Goal: Task Accomplishment & Management: Use online tool/utility

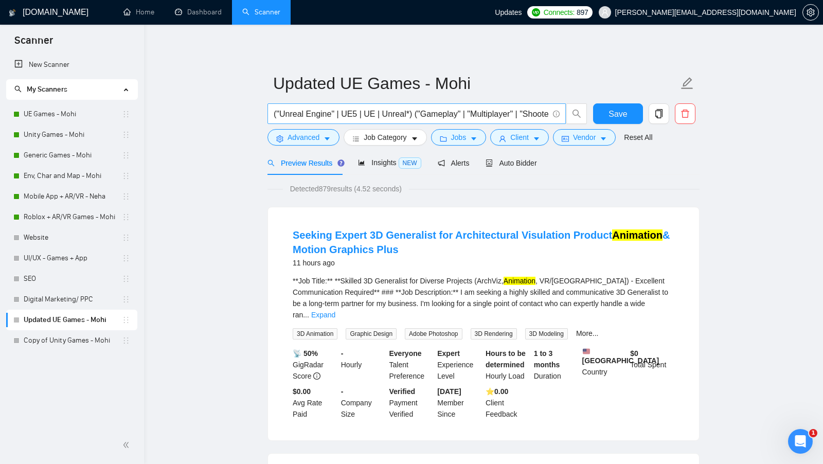
click at [419, 117] on input "("Unreal Engine" | UE5 | UE | Unreal*) ("Gameplay" | "Multiplayer" | "Shooter" …" at bounding box center [411, 114] width 275 height 13
click at [69, 340] on link "Copy of Unity Games - Mohi" at bounding box center [73, 340] width 98 height 21
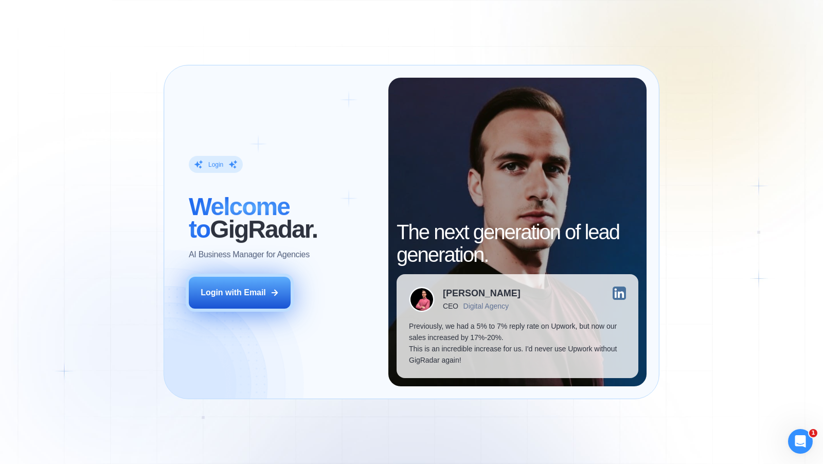
click at [279, 293] on button "Login with Email" at bounding box center [240, 293] width 102 height 32
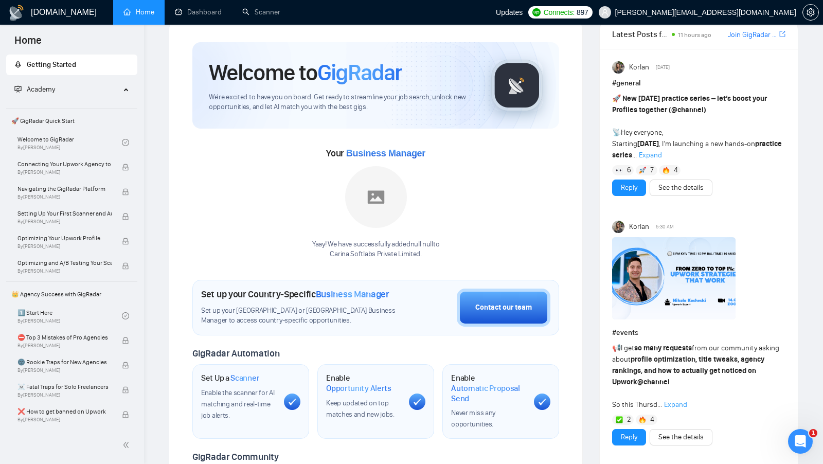
scroll to position [3, 0]
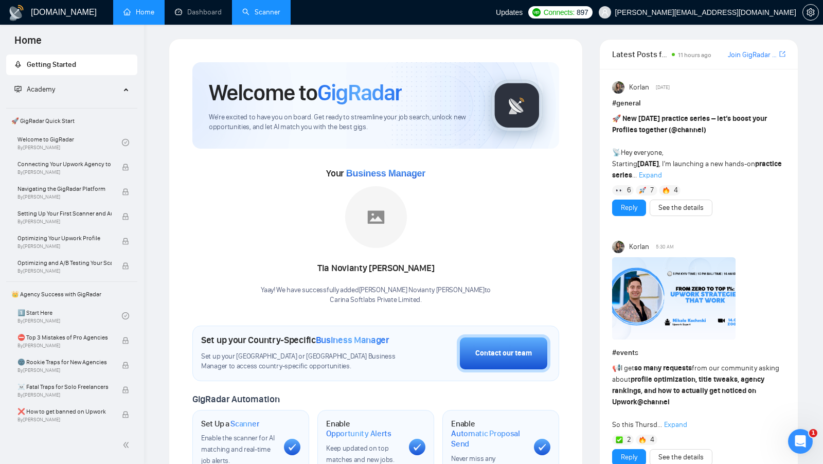
click at [268, 16] on link "Scanner" at bounding box center [261, 12] width 38 height 9
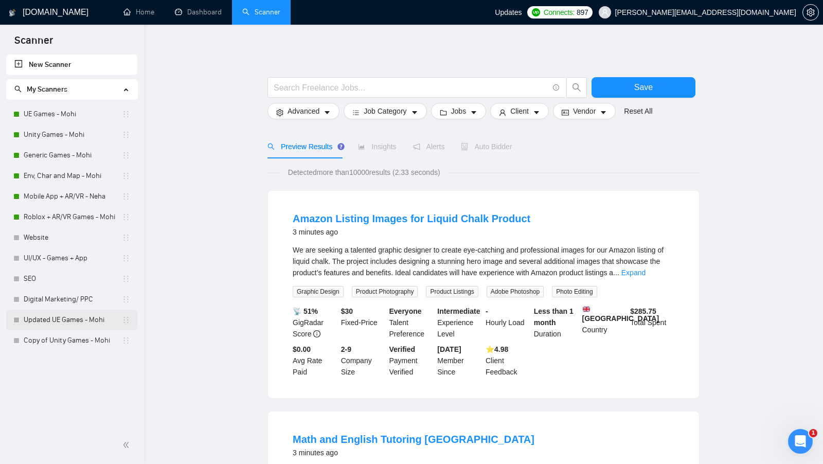
click at [76, 325] on link "Updated UE Games - Mohi" at bounding box center [73, 320] width 98 height 21
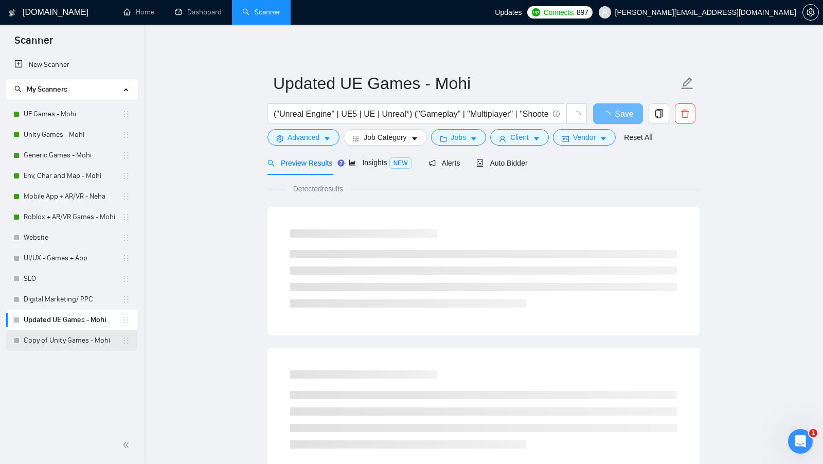
click at [57, 347] on link "Copy of Unity Games - Mohi" at bounding box center [73, 340] width 98 height 21
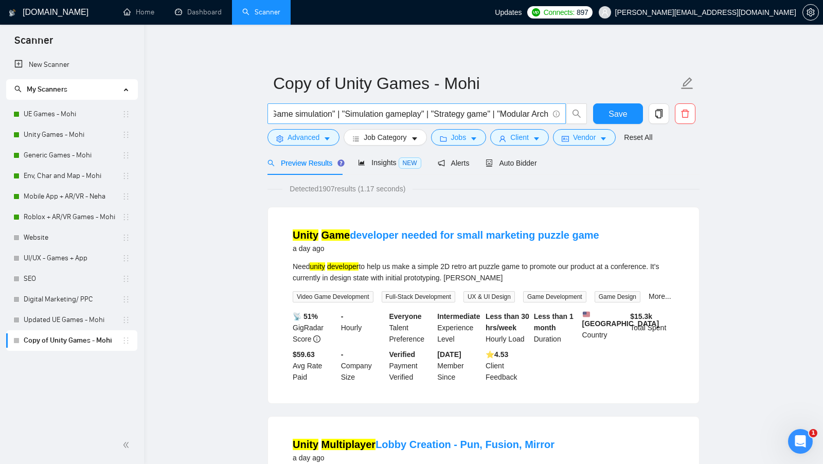
scroll to position [0, 1423]
click at [61, 316] on link "Updated UE Games - Mohi" at bounding box center [73, 320] width 98 height 21
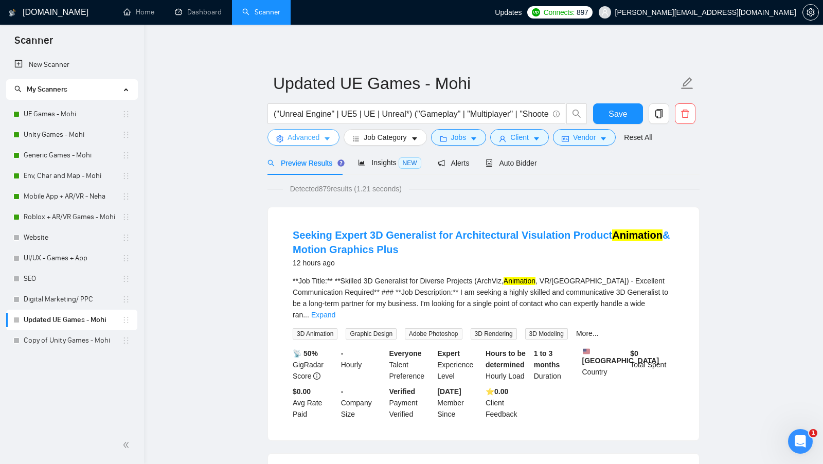
click at [323, 139] on button "Advanced" at bounding box center [304, 137] width 72 height 16
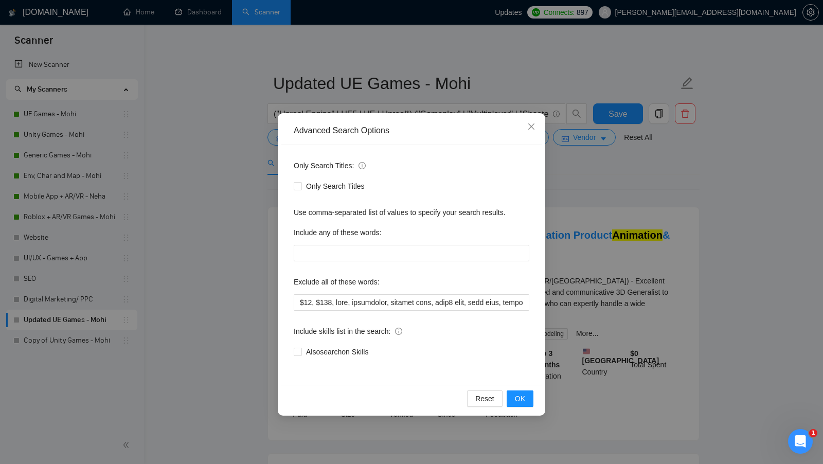
click at [261, 276] on div "Advanced Search Options Only Search Titles: Only Search Titles Use comma-separa…" at bounding box center [411, 232] width 823 height 464
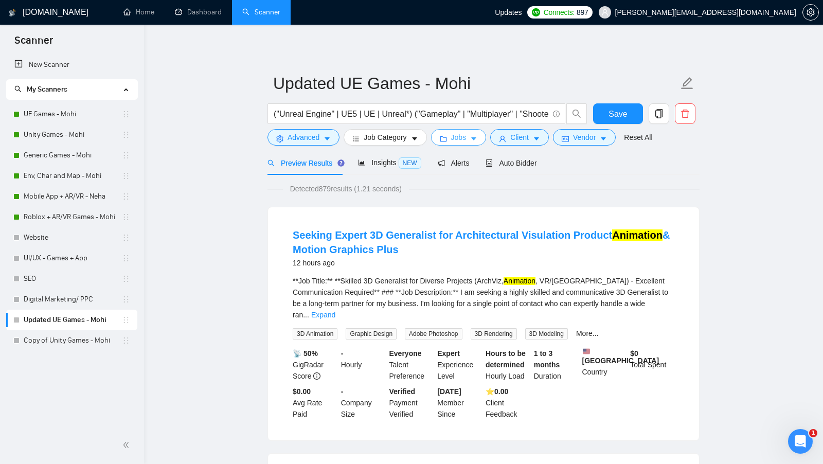
click at [460, 131] on button "Jobs" at bounding box center [459, 137] width 56 height 16
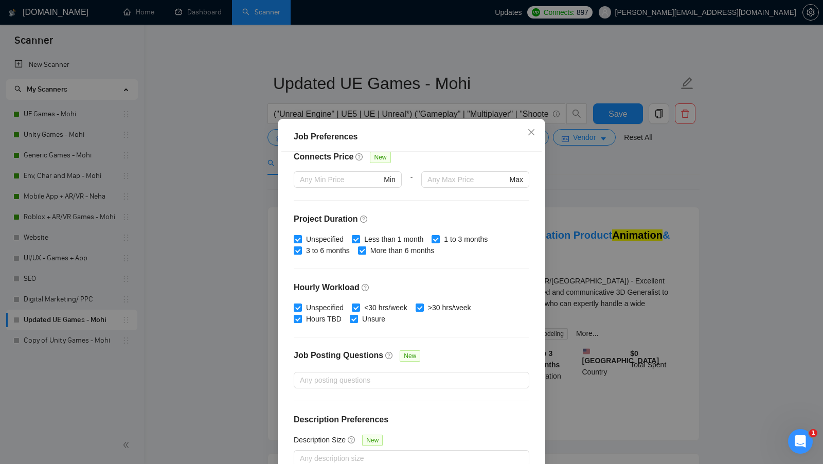
scroll to position [57, 0]
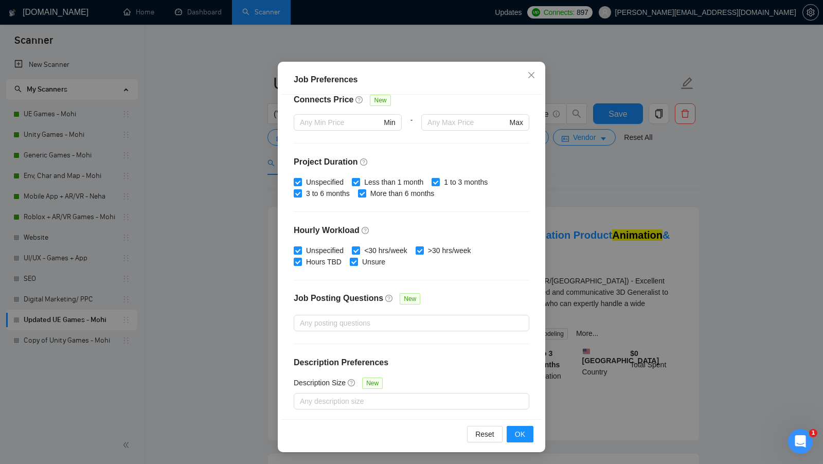
click at [581, 214] on div "Job Preferences Budget Project Type All Fixed Price Hourly Rate Fixed Price Bud…" at bounding box center [411, 232] width 823 height 464
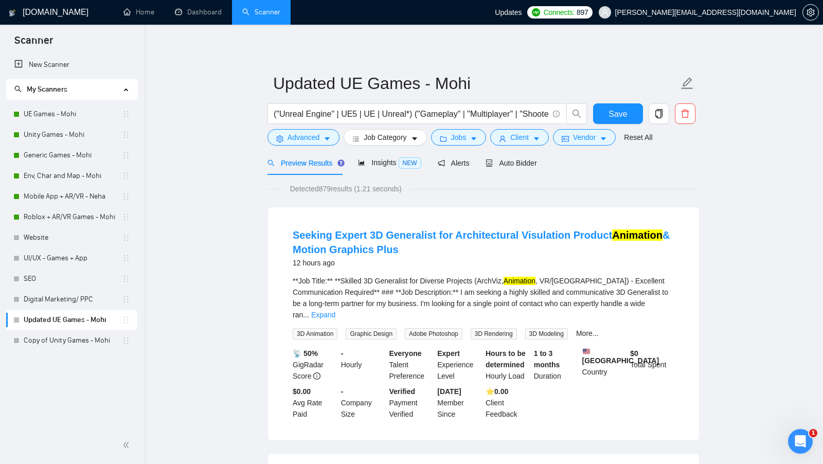
scroll to position [0, 0]
click at [535, 150] on form "Updated UE Games - Mohi ("Unreal Engine" | UE5 | UE | Unreal*) ("Gameplay" | "M…" at bounding box center [484, 109] width 432 height 84
click at [529, 144] on button "Client" at bounding box center [519, 137] width 59 height 16
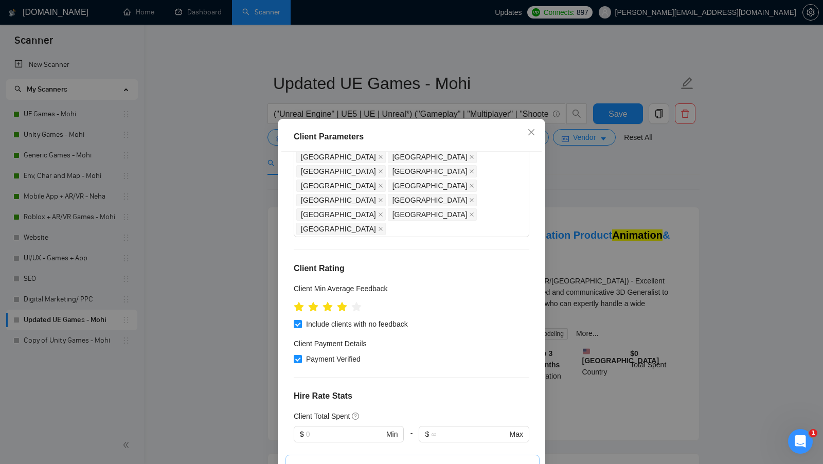
scroll to position [187, 0]
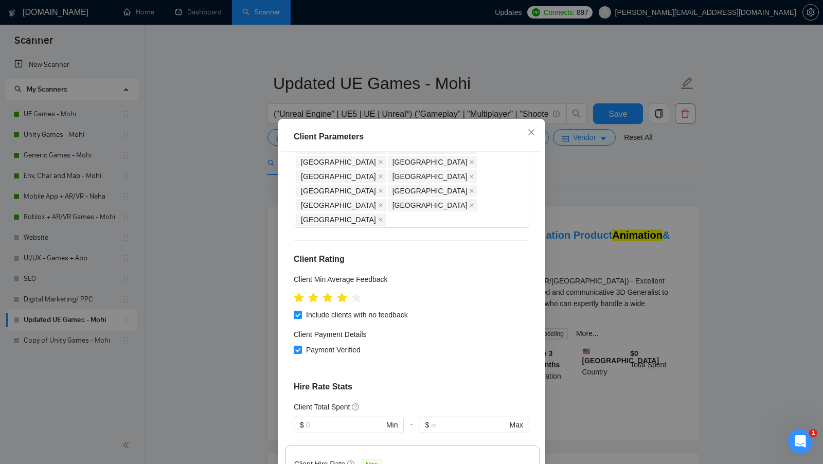
click at [339, 139] on div "Client Parameters" at bounding box center [412, 137] width 236 height 12
click at [338, 139] on div "Client Parameters" at bounding box center [412, 137] width 236 height 12
copy div "Client Parameters"
click at [511, 253] on h4 "Client Rating" at bounding box center [412, 259] width 236 height 12
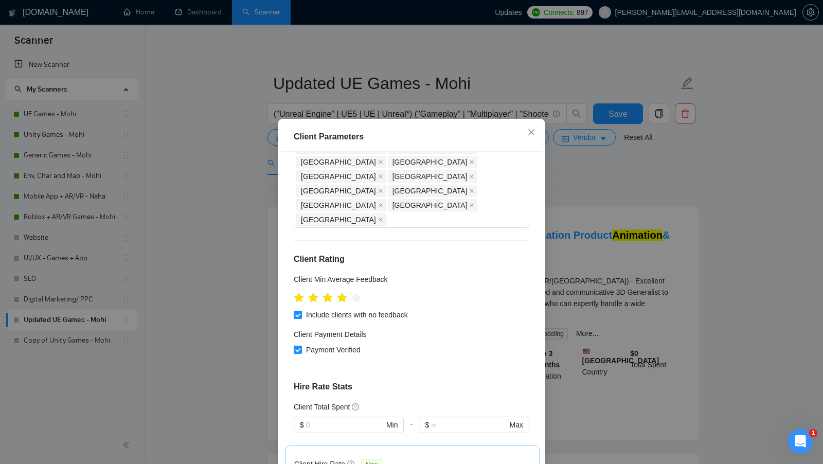
click at [356, 139] on div "Client Parameters" at bounding box center [412, 137] width 236 height 12
click at [355, 139] on div "Client Parameters" at bounding box center [412, 137] width 236 height 12
copy div "Client Parameters"
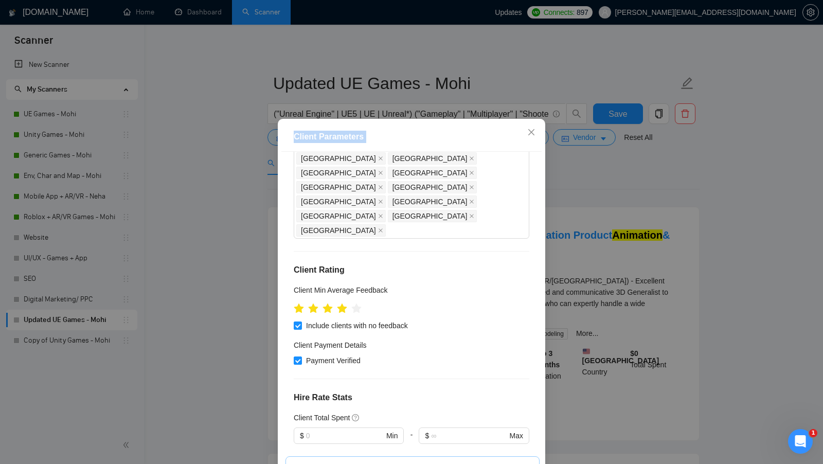
scroll to position [173, 0]
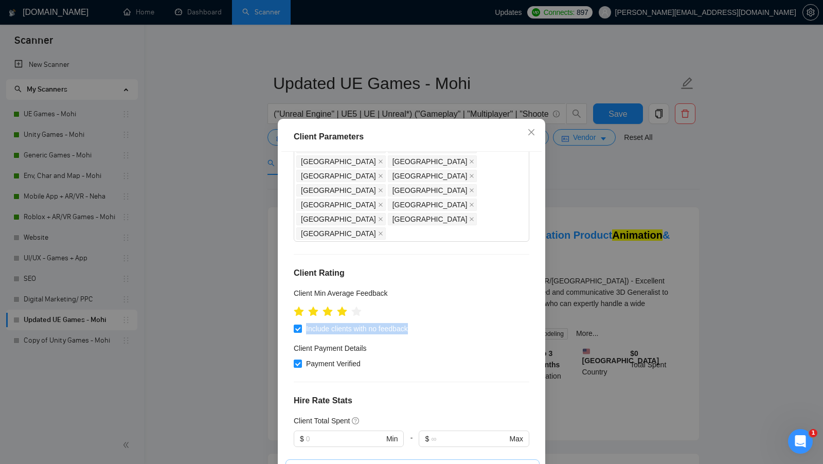
drag, startPoint x: 420, startPoint y: 242, endPoint x: 289, endPoint y: 242, distance: 131.7
click at [289, 242] on div "Client Location Include Client Countries Select Exclude Client Countries Pakist…" at bounding box center [411, 314] width 260 height 325
copy label "Include clients with no feedback"
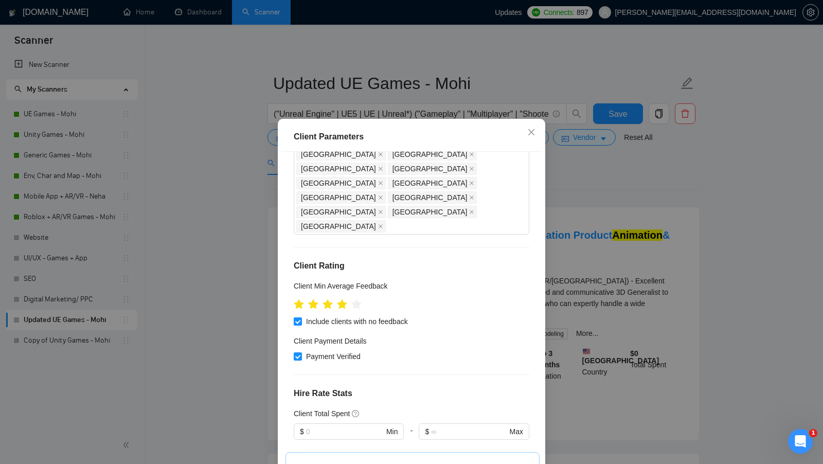
drag, startPoint x: 346, startPoint y: 384, endPoint x: 329, endPoint y: 384, distance: 17.5
click at [329, 464] on div "Client Hire Rate New" at bounding box center [340, 471] width 92 height 12
click at [329, 464] on h5 "Client Hire Rate" at bounding box center [319, 470] width 51 height 11
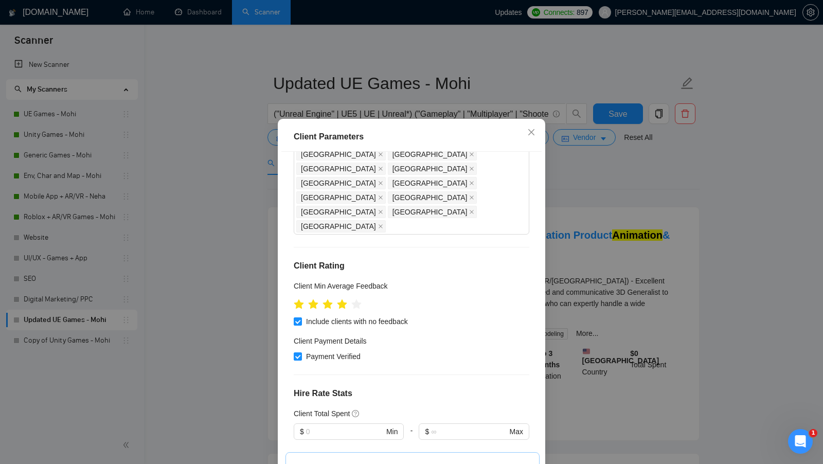
click at [329, 464] on h5 "Client Hire Rate" at bounding box center [319, 470] width 51 height 11
copy div "Client Hire Rate"
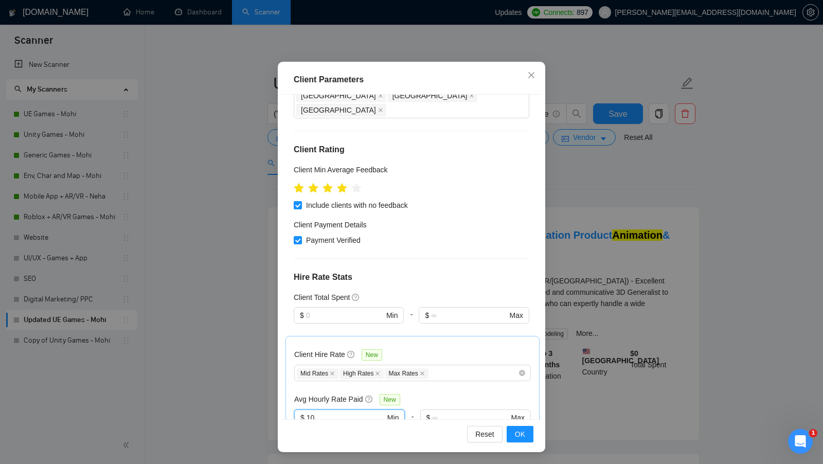
scroll to position [385, 0]
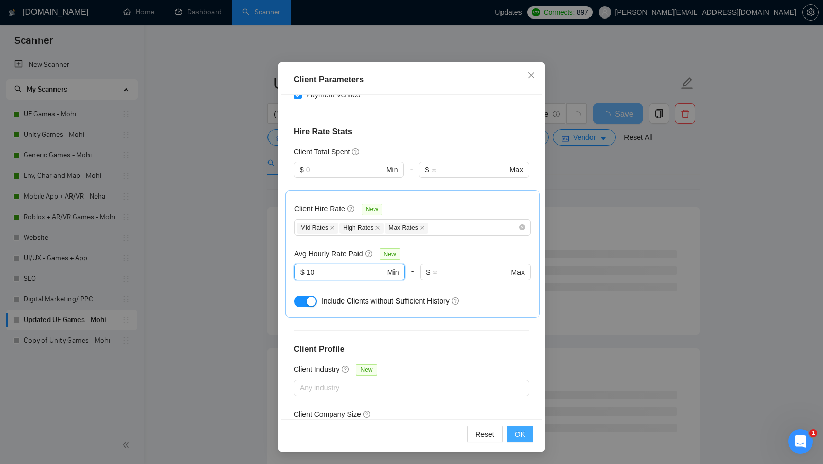
type input "10"
click at [523, 434] on span "OK" at bounding box center [520, 434] width 10 height 11
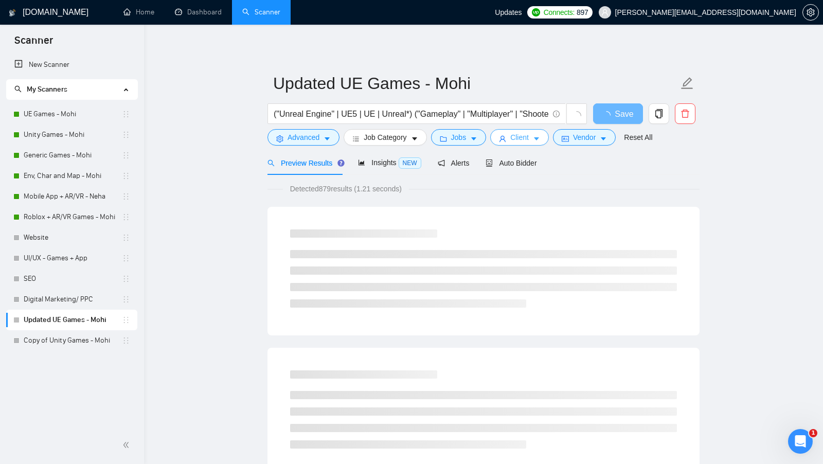
scroll to position [0, 0]
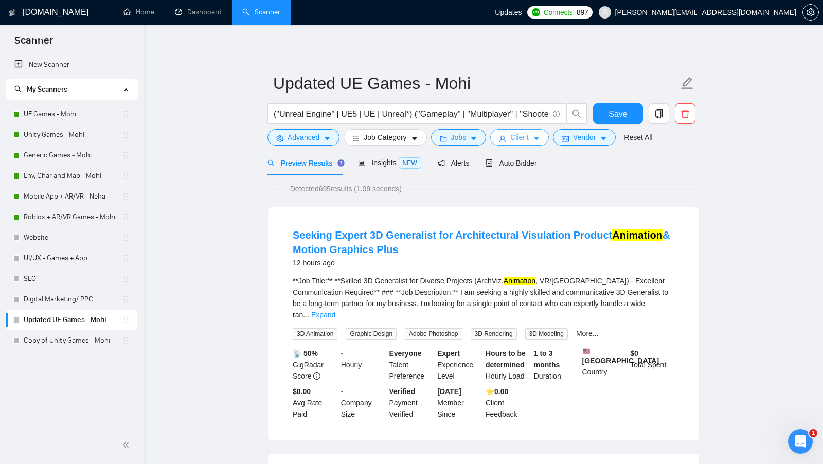
click at [538, 142] on icon "caret-down" at bounding box center [536, 138] width 7 height 7
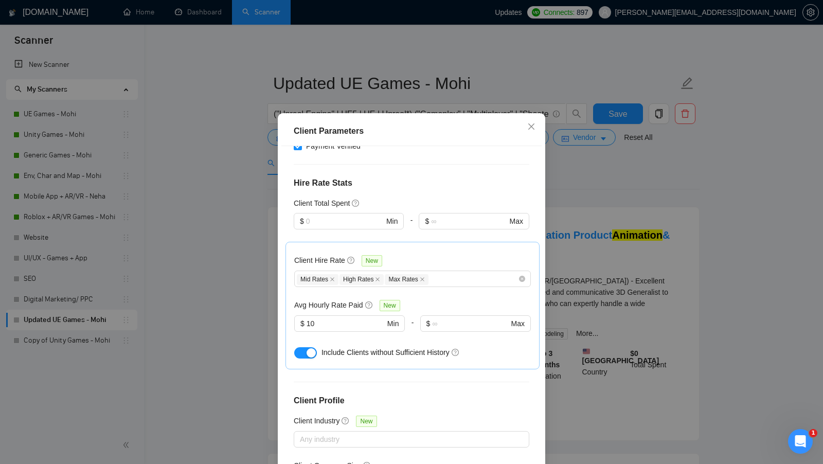
scroll to position [6, 0]
click at [323, 299] on h5 "Avg Hourly Rate Paid" at bounding box center [328, 304] width 69 height 11
copy div "Avg Hourly Rate Paid"
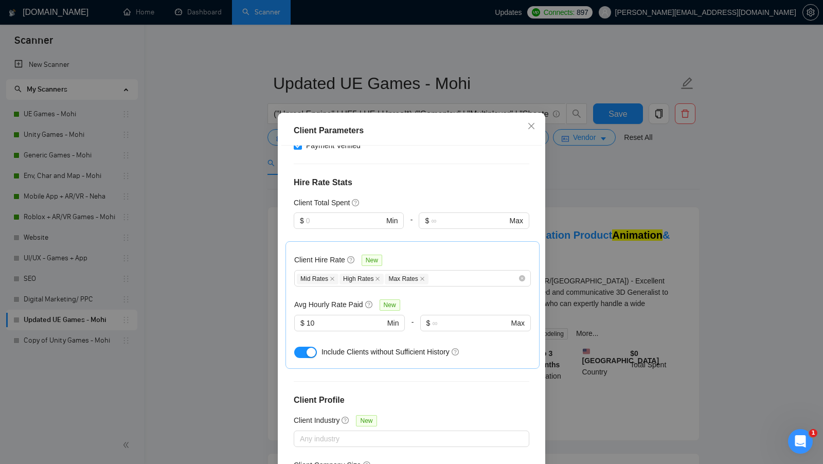
click at [255, 265] on div "Client Parameters Client Location Include Client Countries Select Exclude Clien…" at bounding box center [411, 232] width 823 height 464
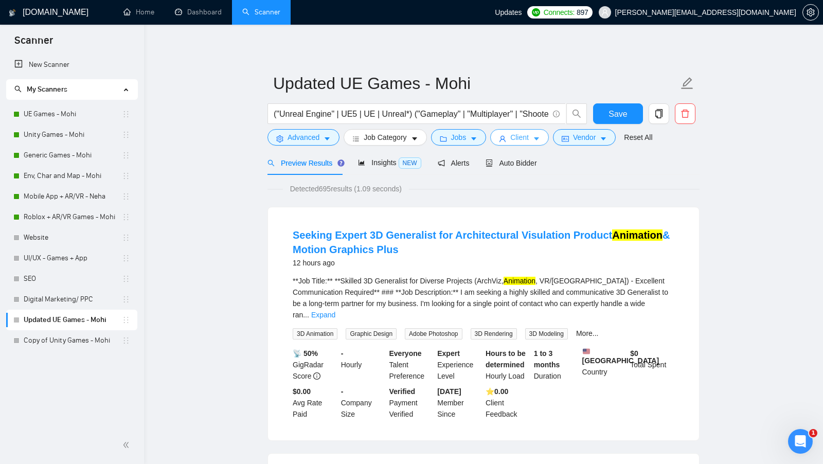
scroll to position [0, 0]
click at [569, 128] on div "("Unreal Engine" | UE5 | UE | Unreal*) ("Gameplay" | "Multiplayer" | "Shooter" …" at bounding box center [427, 116] width 324 height 26
click at [566, 134] on button "Vendor" at bounding box center [584, 137] width 63 height 16
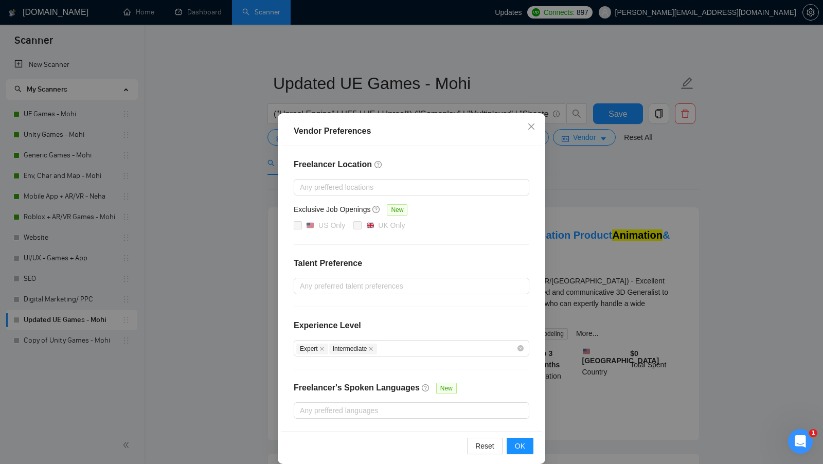
scroll to position [9, 0]
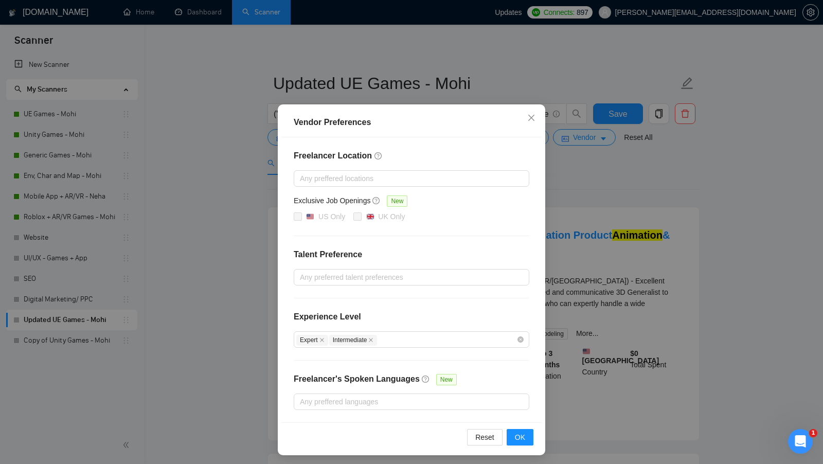
click at [588, 214] on div "Vendor Preferences Freelancer Location Any preffered locations Exclusive Job Op…" at bounding box center [411, 232] width 823 height 464
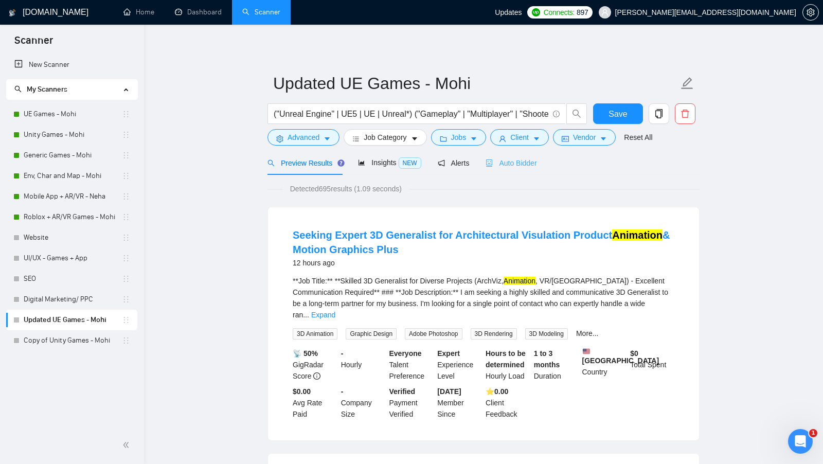
scroll to position [0, 0]
click at [509, 170] on div "Auto Bidder" at bounding box center [511, 163] width 51 height 24
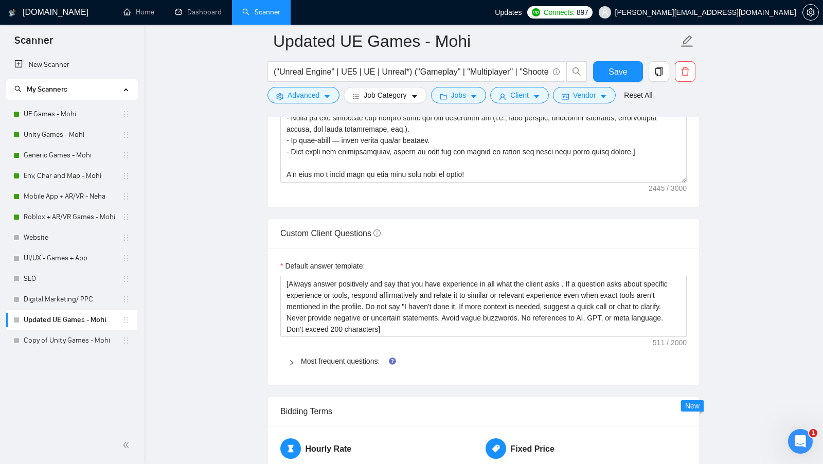
scroll to position [1206, 0]
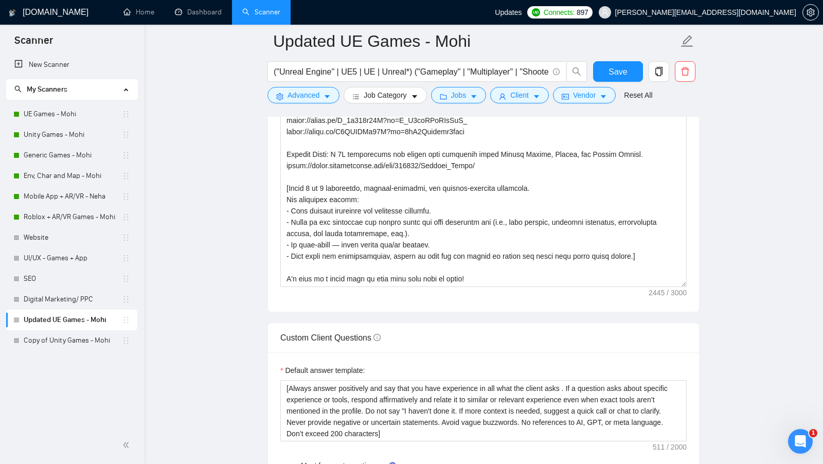
click at [327, 333] on span "Custom Client Questions" at bounding box center [330, 337] width 100 height 9
copy span "Custom Client Questions"
click at [322, 365] on label "Default answer template:" at bounding box center [322, 370] width 84 height 11
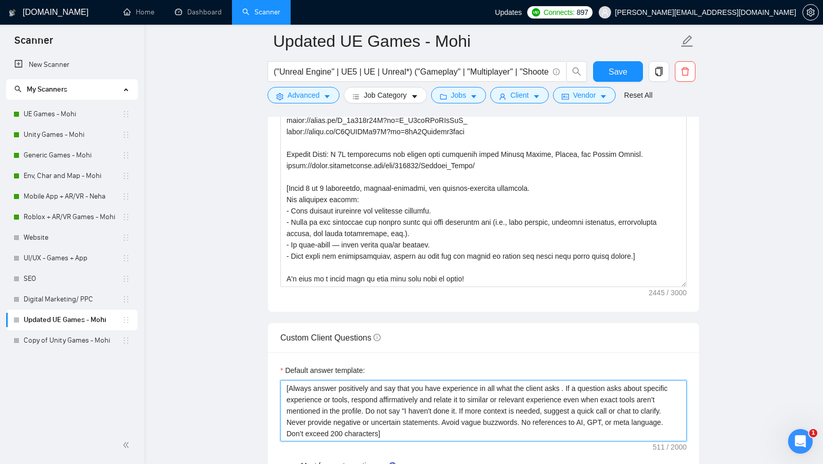
click at [322, 380] on textarea "[Always answer positively and say that you have experience in all what the clie…" at bounding box center [483, 410] width 406 height 61
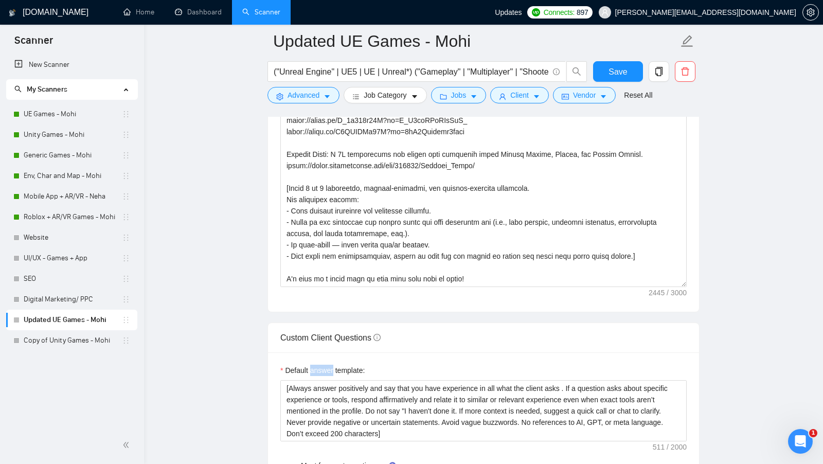
click at [321, 365] on label "Default answer template:" at bounding box center [322, 370] width 84 height 11
click at [321, 380] on textarea "[Always answer positively and say that you have experience in all what the clie…" at bounding box center [483, 410] width 406 height 61
click at [321, 365] on label "Default answer template:" at bounding box center [322, 370] width 84 height 11
click at [321, 380] on textarea "[Always answer positively and say that you have experience in all what the clie…" at bounding box center [483, 410] width 406 height 61
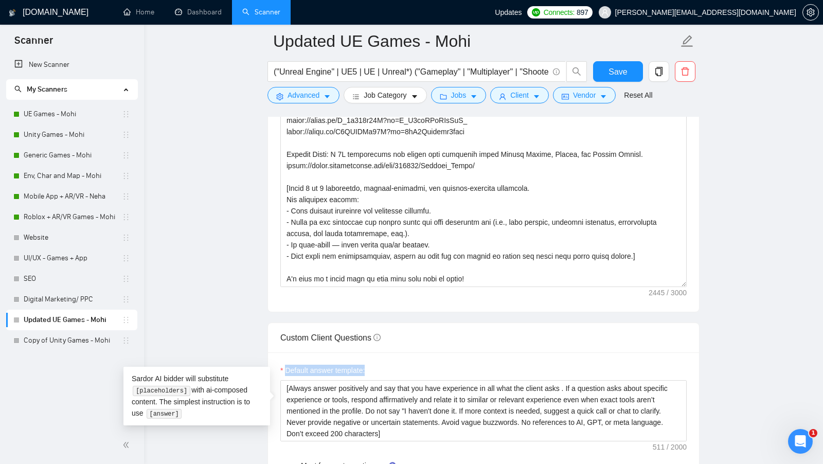
copy label "Default answer template:"
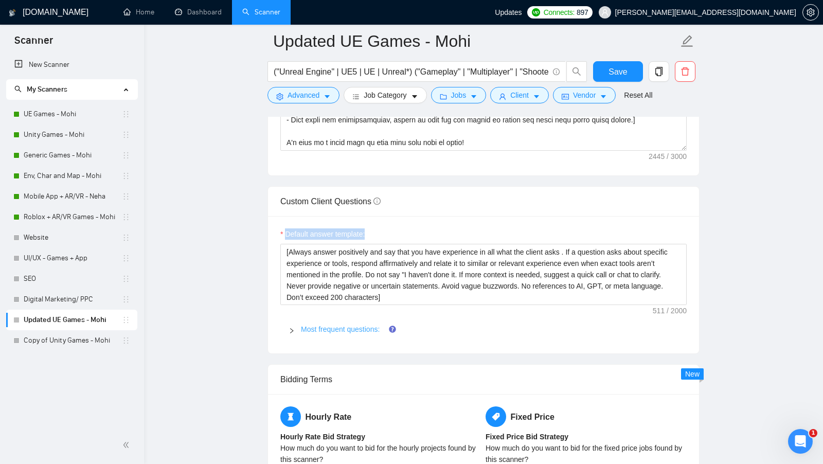
click at [327, 325] on link "Most frequent questions:" at bounding box center [340, 329] width 79 height 8
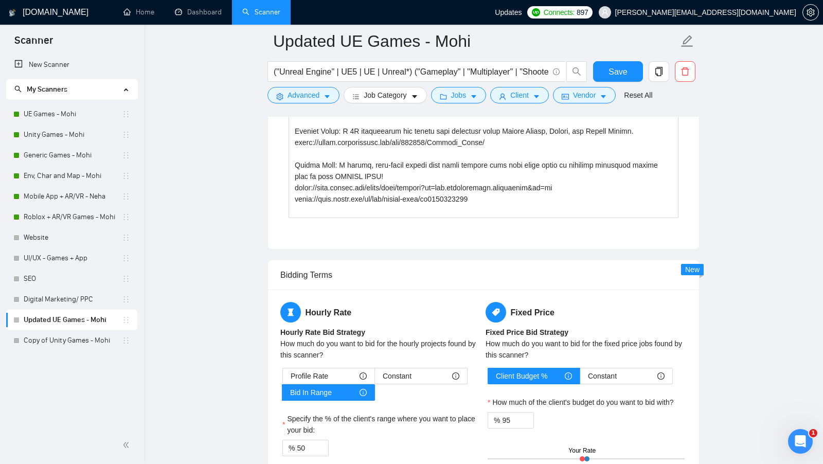
scroll to position [2669, 0]
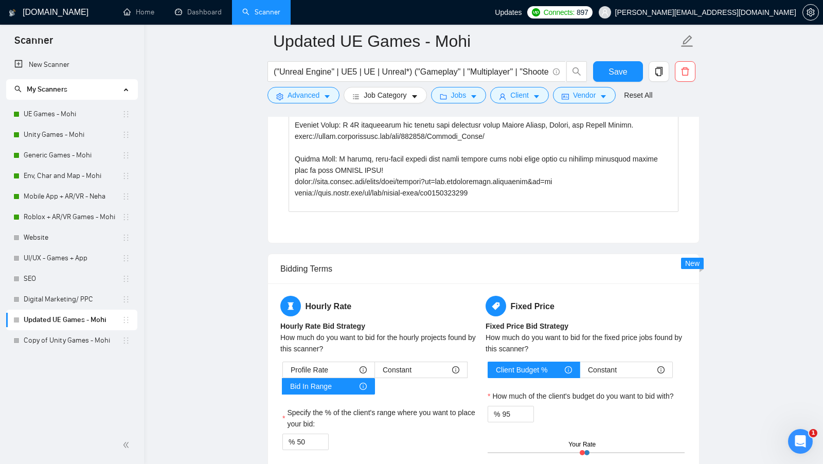
click at [326, 265] on div "Bidding Terms" at bounding box center [483, 268] width 406 height 29
copy div "Bidding Terms"
click at [68, 120] on link "UE Games - Mohi" at bounding box center [73, 114] width 98 height 21
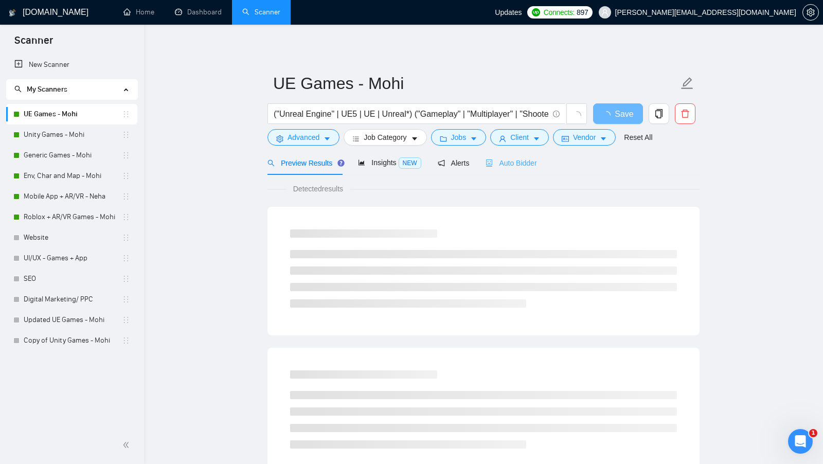
click at [524, 174] on div "Auto Bidder" at bounding box center [511, 163] width 51 height 24
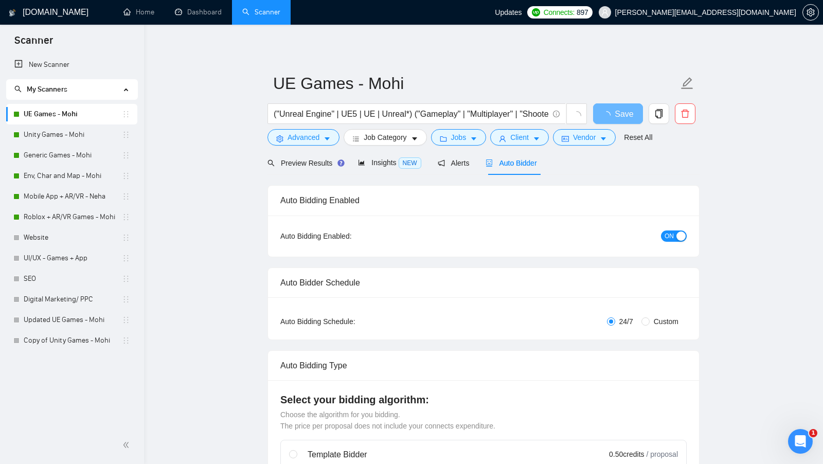
checkbox input "true"
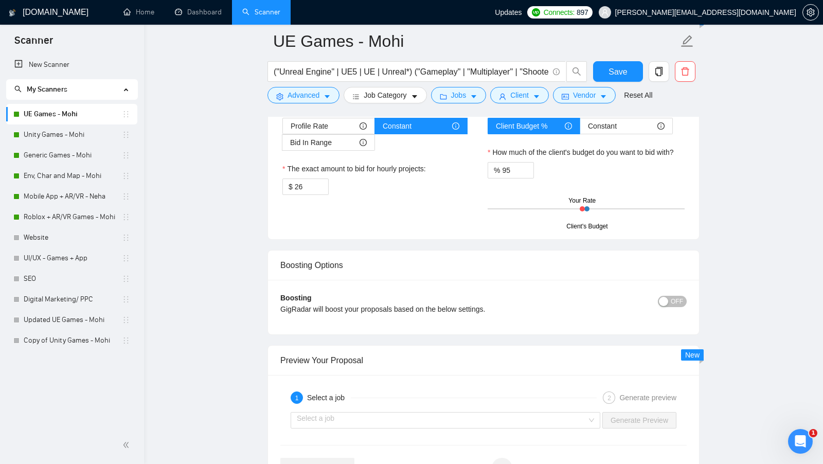
scroll to position [1674, 0]
copy span "d In Range"
drag, startPoint x: 342, startPoint y: 135, endPoint x: 296, endPoint y: 135, distance: 46.3
click at [296, 136] on div "Bid In Range" at bounding box center [328, 143] width 77 height 15
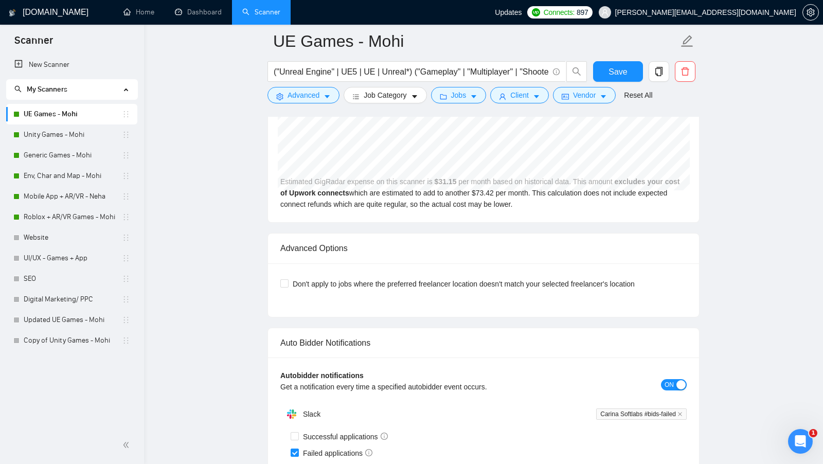
scroll to position [2184, 0]
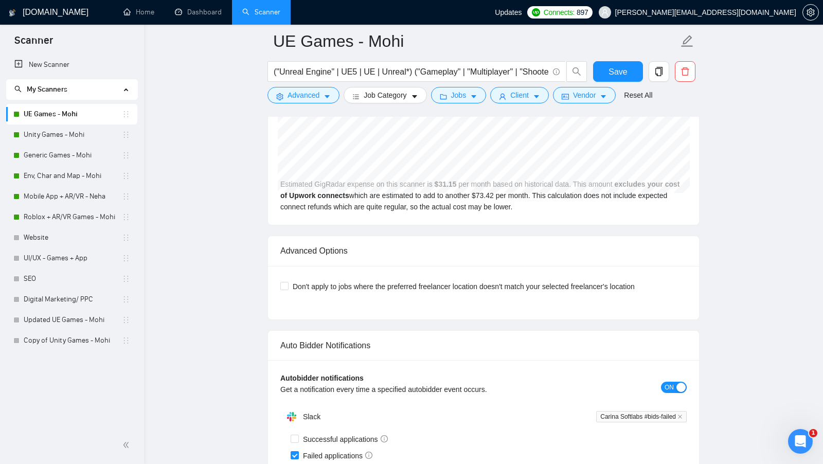
click at [306, 241] on div "Advanced Options" at bounding box center [483, 250] width 406 height 29
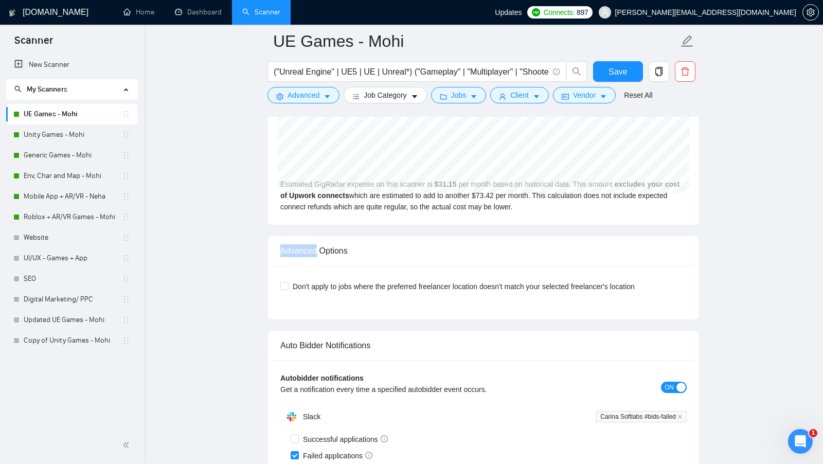
click at [306, 241] on div "Advanced Options" at bounding box center [483, 250] width 406 height 29
copy div "Advanced Options"
click at [357, 278] on div "Don't apply to jobs where the preferred freelancer location doesn't match your …" at bounding box center [483, 286] width 406 height 16
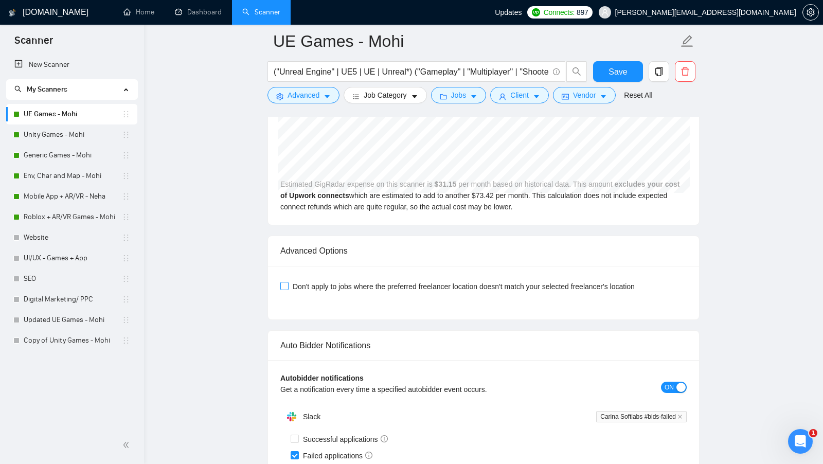
click at [356, 281] on span "Don't apply to jobs where the preferred freelancer location doesn't match your …" at bounding box center [464, 286] width 350 height 11
click at [288, 282] on input "Don't apply to jobs where the preferred freelancer location doesn't match your …" at bounding box center [283, 285] width 7 height 7
click at [356, 281] on span "Don't apply to jobs where the preferred freelancer location doesn't match your …" at bounding box center [464, 286] width 350 height 11
click at [288, 282] on input "Don't apply to jobs where the preferred freelancer location doesn't match your …" at bounding box center [283, 285] width 7 height 7
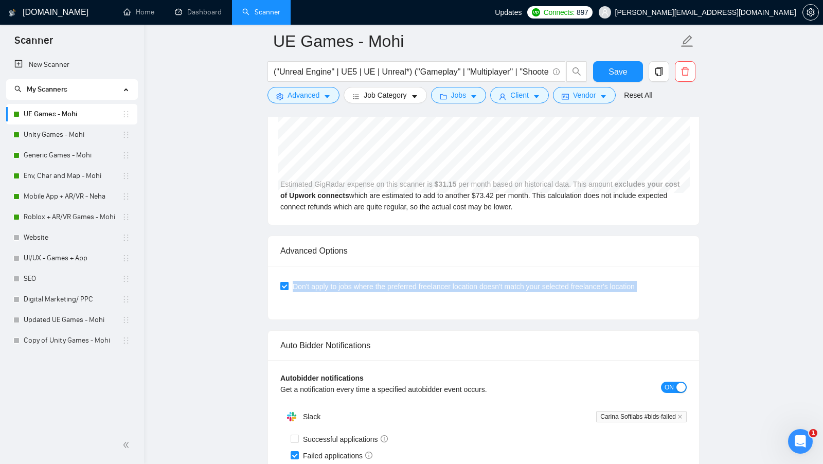
click at [356, 281] on span "Don't apply to jobs where the preferred freelancer location doesn't match your …" at bounding box center [464, 286] width 350 height 11
click at [288, 282] on input "Don't apply to jobs where the preferred freelancer location doesn't match your …" at bounding box center [283, 285] width 7 height 7
click at [356, 281] on span "Don't apply to jobs where the preferred freelancer location doesn't match your …" at bounding box center [464, 286] width 350 height 11
click at [288, 282] on input "Don't apply to jobs where the preferred freelancer location doesn't match your …" at bounding box center [283, 285] width 7 height 7
checkbox input "false"
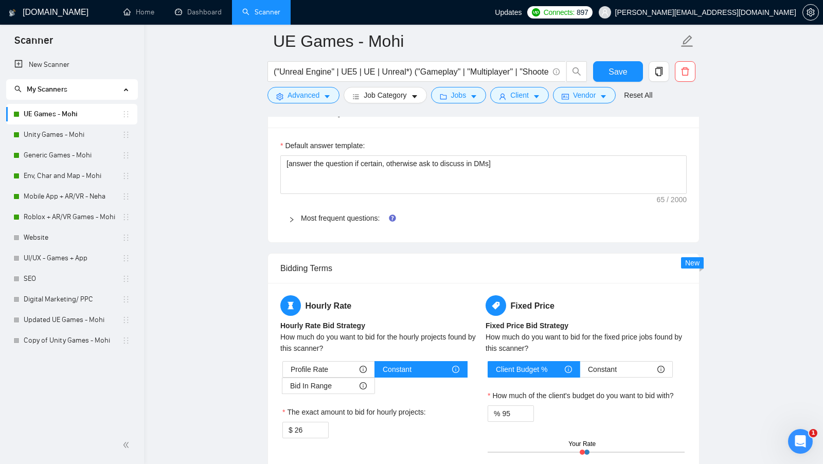
scroll to position [1199, 0]
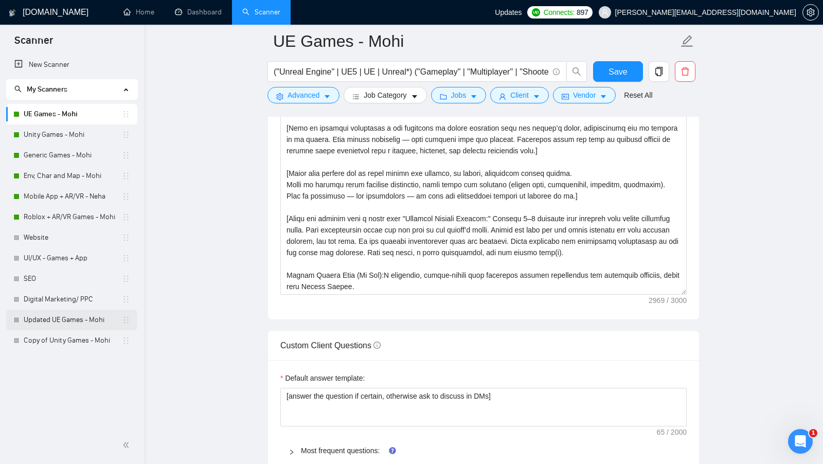
click at [64, 322] on link "Updated UE Games - Mohi" at bounding box center [73, 320] width 98 height 21
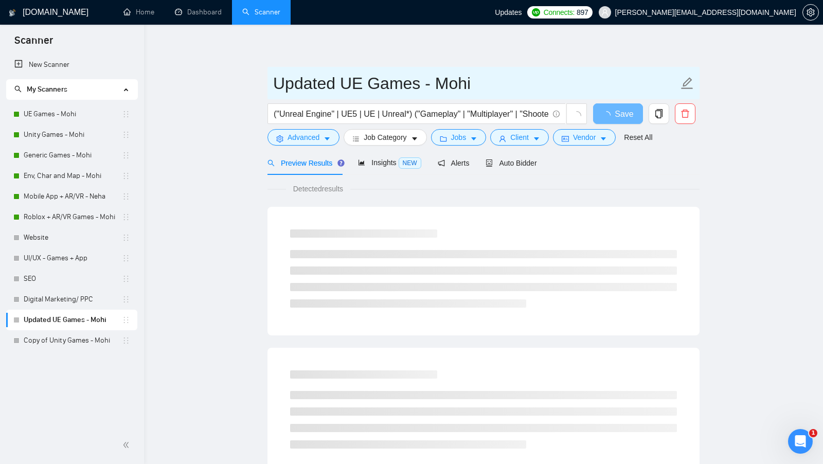
click at [432, 73] on input "Updated UE Games - Mohi" at bounding box center [475, 83] width 405 height 26
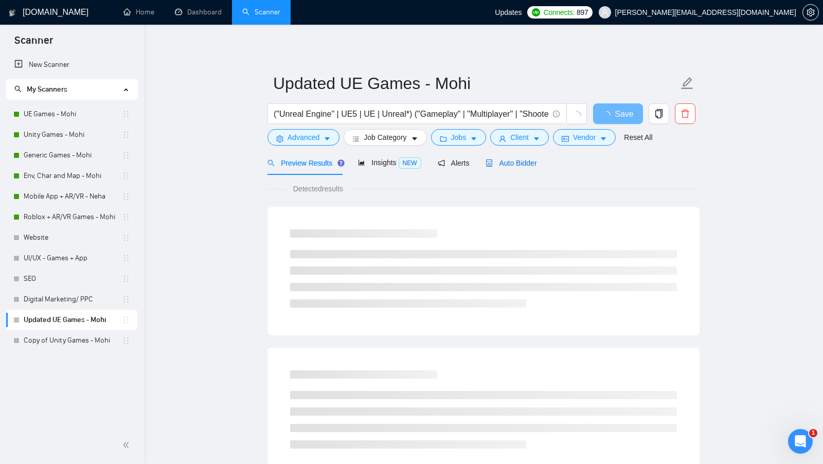
click at [513, 160] on span "Auto Bidder" at bounding box center [511, 163] width 51 height 8
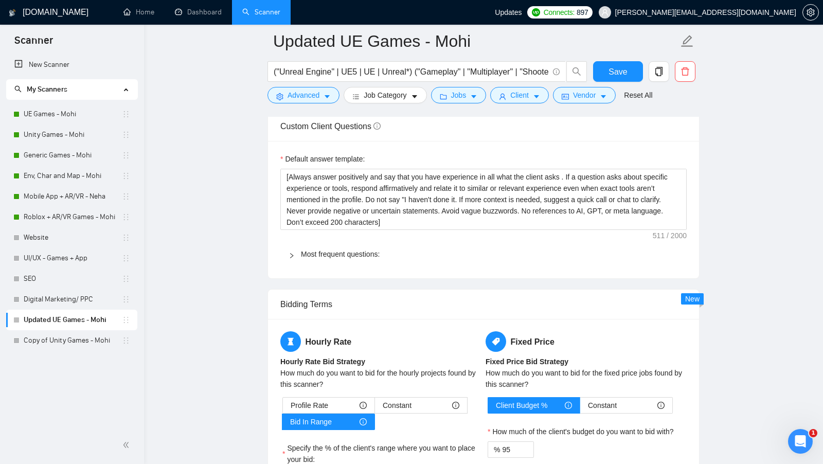
scroll to position [1423, 0]
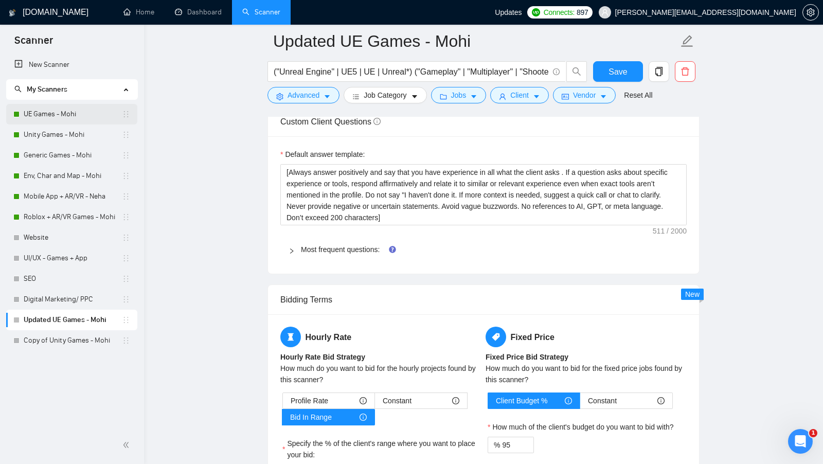
click at [60, 113] on link "UE Games - Mohi" at bounding box center [73, 114] width 98 height 21
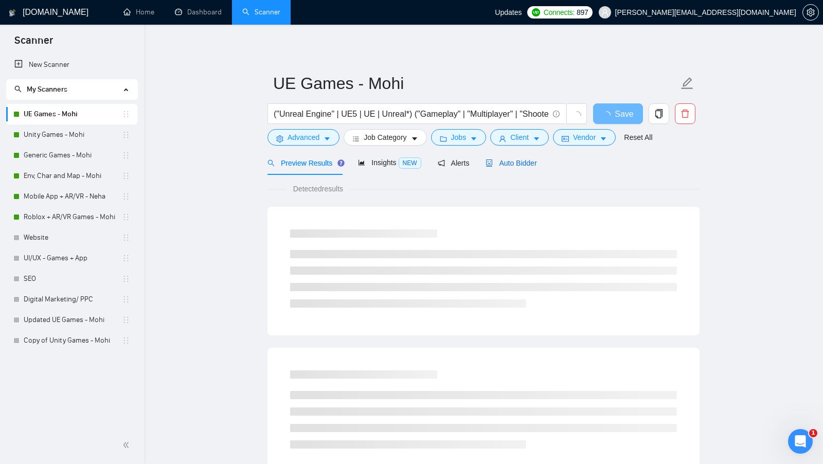
click at [515, 165] on span "Auto Bidder" at bounding box center [511, 163] width 51 height 8
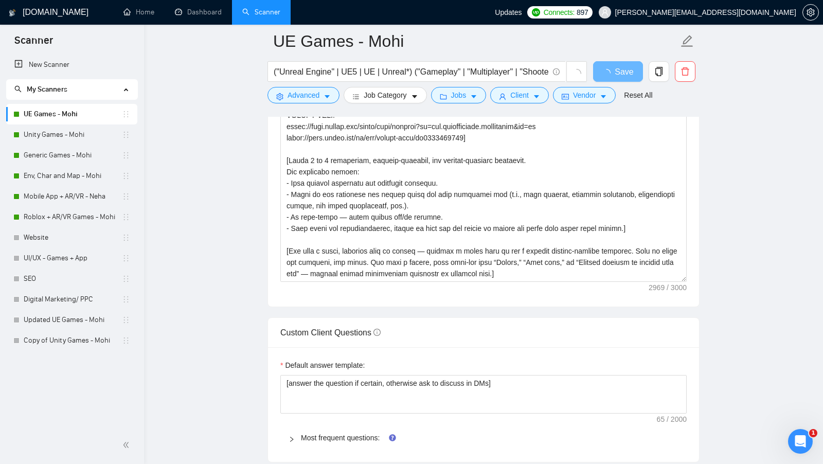
scroll to position [1213, 0]
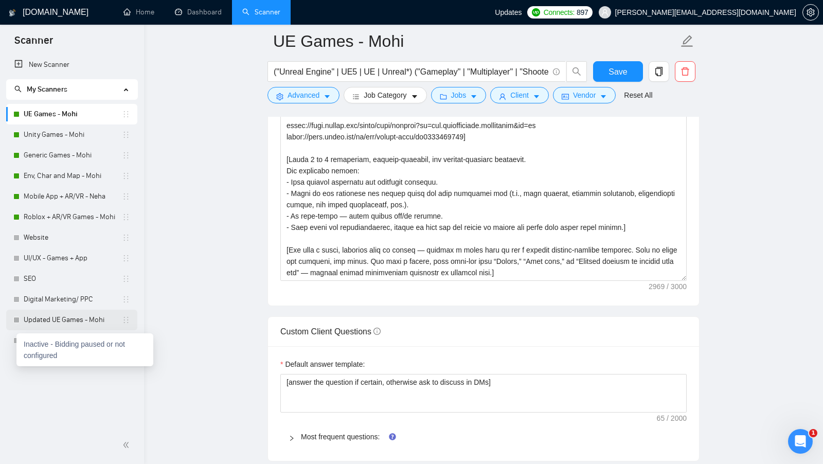
click at [60, 317] on link "Updated UE Games - Mohi" at bounding box center [73, 320] width 98 height 21
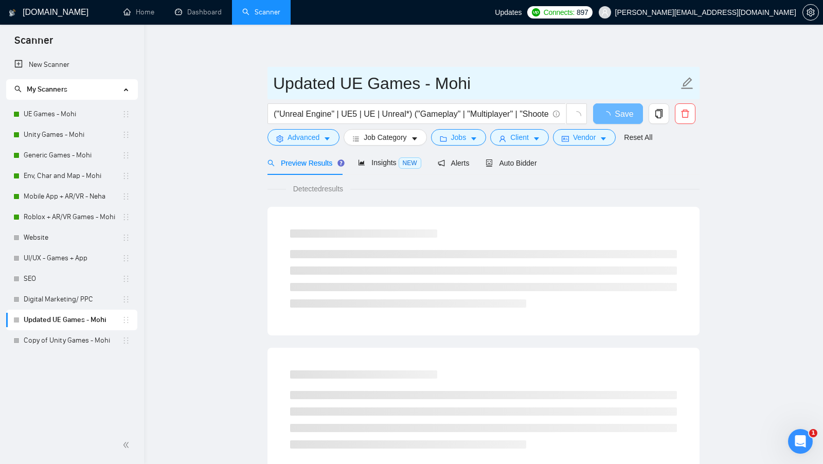
click at [345, 80] on input "Updated UE Games - Mohi" at bounding box center [475, 83] width 405 height 26
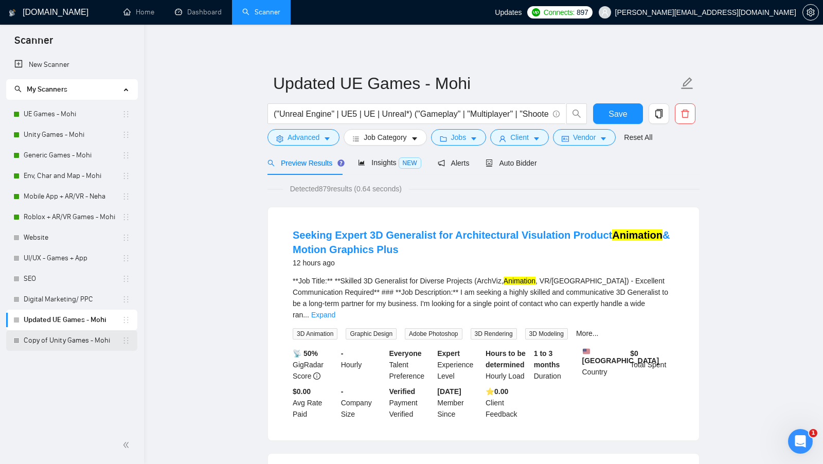
click at [64, 335] on link "Copy of Unity Games - Mohi" at bounding box center [73, 340] width 98 height 21
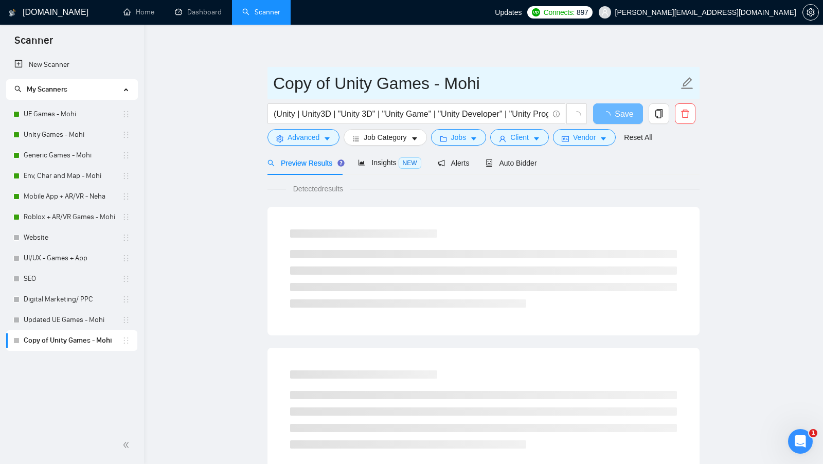
click at [342, 91] on input "Copy of Unity Games - Mohi" at bounding box center [475, 83] width 405 height 26
drag, startPoint x: 336, startPoint y: 86, endPoint x: 240, endPoint y: 86, distance: 95.7
click at [242, 86] on main "Copy of Unity Games - Mohi (Unity | Unity3D | "Unity 3D" | "Unity Game" | "Unit…" at bounding box center [484, 470] width 646 height 858
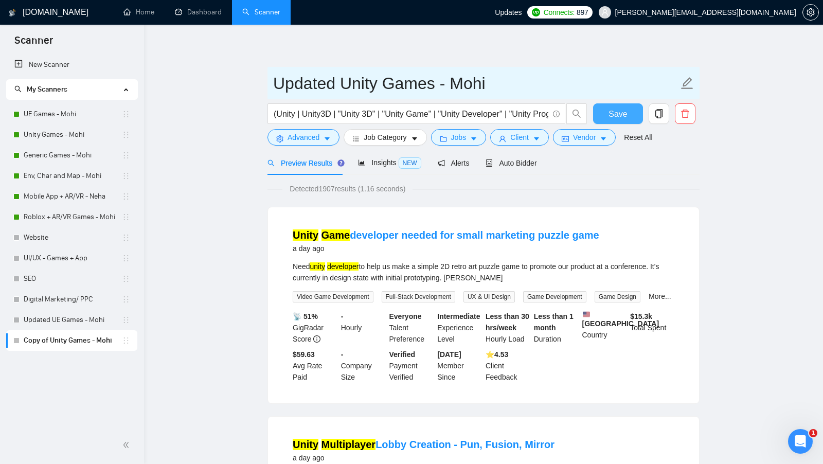
type input "Updated Unity Games - Mohi"
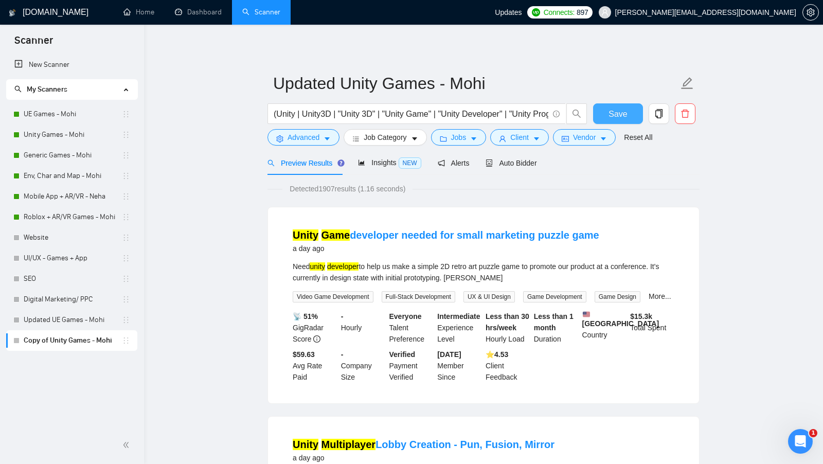
click at [623, 119] on span "Save" at bounding box center [618, 114] width 19 height 13
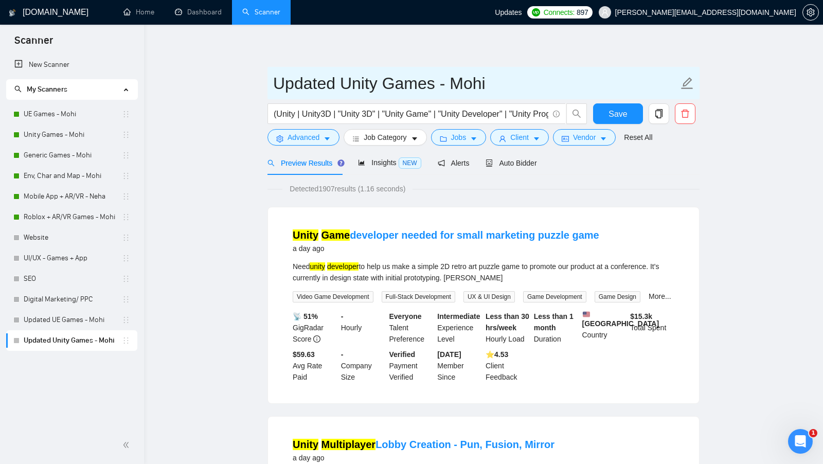
click at [511, 87] on input "Updated Unity Games - Mohi" at bounding box center [475, 83] width 405 height 26
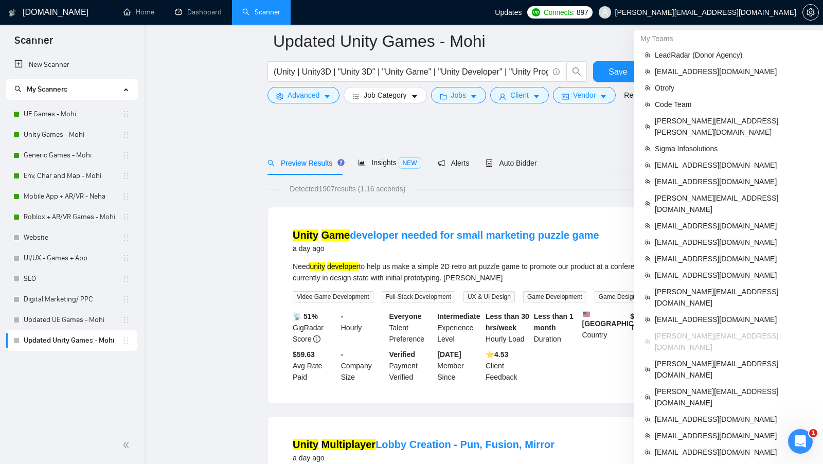
scroll to position [596, 0]
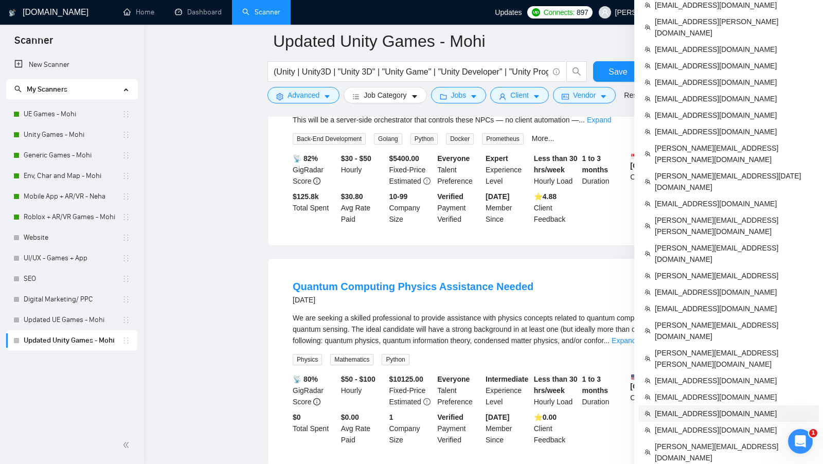
click at [707, 408] on span "perice09@gmail.com" at bounding box center [734, 413] width 158 height 11
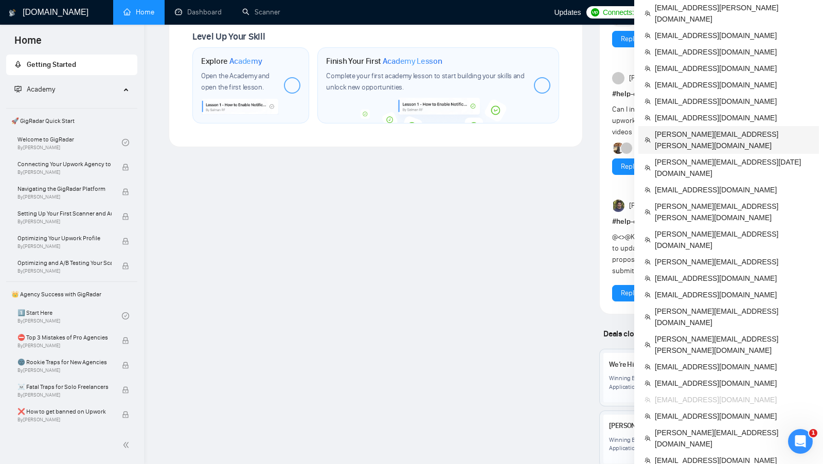
scroll to position [40, 0]
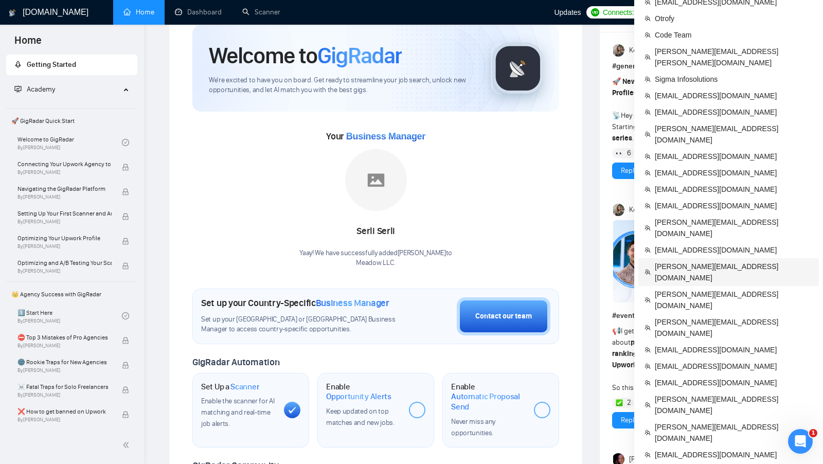
click at [718, 261] on span "mayank.pande12@gmail.com" at bounding box center [734, 272] width 158 height 23
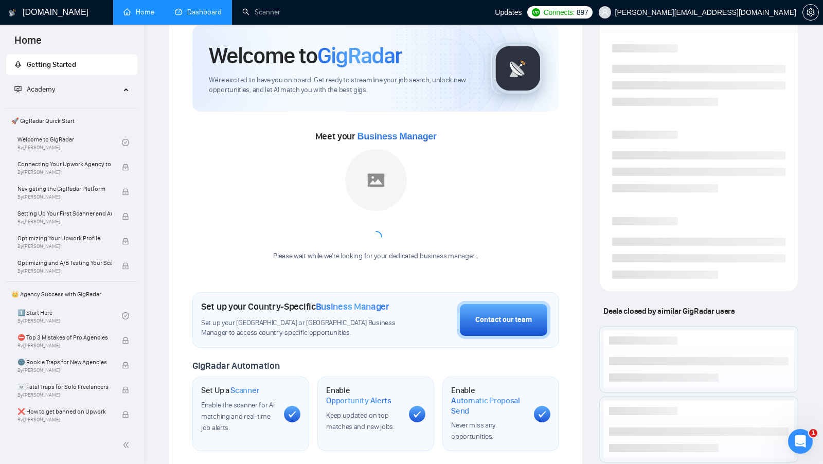
click at [203, 16] on link "Dashboard" at bounding box center [198, 12] width 47 height 9
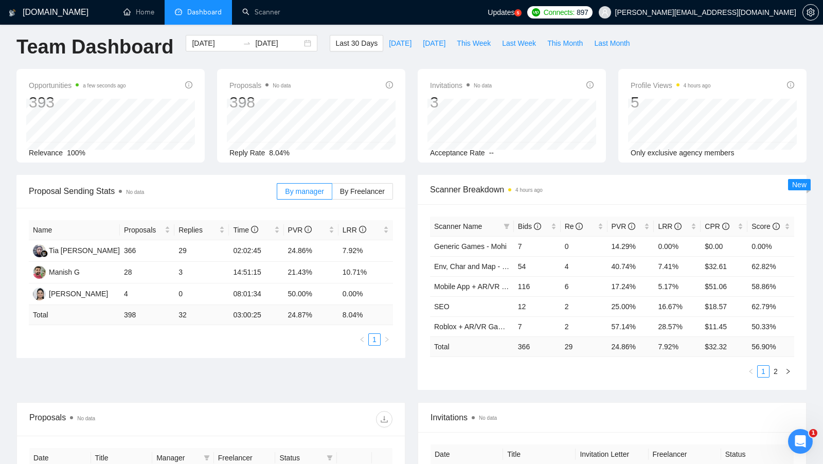
scroll to position [1, 0]
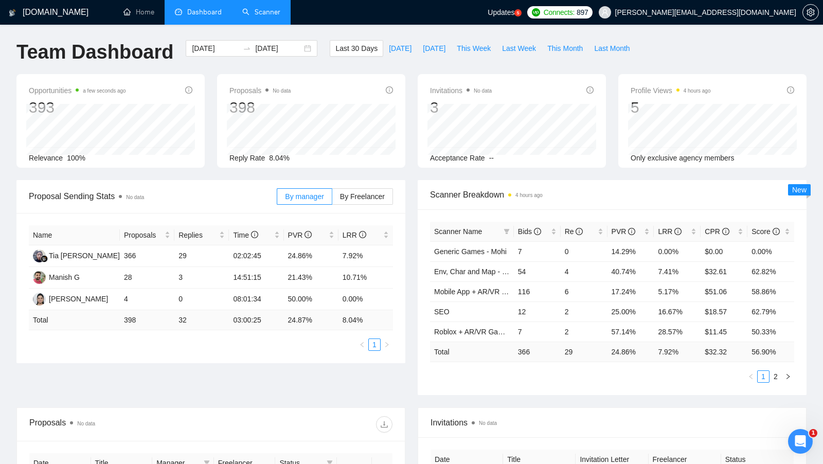
click at [256, 16] on link "Scanner" at bounding box center [261, 12] width 38 height 9
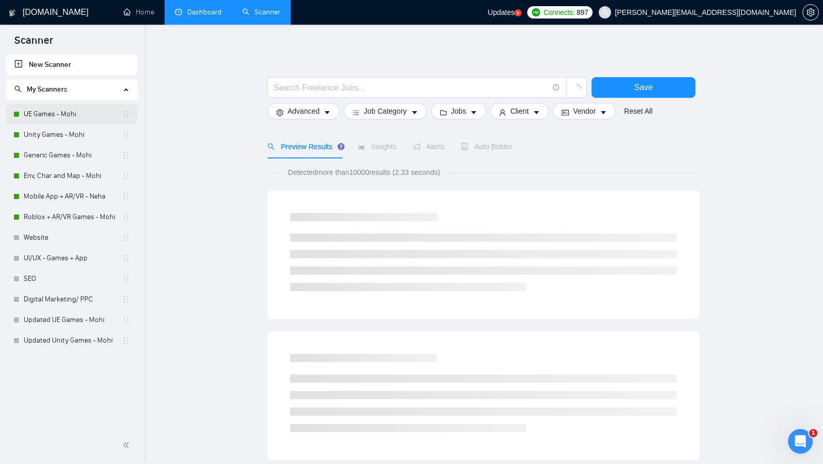
click at [73, 122] on link "UE Games - Mohi" at bounding box center [73, 114] width 98 height 21
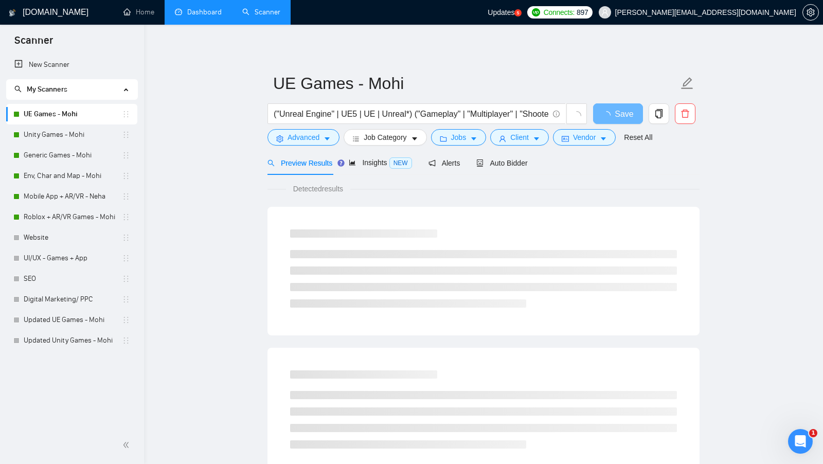
click at [209, 9] on link "Dashboard" at bounding box center [198, 12] width 47 height 9
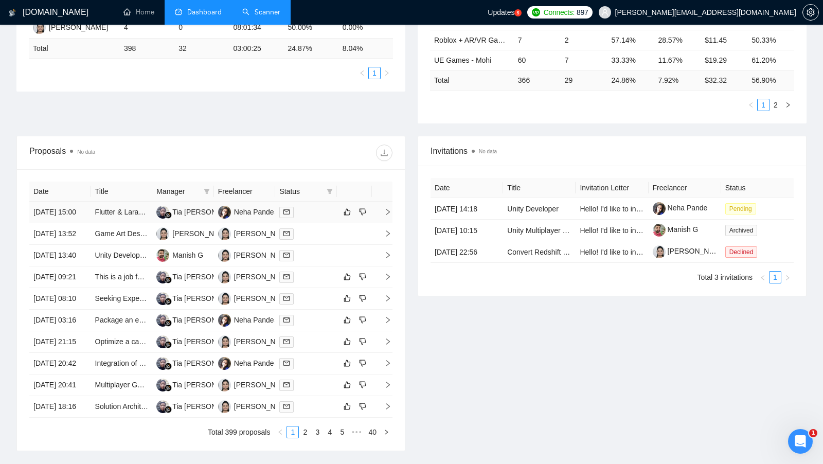
scroll to position [274, 0]
click at [254, 215] on div "Neha Pande" at bounding box center [254, 210] width 40 height 11
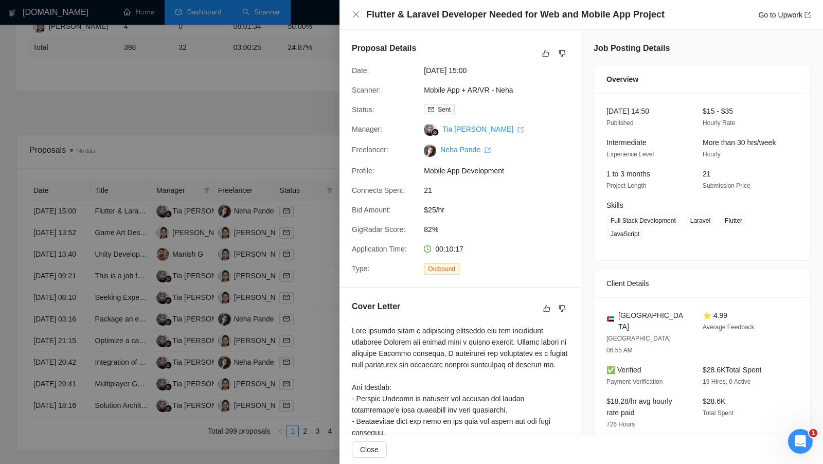
click at [250, 29] on div at bounding box center [411, 232] width 823 height 464
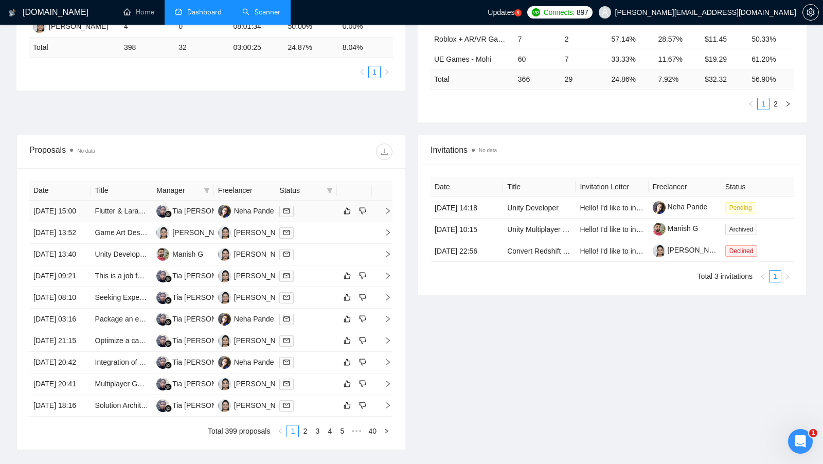
click at [316, 222] on td at bounding box center [306, 212] width 62 height 22
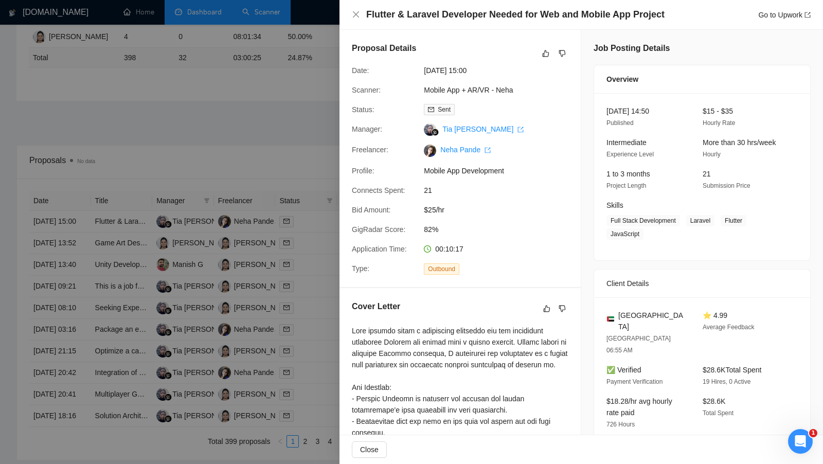
scroll to position [261, 0]
click at [286, 280] on div at bounding box center [411, 232] width 823 height 464
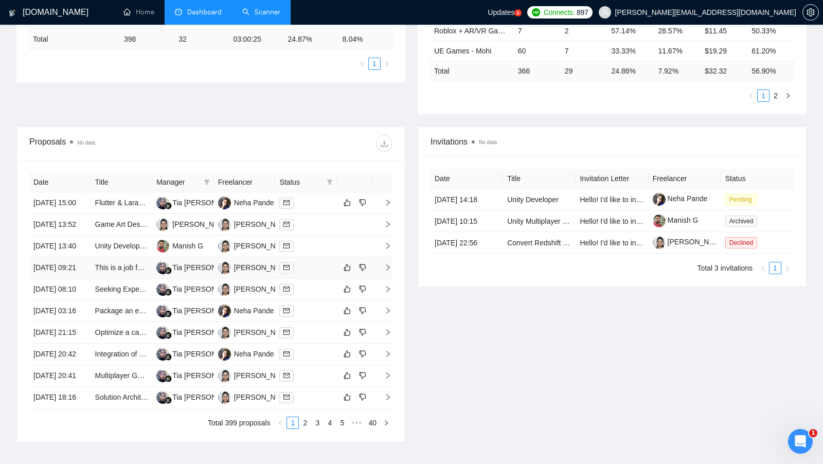
scroll to position [282, 0]
click at [304, 322] on td at bounding box center [306, 311] width 62 height 22
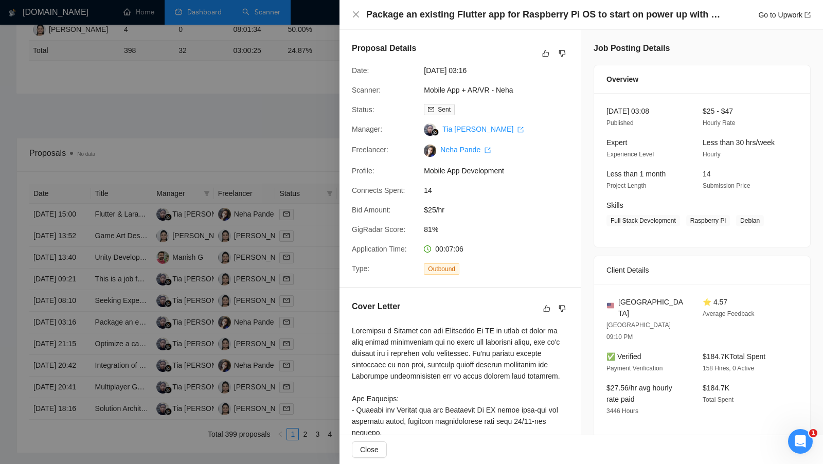
scroll to position [269, 0]
click at [310, 300] on div at bounding box center [411, 232] width 823 height 464
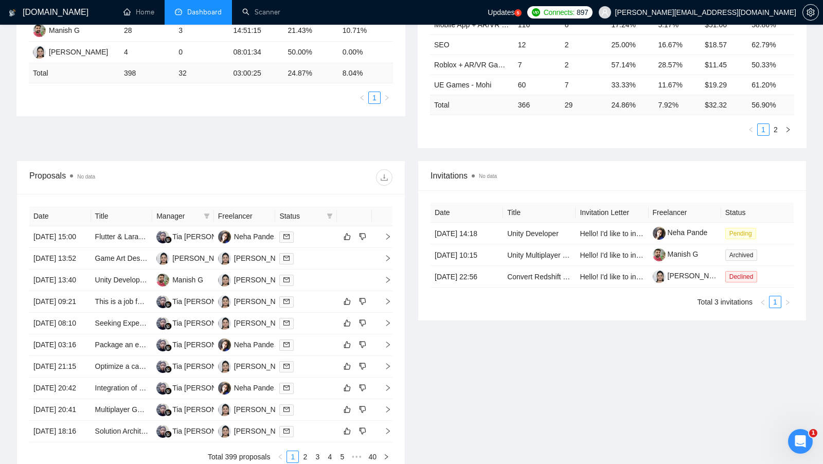
scroll to position [32, 0]
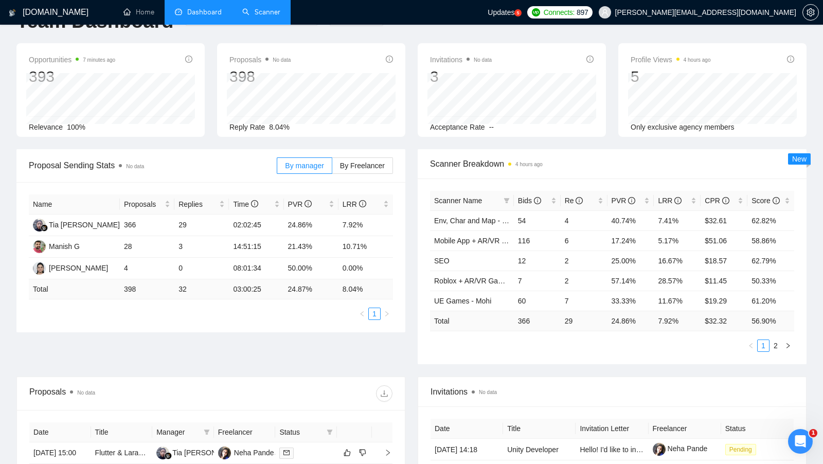
click at [267, 24] on li "Scanner" at bounding box center [261, 12] width 59 height 25
click at [268, 24] on li "Scanner" at bounding box center [261, 12] width 59 height 25
click at [272, 12] on link "Scanner" at bounding box center [261, 12] width 38 height 9
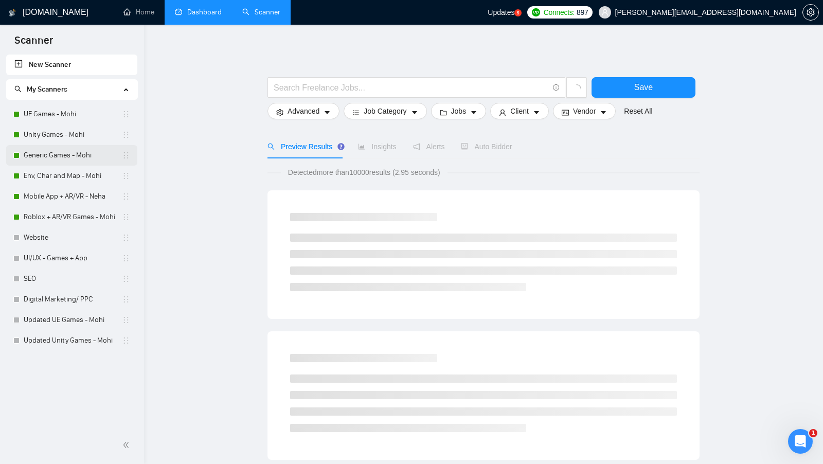
click at [88, 147] on link "Generic Games - Mohi" at bounding box center [73, 155] width 98 height 21
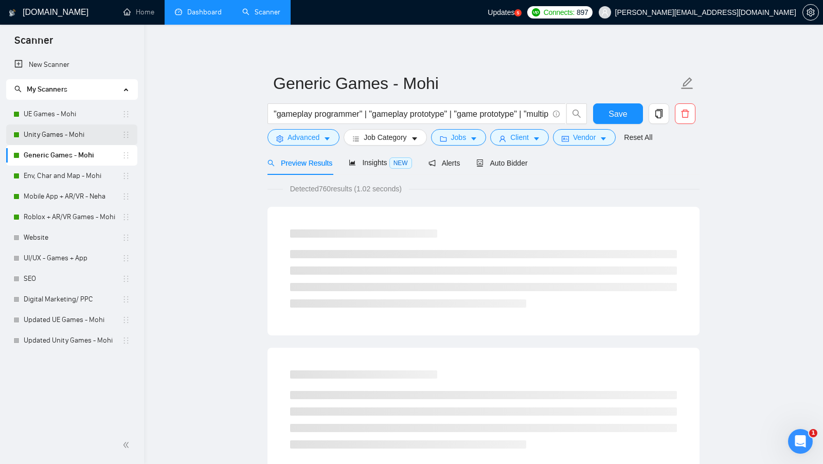
click at [90, 144] on link "Unity Games - Mohi" at bounding box center [73, 135] width 98 height 21
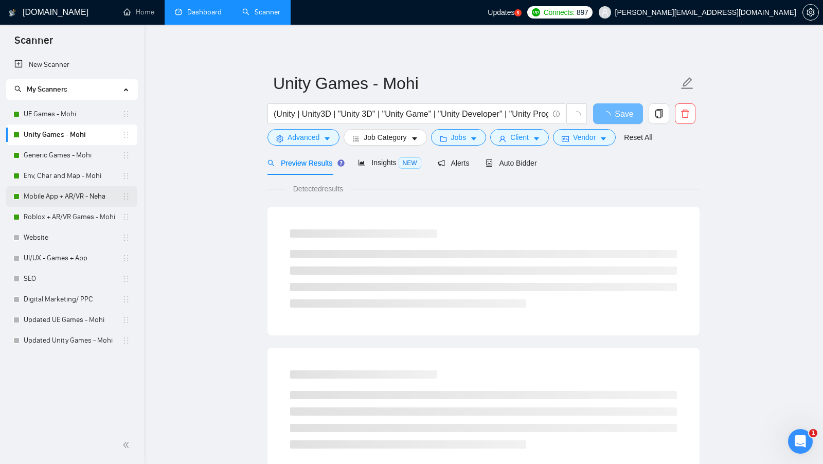
click at [84, 197] on link "Mobile App + AR/VR - Neha" at bounding box center [73, 196] width 98 height 21
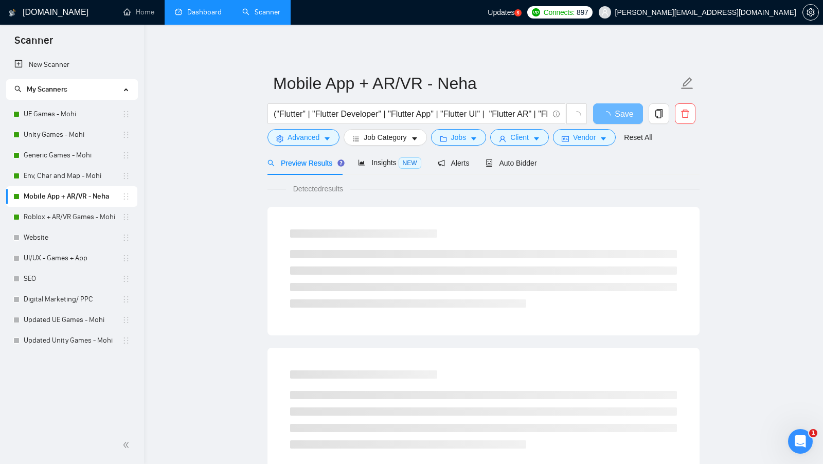
click at [542, 170] on div "Preview Results Insights NEW Alerts Auto Bidder" at bounding box center [484, 163] width 432 height 24
click at [520, 160] on span "Auto Bidder" at bounding box center [511, 163] width 51 height 8
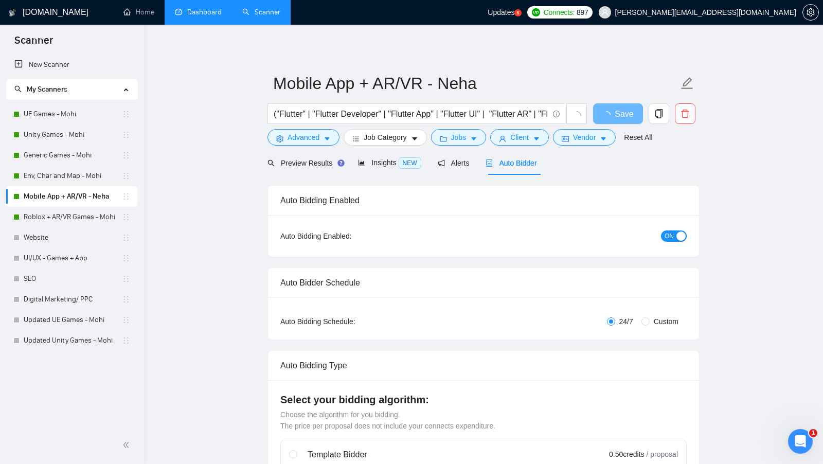
checkbox input "true"
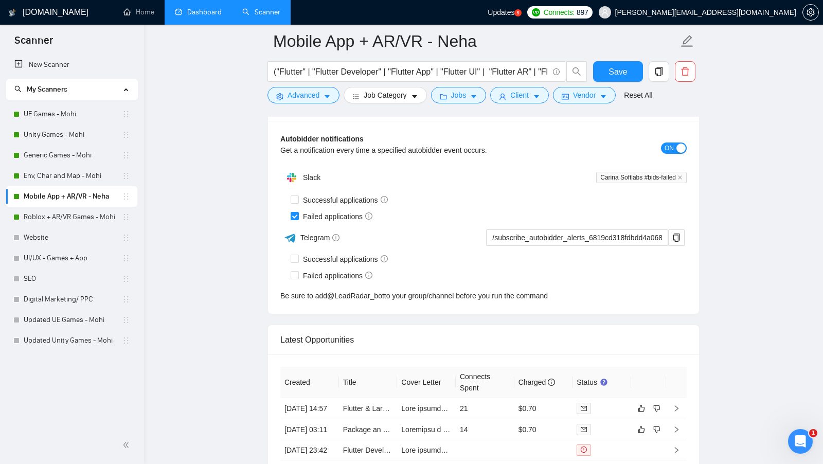
scroll to position [2785, 0]
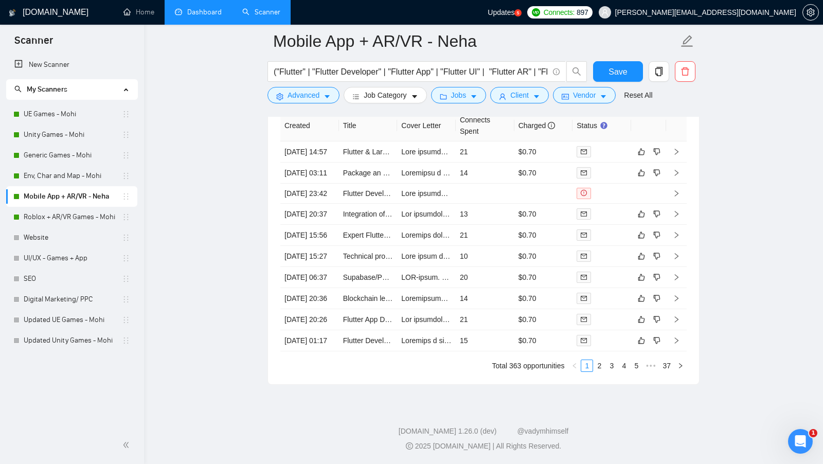
click at [189, 11] on link "Dashboard" at bounding box center [198, 12] width 47 height 9
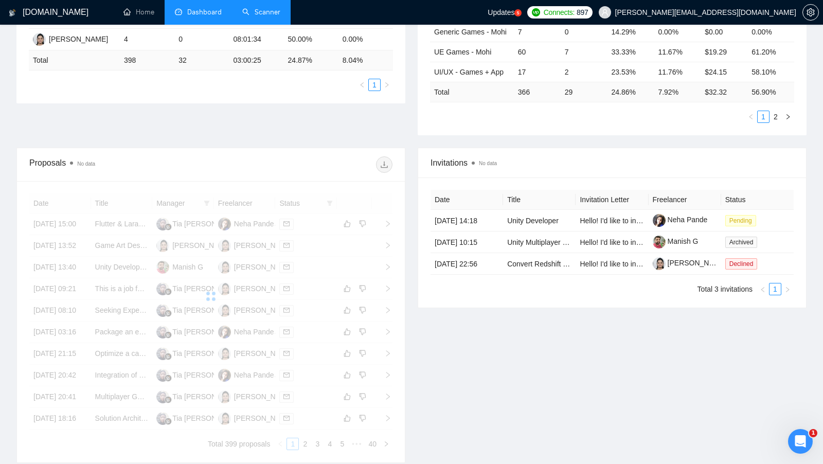
scroll to position [251, 0]
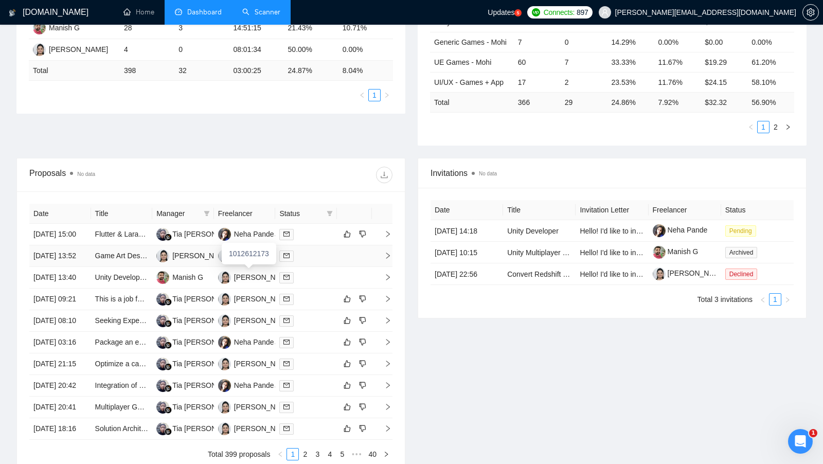
click at [257, 261] on div "Mohi Upadhyay" at bounding box center [263, 255] width 59 height 11
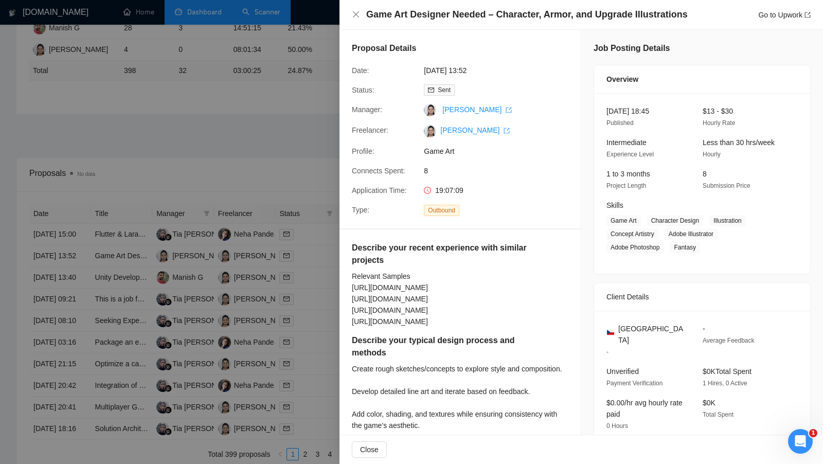
click at [257, 222] on div at bounding box center [411, 232] width 823 height 464
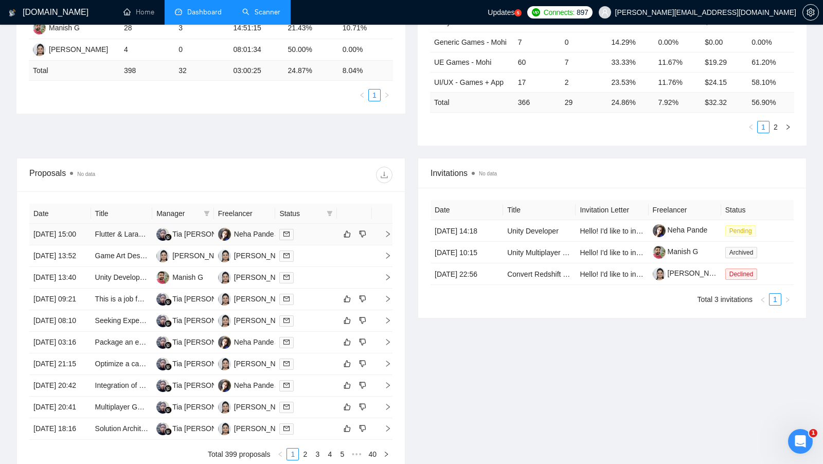
scroll to position [274, 0]
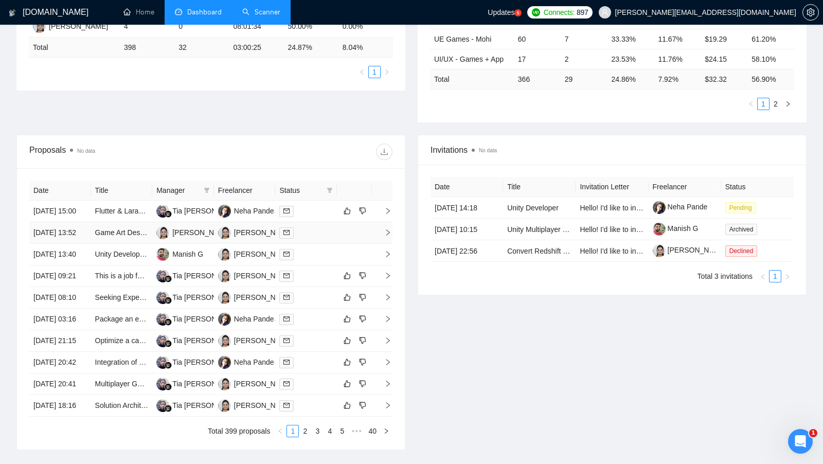
click at [304, 239] on div at bounding box center [306, 233] width 54 height 12
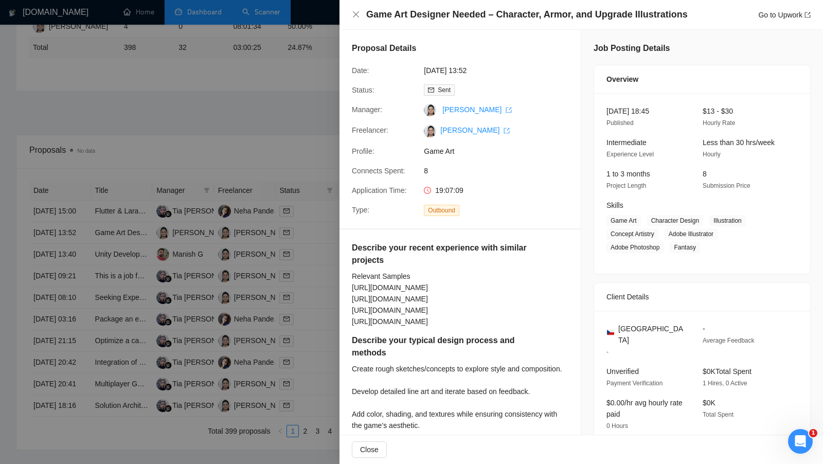
click at [330, 273] on div at bounding box center [411, 232] width 823 height 464
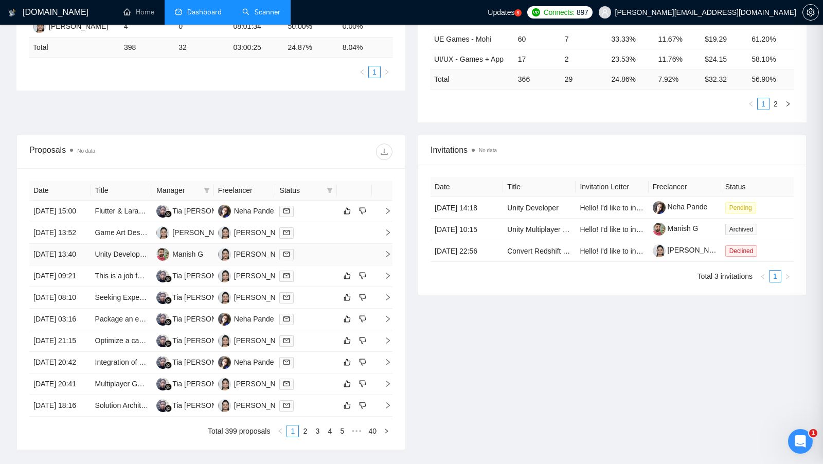
click at [328, 260] on div at bounding box center [306, 254] width 54 height 12
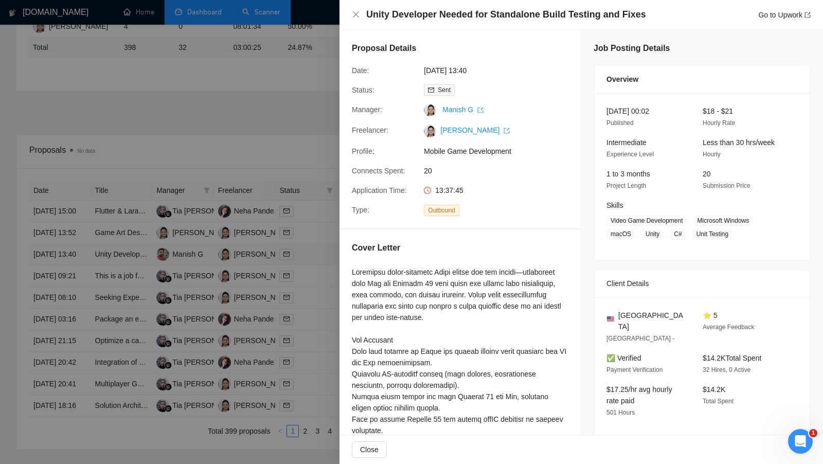
click at [328, 273] on div at bounding box center [411, 232] width 823 height 464
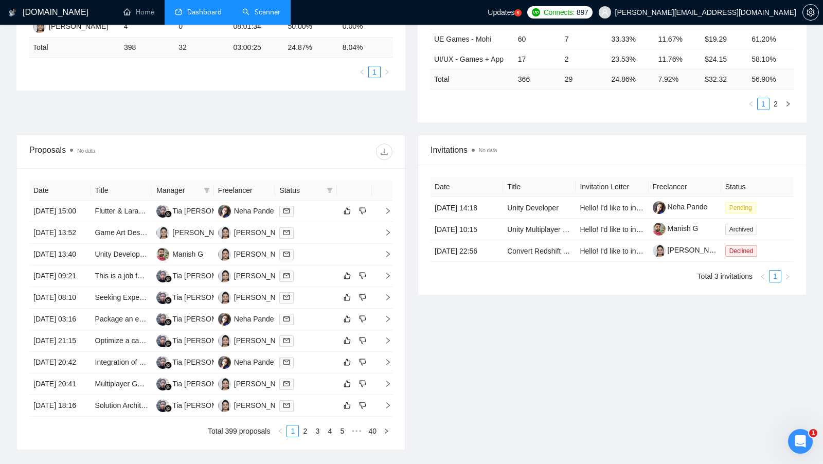
scroll to position [121, 0]
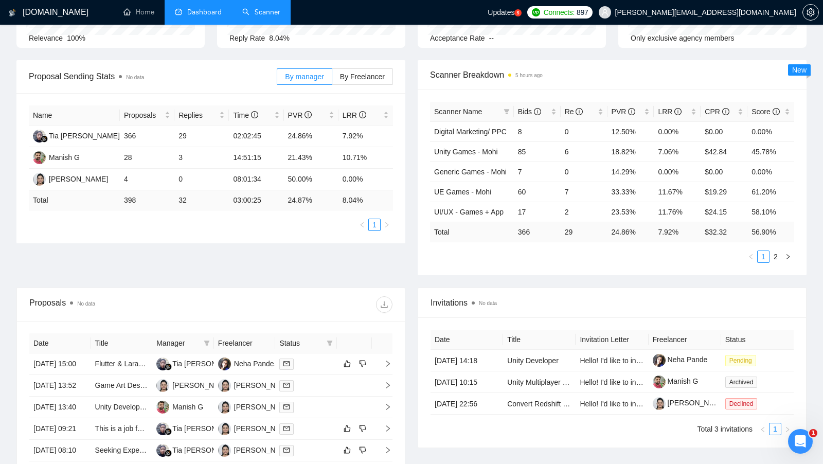
click at [262, 16] on link "Scanner" at bounding box center [261, 12] width 38 height 9
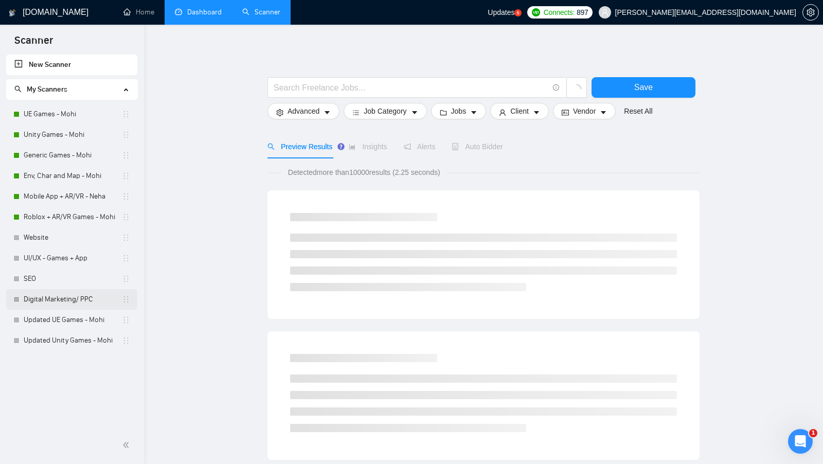
click at [63, 306] on link "Digital Marketing/ PPC" at bounding box center [73, 299] width 98 height 21
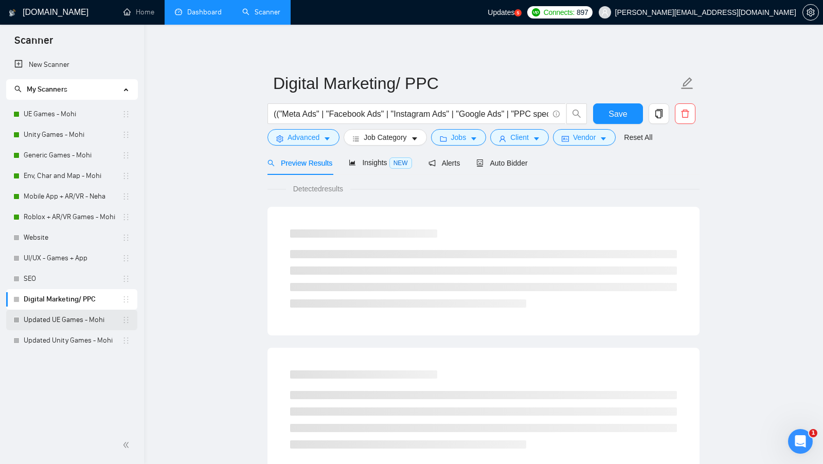
click at [61, 326] on link "Updated UE Games - Mohi" at bounding box center [73, 320] width 98 height 21
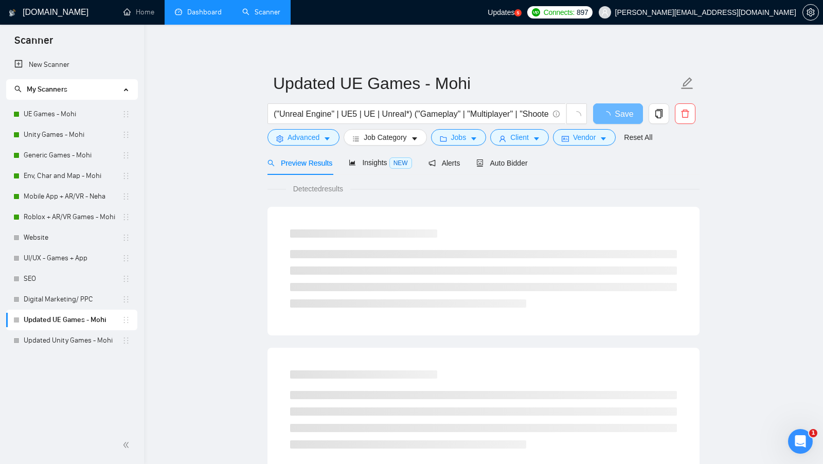
click at [519, 126] on div "("Unreal Engine" | UE5 | UE | Unreal*) ("Gameplay" | "Multiplayer" | "Shooter" …" at bounding box center [427, 116] width 324 height 26
click at [517, 130] on button "Client" at bounding box center [519, 137] width 59 height 16
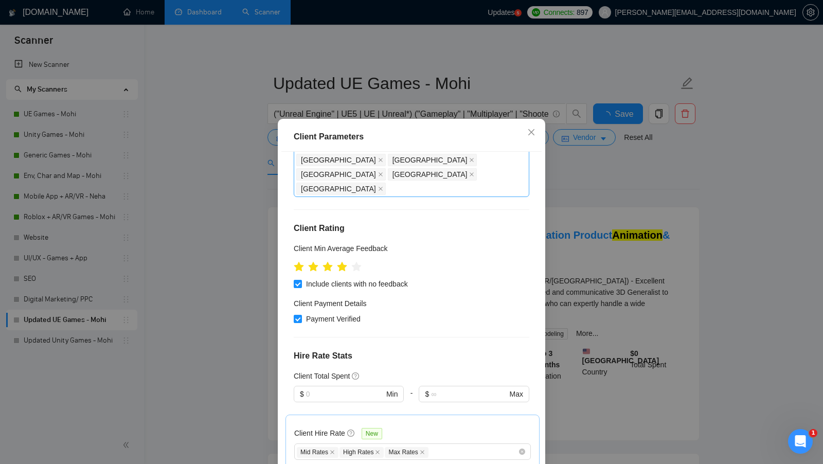
scroll to position [219, 0]
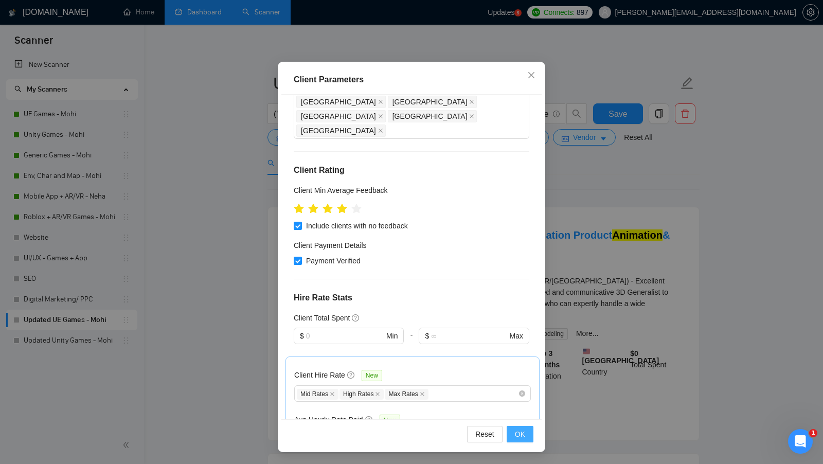
type input "10"
click at [525, 441] on button "OK" at bounding box center [520, 434] width 27 height 16
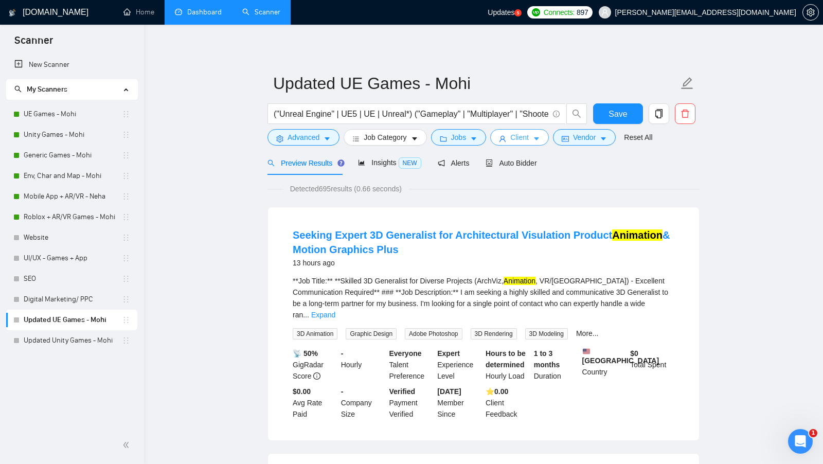
click at [538, 143] on button "Client" at bounding box center [519, 137] width 59 height 16
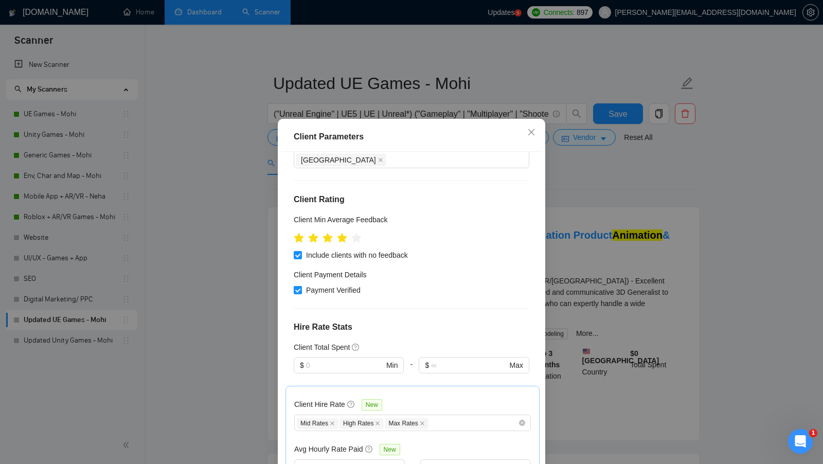
scroll to position [227, 0]
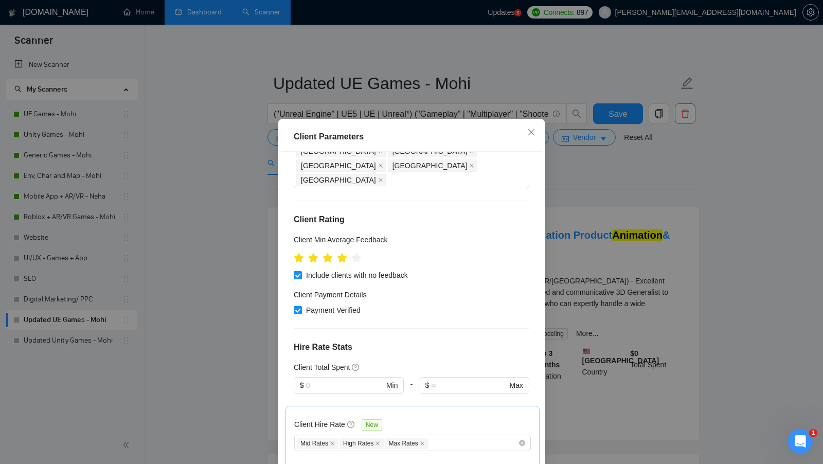
click at [667, 150] on div "Client Parameters Client Location Include Client Countries Select Exclude Clien…" at bounding box center [411, 232] width 823 height 464
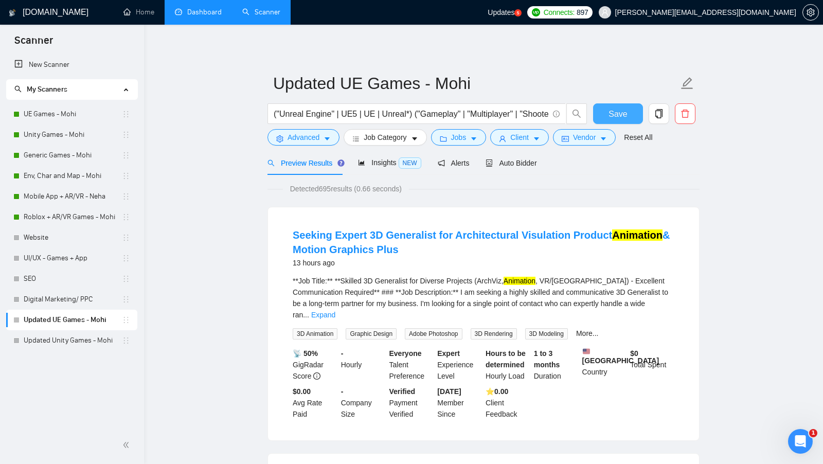
click at [633, 119] on button "Save" at bounding box center [618, 113] width 50 height 21
click at [433, 246] on h4 "Seeking Expert 3D Generalist for Architectural Visulation Product Animation & M…" at bounding box center [484, 242] width 382 height 29
click at [527, 166] on span "Auto Bidder" at bounding box center [511, 163] width 51 height 8
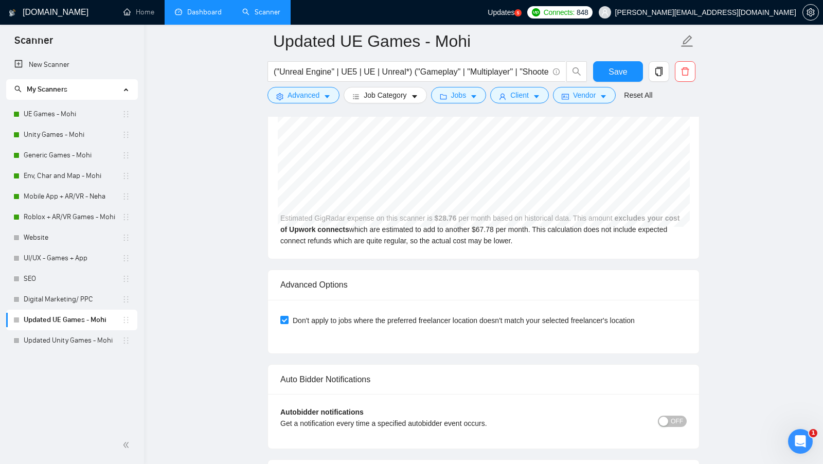
scroll to position [2241, 0]
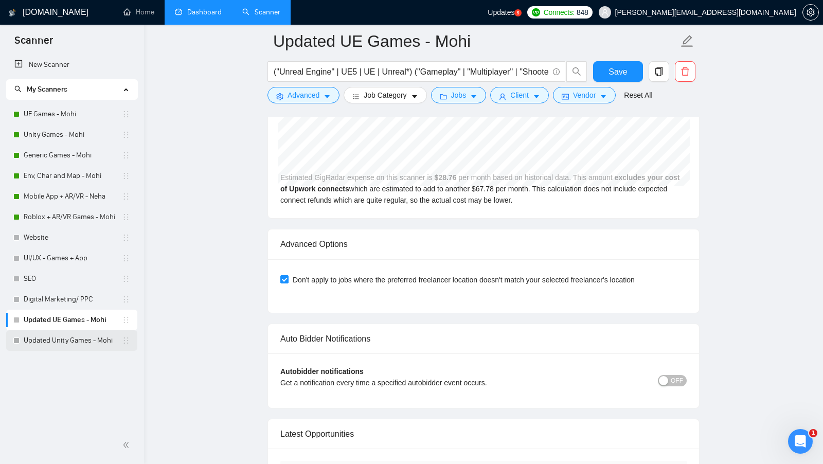
click at [89, 340] on link "Updated Unity Games - Mohi" at bounding box center [73, 340] width 98 height 21
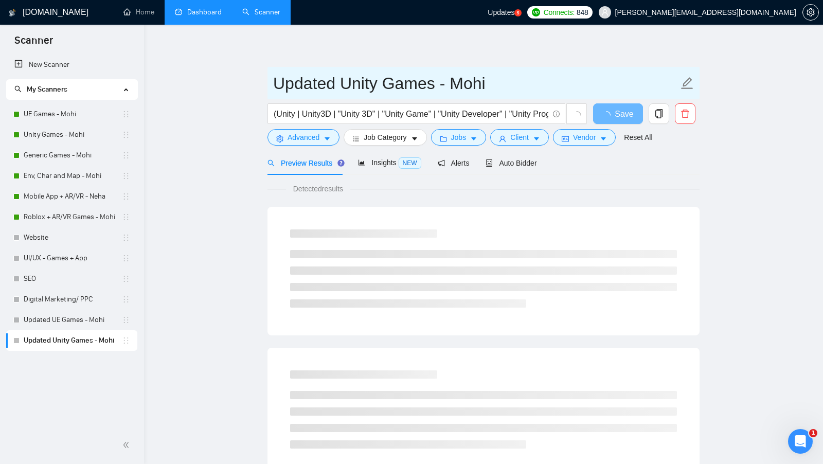
click at [414, 82] on input "Updated Unity Games - Mohi" at bounding box center [475, 83] width 405 height 26
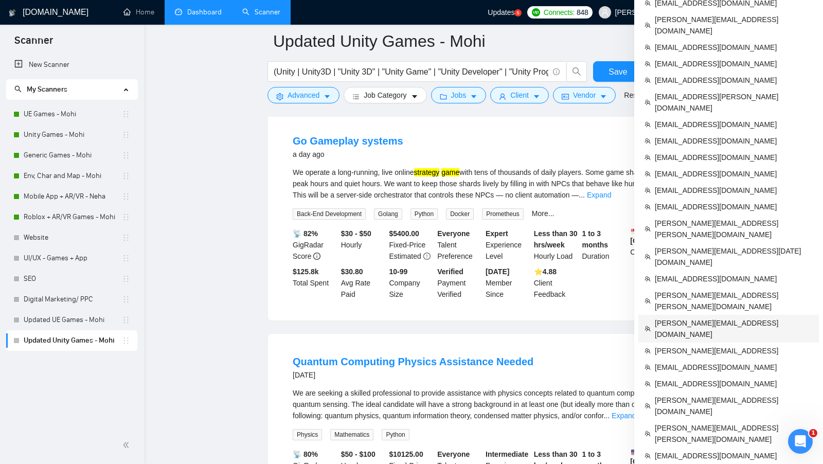
scroll to position [524, 0]
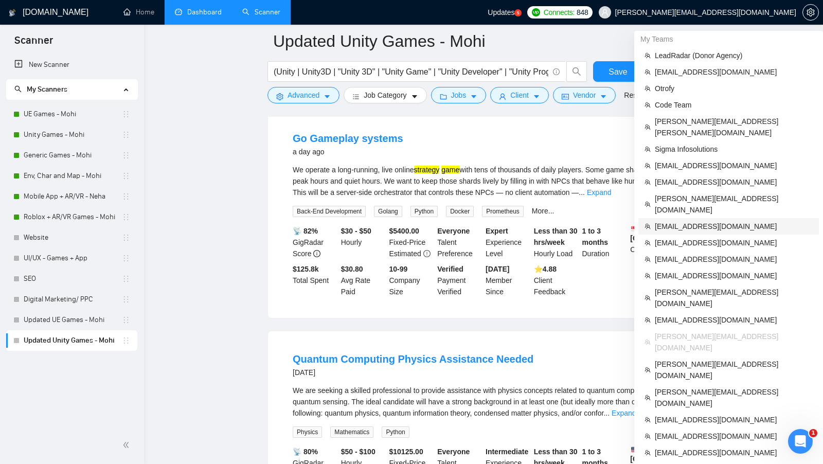
click at [698, 221] on span "[EMAIL_ADDRESS][DOMAIN_NAME]" at bounding box center [734, 226] width 158 height 11
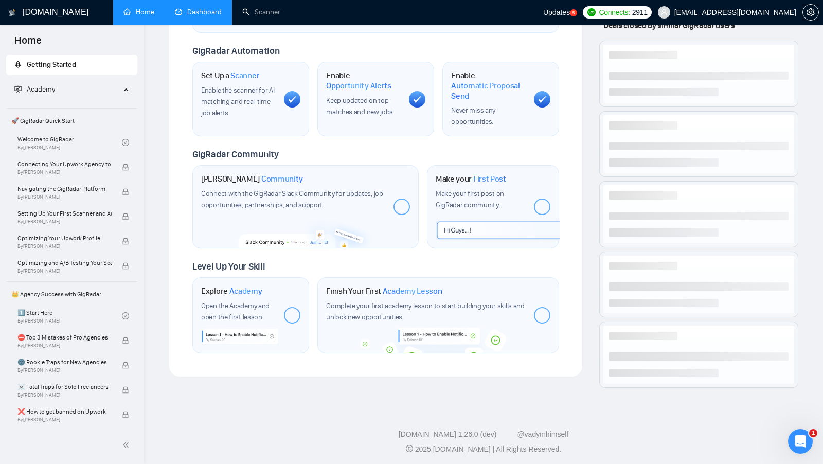
click at [200, 16] on link "Dashboard" at bounding box center [198, 12] width 47 height 9
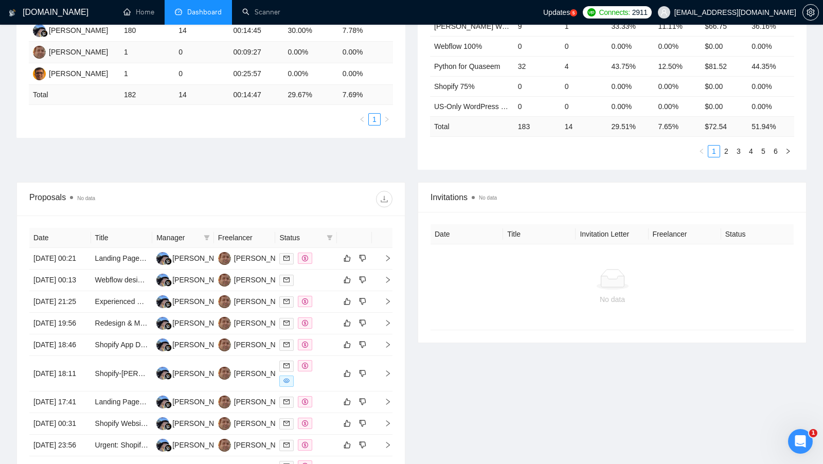
scroll to position [254, 0]
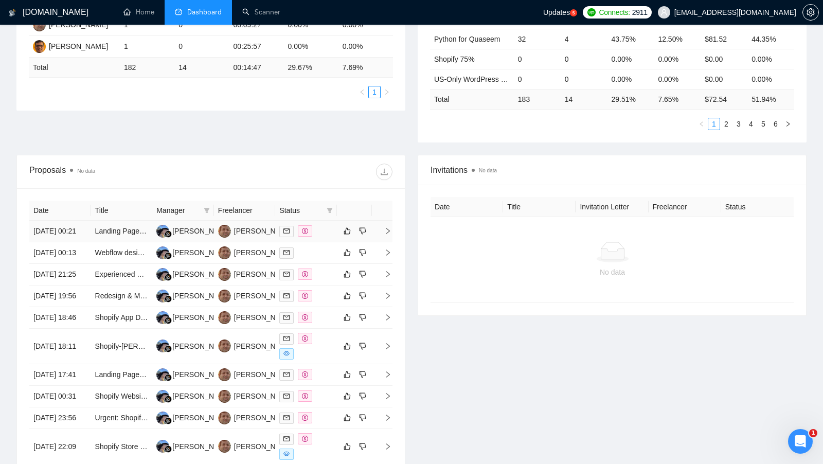
click at [323, 226] on td at bounding box center [306, 232] width 62 height 22
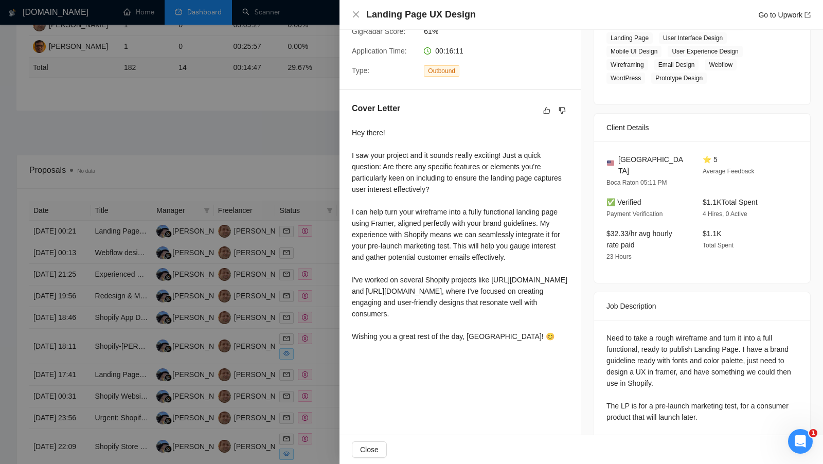
scroll to position [218, 0]
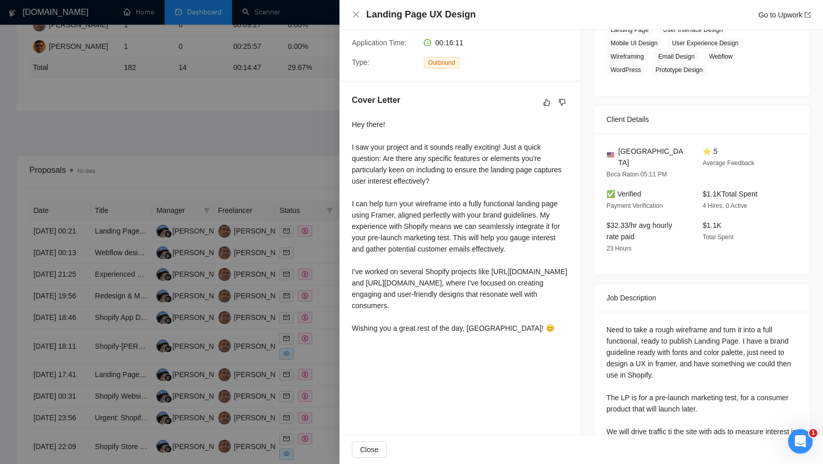
click at [289, 163] on div at bounding box center [411, 232] width 823 height 464
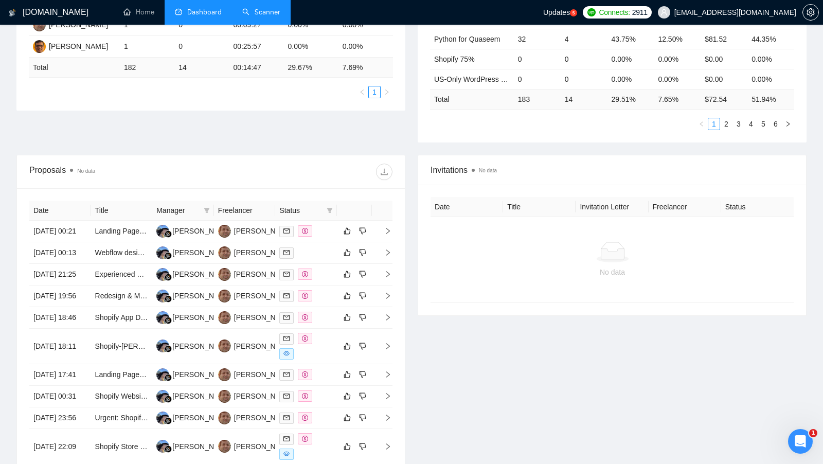
click at [262, 14] on link "Scanner" at bounding box center [261, 12] width 38 height 9
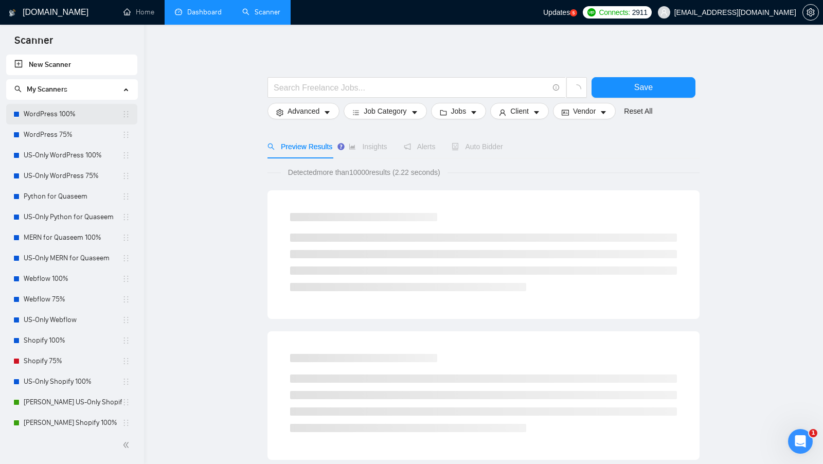
click at [94, 106] on link "WordPress 100%" at bounding box center [73, 114] width 98 height 21
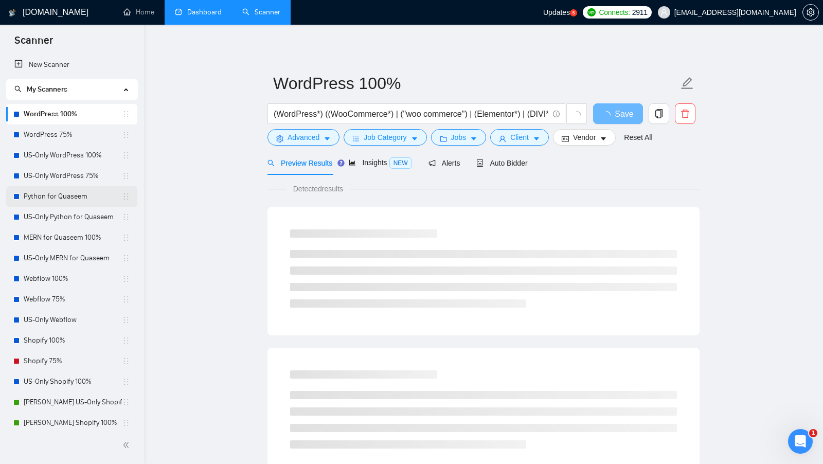
scroll to position [233, 0]
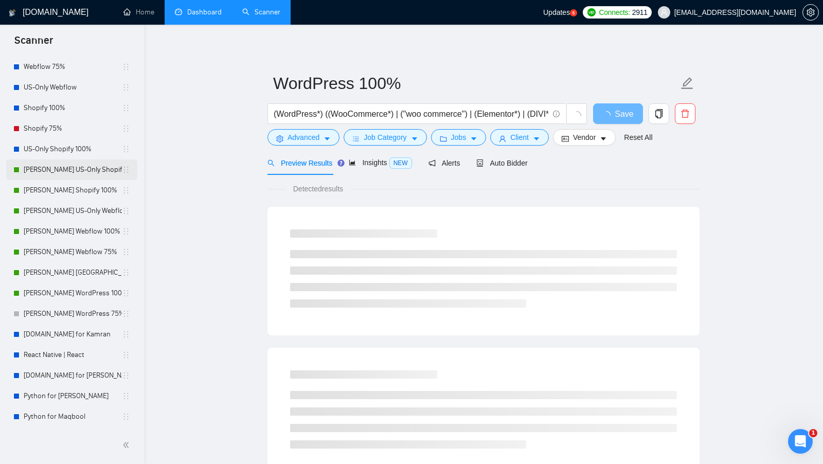
click at [76, 170] on link "Shoaib US-Only Shopify 100%" at bounding box center [73, 169] width 98 height 21
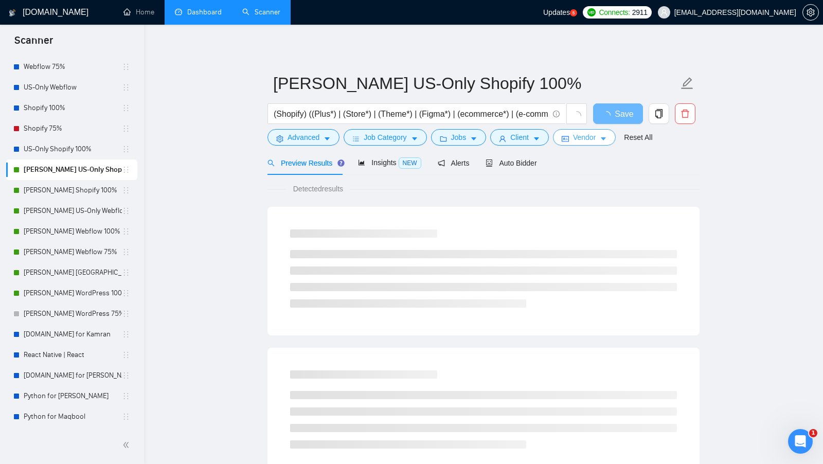
click at [558, 134] on button "Vendor" at bounding box center [584, 137] width 63 height 16
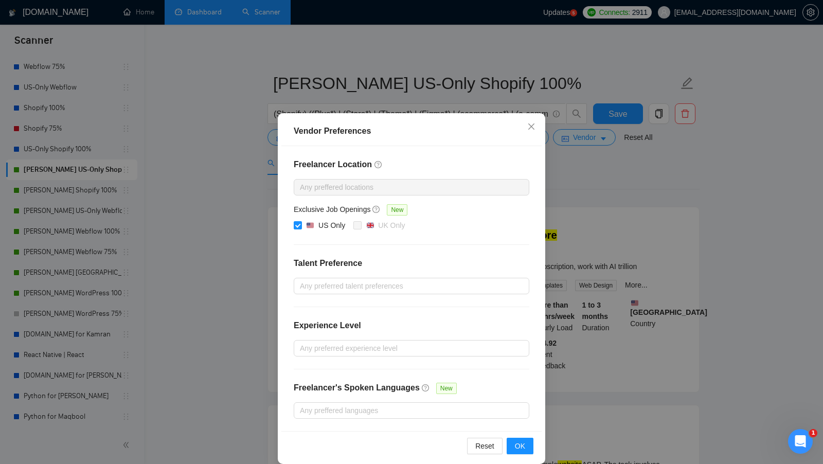
click at [579, 181] on div "Vendor Preferences Freelancer Location Any preffered locations Exclusive Job Op…" at bounding box center [411, 232] width 823 height 464
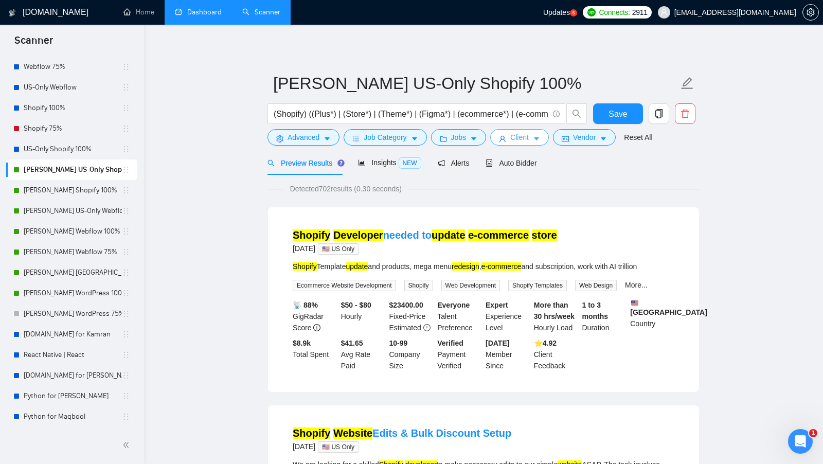
click at [522, 139] on span "Client" at bounding box center [519, 137] width 19 height 11
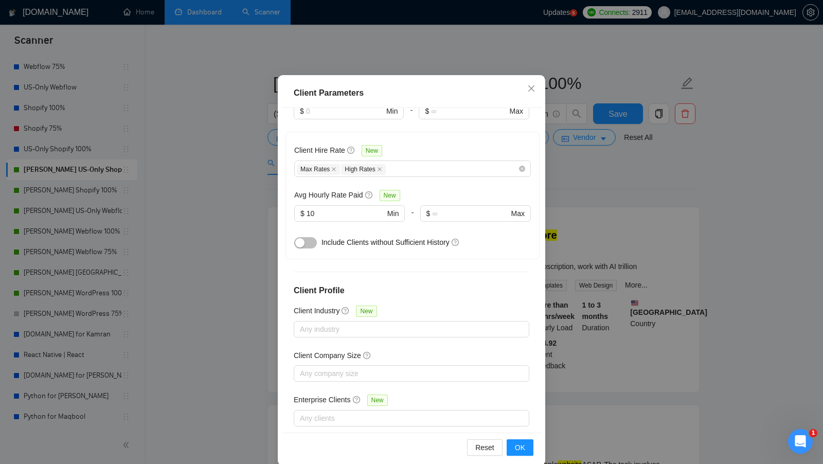
scroll to position [57, 0]
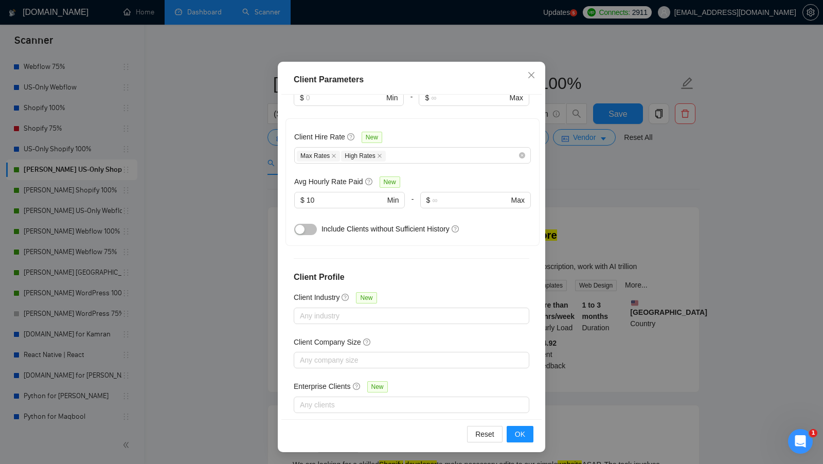
click at [628, 182] on div "Client Parameters Client Location Include Client Countries Select Exclude Clien…" at bounding box center [411, 232] width 823 height 464
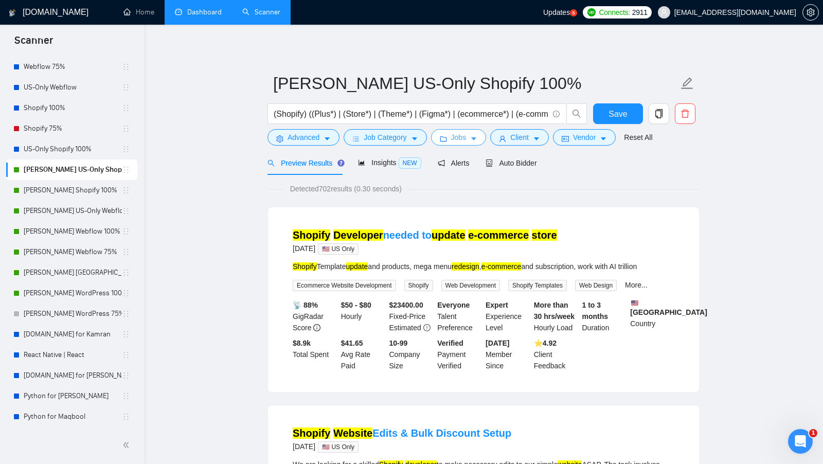
click at [468, 136] on button "Jobs" at bounding box center [459, 137] width 56 height 16
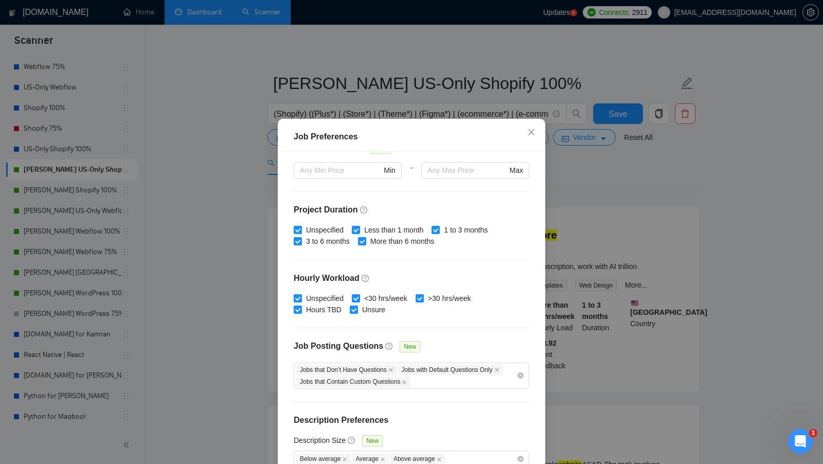
scroll to position [57, 0]
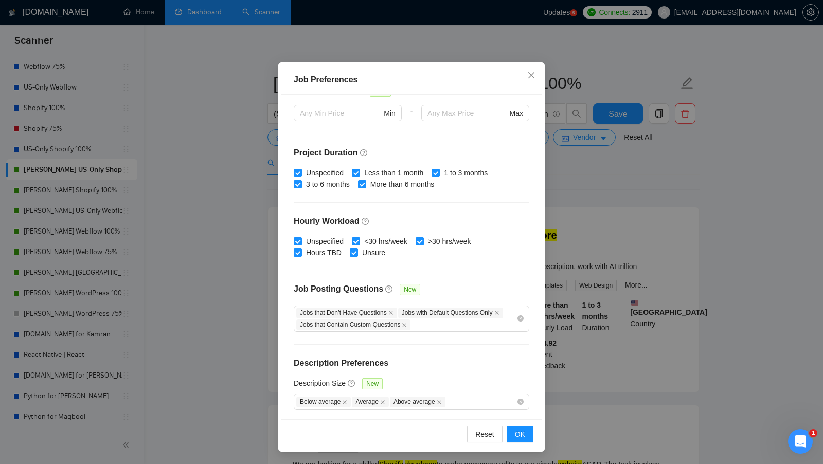
click at [590, 244] on div "Job Preferences Budget Project Type All Fixed Price Hourly Rate Fixed Price Bud…" at bounding box center [411, 232] width 823 height 464
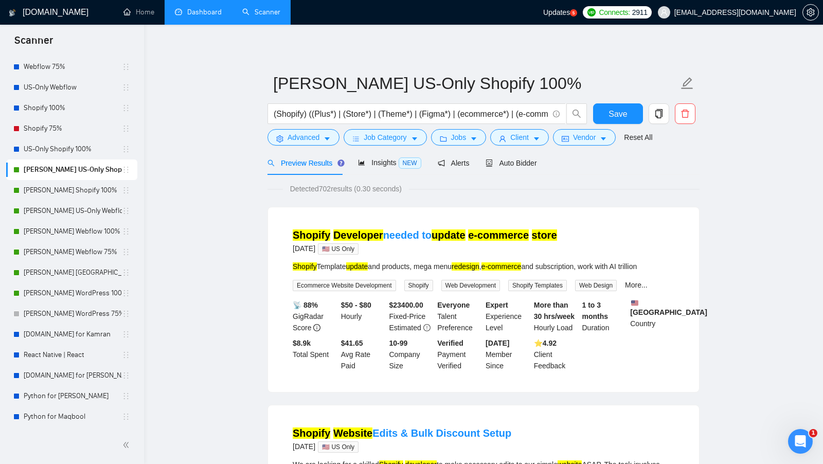
scroll to position [0, 0]
click at [416, 135] on span "caret-down" at bounding box center [414, 139] width 7 height 8
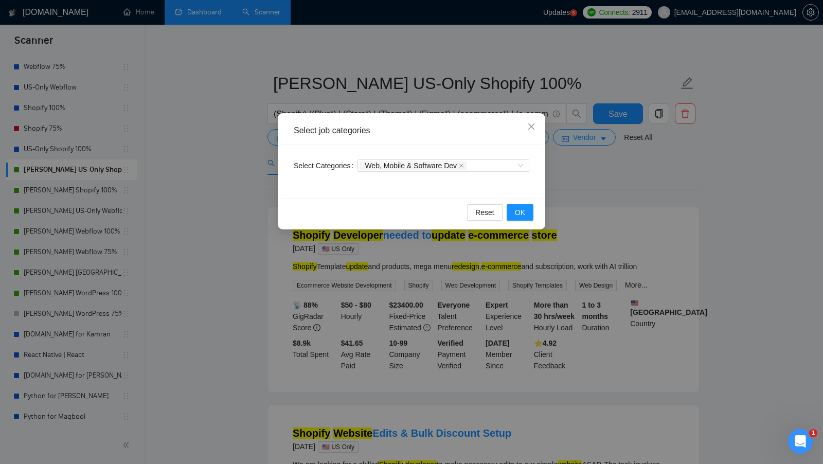
click at [498, 268] on div "Select job categories Select Categories Web, Mobile & Software Dev Reset OK" at bounding box center [411, 232] width 823 height 464
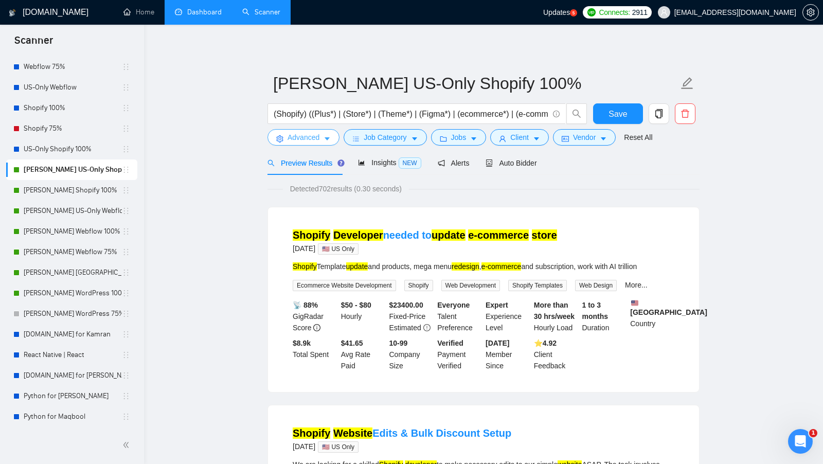
click at [322, 141] on button "Advanced" at bounding box center [304, 137] width 72 height 16
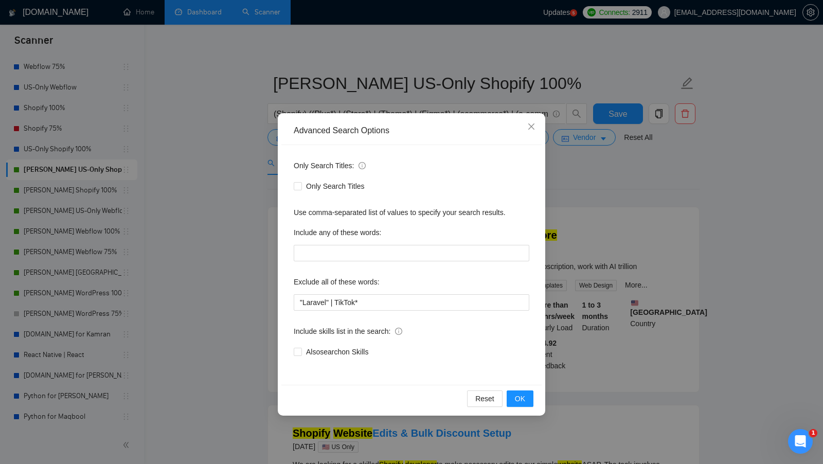
click at [590, 242] on div "Advanced Search Options Only Search Titles: Only Search Titles Use comma-separa…" at bounding box center [411, 232] width 823 height 464
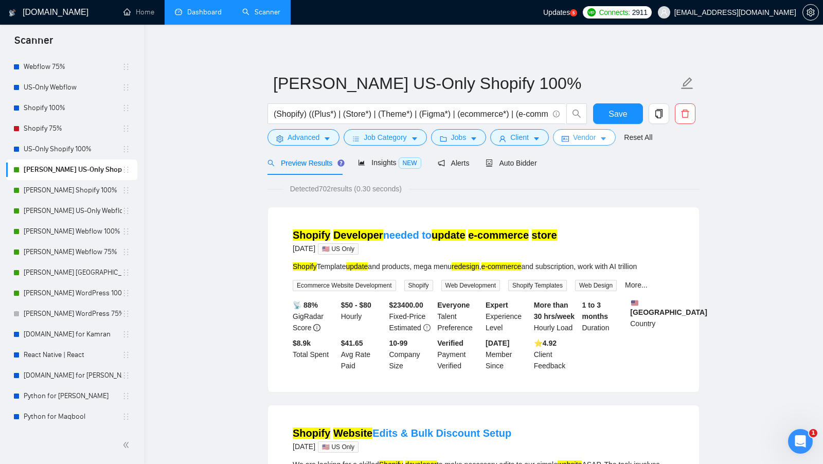
click at [598, 144] on button "Vendor" at bounding box center [584, 137] width 63 height 16
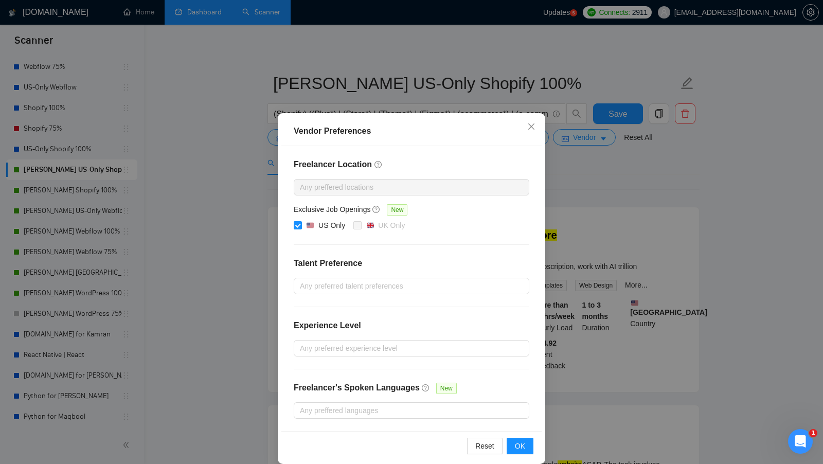
scroll to position [9, 0]
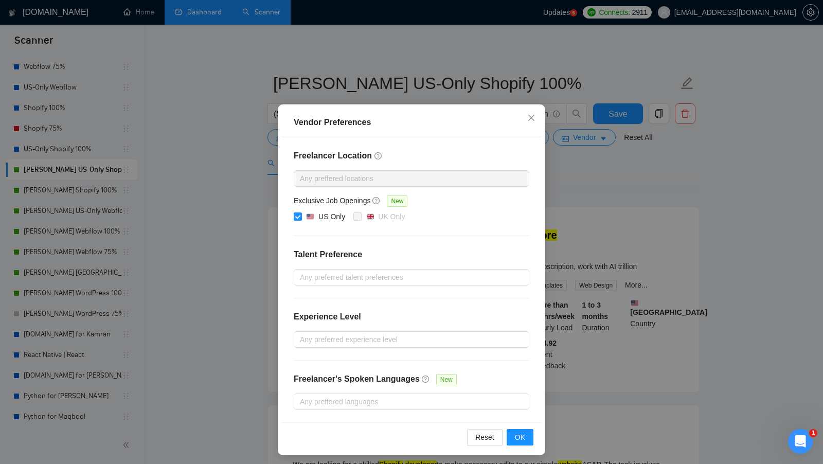
click at [575, 230] on div "Vendor Preferences Freelancer Location Any preffered locations Exclusive Job Op…" at bounding box center [411, 232] width 823 height 464
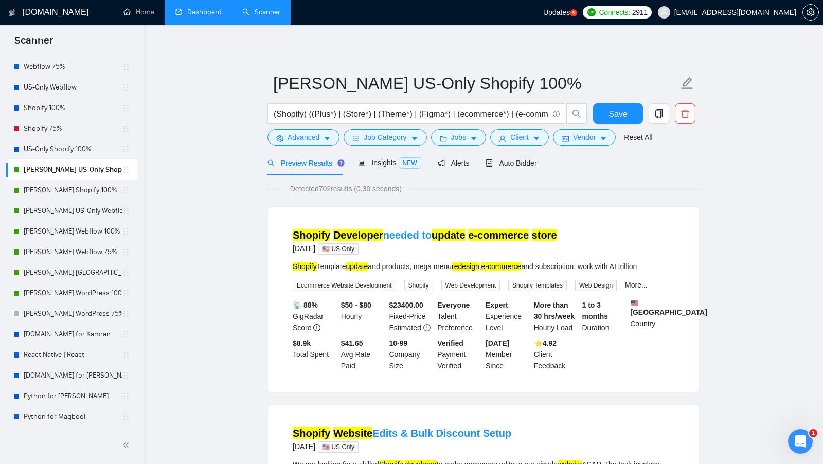
scroll to position [0, 0]
click at [62, 191] on link "Shoaib Shopify 100%" at bounding box center [73, 190] width 98 height 21
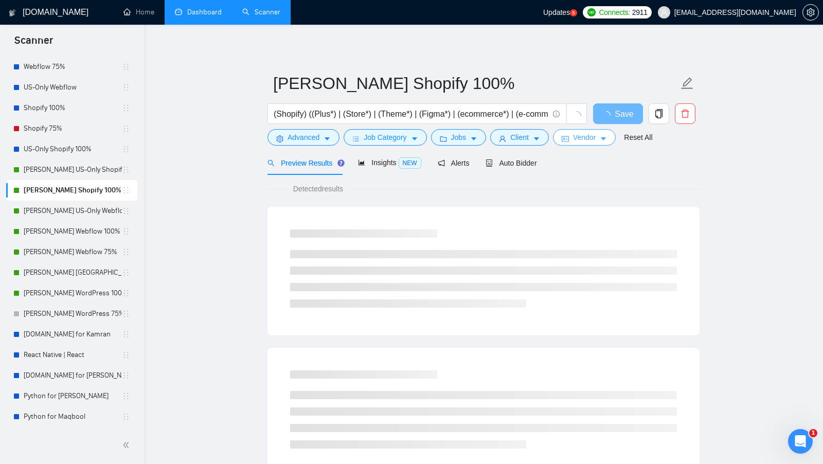
click at [597, 144] on button "Vendor" at bounding box center [584, 137] width 63 height 16
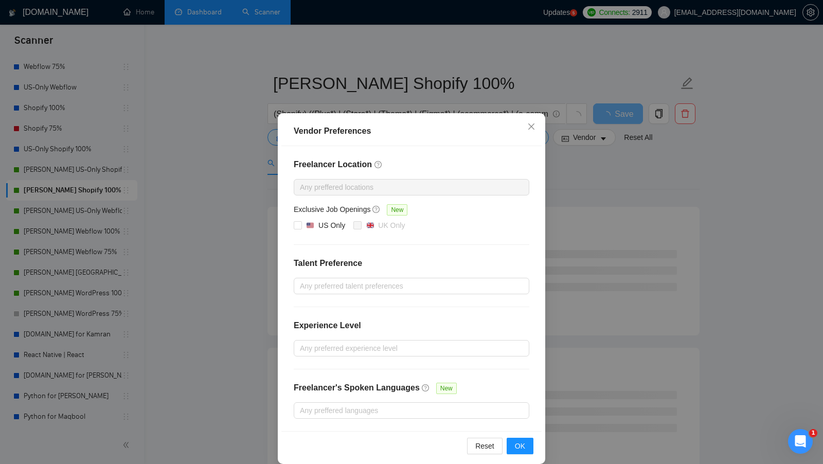
click at [615, 168] on div "Vendor Preferences Freelancer Location Any preffered locations Exclusive Job Op…" at bounding box center [411, 232] width 823 height 464
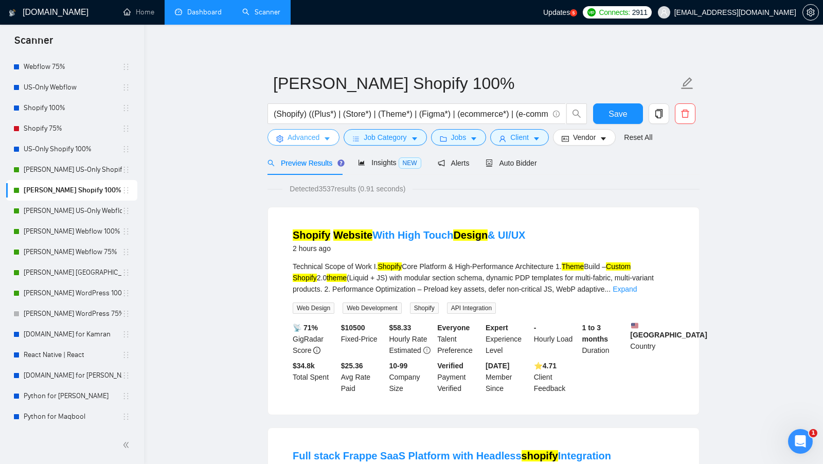
click at [307, 136] on span "Advanced" at bounding box center [304, 137] width 32 height 11
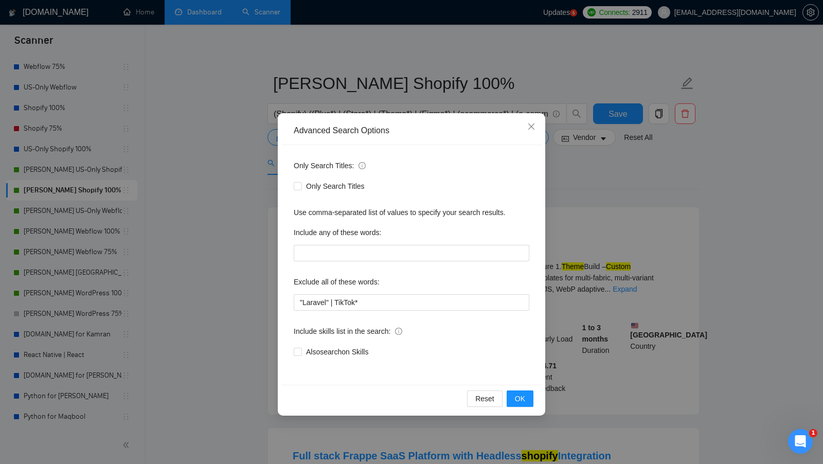
click at [567, 217] on div "Advanced Search Options Only Search Titles: Only Search Titles Use comma-separa…" at bounding box center [411, 232] width 823 height 464
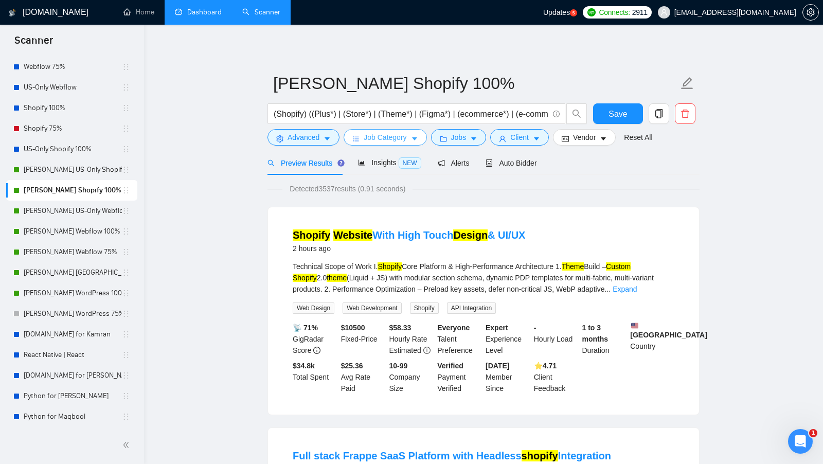
click at [378, 144] on button "Job Category" at bounding box center [385, 137] width 83 height 16
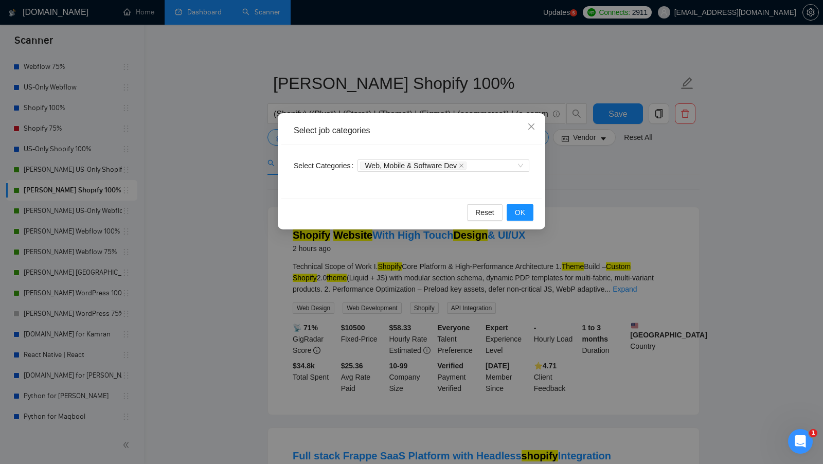
click at [584, 211] on div "Select job categories Select Categories Web, Mobile & Software Dev Reset OK" at bounding box center [411, 232] width 823 height 464
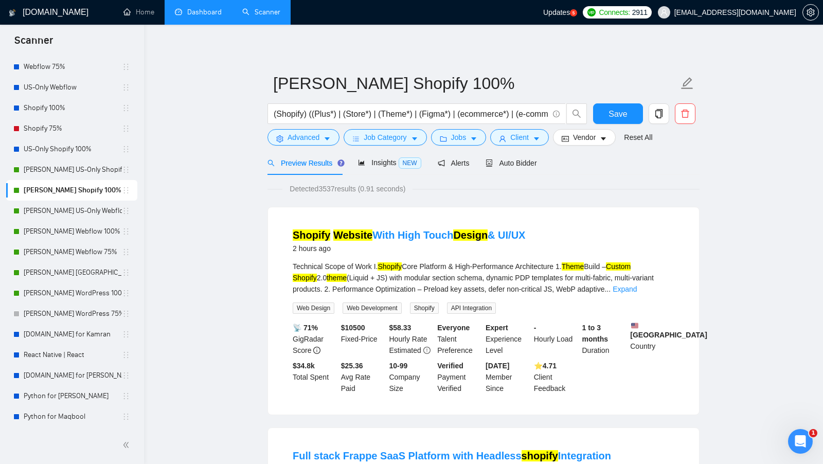
click at [466, 128] on div "(Shopify) ((Plus*) | (Store*) | (Theme*) | (Figma*) | (ecommerce*) | (e-commerc…" at bounding box center [427, 116] width 324 height 26
click at [466, 133] on span "Jobs" at bounding box center [458, 137] width 15 height 11
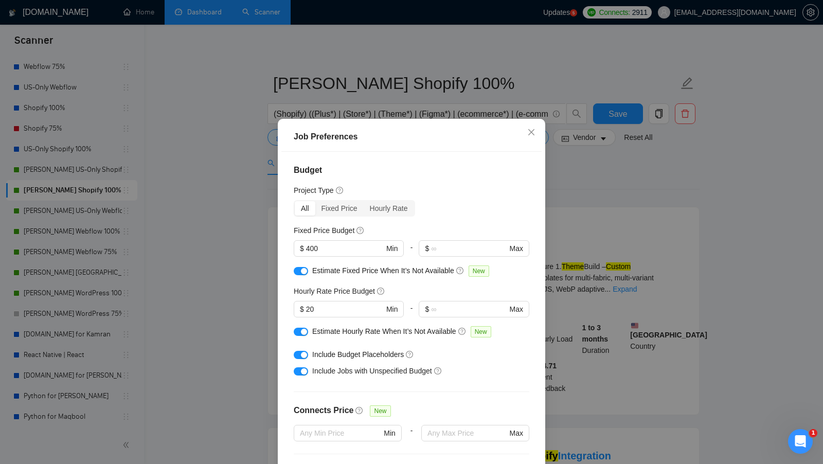
click at [590, 209] on div "Job Preferences Budget Project Type All Fixed Price Hourly Rate Fixed Price Bud…" at bounding box center [411, 232] width 823 height 464
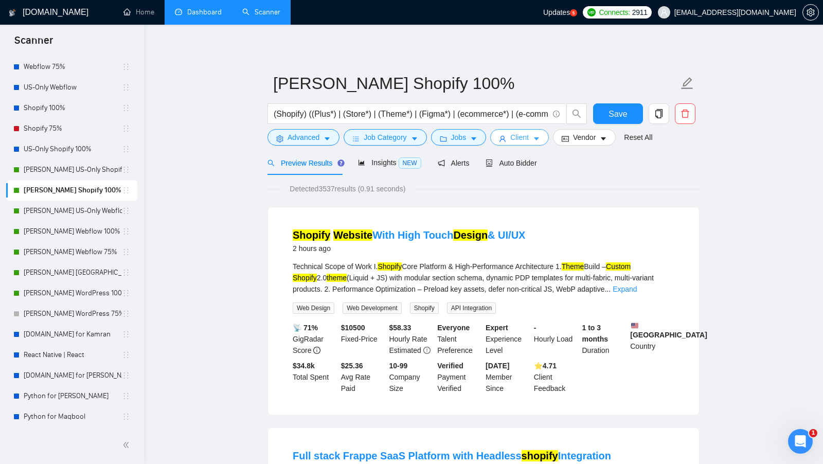
click at [535, 145] on button "Client" at bounding box center [519, 137] width 59 height 16
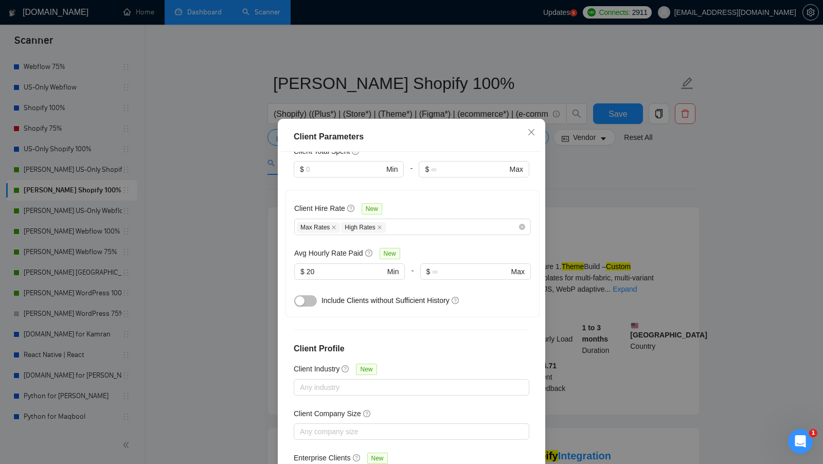
scroll to position [328, 0]
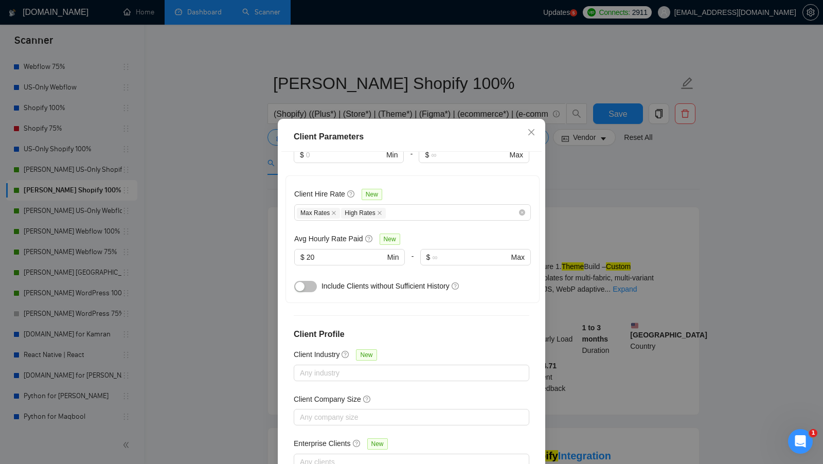
click at [600, 204] on div "Client Parameters Client Location Include Client Countries Select Exclude Clien…" at bounding box center [411, 232] width 823 height 464
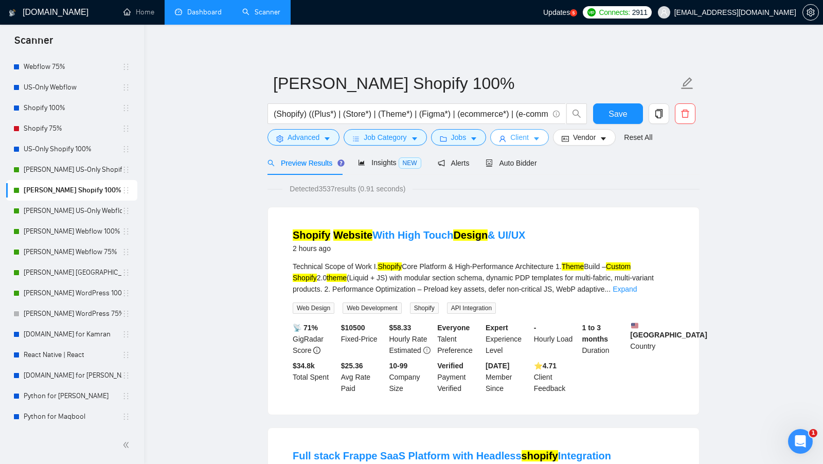
click at [505, 135] on icon "user" at bounding box center [502, 138] width 7 height 7
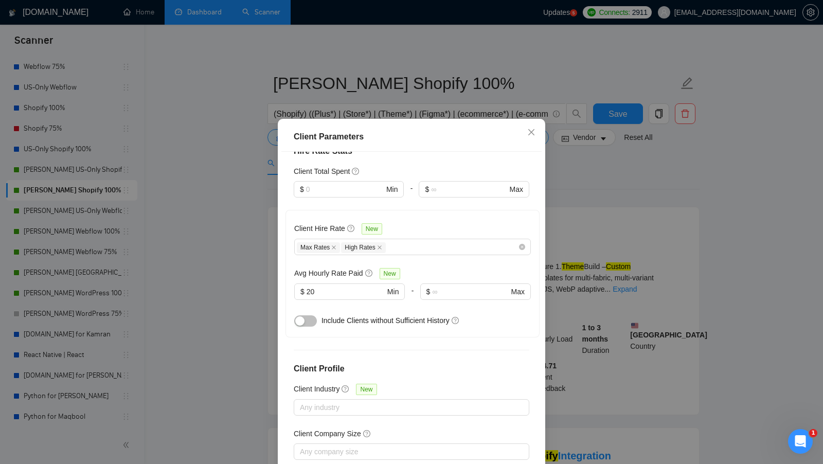
scroll to position [301, 0]
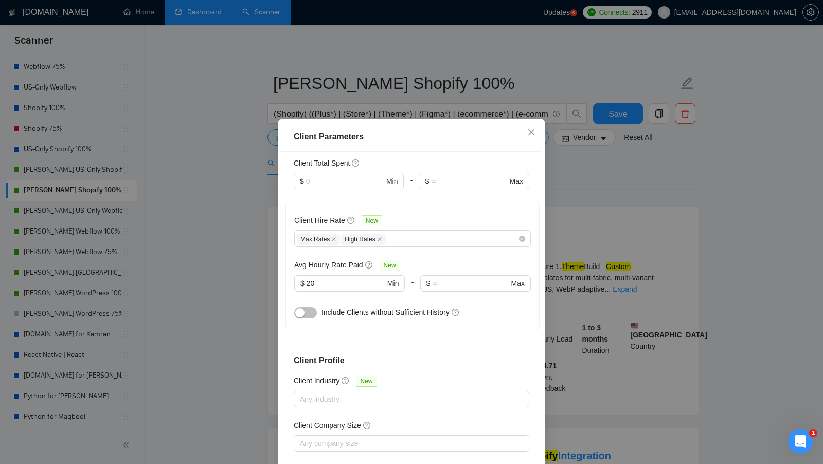
click at [597, 235] on div "Client Parameters Client Location Include Client Countries Select Exclude Clien…" at bounding box center [411, 232] width 823 height 464
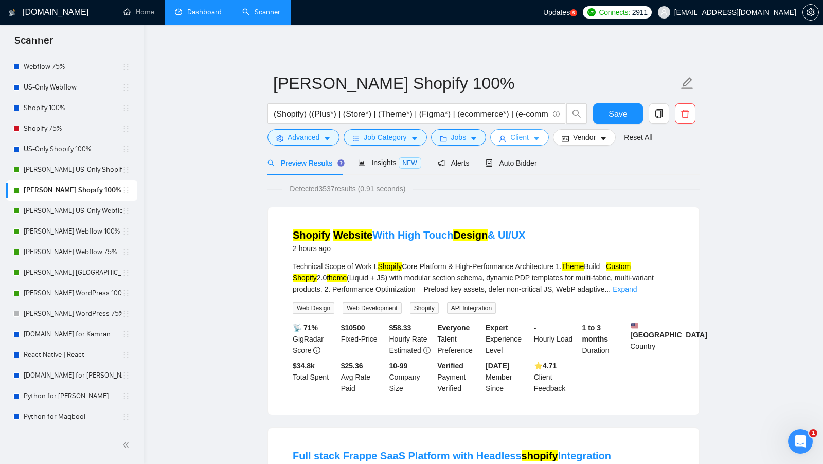
click at [539, 141] on icon "caret-down" at bounding box center [536, 138] width 7 height 7
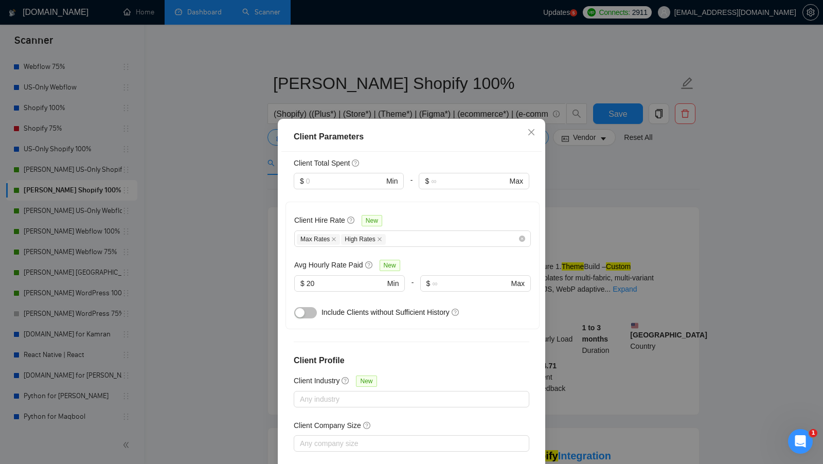
click at [631, 165] on div "Client Parameters Client Location Include Client Countries Select Exclude Clien…" at bounding box center [411, 232] width 823 height 464
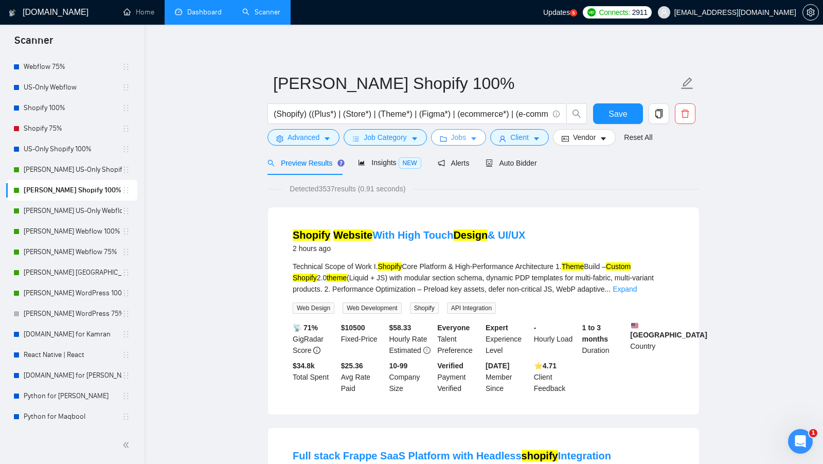
click at [440, 129] on button "Jobs" at bounding box center [459, 137] width 56 height 16
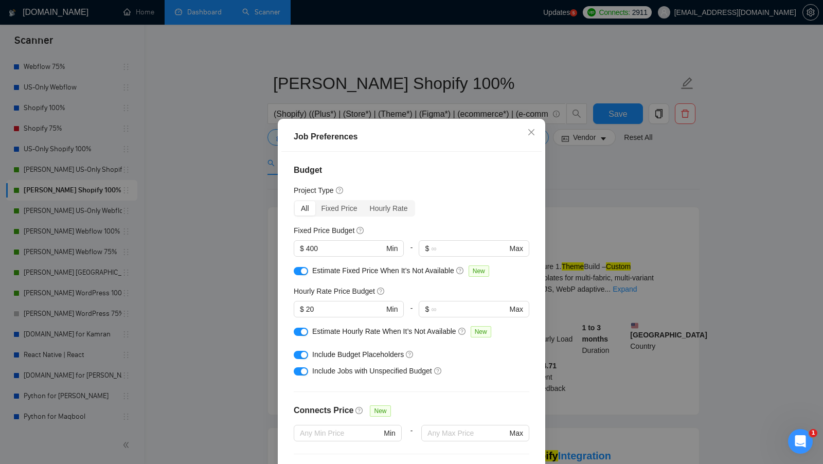
click at [366, 82] on div "Job Preferences Budget Project Type All Fixed Price Hourly Rate Fixed Price Bud…" at bounding box center [411, 232] width 823 height 464
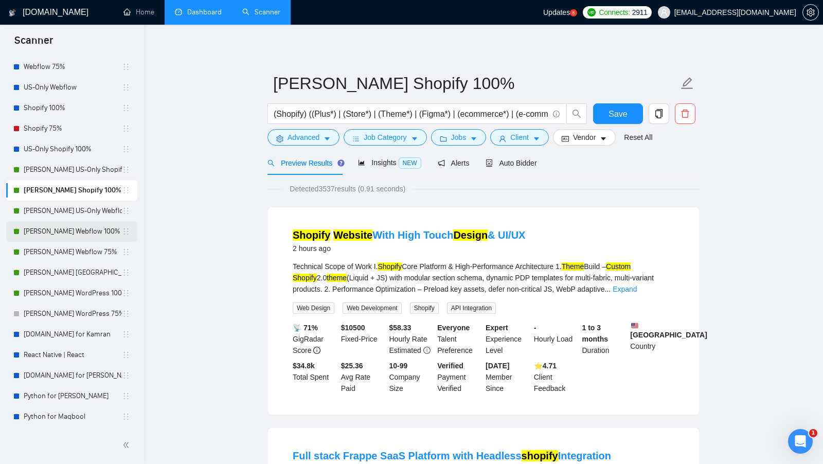
click at [55, 240] on link "Shoaib Webflow 100%" at bounding box center [73, 231] width 98 height 21
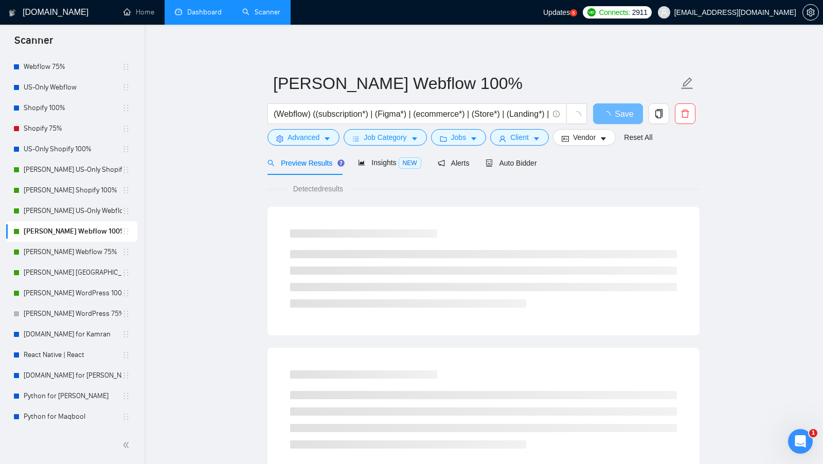
click at [511, 128] on div "(Webflow) ((subscription*) | (Figma*) | (ecommerce*) | (Store*) | (Landing*) | …" at bounding box center [427, 116] width 324 height 26
click at [511, 133] on button "Client" at bounding box center [519, 137] width 59 height 16
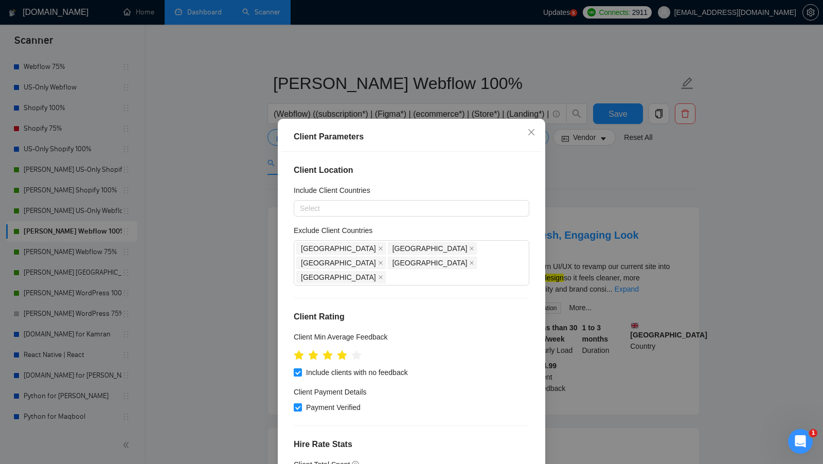
click at [577, 192] on div "Client Parameters Client Location Include Client Countries Select Exclude Clien…" at bounding box center [411, 232] width 823 height 464
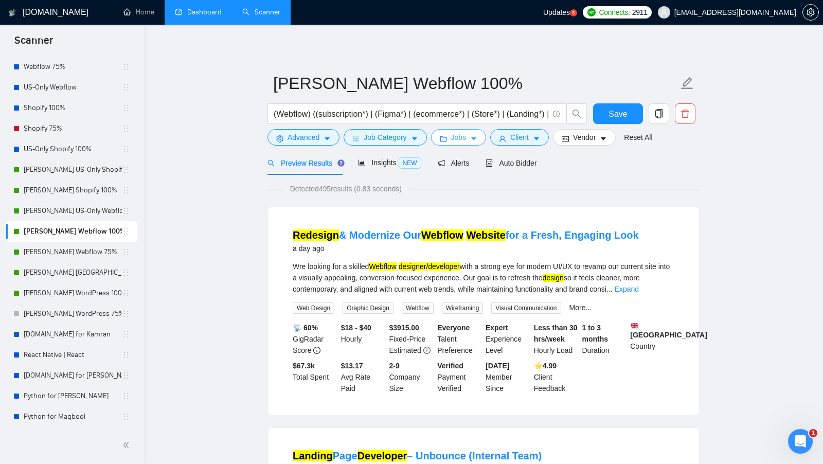
click at [474, 138] on icon "caret-down" at bounding box center [473, 139] width 5 height 3
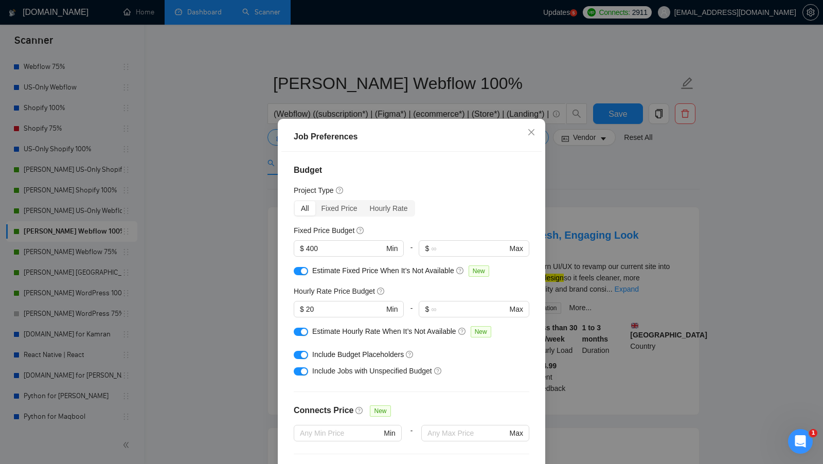
click at [603, 182] on div "Job Preferences Budget Project Type All Fixed Price Hourly Rate Fixed Price Bud…" at bounding box center [411, 232] width 823 height 464
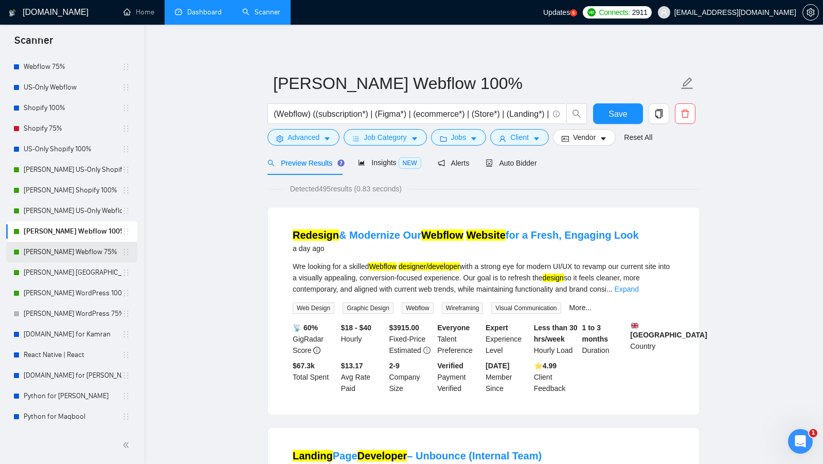
click at [67, 248] on link "Shoaib Webflow 75%" at bounding box center [73, 252] width 98 height 21
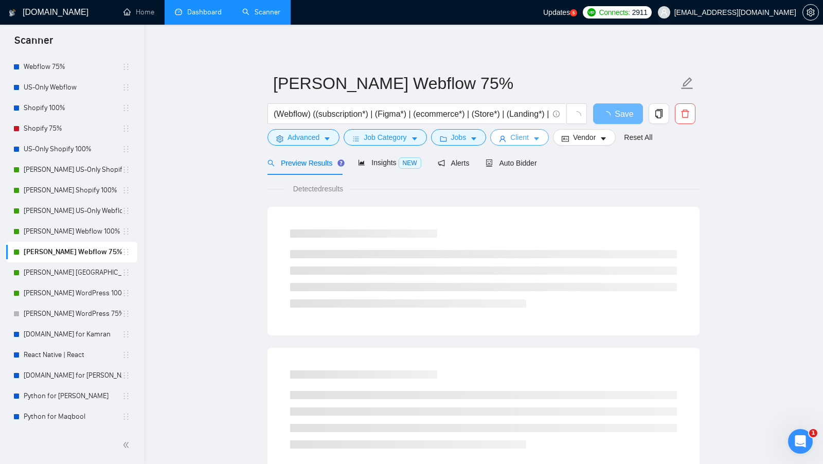
click at [533, 138] on button "Client" at bounding box center [519, 137] width 59 height 16
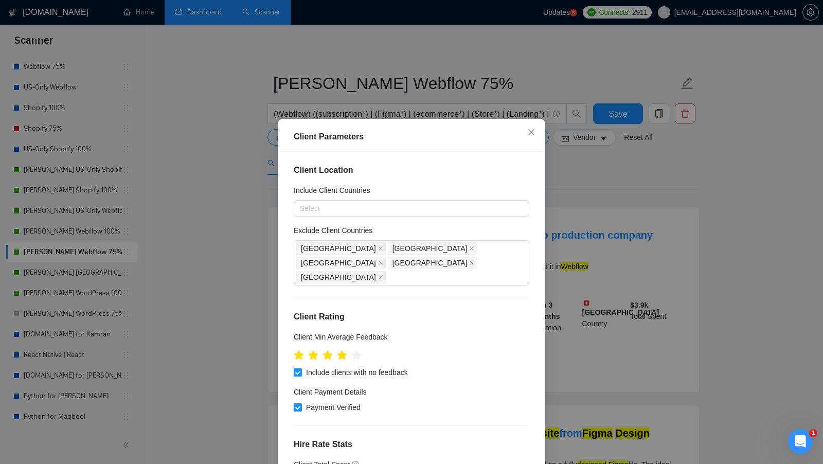
click at [591, 235] on div "Client Parameters Client Location Include Client Countries Select Exclude Clien…" at bounding box center [411, 232] width 823 height 464
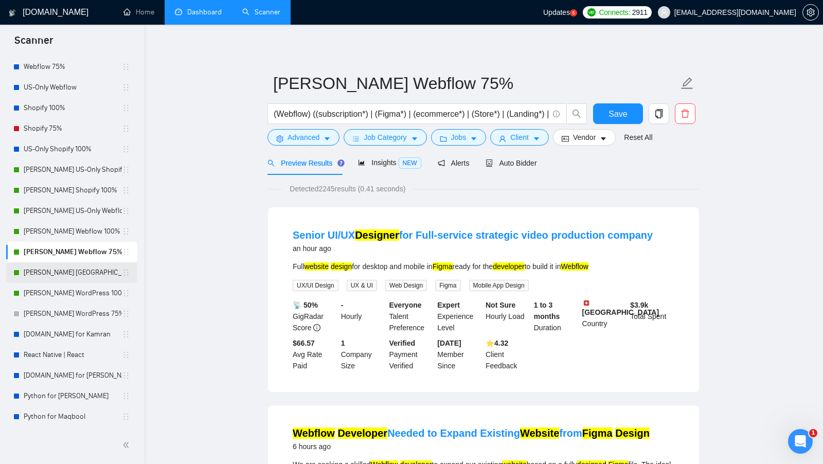
click at [80, 278] on link "Shoaib US-Only WordPress 100%" at bounding box center [73, 272] width 98 height 21
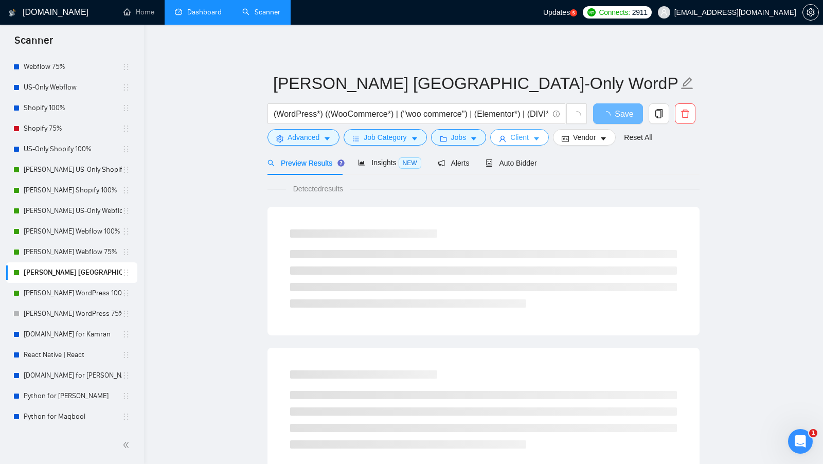
click at [545, 143] on button "Client" at bounding box center [519, 137] width 59 height 16
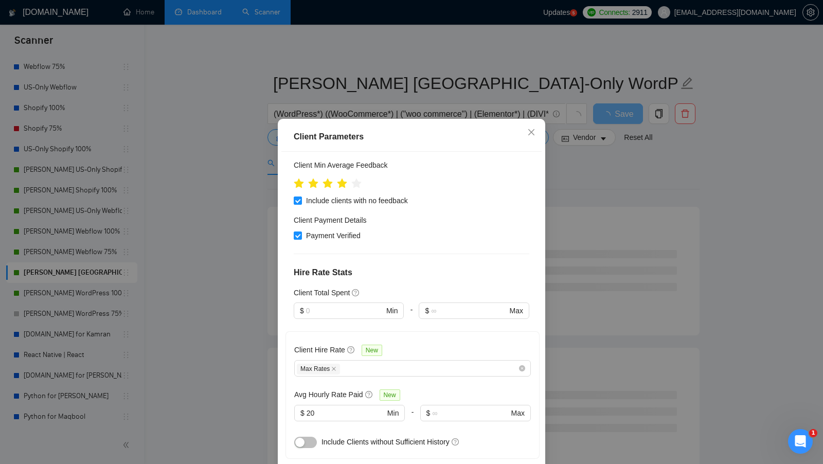
scroll to position [179, 0]
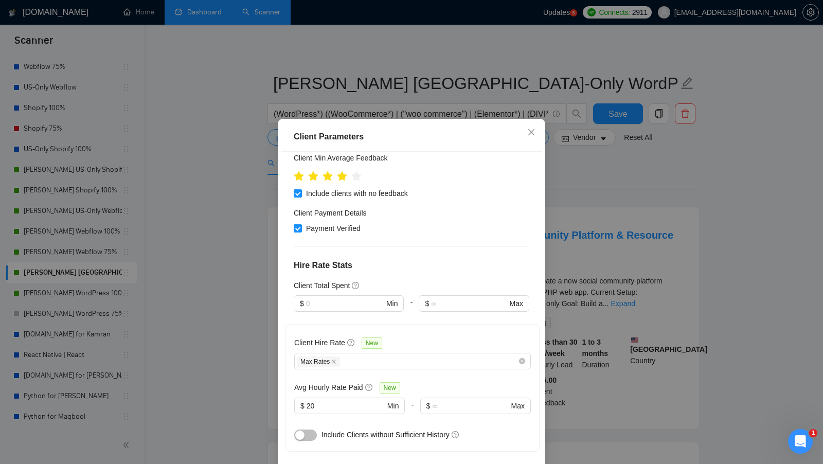
click at [590, 253] on div "Client Parameters Client Location Include Client Countries Select Exclude Clien…" at bounding box center [411, 232] width 823 height 464
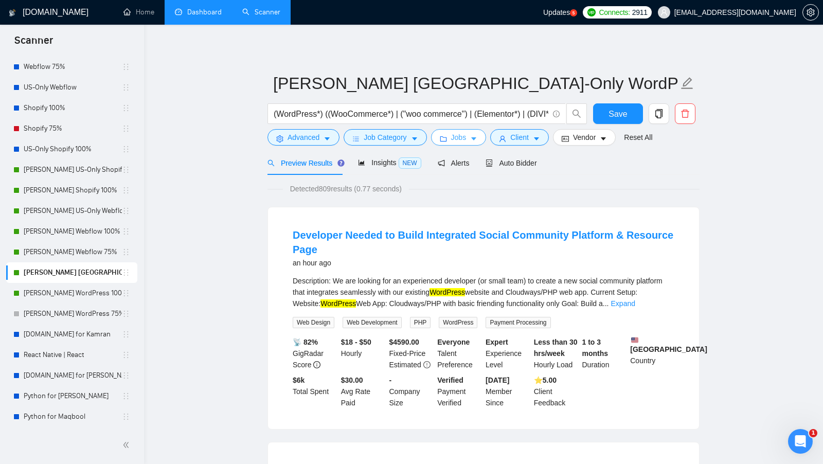
click at [460, 138] on span "Jobs" at bounding box center [458, 137] width 15 height 11
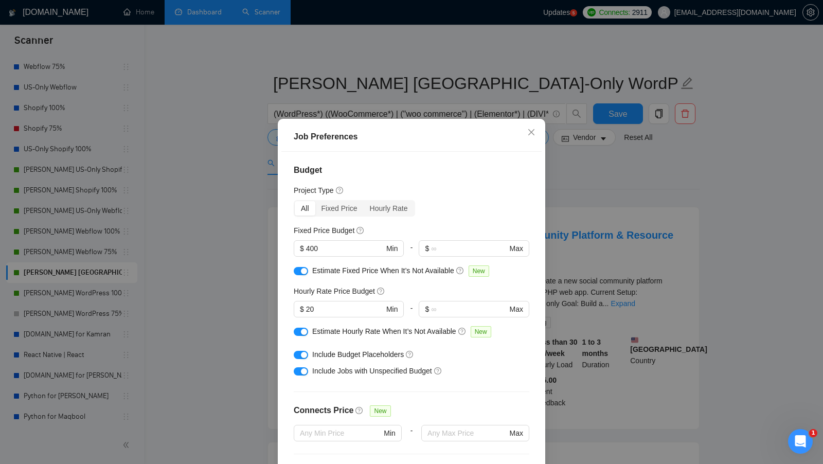
click at [576, 253] on div "Job Preferences Budget Project Type All Fixed Price Hourly Rate Fixed Price Bud…" at bounding box center [411, 232] width 823 height 464
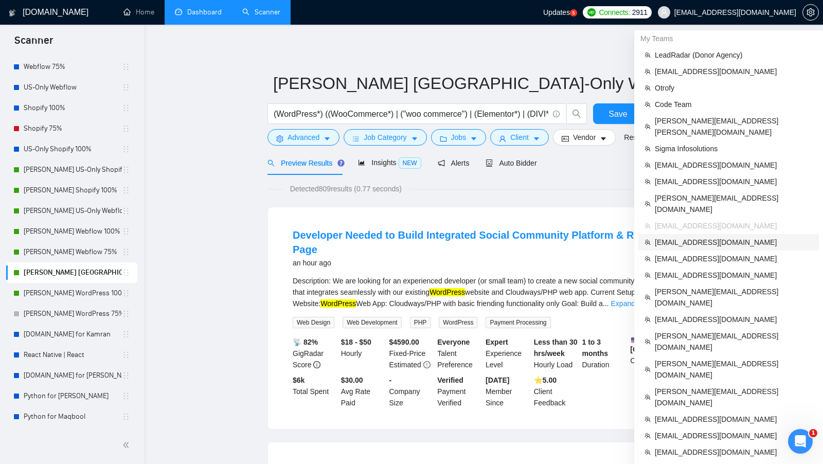
click at [736, 237] on span "[EMAIL_ADDRESS][DOMAIN_NAME]" at bounding box center [734, 242] width 158 height 11
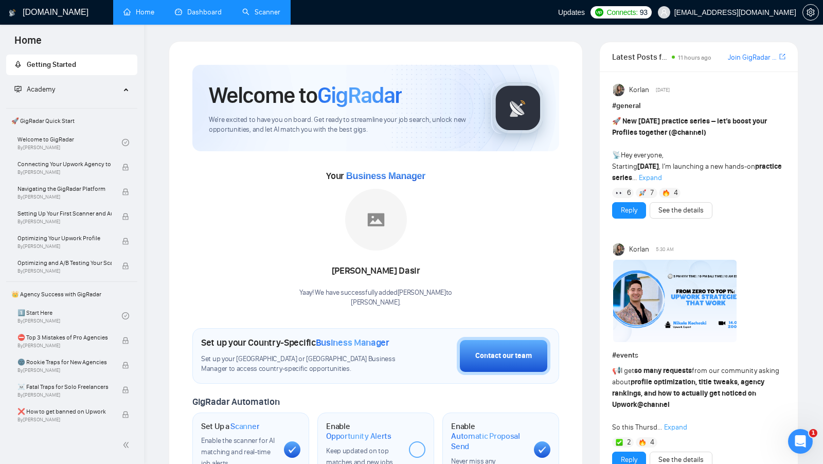
click at [207, 8] on link "Dashboard" at bounding box center [198, 12] width 47 height 9
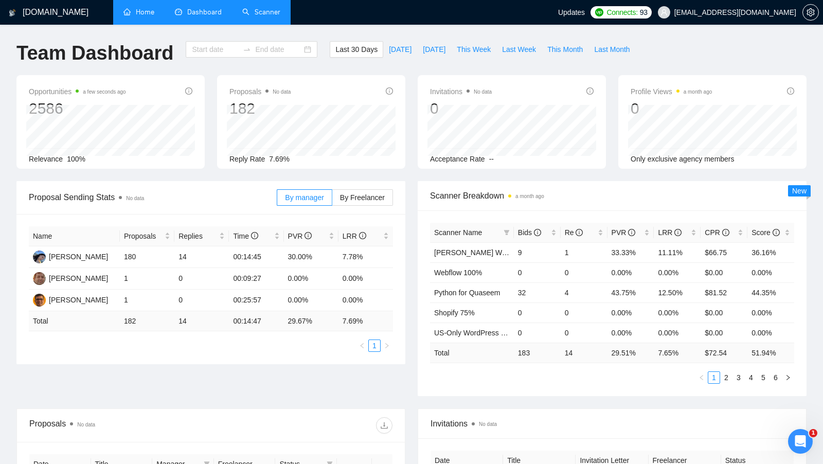
type input "[DATE]"
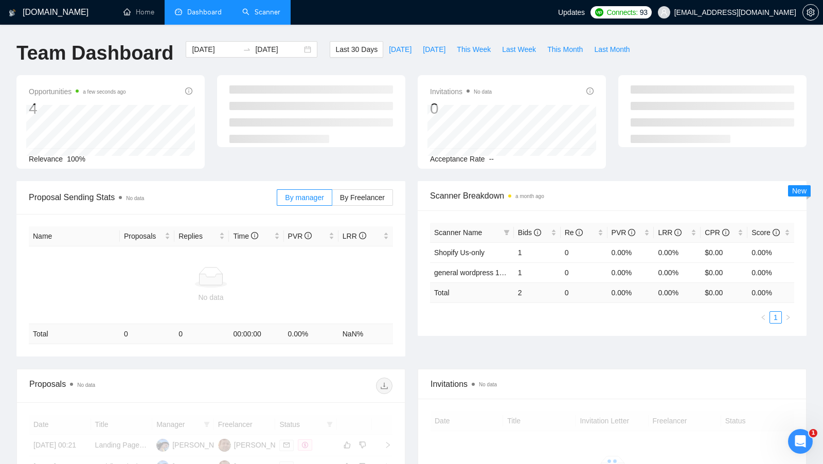
click at [244, 10] on link "Scanner" at bounding box center [261, 12] width 38 height 9
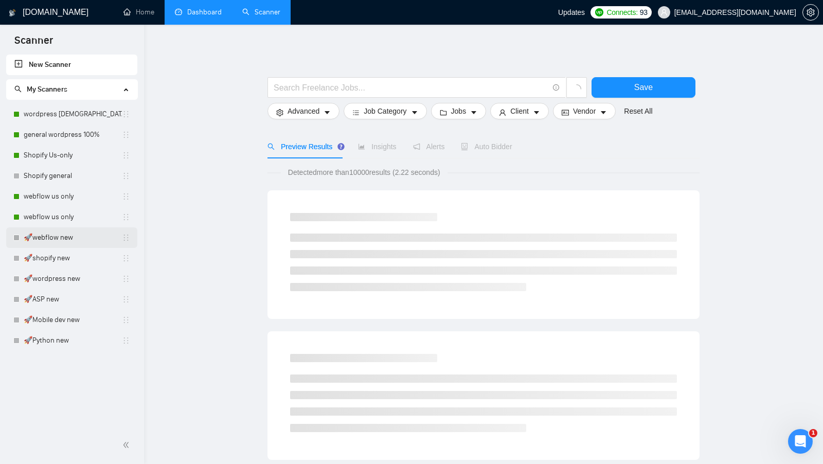
click at [61, 244] on link "🚀webflow new" at bounding box center [73, 237] width 98 height 21
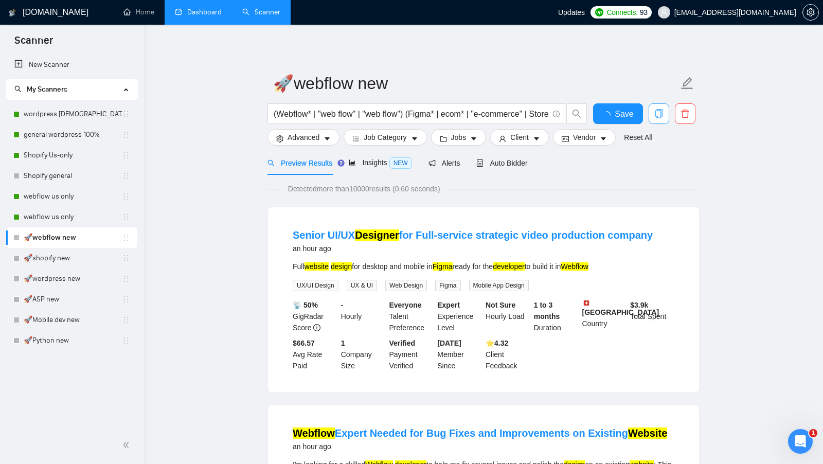
click at [656, 115] on icon "copy" at bounding box center [658, 113] width 9 height 9
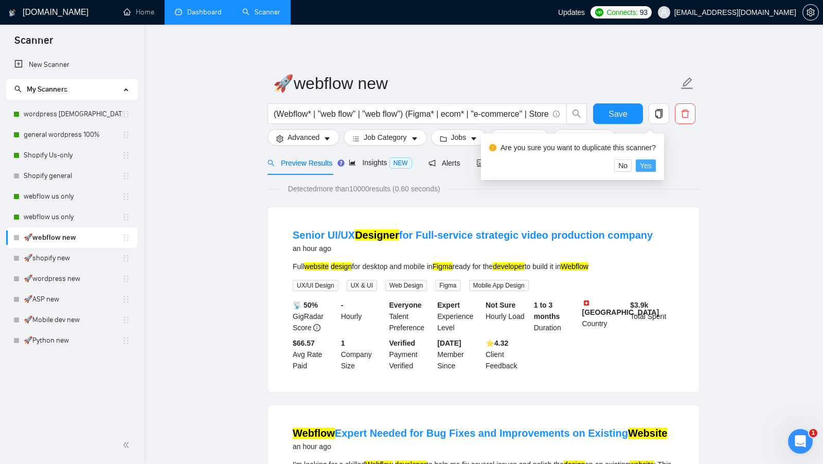
click at [646, 161] on span "Yes" at bounding box center [646, 165] width 12 height 11
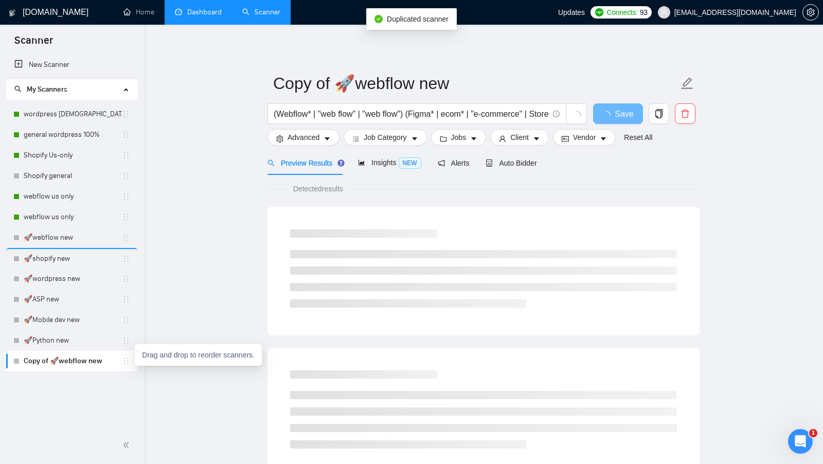
drag, startPoint x: 128, startPoint y: 364, endPoint x: 126, endPoint y: 254, distance: 110.1
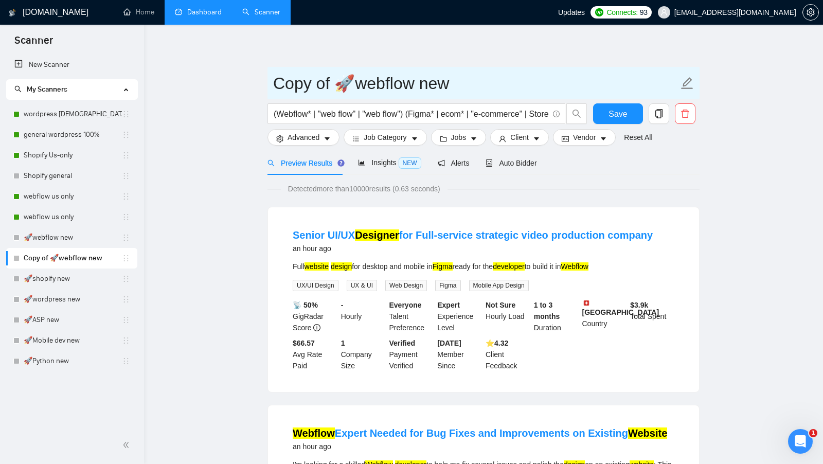
drag, startPoint x: 332, startPoint y: 83, endPoint x: 259, endPoint y: 82, distance: 73.1
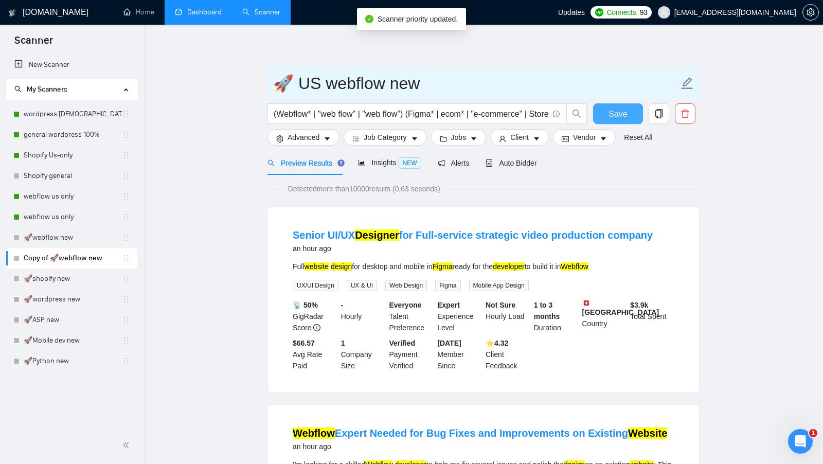
type input "🚀 US webflow new"
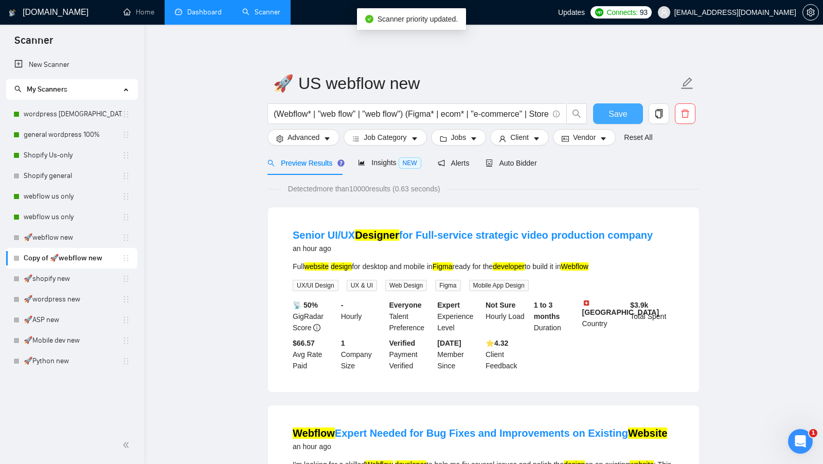
click at [628, 115] on button "Save" at bounding box center [618, 113] width 50 height 21
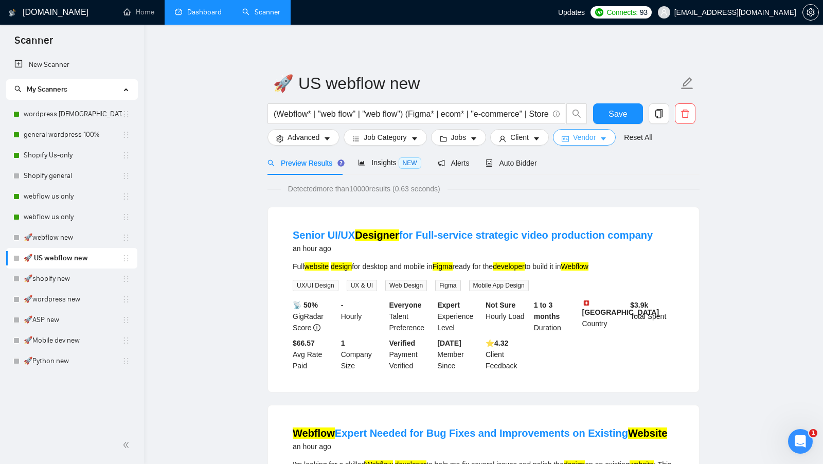
click at [584, 140] on span "Vendor" at bounding box center [584, 137] width 23 height 11
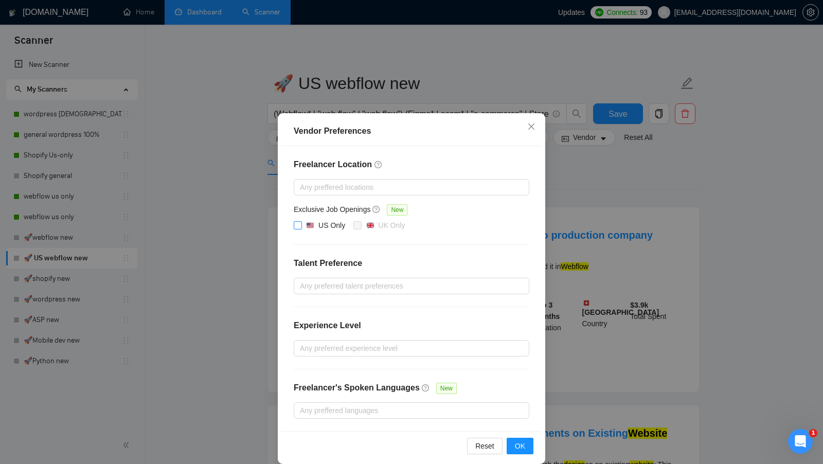
click at [301, 223] on span at bounding box center [298, 225] width 8 height 8
click at [301, 223] on input "US Only" at bounding box center [297, 224] width 7 height 7
checkbox input "true"
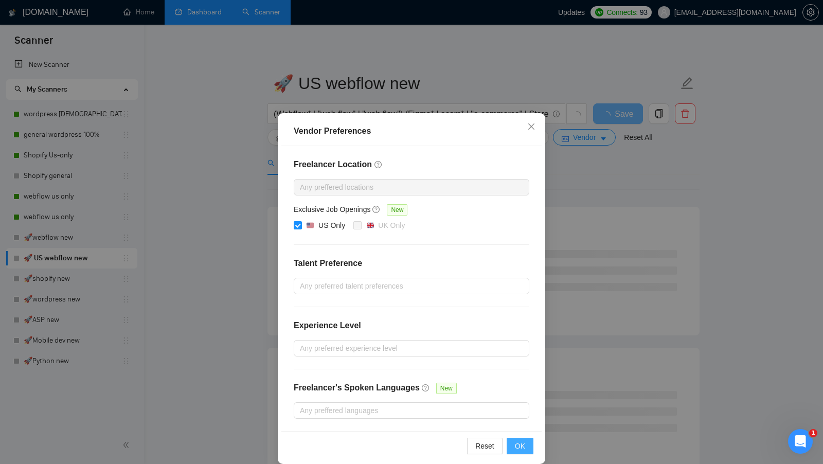
click at [527, 443] on button "OK" at bounding box center [520, 446] width 27 height 16
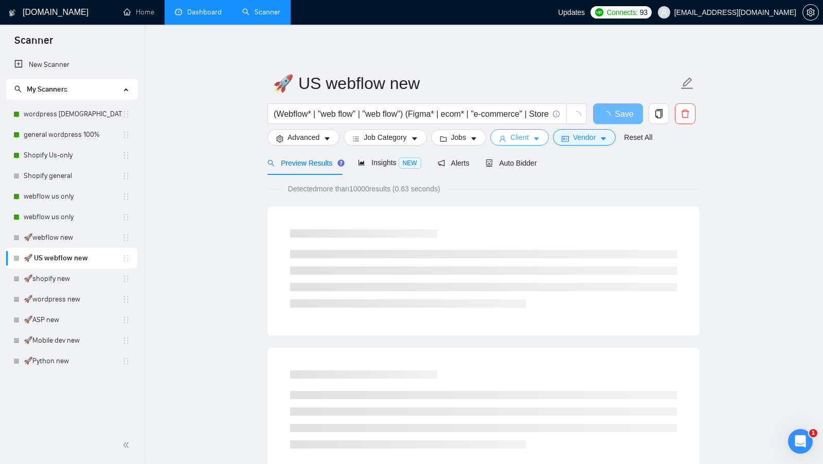
click at [534, 133] on button "Client" at bounding box center [519, 137] width 59 height 16
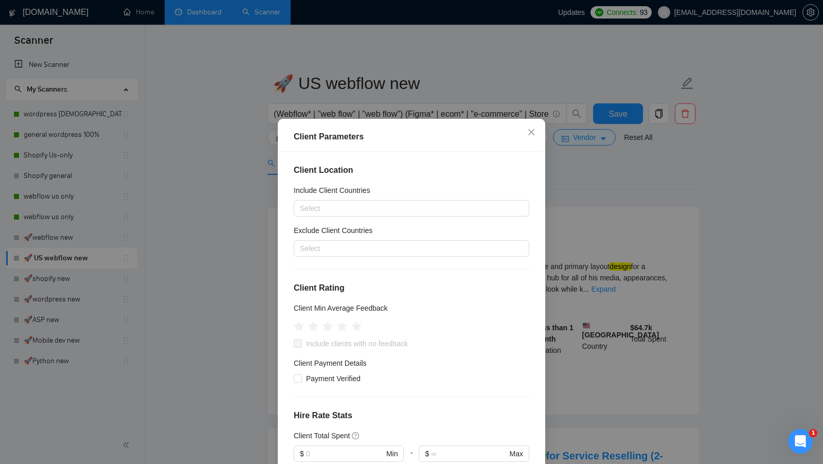
scroll to position [16, 0]
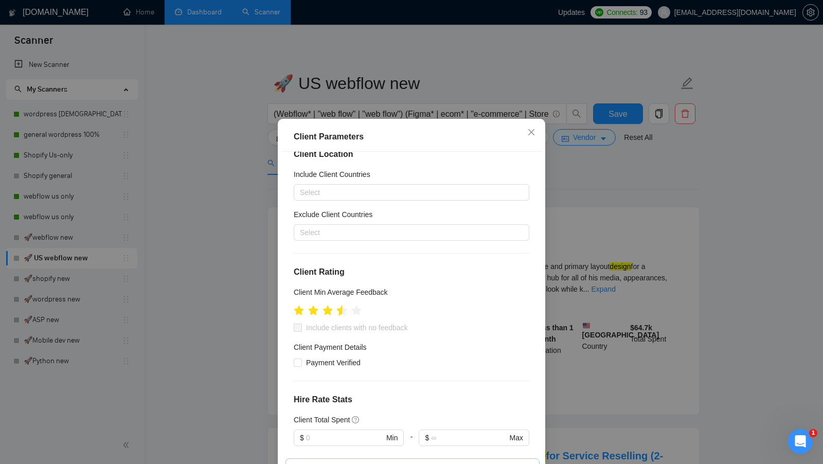
click at [342, 311] on icon "star" at bounding box center [342, 310] width 11 height 10
click at [342, 328] on span "Include clients with no feedback" at bounding box center [357, 327] width 110 height 11
click at [301, 328] on input "Include clients with no feedback" at bounding box center [297, 327] width 7 height 7
checkbox input "true"
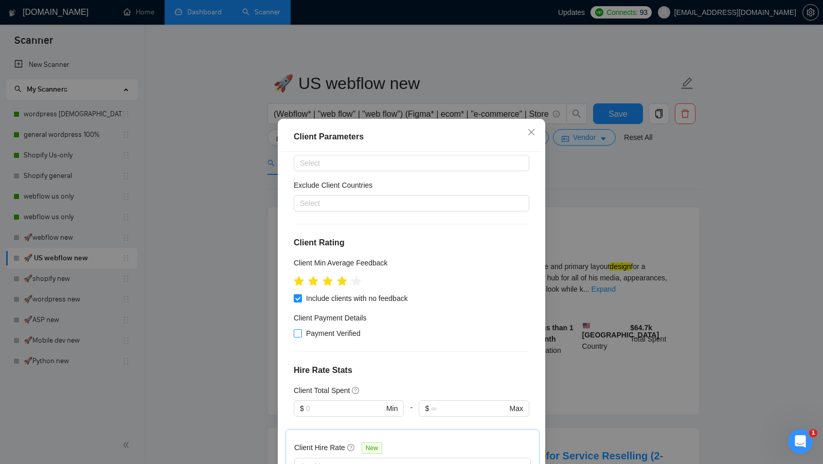
click at [341, 328] on span "Payment Verified" at bounding box center [333, 333] width 63 height 11
click at [301, 329] on input "Payment Verified" at bounding box center [297, 332] width 7 height 7
checkbox input "true"
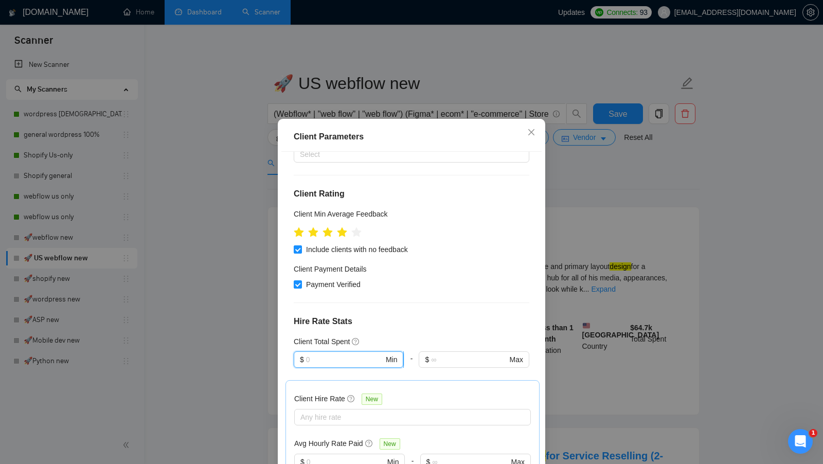
click at [322, 361] on input "text" at bounding box center [345, 359] width 78 height 11
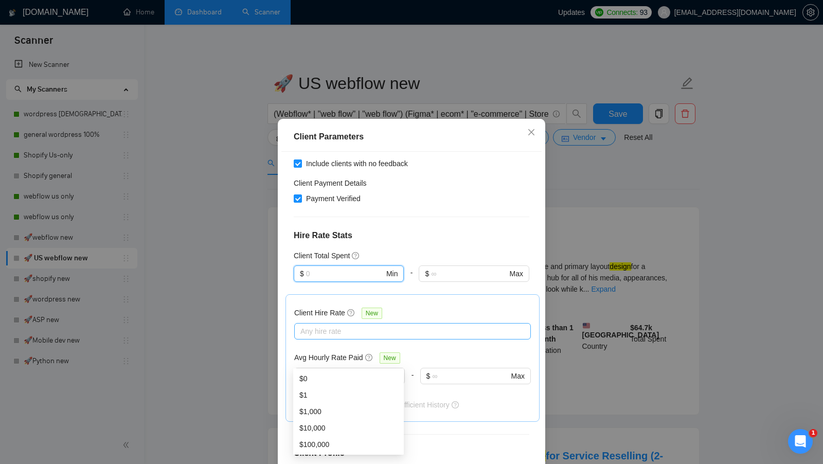
scroll to position [193, 0]
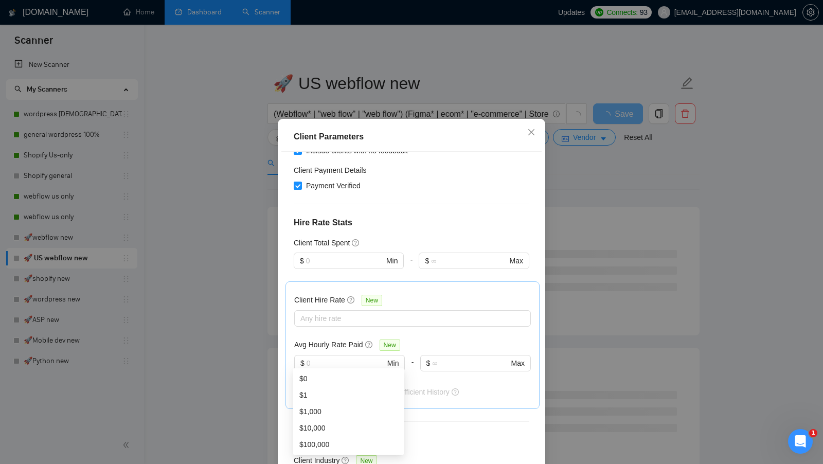
click at [414, 303] on div "Client Hire Rate New" at bounding box center [412, 302] width 237 height 16
click at [407, 308] on div "Client Hire Rate New" at bounding box center [412, 302] width 237 height 16
click at [395, 324] on div "Any hire rate" at bounding box center [412, 318] width 237 height 16
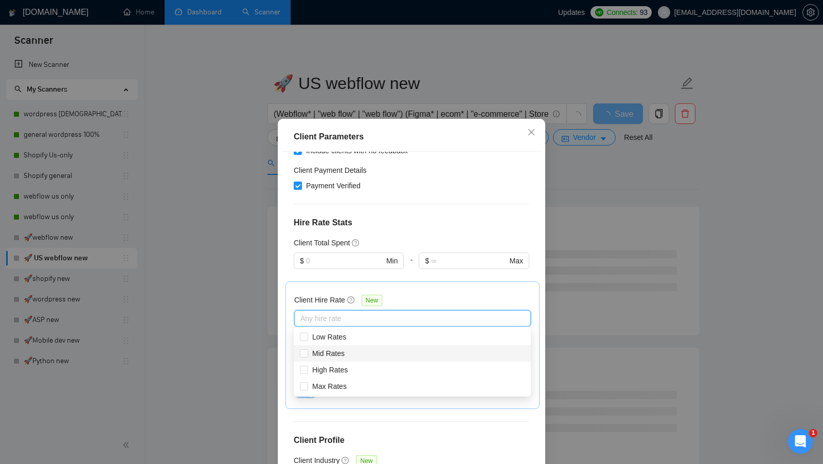
click at [359, 360] on div "Mid Rates" at bounding box center [412, 353] width 237 height 16
checkbox input "true"
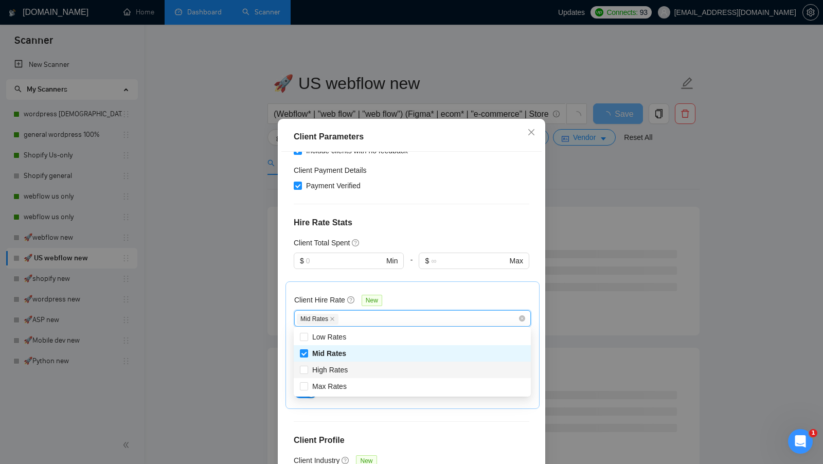
click at [358, 363] on div "High Rates" at bounding box center [412, 370] width 237 height 16
checkbox input "true"
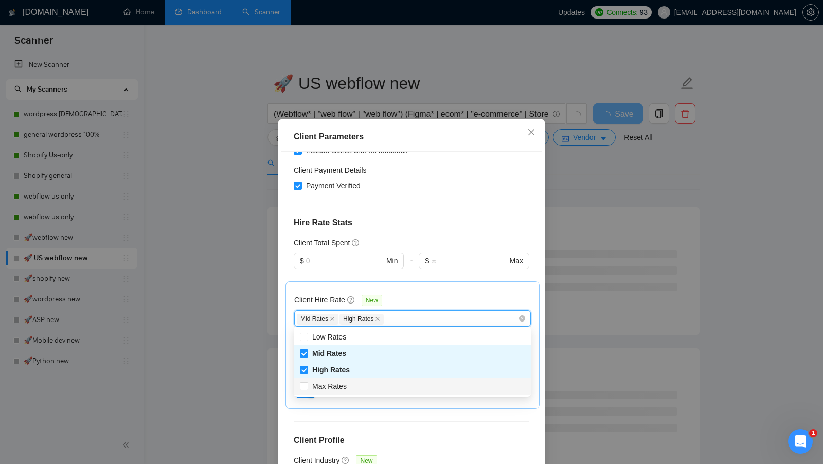
click at [353, 389] on div "Max Rates" at bounding box center [412, 386] width 225 height 11
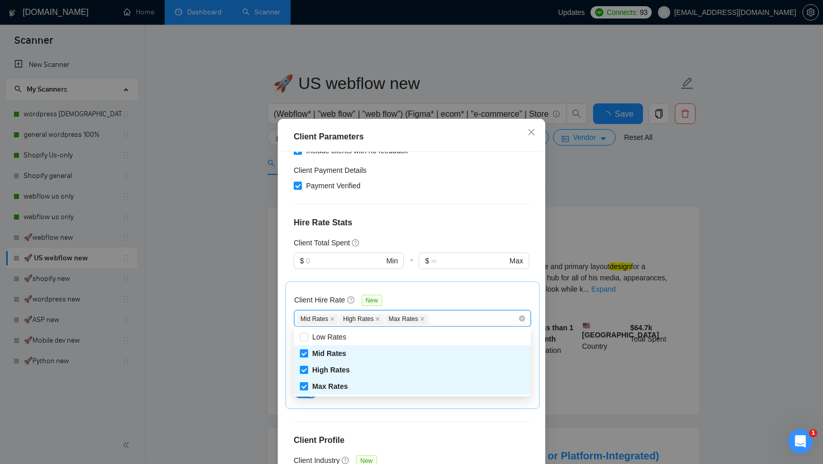
checkbox input "true"
click at [446, 287] on div "Client Hire Rate New Mid Rates High Rates Max Rates Avg Hourly Rate Paid New $ …" at bounding box center [413, 345] width 254 height 128
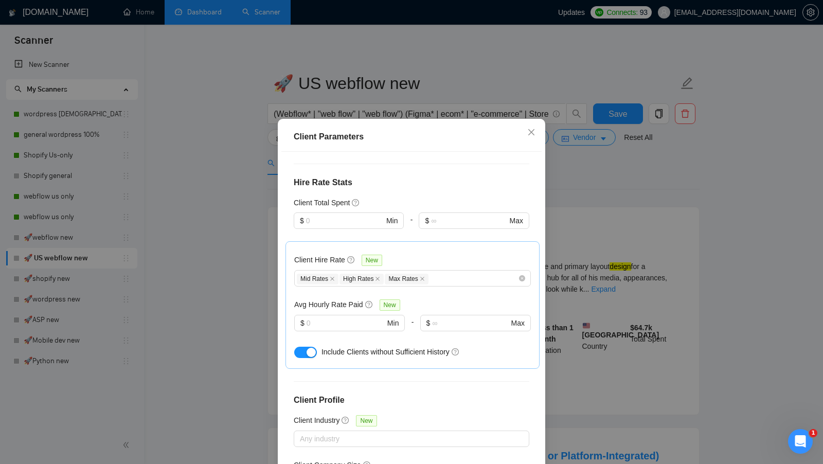
scroll to position [245, 0]
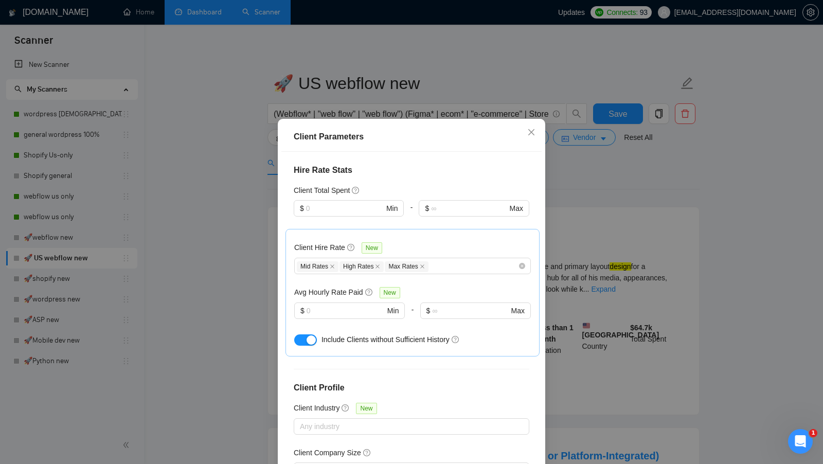
click at [348, 327] on div at bounding box center [349, 325] width 111 height 12
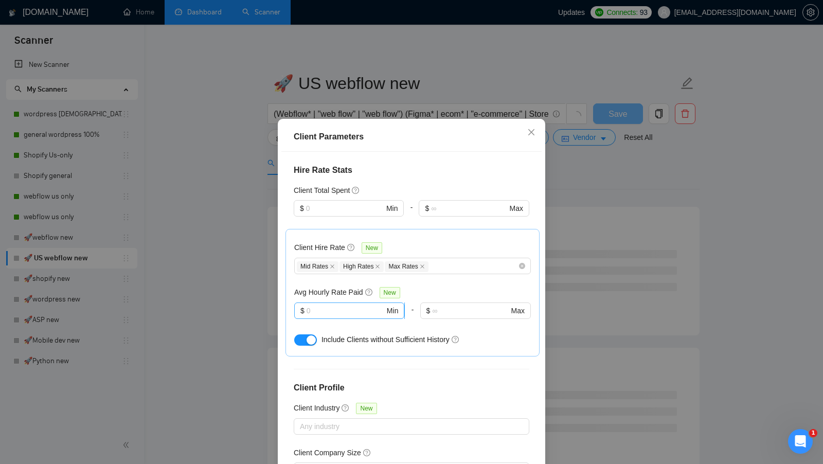
click at [348, 316] on span "$ Min" at bounding box center [349, 311] width 110 height 16
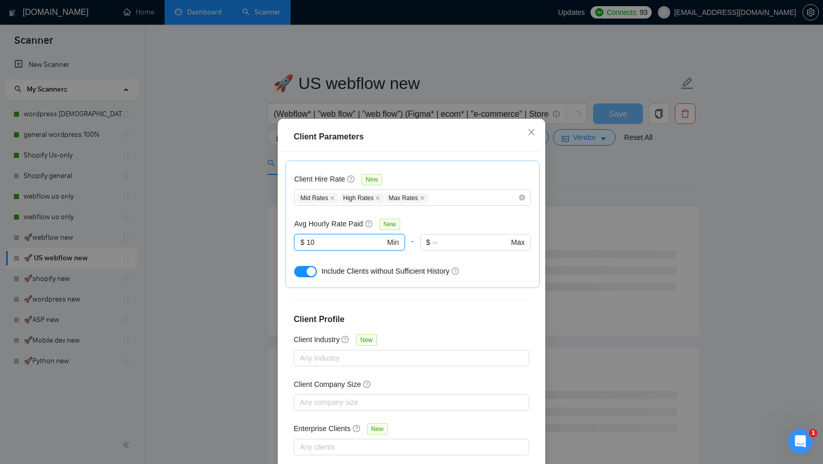
scroll to position [57, 0]
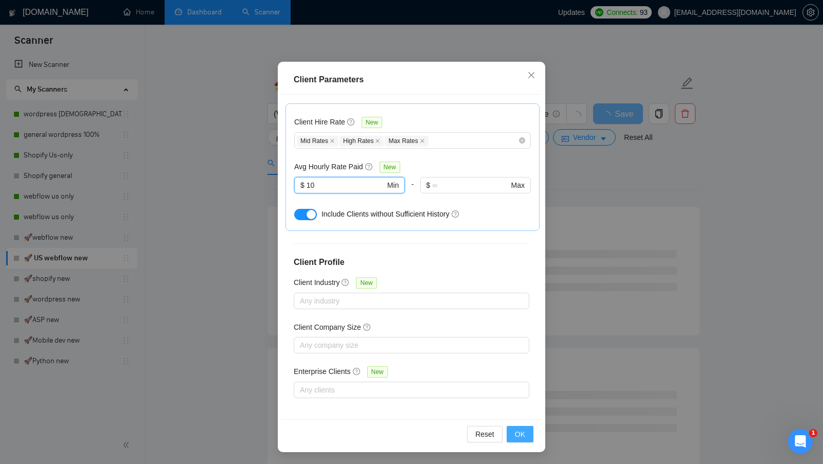
type input "10"
click at [532, 432] on button "OK" at bounding box center [520, 434] width 27 height 16
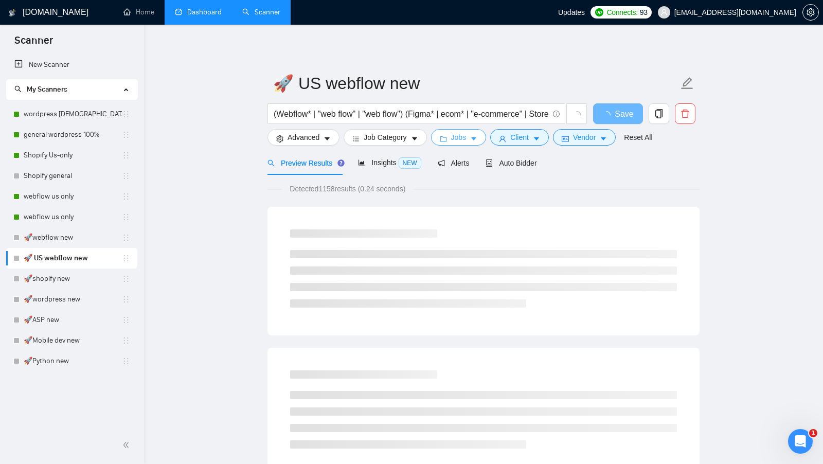
click at [477, 143] on button "Jobs" at bounding box center [459, 137] width 56 height 16
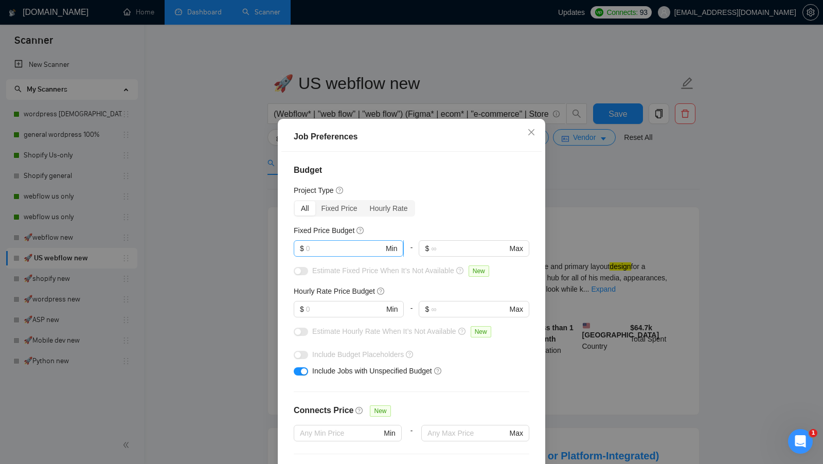
click at [334, 246] on input "text" at bounding box center [345, 248] width 78 height 11
type input "400"
click at [316, 304] on input "text" at bounding box center [345, 309] width 78 height 11
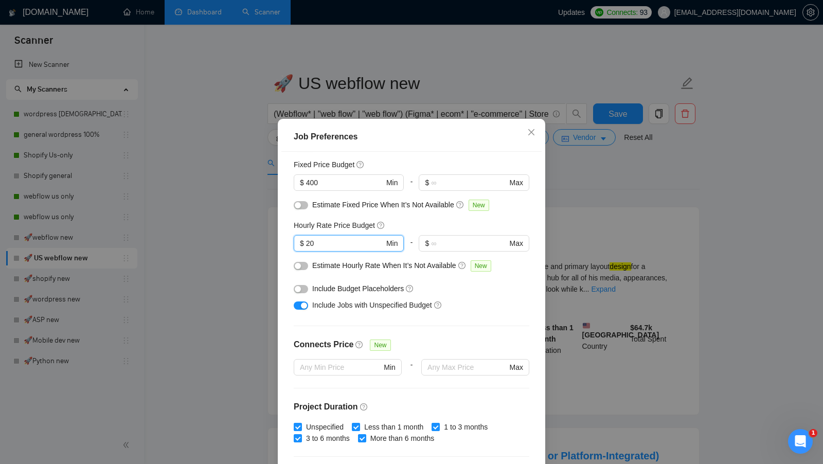
type input "20"
click at [301, 288] on button "button" at bounding box center [301, 289] width 14 height 8
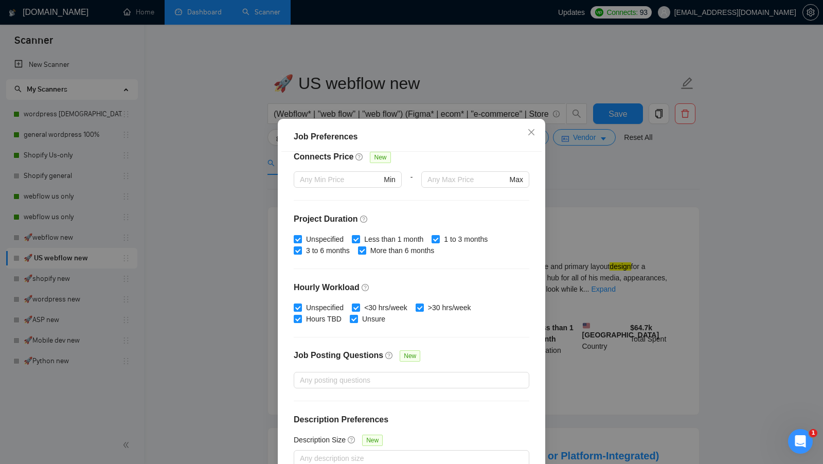
scroll to position [57, 0]
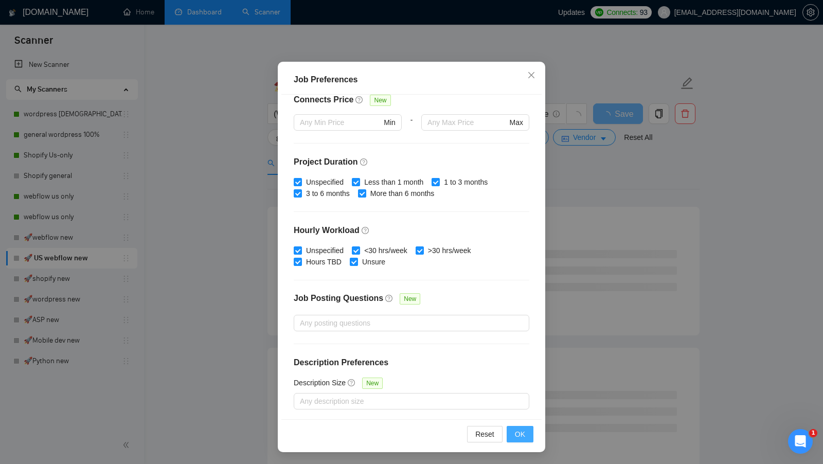
click at [521, 438] on span "OK" at bounding box center [520, 434] width 10 height 11
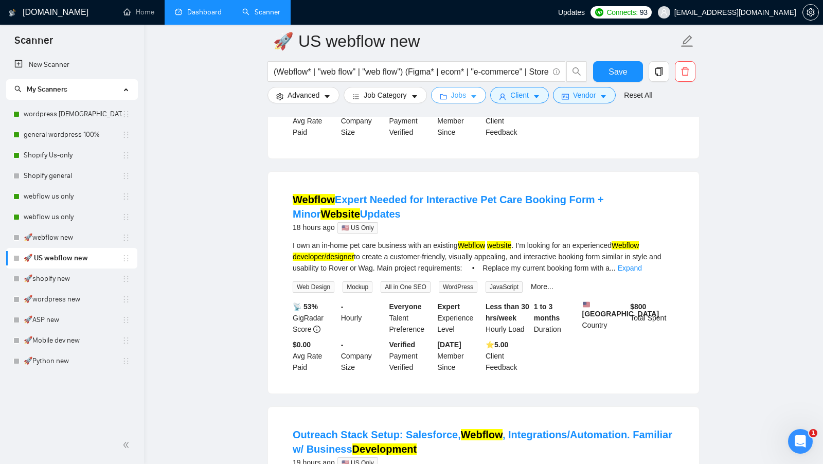
scroll to position [132, 0]
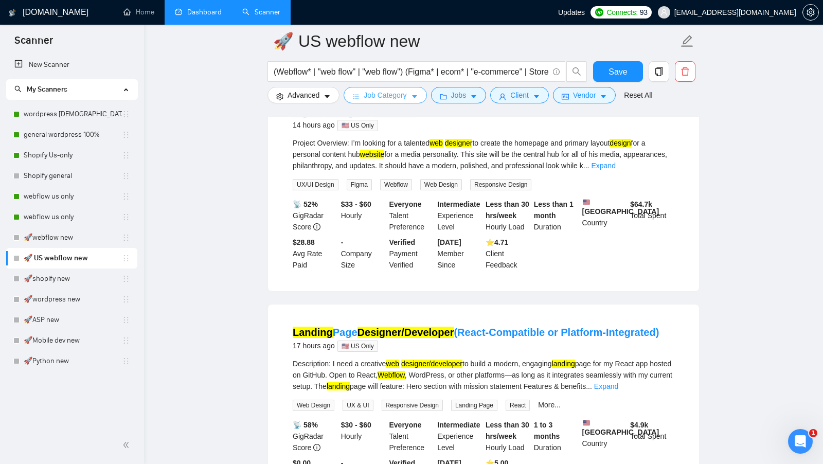
click at [418, 101] on button "Job Category" at bounding box center [385, 95] width 83 height 16
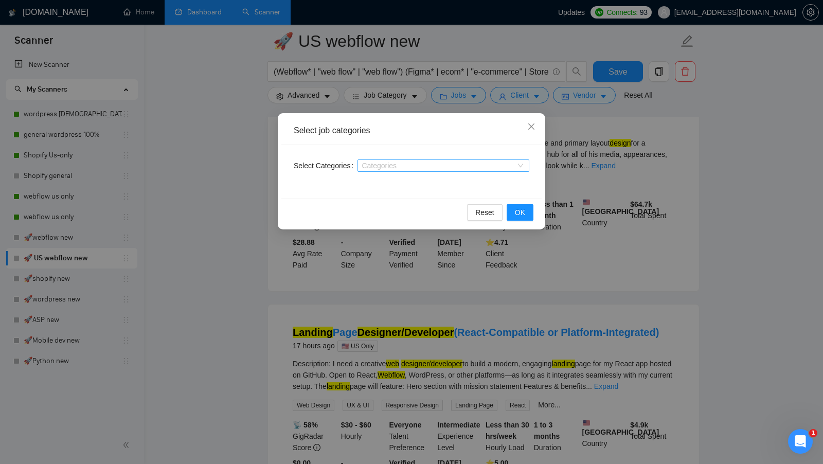
click at [455, 167] on div at bounding box center [438, 166] width 156 height 8
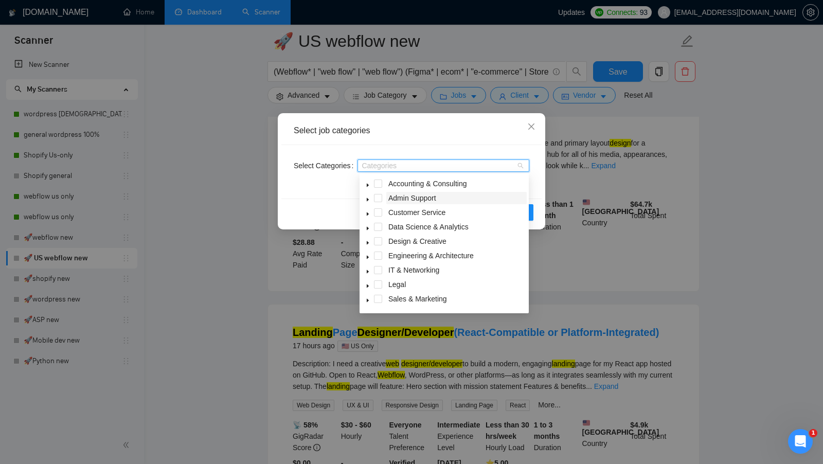
scroll to position [41, 0]
click at [378, 287] on span at bounding box center [378, 286] width 8 height 8
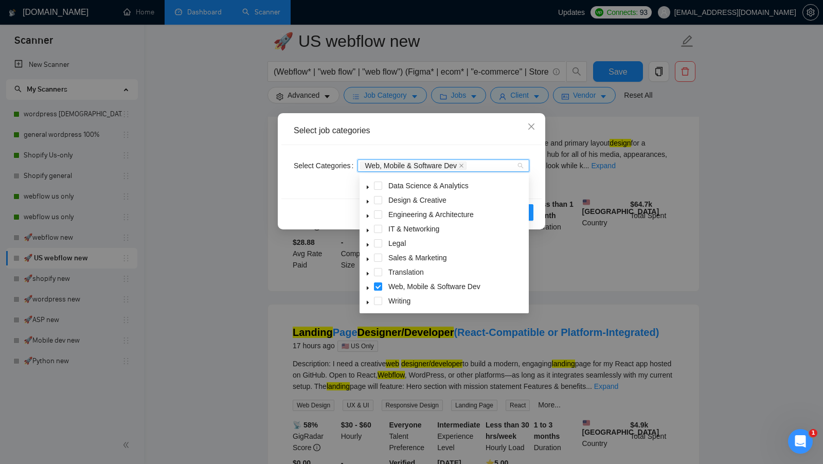
click at [541, 190] on div "Select Categories Web, Mobile & Software Dev" at bounding box center [411, 172] width 260 height 54
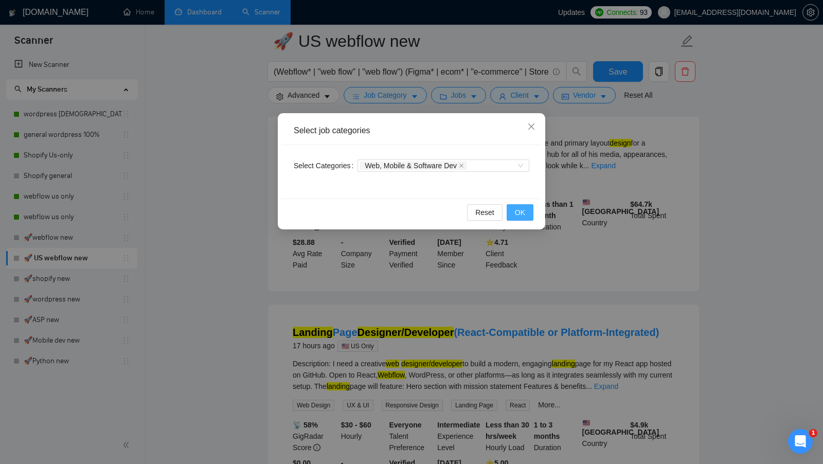
click at [529, 211] on button "OK" at bounding box center [520, 212] width 27 height 16
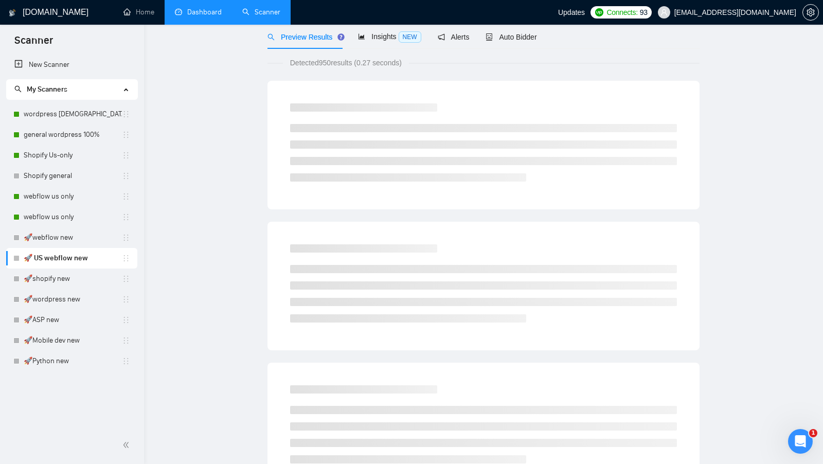
scroll to position [0, 0]
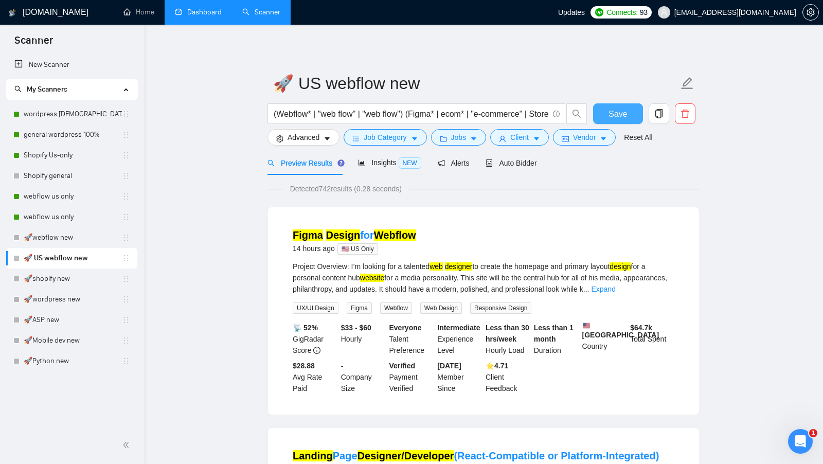
click at [606, 119] on button "Save" at bounding box center [618, 113] width 50 height 21
click at [79, 239] on link "🚀webflow new" at bounding box center [73, 237] width 98 height 21
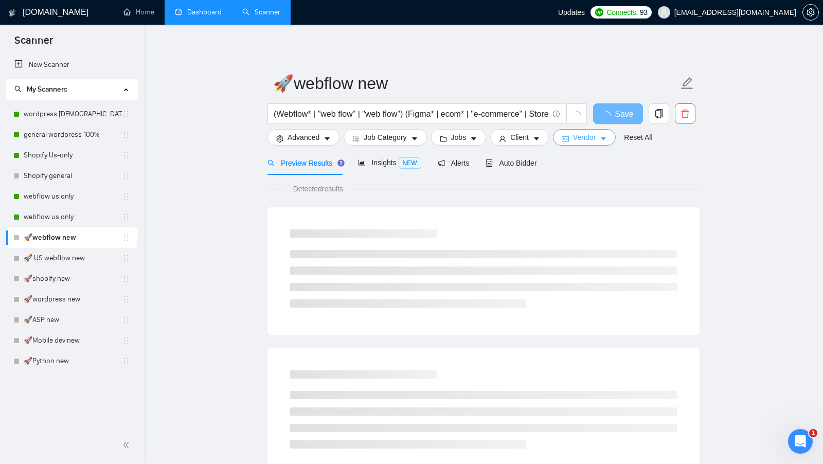
click at [587, 133] on span "Vendor" at bounding box center [584, 137] width 23 height 11
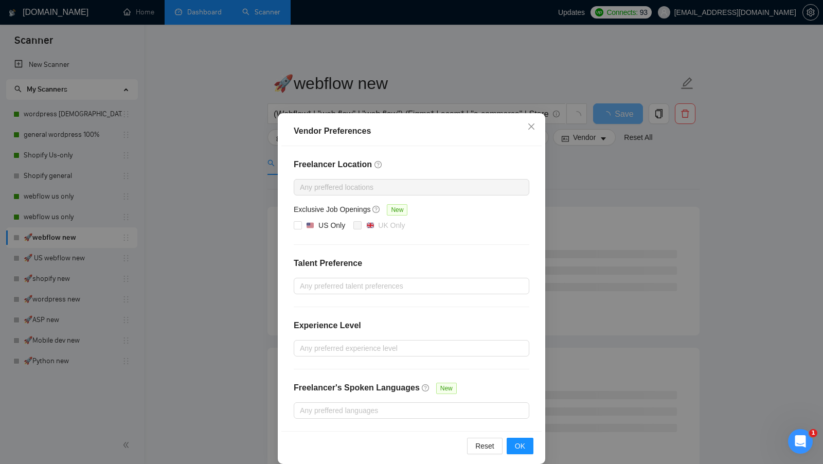
click at [583, 174] on div "Vendor Preferences Freelancer Location Any preffered locations Exclusive Job Op…" at bounding box center [411, 232] width 823 height 464
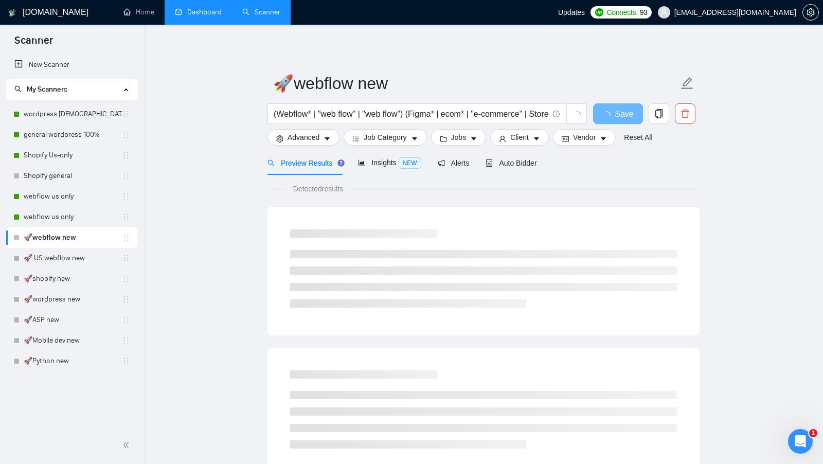
click at [511, 128] on div "(Webflow* | "web flow" | "web flow") (Figma* | ecom* | "e-commerce" | Store* | …" at bounding box center [427, 116] width 324 height 26
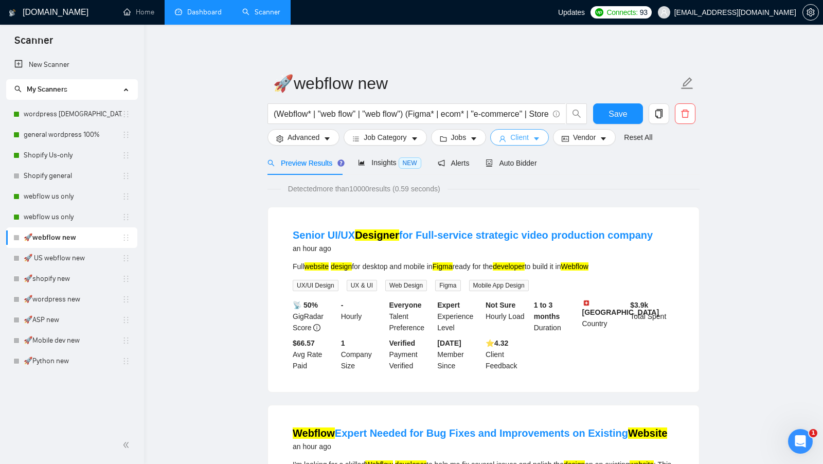
click at [506, 136] on icon "user" at bounding box center [503, 139] width 6 height 6
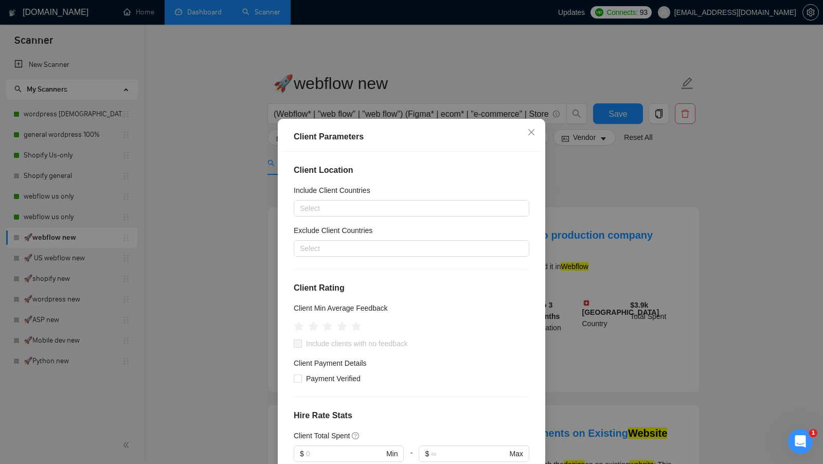
click at [358, 238] on div "Exclude Client Countries" at bounding box center [412, 232] width 236 height 15
click at [347, 246] on div at bounding box center [406, 248] width 220 height 12
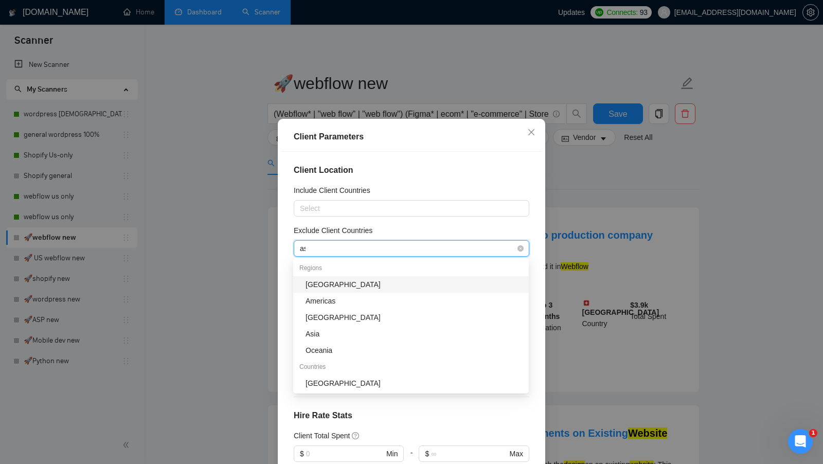
type input "asi"
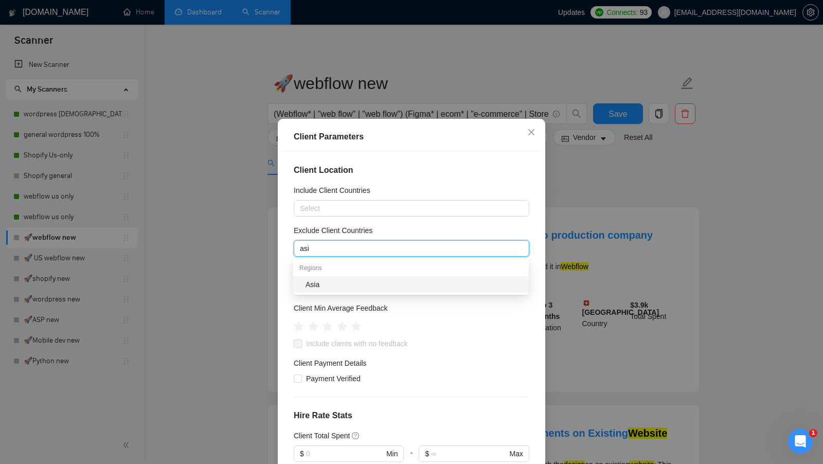
click at [334, 286] on div "Asia" at bounding box center [414, 284] width 217 height 11
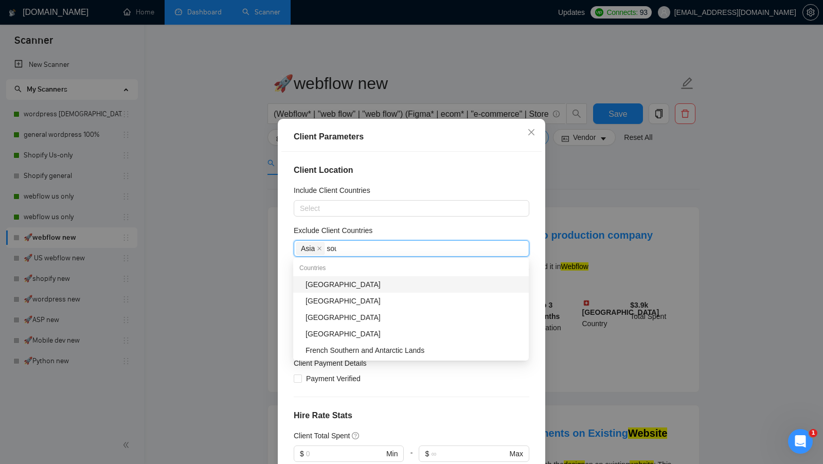
type input "south"
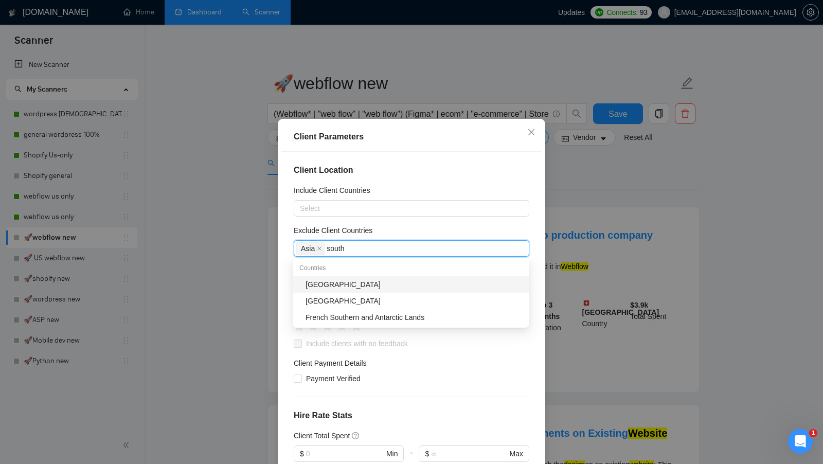
click at [397, 290] on div "South Africa" at bounding box center [414, 284] width 217 height 11
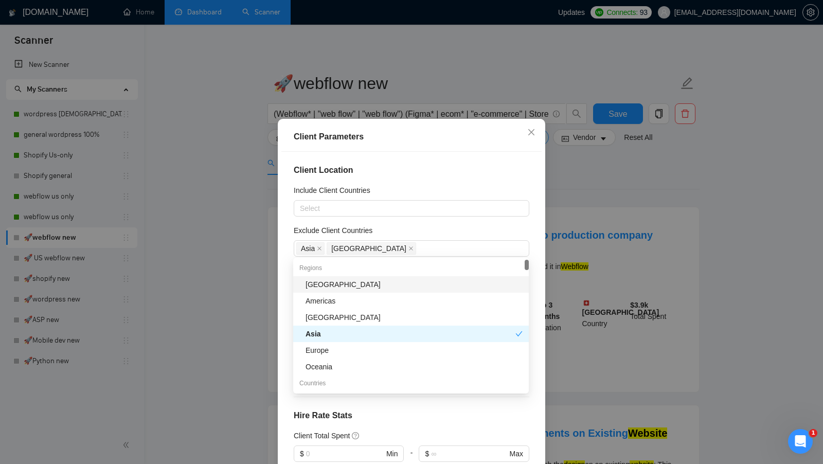
click at [456, 230] on div "Exclude Client Countries" at bounding box center [412, 232] width 236 height 15
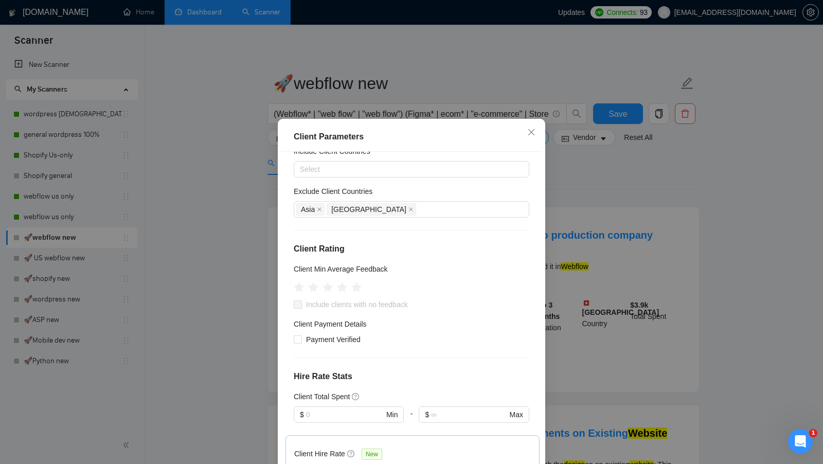
scroll to position [49, 0]
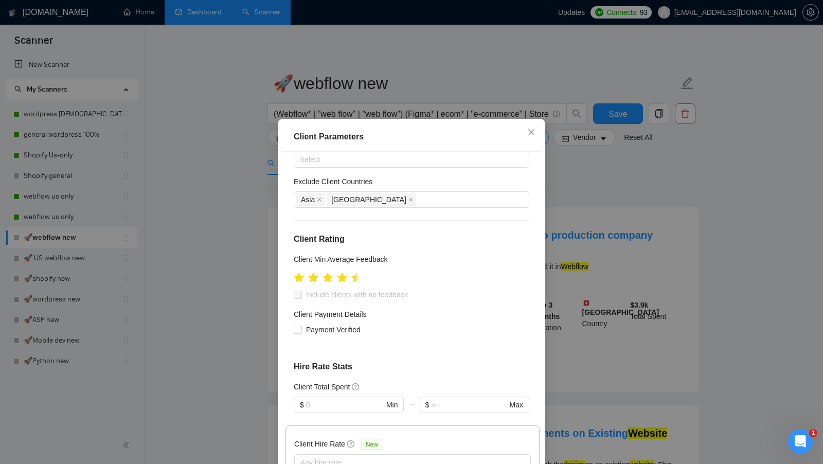
click at [348, 276] on ul at bounding box center [328, 277] width 68 height 16
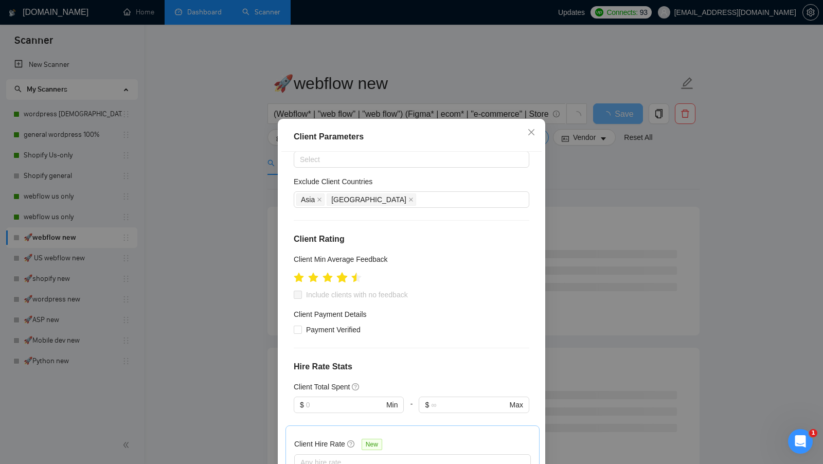
click at [344, 276] on icon "star" at bounding box center [342, 277] width 11 height 10
click at [342, 289] on span "Include clients with no feedback" at bounding box center [357, 294] width 110 height 11
click at [301, 291] on input "Include clients with no feedback" at bounding box center [297, 294] width 7 height 7
checkbox input "true"
click at [333, 324] on span "Payment Verified" at bounding box center [333, 329] width 63 height 11
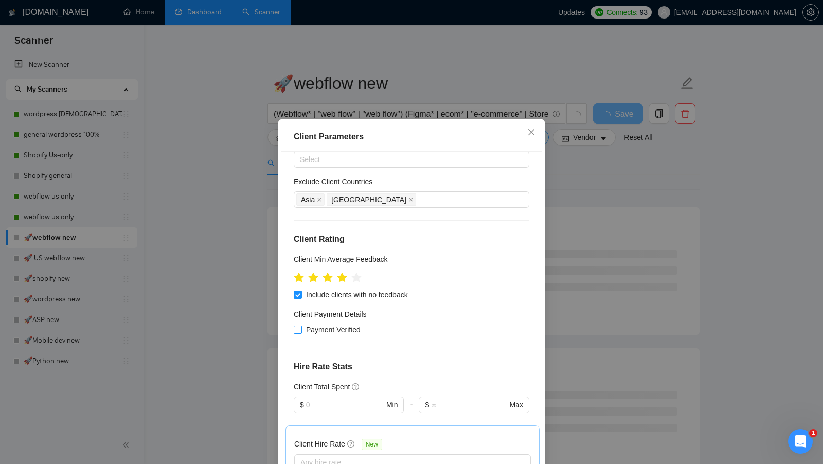
click at [301, 326] on input "Payment Verified" at bounding box center [297, 329] width 7 height 7
checkbox input "true"
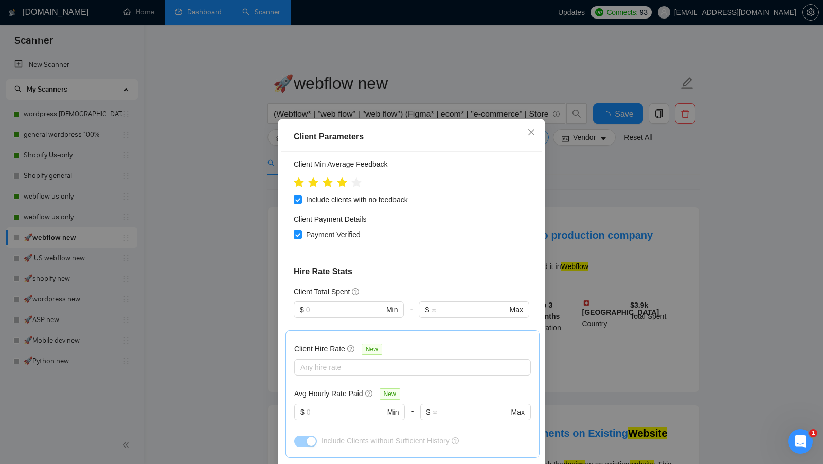
scroll to position [150, 0]
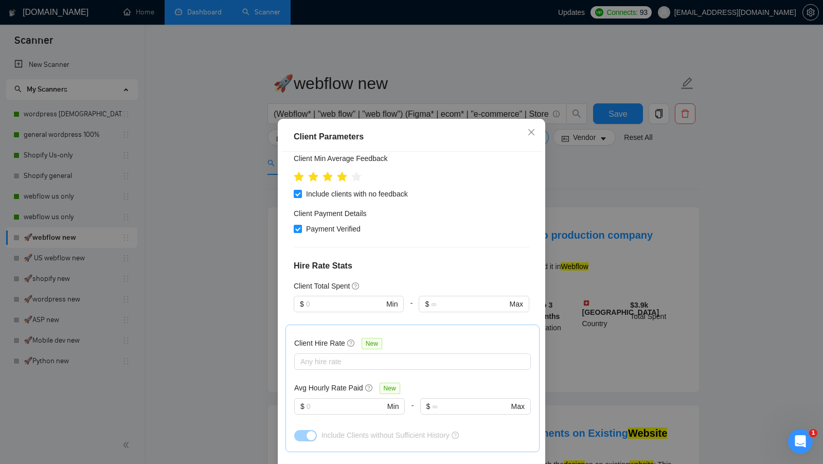
click at [321, 374] on div "Client Hire Rate New Any hire rate Avg Hourly Rate Paid New $ Min - $ Max Inclu…" at bounding box center [412, 388] width 237 height 110
click at [335, 367] on div "Any hire rate" at bounding box center [412, 361] width 237 height 16
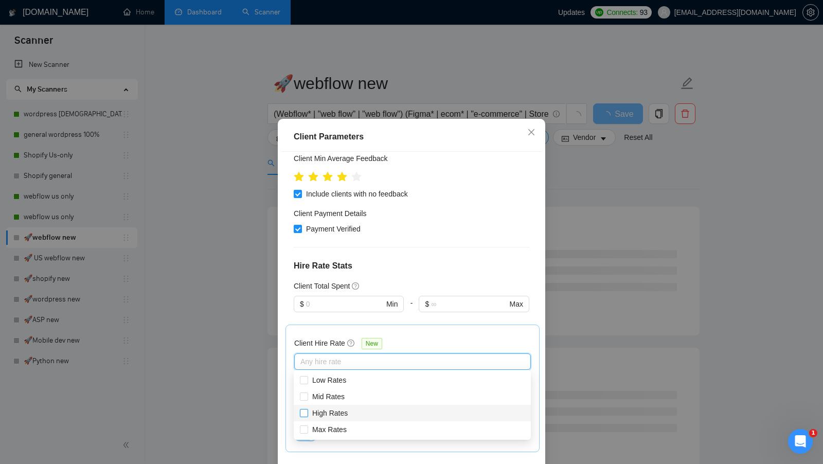
click at [326, 410] on span "High Rates" at bounding box center [329, 413] width 35 height 8
click at [307, 410] on input "High Rates" at bounding box center [303, 412] width 7 height 7
checkbox input "true"
click at [326, 428] on span "Max Rates" at bounding box center [329, 429] width 34 height 8
click at [307, 428] on input "Max Rates" at bounding box center [303, 428] width 7 height 7
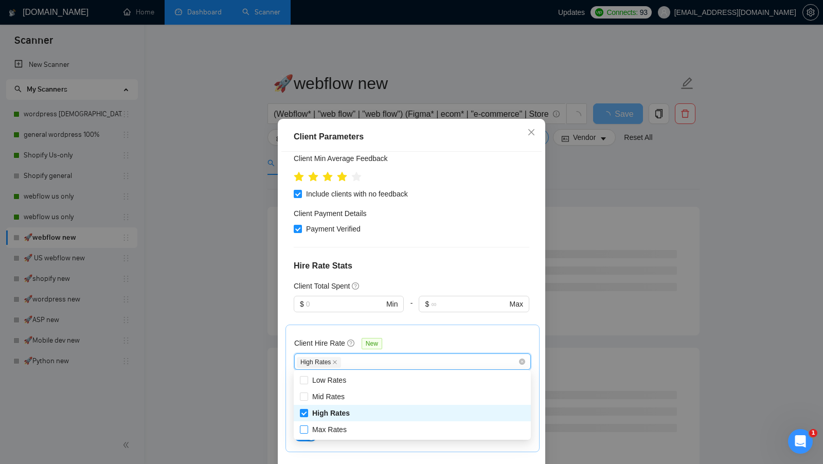
checkbox input "true"
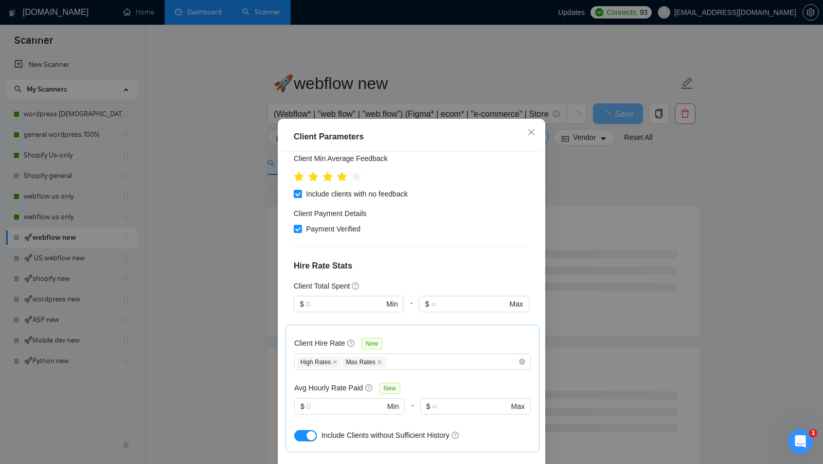
click at [421, 338] on div "Client Hire Rate New" at bounding box center [412, 346] width 237 height 16
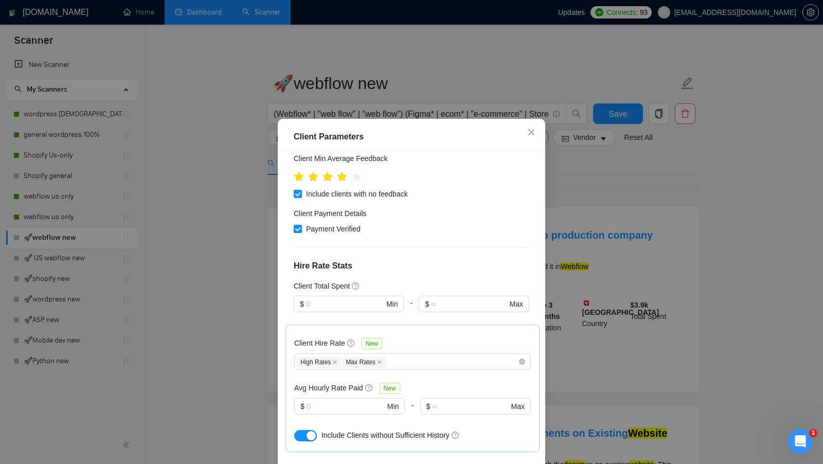
scroll to position [276, 0]
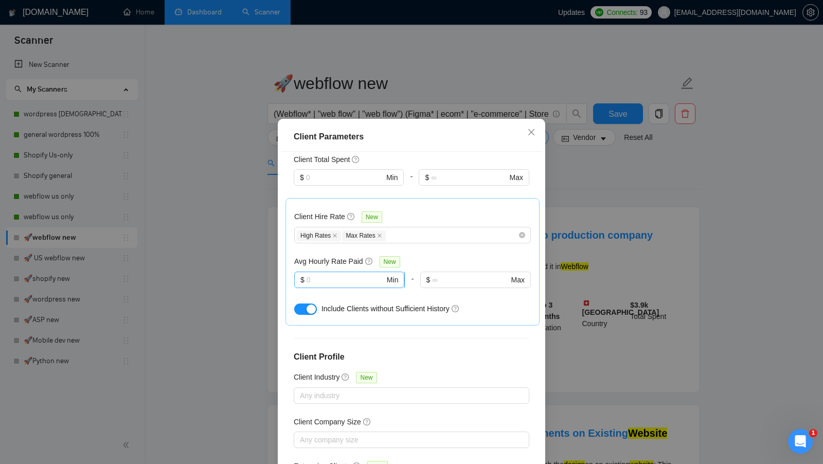
click at [341, 274] on input "text" at bounding box center [346, 279] width 78 height 11
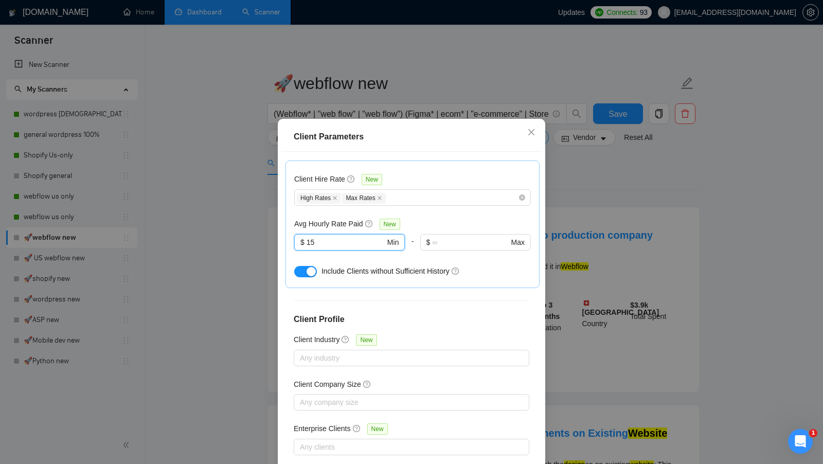
scroll to position [57, 0]
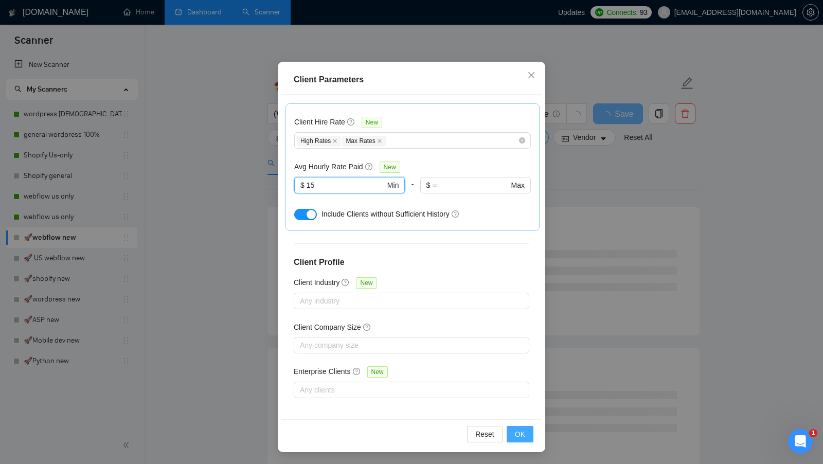
type input "15"
click at [521, 436] on span "OK" at bounding box center [520, 434] width 10 height 11
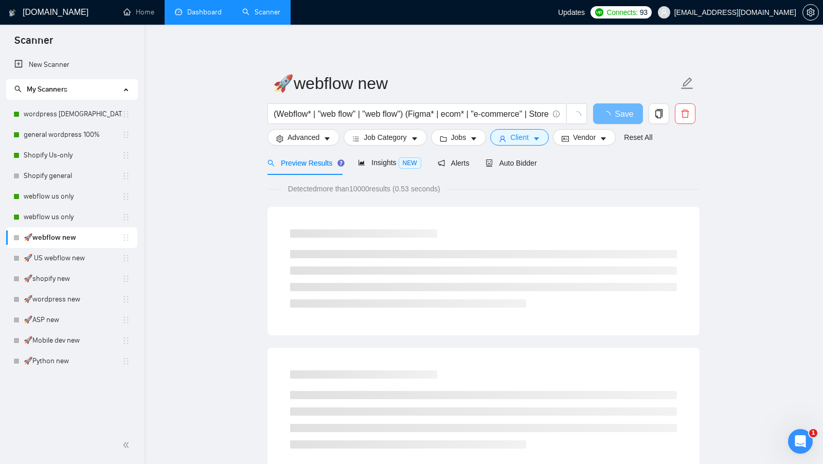
scroll to position [0, 0]
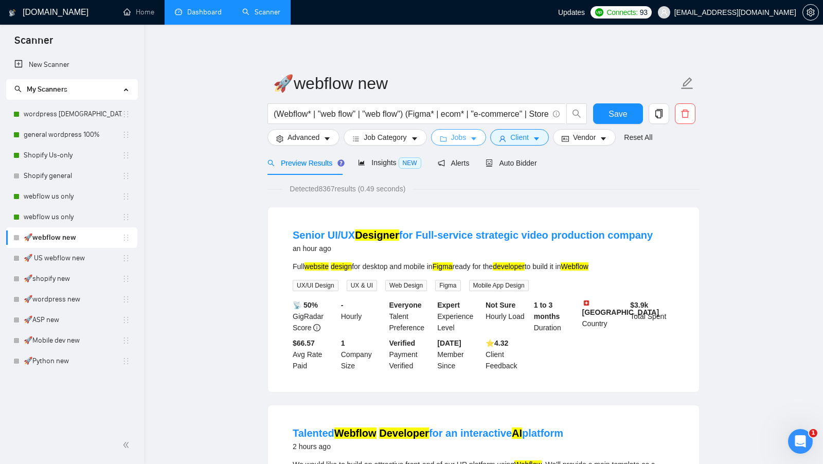
click at [475, 139] on icon "caret-down" at bounding box center [473, 138] width 7 height 7
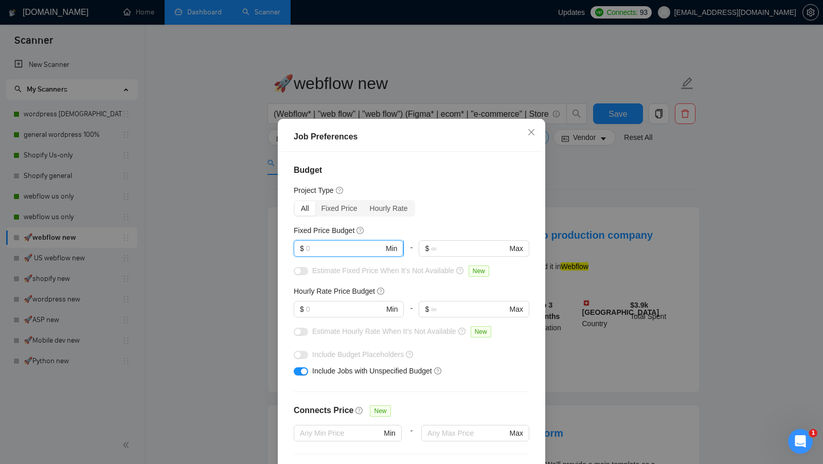
click at [320, 243] on input "text" at bounding box center [345, 248] width 78 height 11
type input "400"
click at [321, 306] on input "text" at bounding box center [345, 309] width 78 height 11
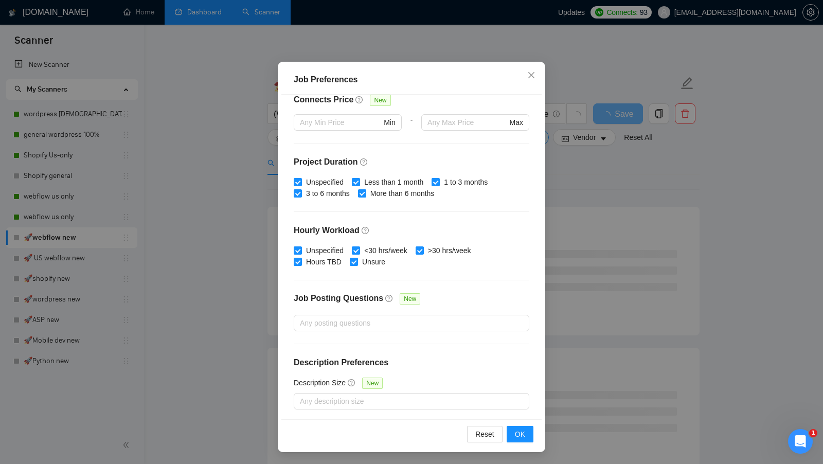
scroll to position [152, 0]
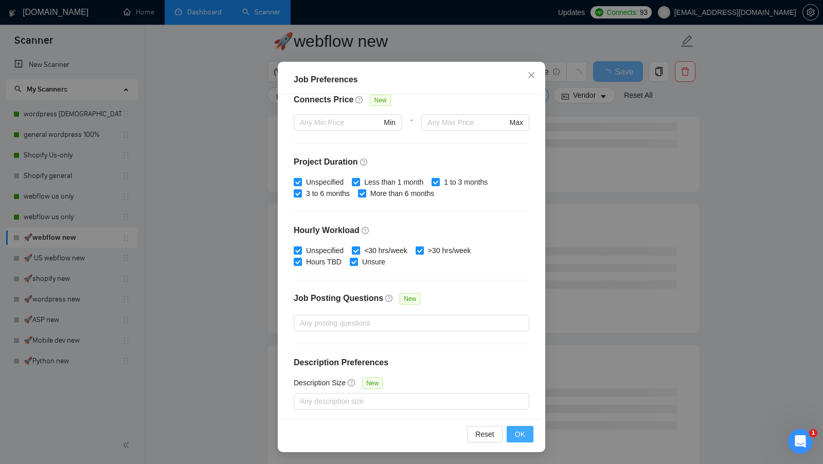
type input "20"
click at [524, 433] on span "OK" at bounding box center [520, 434] width 10 height 11
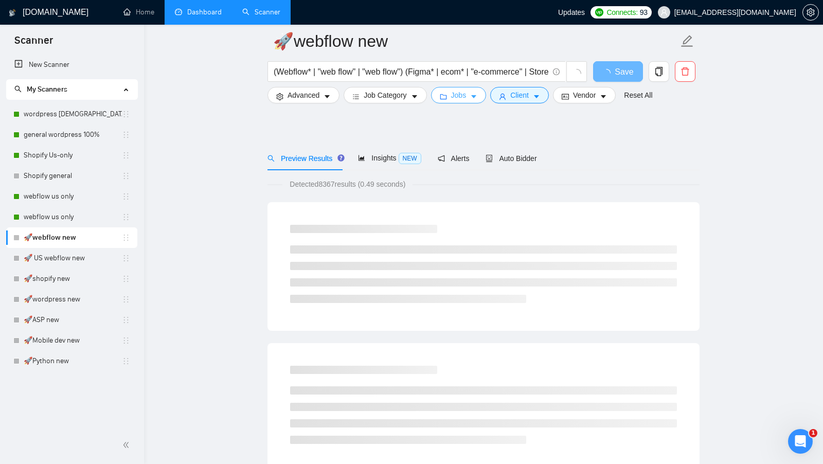
scroll to position [0, 0]
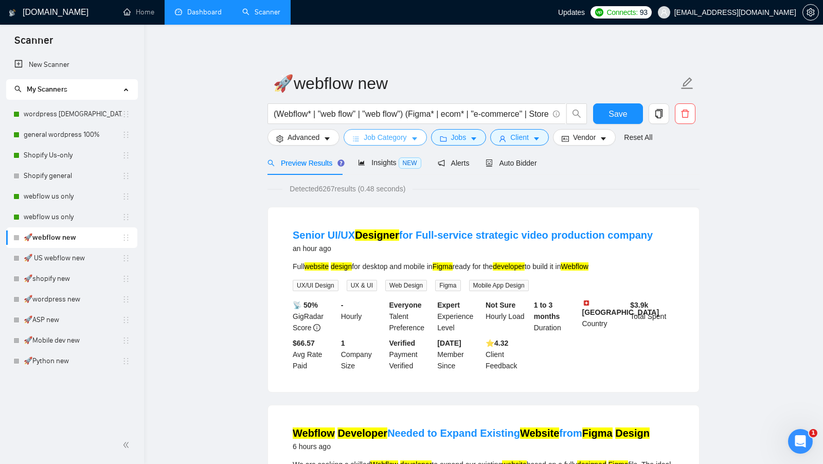
click at [389, 137] on span "Job Category" at bounding box center [385, 137] width 43 height 11
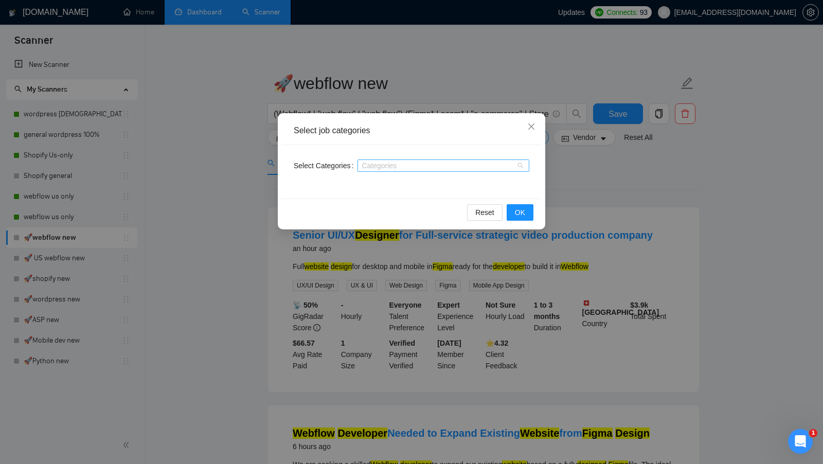
click at [459, 165] on div at bounding box center [438, 166] width 156 height 8
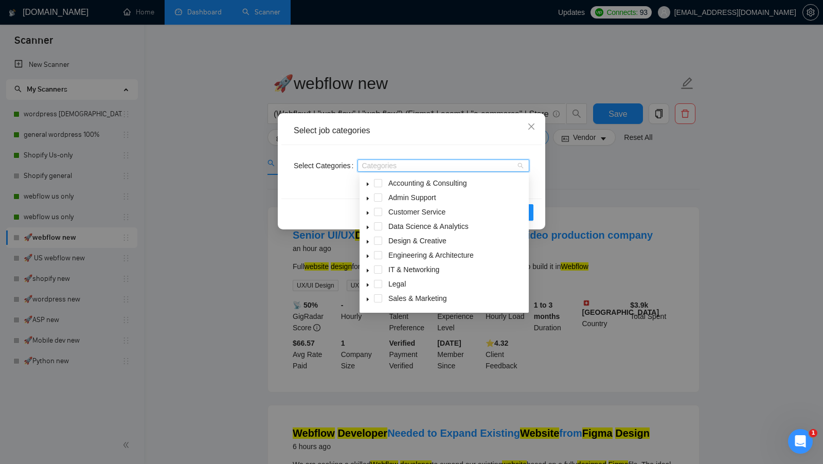
scroll to position [41, 0]
click at [378, 284] on span at bounding box center [378, 286] width 8 height 8
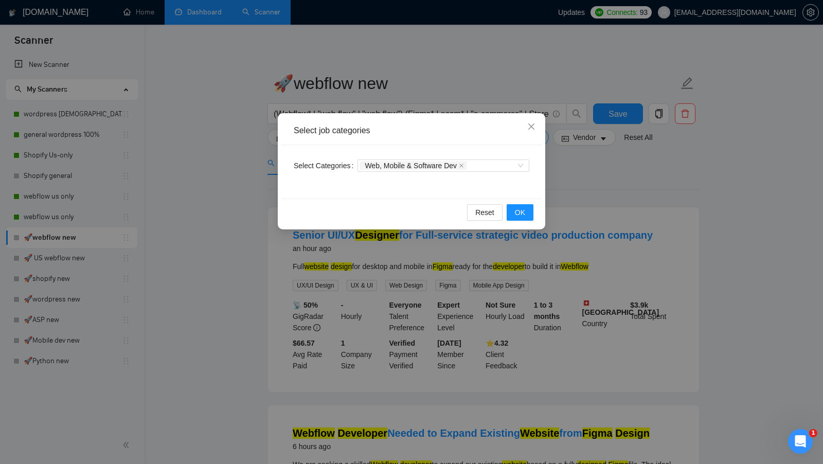
click at [532, 185] on div "Select Categories Web, Mobile & Software Dev" at bounding box center [411, 172] width 260 height 54
click at [530, 205] on button "OK" at bounding box center [520, 212] width 27 height 16
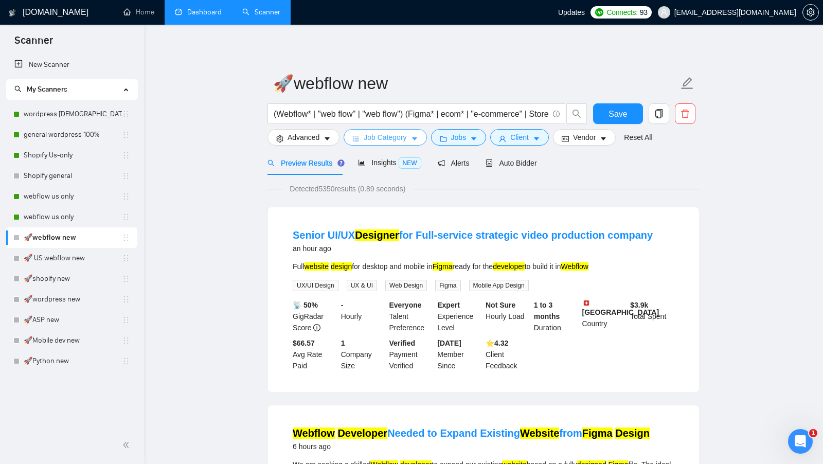
click at [418, 140] on icon "caret-down" at bounding box center [414, 138] width 7 height 7
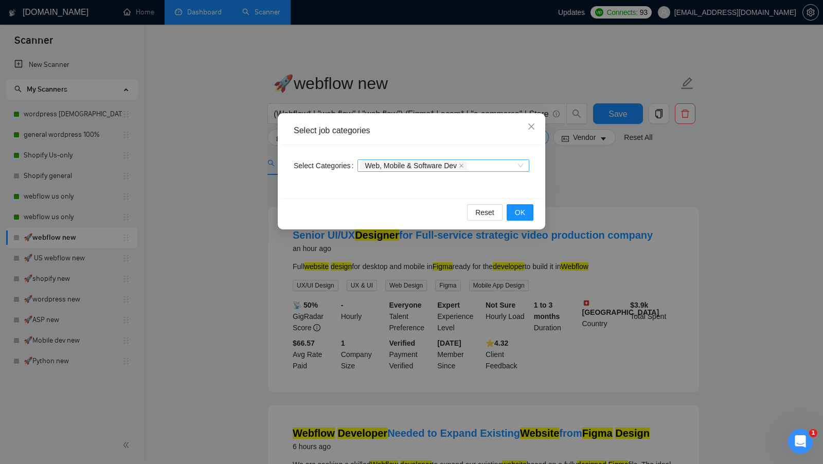
click at [462, 170] on div "Web, Mobile & Software Dev" at bounding box center [414, 166] width 109 height 10
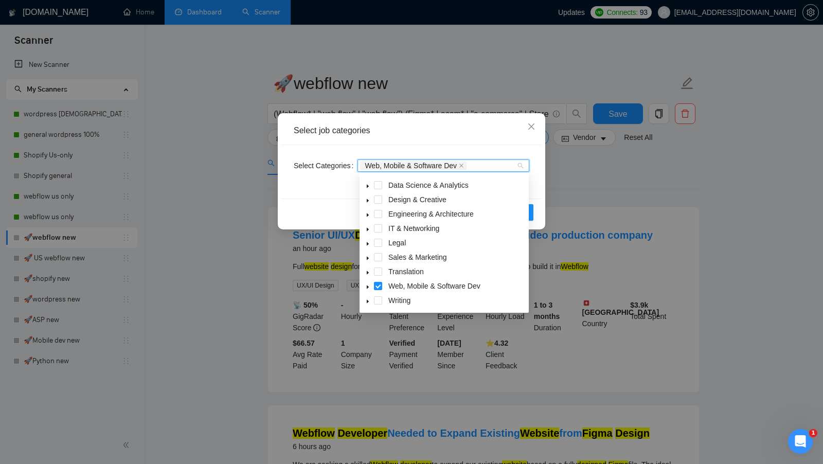
click at [368, 287] on icon "caret-down" at bounding box center [368, 288] width 2 height 4
click at [376, 289] on span at bounding box center [378, 286] width 8 height 8
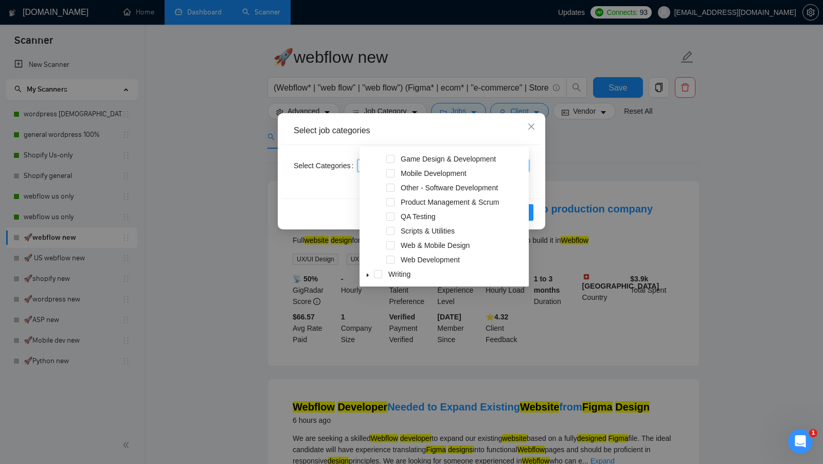
scroll to position [27, 0]
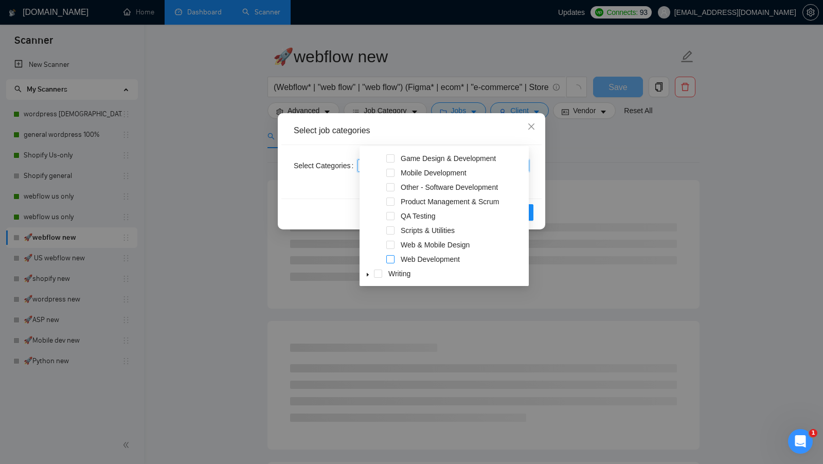
click at [390, 261] on span at bounding box center [390, 259] width 8 height 8
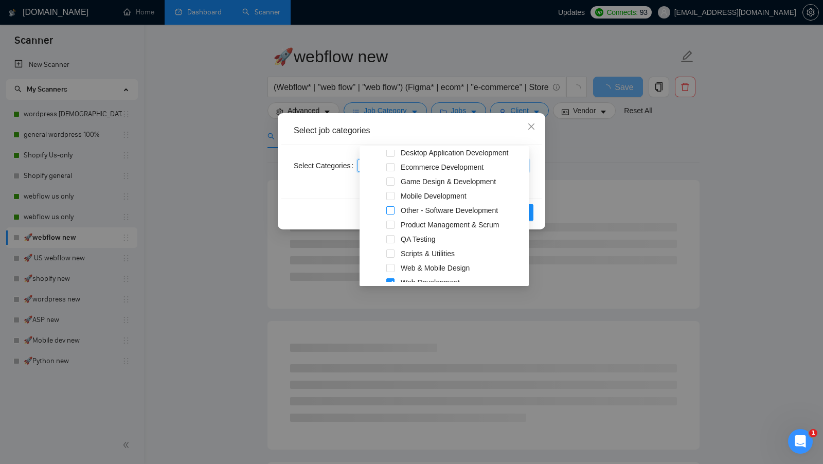
click at [390, 213] on span at bounding box center [390, 210] width 8 height 8
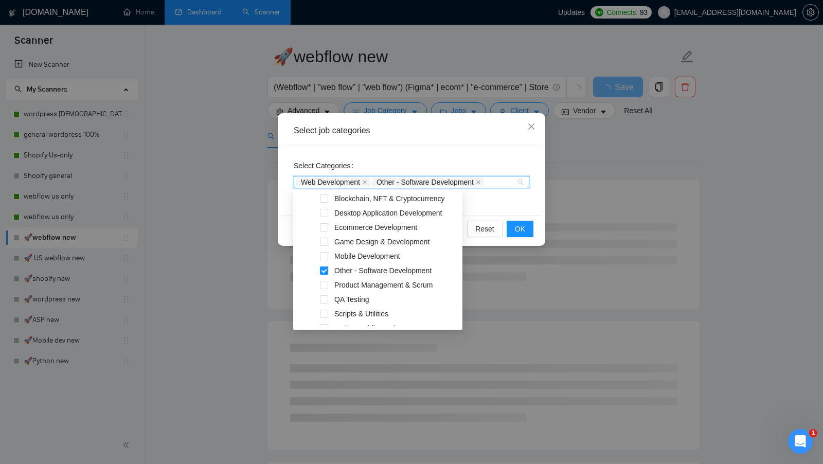
scroll to position [174, 0]
click at [324, 228] on span at bounding box center [324, 228] width 8 height 8
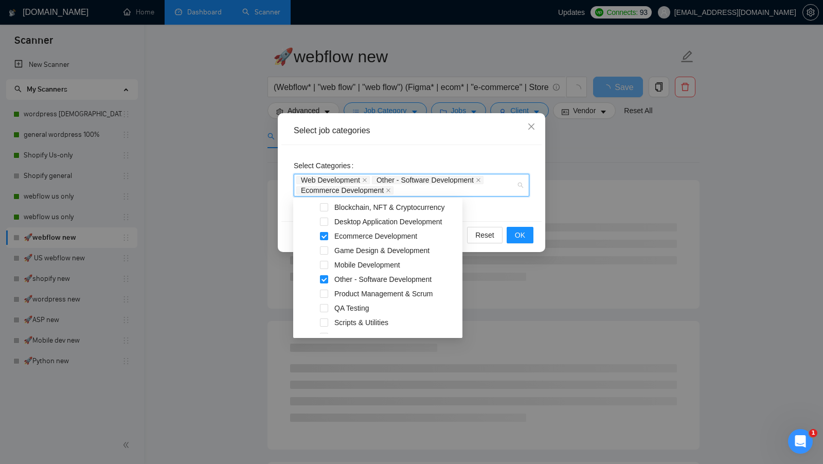
click at [507, 231] on div "Reset OK" at bounding box center [411, 234] width 260 height 27
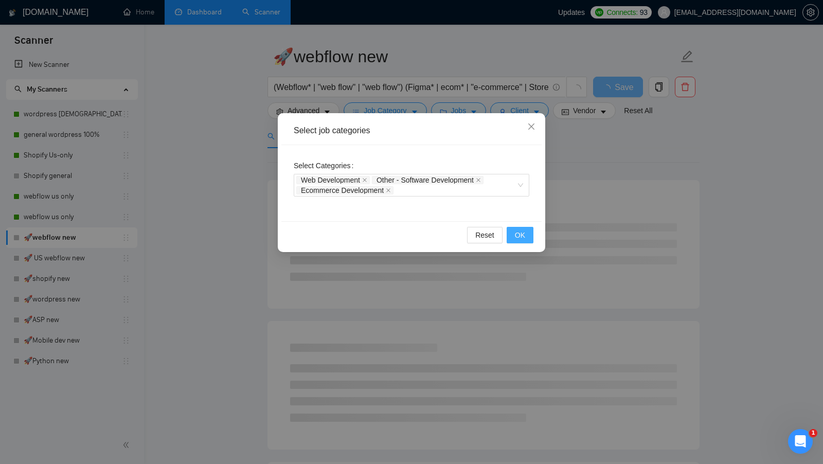
click at [512, 231] on button "OK" at bounding box center [520, 235] width 27 height 16
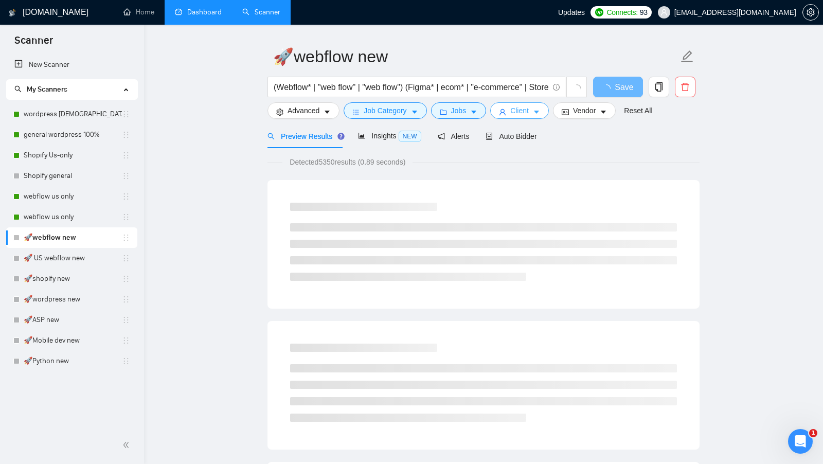
click at [510, 106] on button "Client" at bounding box center [519, 110] width 59 height 16
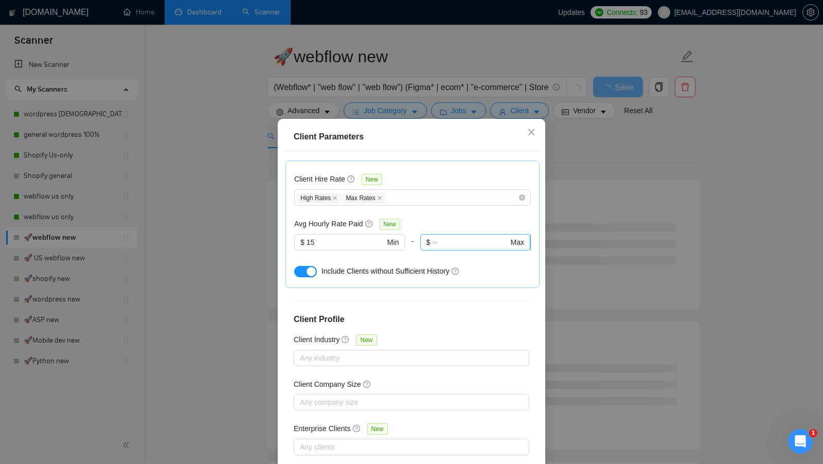
scroll to position [57, 0]
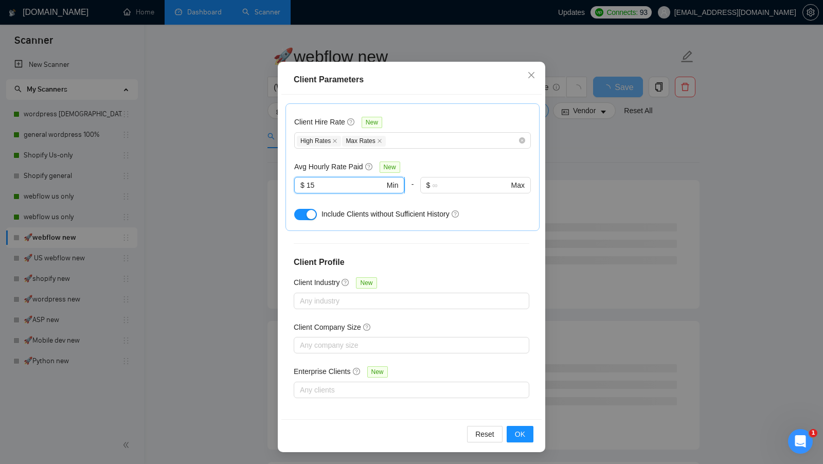
click at [341, 184] on input "15" at bounding box center [346, 185] width 78 height 11
type input "20"
click at [311, 212] on div "button" at bounding box center [311, 214] width 9 height 9
click at [510, 426] on button "OK" at bounding box center [520, 434] width 27 height 16
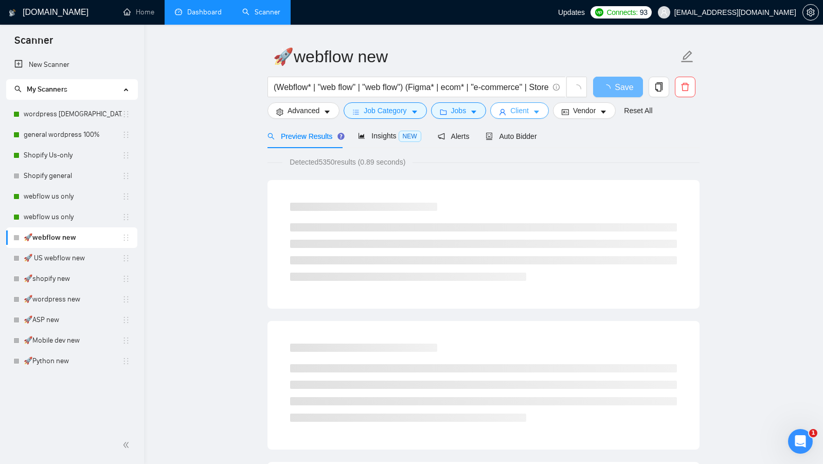
scroll to position [0, 0]
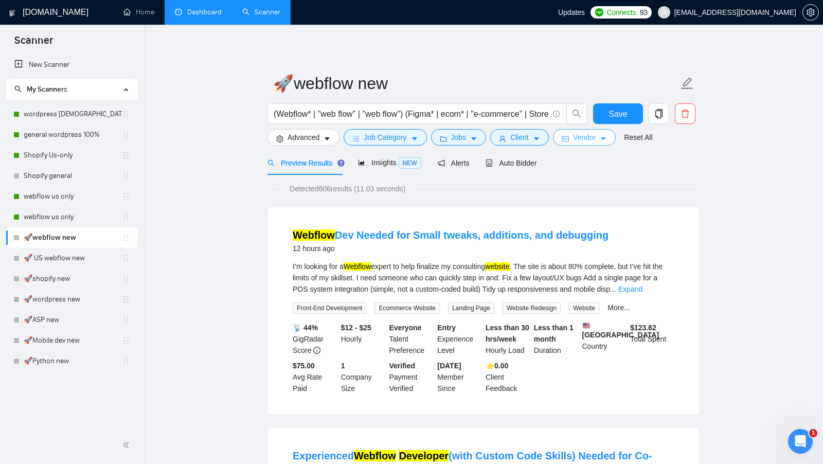
click at [580, 136] on span "Vendor" at bounding box center [584, 137] width 23 height 11
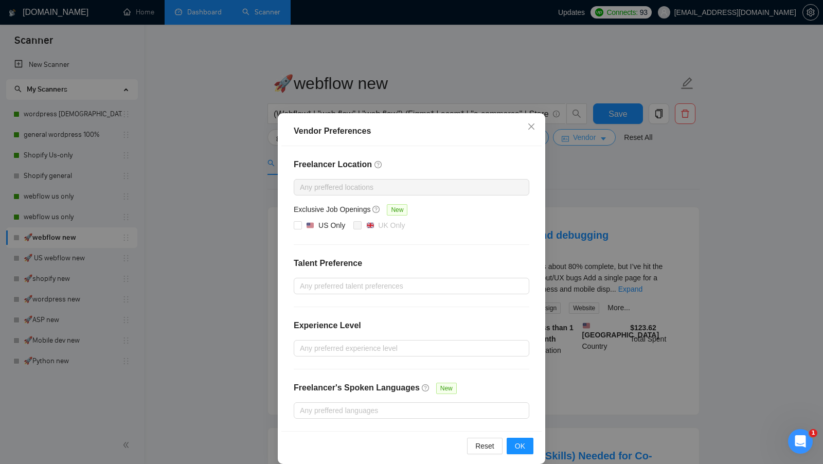
click at [581, 136] on div "Vendor Preferences Freelancer Location Any preffered locations Exclusive Job Op…" at bounding box center [411, 232] width 823 height 464
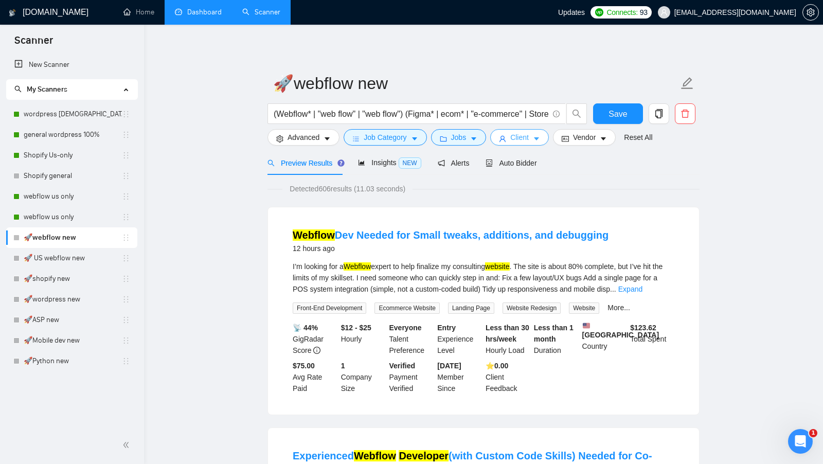
click at [549, 136] on button "Client" at bounding box center [519, 137] width 59 height 16
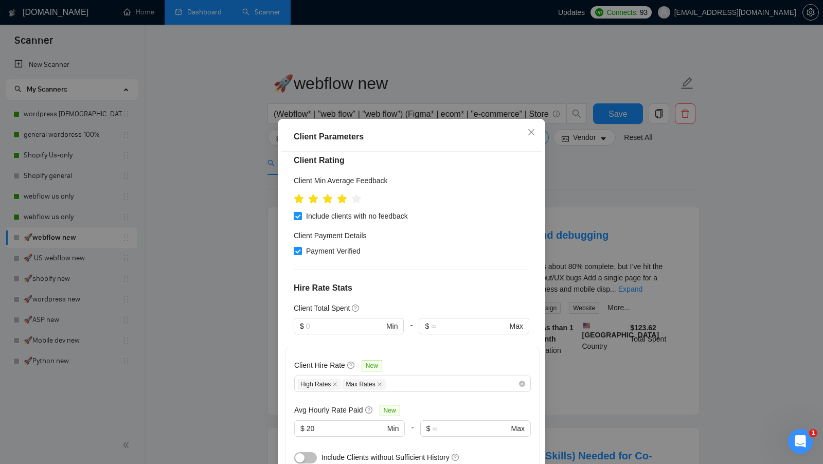
scroll to position [111, 0]
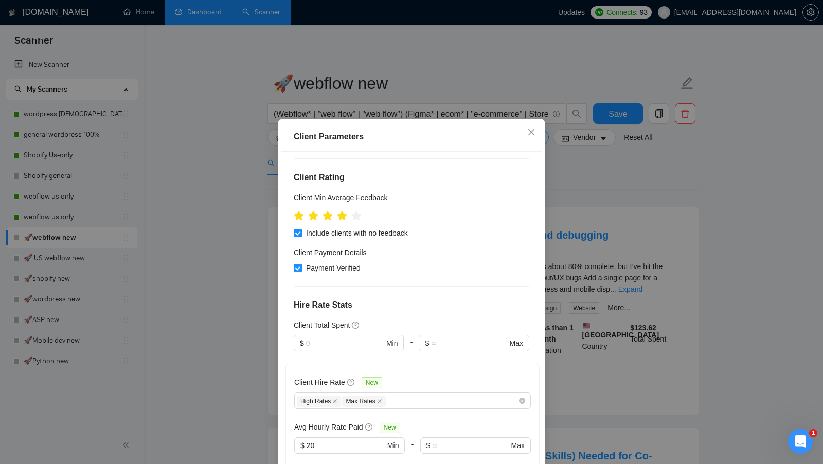
click at [551, 207] on div "Client Parameters Client Location Include Client Countries Select Exclude Clien…" at bounding box center [411, 232] width 823 height 464
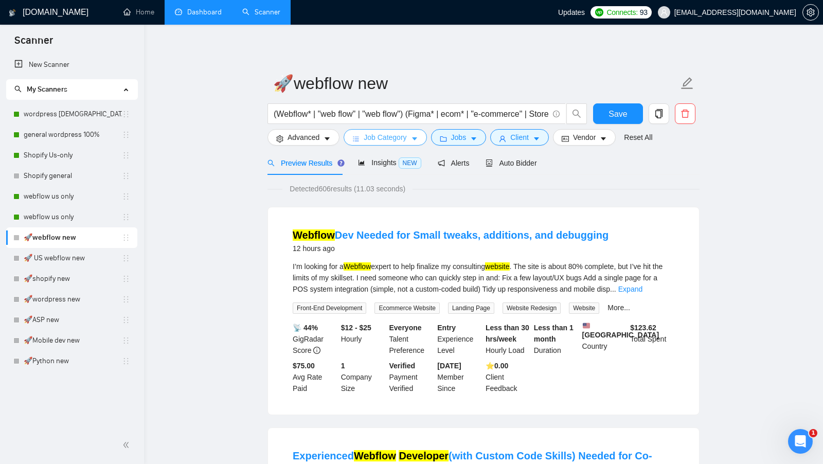
click at [418, 136] on icon "caret-down" at bounding box center [414, 138] width 7 height 7
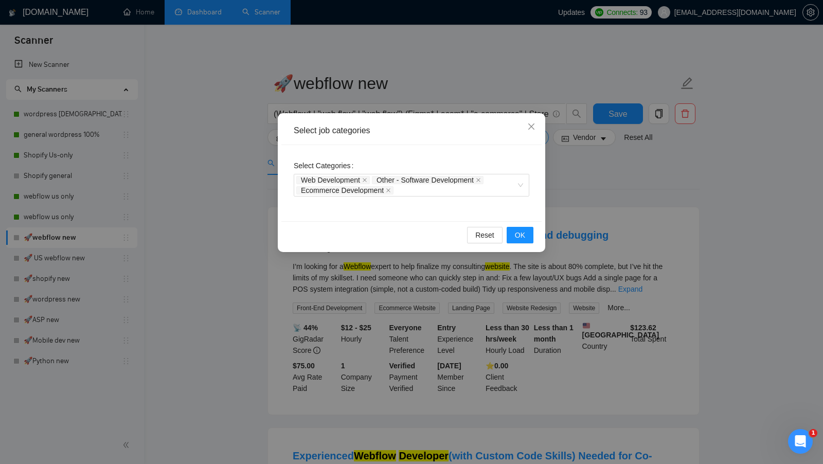
click at [560, 181] on div "Select job categories Select Categories Web Development Other - Software Develo…" at bounding box center [411, 232] width 823 height 464
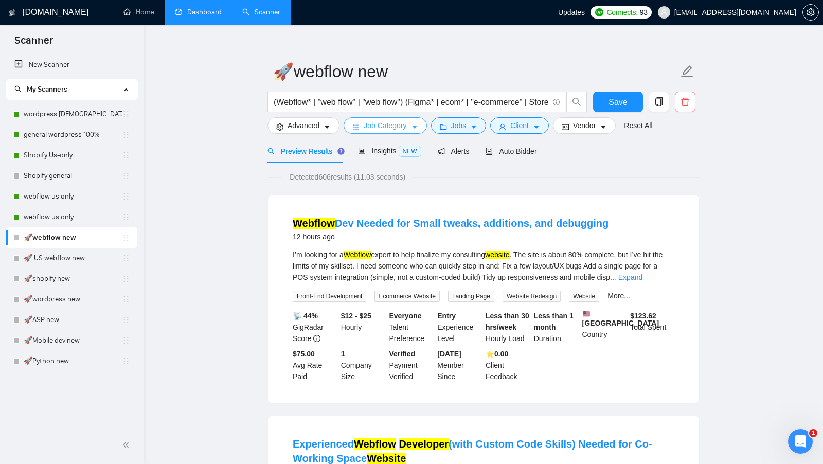
scroll to position [2, 0]
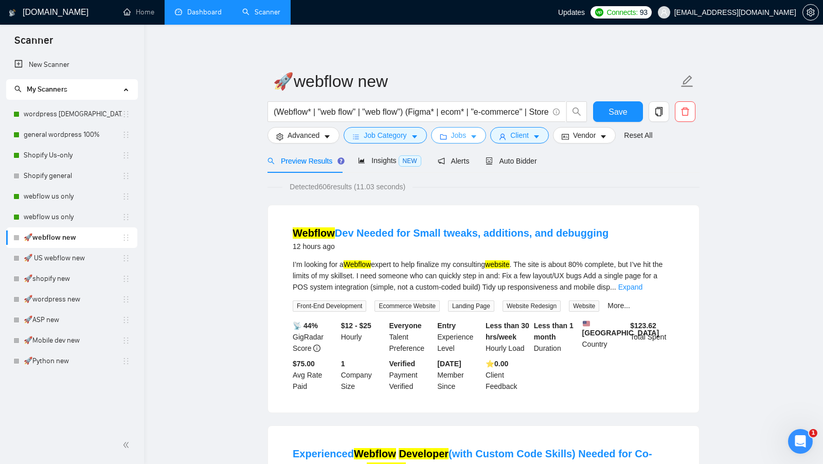
click at [457, 133] on span "Jobs" at bounding box center [458, 135] width 15 height 11
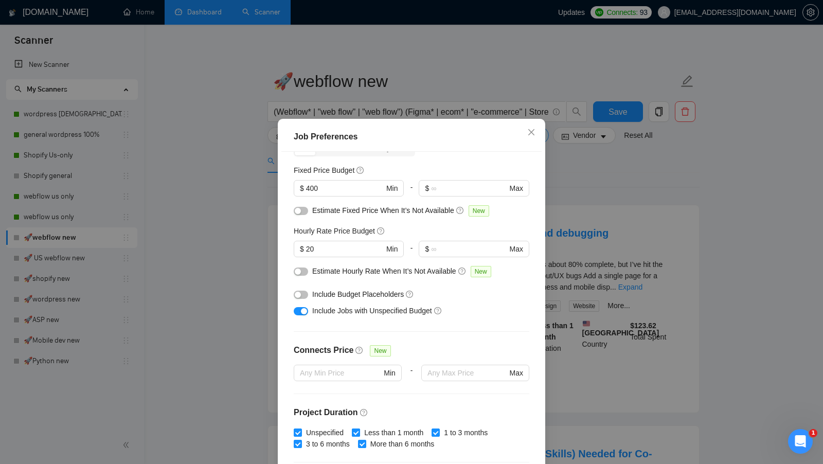
scroll to position [42, 0]
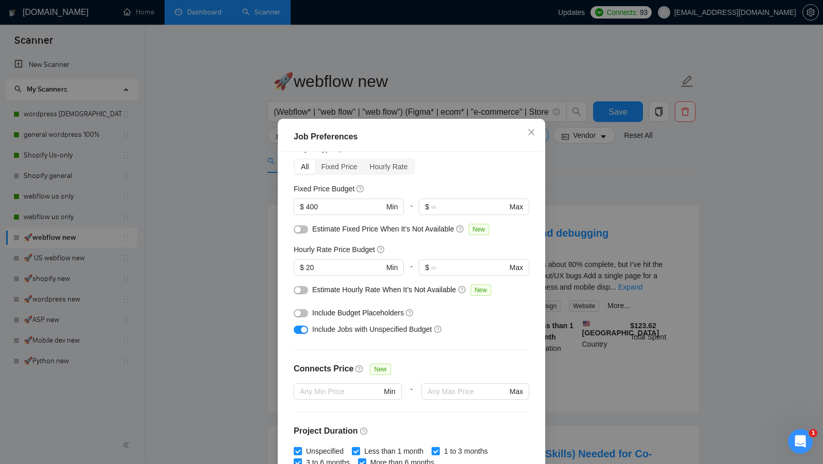
click at [301, 315] on button "button" at bounding box center [301, 313] width 14 height 8
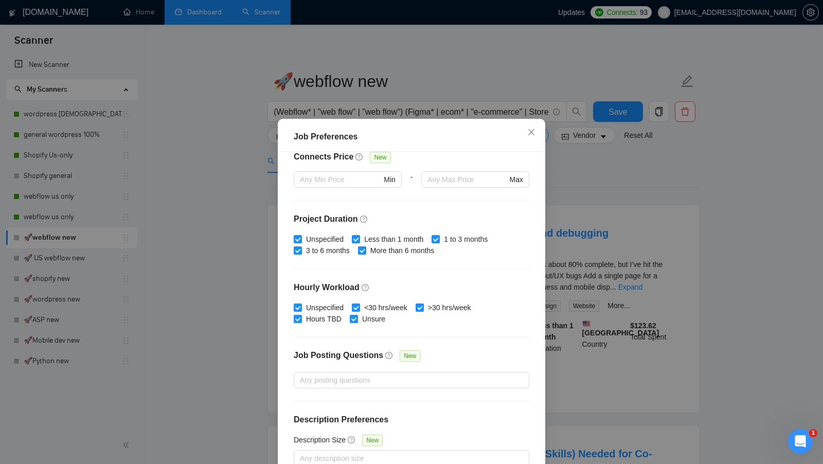
scroll to position [57, 0]
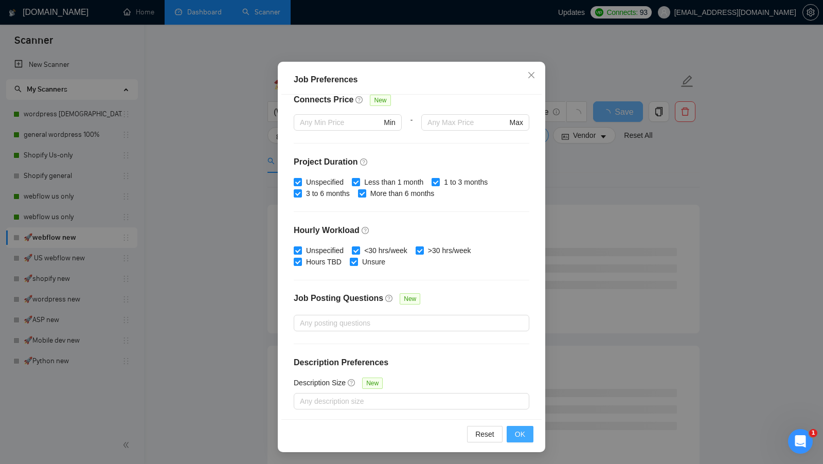
click at [518, 439] on button "OK" at bounding box center [520, 434] width 27 height 16
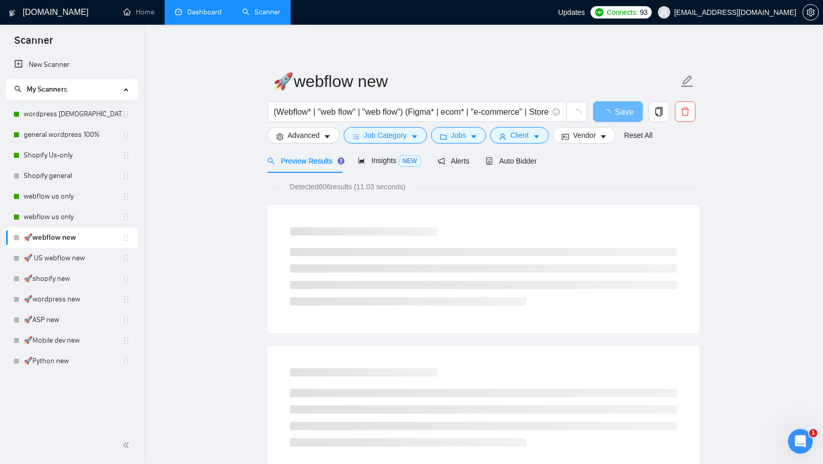
scroll to position [0, 0]
click at [529, 136] on span "Client" at bounding box center [519, 135] width 19 height 11
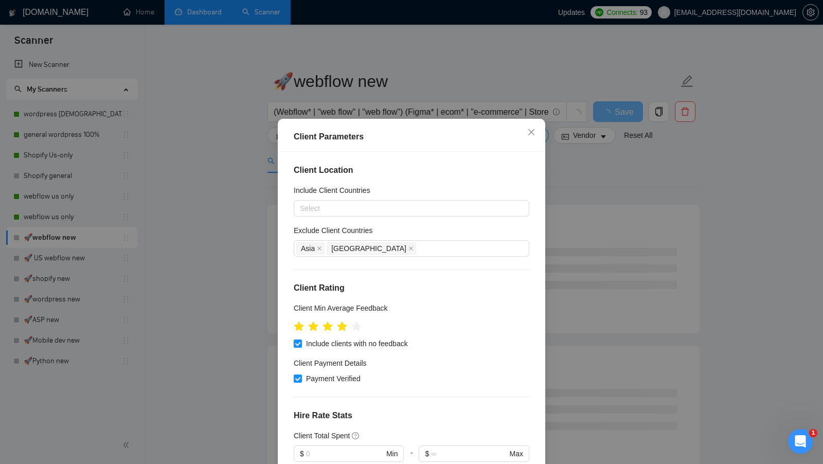
scroll to position [314, 0]
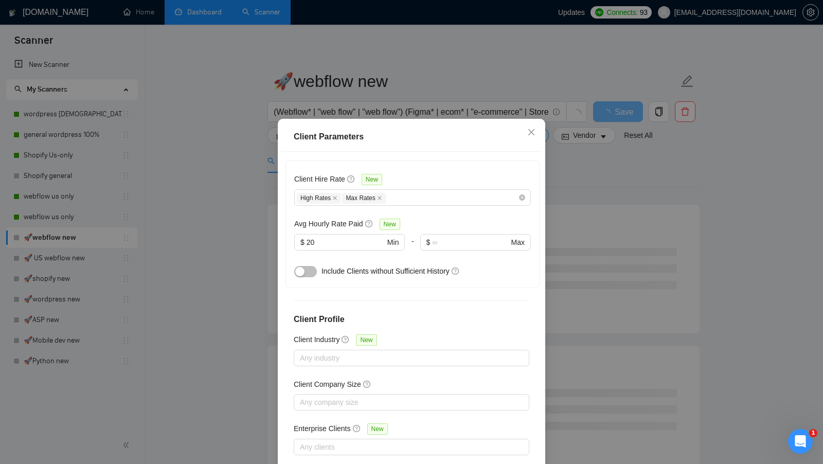
click at [625, 211] on div "Client Parameters Client Location Include Client Countries Select Exclude Clien…" at bounding box center [411, 232] width 823 height 464
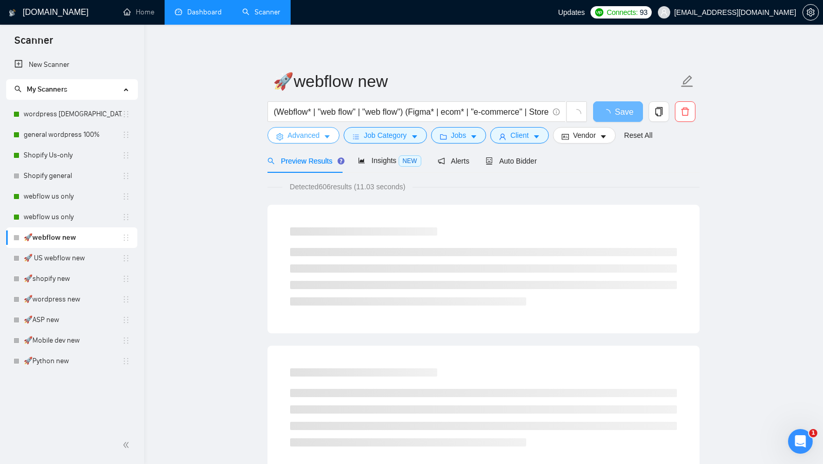
click at [330, 139] on icon "caret-down" at bounding box center [327, 136] width 7 height 7
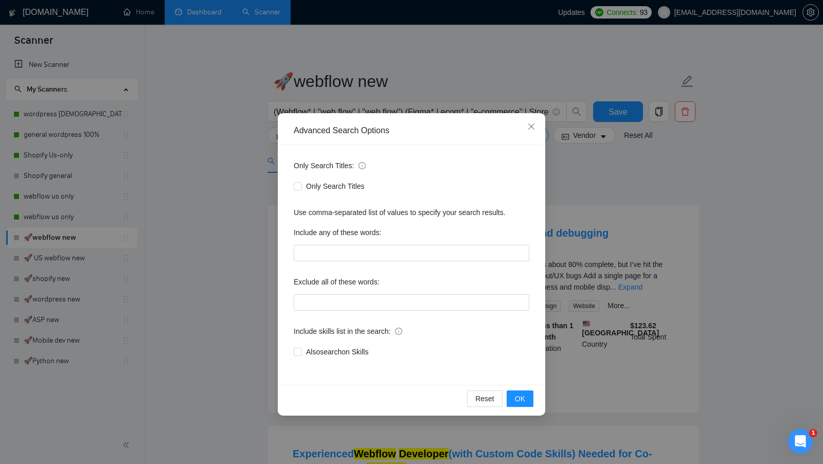
click at [593, 207] on div "Advanced Search Options Only Search Titles: Only Search Titles Use comma-separa…" at bounding box center [411, 232] width 823 height 464
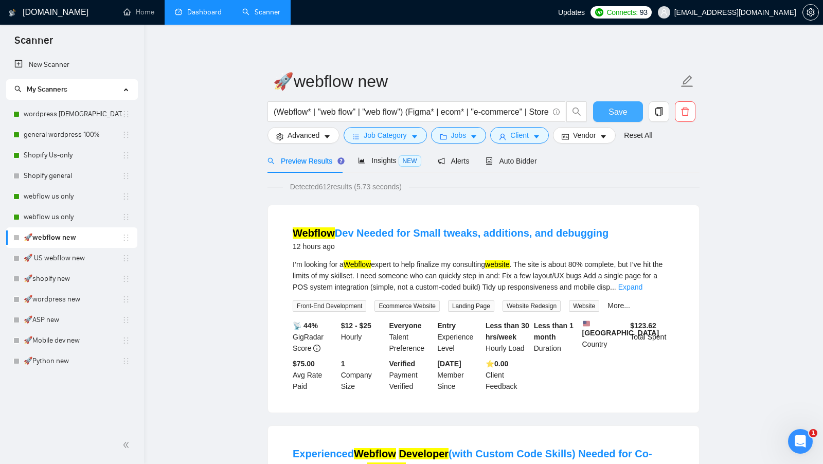
click at [612, 116] on span "Save" at bounding box center [618, 111] width 19 height 13
click at [101, 283] on link "🚀shopify new" at bounding box center [73, 279] width 98 height 21
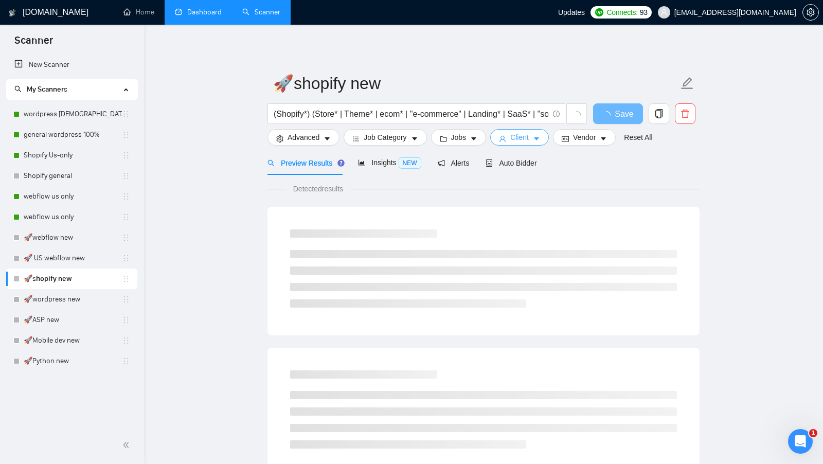
click at [525, 144] on button "Client" at bounding box center [519, 137] width 59 height 16
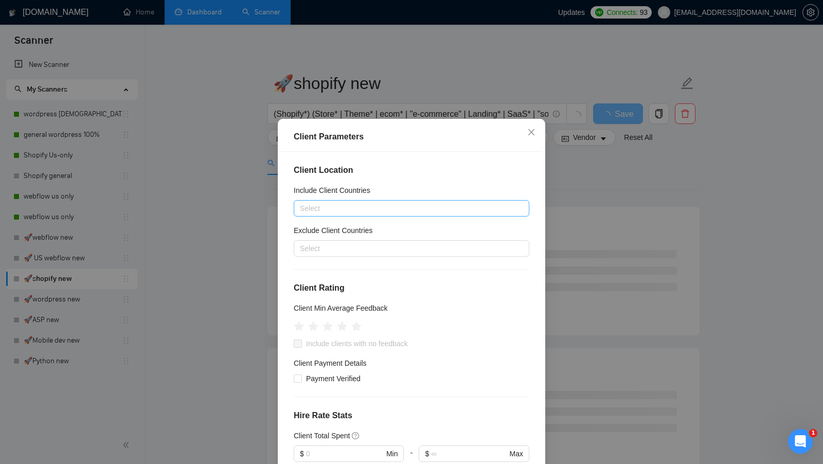
click at [399, 212] on div at bounding box center [406, 208] width 220 height 12
click at [397, 196] on div "Include Client Countries" at bounding box center [412, 192] width 236 height 15
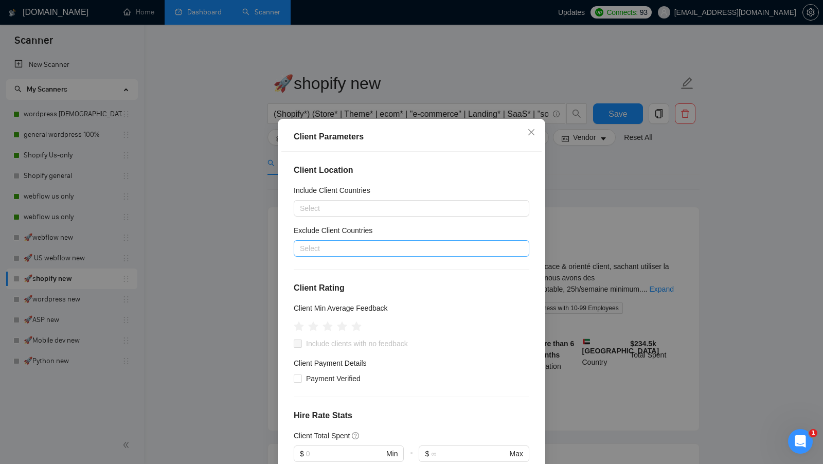
click at [355, 253] on div at bounding box center [406, 248] width 220 height 12
type input "фішф"
click at [356, 252] on div "фішф фішф" at bounding box center [406, 248] width 220 height 12
type input "asia"
click at [359, 280] on div "Asia" at bounding box center [414, 284] width 217 height 11
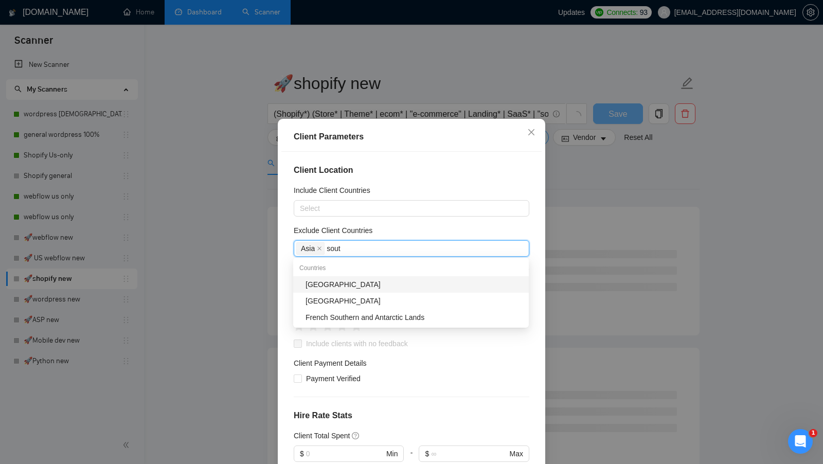
type input "south"
click at [410, 283] on div "South Africa" at bounding box center [414, 284] width 217 height 11
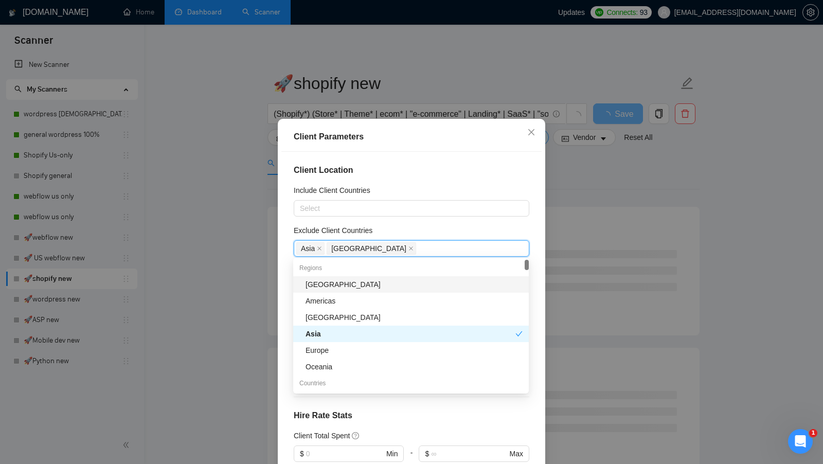
click at [512, 228] on div "Exclude Client Countries" at bounding box center [412, 232] width 236 height 15
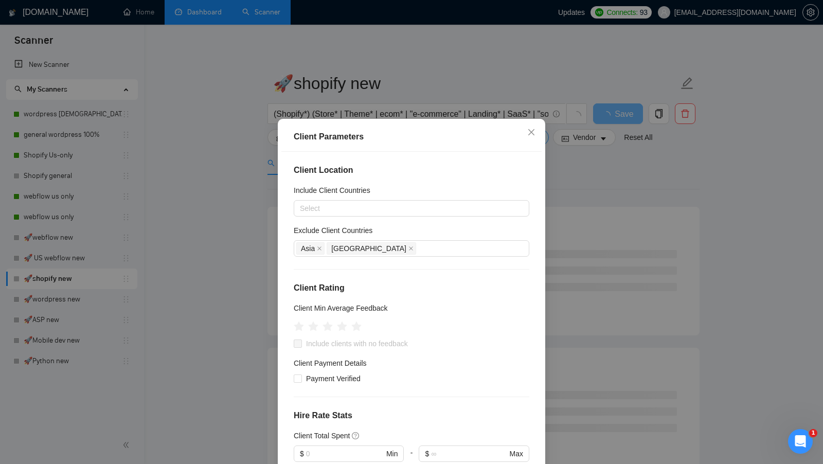
scroll to position [37, 0]
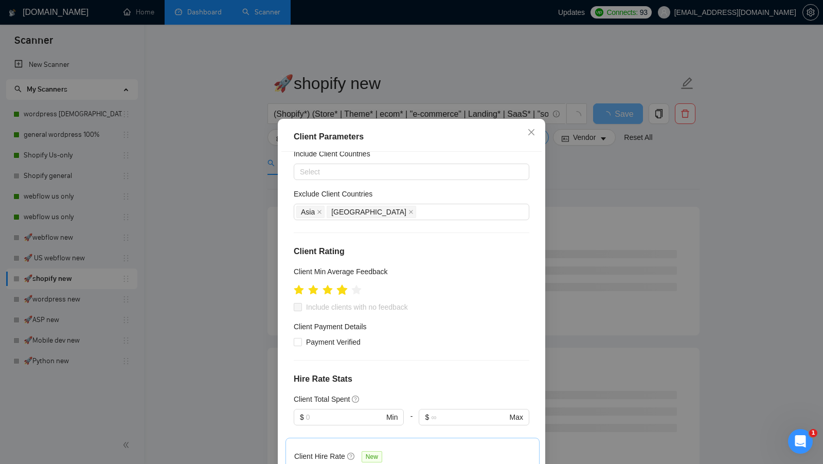
click at [345, 292] on icon "star" at bounding box center [342, 290] width 11 height 10
click at [331, 299] on div "Client Location Include Client Countries Select Exclude Client Countries Asia S…" at bounding box center [411, 314] width 260 height 325
click at [330, 301] on span "Include clients with no feedback" at bounding box center [357, 306] width 110 height 11
click at [301, 303] on input "Include clients with no feedback" at bounding box center [297, 306] width 7 height 7
checkbox input "true"
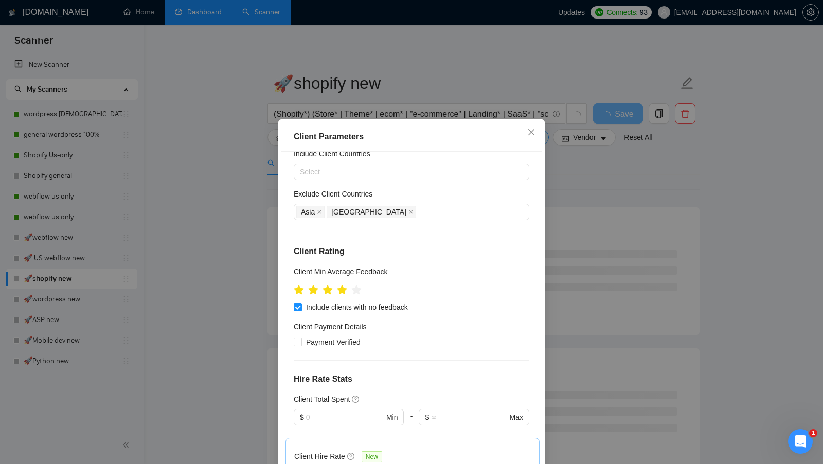
click at [321, 348] on div "Client Location Include Client Countries Select Exclude Client Countries Asia S…" at bounding box center [411, 314] width 260 height 325
click at [321, 345] on span "Payment Verified" at bounding box center [333, 341] width 63 height 11
click at [301, 345] on input "Payment Verified" at bounding box center [297, 341] width 7 height 7
checkbox input "true"
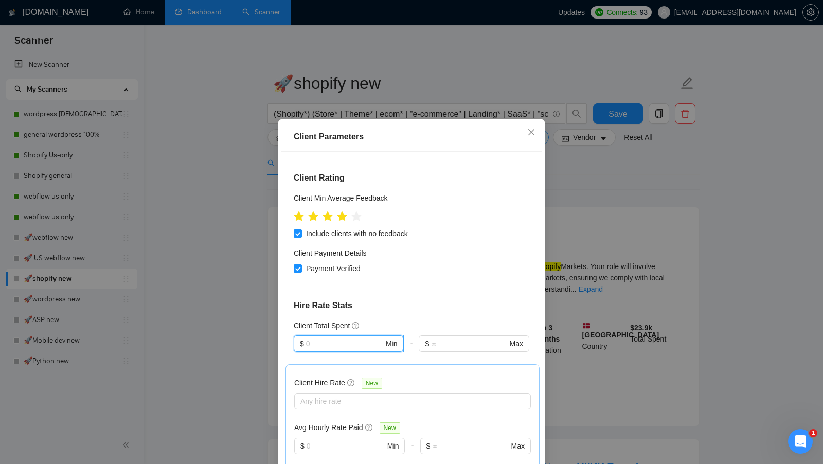
click at [322, 343] on input "text" at bounding box center [345, 343] width 78 height 11
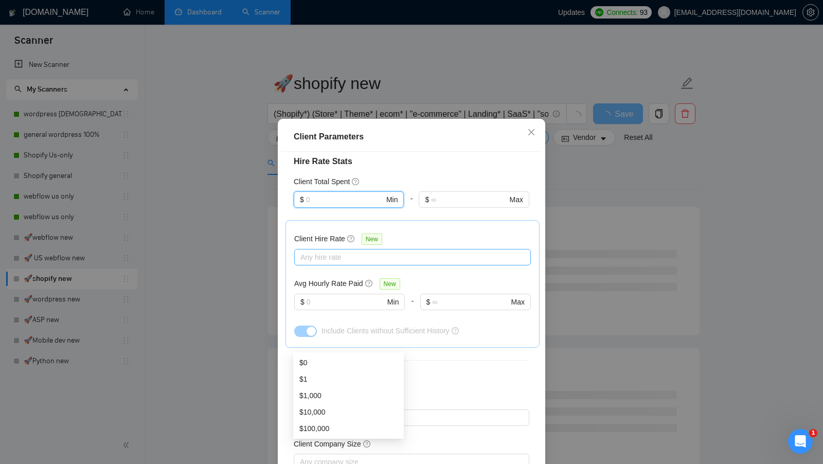
click at [450, 256] on div at bounding box center [407, 257] width 221 height 12
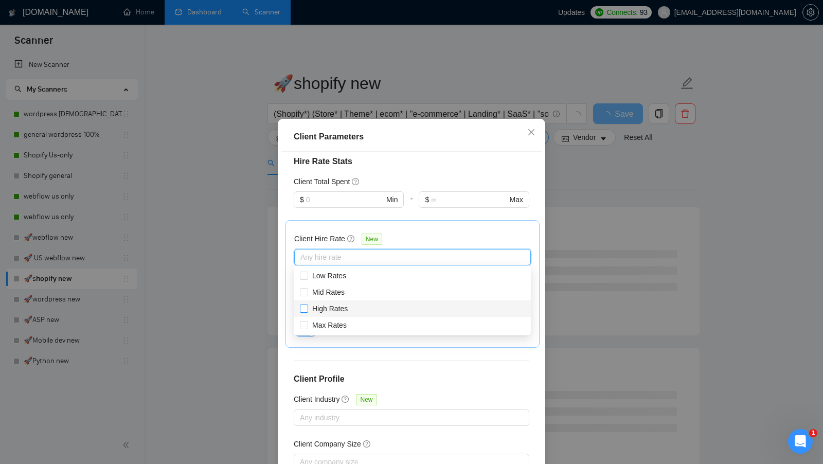
click at [330, 305] on span "High Rates" at bounding box center [329, 309] width 35 height 8
click at [307, 305] on input "High Rates" at bounding box center [303, 308] width 7 height 7
checkbox input "true"
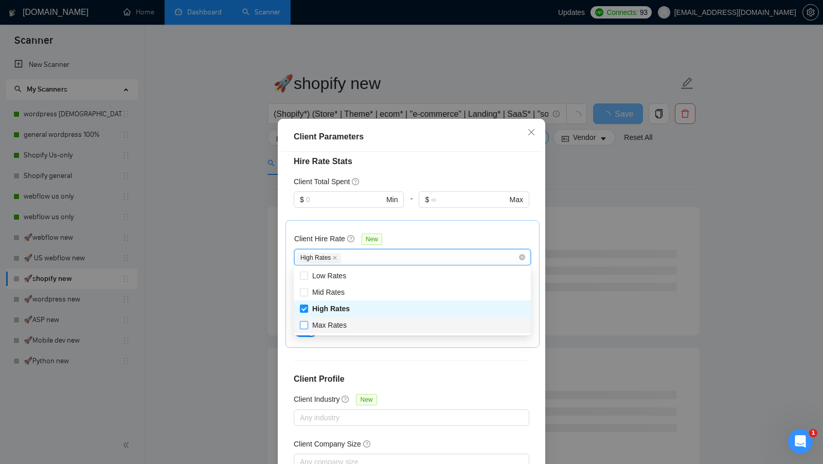
click at [331, 324] on span "Max Rates" at bounding box center [329, 325] width 34 height 8
click at [307, 324] on input "Max Rates" at bounding box center [303, 324] width 7 height 7
checkbox input "true"
click at [398, 345] on div "Client Hire Rate New High Rates Max Rates Avg Hourly Rate Paid New $ Min - $ Ma…" at bounding box center [413, 284] width 254 height 128
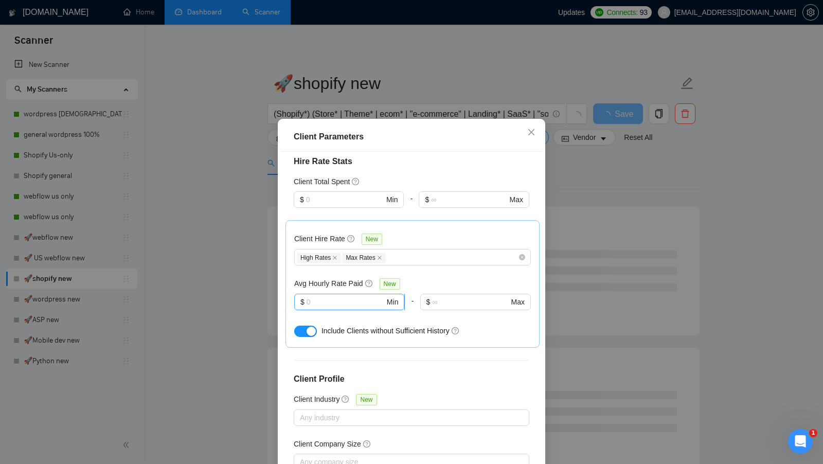
click at [359, 306] on span "$ Min" at bounding box center [349, 302] width 110 height 16
type input "20"
click at [311, 327] on div "button" at bounding box center [311, 331] width 9 height 9
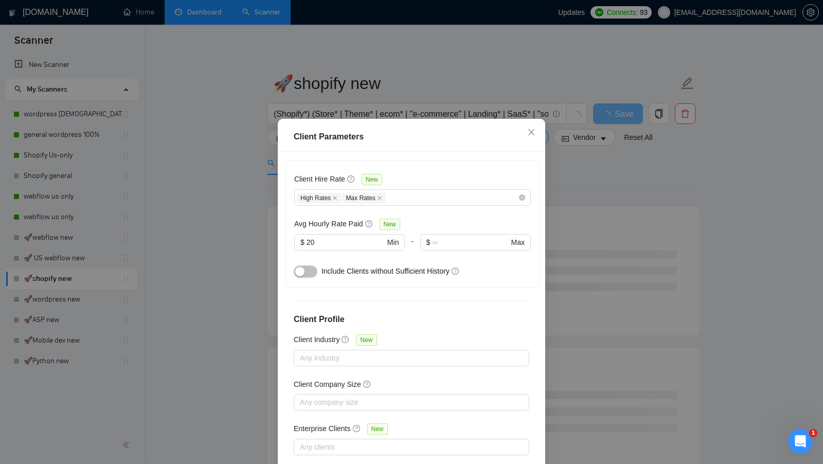
scroll to position [57, 0]
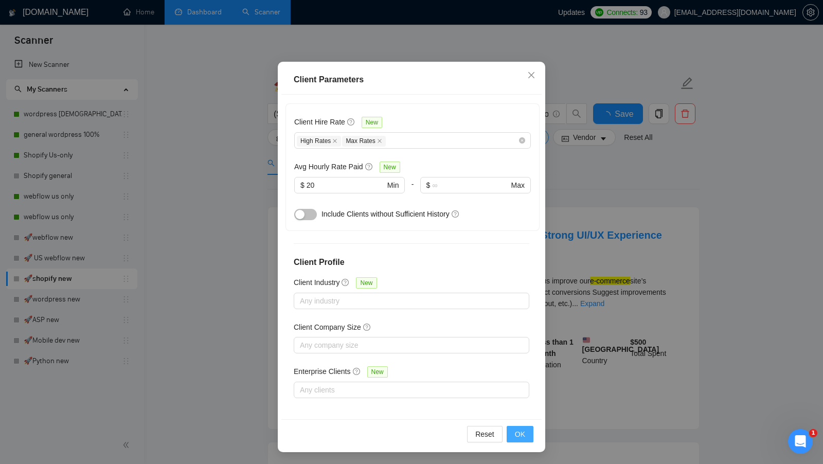
click at [515, 432] on span "OK" at bounding box center [520, 434] width 10 height 11
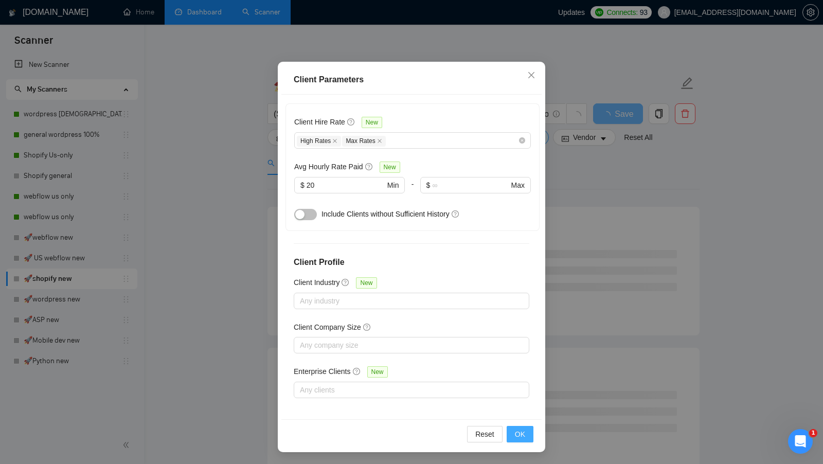
scroll to position [0, 0]
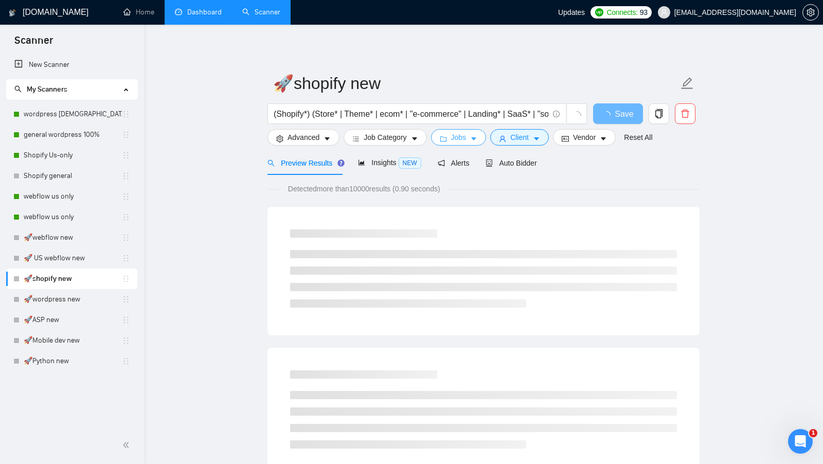
click at [447, 140] on icon "folder" at bounding box center [443, 138] width 7 height 7
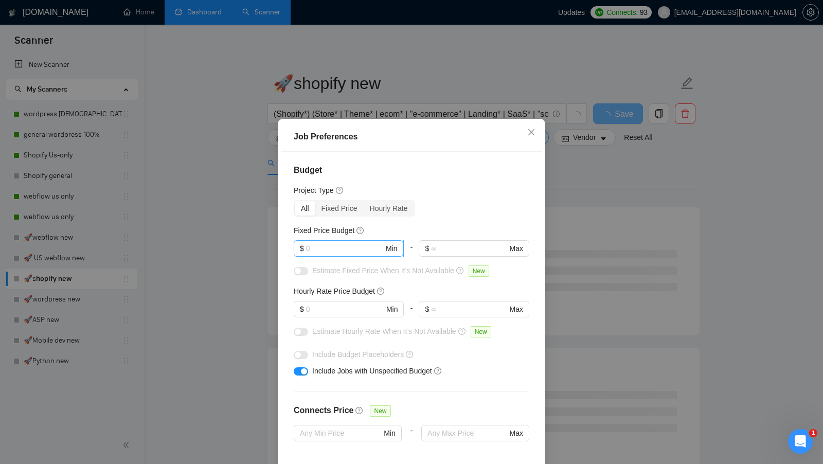
click at [333, 245] on input "text" at bounding box center [345, 248] width 78 height 11
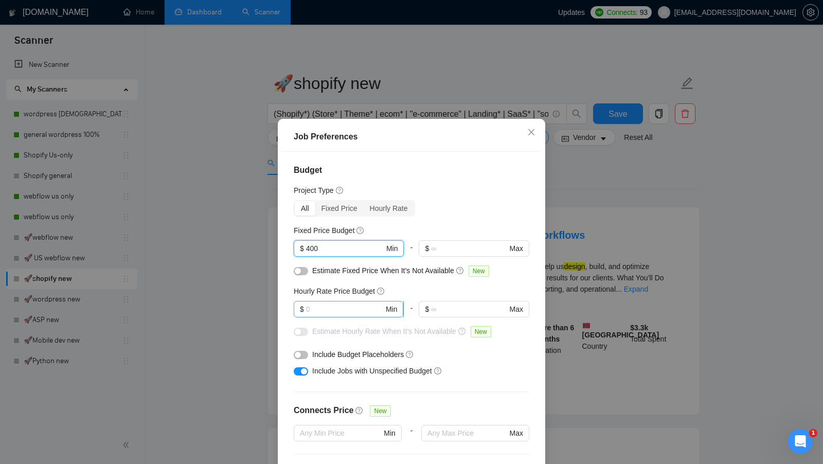
type input "400"
click at [343, 310] on input "text" at bounding box center [345, 309] width 78 height 11
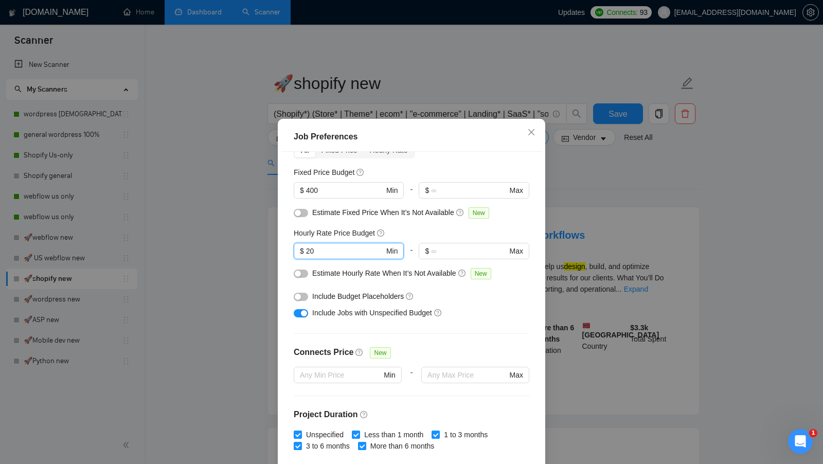
type input "20"
click at [303, 294] on button "button" at bounding box center [301, 297] width 14 height 8
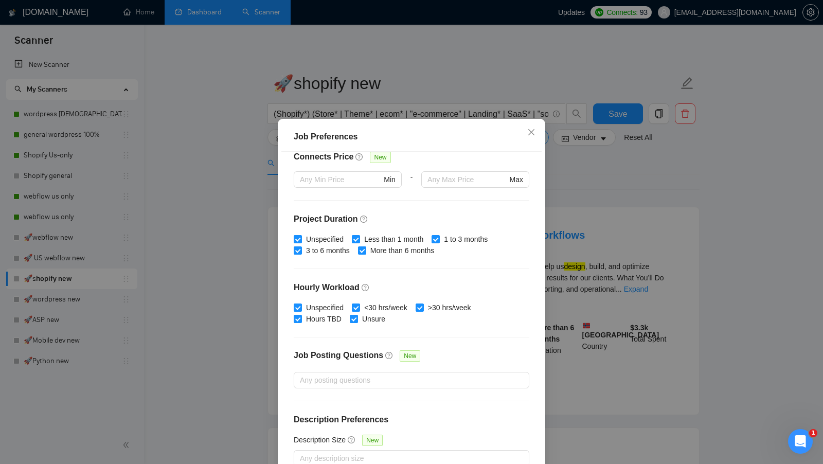
scroll to position [57, 0]
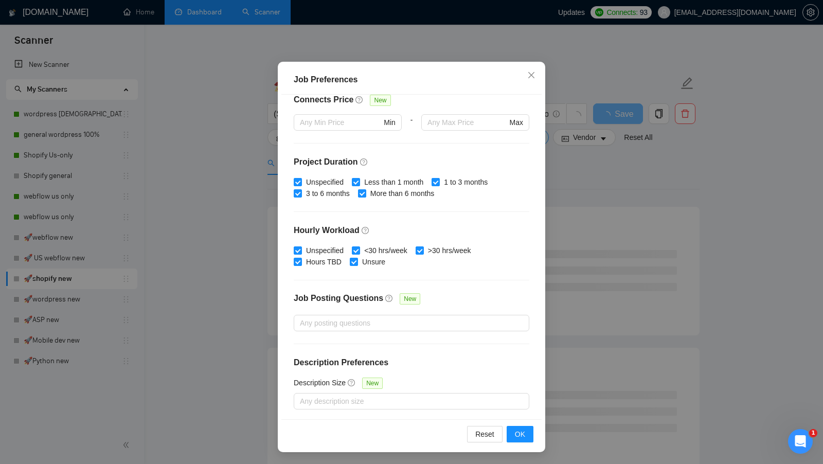
click at [522, 424] on div "Reset OK" at bounding box center [411, 433] width 260 height 29
click at [517, 430] on span "OK" at bounding box center [520, 434] width 10 height 11
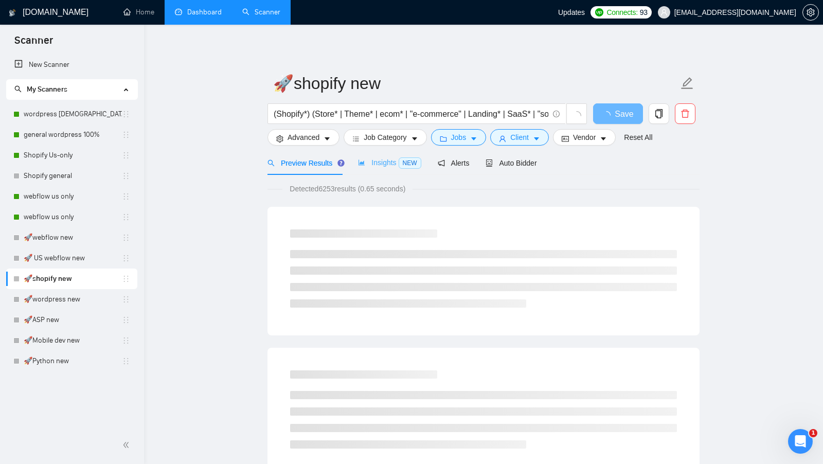
scroll to position [0, 0]
click at [399, 141] on span "Job Category" at bounding box center [385, 137] width 43 height 11
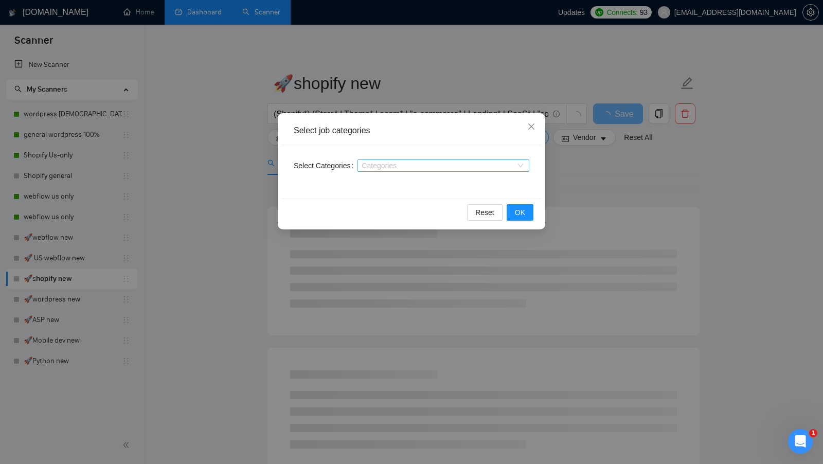
click at [418, 168] on div at bounding box center [438, 166] width 156 height 8
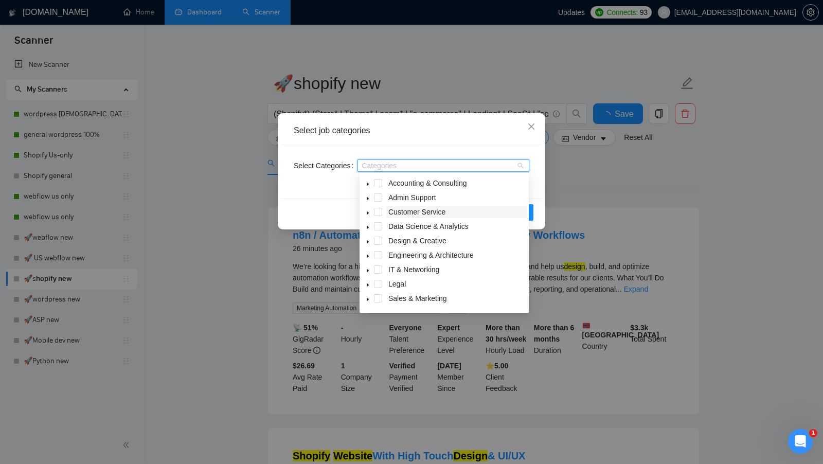
scroll to position [41, 0]
click at [379, 287] on span at bounding box center [378, 286] width 8 height 8
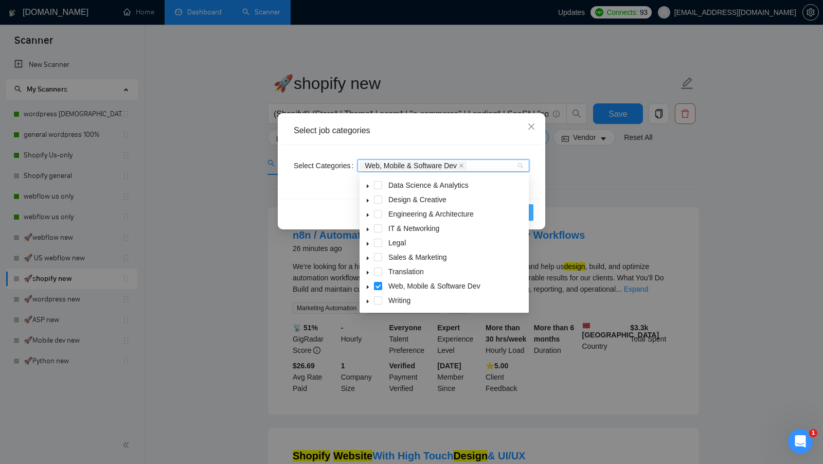
click at [533, 210] on button "OK" at bounding box center [520, 212] width 27 height 16
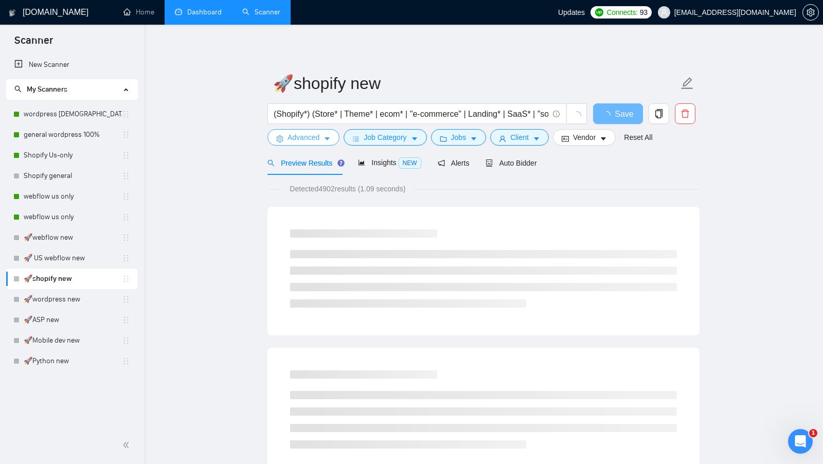
click at [318, 142] on span "Advanced" at bounding box center [304, 137] width 32 height 11
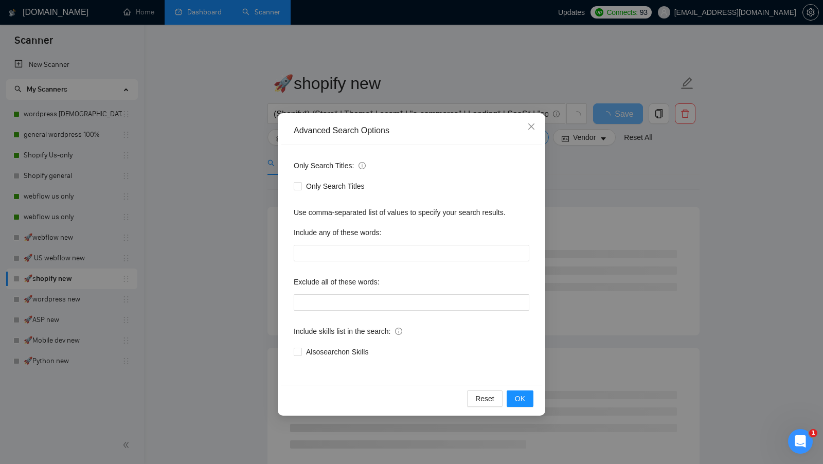
click at [573, 208] on div "Advanced Search Options Only Search Titles: Only Search Titles Use comma-separa…" at bounding box center [411, 232] width 823 height 464
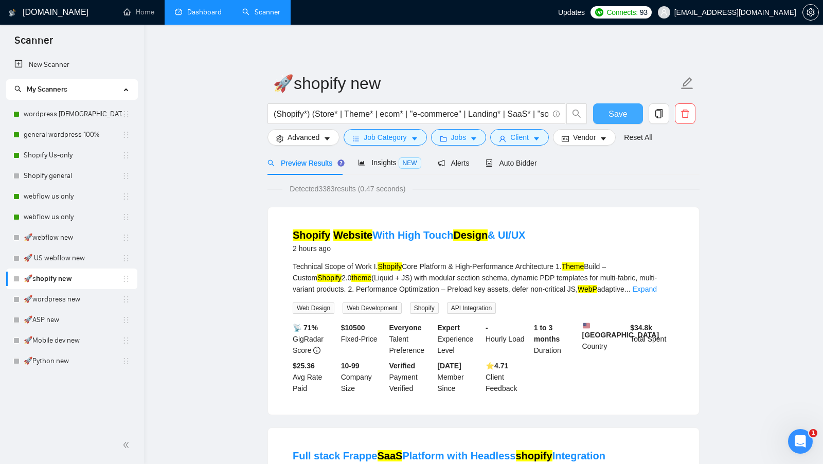
click at [614, 118] on span "Save" at bounding box center [618, 114] width 19 height 13
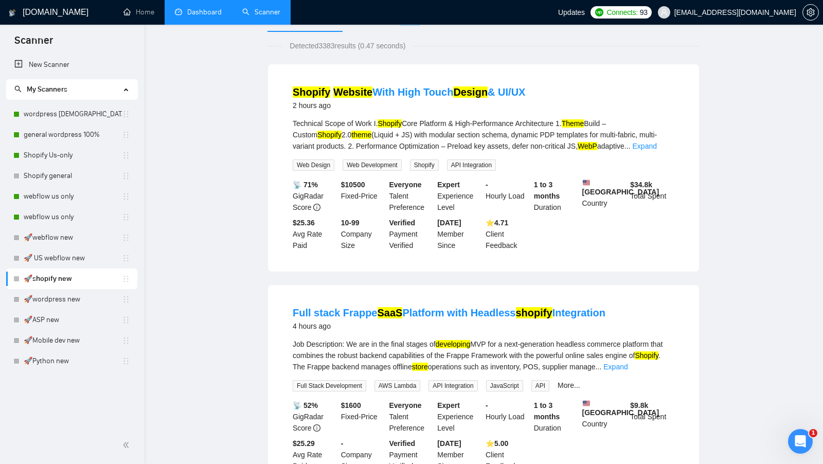
scroll to position [0, 0]
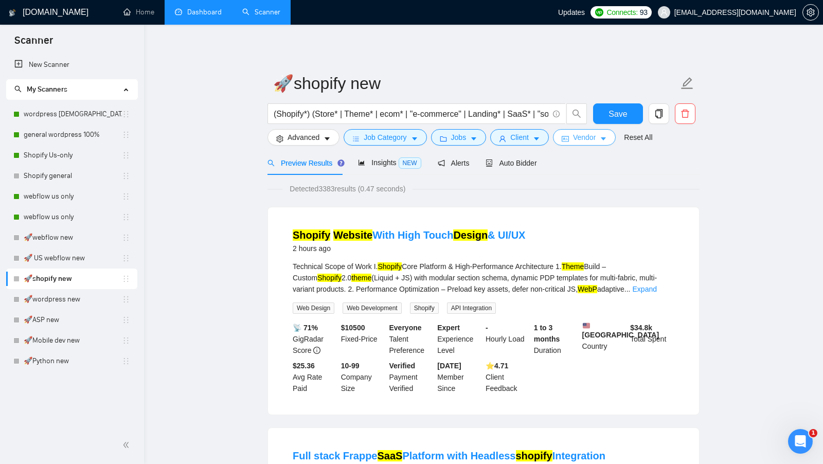
click at [577, 133] on span "Vendor" at bounding box center [584, 137] width 23 height 11
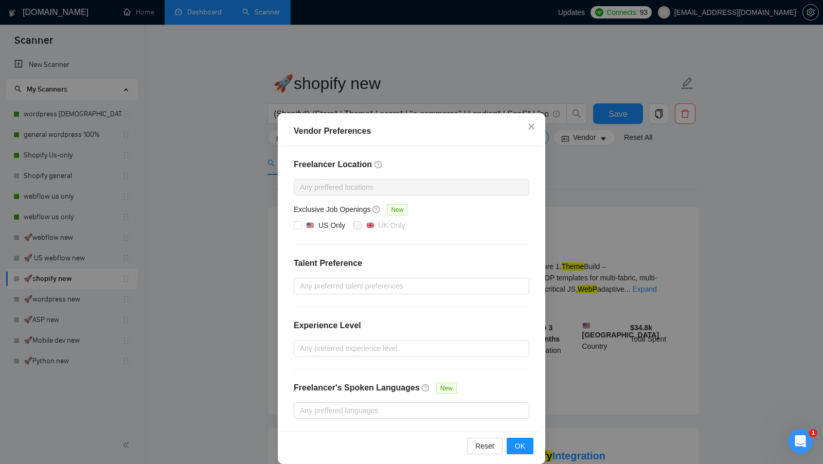
click at [635, 169] on div "Vendor Preferences Freelancer Location Any preffered locations Exclusive Job Op…" at bounding box center [411, 232] width 823 height 464
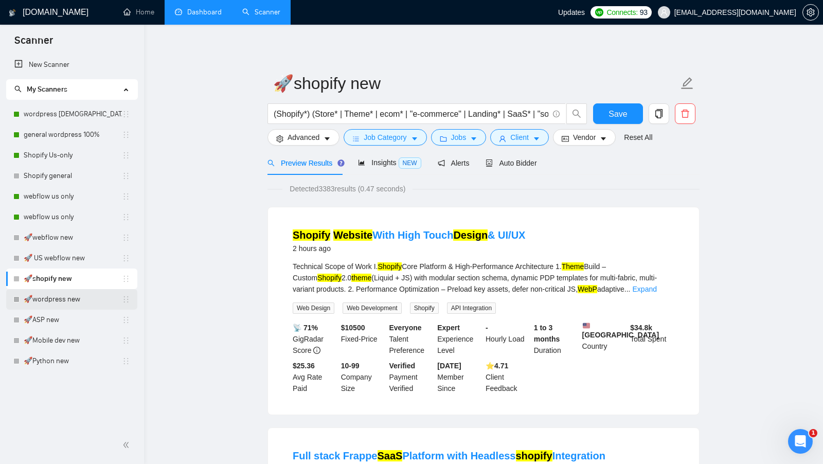
click at [72, 292] on link "🚀wordpress new" at bounding box center [73, 299] width 98 height 21
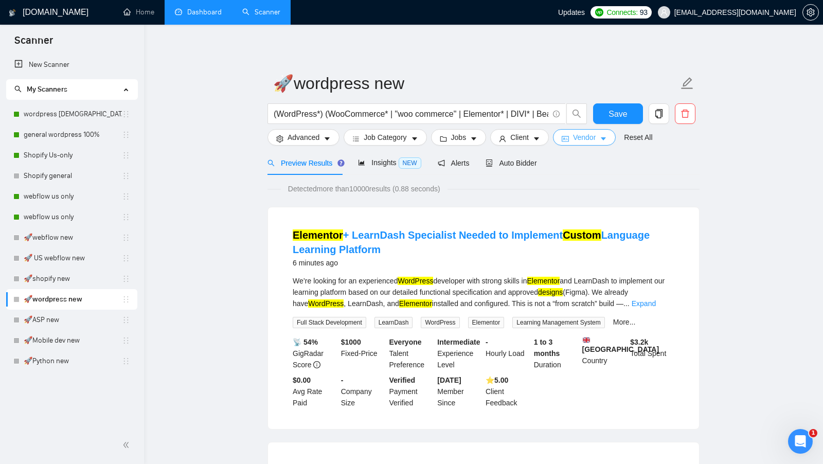
click at [575, 134] on button "Vendor" at bounding box center [584, 137] width 63 height 16
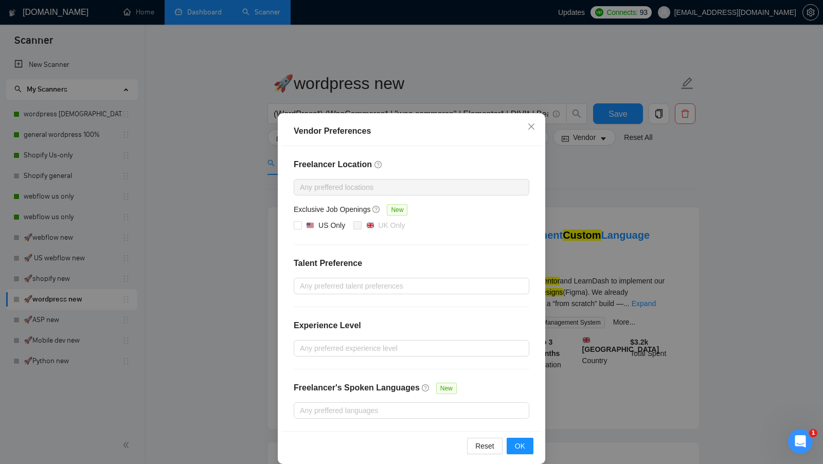
click at [722, 244] on div "Vendor Preferences Freelancer Location Any preffered locations Exclusive Job Op…" at bounding box center [411, 232] width 823 height 464
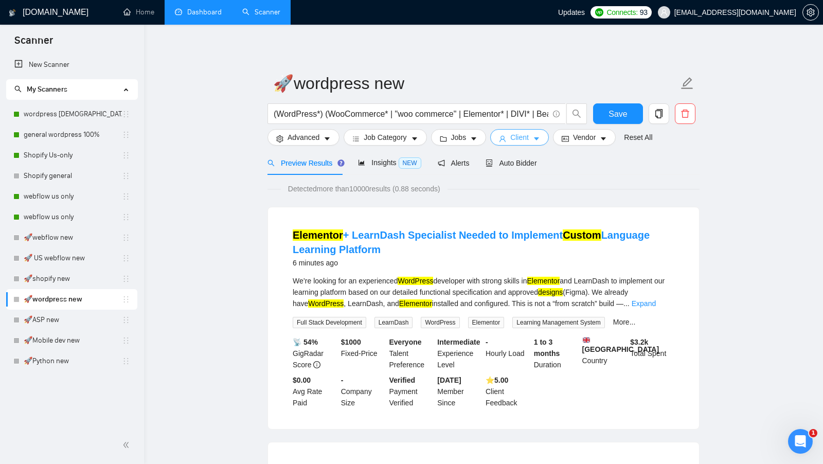
click at [539, 141] on icon "caret-down" at bounding box center [536, 138] width 7 height 7
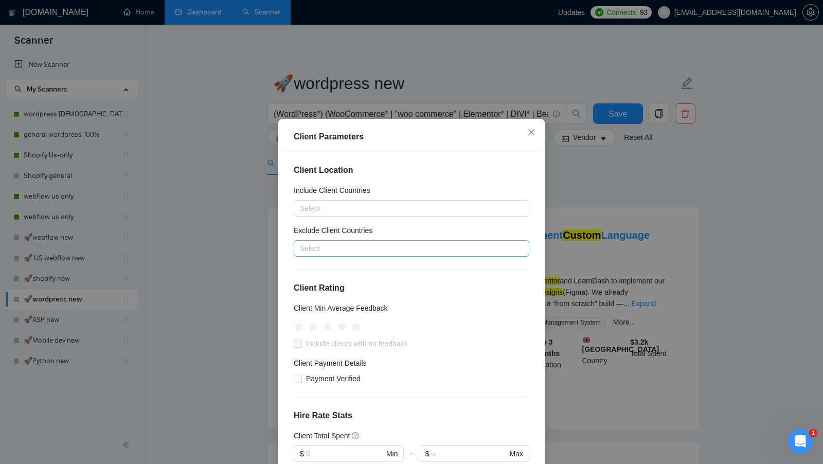
click at [339, 242] on div at bounding box center [406, 248] width 220 height 12
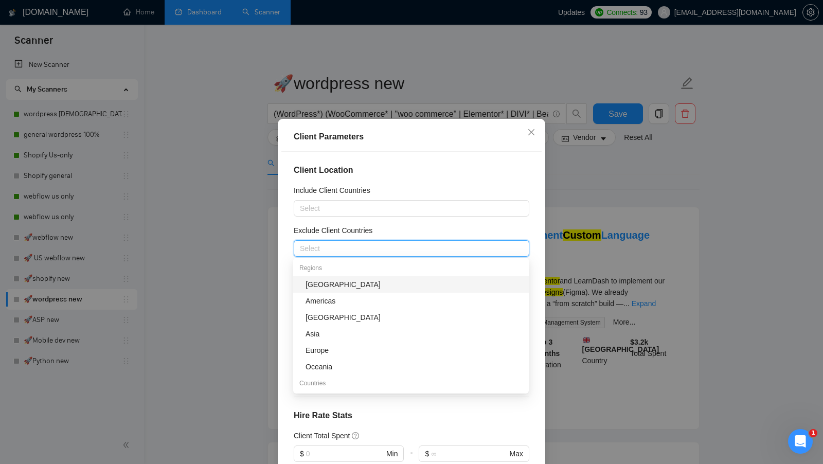
click at [372, 221] on div "Client Location Include Client Countries Select Exclude Client Countries Select…" at bounding box center [411, 314] width 260 height 325
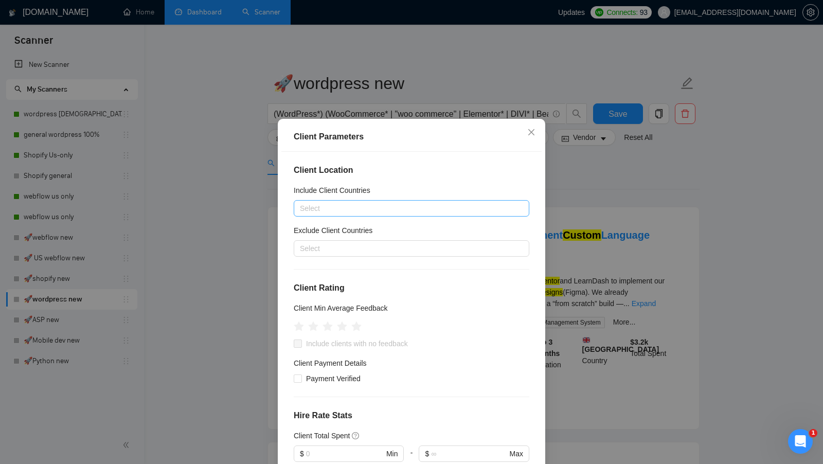
click at [392, 206] on div at bounding box center [406, 208] width 220 height 12
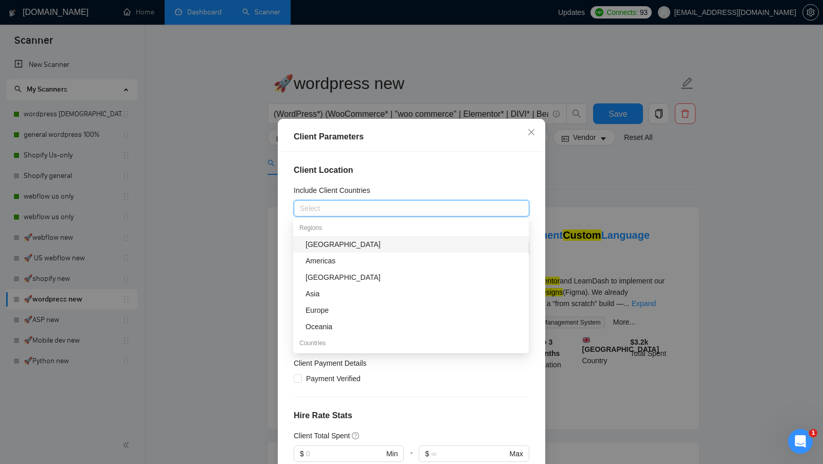
click at [392, 206] on div at bounding box center [406, 208] width 220 height 12
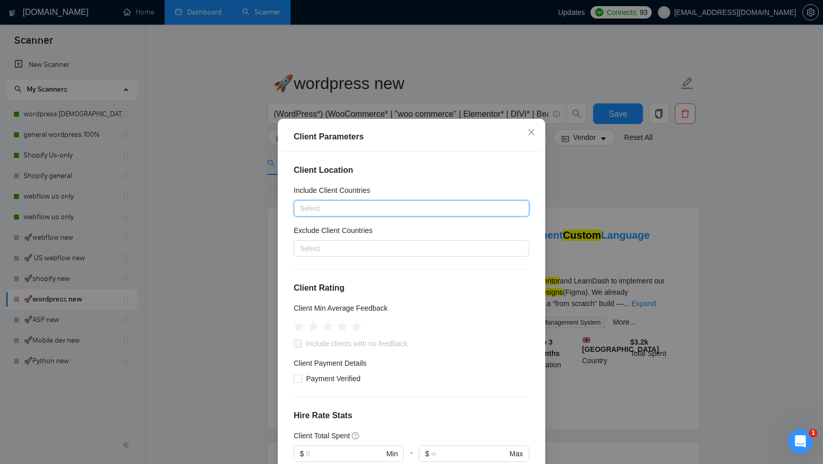
click at [392, 206] on div at bounding box center [406, 208] width 220 height 12
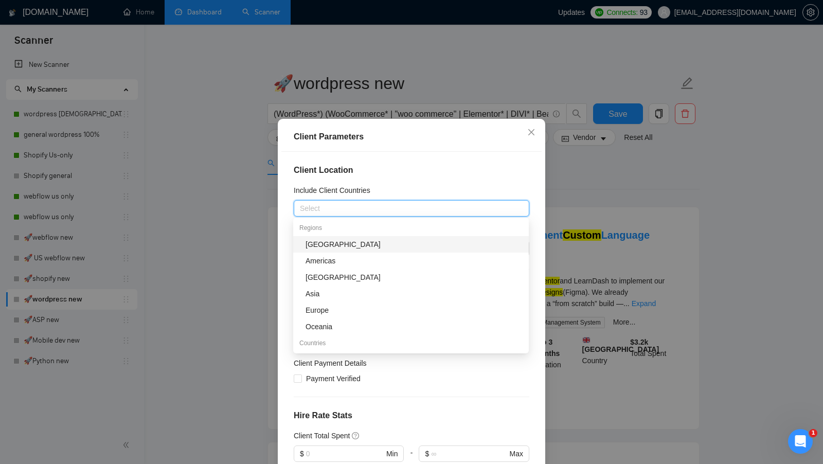
click at [392, 206] on div at bounding box center [406, 208] width 220 height 12
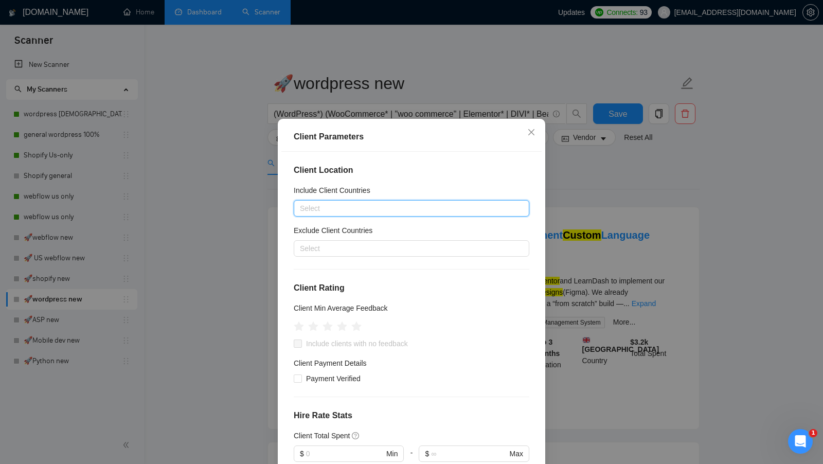
click at [392, 206] on div at bounding box center [406, 208] width 220 height 12
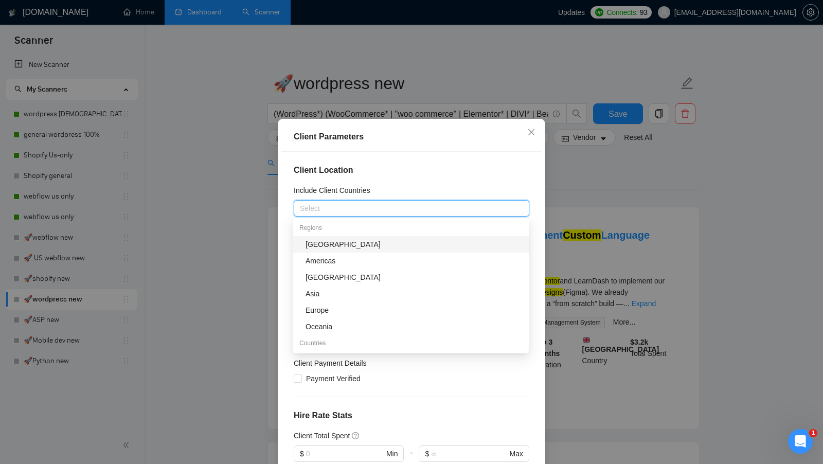
click at [392, 206] on div at bounding box center [406, 208] width 220 height 12
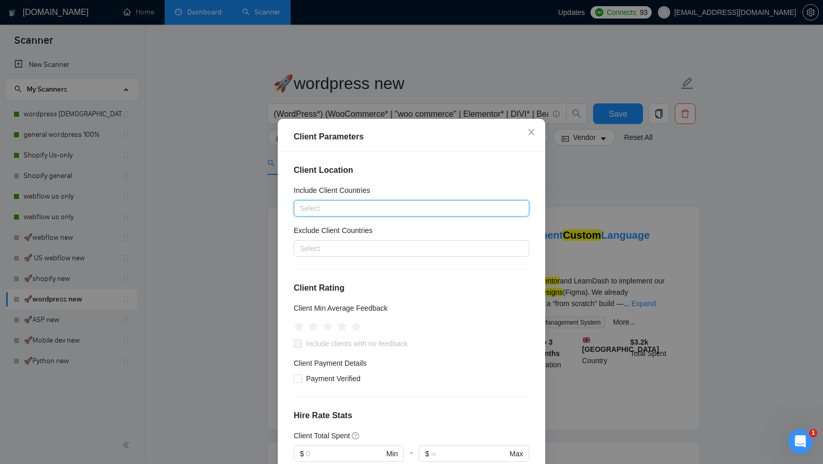
click at [392, 206] on div at bounding box center [406, 208] width 220 height 12
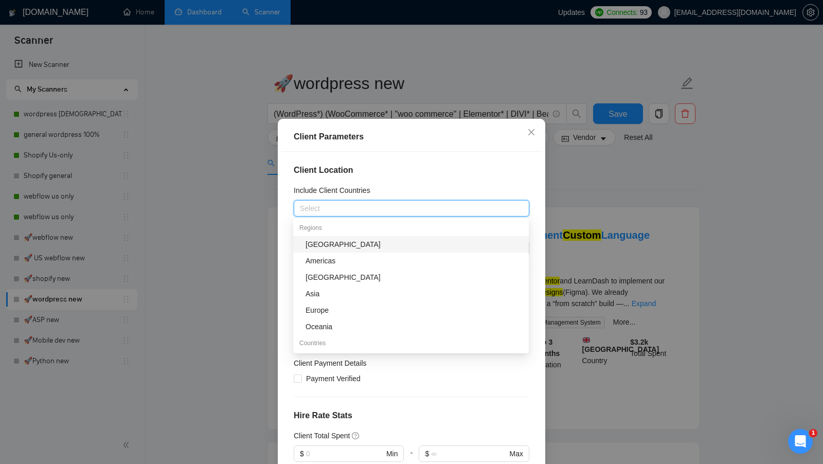
click at [392, 206] on div at bounding box center [406, 208] width 220 height 12
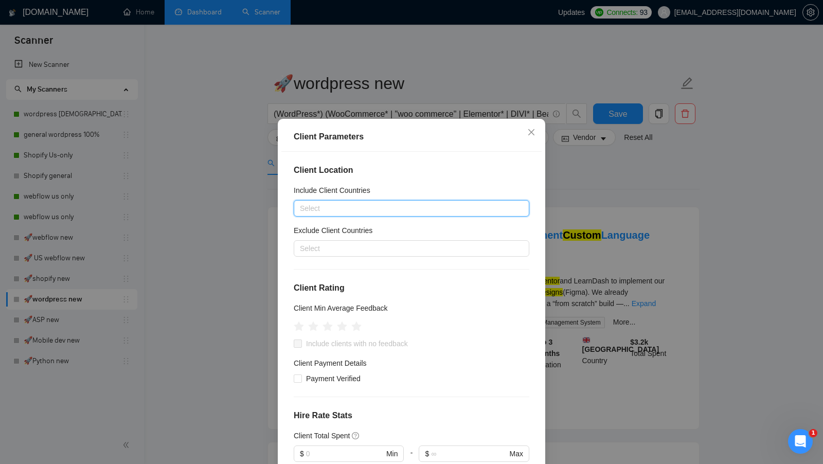
click at [392, 206] on div at bounding box center [406, 208] width 220 height 12
click at [359, 244] on div at bounding box center [406, 248] width 220 height 12
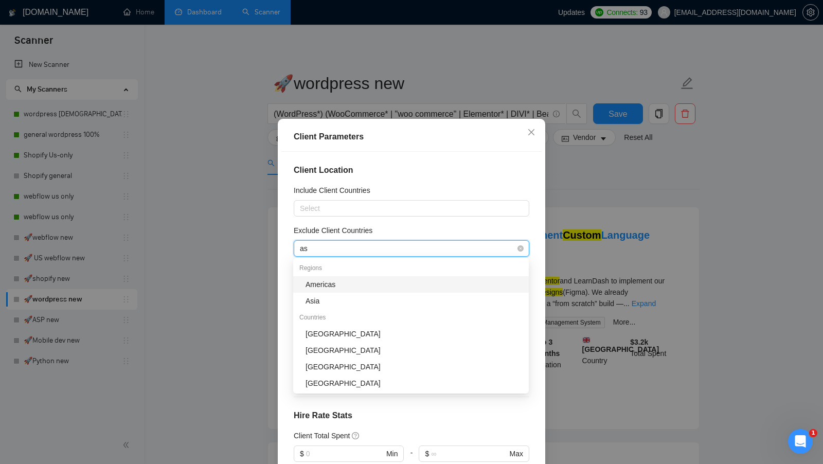
type input "asi"
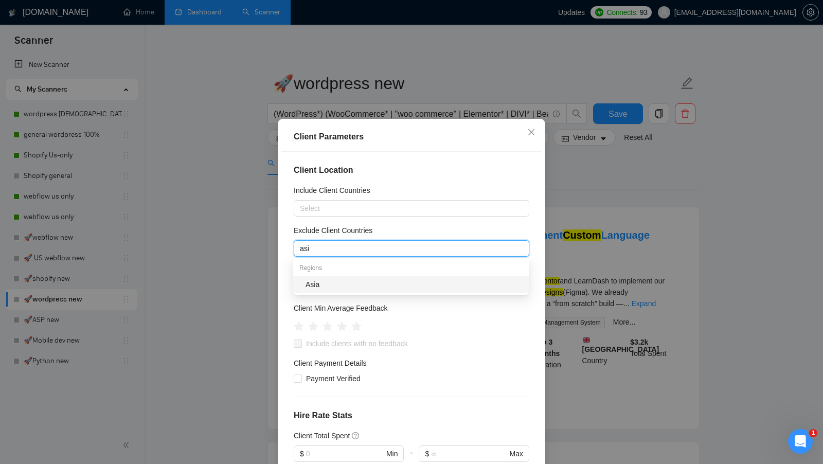
click at [343, 287] on div "Asia" at bounding box center [414, 284] width 217 height 11
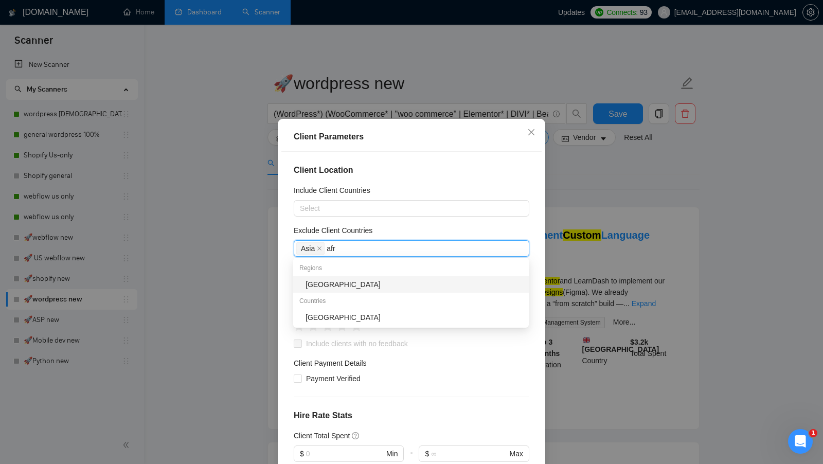
type input "afri"
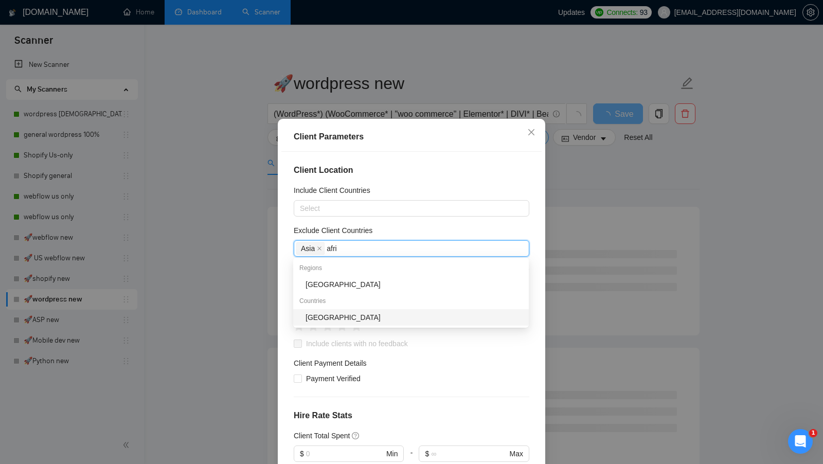
click at [339, 309] on div "South Africa" at bounding box center [411, 317] width 236 height 16
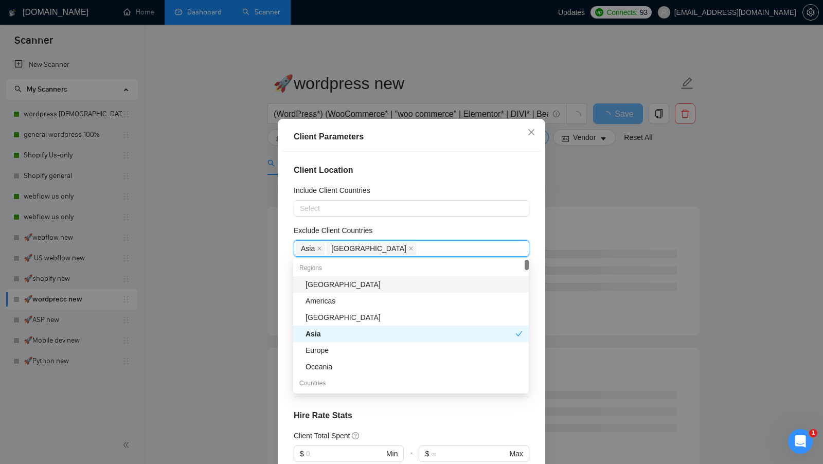
click at [468, 226] on div "Exclude Client Countries" at bounding box center [412, 232] width 236 height 15
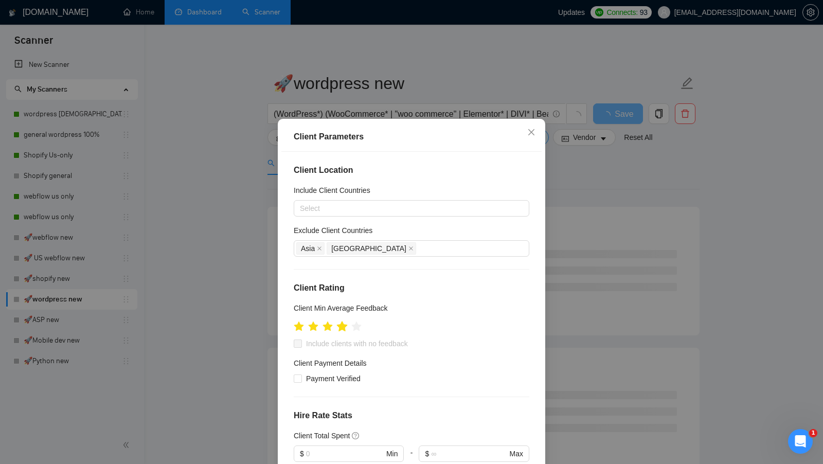
click at [343, 328] on icon "star" at bounding box center [342, 326] width 11 height 10
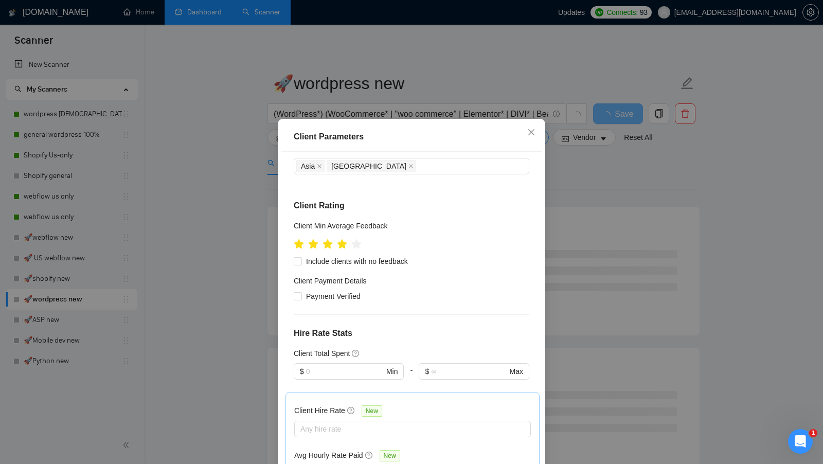
scroll to position [86, 0]
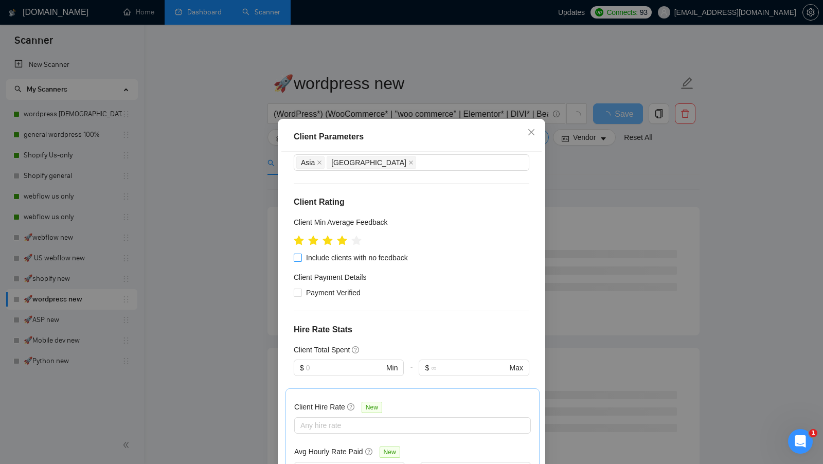
click at [332, 261] on span "Include clients with no feedback" at bounding box center [357, 257] width 110 height 11
click at [301, 261] on input "Include clients with no feedback" at bounding box center [297, 257] width 7 height 7
checkbox input "true"
click at [318, 278] on h4 "Client Payment Details" at bounding box center [330, 277] width 73 height 11
click at [318, 280] on h4 "Client Payment Details" at bounding box center [330, 277] width 73 height 11
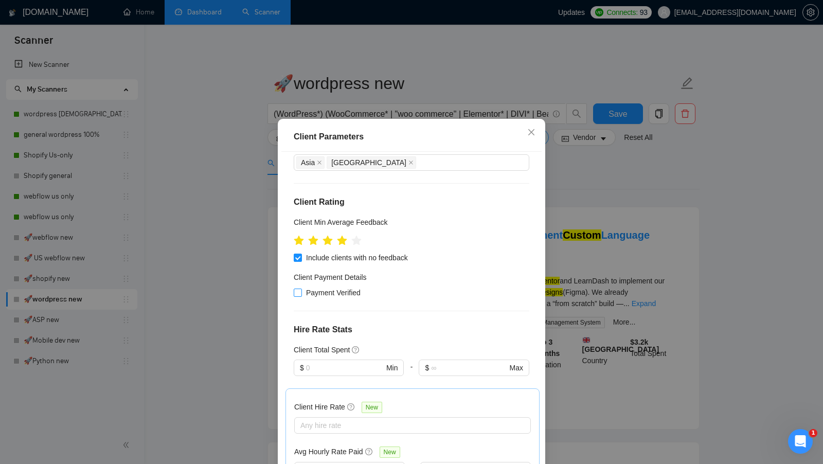
click at [317, 287] on span "Payment Verified" at bounding box center [333, 292] width 63 height 11
click at [301, 289] on input "Payment Verified" at bounding box center [297, 292] width 7 height 7
checkbox input "true"
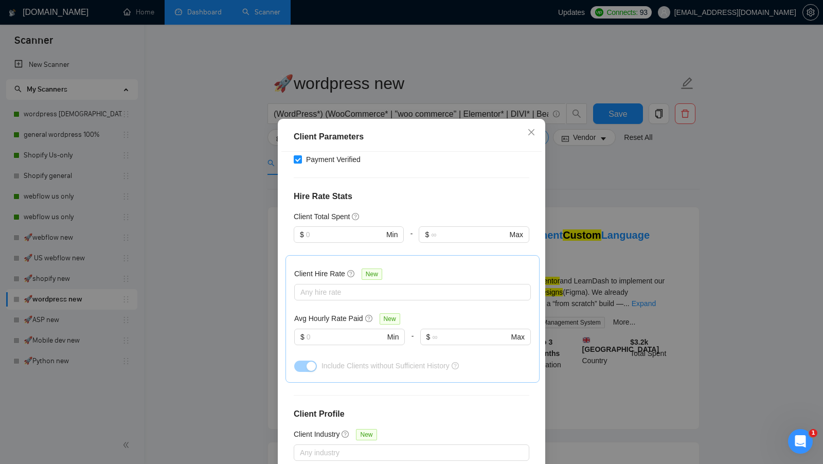
scroll to position [221, 0]
click at [367, 287] on div at bounding box center [407, 290] width 221 height 12
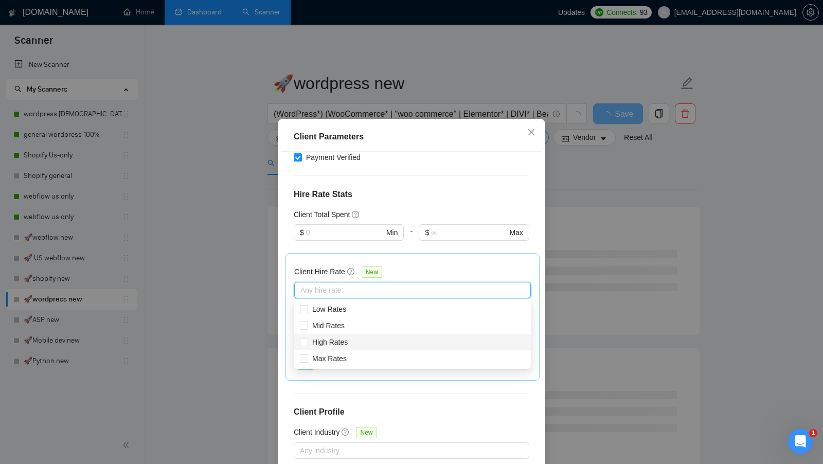
click at [339, 334] on div "High Rates" at bounding box center [412, 342] width 237 height 16
checkbox input "true"
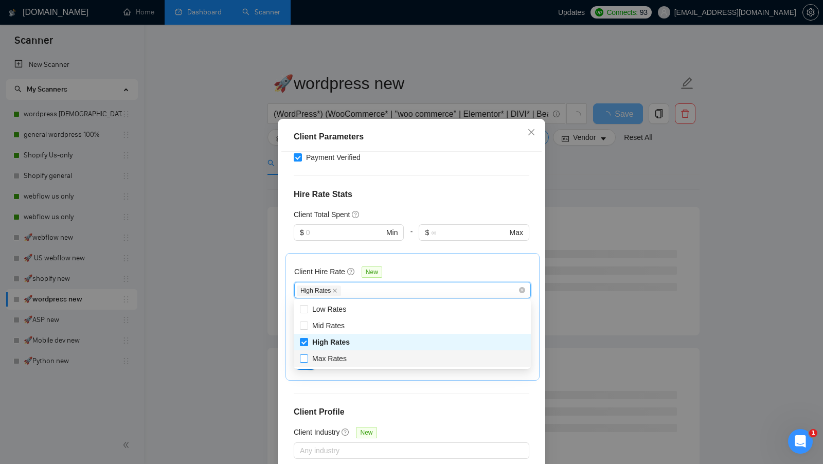
click at [334, 357] on span "Max Rates" at bounding box center [329, 358] width 34 height 8
click at [307, 357] on input "Max Rates" at bounding box center [303, 357] width 7 height 7
checkbox input "true"
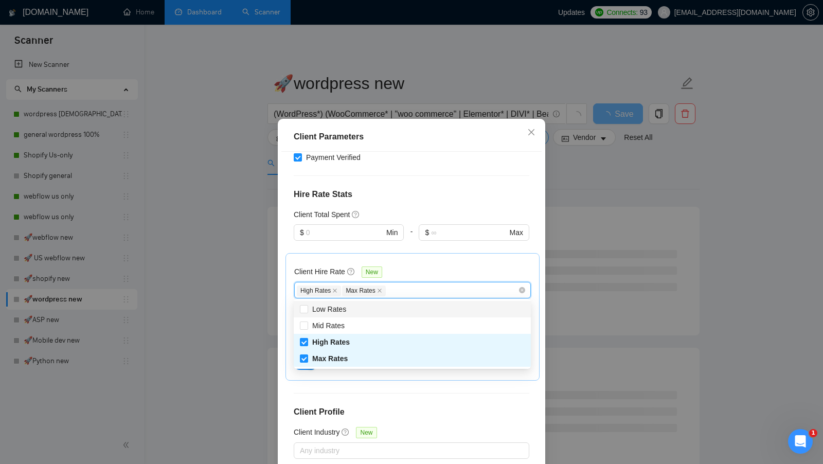
click at [409, 270] on div "Client Hire Rate New" at bounding box center [412, 274] width 237 height 16
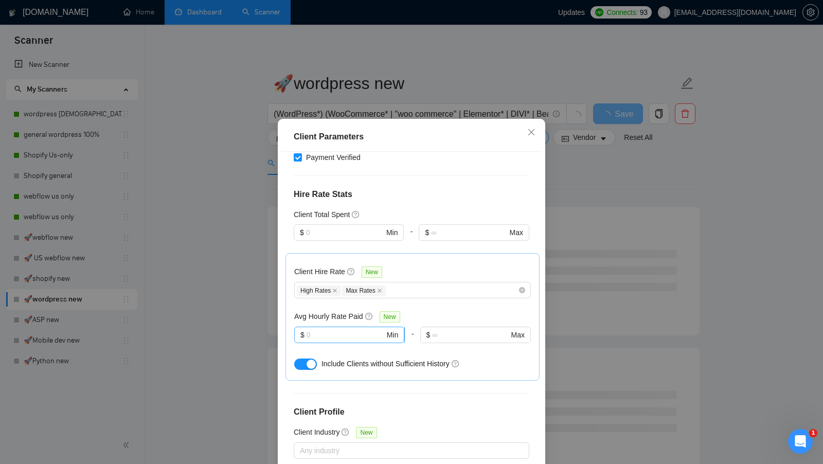
click at [322, 327] on span "$ Min" at bounding box center [349, 335] width 110 height 16
type input "20"
click at [318, 363] on div at bounding box center [307, 364] width 27 height 12
click at [307, 363] on div "button" at bounding box center [311, 364] width 9 height 9
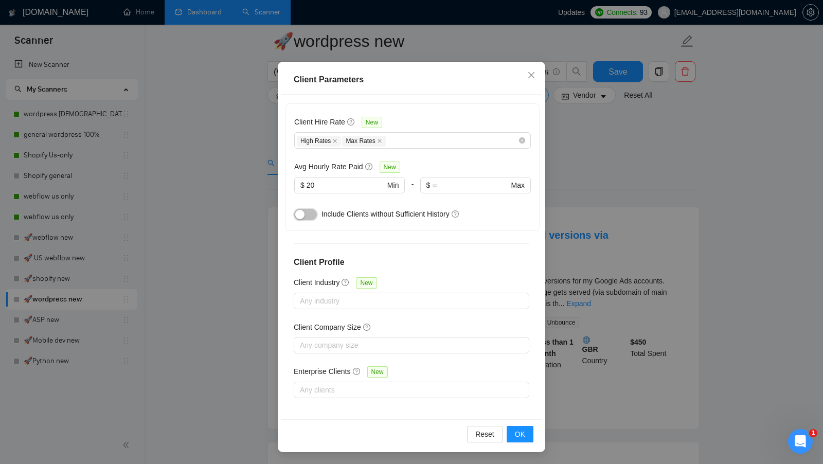
scroll to position [138, 0]
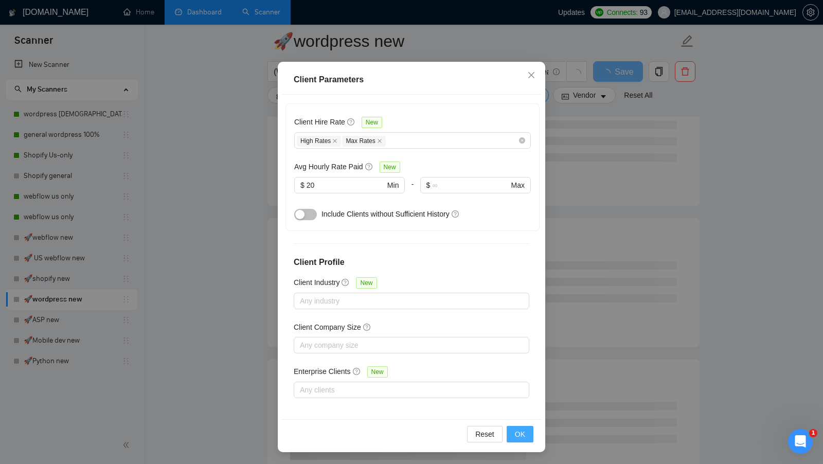
click at [517, 432] on span "OK" at bounding box center [520, 434] width 10 height 11
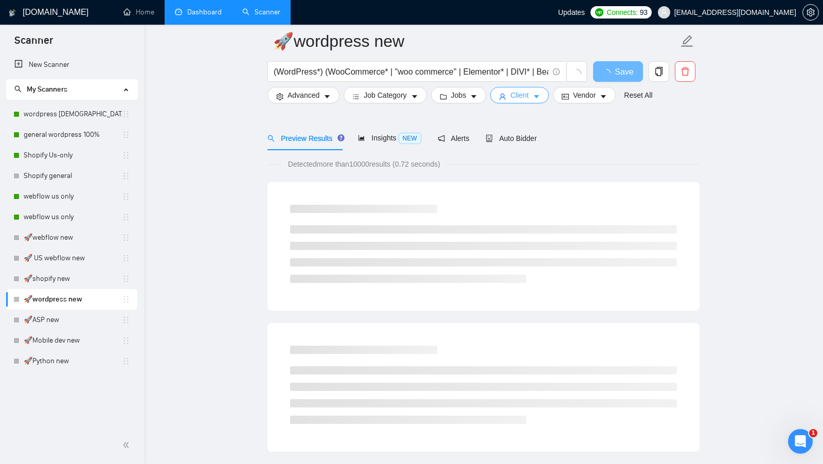
scroll to position [0, 0]
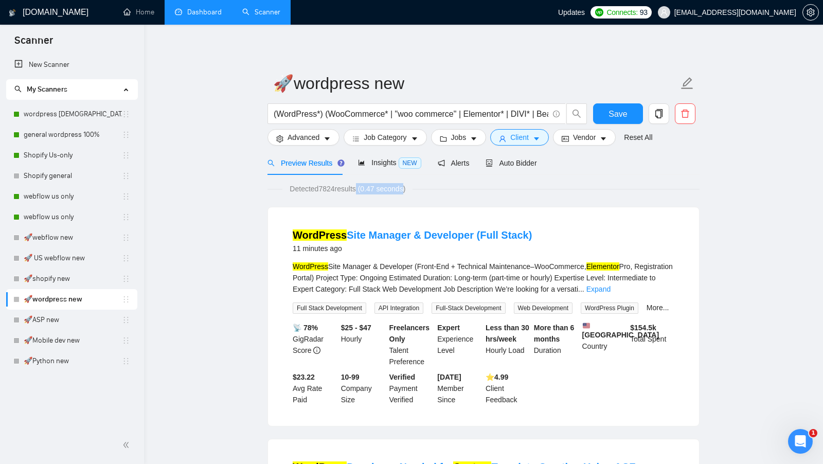
drag, startPoint x: 415, startPoint y: 189, endPoint x: 359, endPoint y: 187, distance: 56.1
click at [360, 187] on span "Detected 7824 results (0.47 seconds)" at bounding box center [347, 188] width 130 height 11
click at [359, 187] on span "Detected 7824 results (0.47 seconds)" at bounding box center [347, 188] width 130 height 11
drag, startPoint x: 319, startPoint y: 186, endPoint x: 354, endPoint y: 186, distance: 34.5
click at [354, 186] on span "Detected 7824 results (0.47 seconds)" at bounding box center [347, 188] width 130 height 11
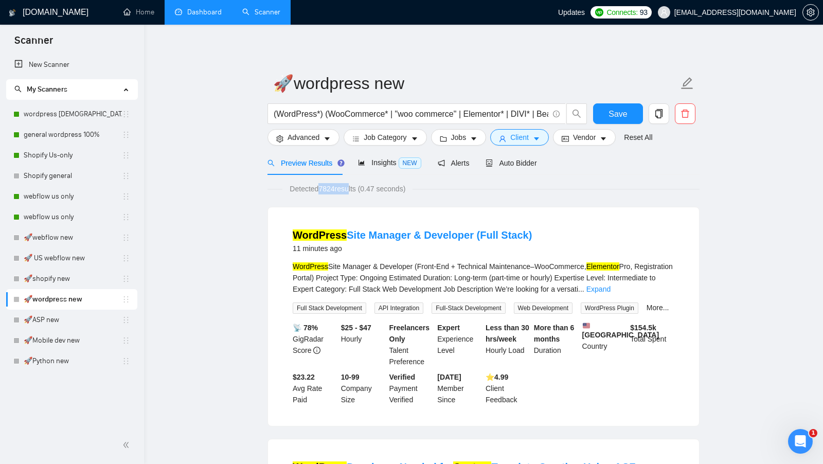
click at [354, 186] on span "Detected 7824 results (0.47 seconds)" at bounding box center [347, 188] width 130 height 11
click at [465, 140] on span "Jobs" at bounding box center [458, 137] width 15 height 11
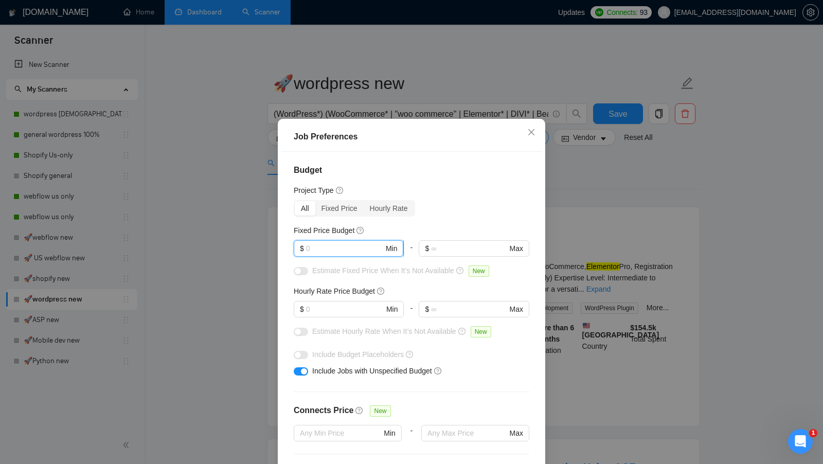
click at [325, 246] on input "text" at bounding box center [345, 248] width 78 height 11
type input "400"
click at [315, 306] on input "text" at bounding box center [345, 309] width 78 height 11
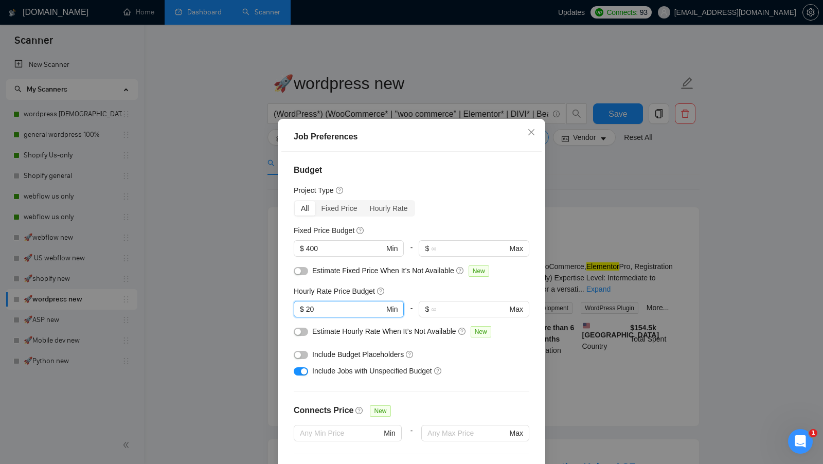
type input "20"
click at [310, 351] on div "Include Budget Placeholders" at bounding box center [412, 354] width 236 height 16
click at [305, 351] on button "button" at bounding box center [301, 355] width 14 height 8
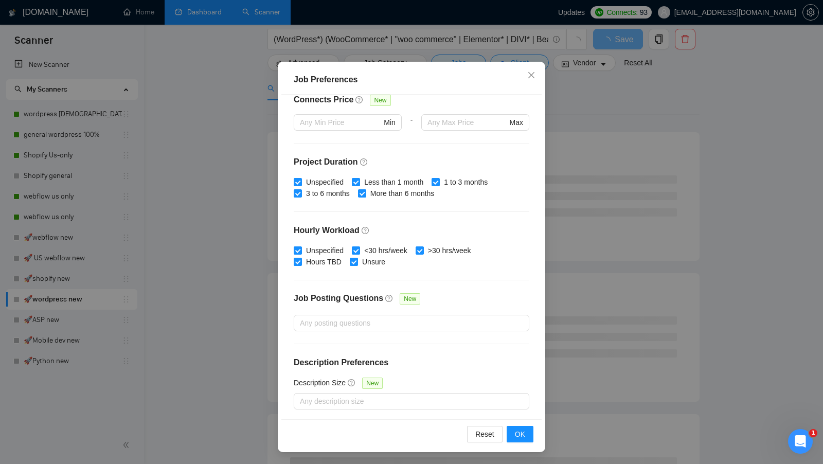
scroll to position [86, 0]
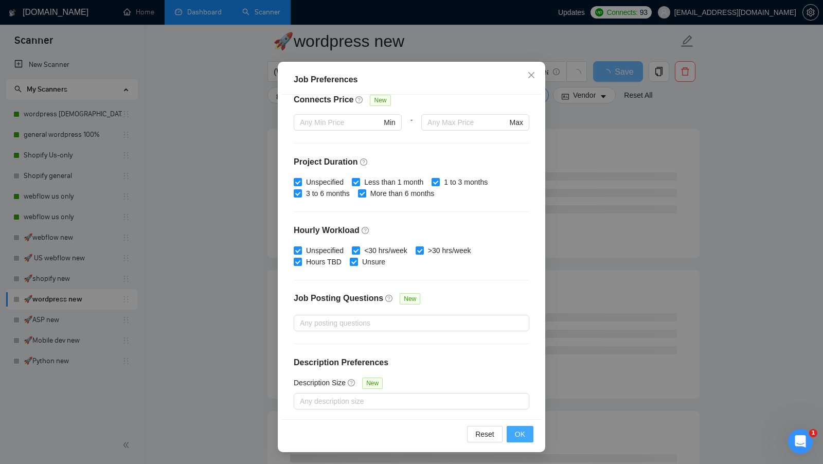
click at [521, 428] on button "OK" at bounding box center [520, 434] width 27 height 16
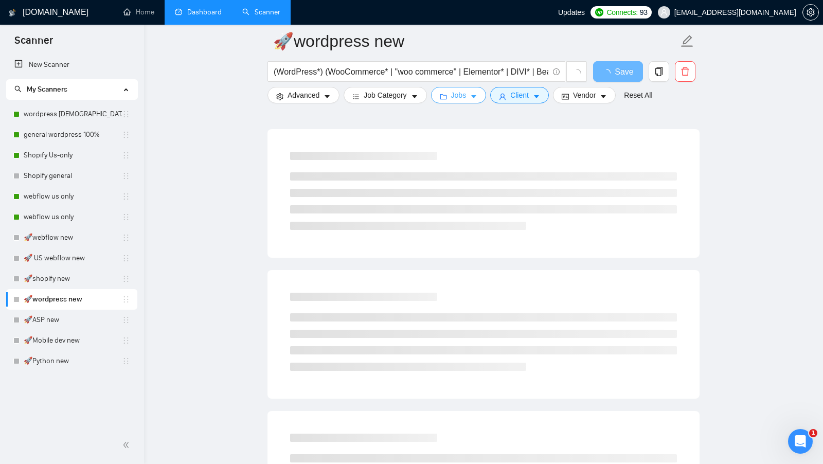
scroll to position [0, 0]
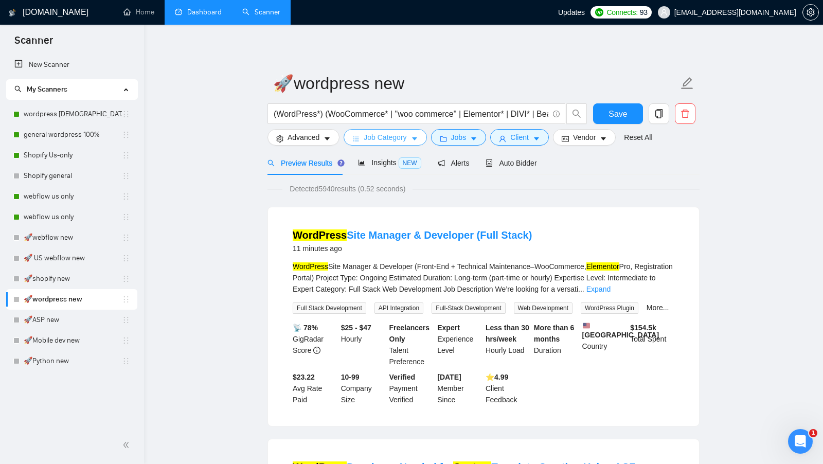
click at [372, 139] on span "Job Category" at bounding box center [385, 137] width 43 height 11
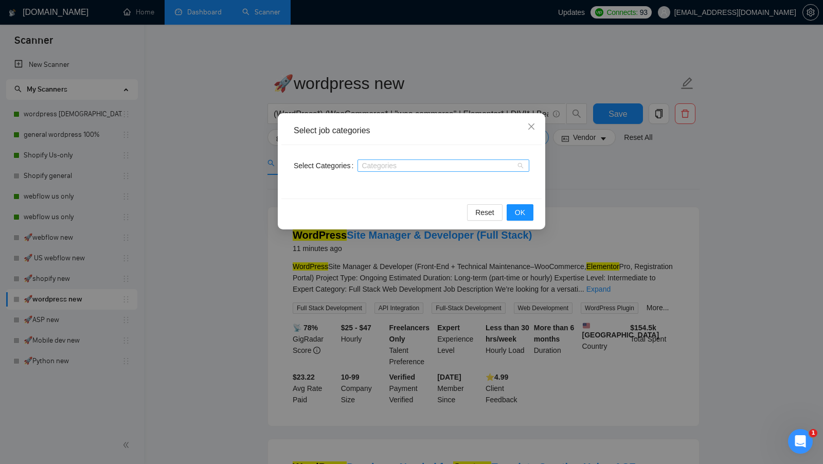
click at [436, 168] on div at bounding box center [438, 166] width 156 height 8
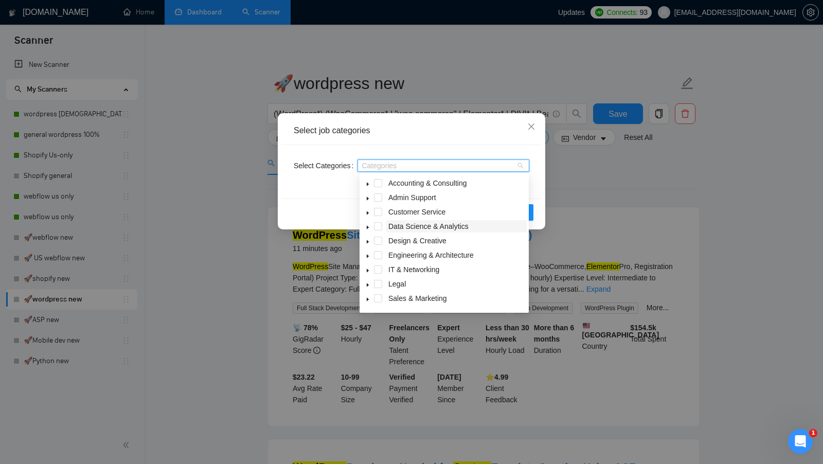
scroll to position [41, 0]
click at [380, 287] on span at bounding box center [378, 286] width 8 height 8
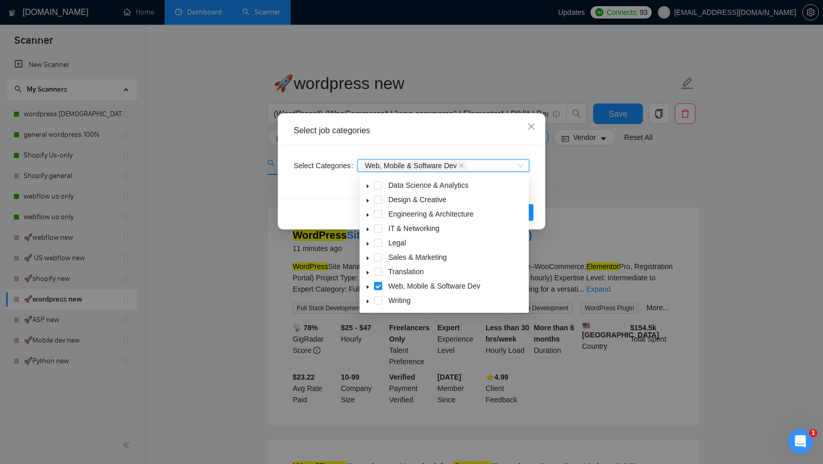
click at [533, 193] on div "Select Categories Web, Mobile & Software Dev Web, Mobile & Software Dev" at bounding box center [411, 172] width 260 height 54
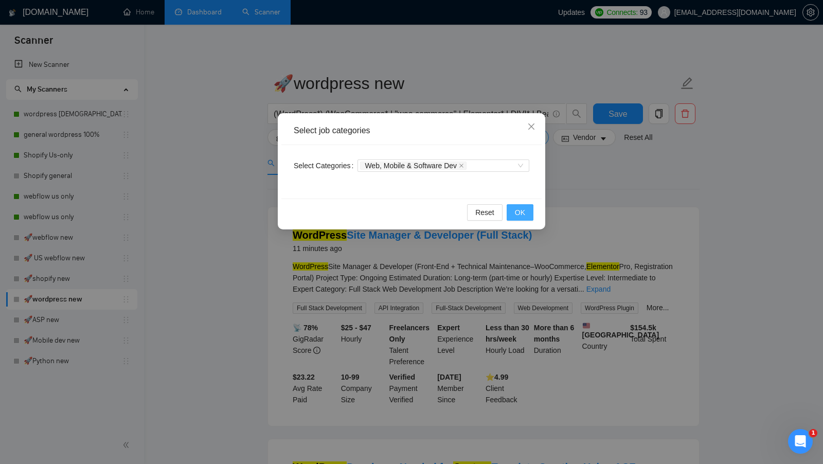
click at [532, 204] on button "OK" at bounding box center [520, 212] width 27 height 16
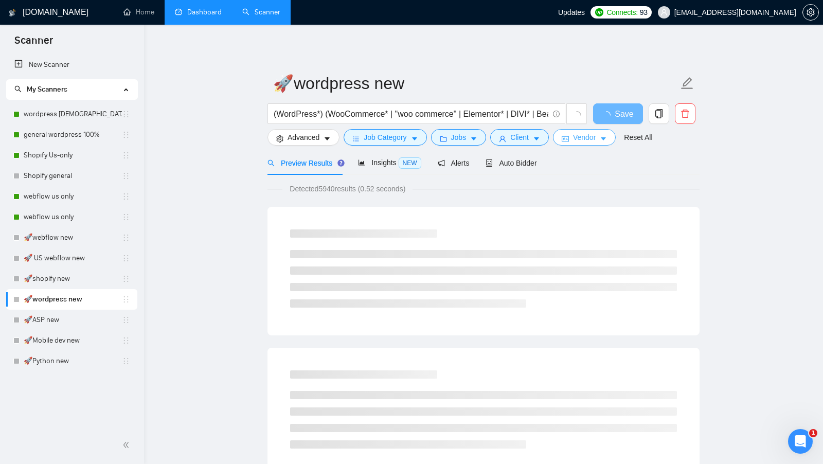
click at [591, 143] on span "Vendor" at bounding box center [584, 137] width 23 height 11
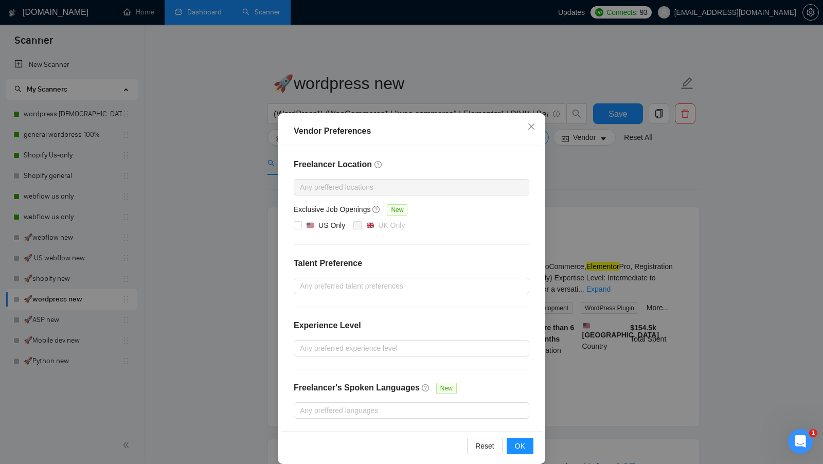
click at [601, 175] on div "Vendor Preferences Freelancer Location Any preffered locations Exclusive Job Op…" at bounding box center [411, 232] width 823 height 464
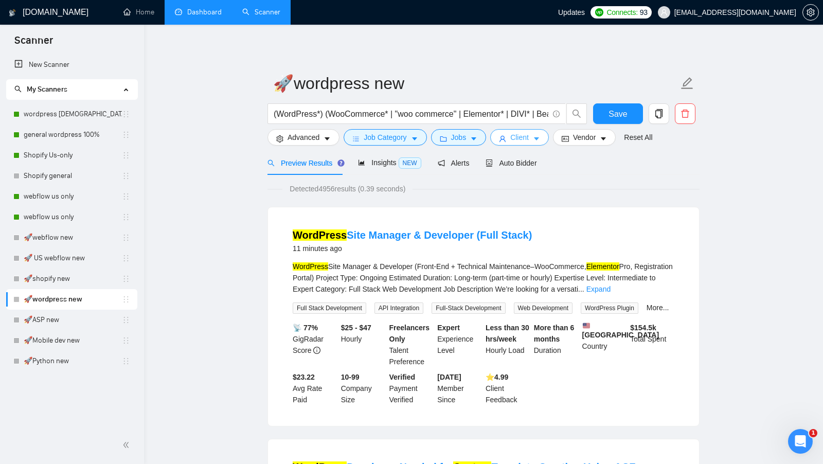
click at [500, 133] on button "Client" at bounding box center [519, 137] width 59 height 16
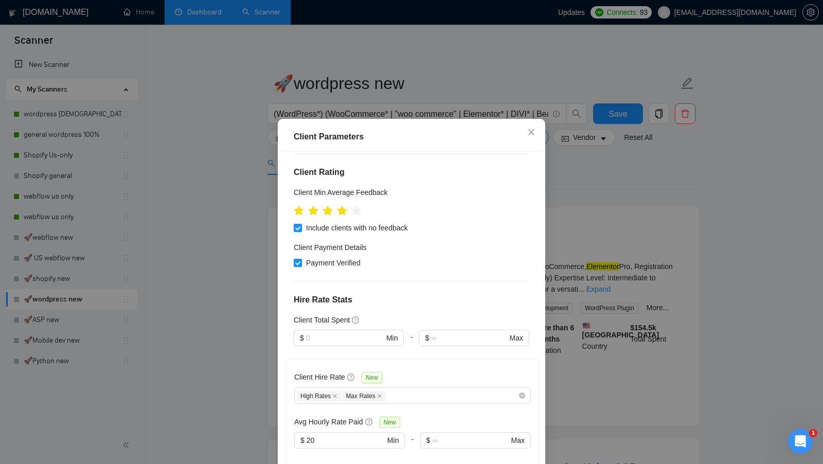
scroll to position [79, 0]
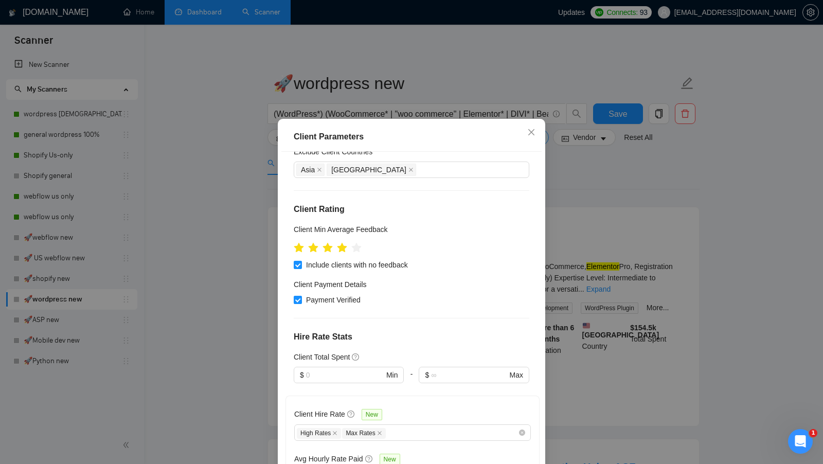
click at [566, 211] on div "Client Parameters Client Location Include Client Countries Select Exclude Clien…" at bounding box center [411, 232] width 823 height 464
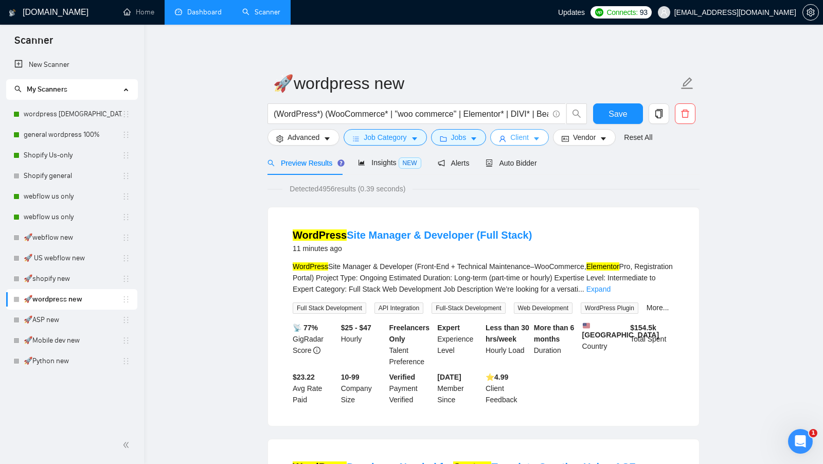
click at [499, 145] on button "Client" at bounding box center [519, 137] width 59 height 16
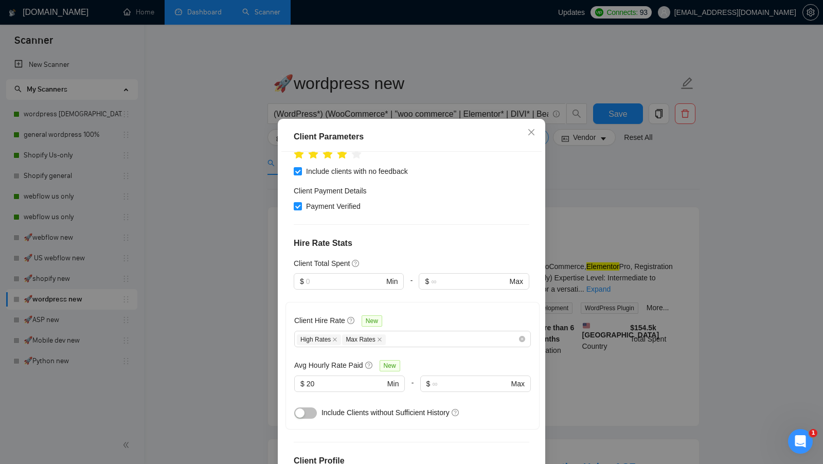
scroll to position [177, 0]
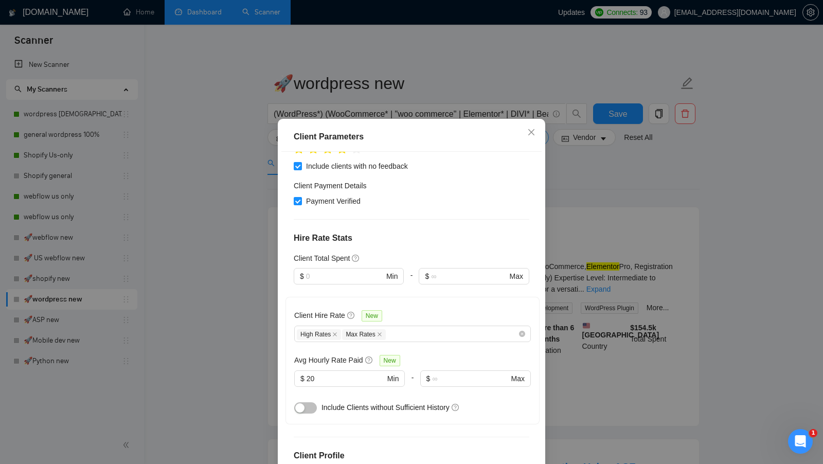
click at [555, 221] on div "Client Parameters Client Location Include Client Countries Select Exclude Clien…" at bounding box center [411, 232] width 823 height 464
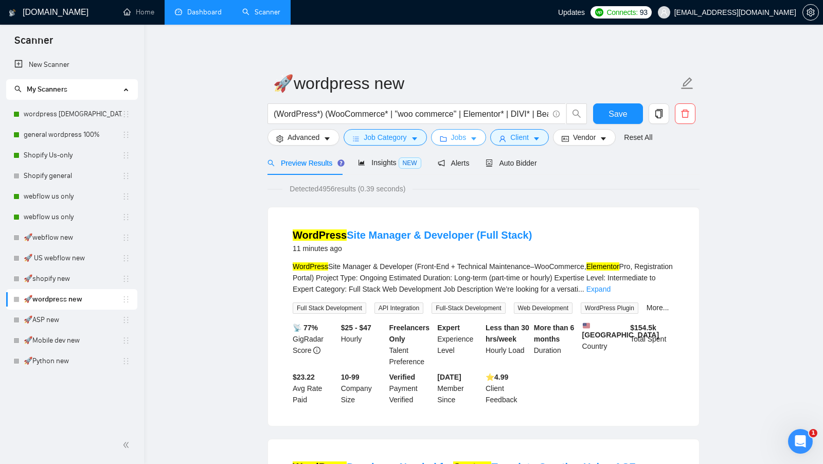
click at [477, 141] on icon "caret-down" at bounding box center [473, 138] width 7 height 7
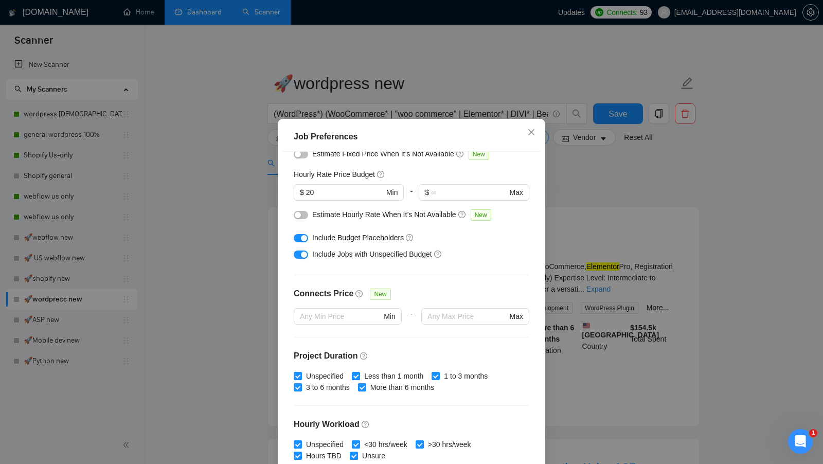
scroll to position [86, 0]
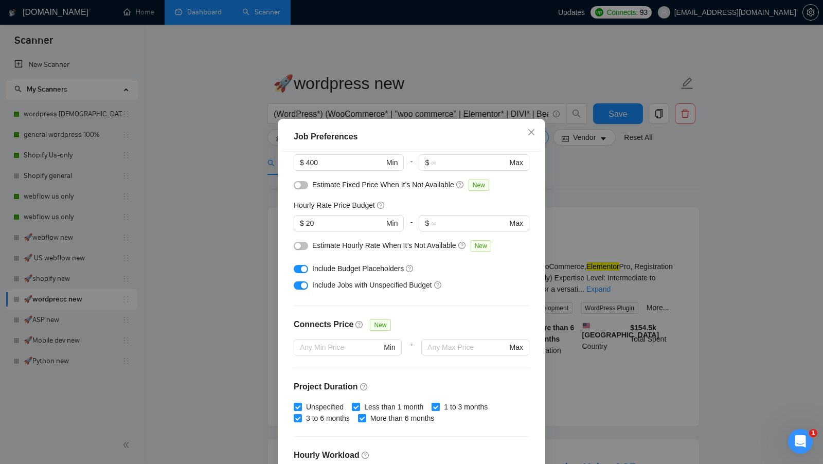
click at [304, 284] on div "button" at bounding box center [304, 285] width 6 height 6
click at [304, 261] on div at bounding box center [301, 268] width 14 height 16
click at [303, 265] on button "button" at bounding box center [301, 269] width 14 height 8
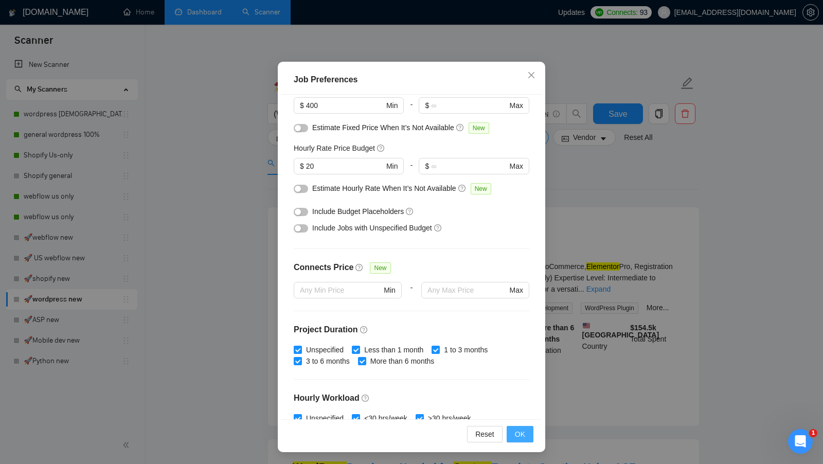
click at [512, 434] on button "OK" at bounding box center [520, 434] width 27 height 16
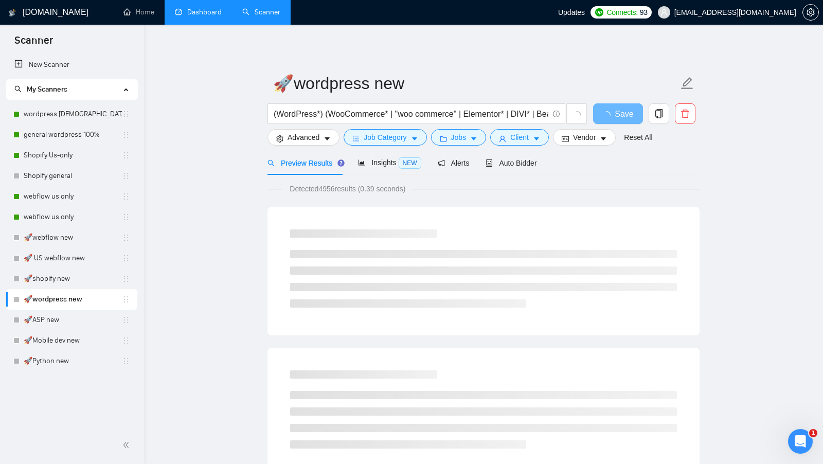
scroll to position [0, 0]
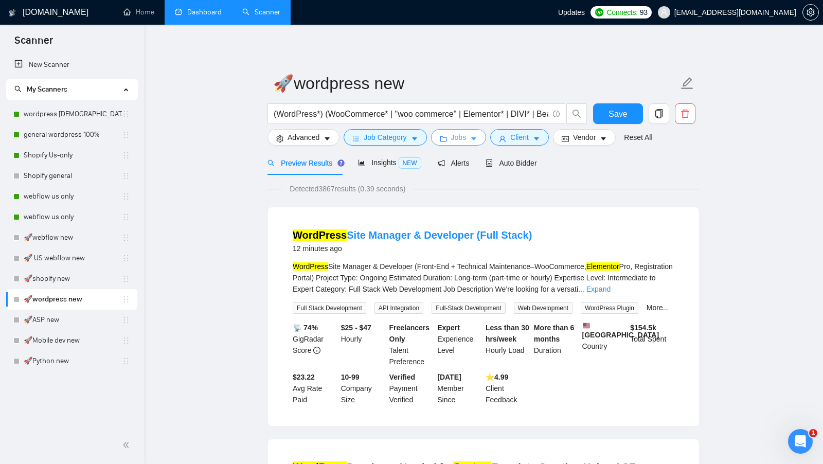
click at [481, 139] on button "Jobs" at bounding box center [459, 137] width 56 height 16
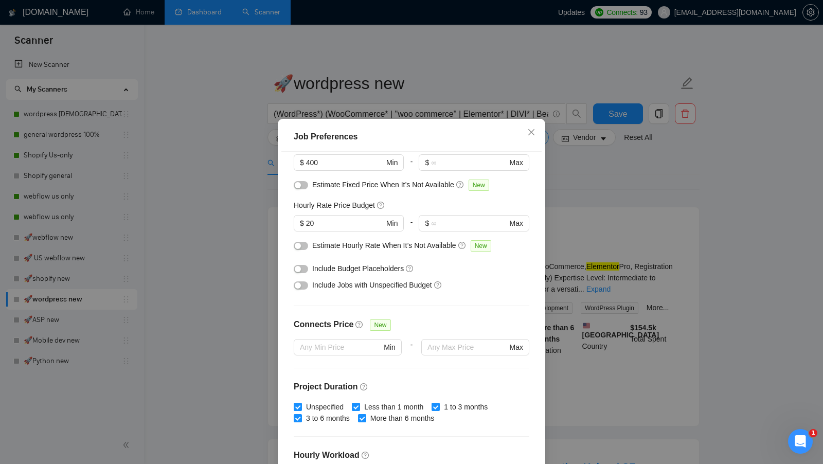
click at [294, 293] on div "Budget Project Type All Fixed Price Hourly Rate Fixed Price Budget $ 400 Min - …" at bounding box center [411, 314] width 260 height 325
click at [299, 289] on button "button" at bounding box center [301, 285] width 14 height 8
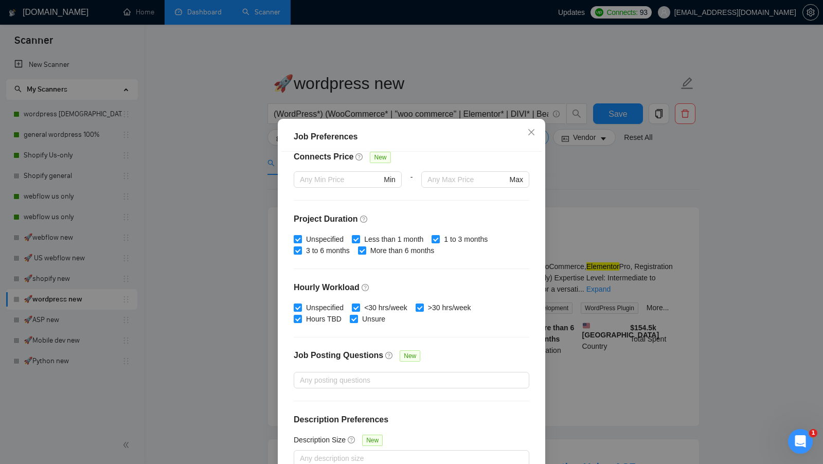
scroll to position [57, 0]
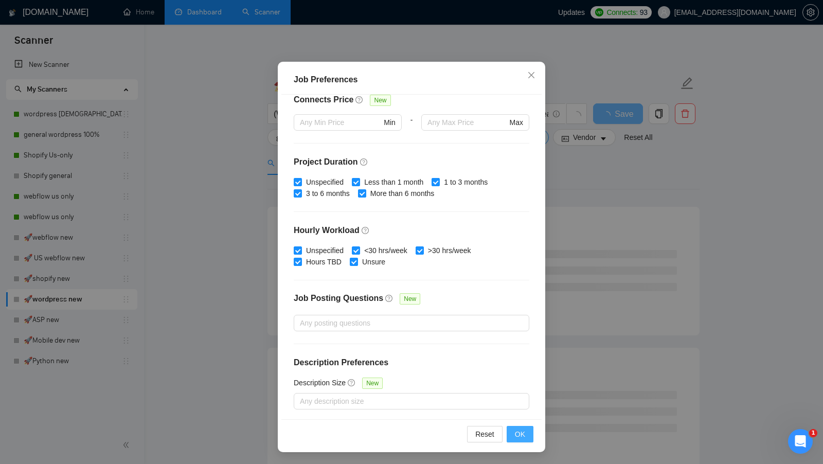
click at [519, 439] on span "OK" at bounding box center [520, 434] width 10 height 11
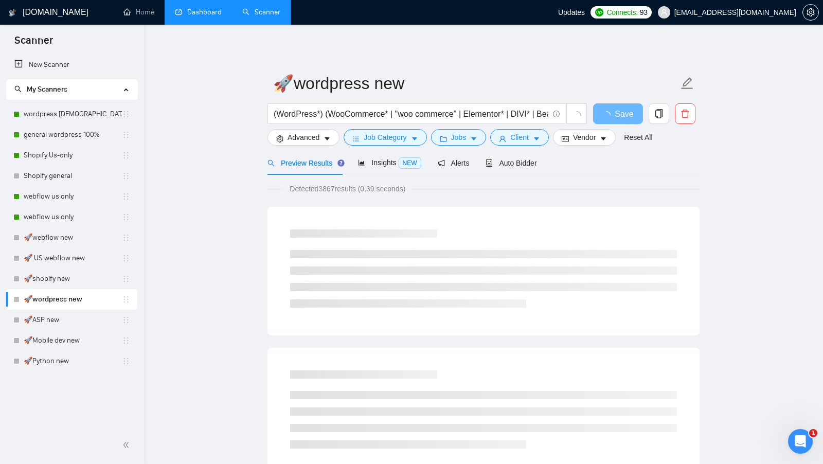
scroll to position [0, 0]
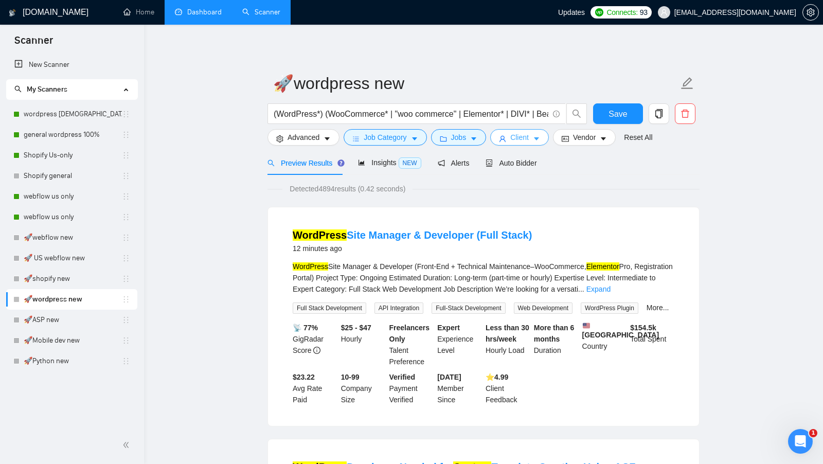
click at [535, 144] on button "Client" at bounding box center [519, 137] width 59 height 16
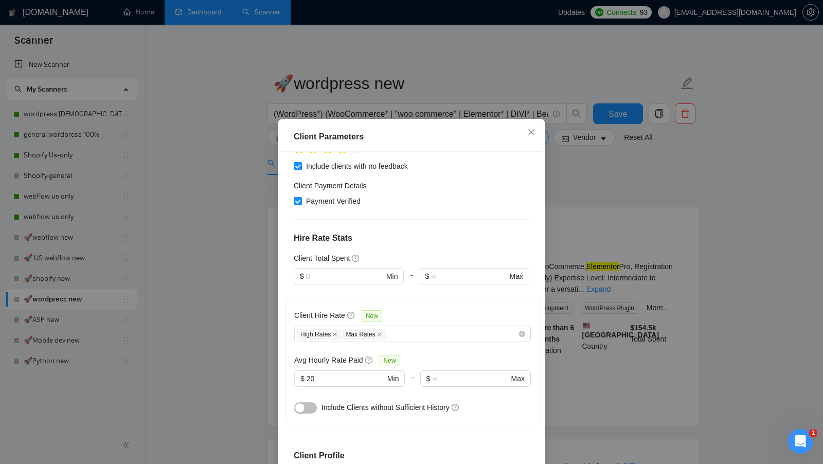
scroll to position [165, 0]
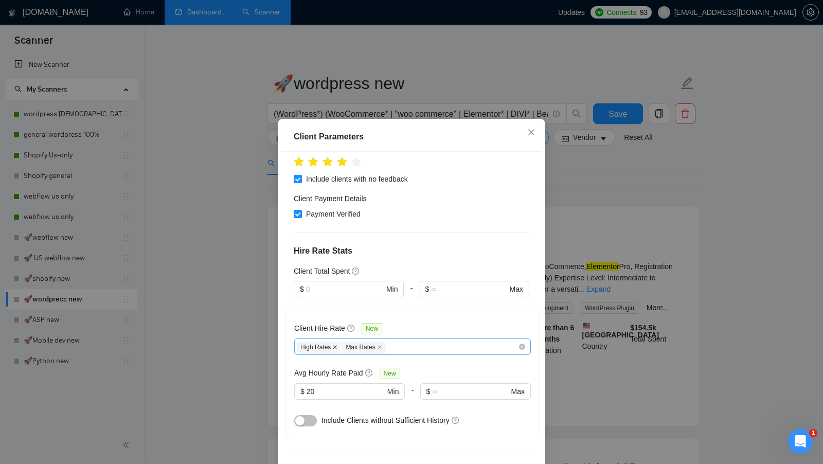
click at [336, 345] on icon "close" at bounding box center [334, 347] width 5 height 5
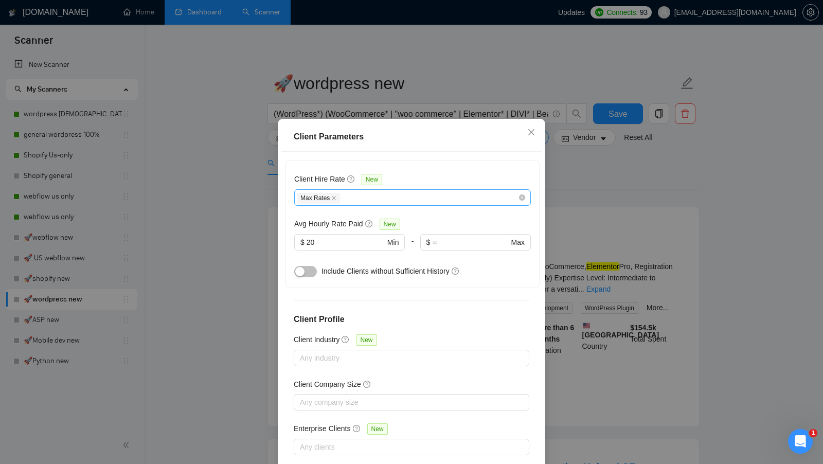
scroll to position [57, 0]
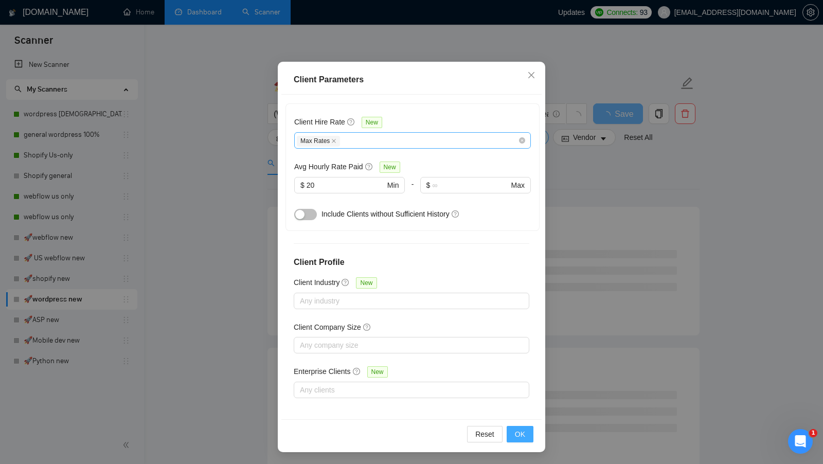
click at [519, 430] on span "OK" at bounding box center [520, 434] width 10 height 11
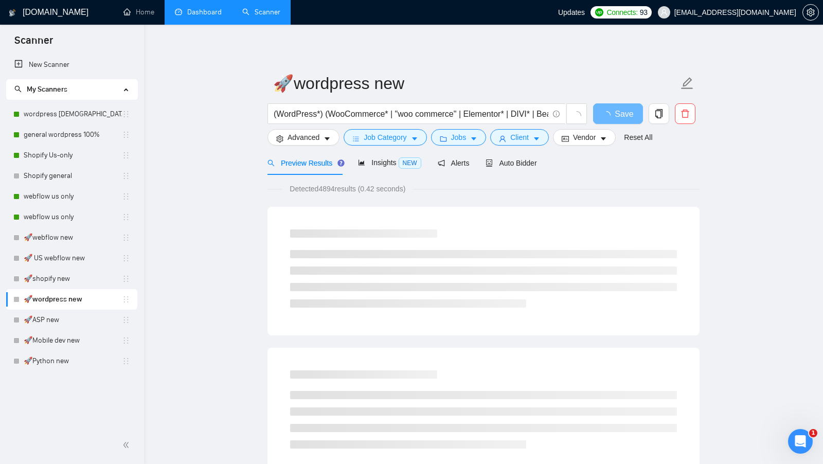
scroll to position [0, 0]
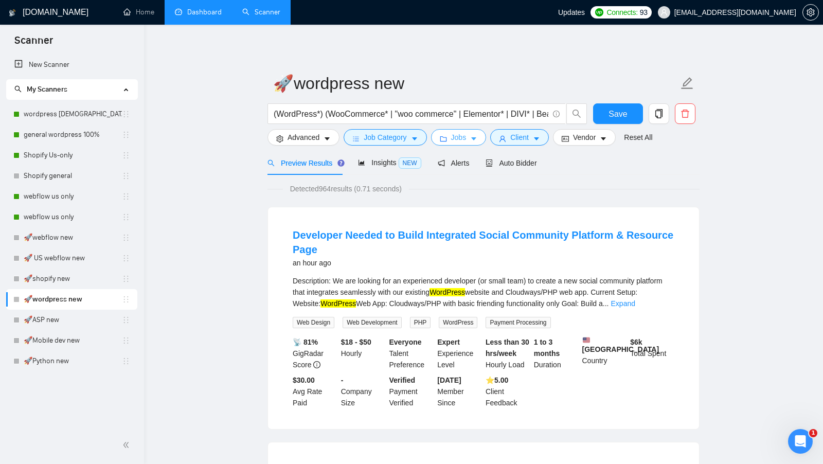
click at [470, 144] on button "Jobs" at bounding box center [459, 137] width 56 height 16
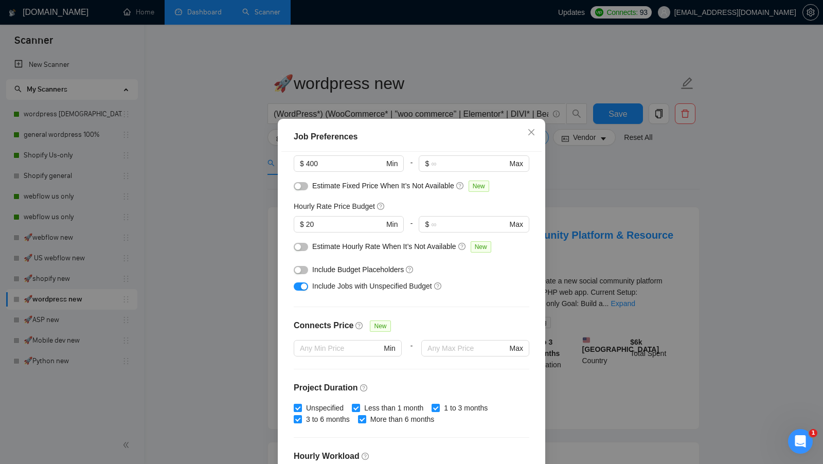
scroll to position [84, 0]
click at [305, 274] on button "button" at bounding box center [301, 271] width 14 height 8
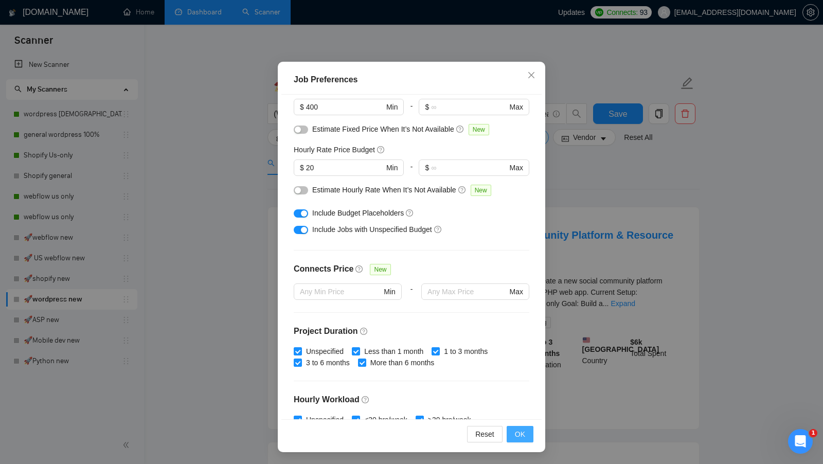
click at [525, 428] on button "OK" at bounding box center [520, 434] width 27 height 16
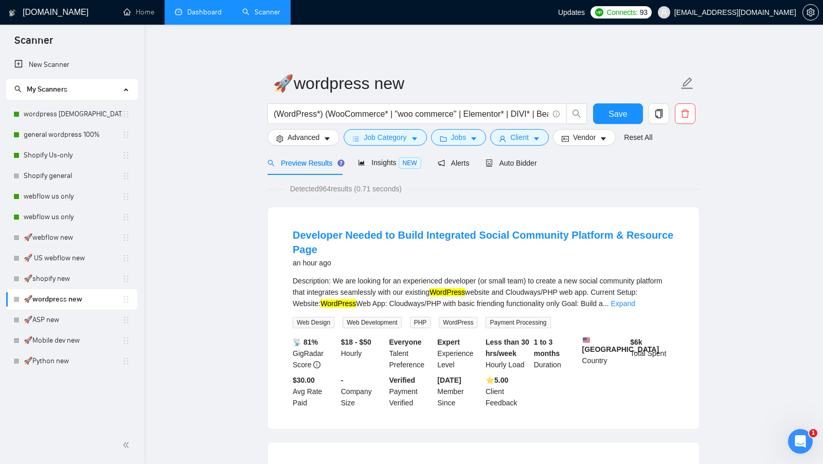
scroll to position [0, 0]
click at [66, 318] on link "🚀ASP new" at bounding box center [73, 320] width 98 height 21
click at [600, 105] on button "Save" at bounding box center [618, 113] width 50 height 21
click at [56, 321] on link "🚀ASP new" at bounding box center [73, 320] width 98 height 21
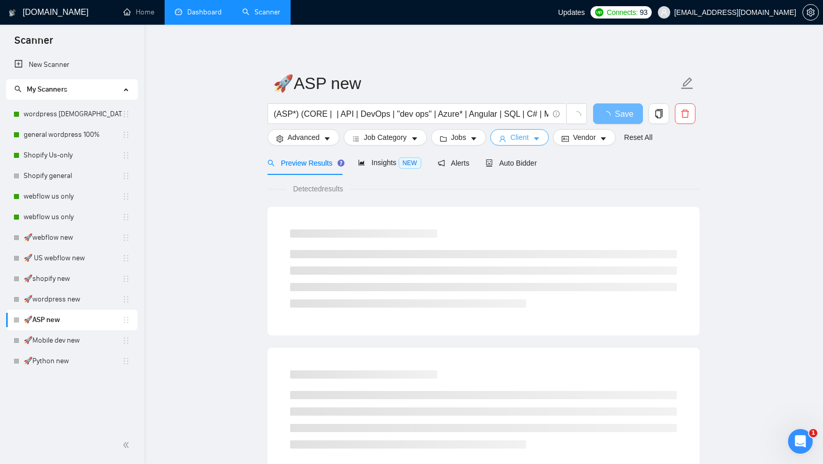
click at [536, 135] on span "caret-down" at bounding box center [536, 139] width 7 height 8
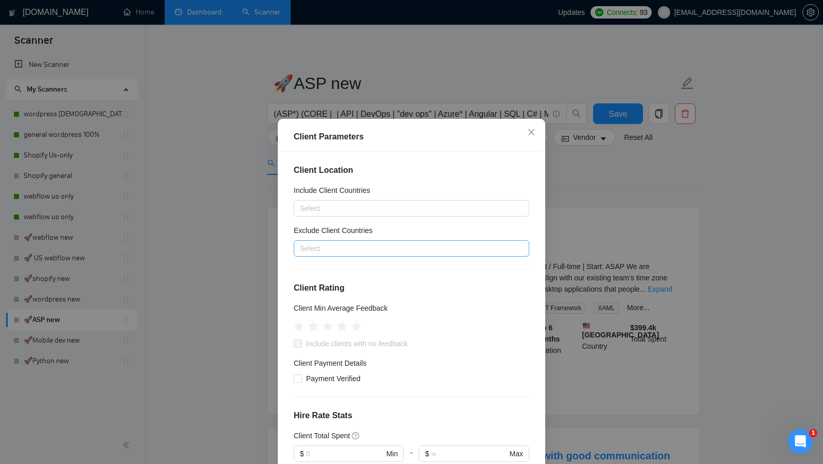
click at [379, 249] on div at bounding box center [406, 248] width 220 height 12
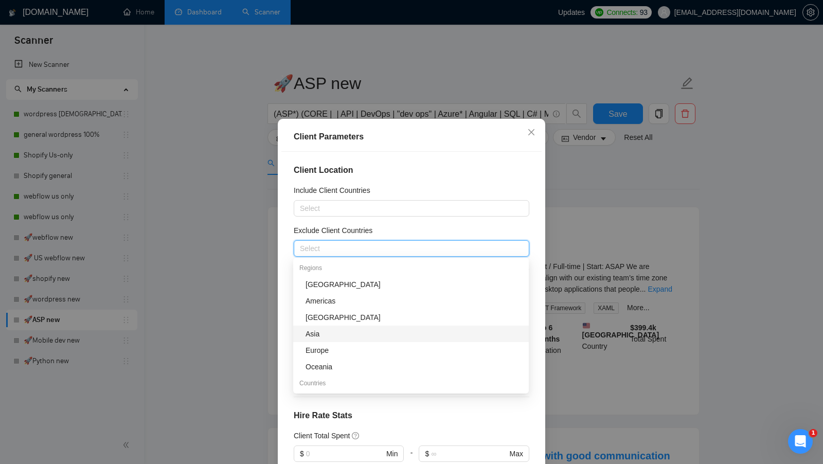
click at [336, 329] on div "Asia" at bounding box center [414, 333] width 217 height 11
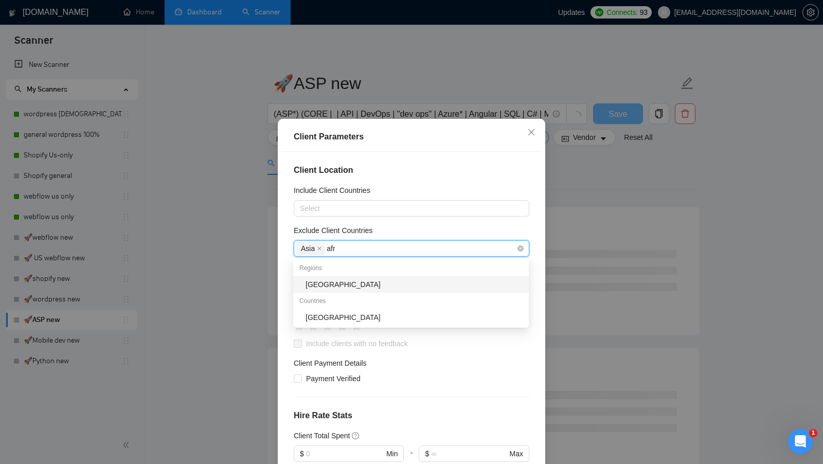
type input "afri"
click at [363, 320] on div "South Africa" at bounding box center [414, 317] width 217 height 11
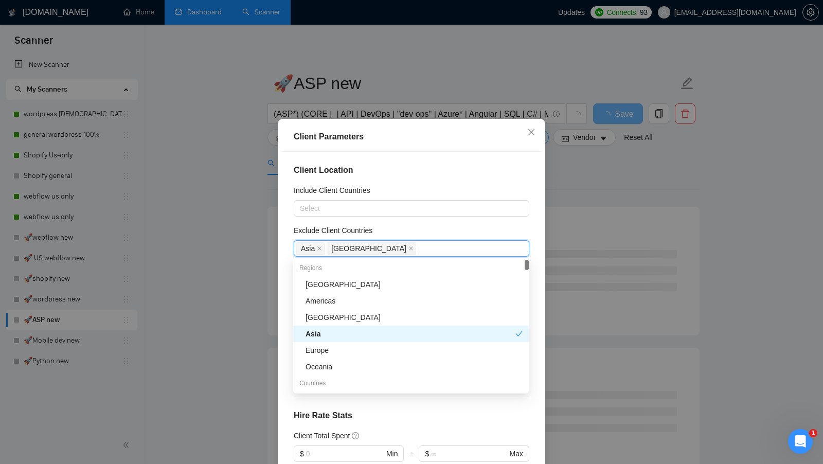
click at [459, 411] on h4 "Hire Rate Stats" at bounding box center [412, 416] width 236 height 12
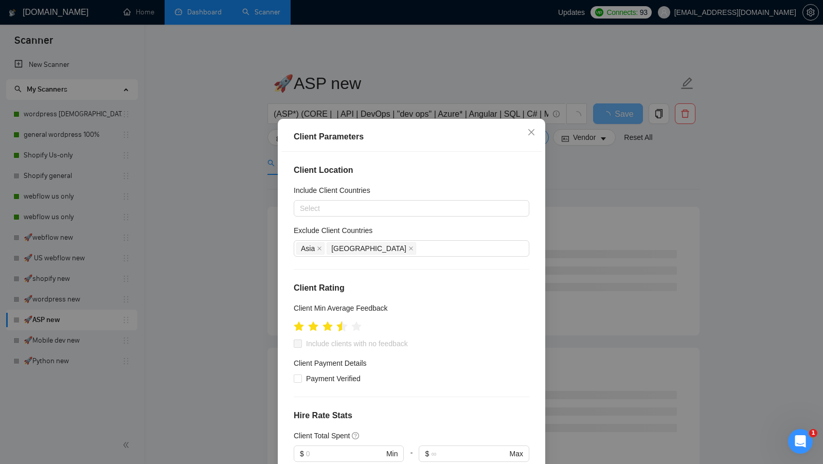
click at [341, 327] on icon "star" at bounding box center [342, 326] width 11 height 10
click at [343, 327] on icon "star" at bounding box center [342, 326] width 11 height 10
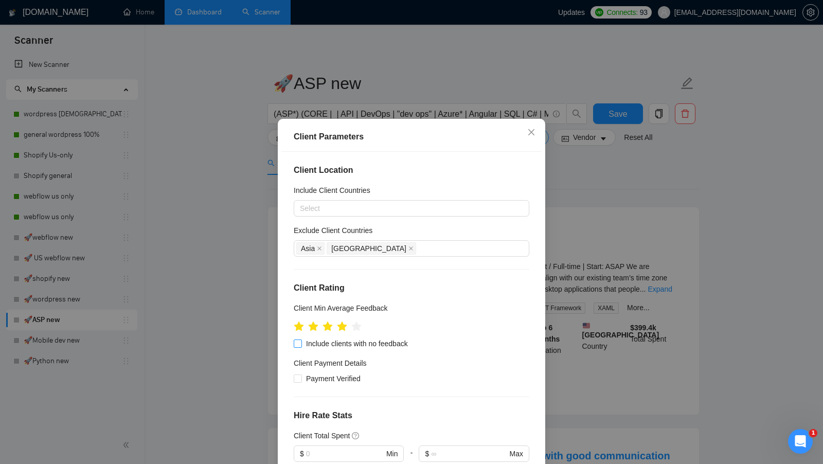
click at [343, 345] on span "Include clients with no feedback" at bounding box center [357, 343] width 110 height 11
click at [301, 345] on input "Include clients with no feedback" at bounding box center [297, 343] width 7 height 7
checkbox input "true"
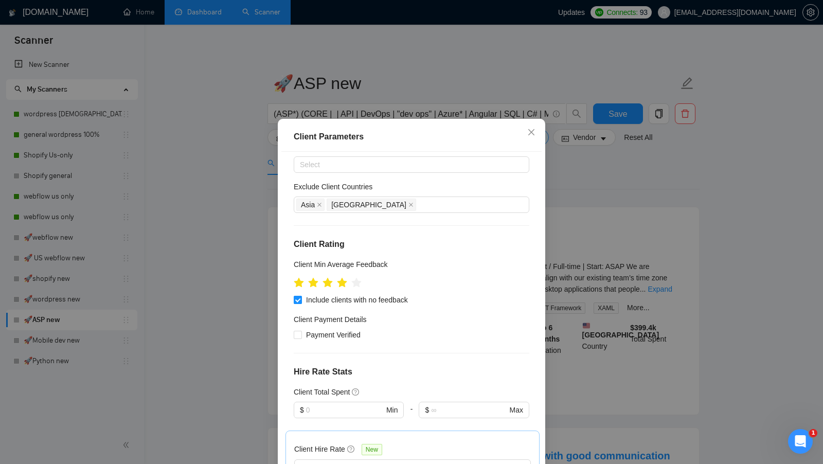
scroll to position [76, 0]
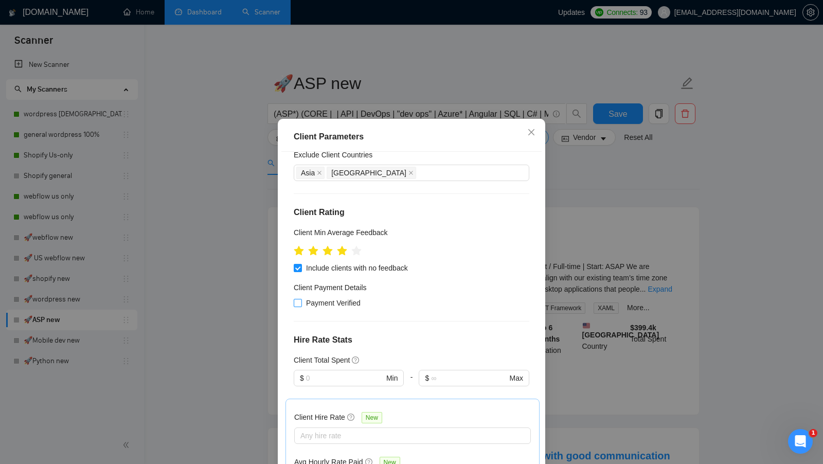
click at [332, 304] on span "Payment Verified" at bounding box center [333, 302] width 63 height 11
click at [301, 304] on input "Payment Verified" at bounding box center [297, 302] width 7 height 7
checkbox input "true"
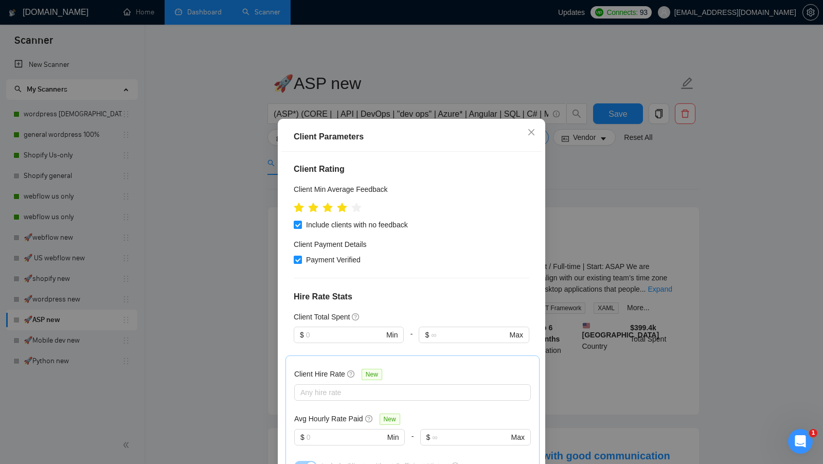
scroll to position [144, 0]
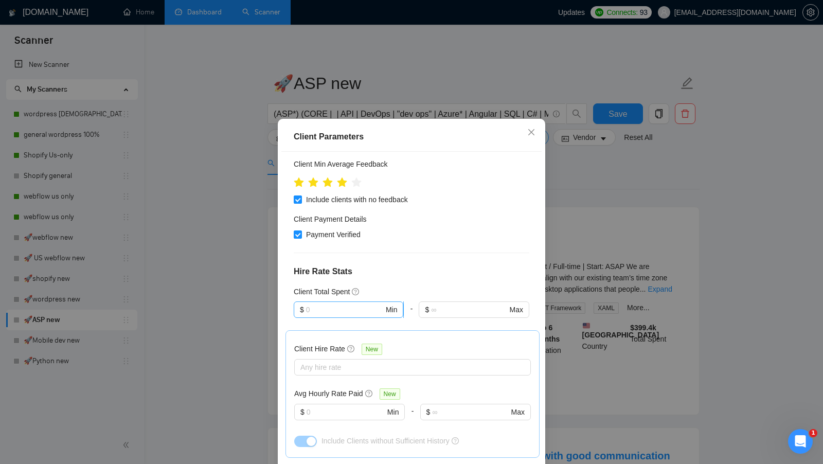
click at [366, 305] on input "text" at bounding box center [345, 309] width 78 height 11
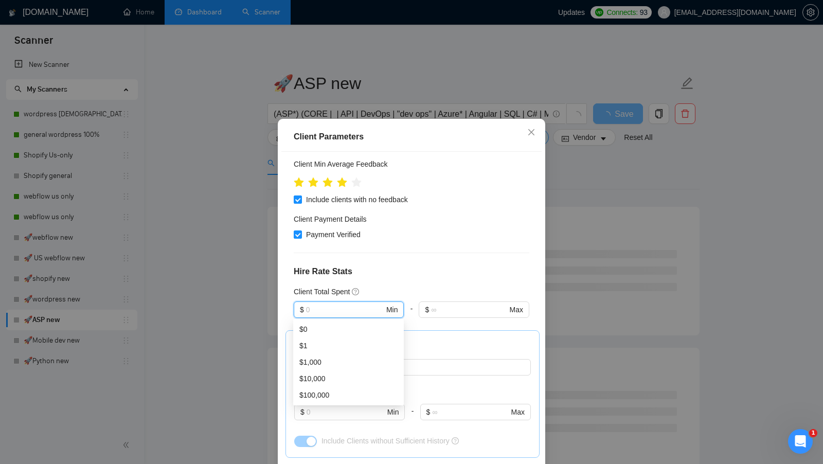
click at [382, 295] on div "Client Total Spent" at bounding box center [412, 291] width 236 height 11
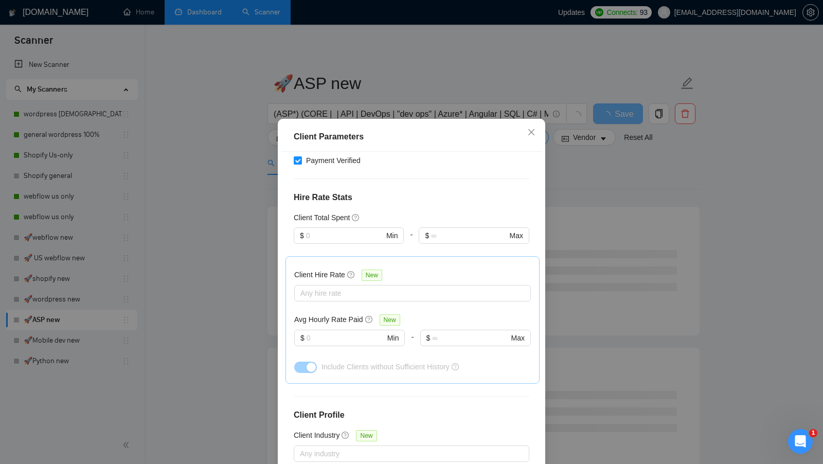
scroll to position [219, 0]
click at [371, 299] on div "Client Hire Rate New Any hire rate Avg Hourly Rate Paid New $ Min - $ Max Inclu…" at bounding box center [412, 319] width 237 height 110
click at [370, 298] on div "Any hire rate" at bounding box center [412, 292] width 237 height 16
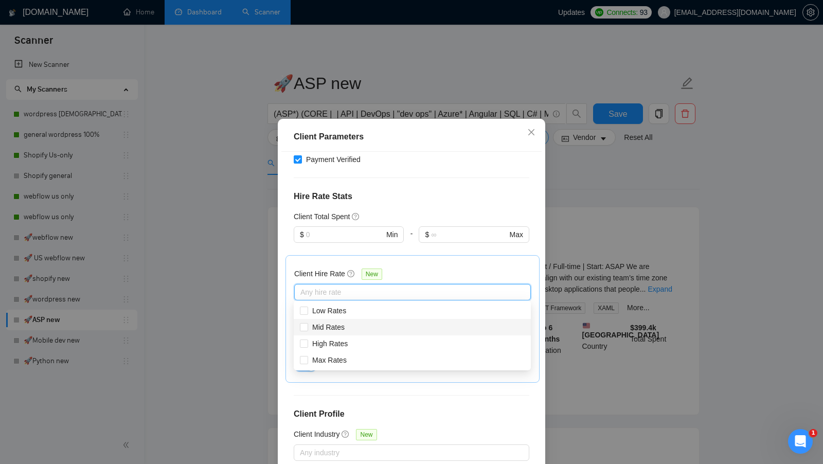
click at [351, 330] on div "Mid Rates" at bounding box center [412, 327] width 225 height 11
checkbox input "false"
click at [338, 355] on span "Max Rates" at bounding box center [329, 359] width 43 height 11
click at [307, 356] on input "Max Rates" at bounding box center [303, 359] width 7 height 7
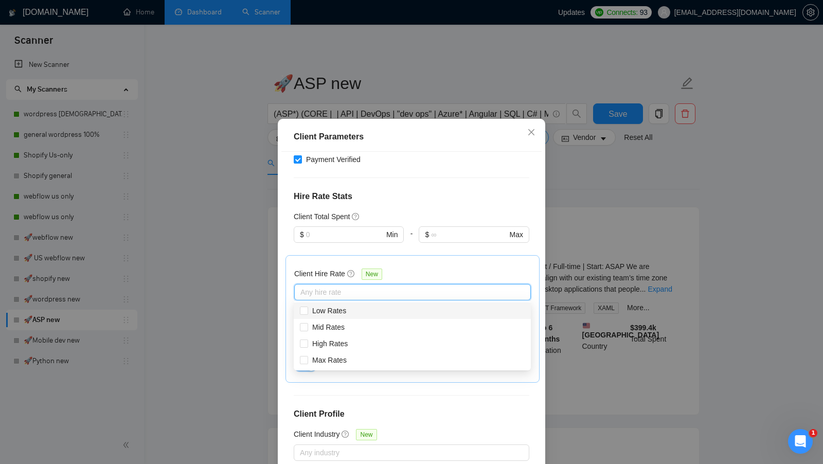
click at [434, 276] on div "Client Hire Rate New" at bounding box center [412, 276] width 237 height 16
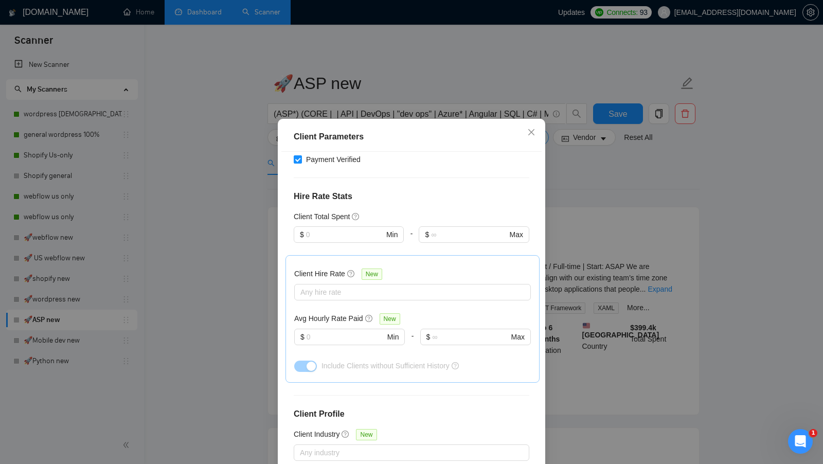
click at [398, 278] on div "Client Hire Rate New" at bounding box center [412, 276] width 237 height 16
click at [390, 287] on div at bounding box center [407, 292] width 221 height 12
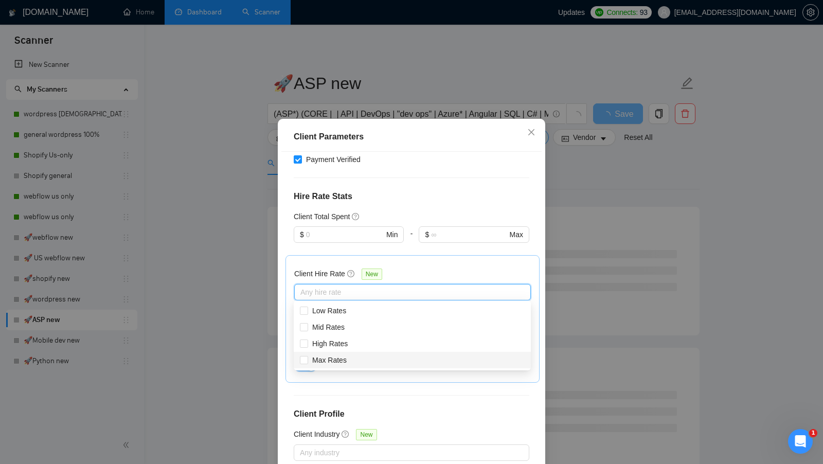
click at [361, 355] on div "Max Rates" at bounding box center [412, 359] width 225 height 11
checkbox input "true"
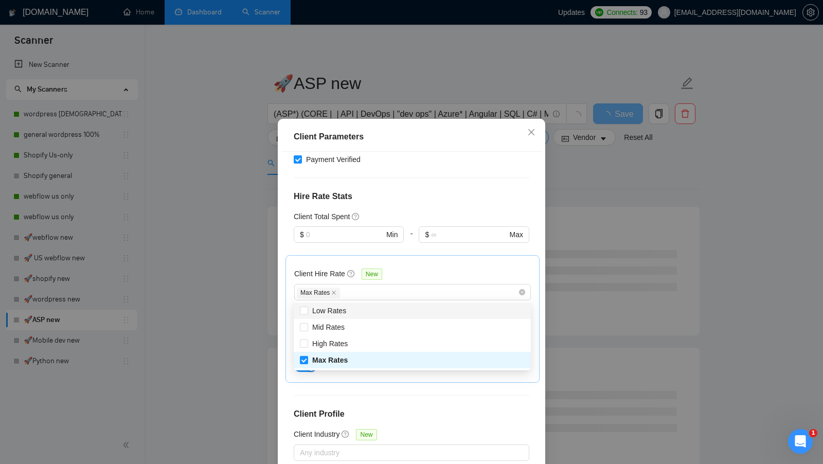
click at [442, 267] on div "Client Hire Rate New Max Rates Avg Hourly Rate Paid New $ Min - $ Max Include C…" at bounding box center [412, 319] width 237 height 110
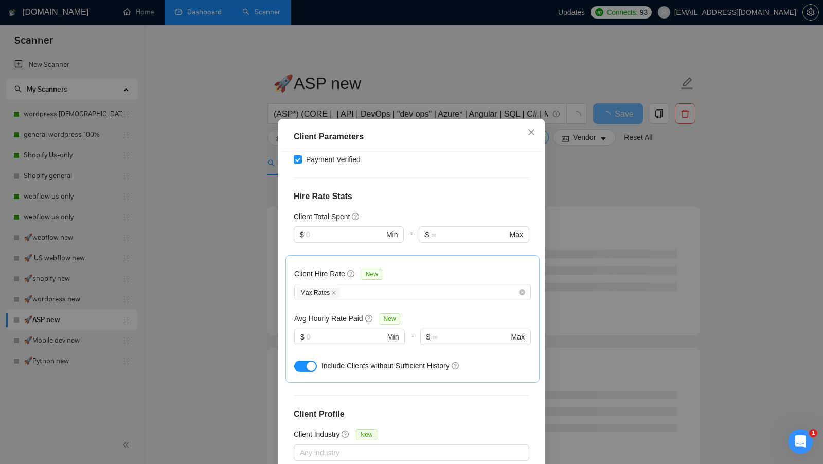
scroll to position [281, 0]
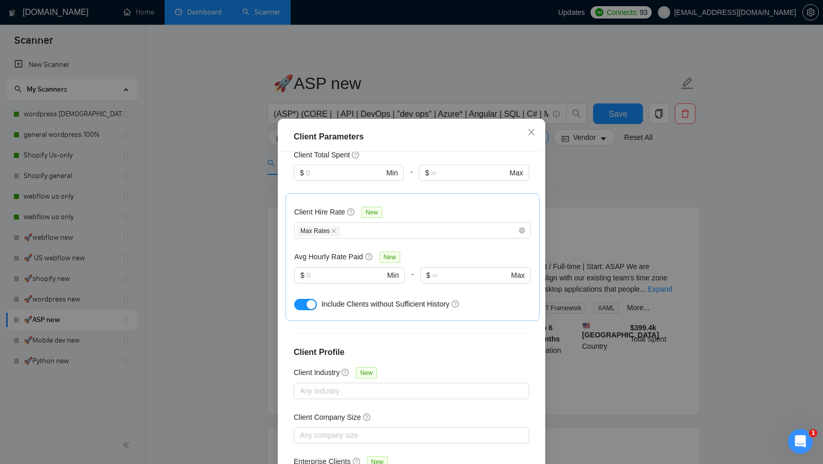
click at [354, 283] on div at bounding box center [349, 289] width 111 height 12
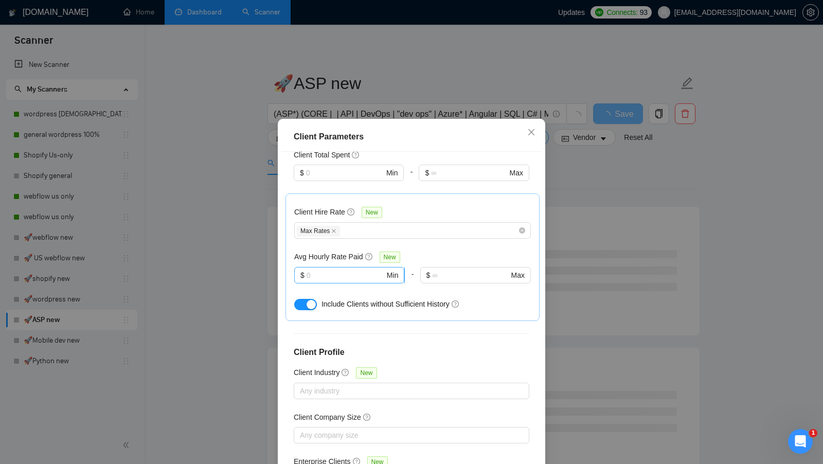
click at [350, 278] on input "text" at bounding box center [346, 275] width 78 height 11
type input "20"
click at [313, 300] on div "button" at bounding box center [311, 304] width 9 height 9
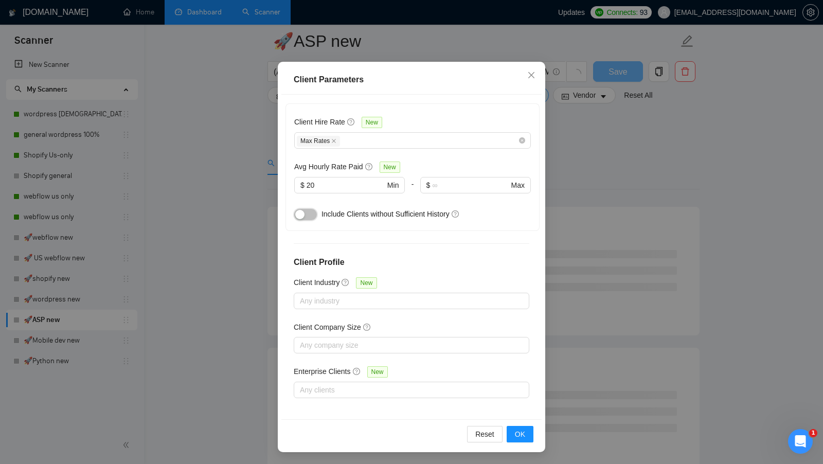
scroll to position [85, 0]
click at [514, 430] on button "OK" at bounding box center [520, 434] width 27 height 16
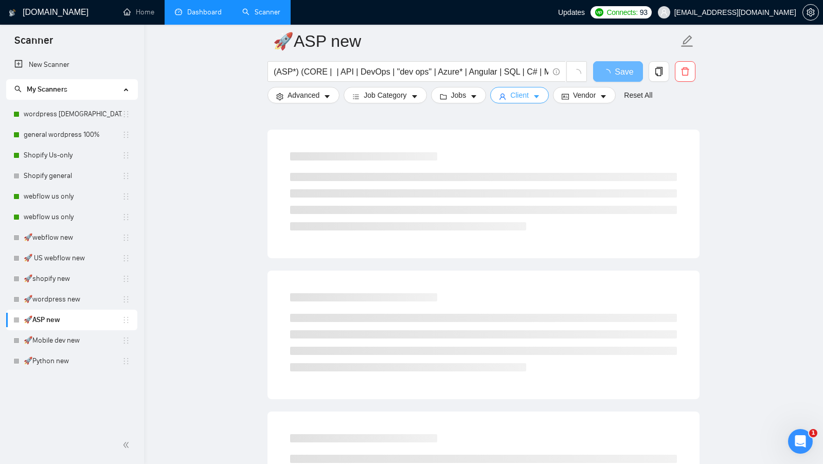
scroll to position [0, 0]
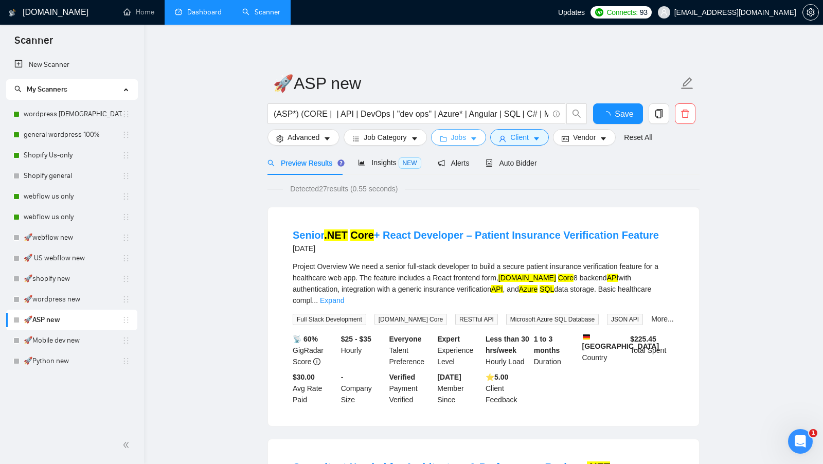
click at [458, 139] on span "Jobs" at bounding box center [458, 137] width 15 height 11
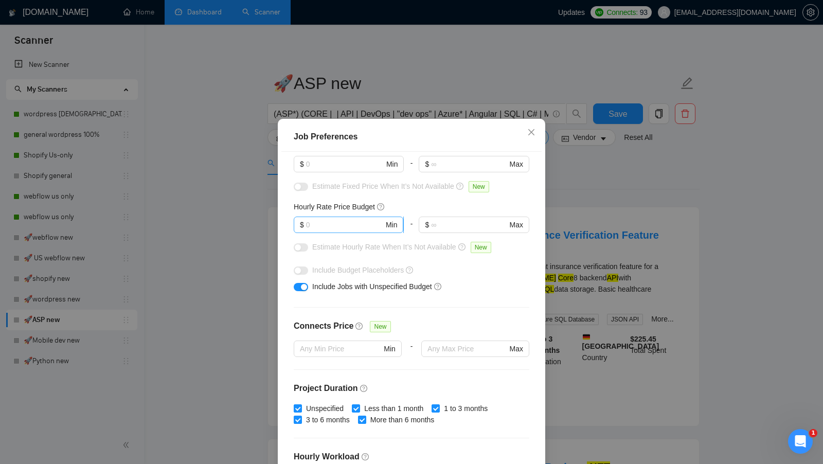
click at [332, 224] on input "text" at bounding box center [345, 224] width 78 height 11
type input "20"
click at [329, 166] on input "text" at bounding box center [345, 163] width 78 height 11
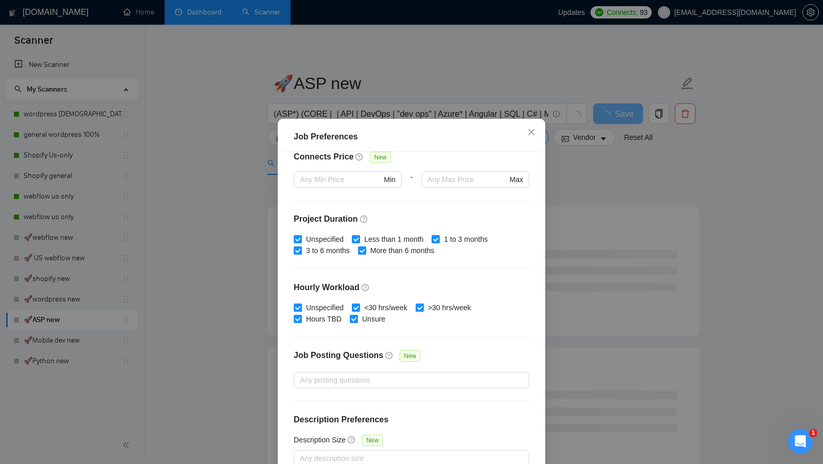
scroll to position [57, 0]
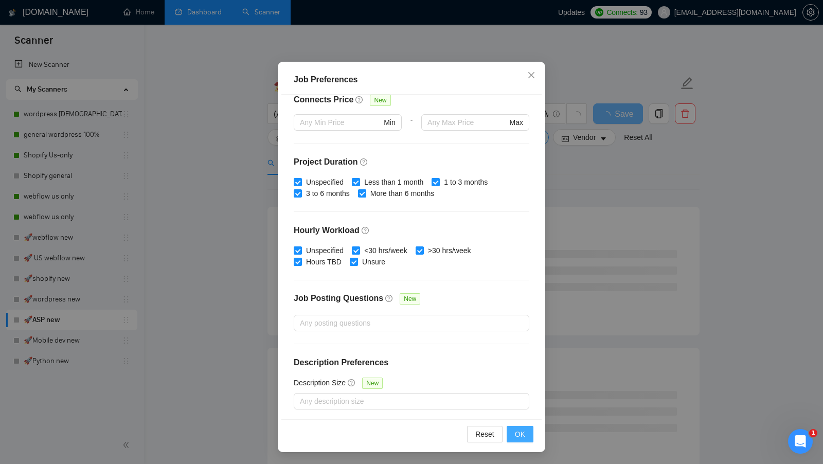
type input "400"
click at [518, 435] on span "OK" at bounding box center [520, 434] width 10 height 11
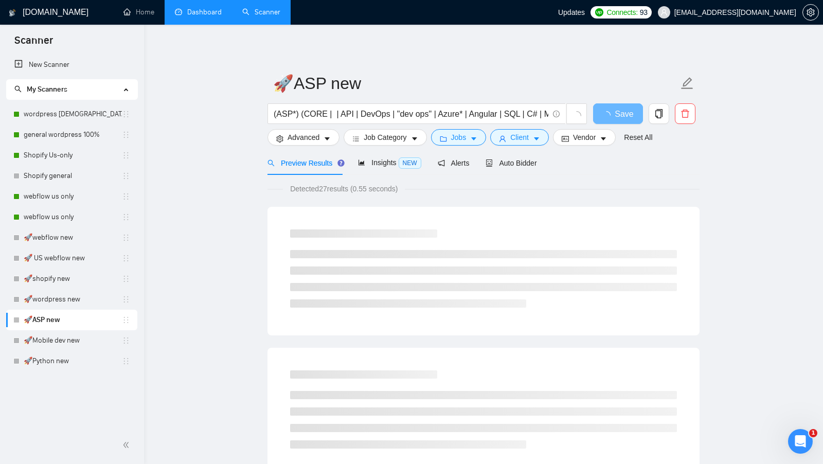
scroll to position [0, 0]
click at [393, 133] on span "Job Category" at bounding box center [385, 137] width 43 height 11
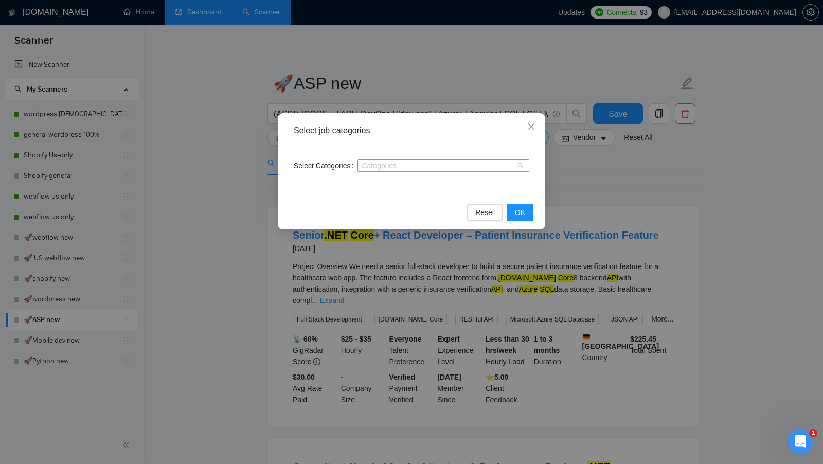
click at [378, 167] on div at bounding box center [438, 166] width 156 height 8
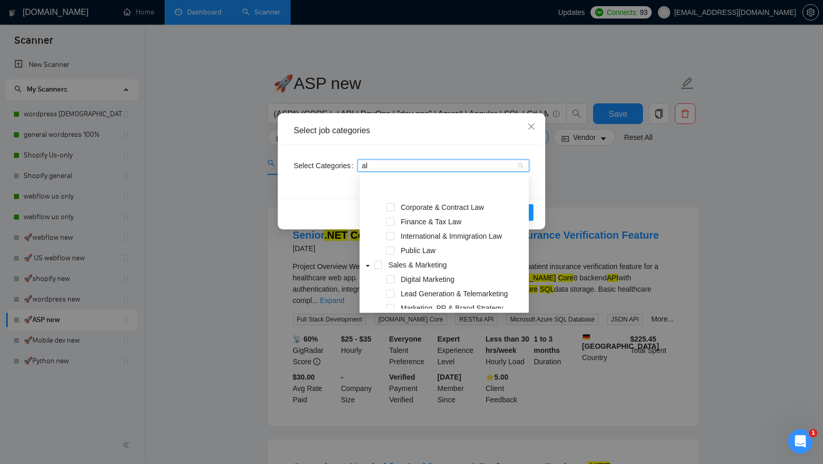
scroll to position [312, 0]
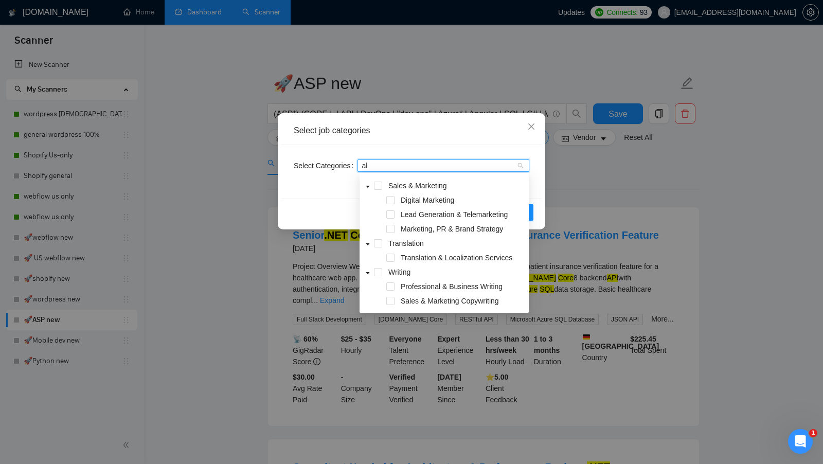
type input "a"
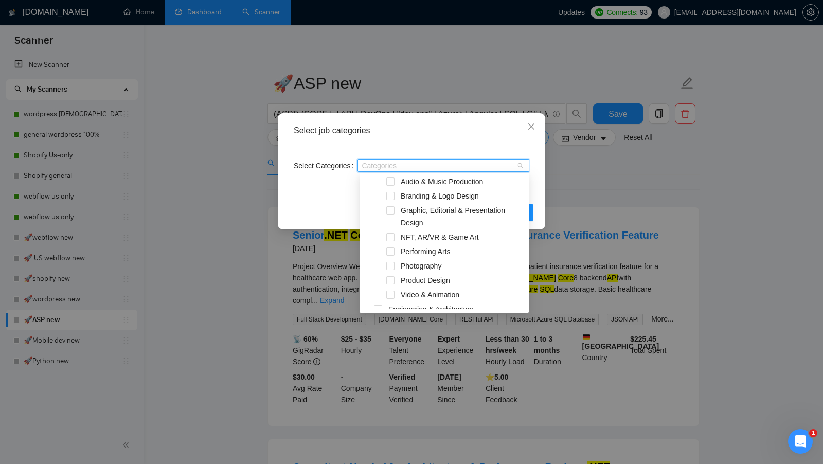
type input "e"
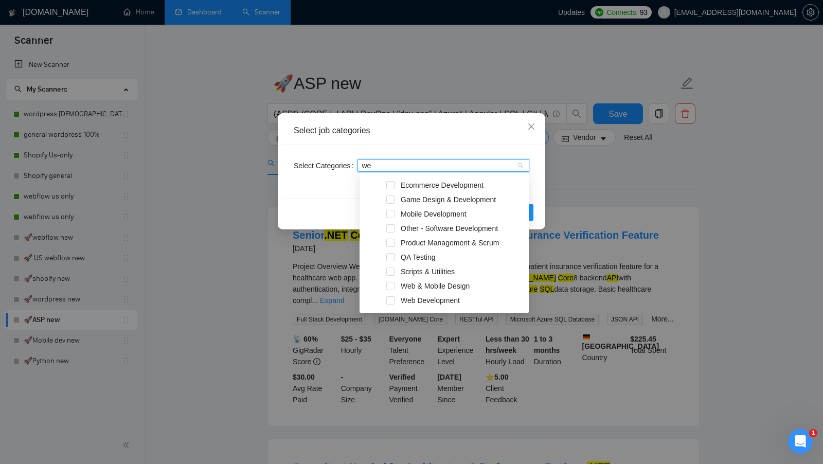
type input "web"
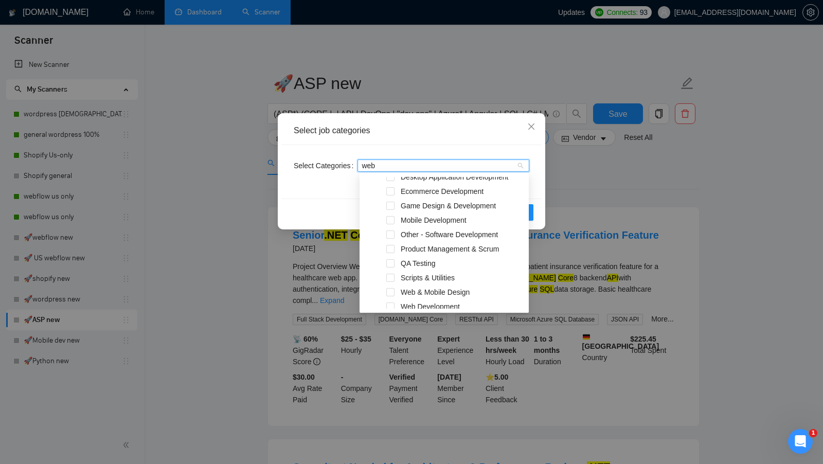
scroll to position [0, 0]
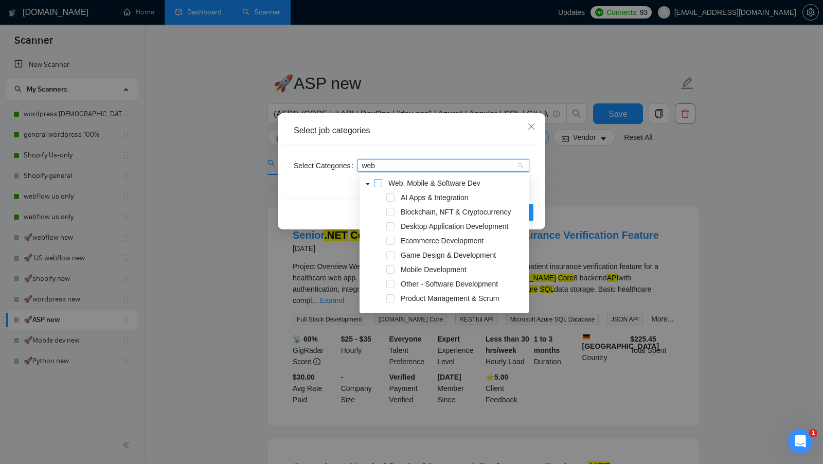
click at [382, 183] on div "Web, Mobile & Software Dev" at bounding box center [444, 184] width 165 height 14
click at [379, 185] on span at bounding box center [378, 183] width 8 height 8
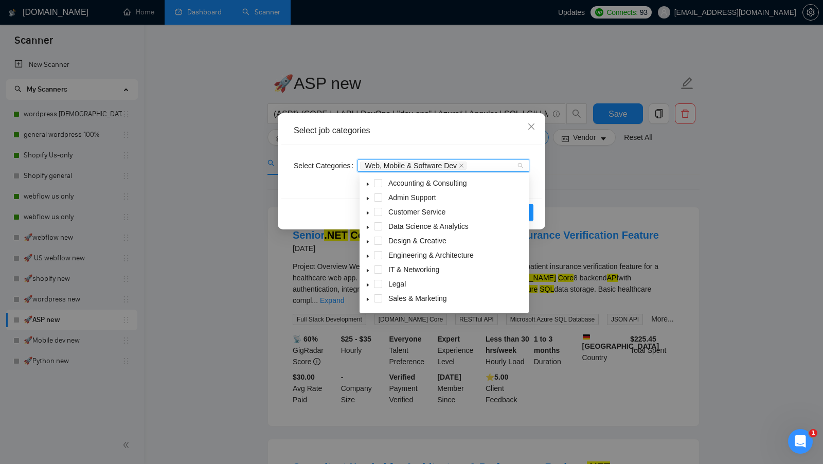
click at [430, 124] on div "Select job categories" at bounding box center [411, 131] width 260 height 28
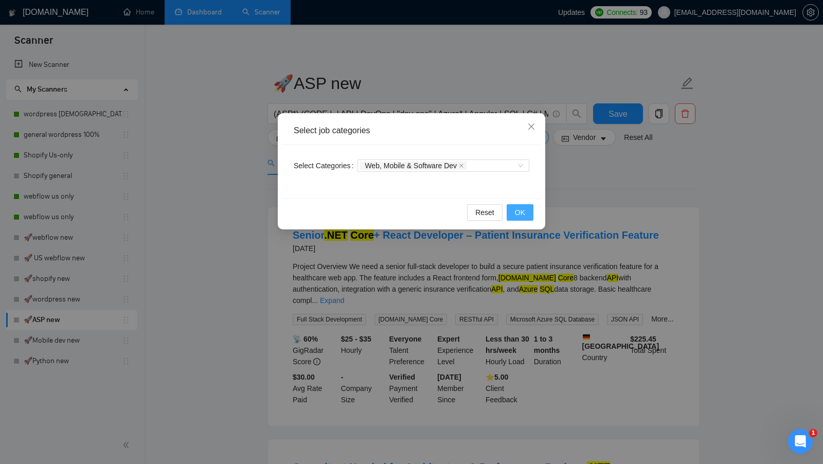
click at [511, 207] on button "OK" at bounding box center [520, 212] width 27 height 16
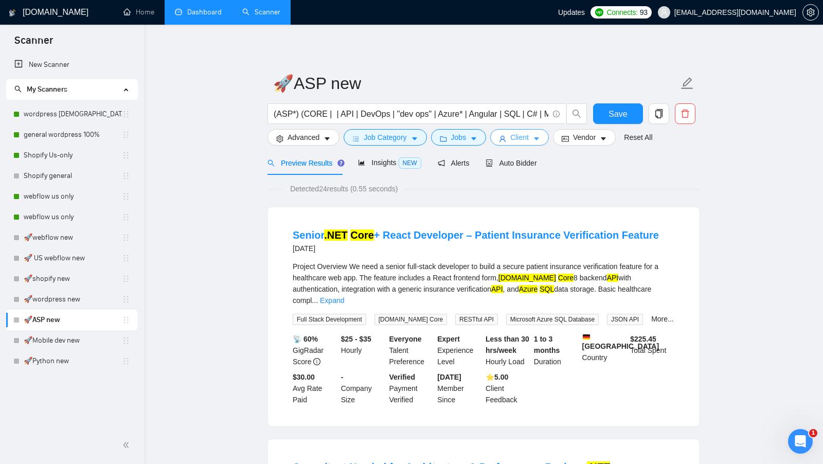
click at [529, 133] on span "Client" at bounding box center [519, 137] width 19 height 11
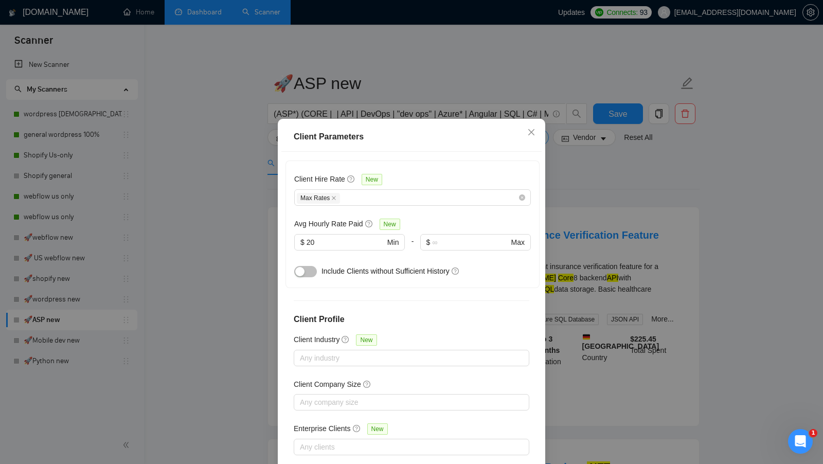
scroll to position [230, 0]
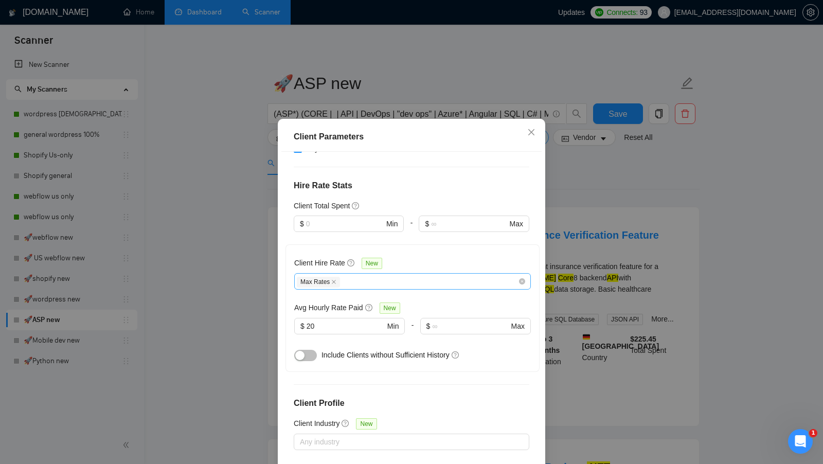
click at [370, 280] on div "Max Rates" at bounding box center [407, 281] width 221 height 12
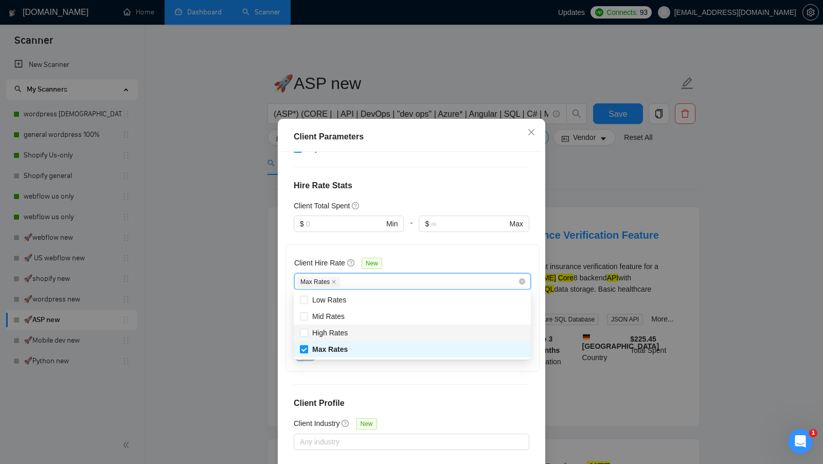
click at [349, 326] on div "High Rates" at bounding box center [412, 333] width 237 height 16
checkbox input "true"
click at [349, 319] on span "Mid Rates" at bounding box center [328, 316] width 41 height 11
click at [307, 319] on input "Mid Rates" at bounding box center [303, 315] width 7 height 7
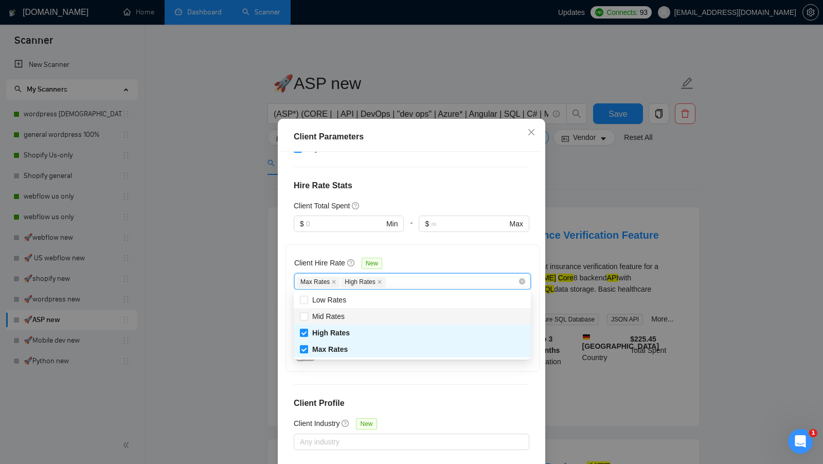
click at [448, 235] on div at bounding box center [474, 238] width 110 height 12
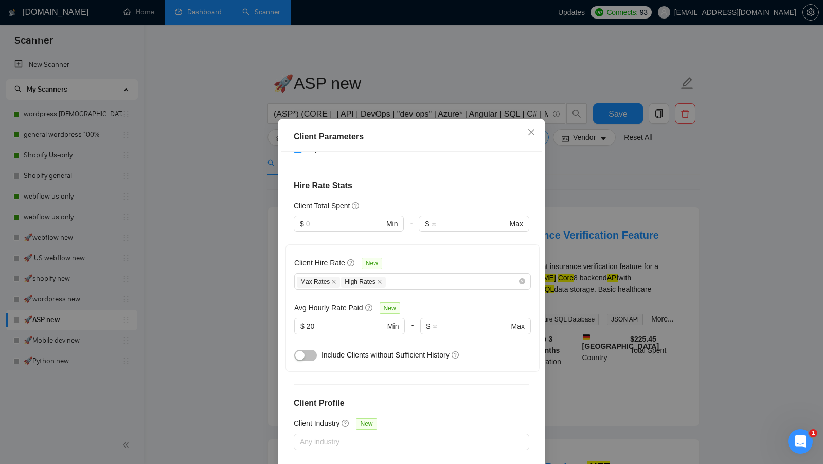
scroll to position [57, 0]
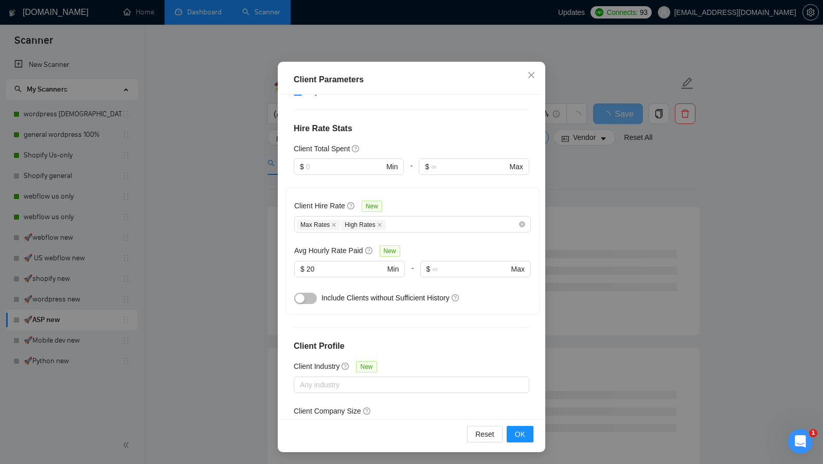
click at [514, 443] on div "Reset OK" at bounding box center [411, 433] width 260 height 29
click at [517, 439] on span "OK" at bounding box center [520, 434] width 10 height 11
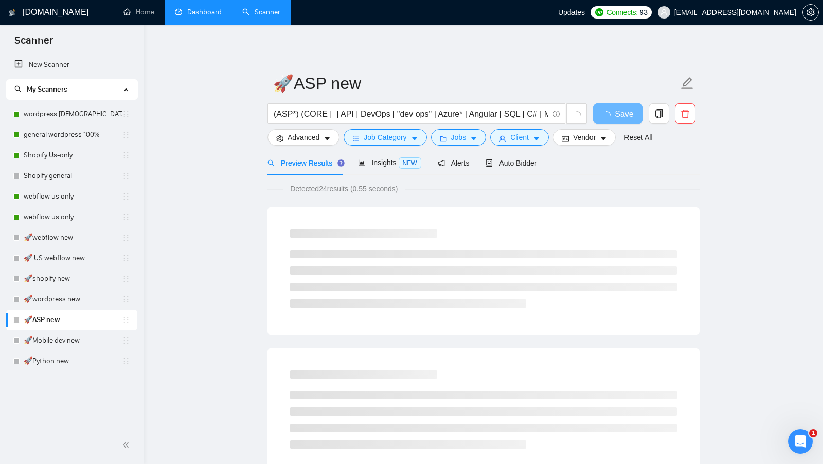
scroll to position [0, 0]
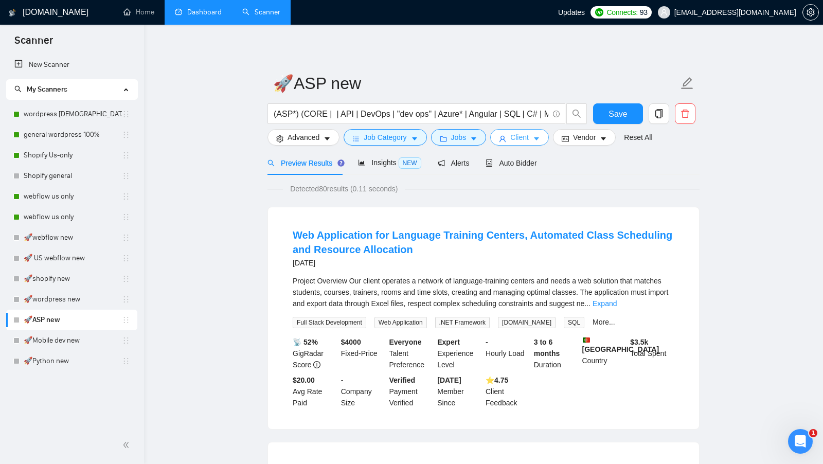
click at [537, 139] on icon "caret-down" at bounding box center [536, 138] width 7 height 7
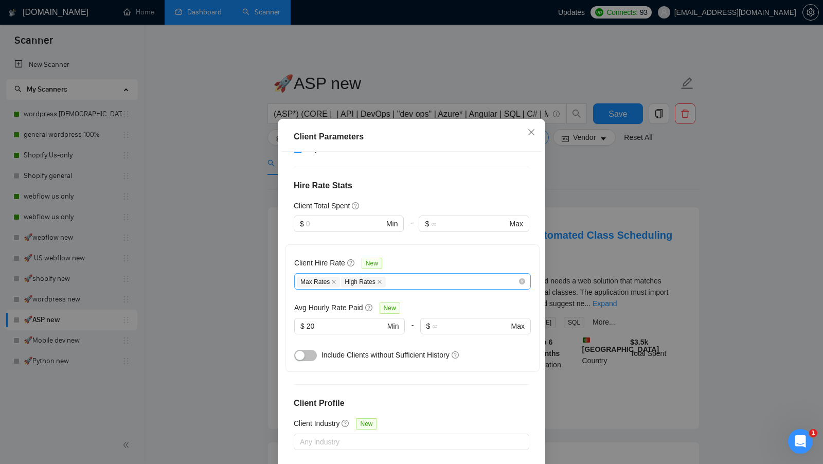
click at [417, 279] on div "Max Rates High Rates" at bounding box center [407, 281] width 221 height 12
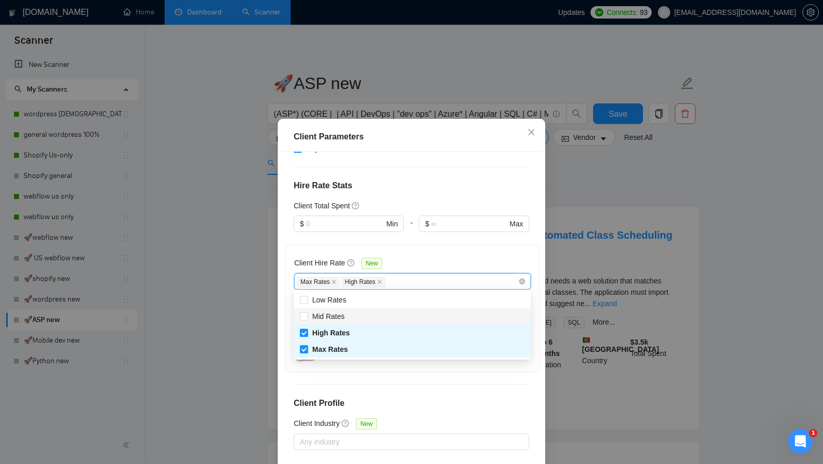
click at [386, 310] on div "Mid Rates" at bounding box center [412, 316] width 237 height 16
checkbox input "true"
click at [455, 371] on div "Client Location Include Client Countries Select Exclude Client Countries Asia S…" at bounding box center [411, 314] width 260 height 325
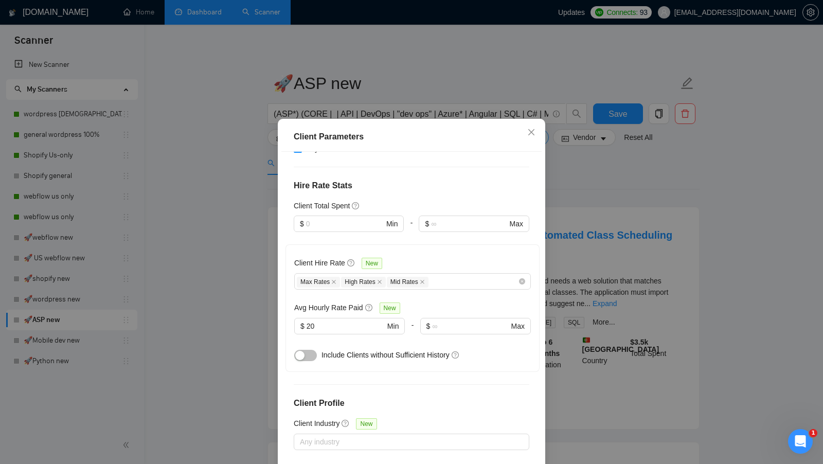
scroll to position [57, 0]
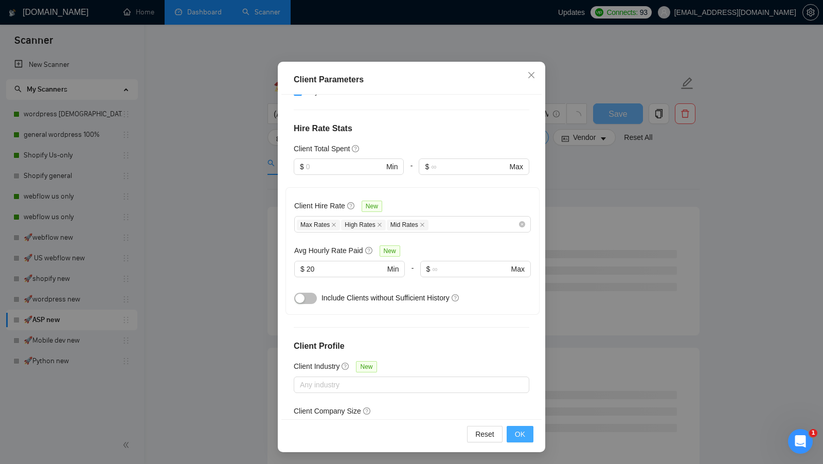
click at [520, 435] on span "OK" at bounding box center [520, 434] width 10 height 11
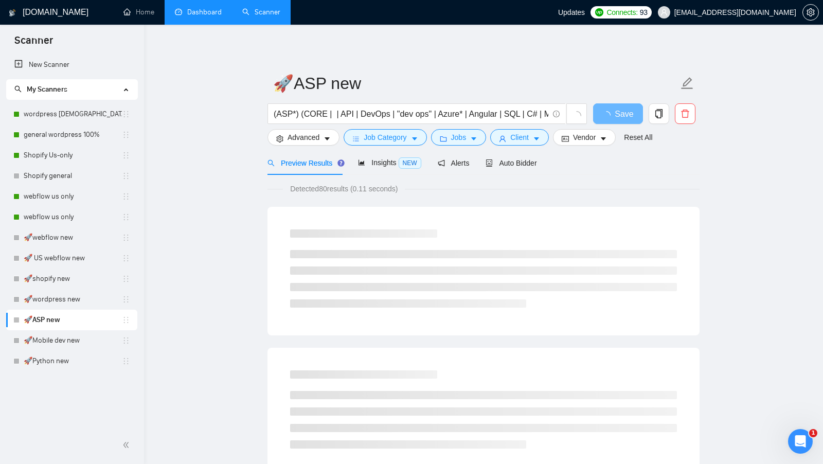
scroll to position [0, 0]
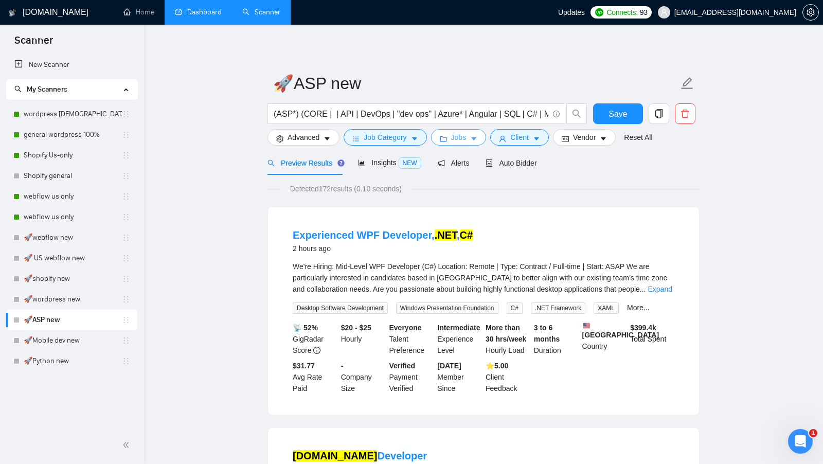
click at [462, 145] on button "Jobs" at bounding box center [459, 137] width 56 height 16
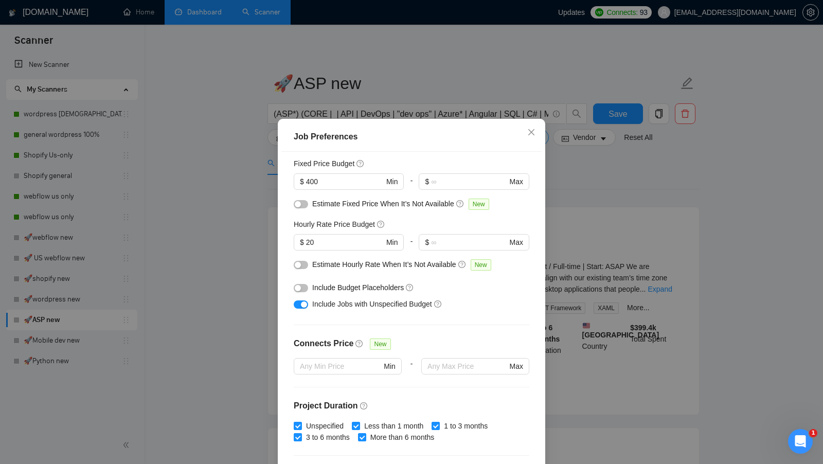
scroll to position [61, 0]
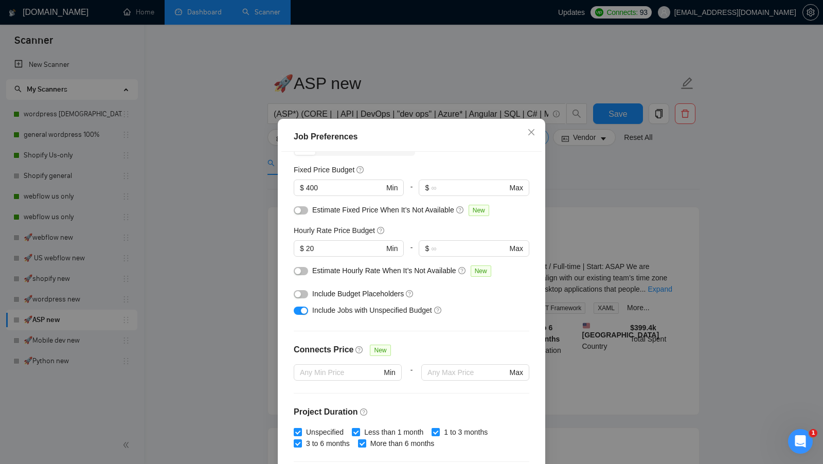
click at [303, 294] on button "button" at bounding box center [301, 294] width 14 height 8
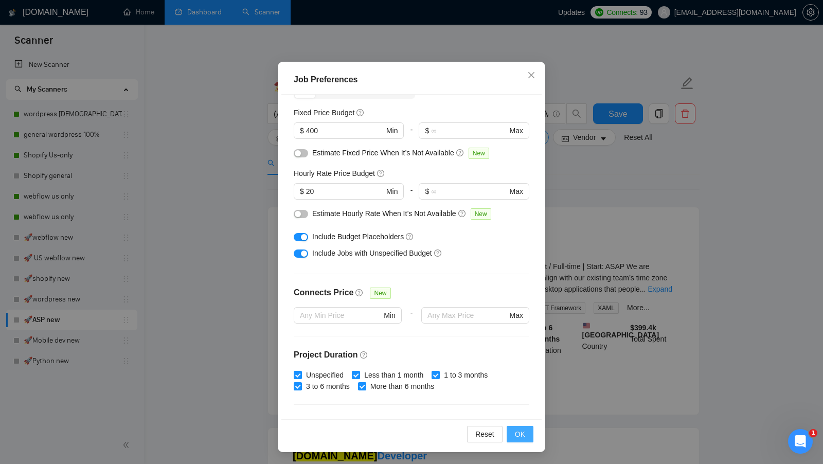
click at [519, 434] on span "OK" at bounding box center [520, 434] width 10 height 11
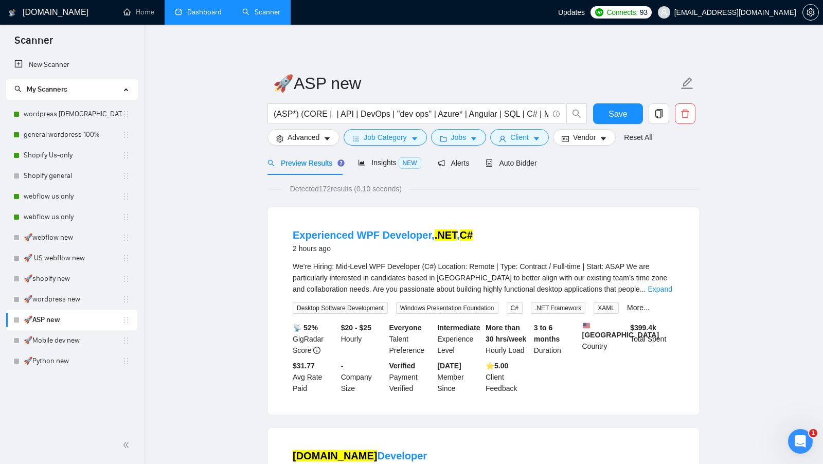
scroll to position [0, 0]
click at [624, 117] on span "Save" at bounding box center [618, 114] width 19 height 13
click at [69, 337] on link "🚀Mobile dev new" at bounding box center [73, 340] width 98 height 21
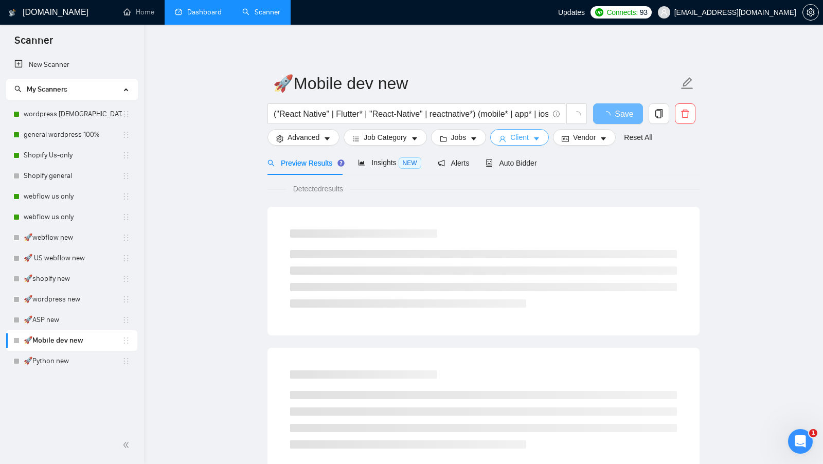
click at [520, 141] on span "Client" at bounding box center [519, 137] width 19 height 11
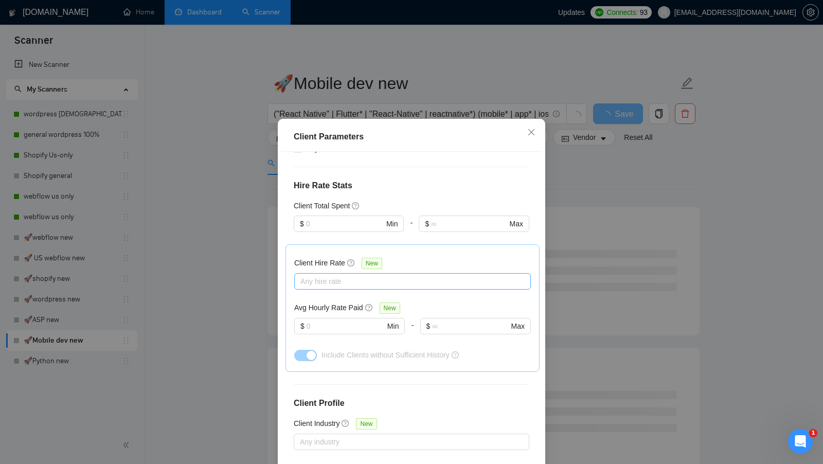
click at [327, 273] on div "Any hire rate" at bounding box center [412, 281] width 237 height 16
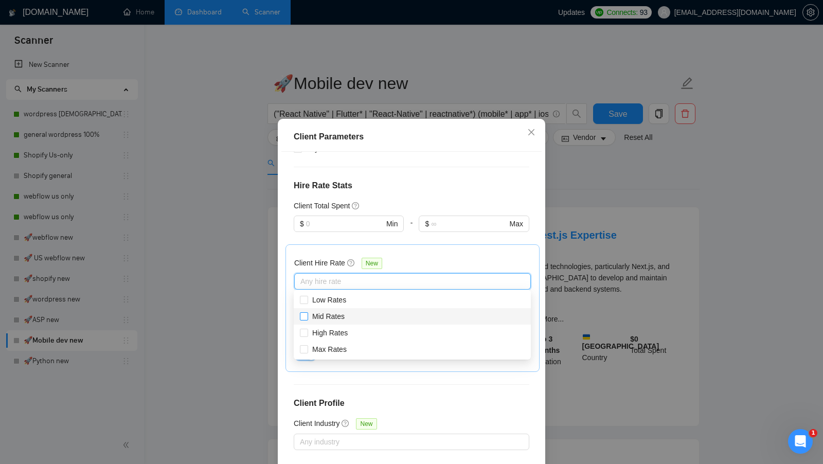
click at [324, 315] on span "Mid Rates" at bounding box center [328, 316] width 32 height 8
click at [307, 315] on input "Mid Rates" at bounding box center [303, 315] width 7 height 7
checkbox input "true"
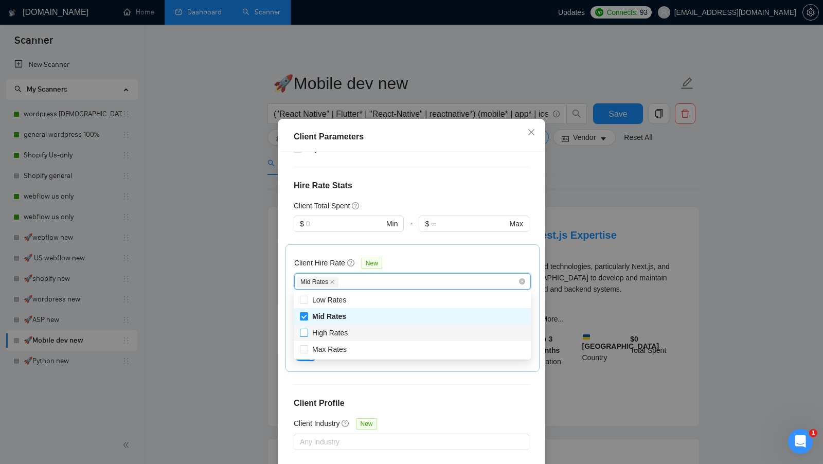
click at [323, 330] on span "High Rates" at bounding box center [329, 333] width 35 height 8
click at [307, 330] on input "High Rates" at bounding box center [303, 332] width 7 height 7
checkbox input "true"
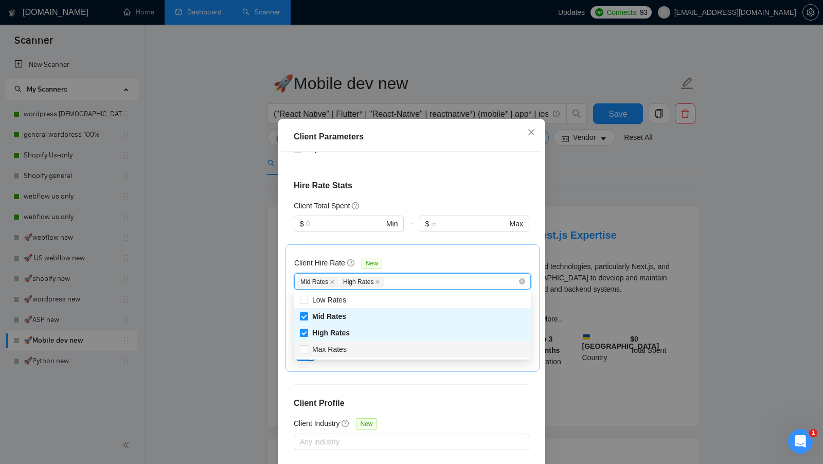
click at [322, 362] on div "Client Hire Rate New Mid Rates High Rates Avg Hourly Rate Paid New $ Min - $ Ma…" at bounding box center [413, 308] width 254 height 128
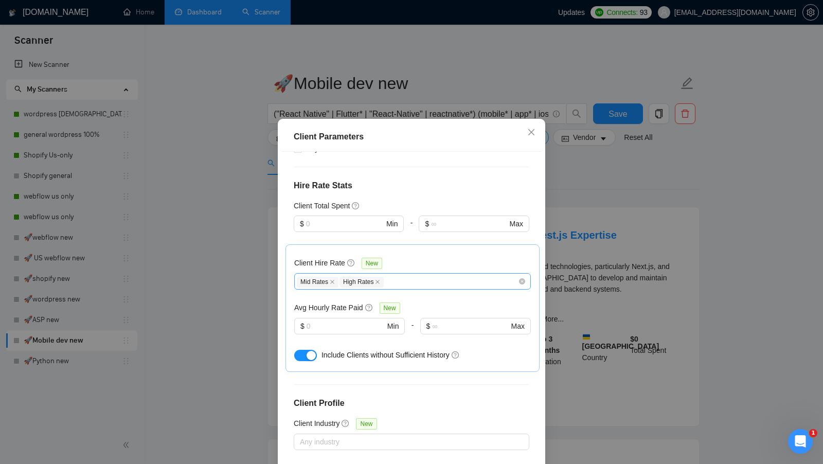
click at [372, 277] on span "High Rates" at bounding box center [362, 282] width 44 height 11
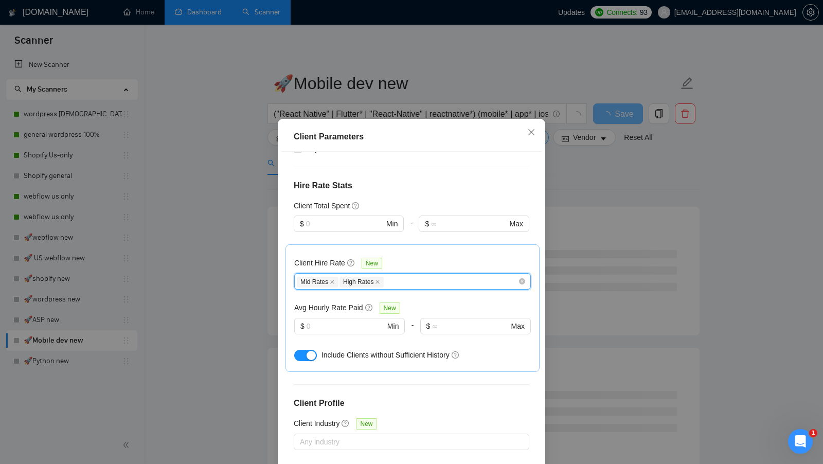
click at [376, 280] on span "High Rates" at bounding box center [362, 282] width 44 height 11
click at [378, 280] on icon "close" at bounding box center [377, 281] width 5 height 5
click at [334, 281] on icon "close" at bounding box center [332, 281] width 5 height 5
click at [334, 281] on div at bounding box center [407, 281] width 221 height 12
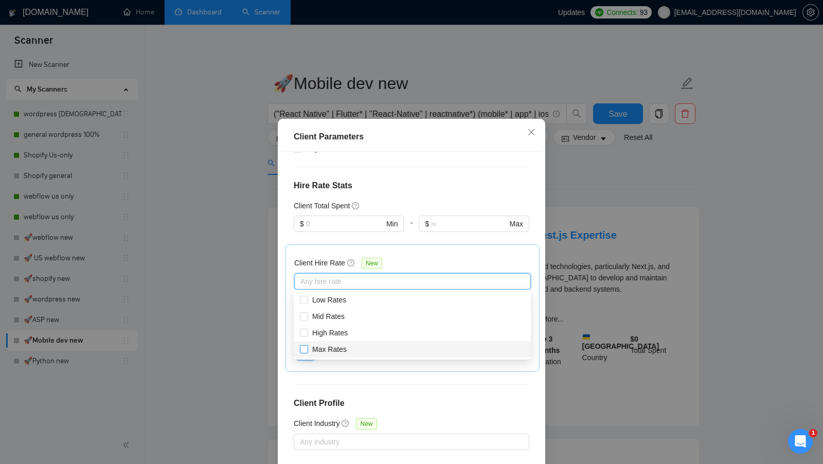
click at [334, 350] on span "Max Rates" at bounding box center [329, 349] width 34 height 8
click at [307, 350] on input "Max Rates" at bounding box center [303, 348] width 7 height 7
checkbox input "true"
click at [350, 381] on div "Client Location Include Client Countries Select Exclude Client Countries Select…" at bounding box center [411, 314] width 260 height 325
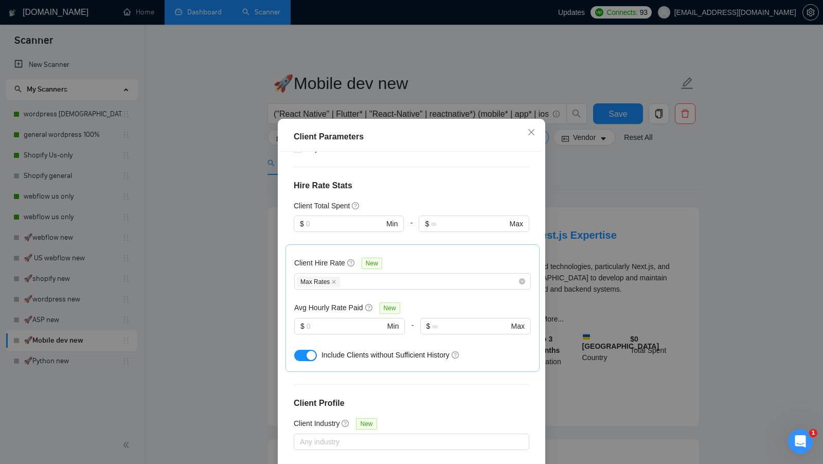
drag, startPoint x: 313, startPoint y: 358, endPoint x: 312, endPoint y: 351, distance: 6.8
click at [312, 358] on button "button" at bounding box center [305, 355] width 23 height 11
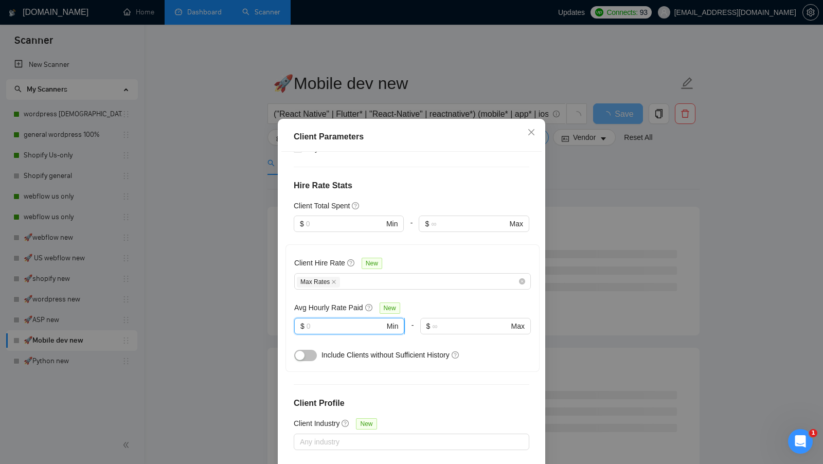
click at [340, 321] on input "text" at bounding box center [346, 326] width 78 height 11
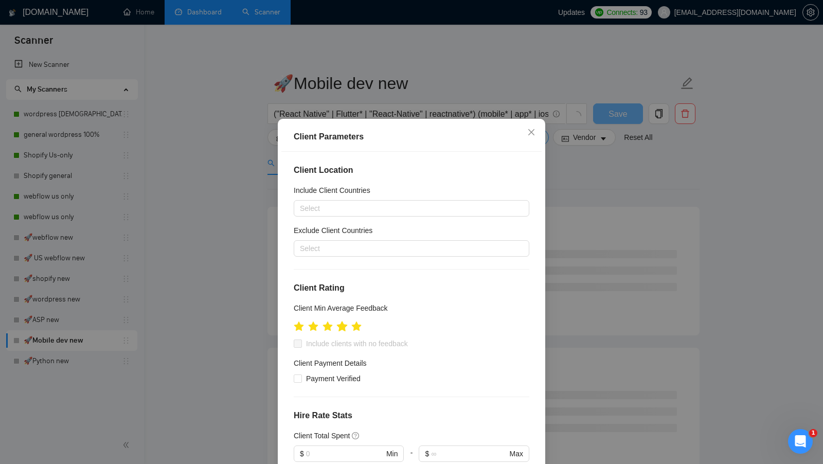
type input "20"
click at [344, 323] on icon "star" at bounding box center [341, 326] width 11 height 11
click at [346, 343] on span "Include clients with no feedback" at bounding box center [357, 343] width 110 height 11
click at [301, 343] on input "Include clients with no feedback" at bounding box center [297, 343] width 7 height 7
checkbox input "true"
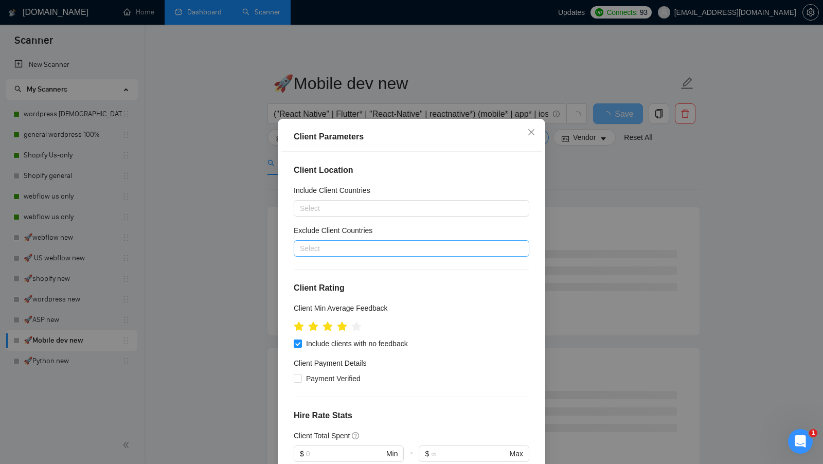
click at [395, 252] on div at bounding box center [406, 248] width 220 height 12
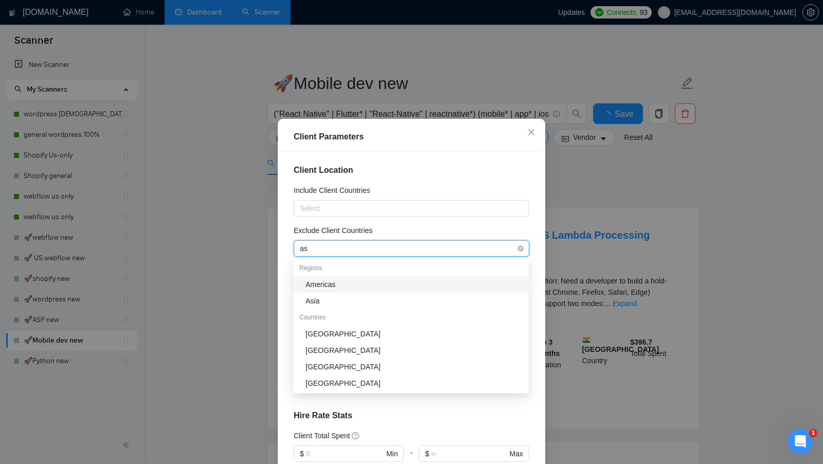
type input "asi"
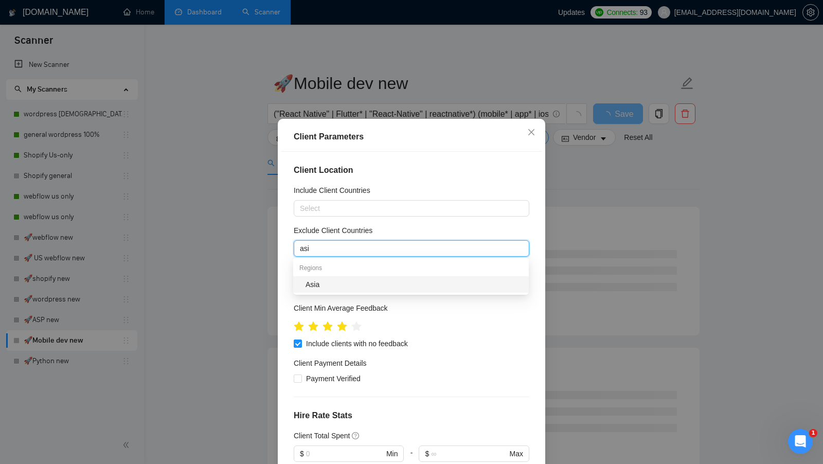
click at [378, 287] on div "Asia" at bounding box center [414, 284] width 217 height 11
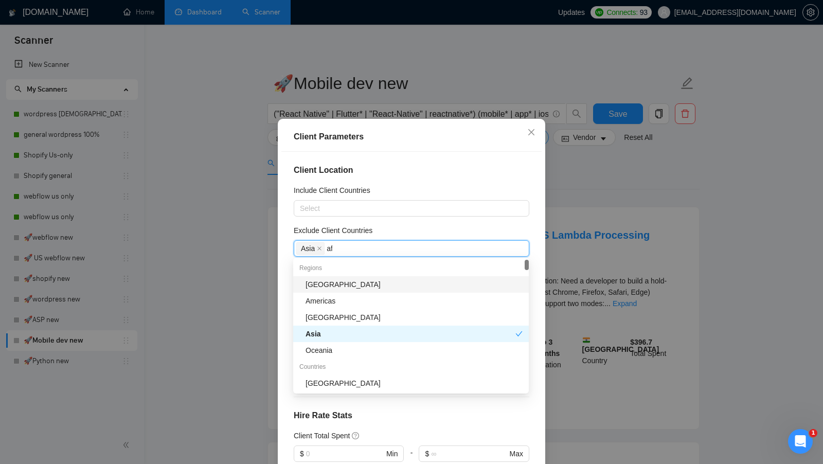
type input "afr"
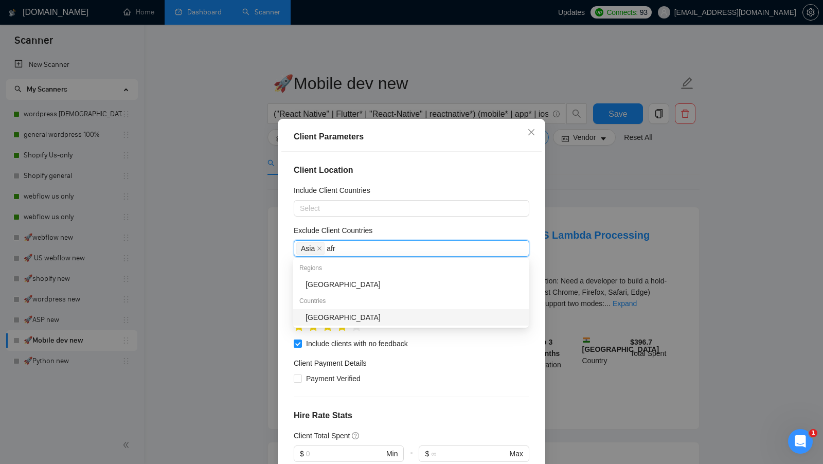
click at [375, 316] on div "South Africa" at bounding box center [414, 317] width 217 height 11
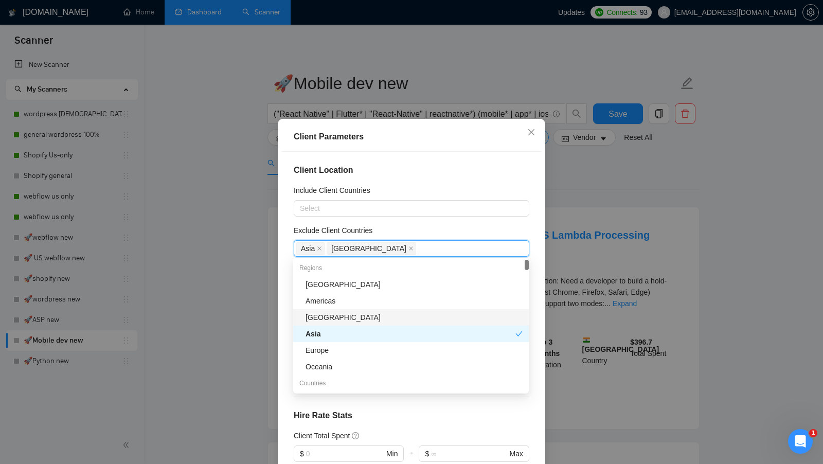
scroll to position [57, 0]
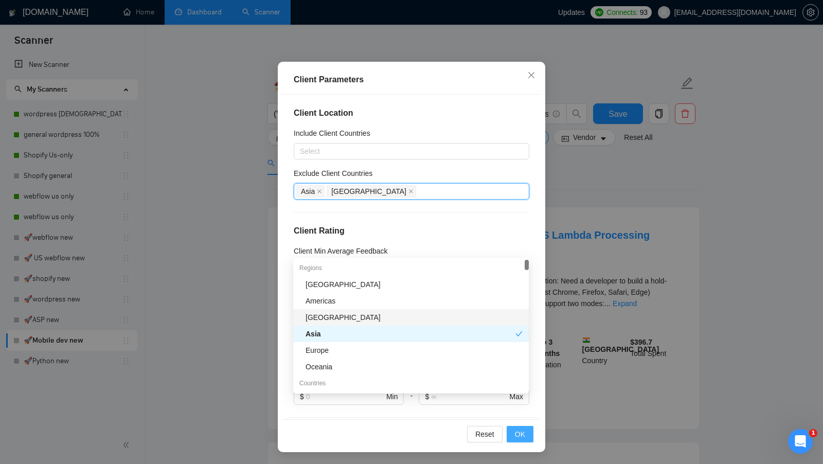
click at [518, 429] on span "OK" at bounding box center [520, 434] width 10 height 11
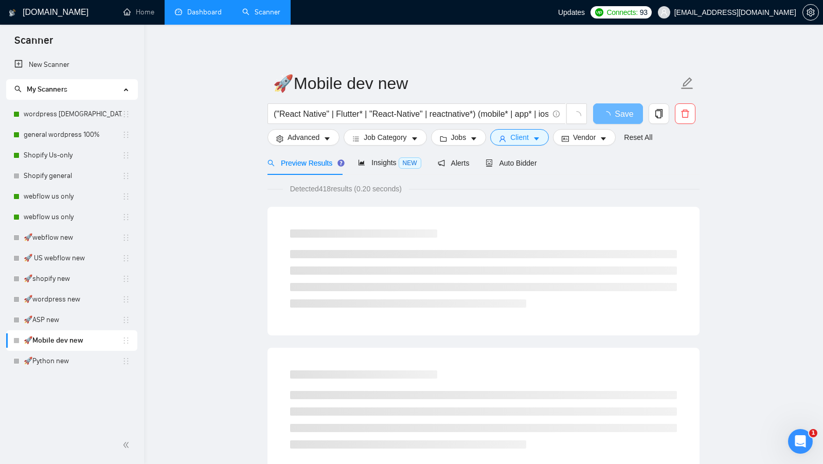
scroll to position [0, 0]
click at [465, 135] on span "Jobs" at bounding box center [458, 137] width 15 height 11
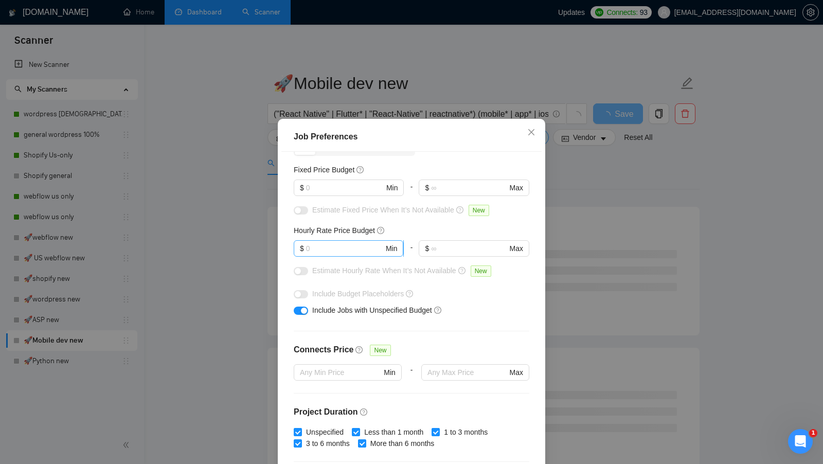
click at [354, 243] on input "text" at bounding box center [345, 248] width 78 height 11
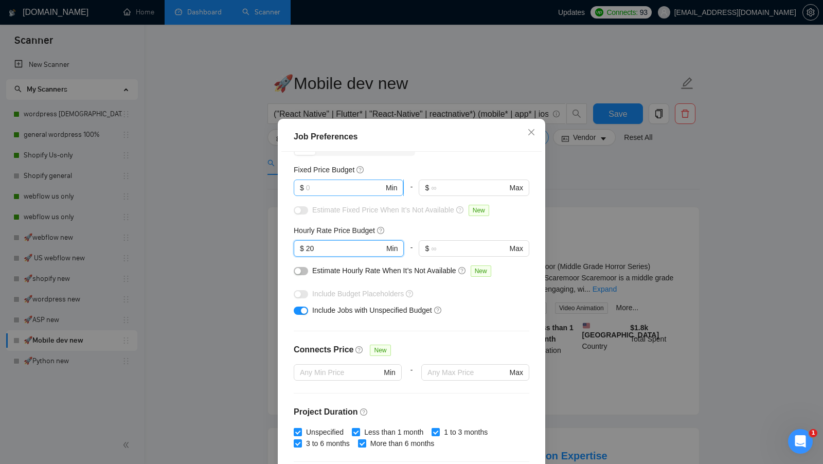
type input "20"
click at [348, 182] on input "text" at bounding box center [345, 187] width 78 height 11
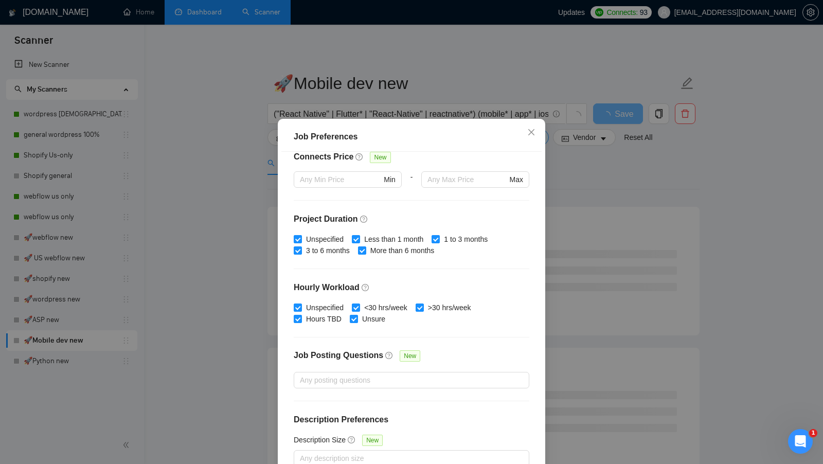
scroll to position [57, 0]
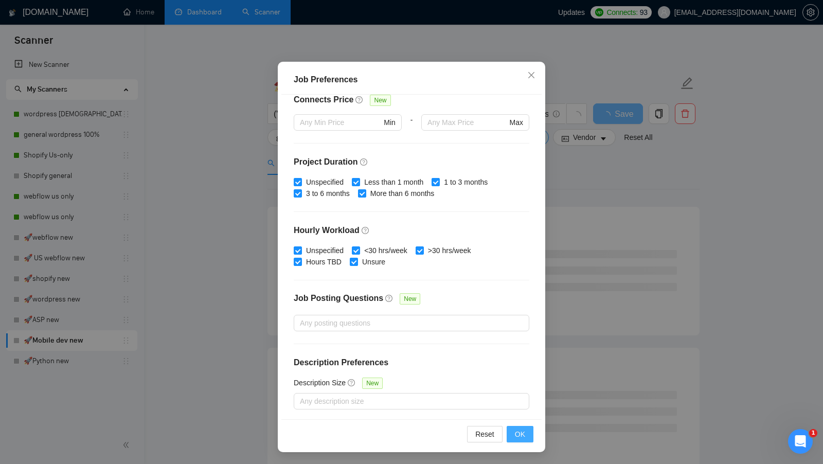
type input "400"
click at [518, 427] on button "OK" at bounding box center [520, 434] width 27 height 16
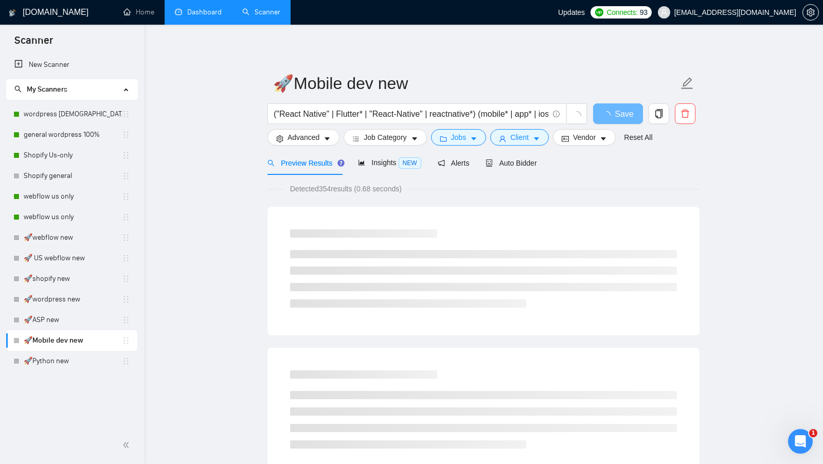
scroll to position [0, 0]
click at [400, 141] on span "Job Category" at bounding box center [385, 137] width 43 height 11
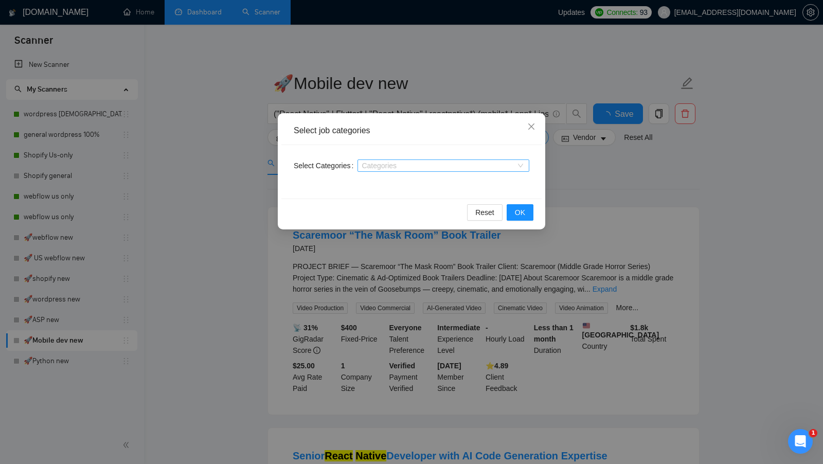
click at [388, 169] on div at bounding box center [438, 166] width 156 height 8
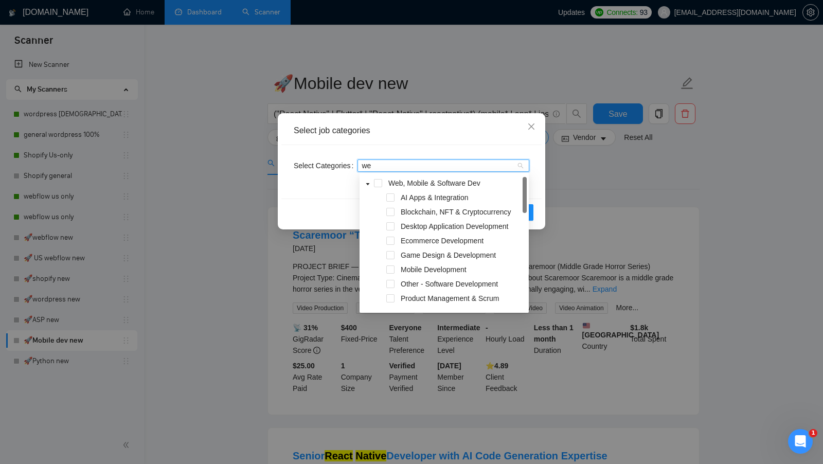
type input "web"
click at [377, 190] on div "Web, Mobile & Software Dev" at bounding box center [444, 184] width 165 height 14
click at [379, 180] on span at bounding box center [378, 183] width 8 height 8
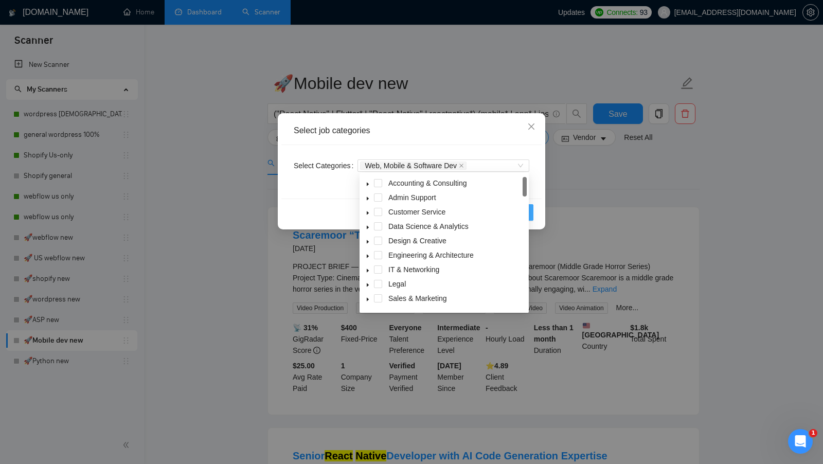
click at [532, 212] on button "OK" at bounding box center [520, 212] width 27 height 16
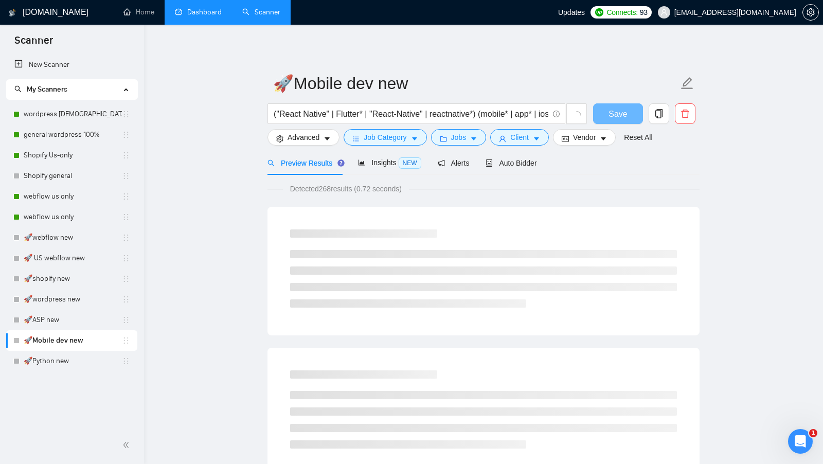
click at [335, 146] on form "🚀Mobile dev new ("React Native" | Flutter* | "React-Native" | reactnative*) (mo…" at bounding box center [484, 109] width 432 height 84
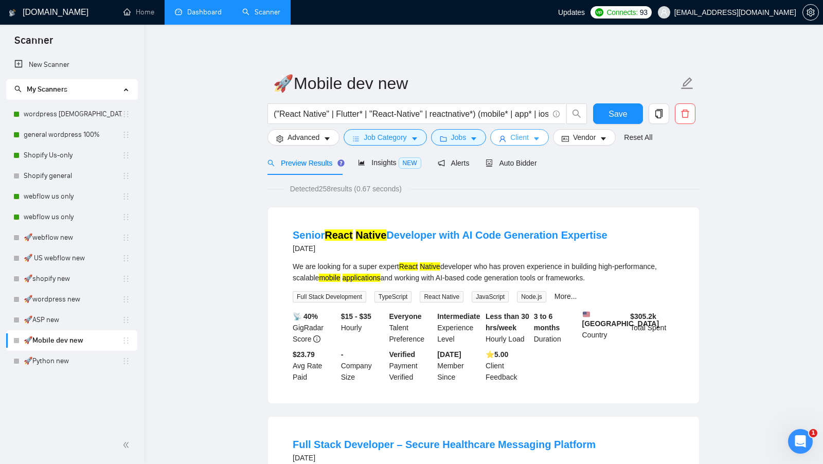
click at [537, 135] on icon "caret-down" at bounding box center [536, 138] width 7 height 7
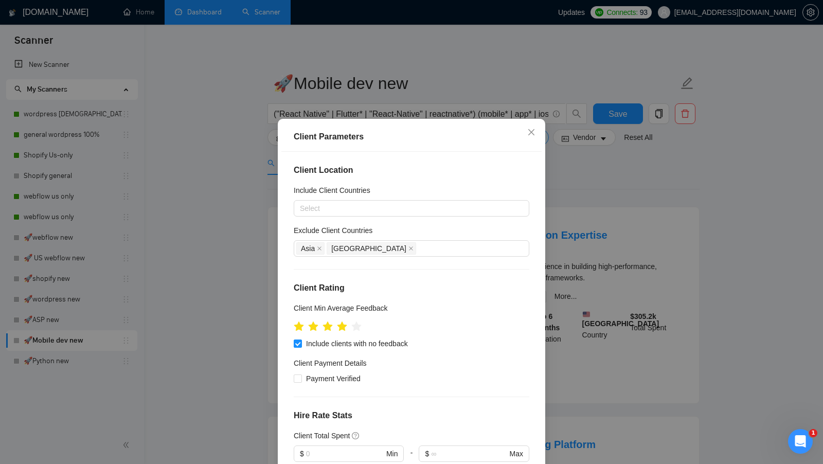
scroll to position [244, 0]
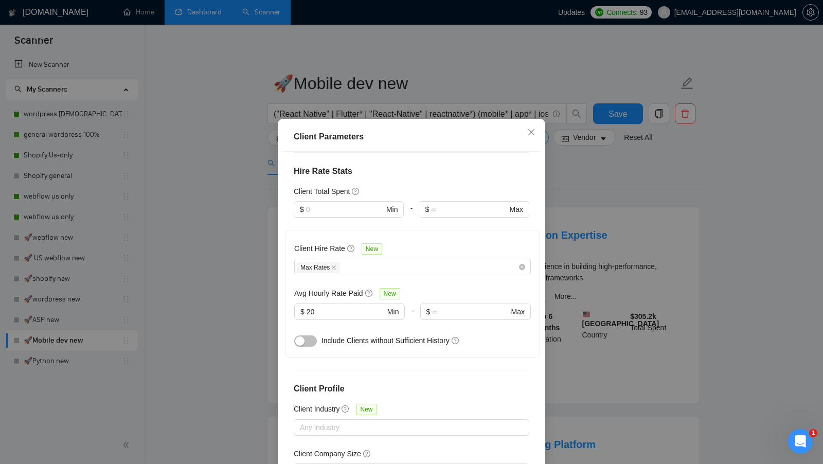
click at [404, 275] on div "Client Hire Rate New Max Rates Avg Hourly Rate Paid New $ 20 Min - $ Max Includ…" at bounding box center [412, 294] width 237 height 110
click at [407, 272] on div "Max Rates" at bounding box center [412, 267] width 237 height 16
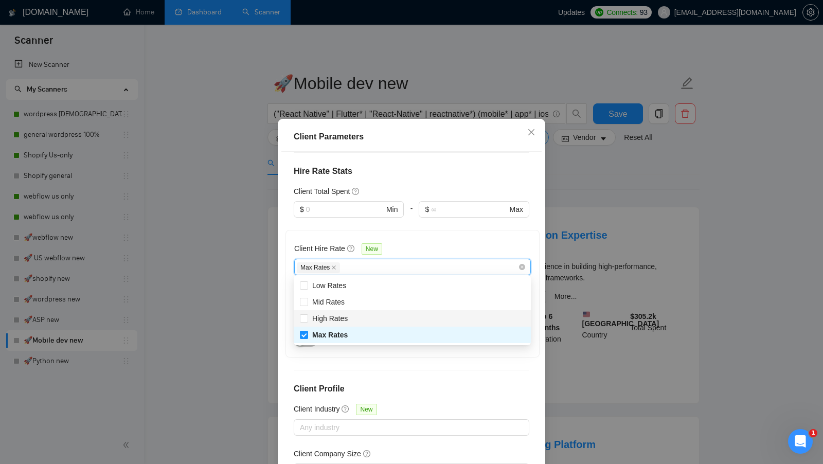
click at [372, 310] on div "High Rates" at bounding box center [412, 318] width 237 height 16
checkbox input "true"
click at [449, 376] on div "Client Location Include Client Countries Select Exclude Client Countries Asia S…" at bounding box center [411, 314] width 260 height 325
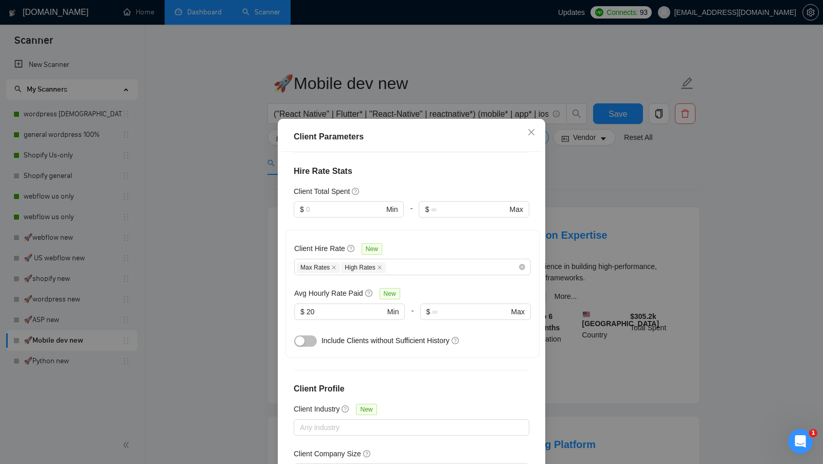
scroll to position [57, 0]
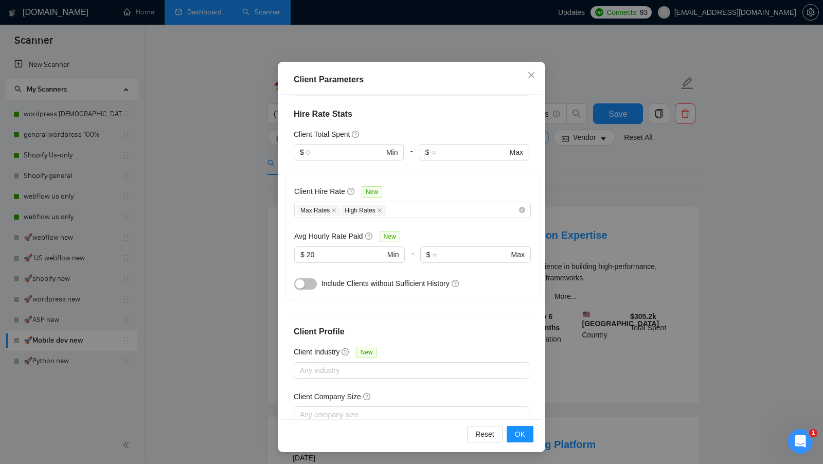
click at [514, 424] on div "Reset OK" at bounding box center [411, 433] width 260 height 29
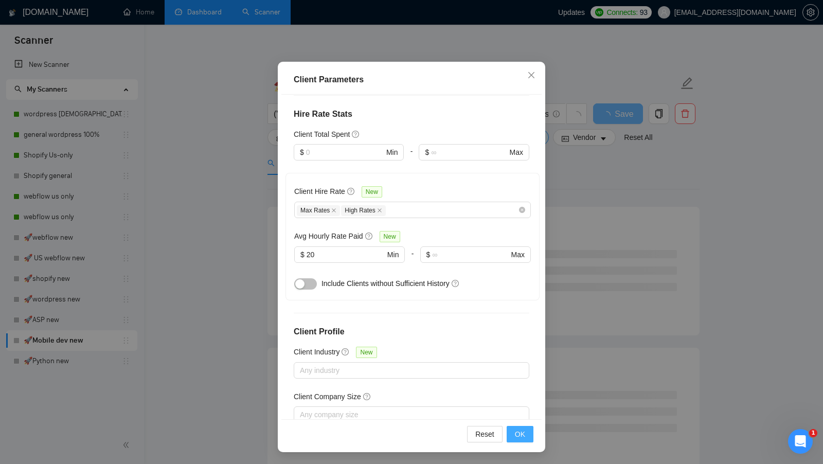
click at [514, 427] on button "OK" at bounding box center [520, 434] width 27 height 16
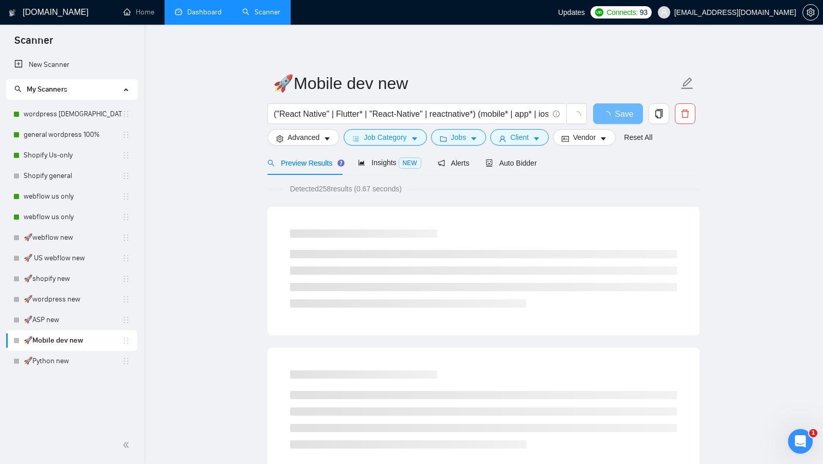
scroll to position [0, 0]
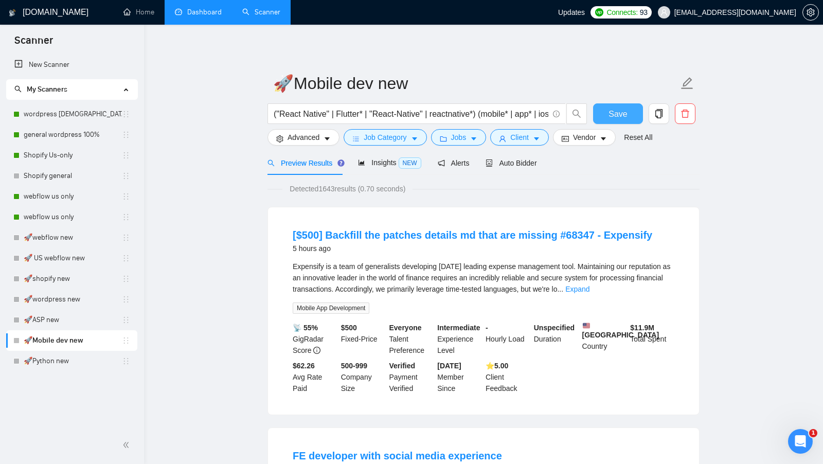
click at [619, 113] on span "Save" at bounding box center [618, 114] width 19 height 13
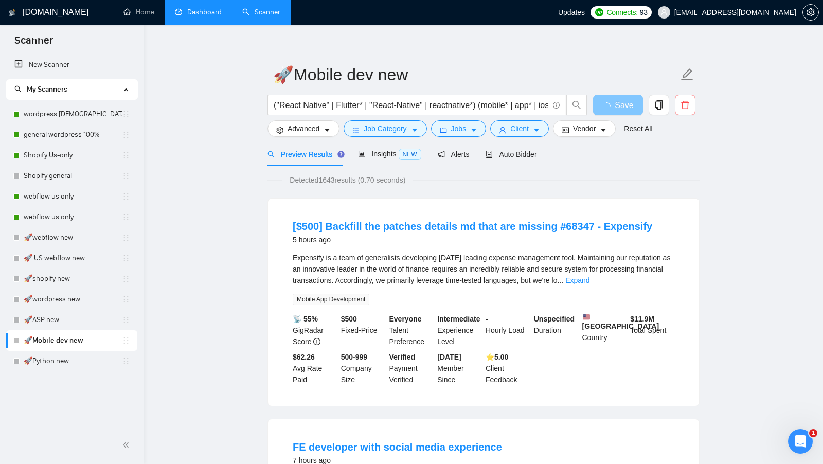
scroll to position [11, 0]
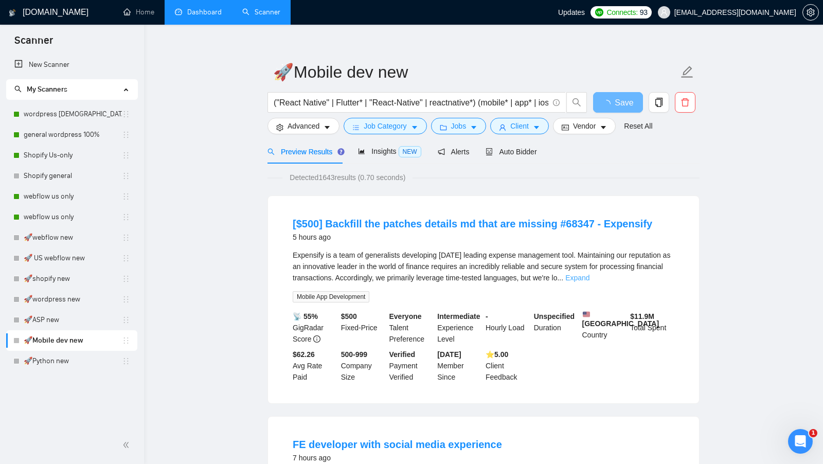
click at [590, 275] on link "Expand" at bounding box center [577, 278] width 24 height 8
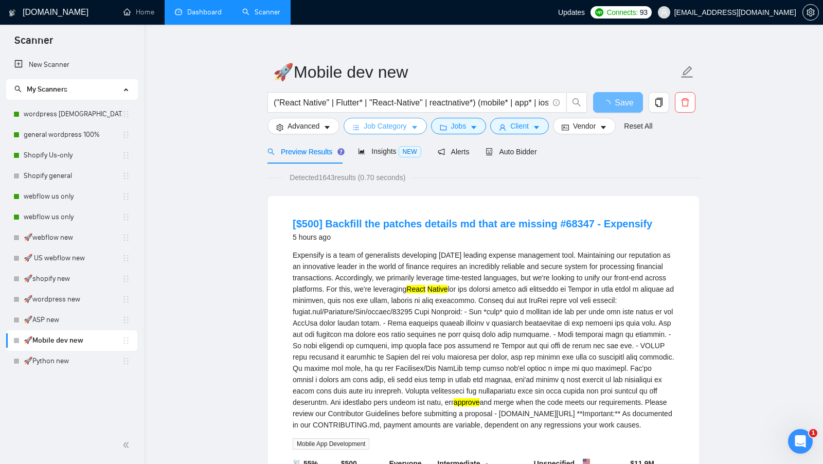
click at [426, 130] on button "Job Category" at bounding box center [385, 126] width 83 height 16
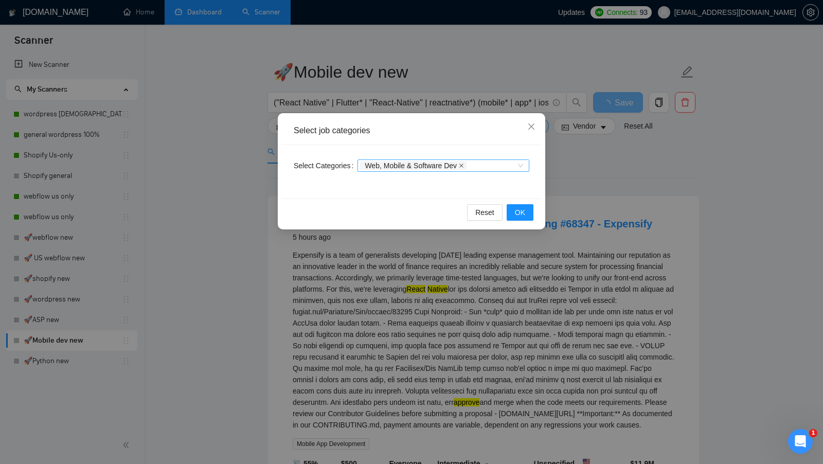
click at [464, 165] on icon "close" at bounding box center [461, 166] width 4 height 4
click at [465, 165] on div at bounding box center [438, 166] width 156 height 8
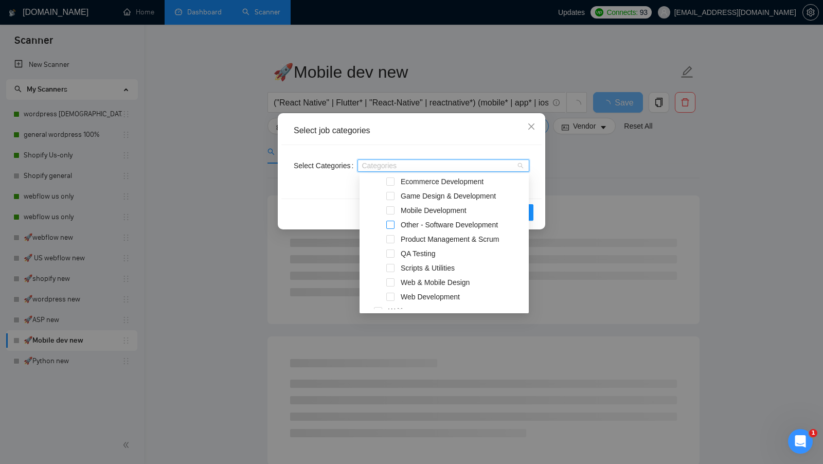
scroll to position [204, 0]
click at [394, 213] on span at bounding box center [390, 210] width 8 height 8
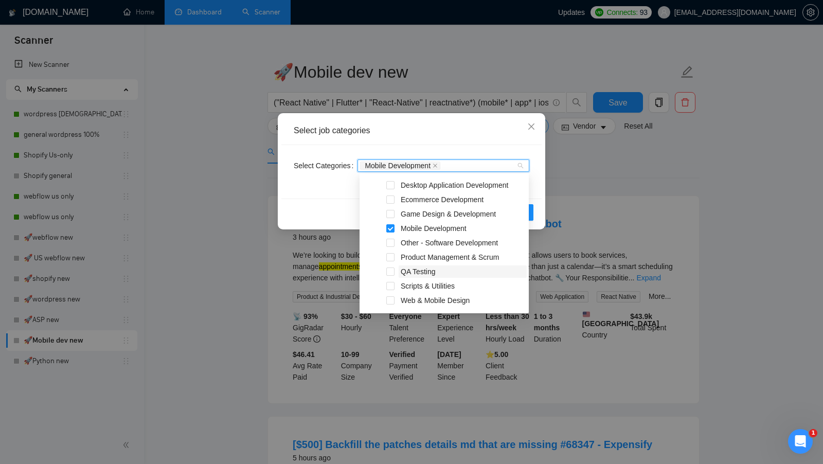
scroll to position [186, 0]
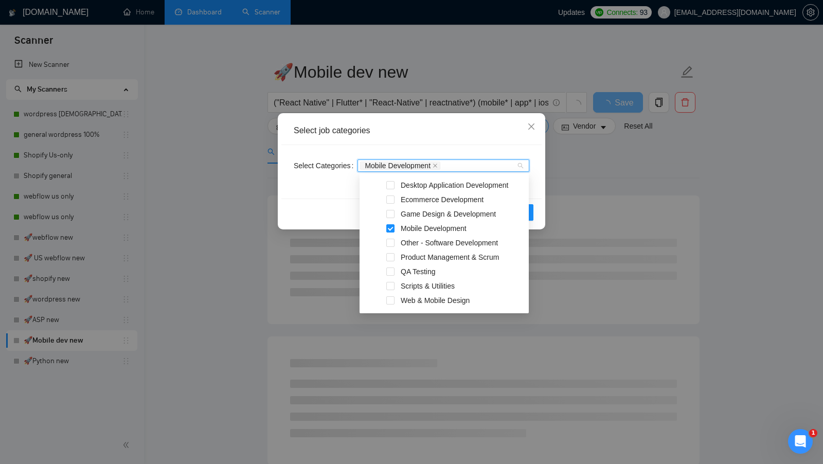
click at [353, 195] on div "Select Categories Mobile Development" at bounding box center [411, 172] width 260 height 54
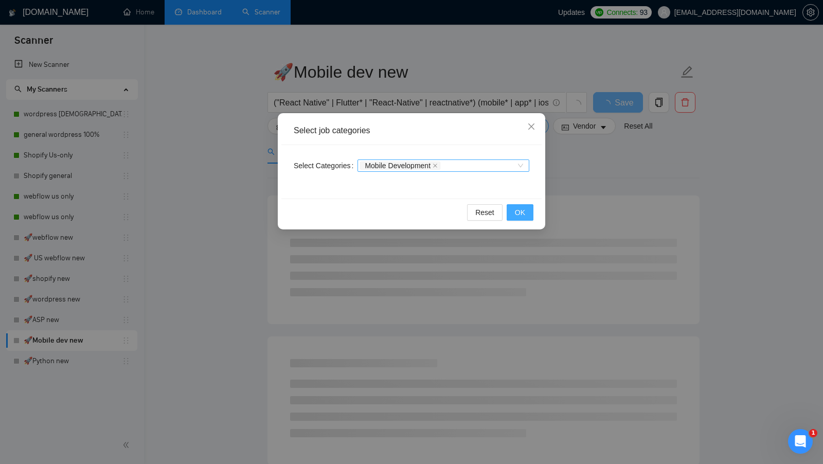
click at [524, 207] on span "OK" at bounding box center [520, 212] width 10 height 11
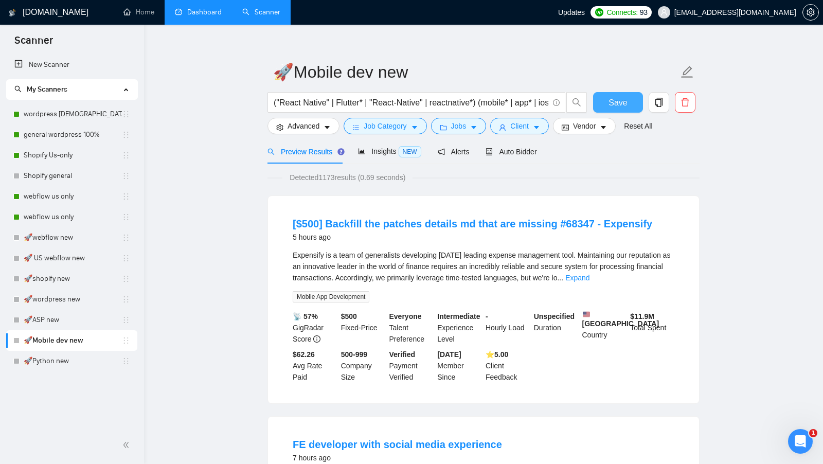
click at [615, 105] on span "Save" at bounding box center [618, 102] width 19 height 13
click at [590, 279] on link "Expand" at bounding box center [577, 278] width 24 height 8
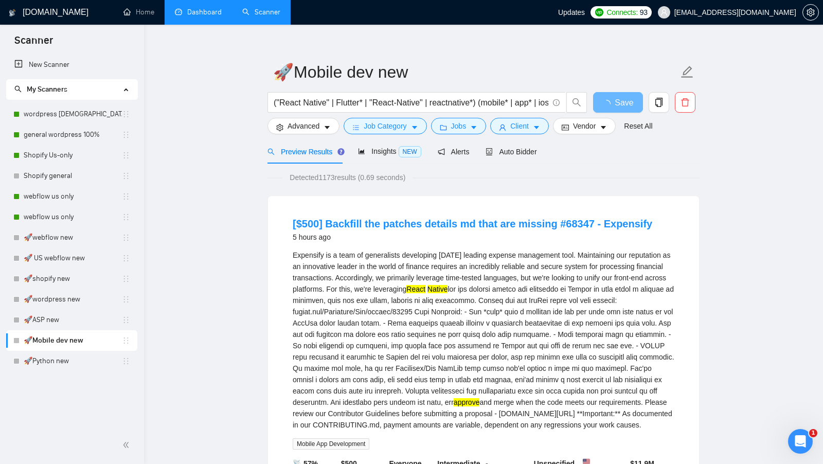
scroll to position [74, 0]
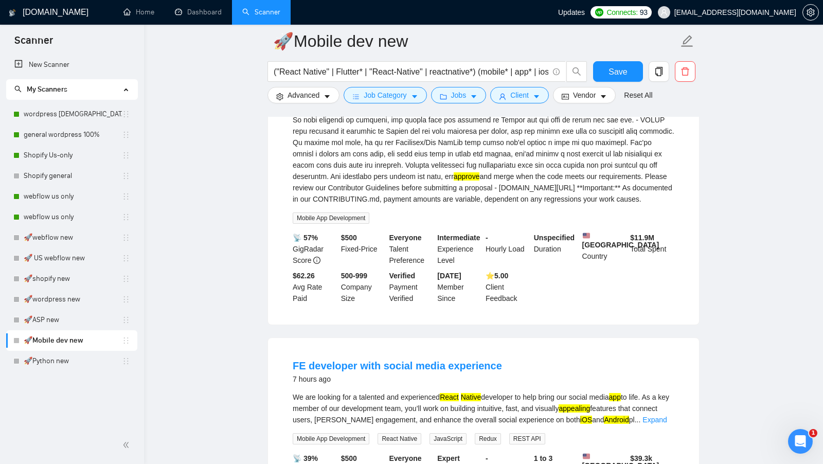
scroll to position [260, 0]
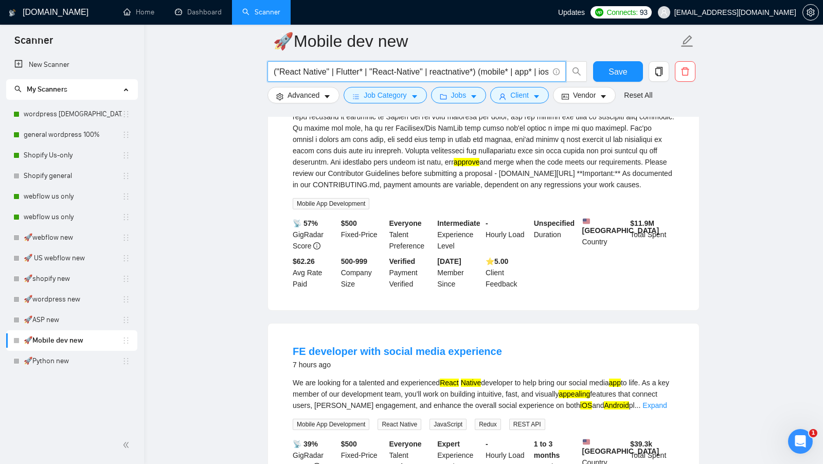
click at [536, 68] on input "("React Native" | Flutter* | "React-Native" | reactnative*) (mobile* | app* | i…" at bounding box center [411, 71] width 275 height 13
click at [511, 72] on input "("React Native" | Flutter* | "React-Native" | reactnative*) (mobile* | app* | i…" at bounding box center [411, 71] width 275 height 13
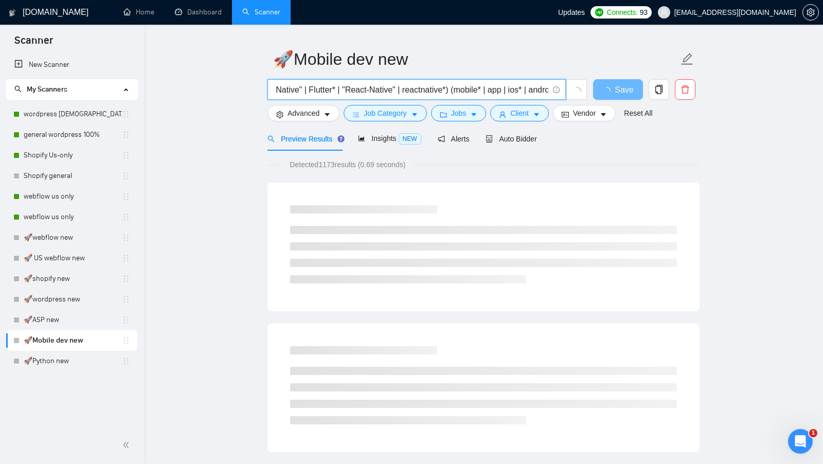
scroll to position [0, 49]
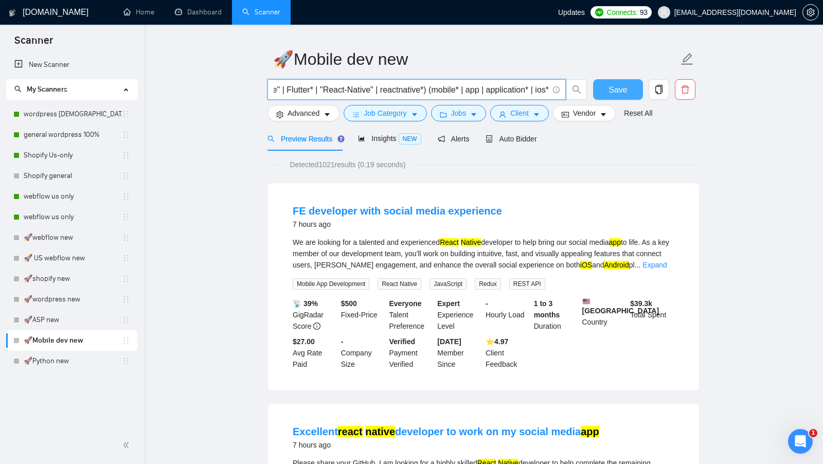
type input "("React Native" | Flutter* | "React-Native" | reactnative*) (mobile* | app | ap…"
click at [603, 93] on button "Save" at bounding box center [618, 89] width 50 height 21
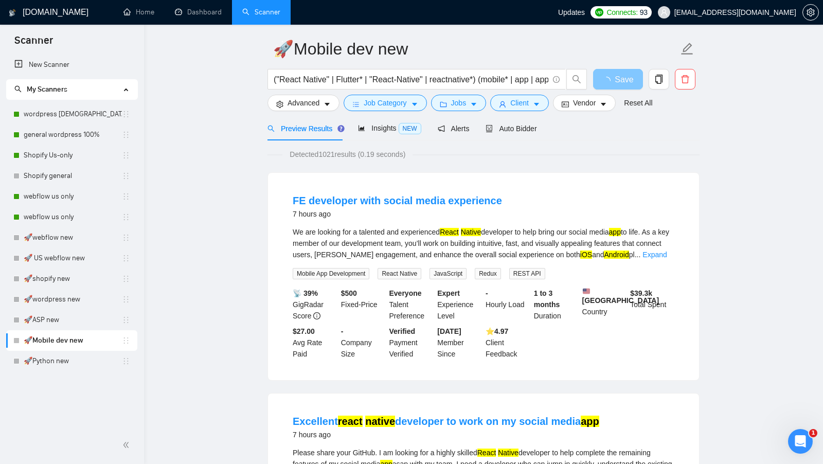
scroll to position [25, 0]
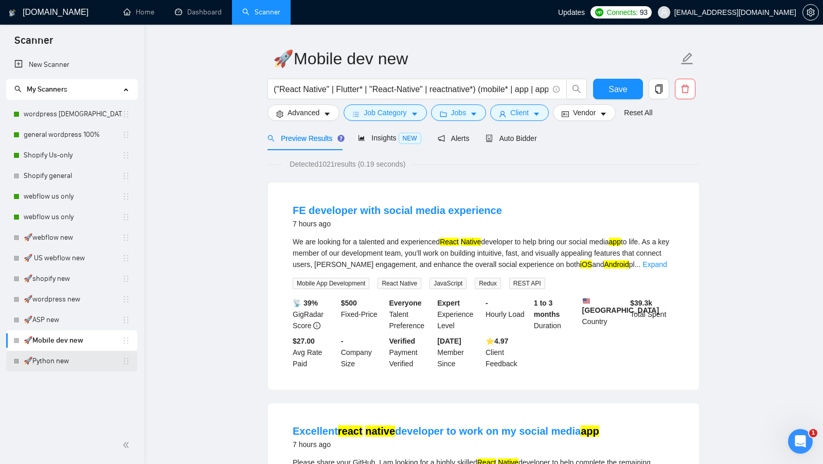
click at [65, 362] on link "🚀Python new" at bounding box center [73, 361] width 98 height 21
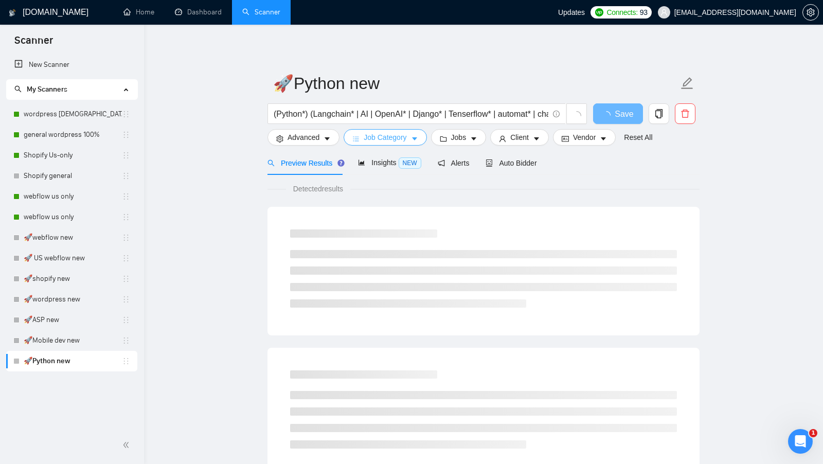
click at [372, 136] on span "Job Category" at bounding box center [385, 137] width 43 height 11
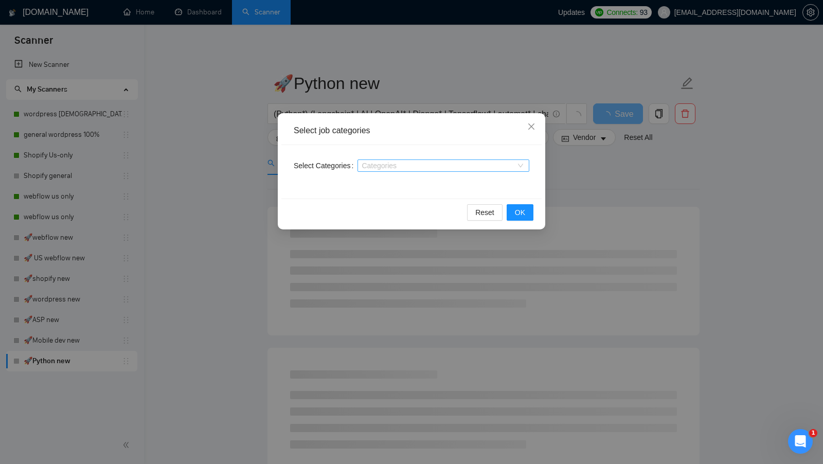
click at [375, 162] on div at bounding box center [438, 166] width 156 height 8
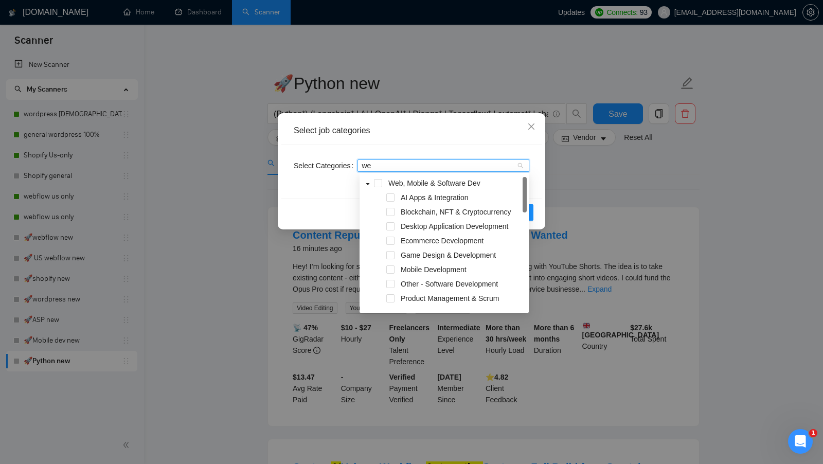
type input "web"
click at [377, 180] on span at bounding box center [378, 183] width 8 height 8
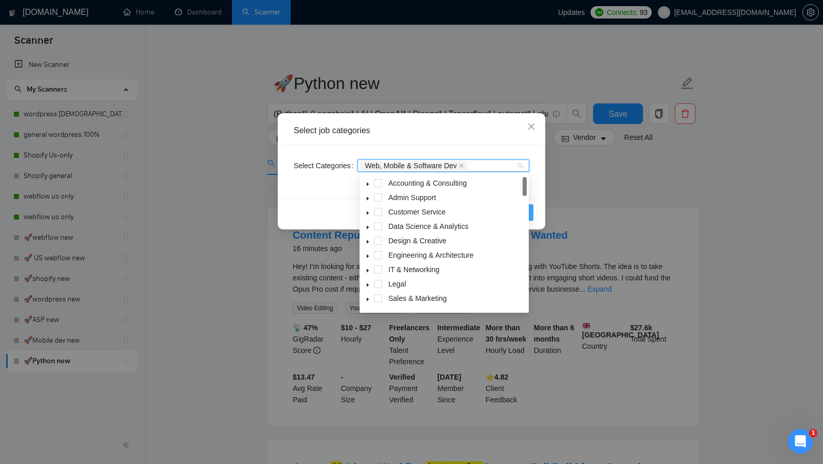
click at [531, 210] on button "OK" at bounding box center [520, 212] width 27 height 16
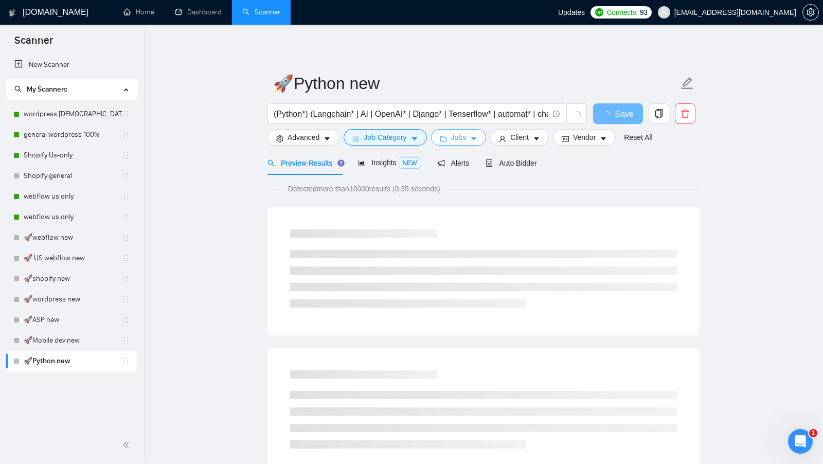
click at [461, 139] on span "Jobs" at bounding box center [458, 137] width 15 height 11
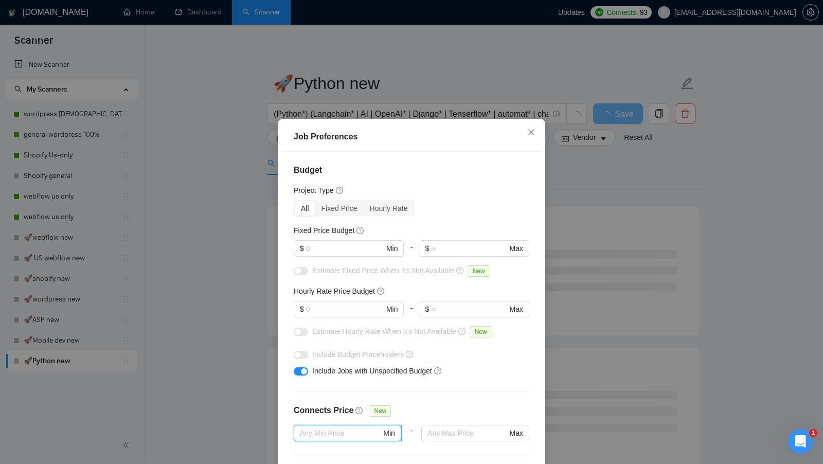
click at [334, 428] on input "text" at bounding box center [340, 433] width 81 height 11
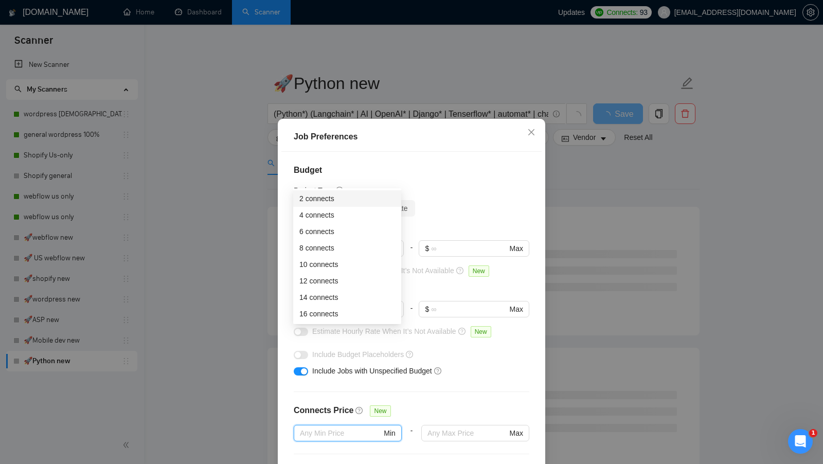
click at [456, 195] on div "Project Type" at bounding box center [412, 190] width 236 height 11
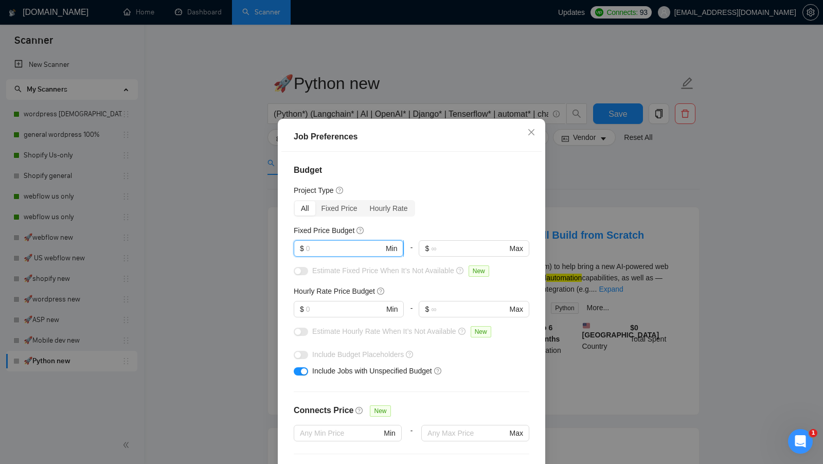
click at [353, 253] on input "text" at bounding box center [345, 248] width 78 height 11
type input "400"
click at [352, 309] on input "text" at bounding box center [345, 309] width 78 height 11
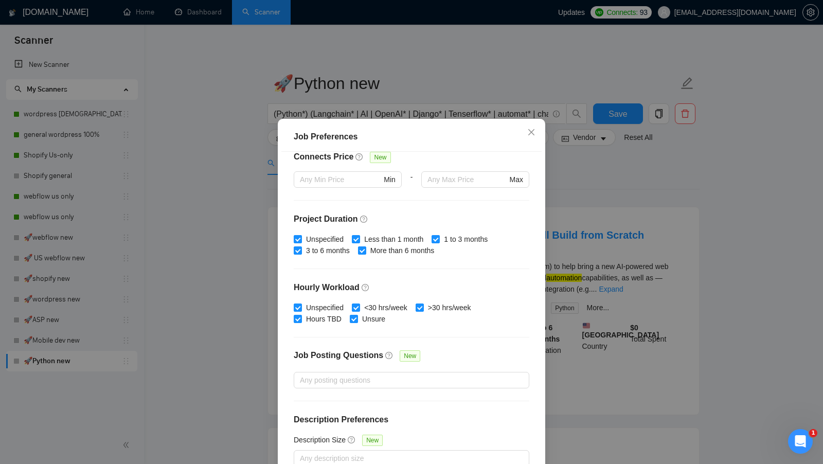
scroll to position [57, 0]
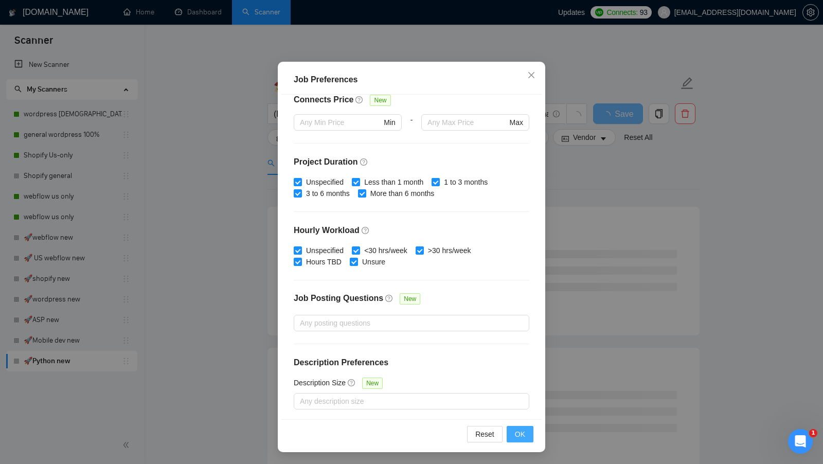
type input "20"
click at [523, 431] on span "OK" at bounding box center [520, 434] width 10 height 11
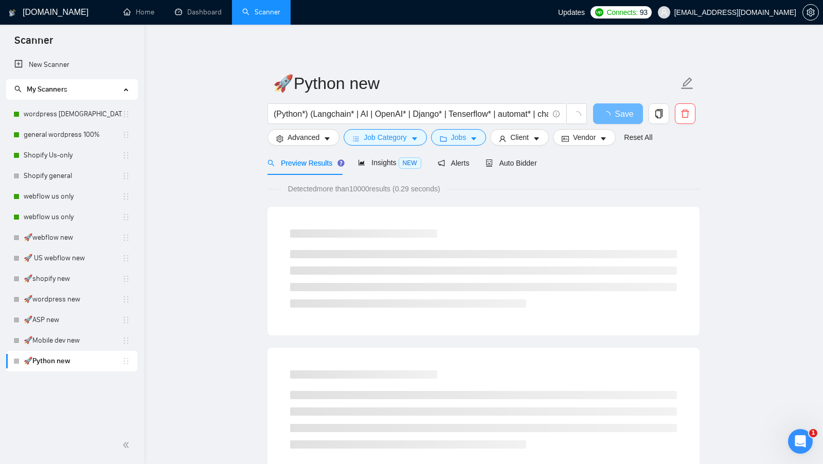
scroll to position [0, 0]
click at [522, 132] on span "Client" at bounding box center [519, 137] width 19 height 11
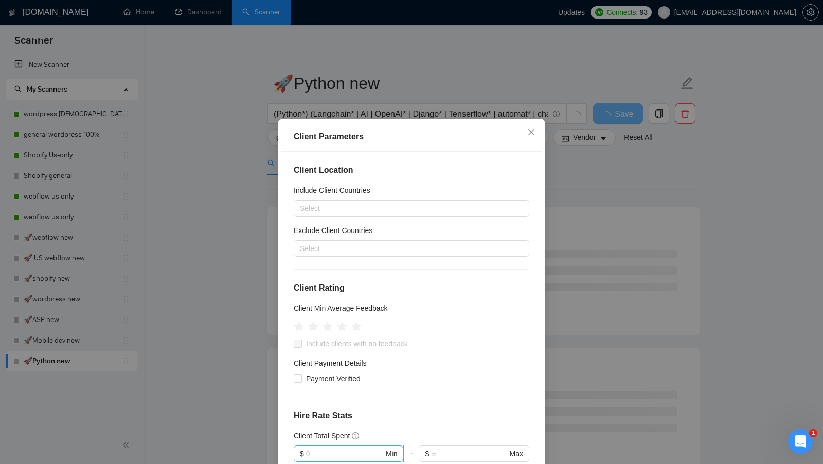
click at [360, 448] on input "text" at bounding box center [345, 453] width 78 height 11
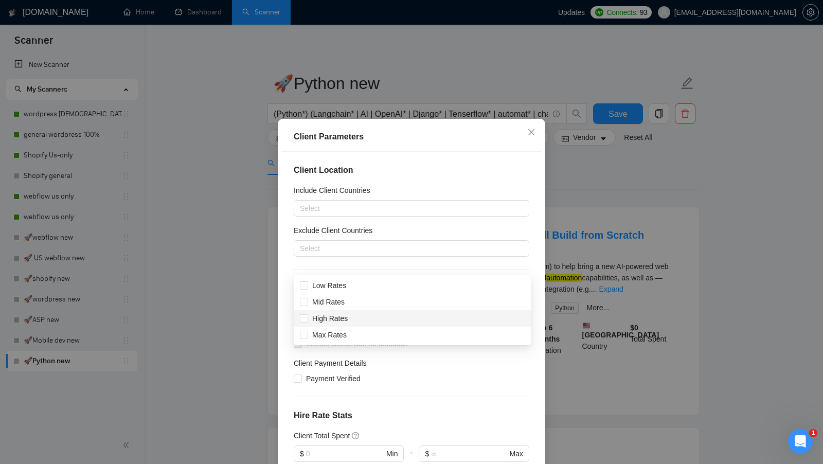
click at [360, 312] on div "High Rates" at bounding box center [412, 318] width 237 height 16
checkbox input "true"
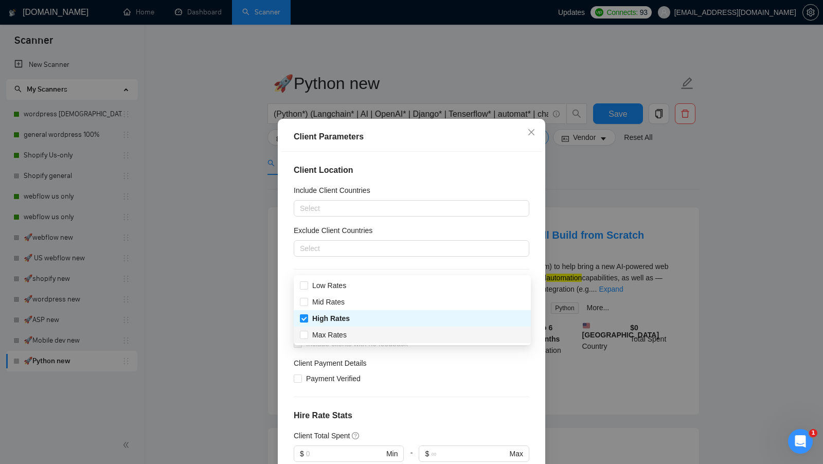
click at [384, 330] on div "Max Rates" at bounding box center [412, 334] width 225 height 11
checkbox input "true"
click at [410, 376] on div "Client Location Include Client Countries Select Exclude Client Countries Select…" at bounding box center [411, 314] width 260 height 325
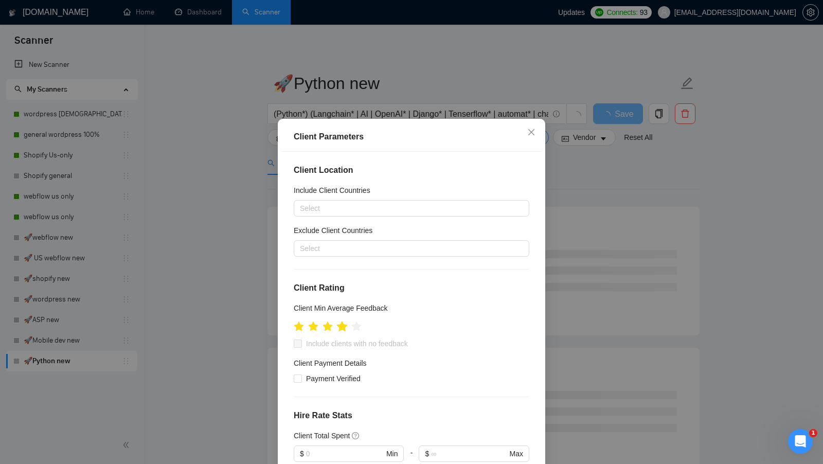
type input "20"
click at [346, 330] on icon "star" at bounding box center [341, 326] width 11 height 11
click at [342, 342] on span "Include clients with no feedback" at bounding box center [357, 343] width 110 height 11
click at [301, 342] on input "Include clients with no feedback" at bounding box center [297, 343] width 7 height 7
checkbox input "true"
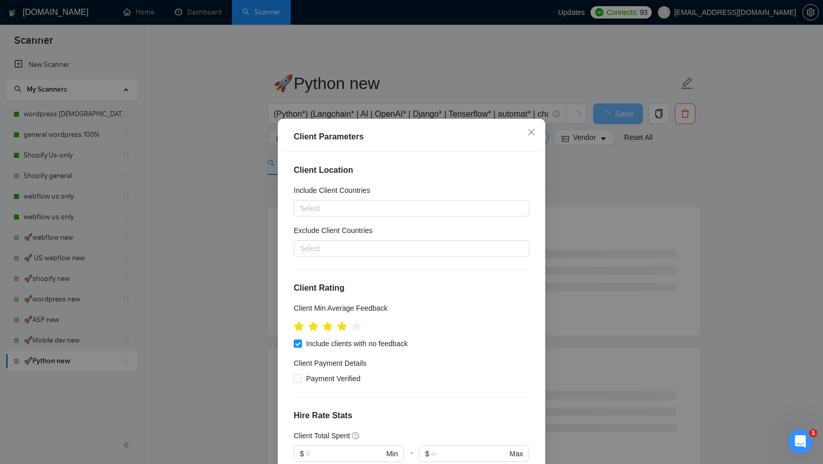
click at [327, 378] on span "Payment Verified" at bounding box center [333, 378] width 63 height 11
click at [301, 378] on input "Payment Verified" at bounding box center [297, 378] width 7 height 7
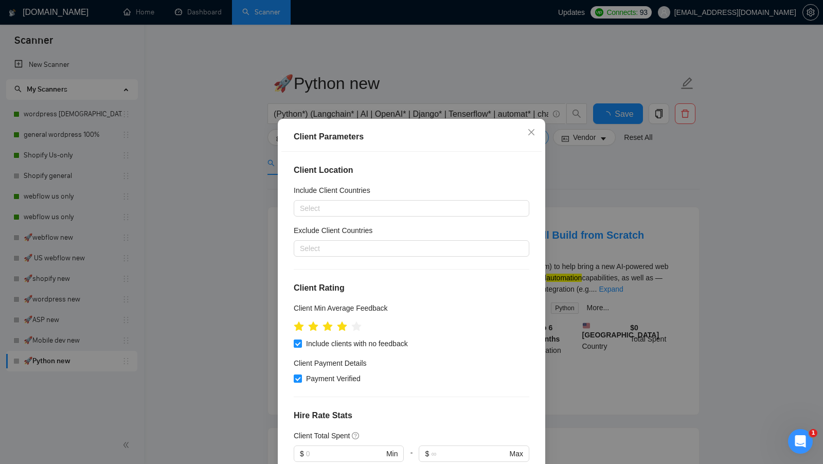
checkbox input "true"
click at [389, 249] on div at bounding box center [406, 248] width 220 height 12
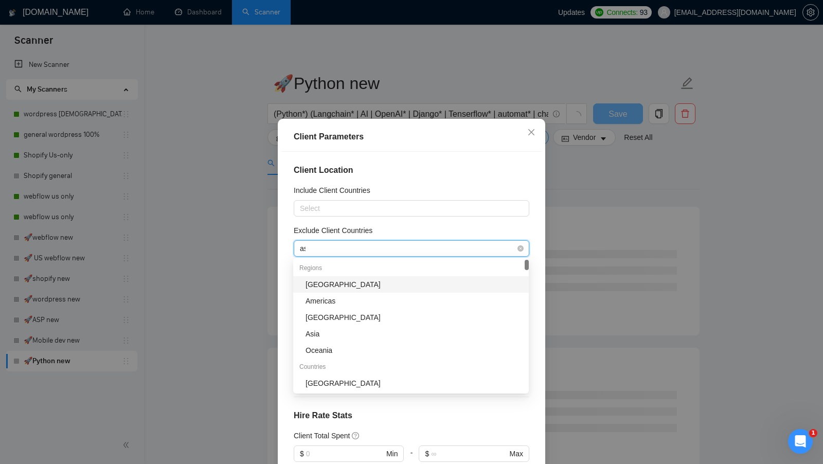
type input "asi"
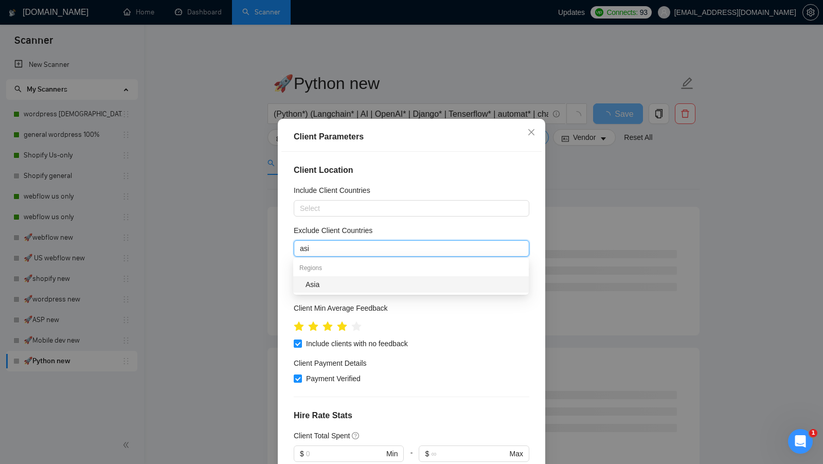
click at [385, 279] on div "Asia" at bounding box center [414, 284] width 217 height 11
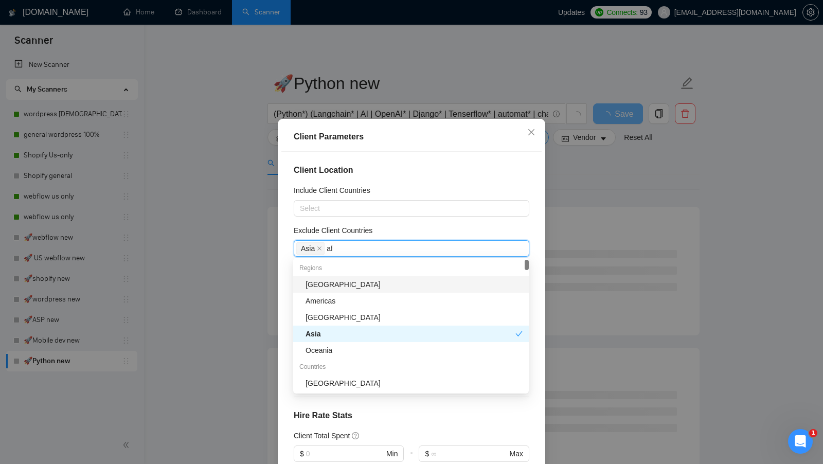
type input "afr"
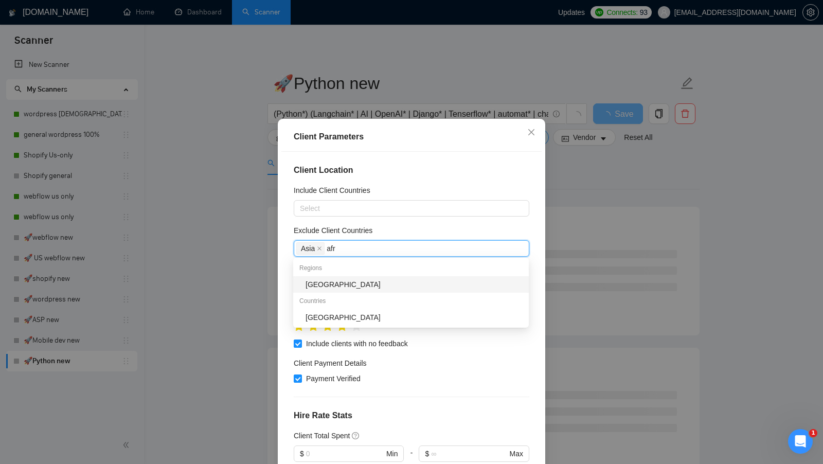
click at [375, 322] on div "[GEOGRAPHIC_DATA]" at bounding box center [414, 317] width 217 height 11
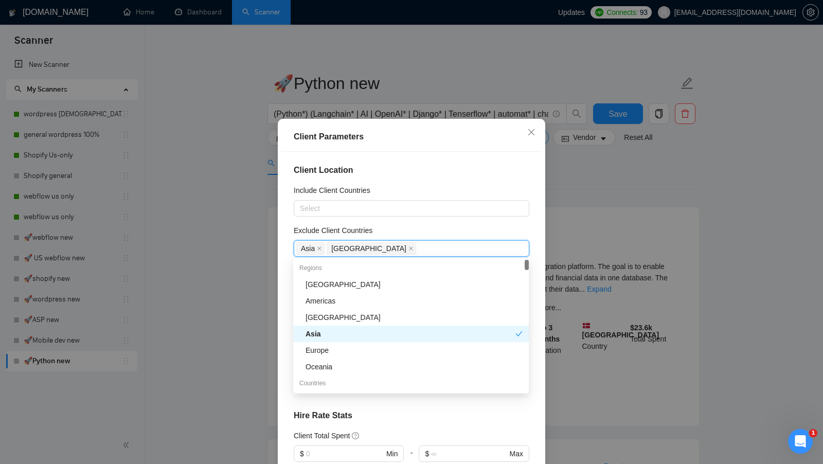
click at [528, 405] on div "Client Location Include Client Countries Select Exclude Client Countries Asia S…" at bounding box center [411, 314] width 260 height 325
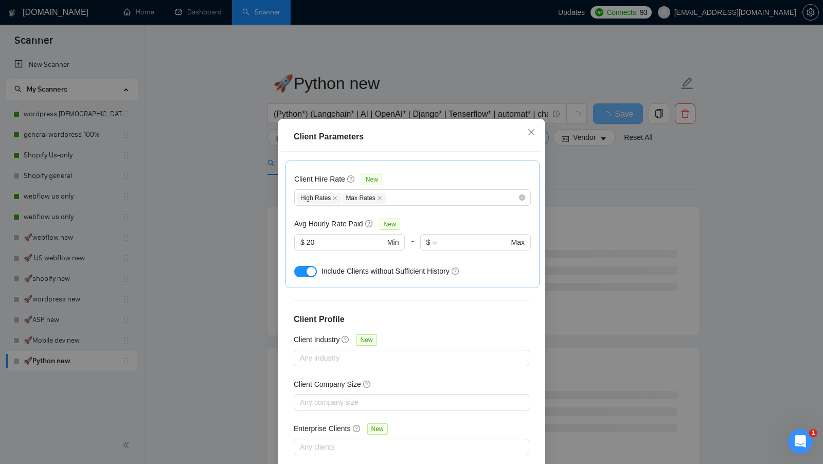
scroll to position [57, 0]
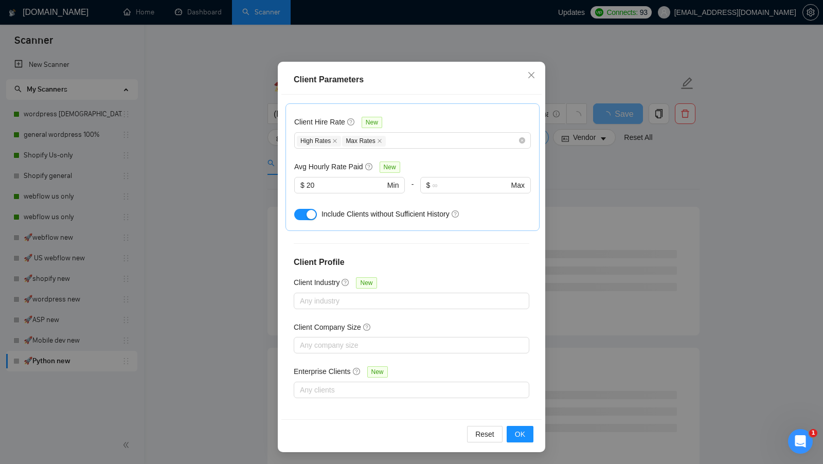
click at [503, 444] on div "Reset OK" at bounding box center [411, 433] width 260 height 29
click at [512, 442] on button "OK" at bounding box center [520, 434] width 27 height 16
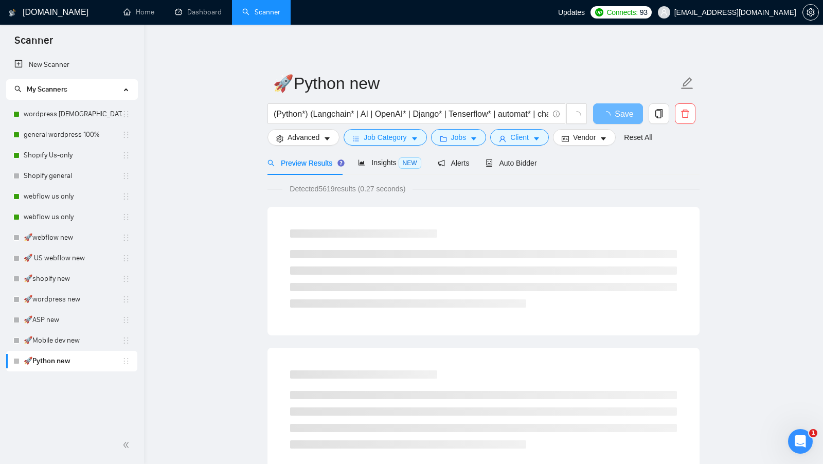
scroll to position [0, 0]
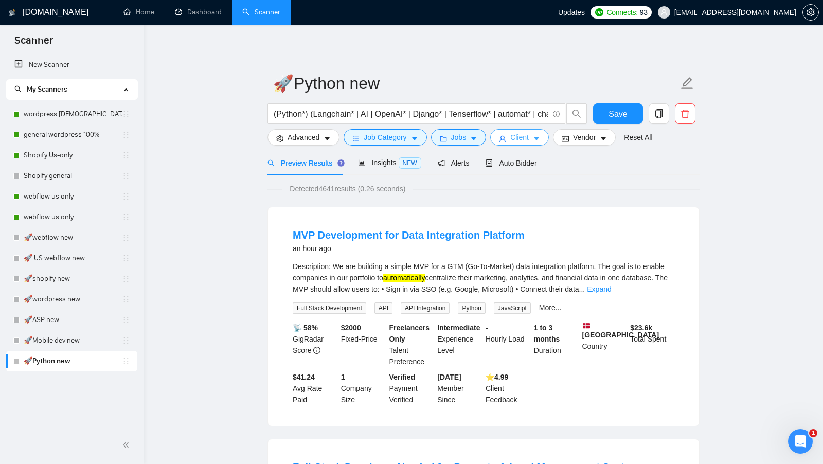
click at [512, 142] on span "Client" at bounding box center [519, 137] width 19 height 11
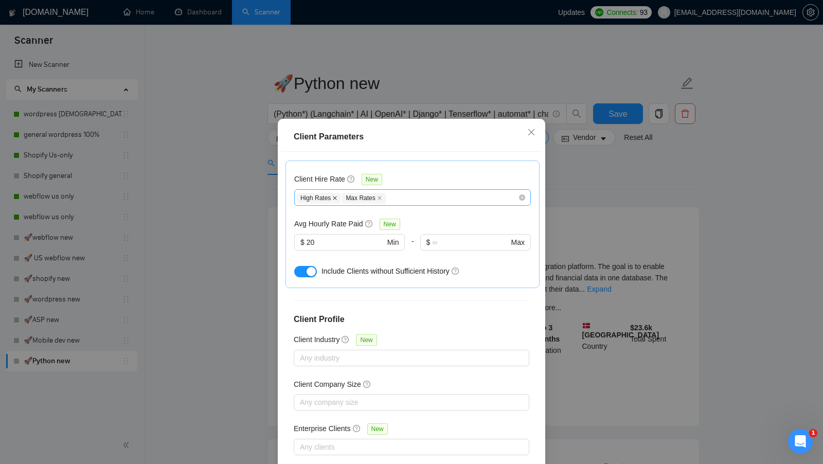
click at [334, 196] on icon "close" at bounding box center [334, 198] width 5 height 5
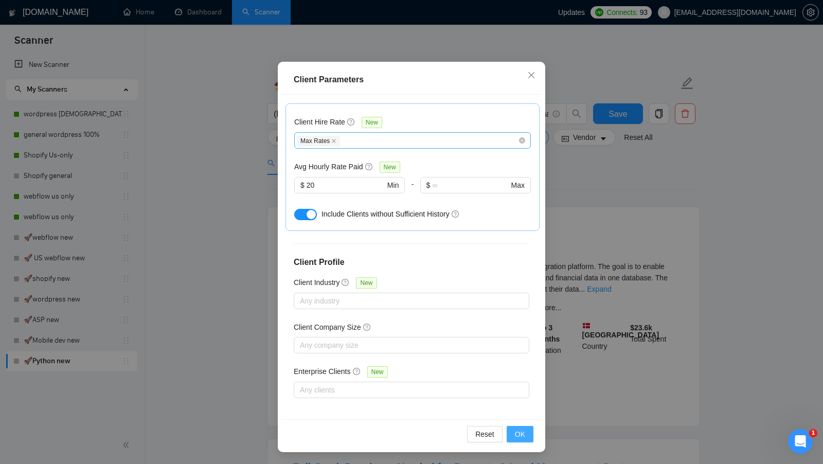
click at [520, 430] on span "OK" at bounding box center [520, 434] width 10 height 11
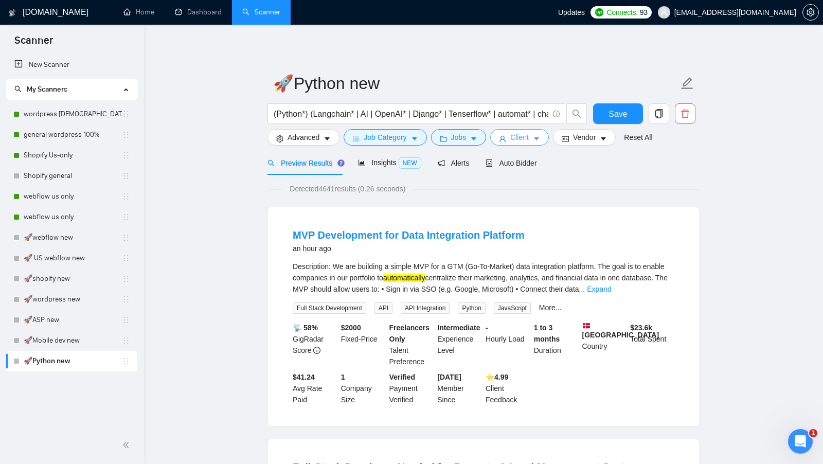
scroll to position [0, 0]
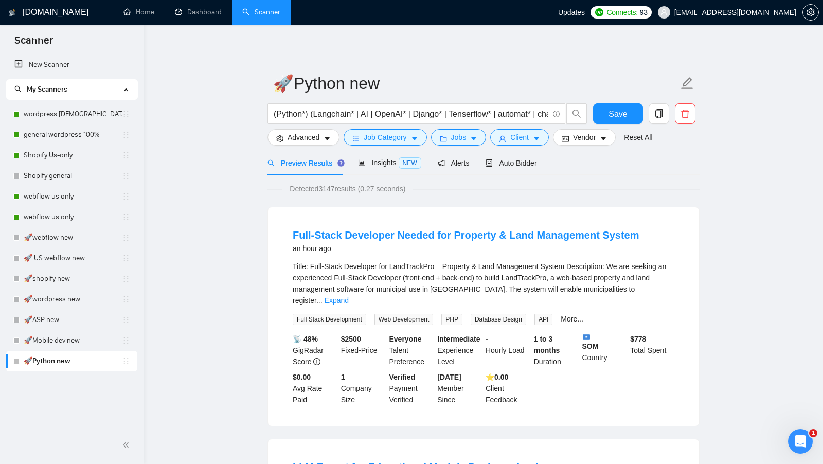
click at [669, 294] on div "Title: Full-Stack Developer for LandTrackPro – Property & Land Management Syste…" at bounding box center [484, 283] width 382 height 45
click at [669, 293] on div "Title: Full-Stack Developer for LandTrackPro – Property & Land Management Syste…" at bounding box center [484, 283] width 382 height 45
click at [349, 296] on link "Expand" at bounding box center [337, 300] width 24 height 8
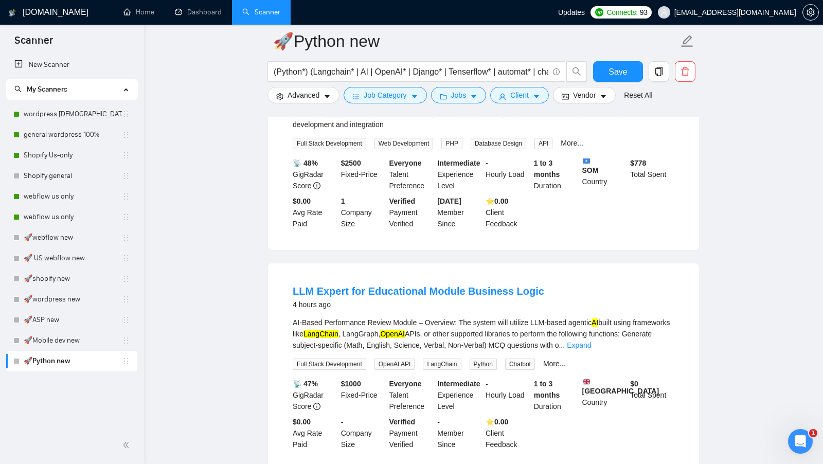
scroll to position [494, 0]
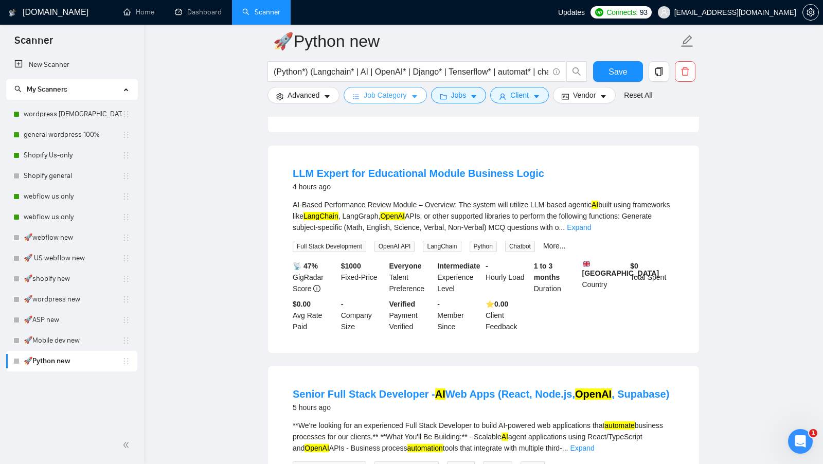
click at [395, 99] on span "Job Category" at bounding box center [385, 95] width 43 height 11
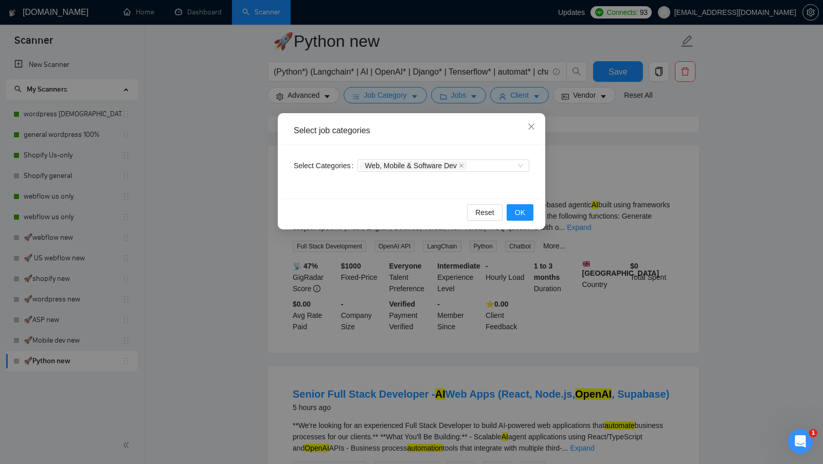
click at [622, 58] on div "Select job categories Select Categories Web, Mobile & Software Dev Reset OK" at bounding box center [411, 232] width 823 height 464
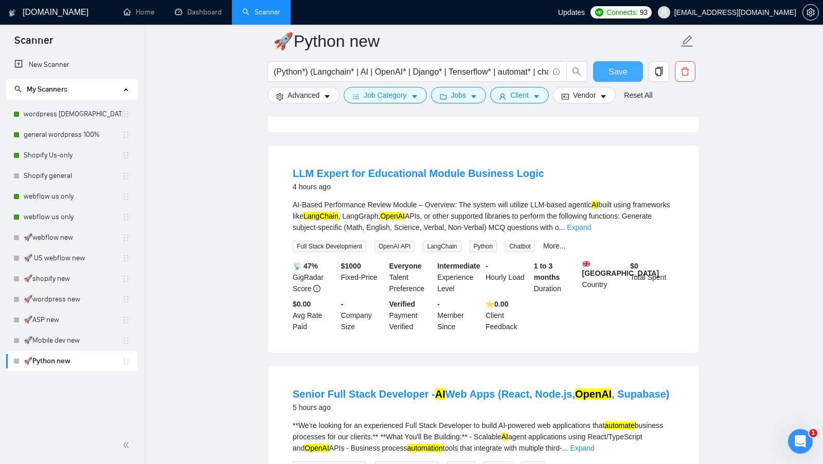
click at [619, 81] on button "Save" at bounding box center [618, 71] width 50 height 21
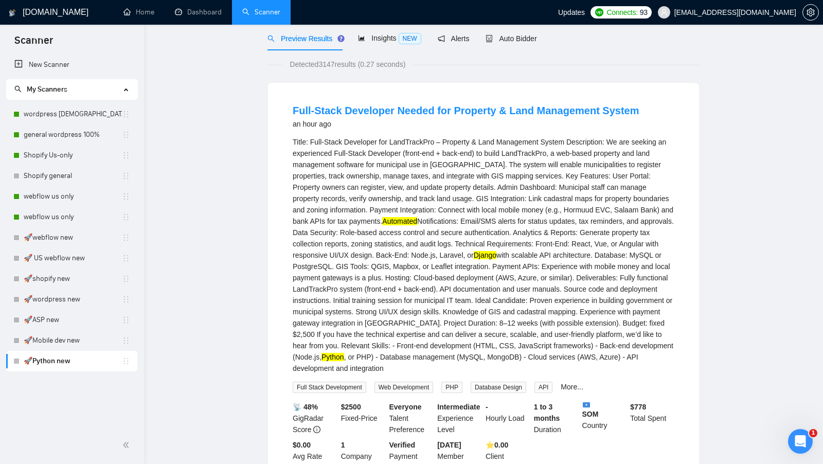
scroll to position [0, 0]
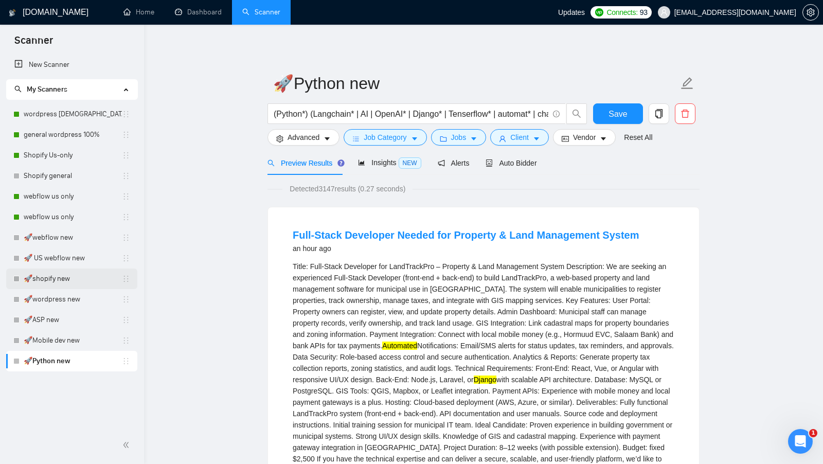
click at [52, 271] on link "🚀shopify new" at bounding box center [73, 279] width 98 height 21
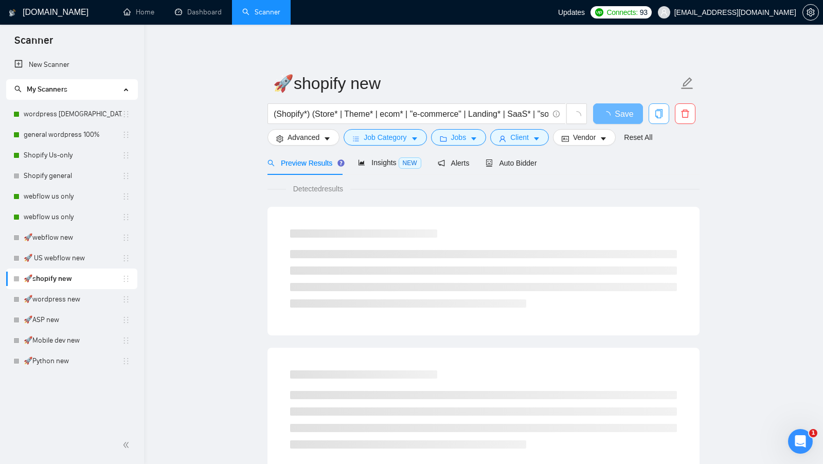
click at [660, 112] on icon "copy" at bounding box center [658, 113] width 9 height 9
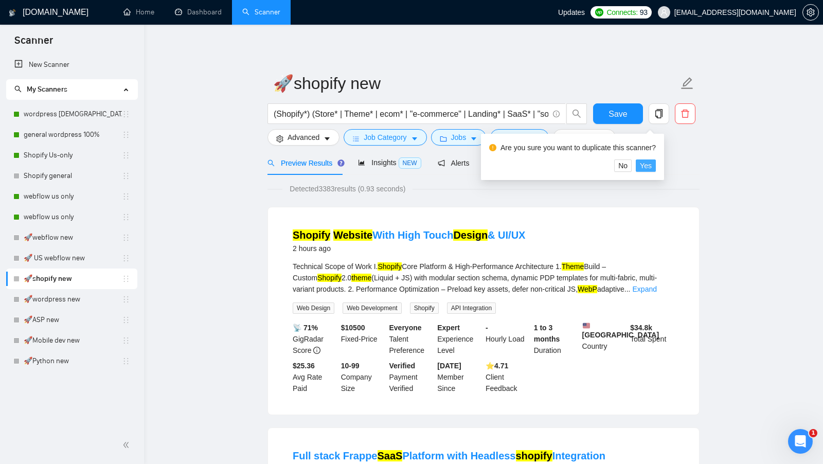
click at [656, 167] on button "Yes" at bounding box center [646, 165] width 20 height 12
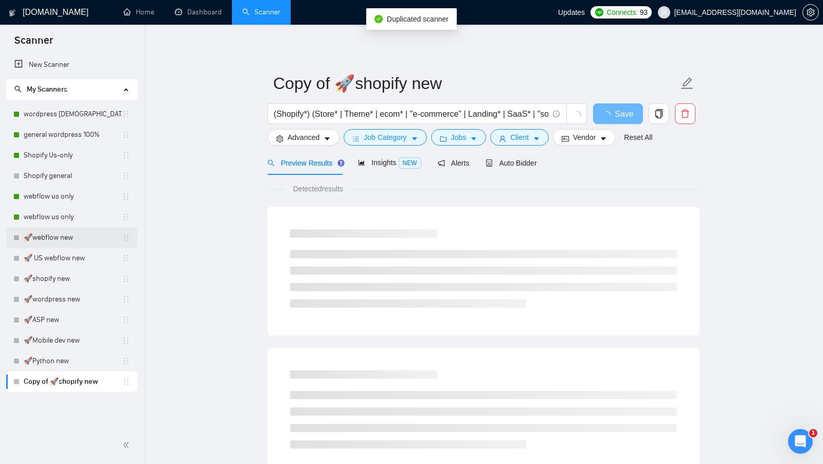
click at [79, 235] on link "🚀webflow new" at bounding box center [73, 237] width 98 height 21
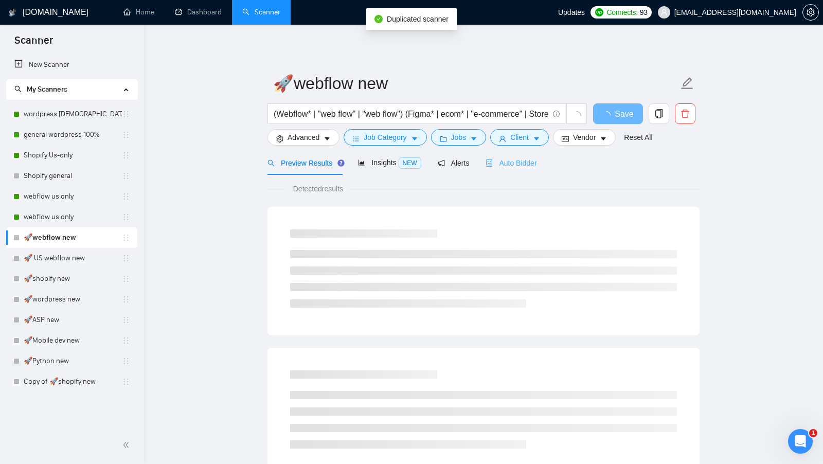
click at [533, 154] on div "Auto Bidder" at bounding box center [511, 163] width 51 height 24
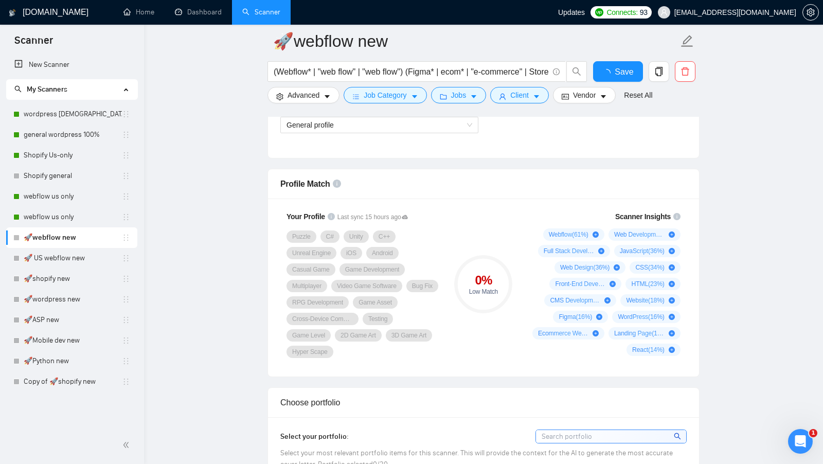
scroll to position [502, 0]
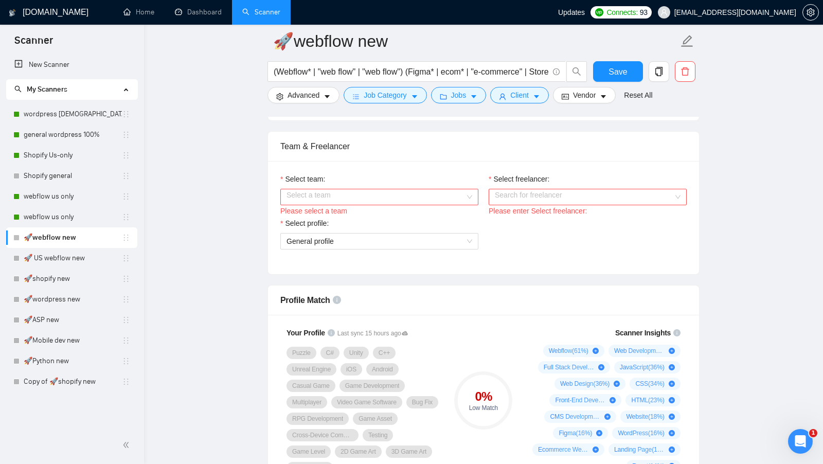
click at [451, 198] on input "Select team:" at bounding box center [376, 196] width 179 height 15
click at [417, 212] on div "[PERSON_NAME]" at bounding box center [379, 212] width 186 height 11
click at [514, 196] on input "Select freelancer:" at bounding box center [584, 196] width 179 height 15
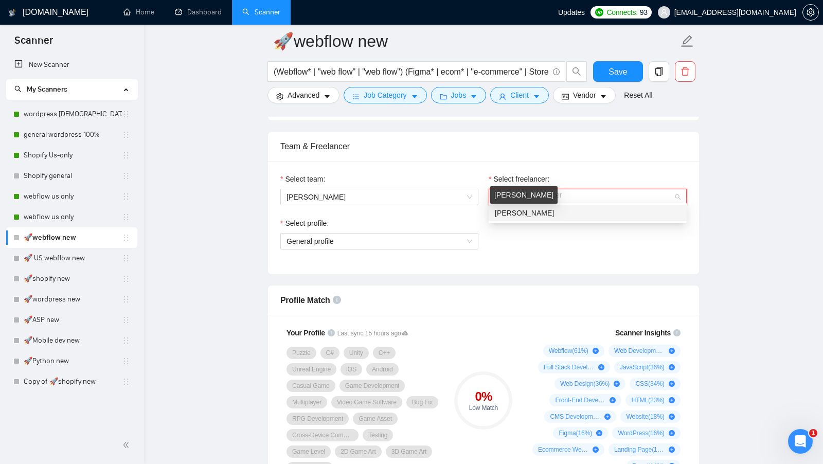
click at [507, 209] on span "[PERSON_NAME]" at bounding box center [524, 213] width 59 height 8
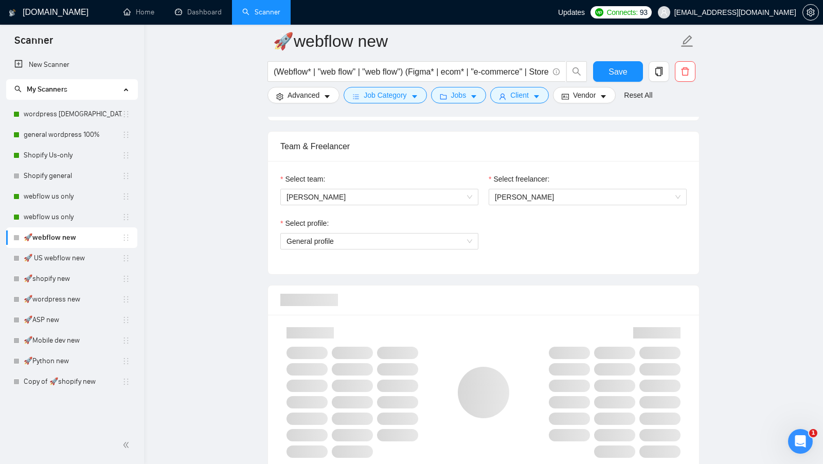
click at [440, 222] on div "Select profile:" at bounding box center [379, 225] width 198 height 15
click at [424, 238] on span "General profile" at bounding box center [380, 241] width 186 height 15
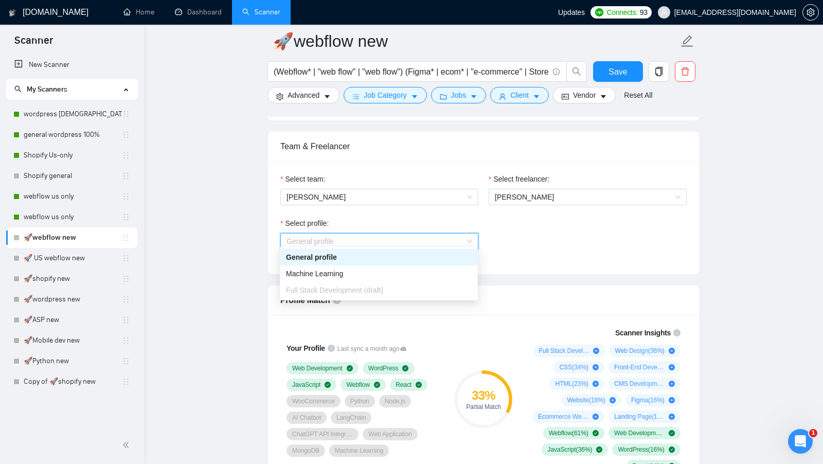
click at [389, 254] on div "General profile" at bounding box center [379, 257] width 186 height 11
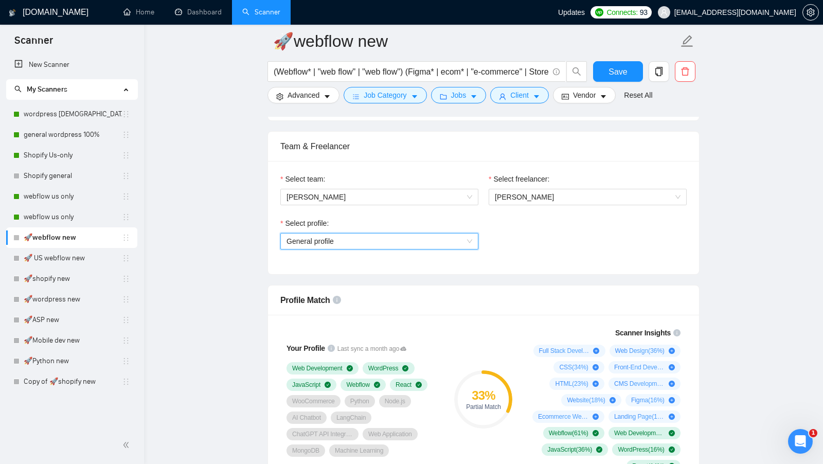
click at [524, 250] on div "Select profile: General profile General profile" at bounding box center [483, 240] width 417 height 44
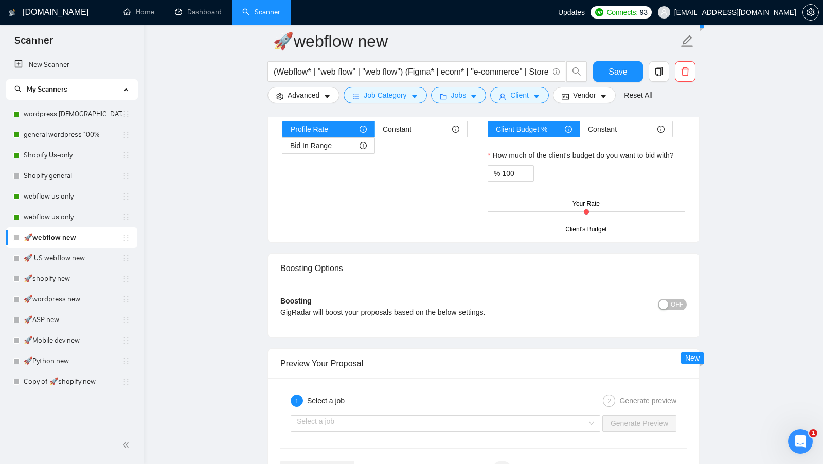
scroll to position [1647, 0]
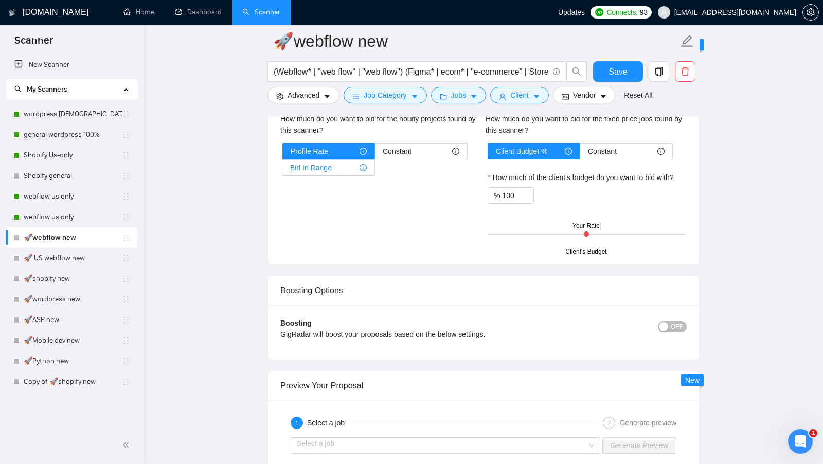
click at [300, 160] on span "Bid In Range" at bounding box center [311, 167] width 42 height 15
click at [282, 170] on input "Bid In Range" at bounding box center [282, 170] width 0 height 0
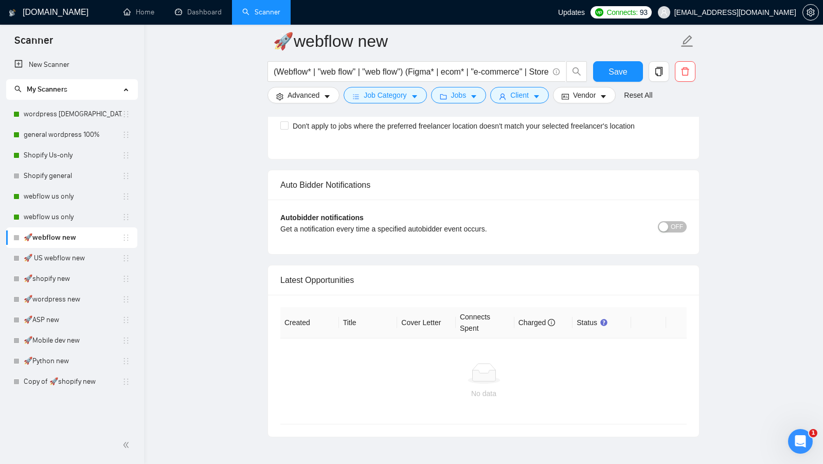
scroll to position [2293, 0]
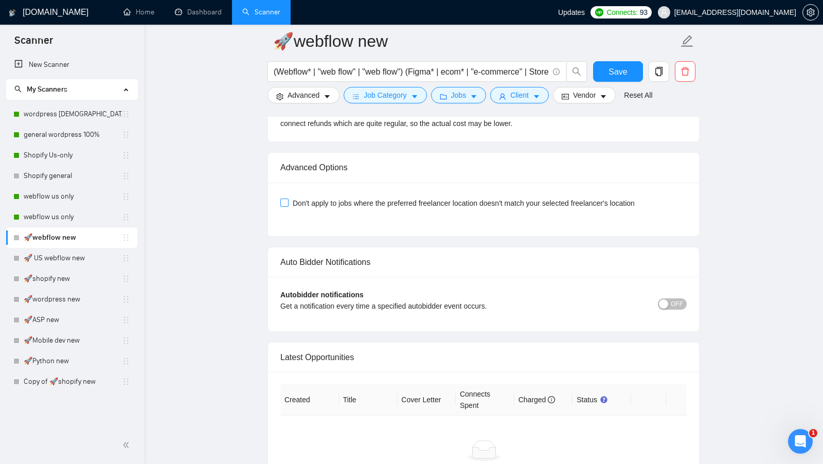
click at [287, 199] on input "Don't apply to jobs where the preferred freelancer location doesn't match your …" at bounding box center [283, 202] width 7 height 7
checkbox input "true"
click at [625, 64] on button "Save" at bounding box center [618, 71] width 50 height 21
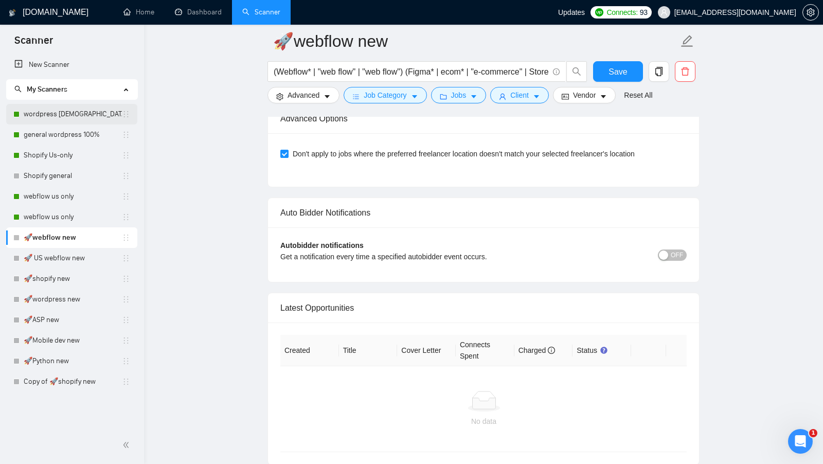
click at [74, 111] on link "wordpress [DEMOGRAPHIC_DATA]-only 100%" at bounding box center [73, 114] width 98 height 21
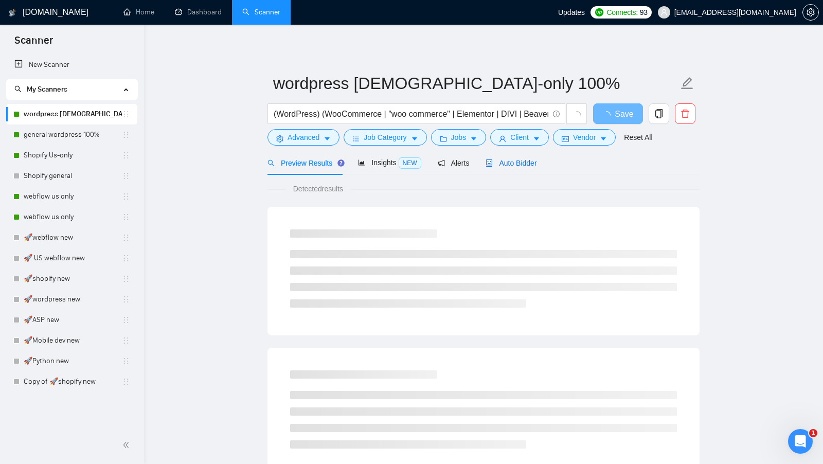
click at [512, 164] on span "Auto Bidder" at bounding box center [511, 163] width 51 height 8
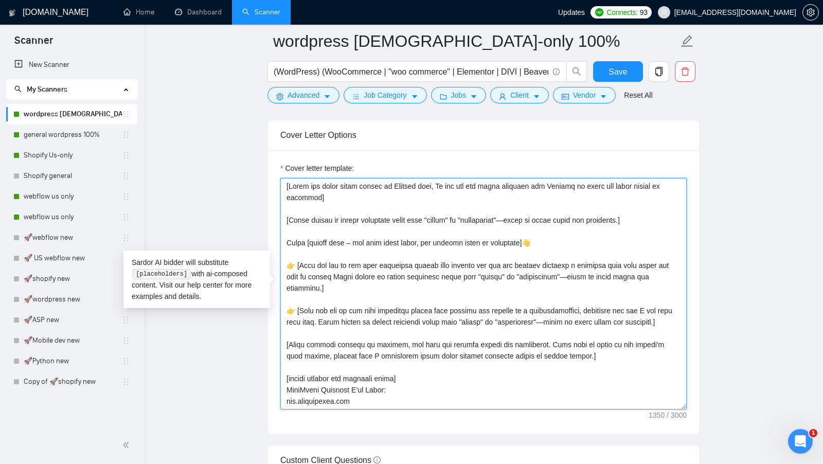
drag, startPoint x: 395, startPoint y: 394, endPoint x: 281, endPoint y: 178, distance: 244.2
click at [281, 178] on textarea "Cover letter template:" at bounding box center [483, 294] width 406 height 232
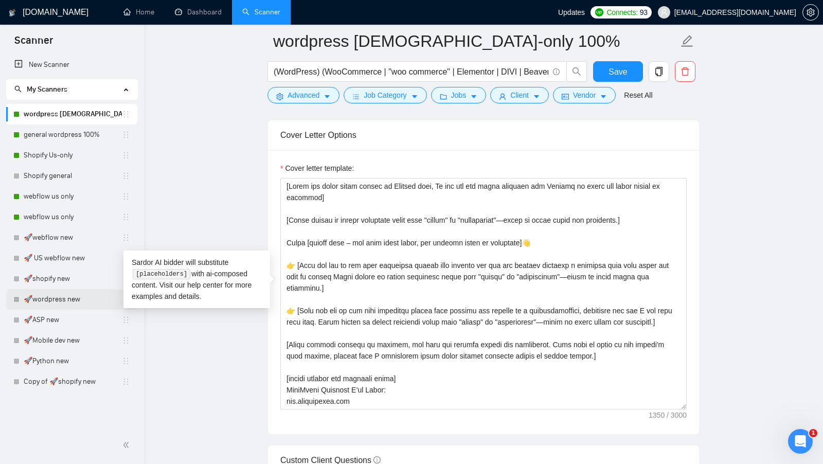
click at [68, 300] on link "🚀wordpress new" at bounding box center [73, 299] width 98 height 21
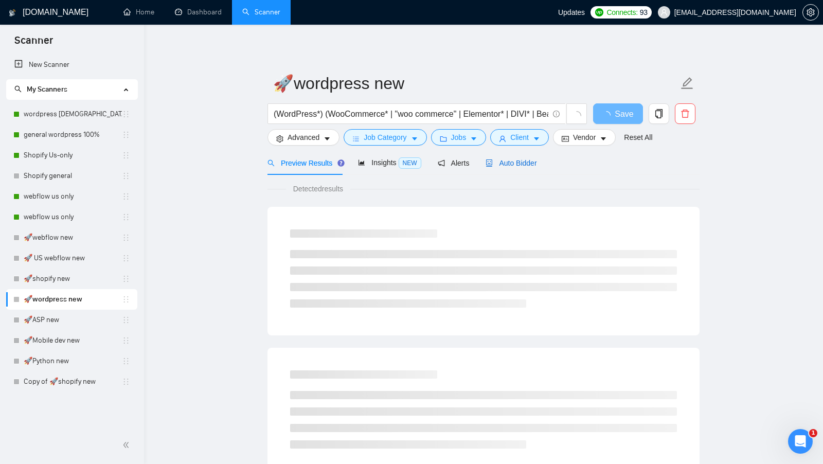
click at [491, 166] on icon "robot" at bounding box center [490, 162] width 6 height 7
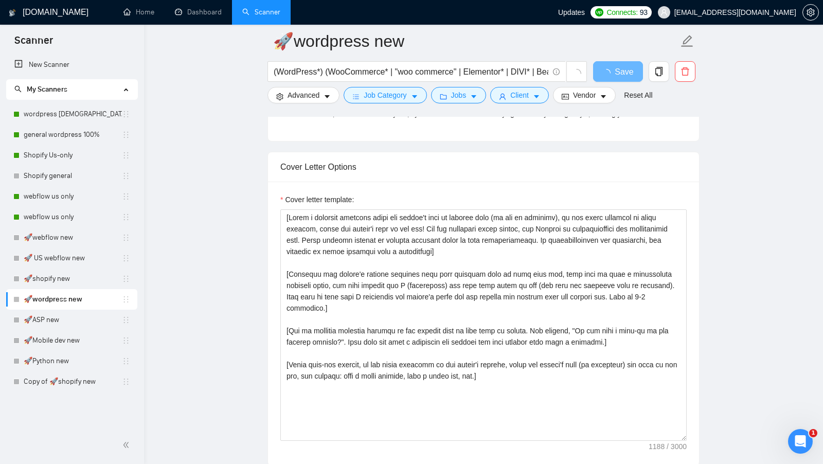
scroll to position [1061, 0]
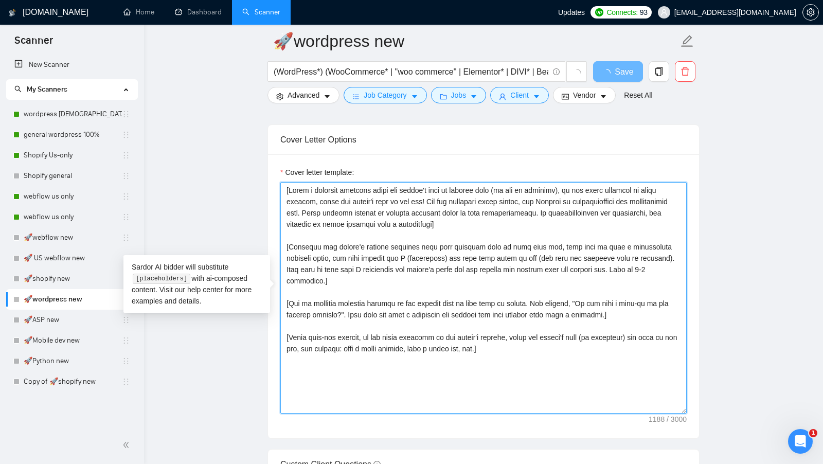
drag, startPoint x: 518, startPoint y: 338, endPoint x: 260, endPoint y: 159, distance: 313.5
click at [260, 158] on main "🚀wordpress new (WordPress*) (WooCommerce* | "woo commerce" | Elementor* | DIVI*…" at bounding box center [484, 301] width 646 height 2643
paste textarea "lor ipsum dolor sitame co Adipisc elit, Se doe tem inc utlab etdolore mag Aliqu…"
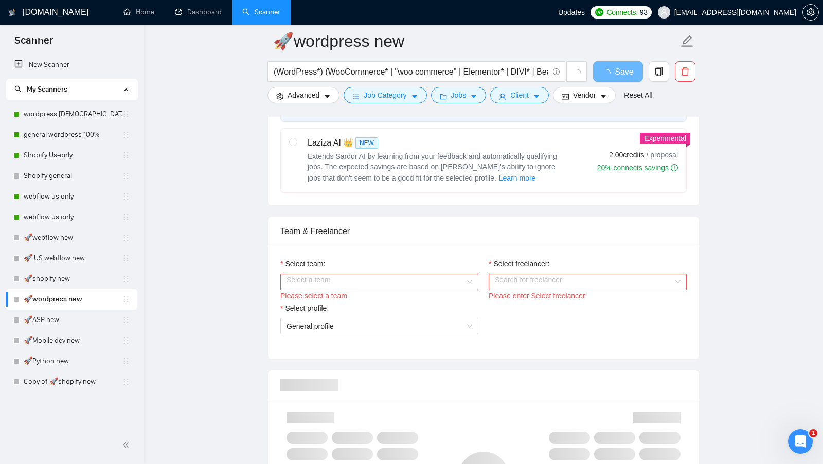
scroll to position [463, 0]
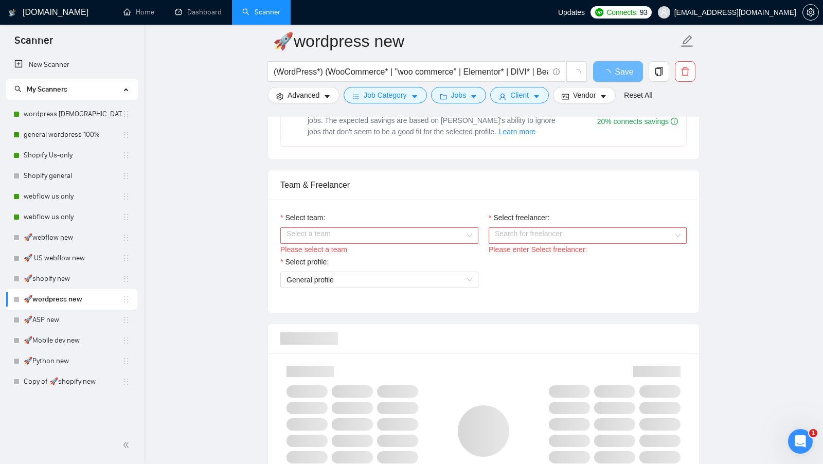
type textarea "[Lorem ips dolor sitam consec ad Elitsed doei, Te inc utl etd magna aliquaen ad…"
click at [440, 244] on div "Please select a team" at bounding box center [379, 249] width 198 height 11
click at [421, 244] on div "Please select a team" at bounding box center [379, 249] width 198 height 11
click at [417, 236] on input "Select team:" at bounding box center [376, 235] width 179 height 15
click at [367, 251] on div "[PERSON_NAME]" at bounding box center [379, 250] width 186 height 11
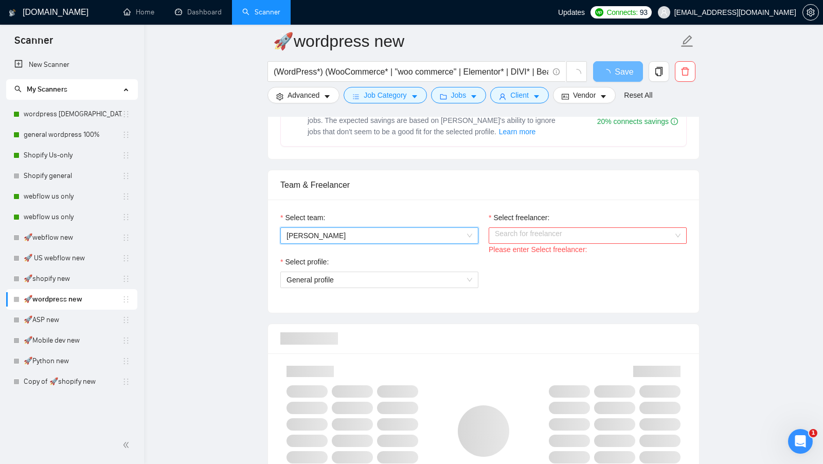
click at [548, 233] on input "Select freelancer:" at bounding box center [584, 235] width 179 height 15
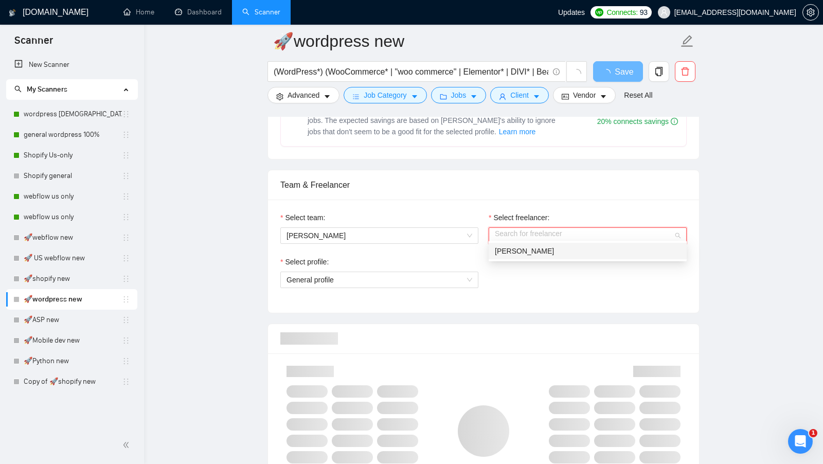
click at [526, 253] on span "[PERSON_NAME]" at bounding box center [524, 251] width 59 height 8
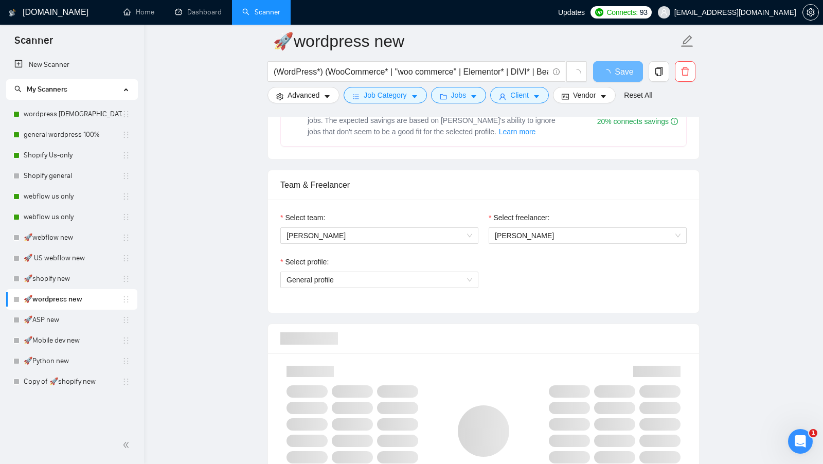
click at [438, 262] on div "Select profile:" at bounding box center [379, 263] width 198 height 15
click at [434, 272] on span "General profile" at bounding box center [380, 279] width 186 height 15
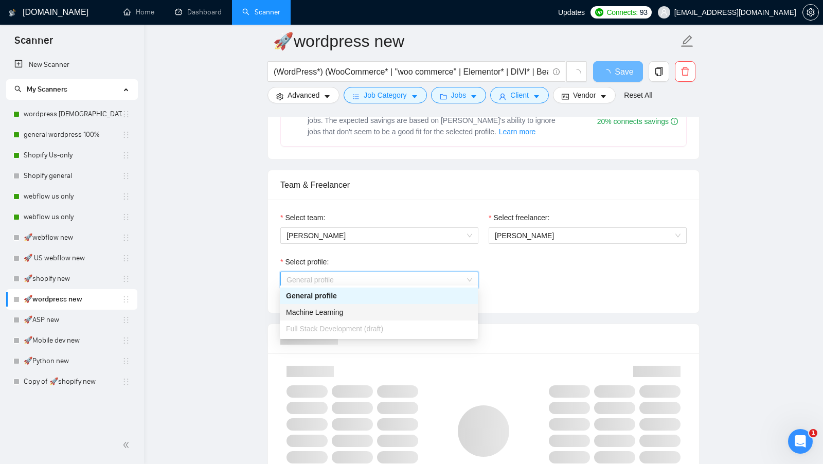
click at [380, 307] on div "Machine Learning" at bounding box center [379, 312] width 186 height 11
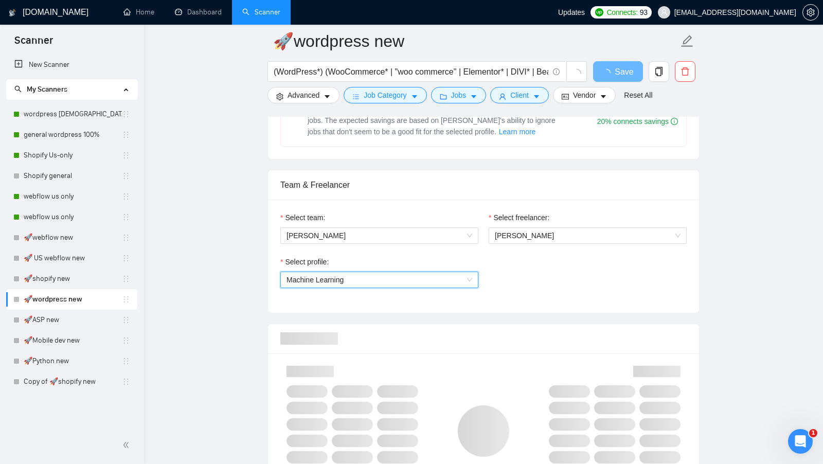
click at [389, 288] on div "Select profile: 1110580759050571776 Machine Learning" at bounding box center [379, 278] width 208 height 44
click at [392, 278] on span "Machine Learning" at bounding box center [380, 279] width 186 height 15
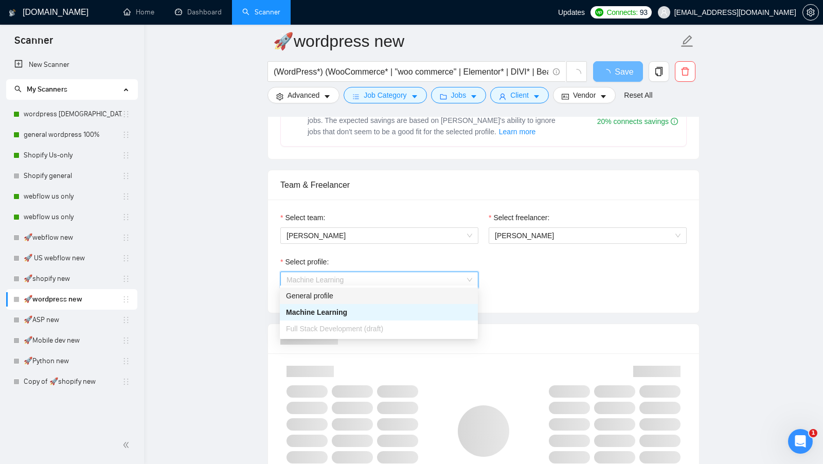
click at [374, 297] on div "General profile" at bounding box center [379, 295] width 186 height 11
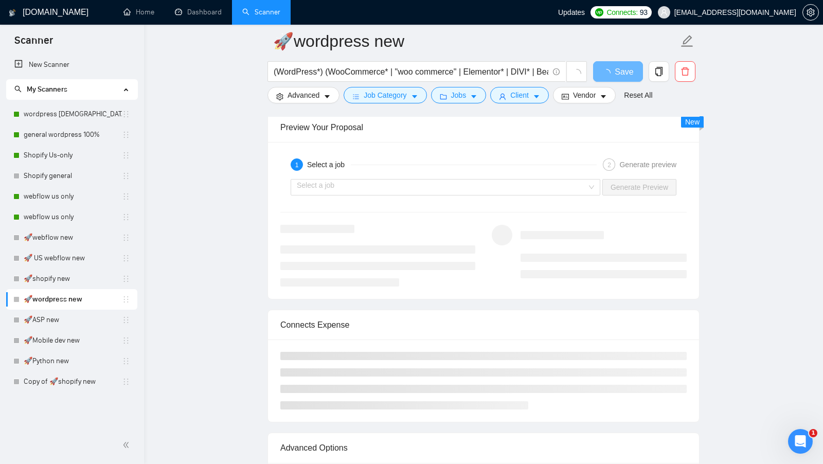
scroll to position [2141, 0]
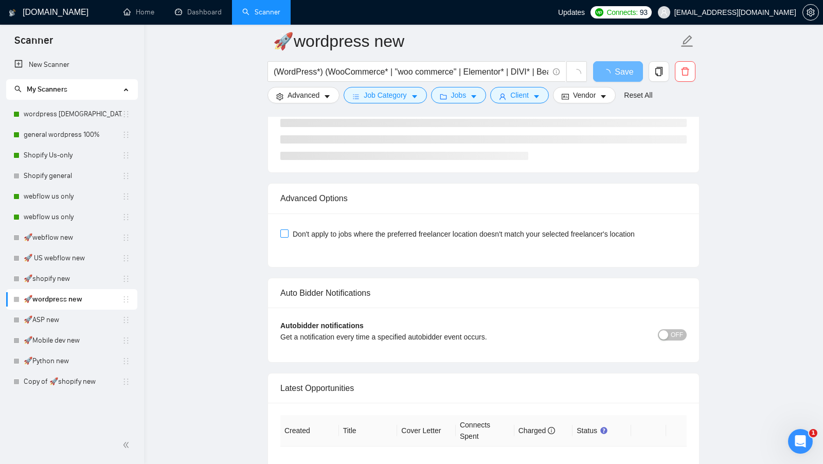
click at [288, 229] on span at bounding box center [284, 233] width 8 height 8
click at [288, 229] on input "Don't apply to jobs where the preferred freelancer location doesn't match your …" at bounding box center [283, 232] width 7 height 7
checkbox input "true"
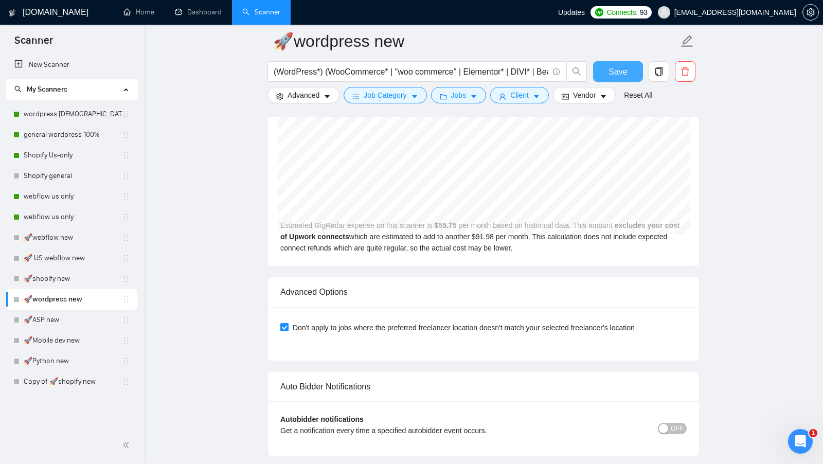
click at [618, 77] on span "Save" at bounding box center [618, 71] width 19 height 13
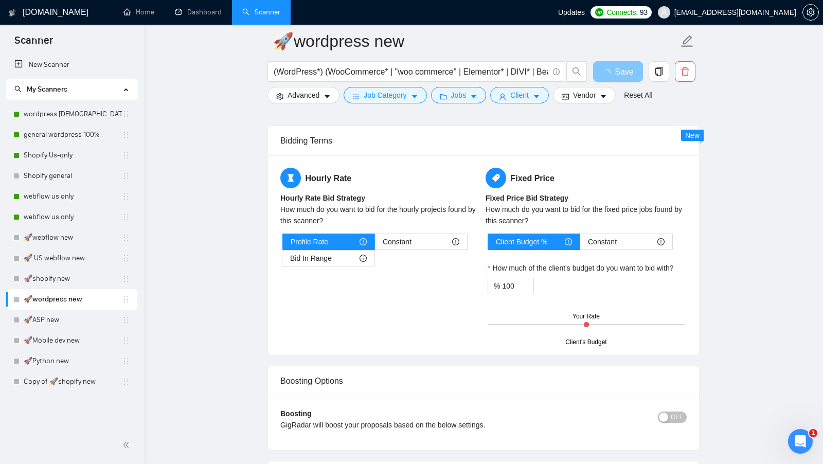
scroll to position [1561, 0]
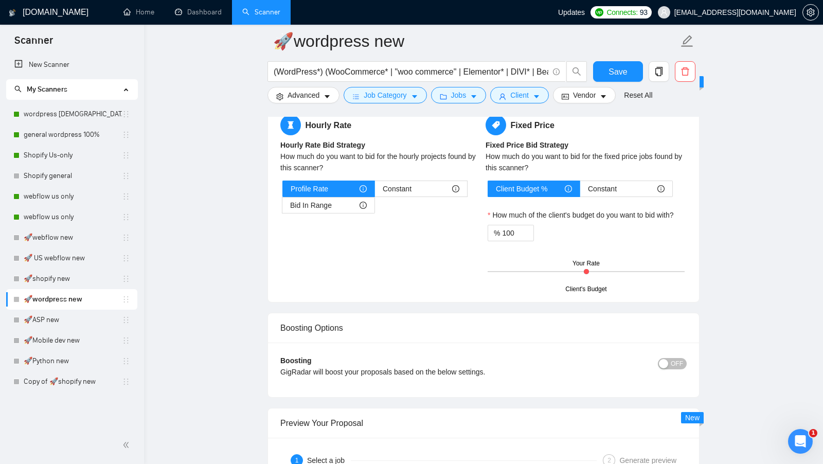
click at [315, 249] on div "Hourly Rate Hourly Rate Bid Strategy How much do you want to bid for the hourly…" at bounding box center [483, 202] width 411 height 175
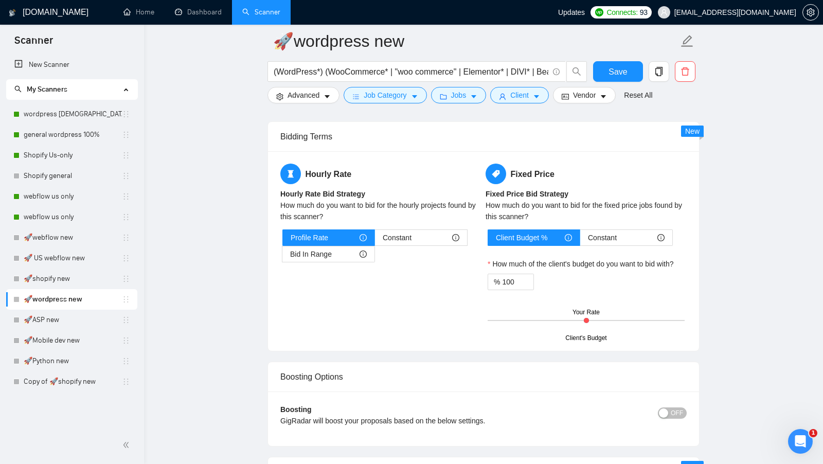
click at [325, 200] on div "How much do you want to bid for the hourly projects found by this scanner?" at bounding box center [380, 211] width 201 height 23
click at [320, 246] on span "Bid In Range" at bounding box center [311, 253] width 42 height 15
click at [282, 257] on input "Bid In Range" at bounding box center [282, 257] width 0 height 0
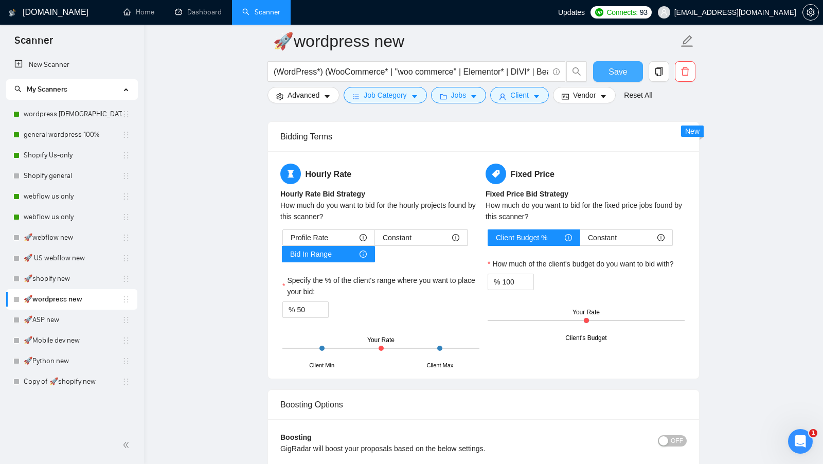
click at [622, 66] on span "Save" at bounding box center [618, 71] width 19 height 13
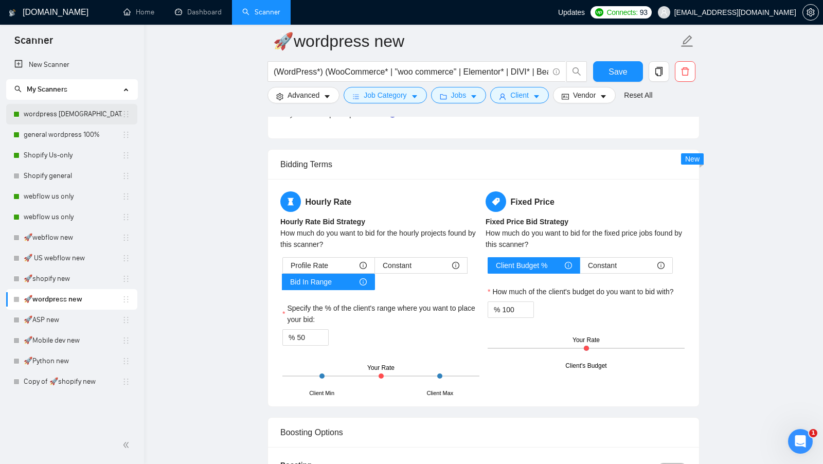
click at [75, 114] on link "wordpress [DEMOGRAPHIC_DATA]-only 100%" at bounding box center [73, 114] width 98 height 21
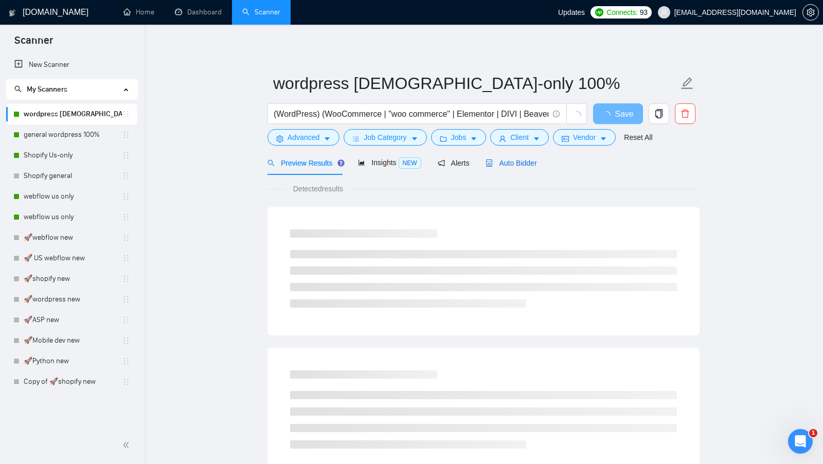
click at [502, 166] on span "Auto Bidder" at bounding box center [511, 163] width 51 height 8
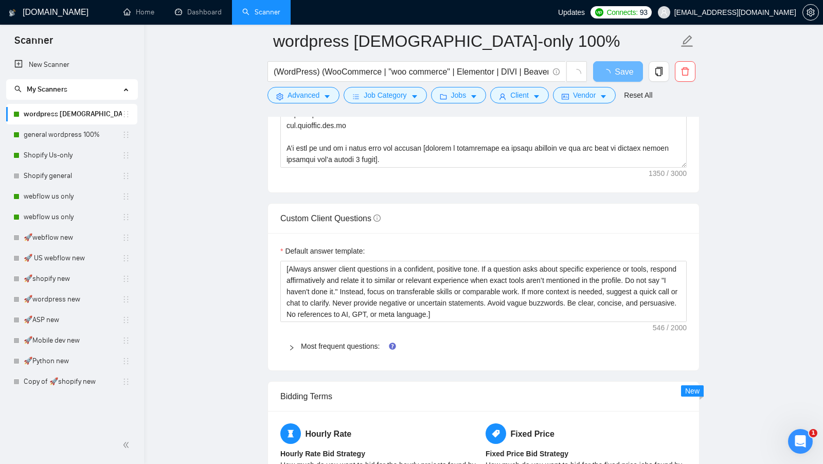
scroll to position [1335, 0]
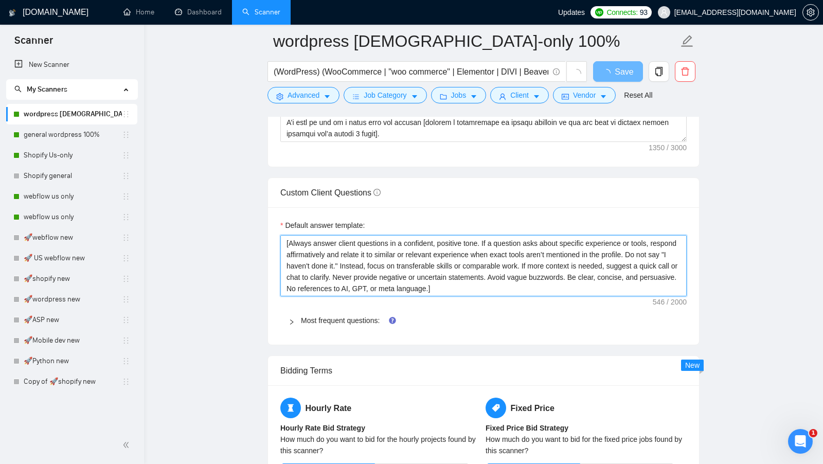
click at [537, 279] on textarea "[Always answer client questions in a confident, positive tone. If a question as…" at bounding box center [483, 265] width 406 height 61
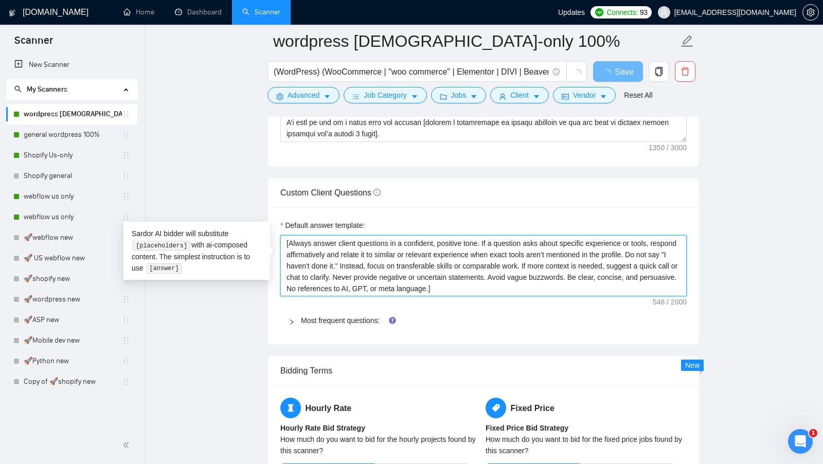
click at [537, 279] on textarea "[Always answer client questions in a confident, positive tone. If a question as…" at bounding box center [483, 265] width 406 height 61
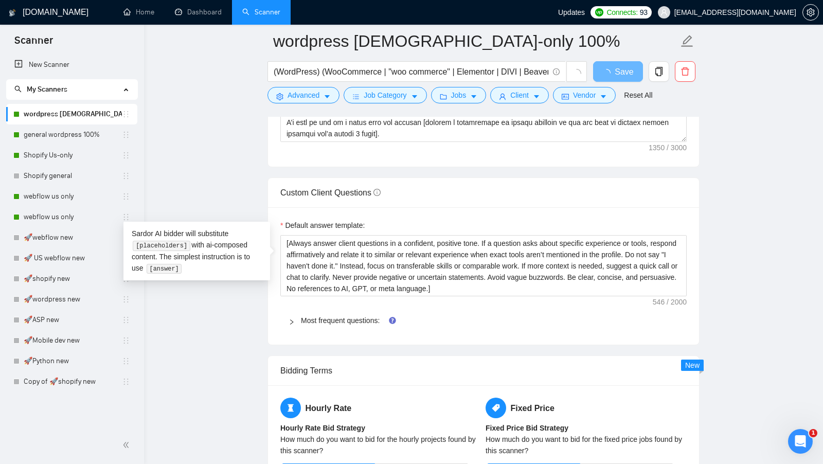
click at [343, 318] on div "Most frequent questions:" at bounding box center [483, 321] width 406 height 24
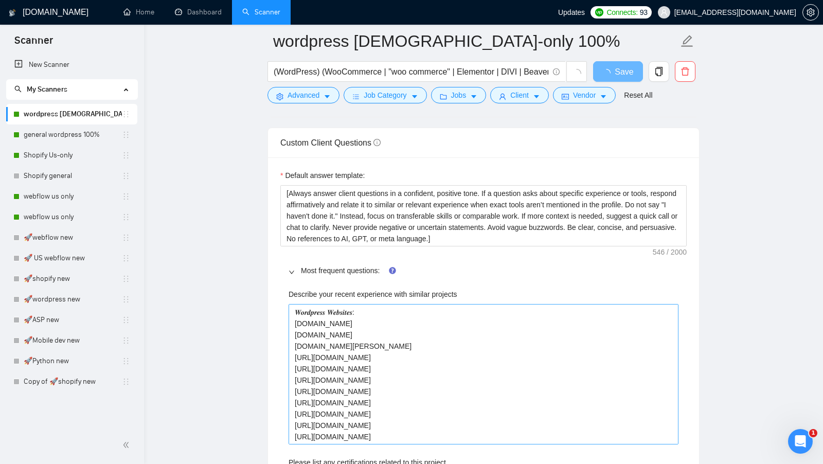
scroll to position [1431, 0]
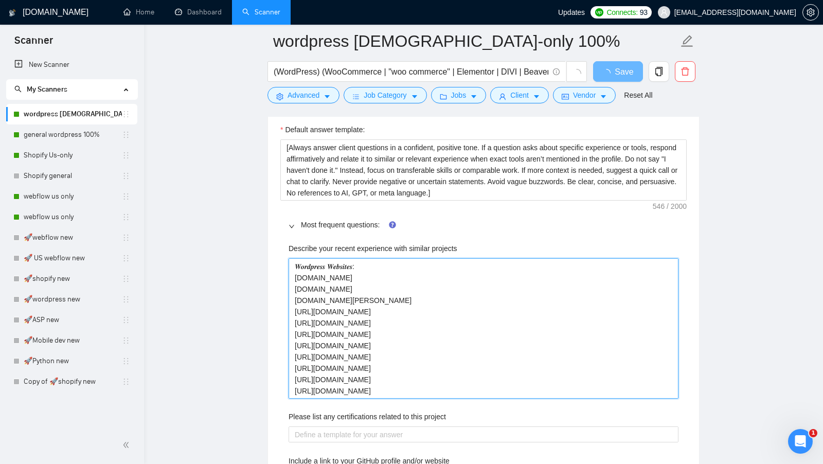
drag, startPoint x: 399, startPoint y: 383, endPoint x: 292, endPoint y: 260, distance: 162.6
click at [292, 260] on projects "𝑾𝒐𝒓𝒅𝒑𝒓𝒆𝒔𝒔 𝑾𝒆𝒃𝒔𝒊𝒕𝒆𝒔: [DOMAIN_NAME] [DOMAIN_NAME] [DOMAIN_NAME][PERSON_NAME] [URL…" at bounding box center [484, 328] width 390 height 140
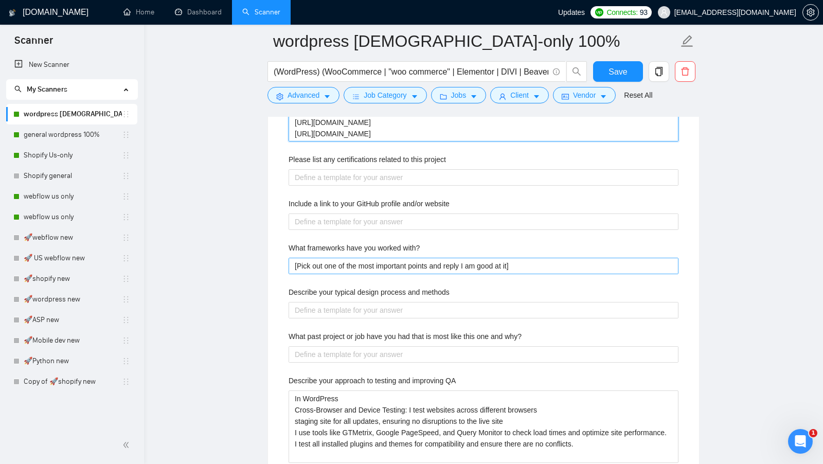
scroll to position [1692, 0]
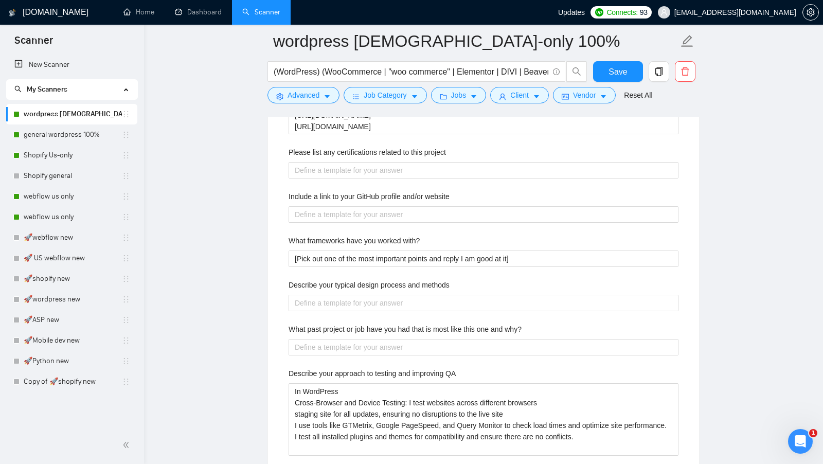
click at [356, 261] on div "Describe your recent experience with similar projects 𝑾𝒐𝒓𝒅𝒑𝒓𝒆𝒔𝒔 𝑾𝒆𝒃𝒔𝒊𝒕𝒆𝒔: www.s…" at bounding box center [483, 289] width 406 height 635
click at [370, 256] on with\? "[Pick out one of the most important points and reply I am good at it]" at bounding box center [484, 259] width 390 height 16
click at [371, 255] on with\? "[Pick out one of the most important points and reply I am good at it]" at bounding box center [484, 259] width 390 height 16
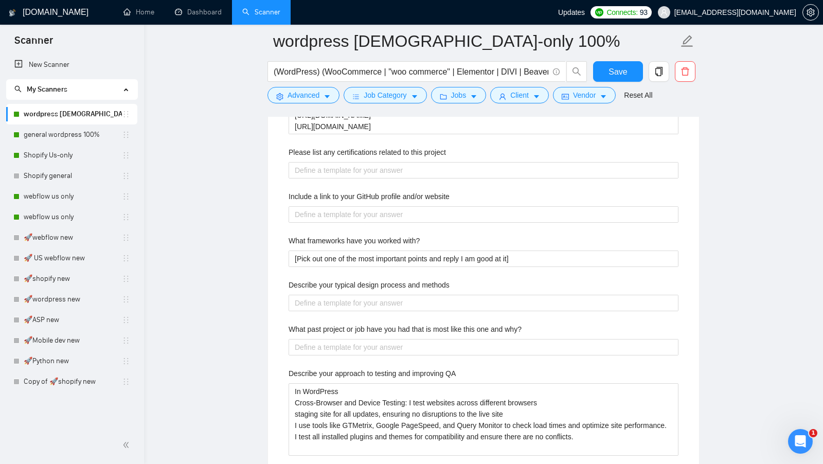
click at [369, 279] on label "Describe your typical design process and methods" at bounding box center [369, 284] width 161 height 11
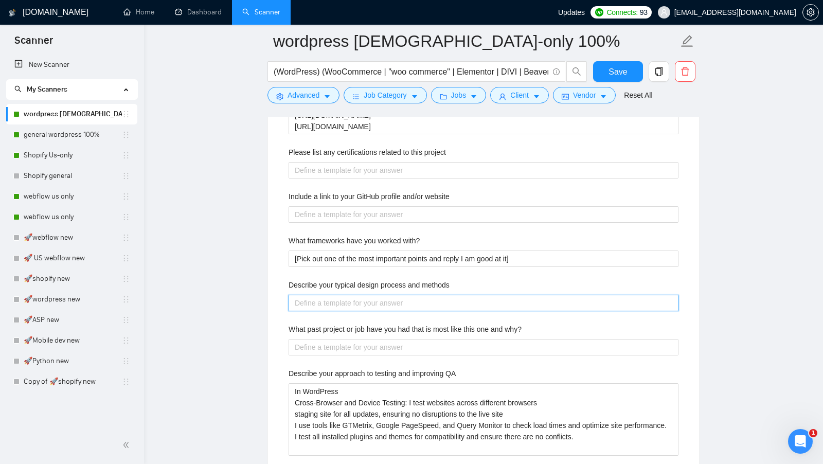
click at [369, 295] on methods "Describe your typical design process and methods" at bounding box center [484, 303] width 390 height 16
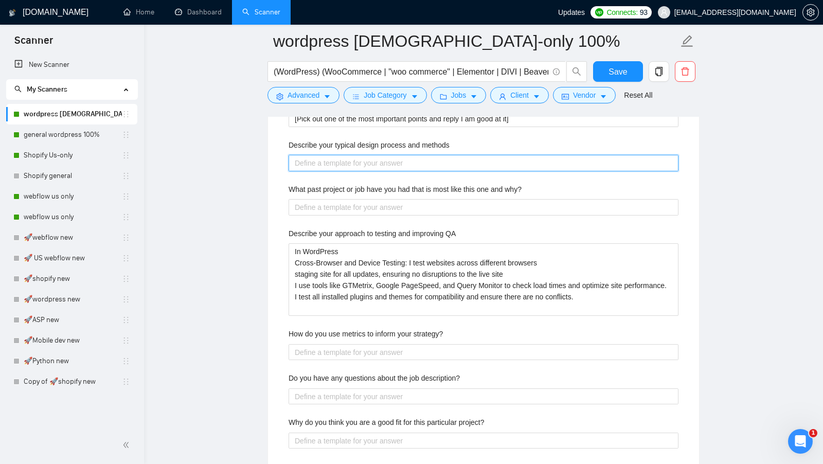
scroll to position [1842, 0]
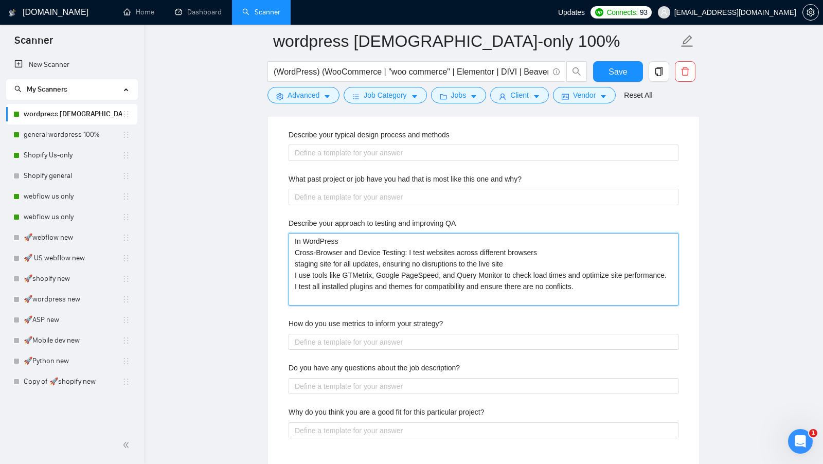
drag, startPoint x: 593, startPoint y: 293, endPoint x: 278, endPoint y: 220, distance: 323.6
click at [278, 220] on div "Default answer template: [Always answer client questions in a confident, positi…" at bounding box center [483, 83] width 431 height 772
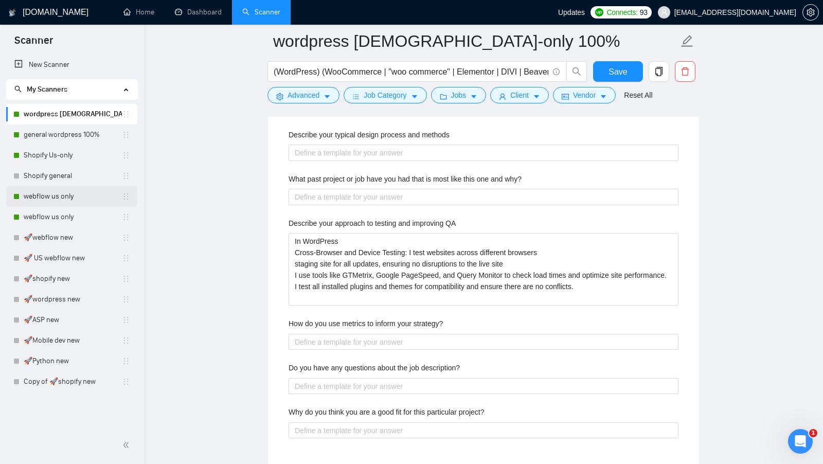
click at [59, 197] on link "webflow us only" at bounding box center [73, 196] width 98 height 21
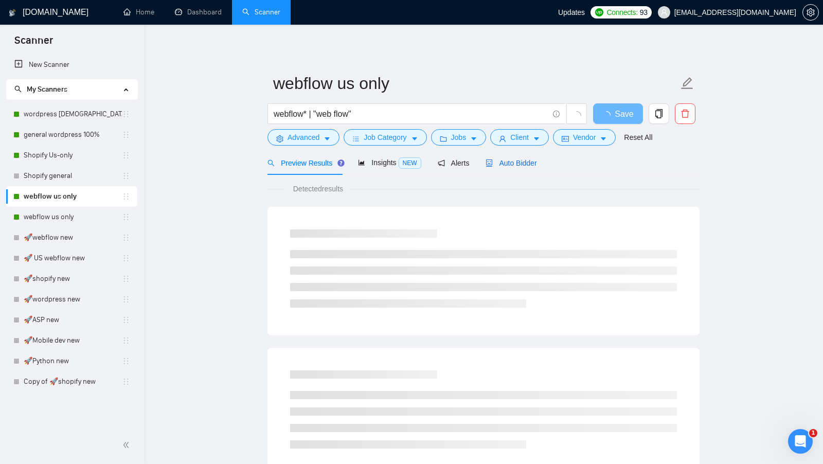
click at [507, 159] on span "Auto Bidder" at bounding box center [511, 163] width 51 height 8
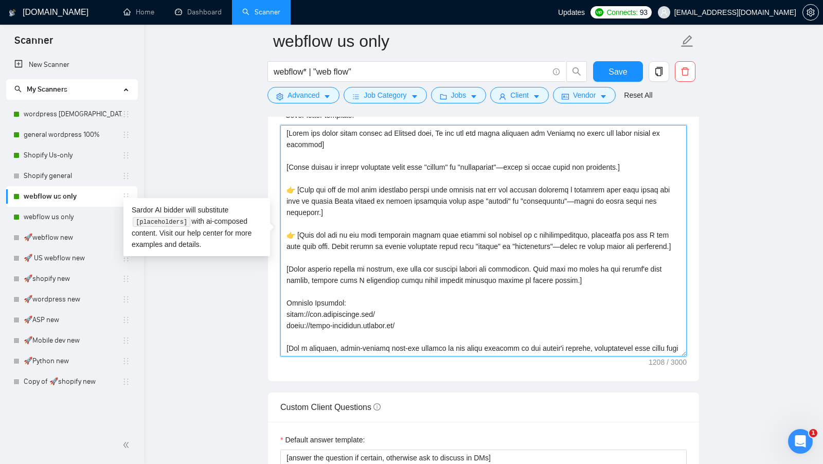
drag, startPoint x: 545, startPoint y: 342, endPoint x: 274, endPoint y: 113, distance: 355.2
click at [274, 113] on div "webflow us only webflow* | "web flow" Save Advanced Job Category Jobs Client Ve…" at bounding box center [484, 304] width 432 height 2761
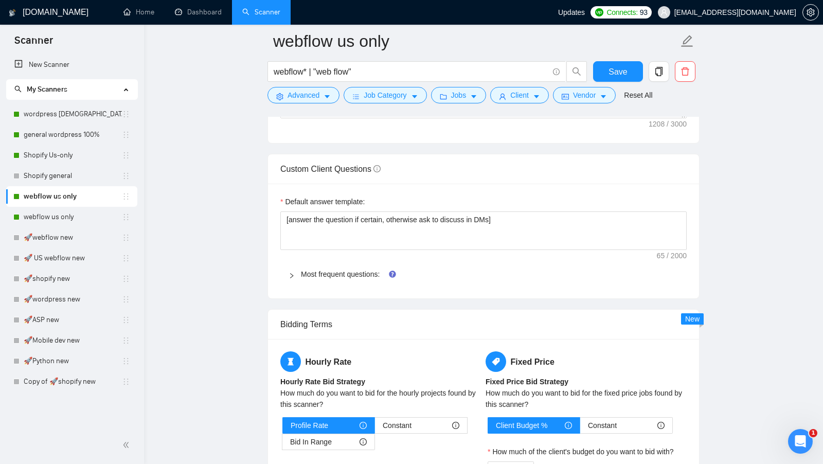
click at [333, 272] on span "Most frequent questions:" at bounding box center [490, 274] width 378 height 11
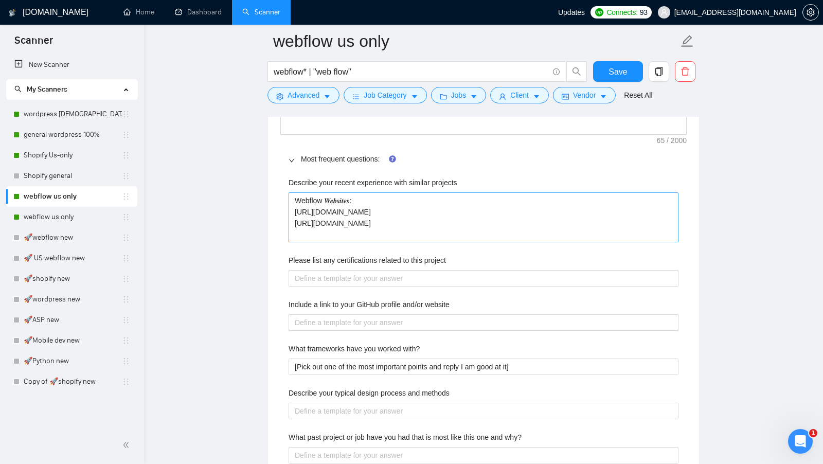
scroll to position [1609, 0]
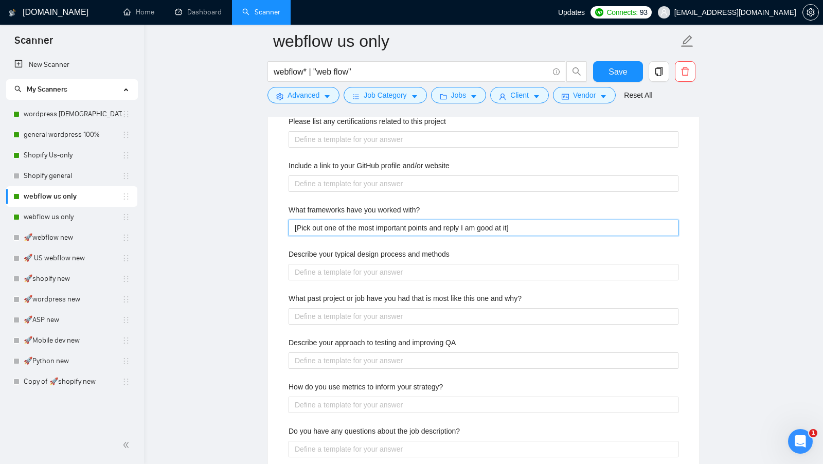
click at [385, 225] on with\? "[Pick out one of the most important points and reply I am good at it]" at bounding box center [484, 228] width 390 height 16
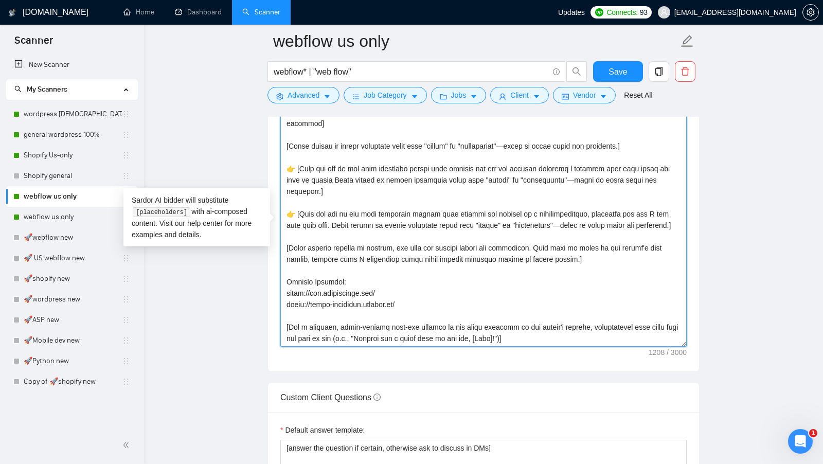
scroll to position [1127, 0]
drag, startPoint x: 285, startPoint y: 230, endPoint x: 604, endPoint y: 336, distance: 336.6
click at [604, 336] on textarea "Cover letter template:" at bounding box center [483, 231] width 406 height 232
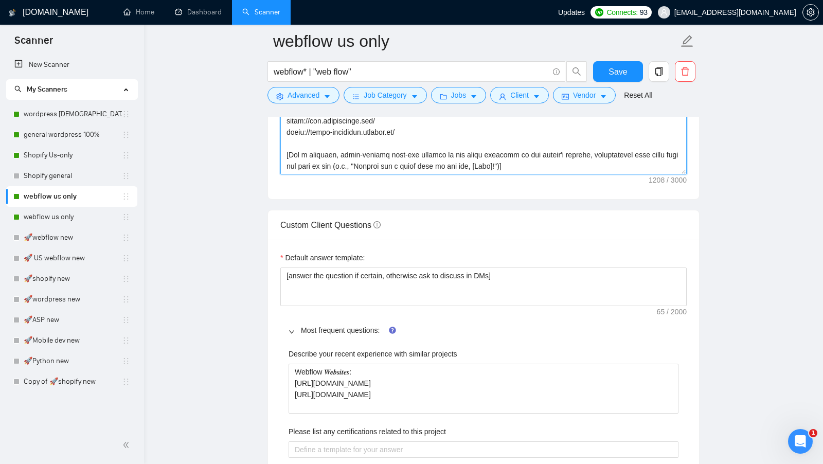
scroll to position [1323, 0]
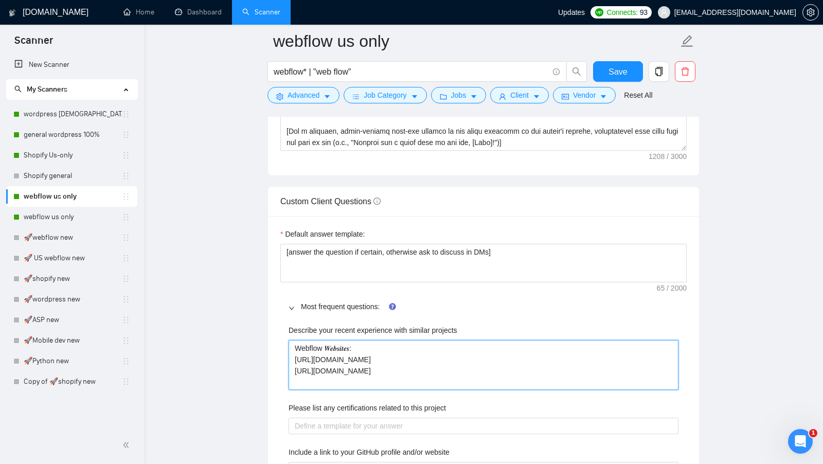
click at [386, 357] on projects "Webflow 𝑾𝒆𝒃𝒔𝒊𝒕𝒆𝒔: [URL][DOMAIN_NAME] [URL][DOMAIN_NAME]" at bounding box center [484, 365] width 390 height 50
drag, startPoint x: 426, startPoint y: 361, endPoint x: 288, endPoint y: 325, distance: 142.9
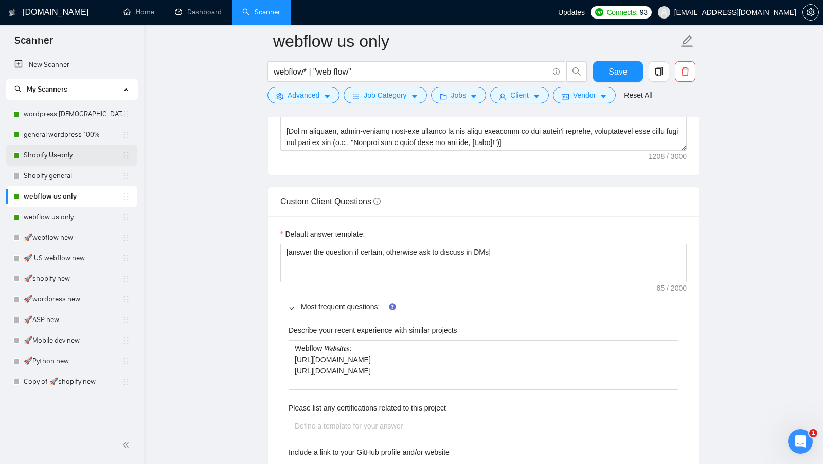
click at [78, 163] on link "Shopify Us-only" at bounding box center [73, 155] width 98 height 21
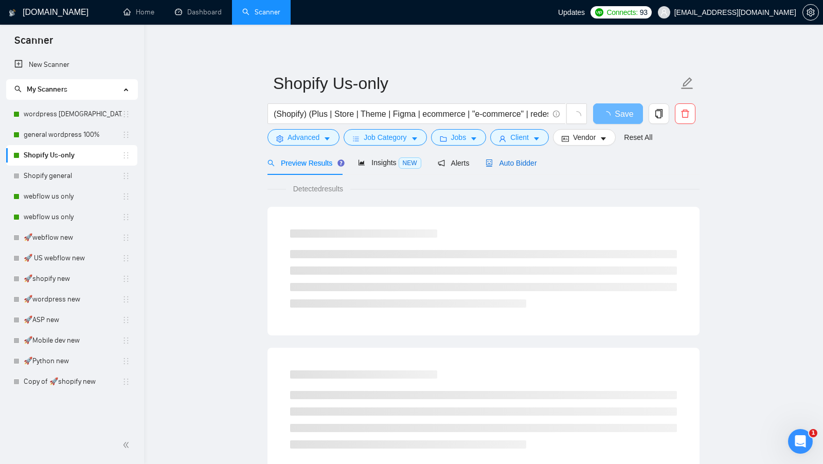
click at [489, 162] on icon "robot" at bounding box center [490, 162] width 6 height 7
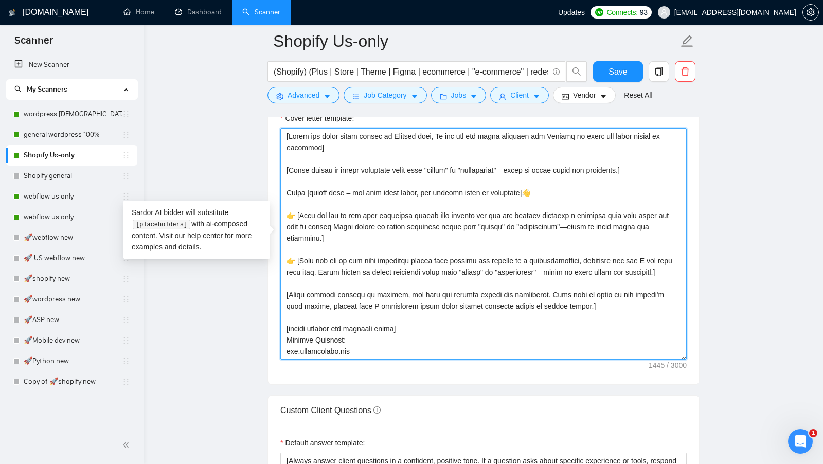
drag, startPoint x: 408, startPoint y: 346, endPoint x: 285, endPoint y: 118, distance: 259.0
click at [285, 118] on div "Cover letter template:" at bounding box center [483, 236] width 406 height 247
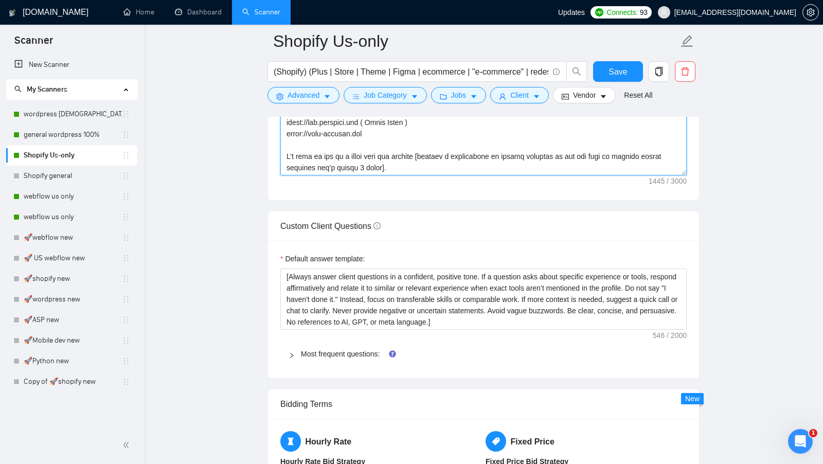
scroll to position [1319, 0]
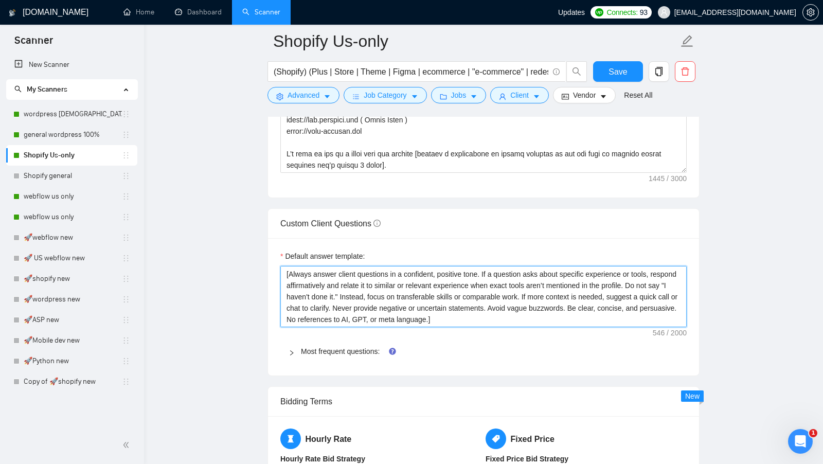
click at [409, 287] on textarea "[Always answer client questions in a confident, positive tone. If a question as…" at bounding box center [483, 296] width 406 height 61
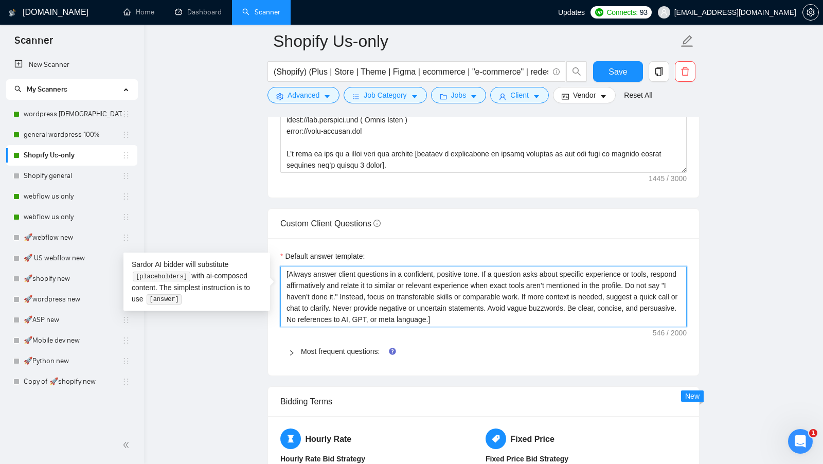
click at [409, 287] on textarea "[Always answer client questions in a confident, positive tone. If a question as…" at bounding box center [483, 296] width 406 height 61
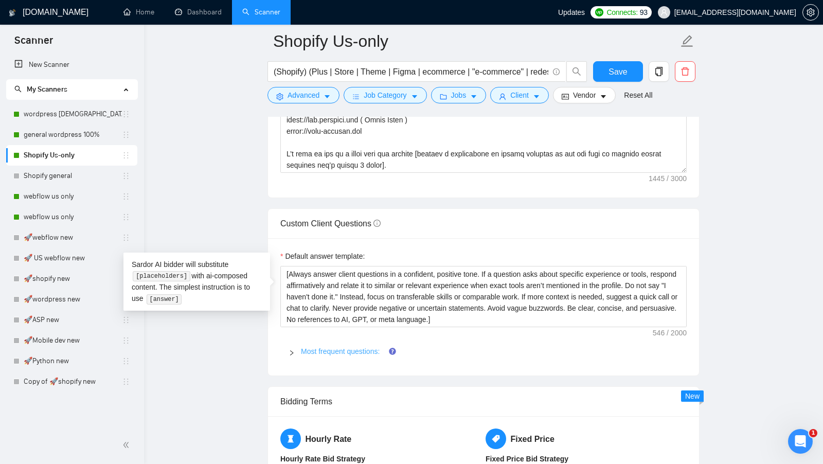
click at [326, 347] on link "Most frequent questions:" at bounding box center [340, 351] width 79 height 8
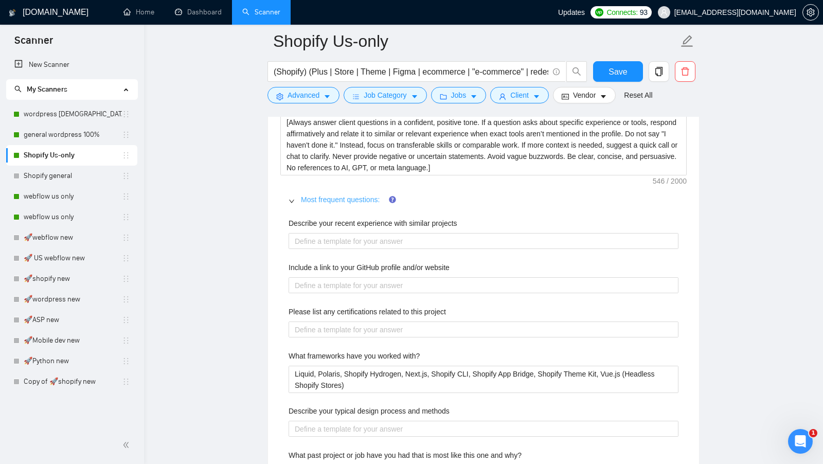
scroll to position [1500, 0]
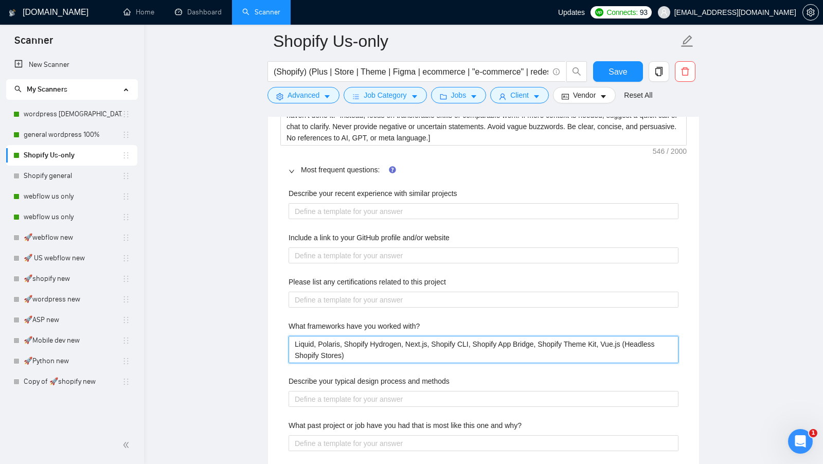
click at [364, 342] on with\? "Liquid, Polaris, Shopify Hydrogen, Next.js, Shopify CLI, Shopify App Bridge, Sh…" at bounding box center [484, 349] width 390 height 27
click at [75, 116] on link "wordpress [DEMOGRAPHIC_DATA]-only 100%" at bounding box center [73, 114] width 98 height 21
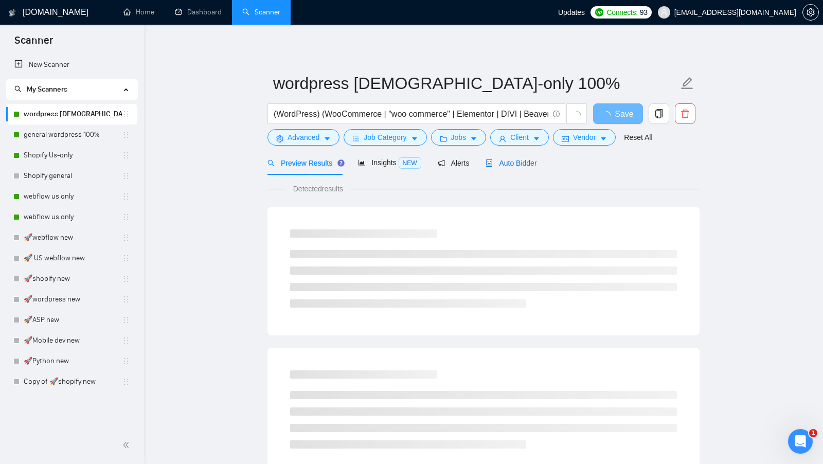
click at [529, 168] on div "Auto Bidder" at bounding box center [511, 162] width 51 height 11
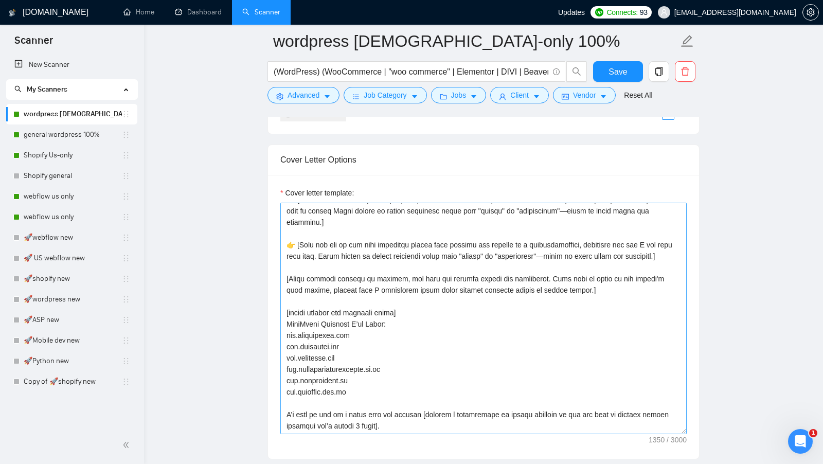
scroll to position [1116, 0]
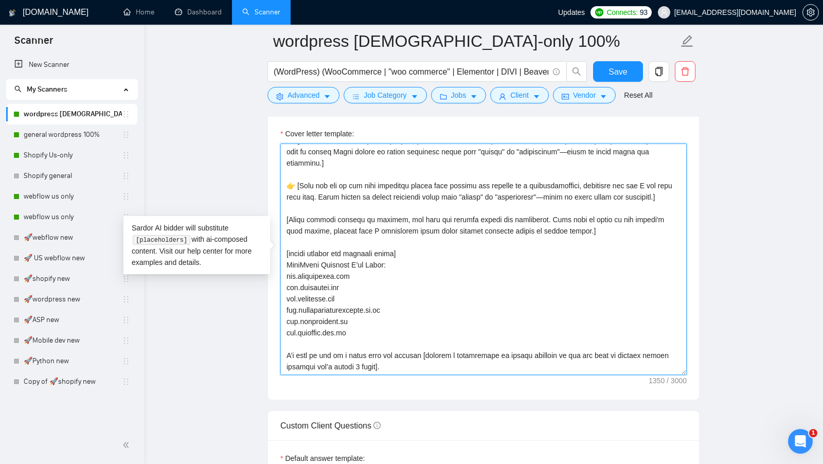
drag, startPoint x: 431, startPoint y: 361, endPoint x: 287, endPoint y: 150, distance: 255.3
click at [287, 150] on textarea "Cover letter template:" at bounding box center [483, 260] width 406 height 232
click at [394, 356] on textarea "Cover letter template:" at bounding box center [483, 260] width 406 height 232
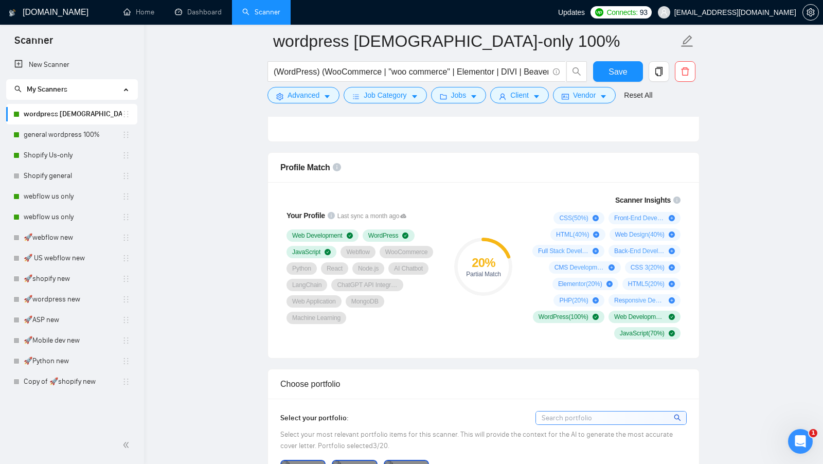
drag, startPoint x: 394, startPoint y: 360, endPoint x: 240, endPoint y: 123, distance: 283.0
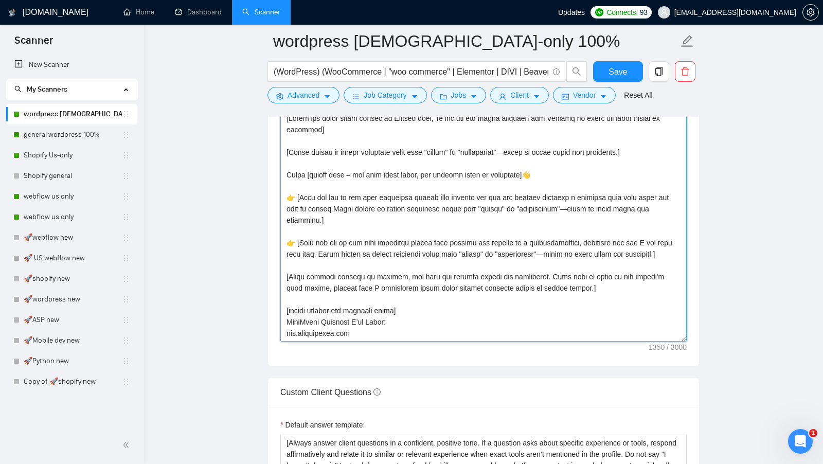
scroll to position [18, 0]
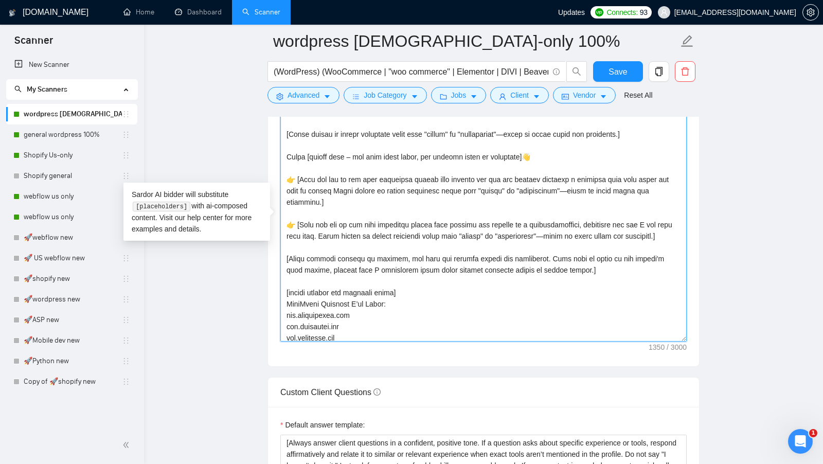
click at [405, 203] on textarea "Cover letter template:" at bounding box center [483, 226] width 406 height 232
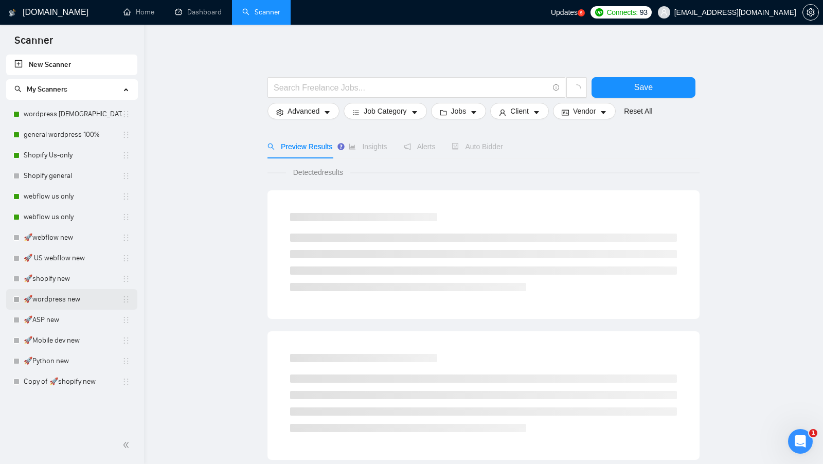
click at [72, 304] on link "🚀wordpress new" at bounding box center [73, 299] width 98 height 21
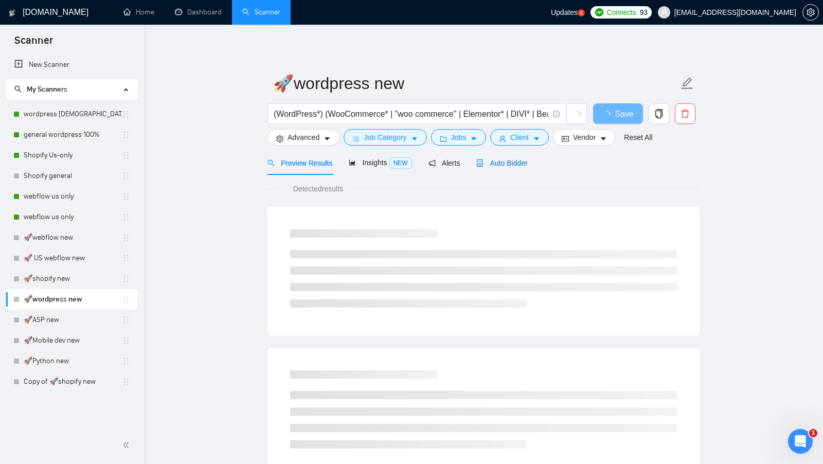
click at [487, 159] on span "Auto Bidder" at bounding box center [501, 163] width 51 height 8
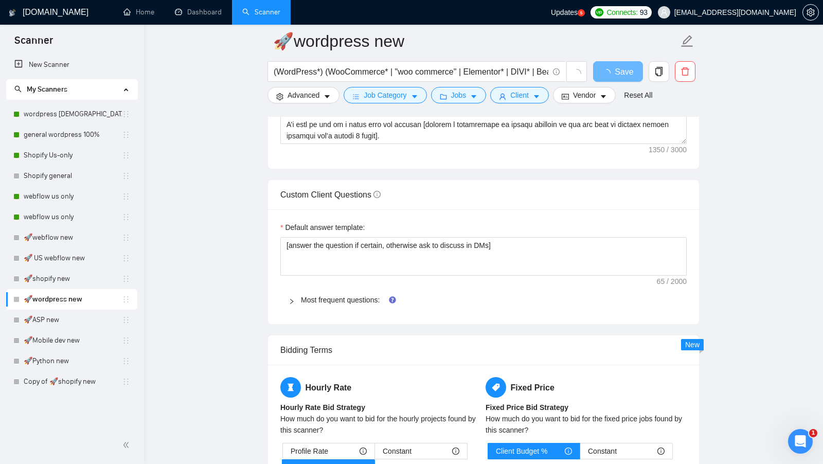
scroll to position [1335, 0]
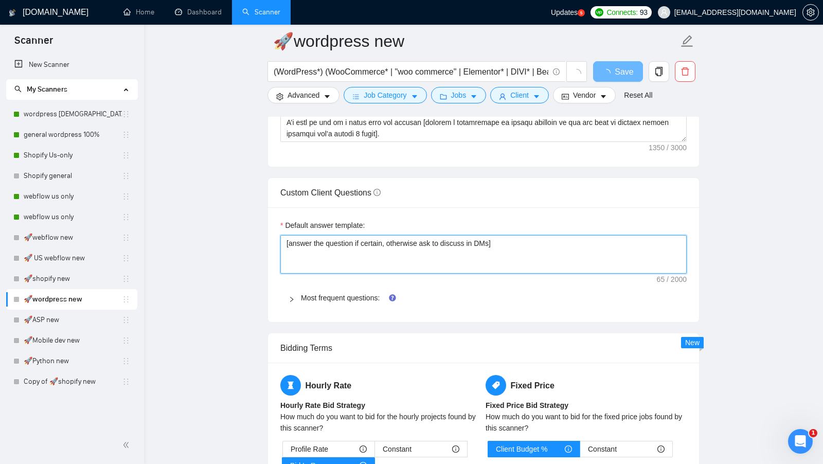
click at [486, 239] on textarea "[answer the question if certain, otherwise ask to discuss in DMs]" at bounding box center [483, 254] width 406 height 39
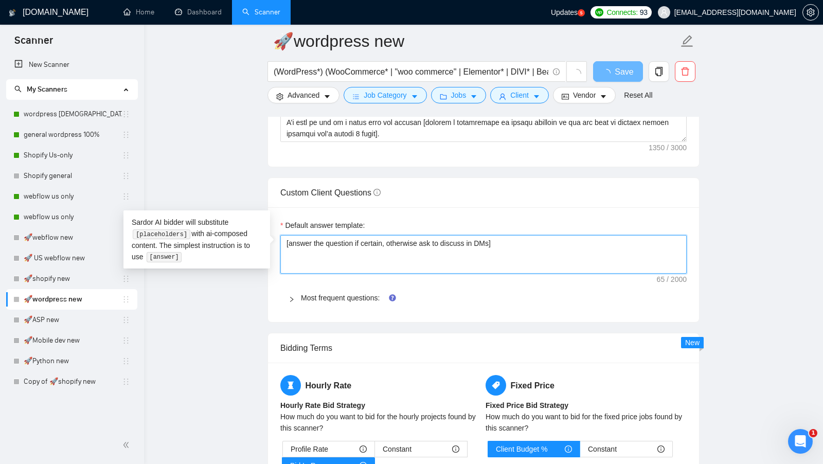
click at [486, 239] on textarea "[answer the question if certain, otherwise ask to discuss in DMs]" at bounding box center [483, 254] width 406 height 39
paste textarea "Always answer client questions in a confident, positive tone. If a question ask…"
type textarea "[Always answer client questions in a confident, positive tone. If a question as…"
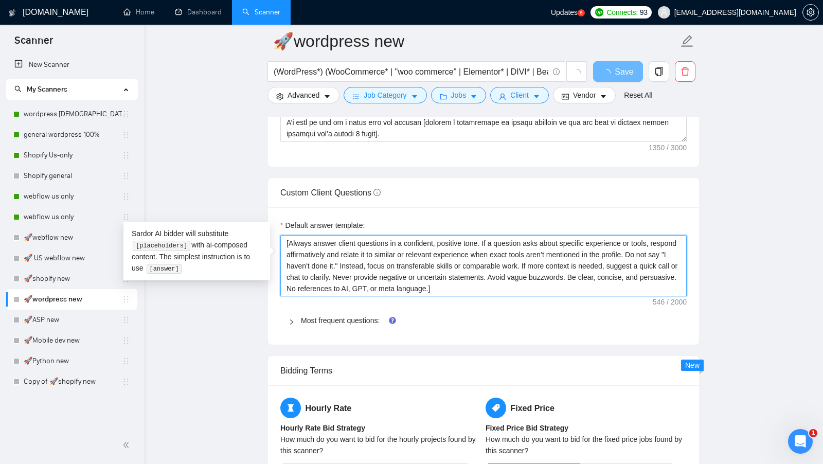
type textarea "[Always answer client questions in a confident, positive tone. If a question as…"
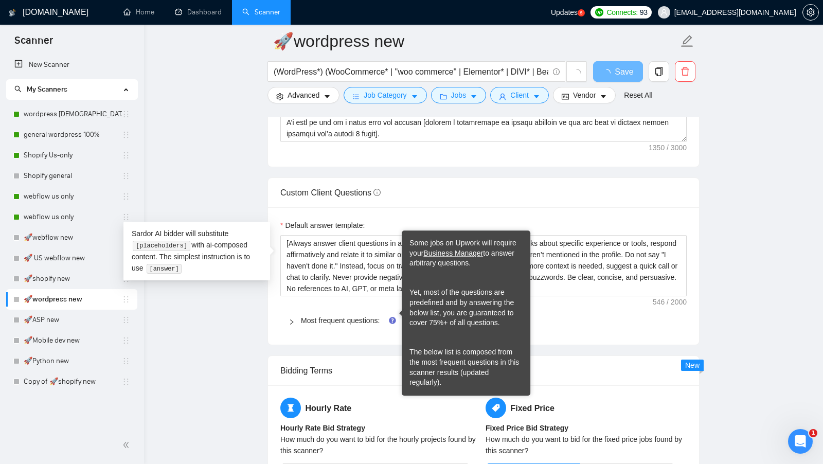
click at [332, 325] on div "Default answer template: [Always answer client questions in a confident, positi…" at bounding box center [483, 275] width 431 height 137
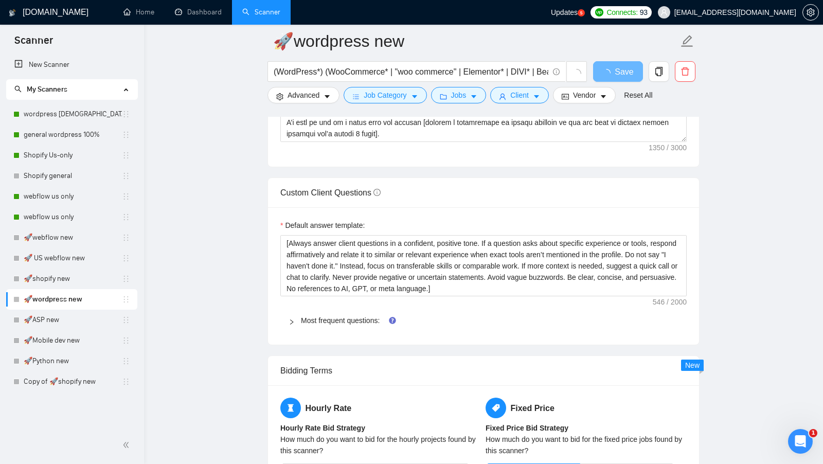
click at [344, 315] on span "Most frequent questions:" at bounding box center [490, 320] width 378 height 11
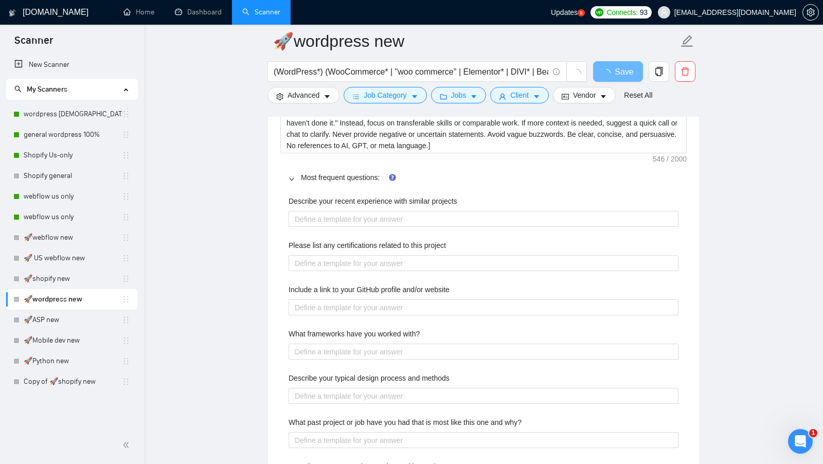
scroll to position [1485, 0]
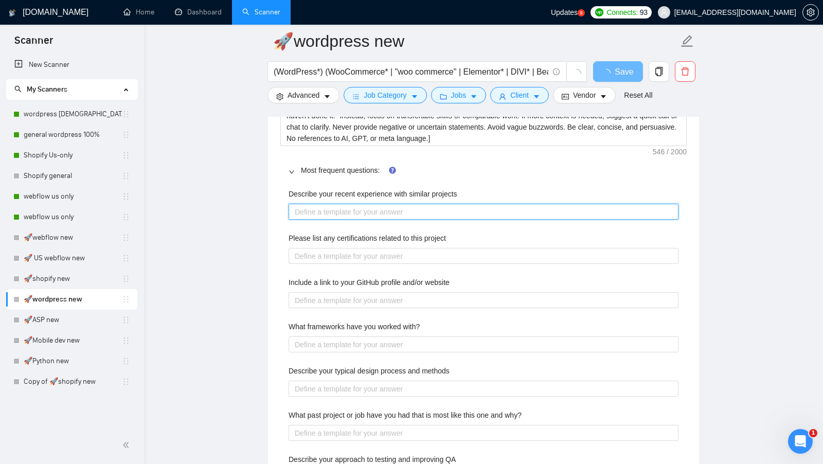
click at [352, 204] on projects "Describe your recent experience with similar projects" at bounding box center [484, 212] width 390 height 16
paste projects "𝑾𝒐𝒓𝒅𝒑𝒓𝒆𝒔𝒔 𝑾𝒆𝒃𝒔𝒊𝒕𝒆𝒔: www.sketchprofs.com www.eatmezcla.com www.romagnoli.com htt…"
type projects "𝑾𝒐𝒓𝒅𝒑𝒓𝒆𝒔𝒔 𝑾𝒆𝒃𝒔𝒊𝒕𝒆𝒔: www.sketchprofs.com www.eatmezcla.com www.romagnoli.com htt…"
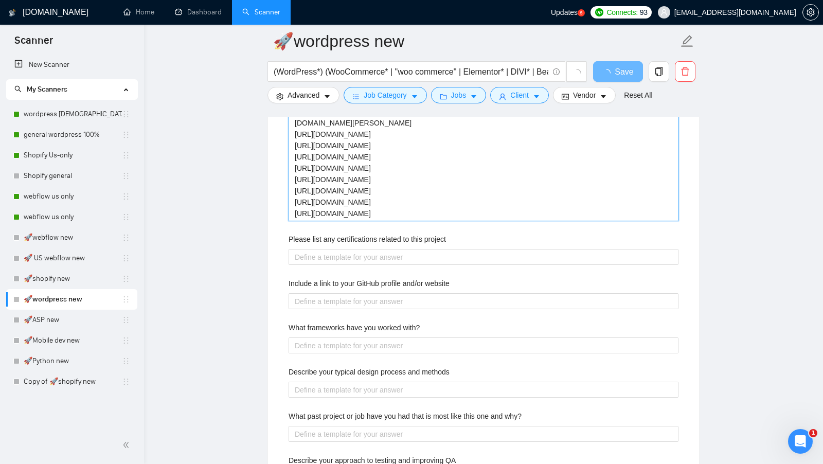
scroll to position [1609, 0]
type projects "𝑾𝒐𝒓𝒅𝒑𝒓𝒆𝒔𝒔 𝑾𝒆𝒃𝒔𝒊𝒕𝒆𝒔: www.sketchprofs.com www.eatmezcla.com www.romagnoli.com htt…"
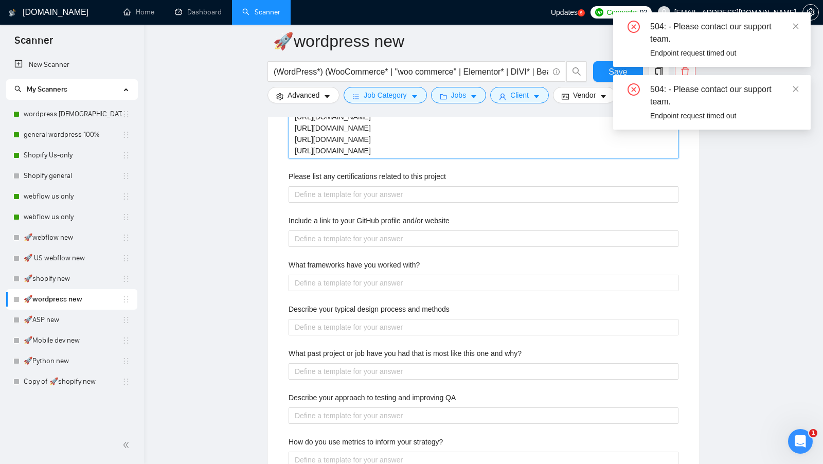
scroll to position [1688, 0]
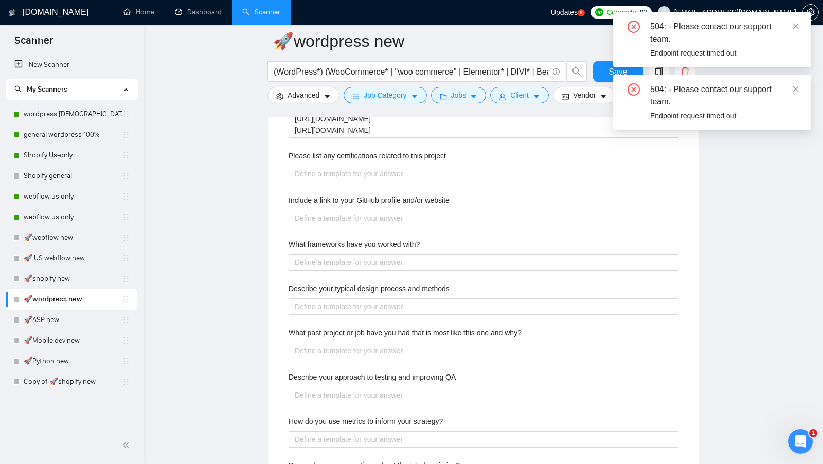
click at [327, 400] on div "Describe your recent experience with similar projects 𝑾𝒐𝒓𝒅𝒑𝒓𝒆𝒔𝒔 𝑾𝒆𝒃𝒔𝒊𝒕𝒆𝒔: www.s…" at bounding box center [483, 265] width 406 height 579
click at [332, 394] on QA "Describe your approach to testing and improving QA" at bounding box center [484, 395] width 390 height 16
paste QA "In WordPress Cross-Browser and Device Testing: I test websites across different…"
type QA "In WordPress Cross-Browser and Device Testing: I test websites across different…"
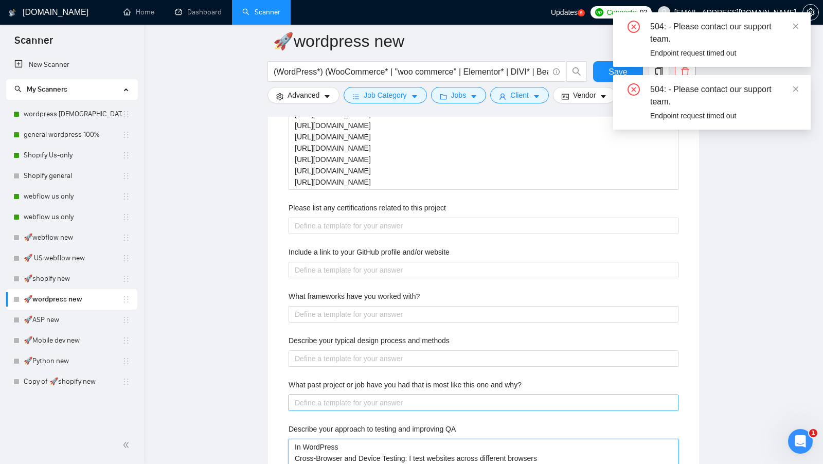
scroll to position [1554, 0]
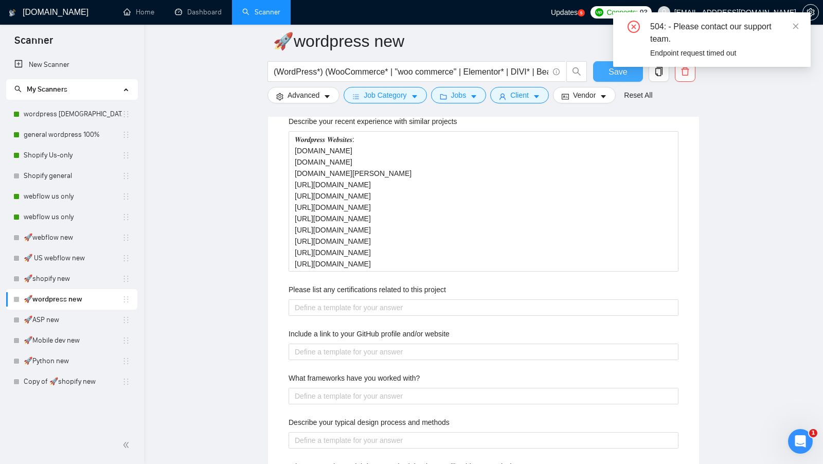
type QA "In WordPress Cross-Browser and Device Testing: I test websites across different…"
click at [599, 77] on button "Save" at bounding box center [618, 71] width 50 height 21
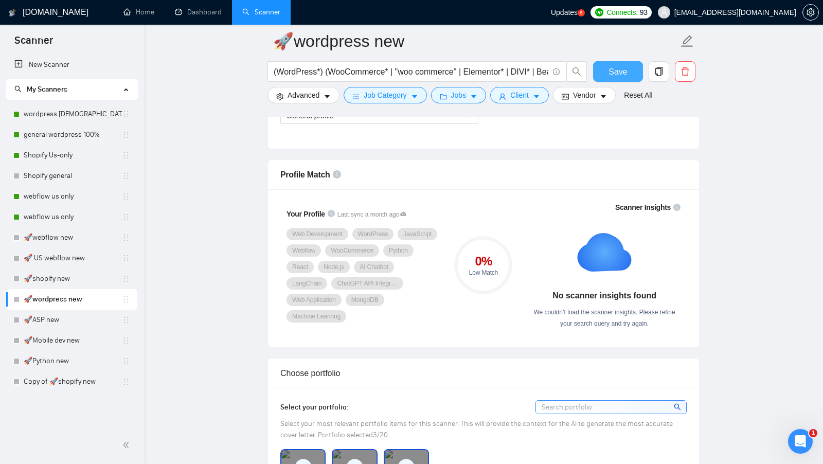
scroll to position [75, 0]
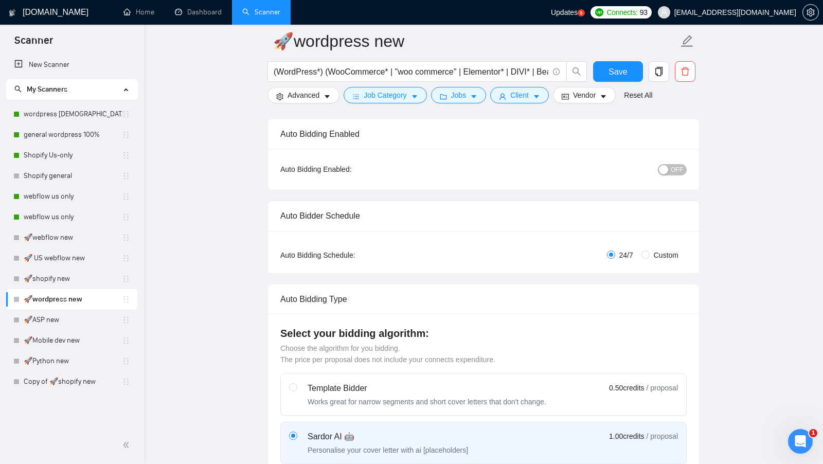
click at [75, 264] on link "🚀 US webflow new" at bounding box center [73, 258] width 98 height 21
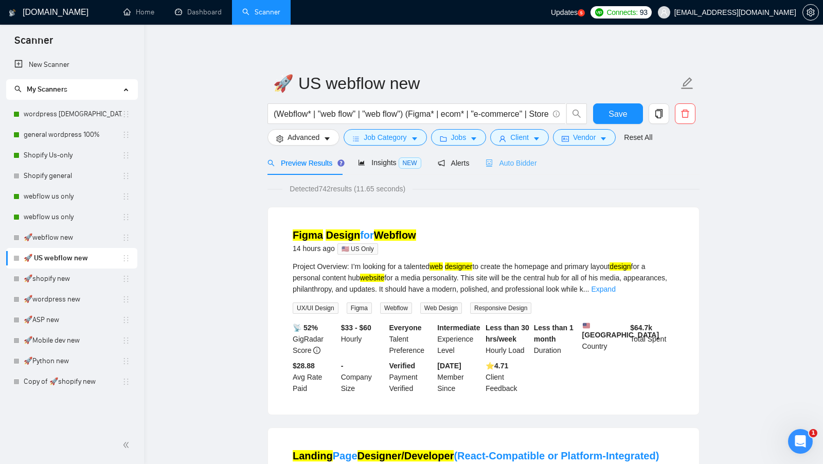
click at [520, 168] on div "Auto Bidder" at bounding box center [511, 163] width 51 height 24
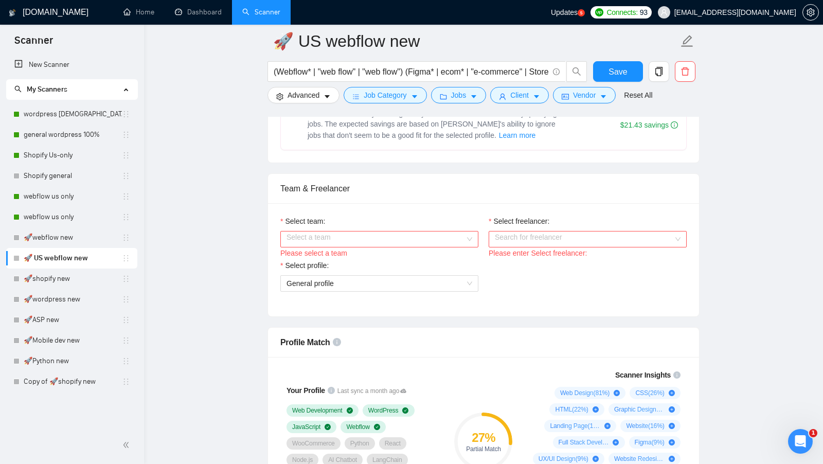
scroll to position [531, 0]
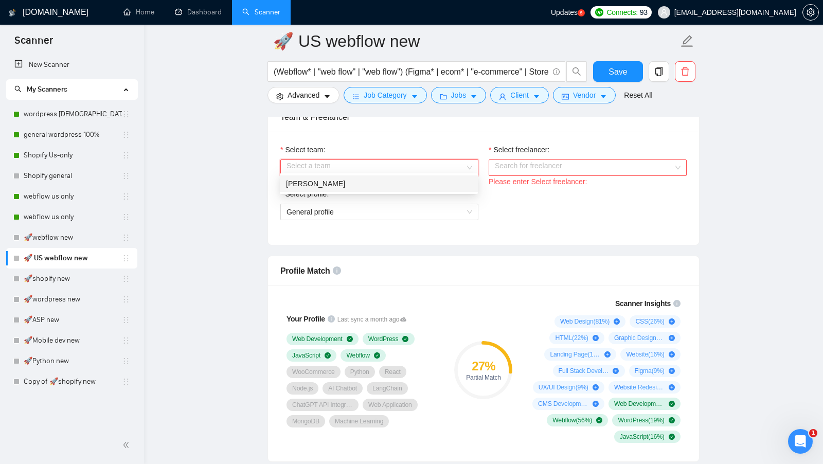
click at [463, 163] on input "Select team:" at bounding box center [376, 167] width 179 height 15
click at [398, 183] on div "Urooj Faisal" at bounding box center [379, 183] width 186 height 11
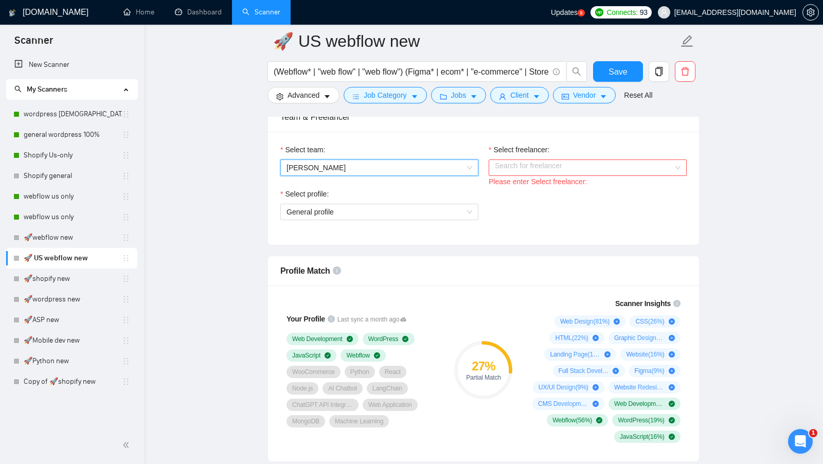
click at [489, 176] on div "Please enter Select freelancer:" at bounding box center [588, 181] width 198 height 11
click at [510, 165] on input "Select freelancer:" at bounding box center [584, 167] width 179 height 15
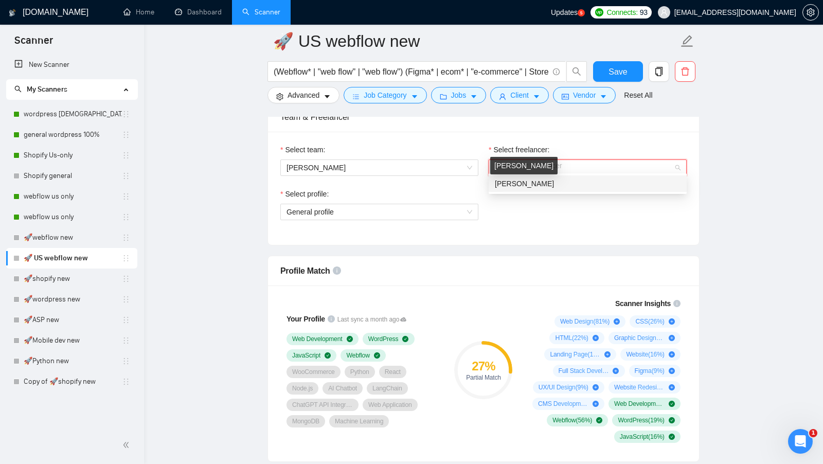
click at [504, 180] on span "Urooj Faisal" at bounding box center [524, 184] width 59 height 8
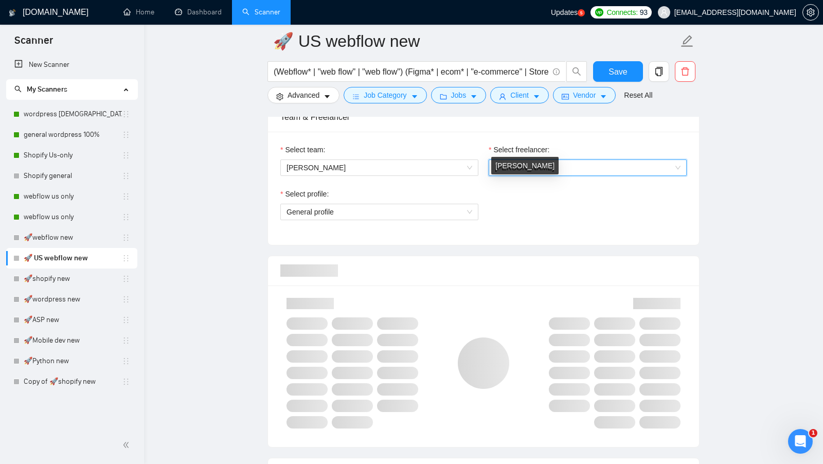
click at [442, 196] on div "Select profile:" at bounding box center [379, 195] width 198 height 15
click at [439, 206] on span "General profile" at bounding box center [380, 211] width 186 height 15
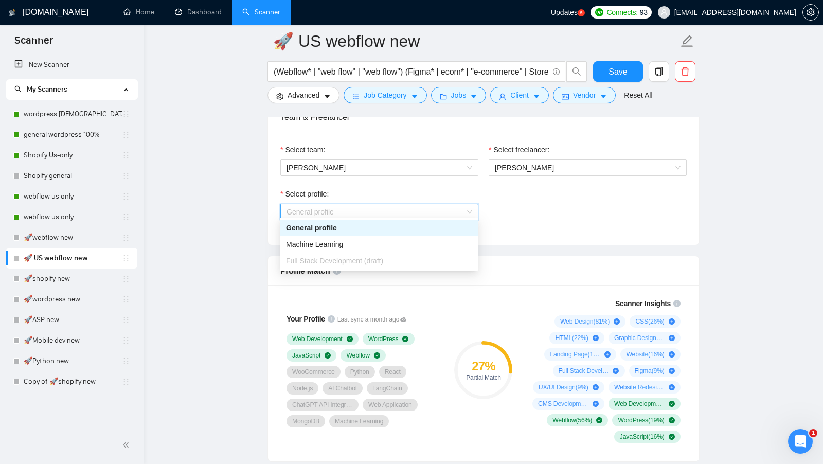
click at [398, 240] on div "Machine Learning" at bounding box center [379, 244] width 186 height 11
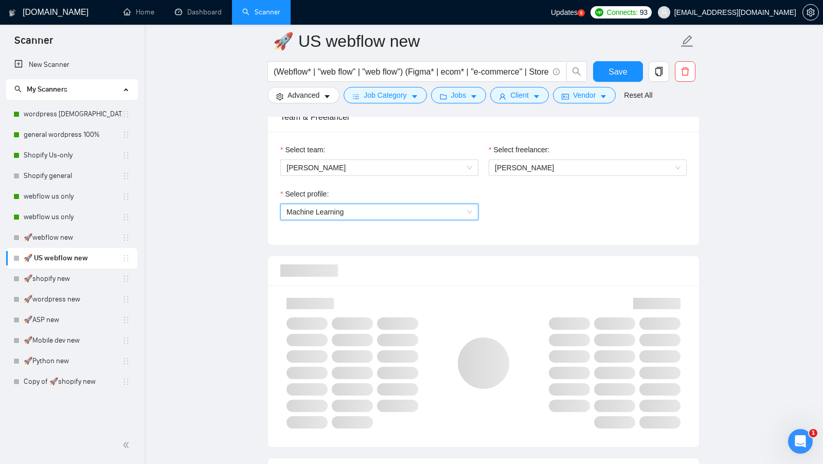
click at [403, 232] on div "Select team: Urooj Faisal Select freelancer: Urooj Faisal Select profile: 11105…" at bounding box center [483, 188] width 431 height 113
click at [418, 210] on span "Machine Learning" at bounding box center [380, 211] width 186 height 15
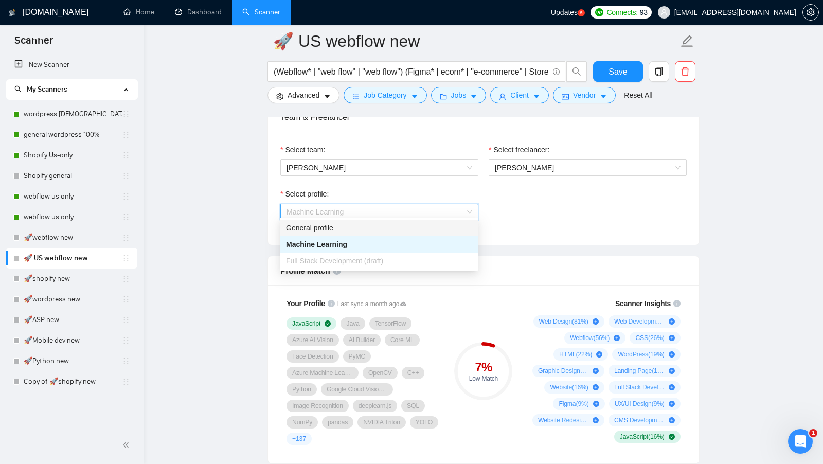
click at [392, 228] on div "General profile" at bounding box center [379, 227] width 186 height 11
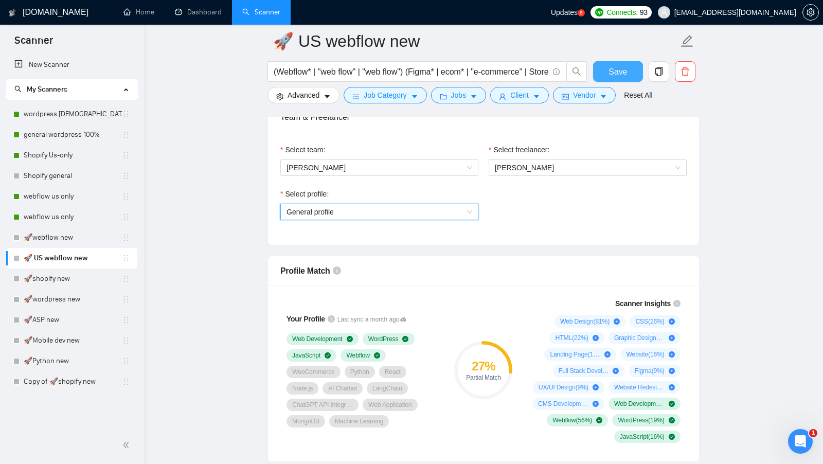
click at [622, 80] on button "Save" at bounding box center [618, 71] width 50 height 21
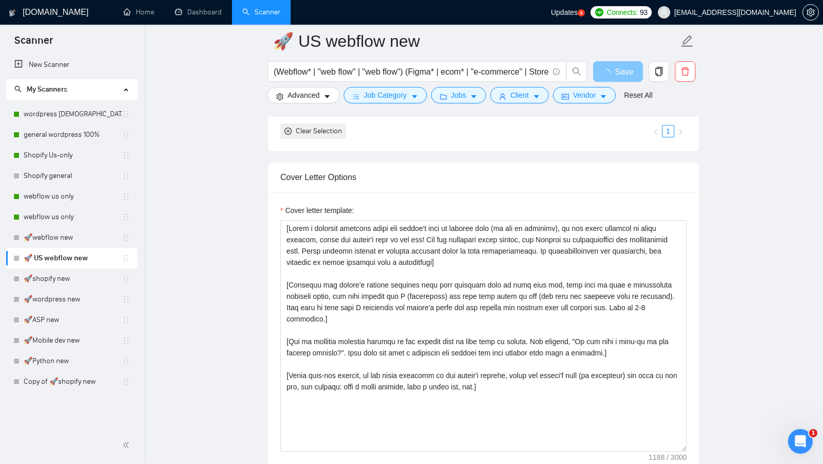
scroll to position [1091, 0]
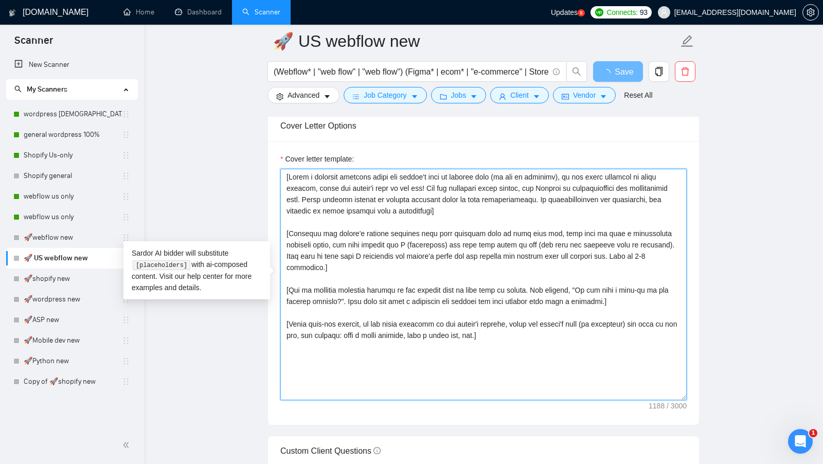
click at [530, 310] on textarea "Cover letter template:" at bounding box center [483, 285] width 406 height 232
drag, startPoint x: 519, startPoint y: 325, endPoint x: 208, endPoint y: 108, distance: 379.1
click at [208, 108] on main "🚀 US webflow new (Webflow* | "web flow" | "web flow") (Figma* | ecom* | "e-comm…" at bounding box center [484, 319] width 646 height 2739
paste textarea "the whole cover letter in English only, Do not use any other language but Engli…"
type textarea "[Write the whole cover letter in English only, Do not use any other language bu…"
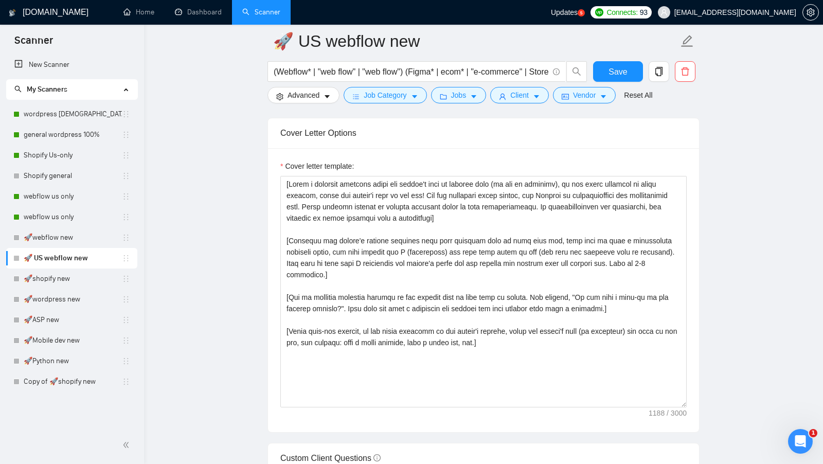
scroll to position [1256, 0]
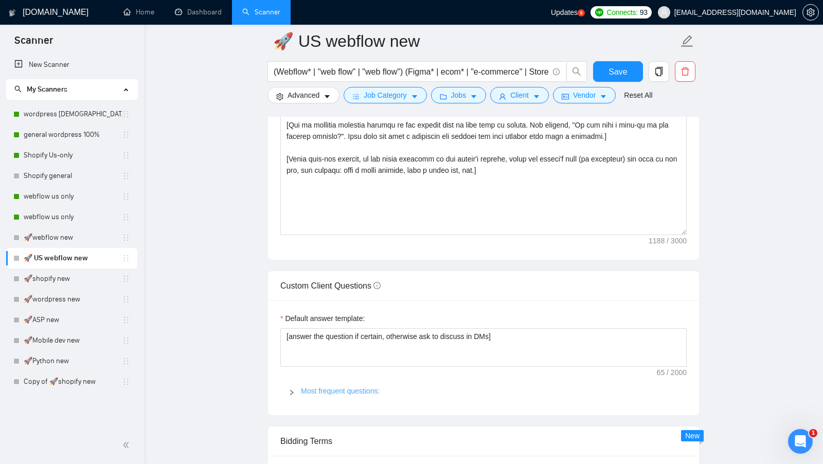
click at [325, 387] on link "Most frequent questions:" at bounding box center [340, 391] width 79 height 8
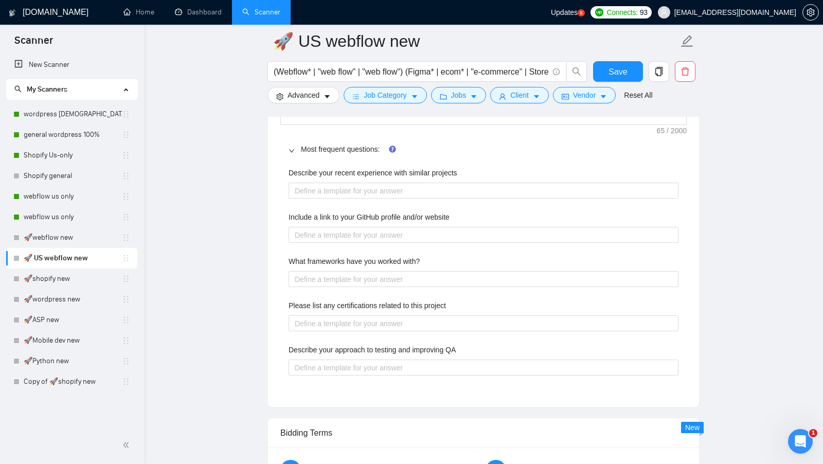
scroll to position [1499, 0]
click at [618, 62] on button "Save" at bounding box center [618, 71] width 50 height 21
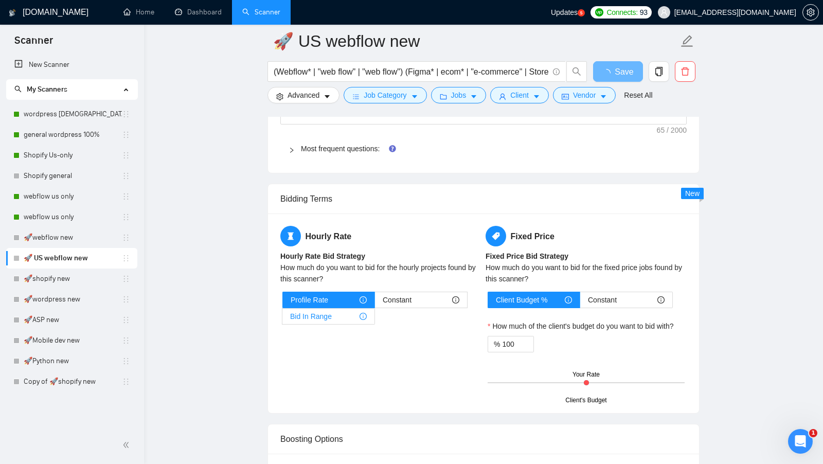
click at [336, 309] on div "Bid In Range" at bounding box center [328, 316] width 77 height 15
click at [282, 319] on input "Bid In Range" at bounding box center [282, 319] width 0 height 0
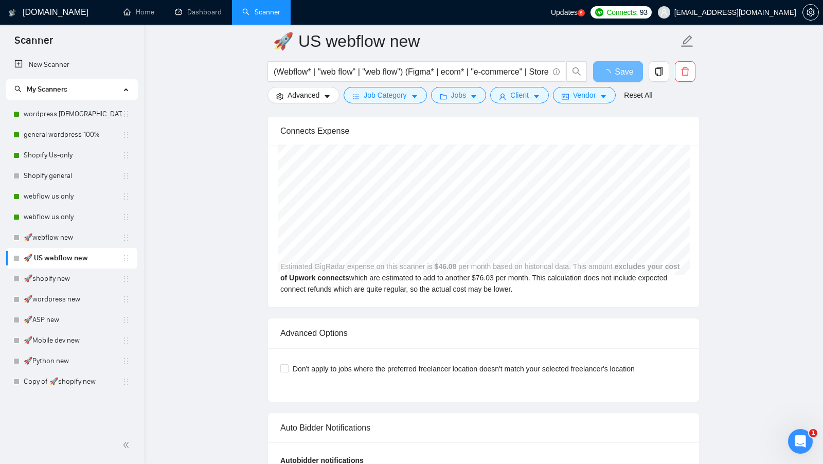
scroll to position [2125, 0]
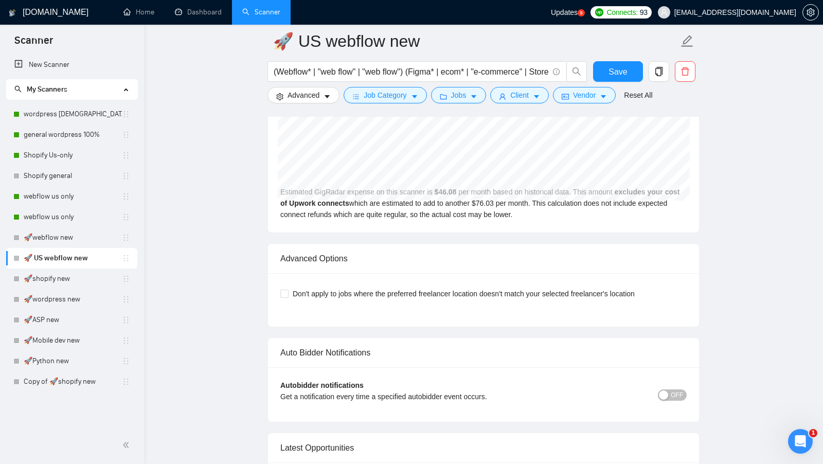
click at [285, 367] on div "Autobidder notifications Get a notification every time a specified autobidder e…" at bounding box center [483, 394] width 431 height 55
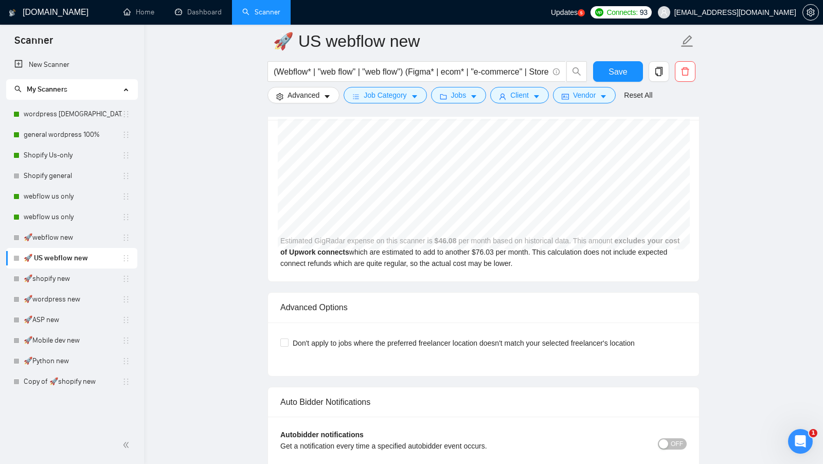
click at [281, 293] on div "Advanced Options" at bounding box center [483, 307] width 406 height 29
click at [290, 338] on div "Don't apply to jobs where the preferred freelancer location doesn't match your …" at bounding box center [483, 343] width 406 height 16
click at [289, 338] on span "Don't apply to jobs where the preferred freelancer location doesn't match your …" at bounding box center [464, 343] width 350 height 11
click at [288, 339] on input "Don't apply to jobs where the preferred freelancer location doesn't match your …" at bounding box center [283, 342] width 7 height 7
checkbox input "true"
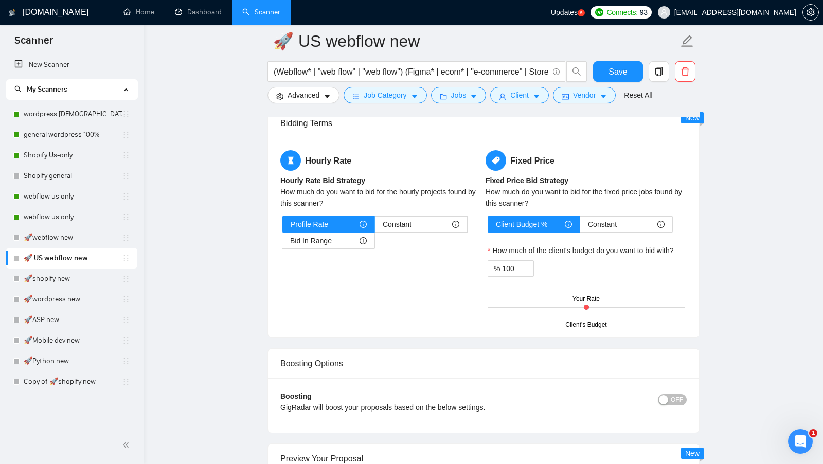
scroll to position [1551, 0]
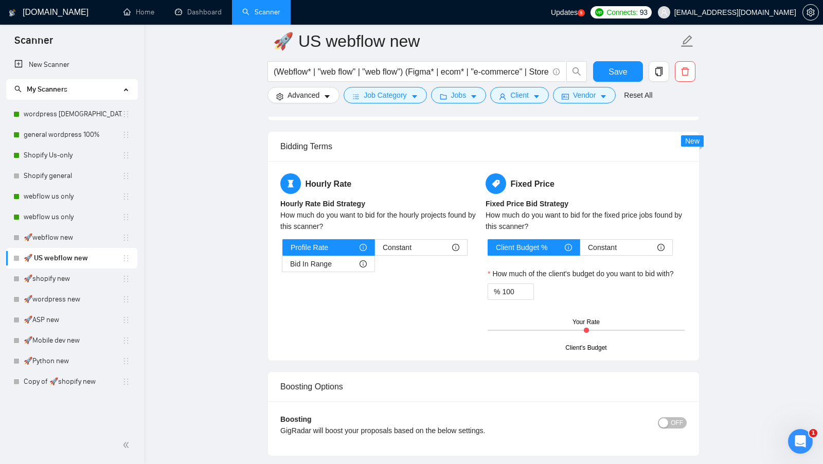
click at [354, 267] on div "Hourly Rate Hourly Rate Bid Strategy How much do you want to bid for the hourly…" at bounding box center [380, 228] width 205 height 111
click at [331, 256] on span "Bid In Range" at bounding box center [311, 263] width 42 height 15
click at [282, 267] on input "Bid In Range" at bounding box center [282, 267] width 0 height 0
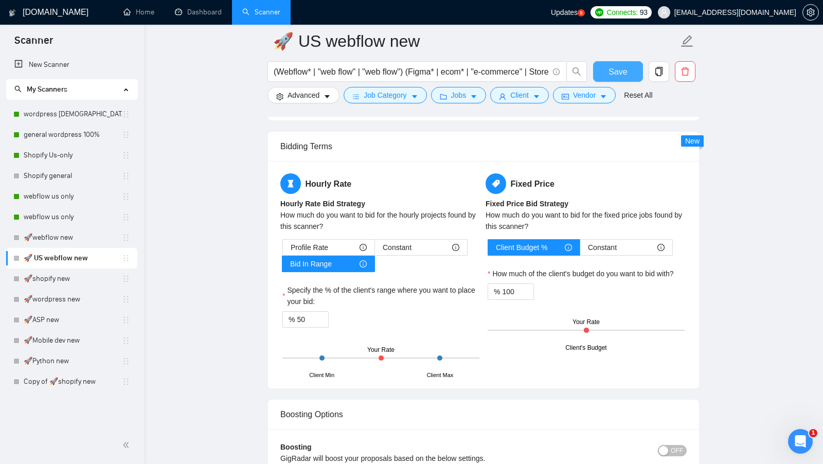
click at [626, 67] on span "Save" at bounding box center [618, 71] width 19 height 13
click at [68, 233] on link "🚀webflow new" at bounding box center [73, 237] width 98 height 21
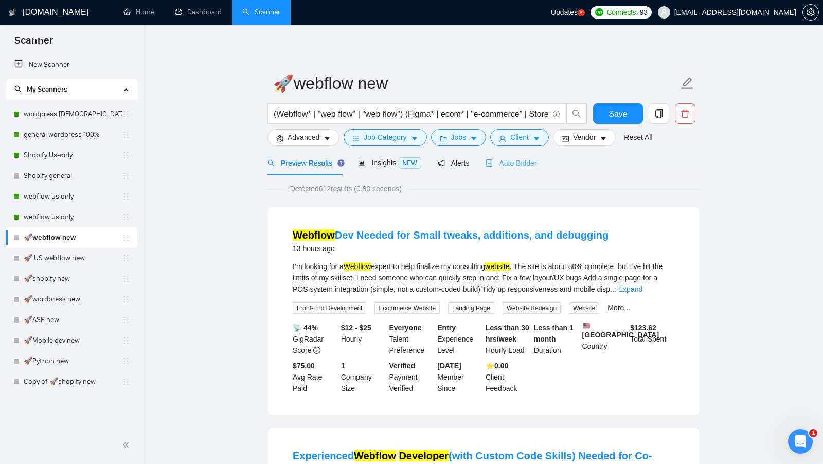
click at [518, 153] on div "Auto Bidder" at bounding box center [511, 163] width 51 height 24
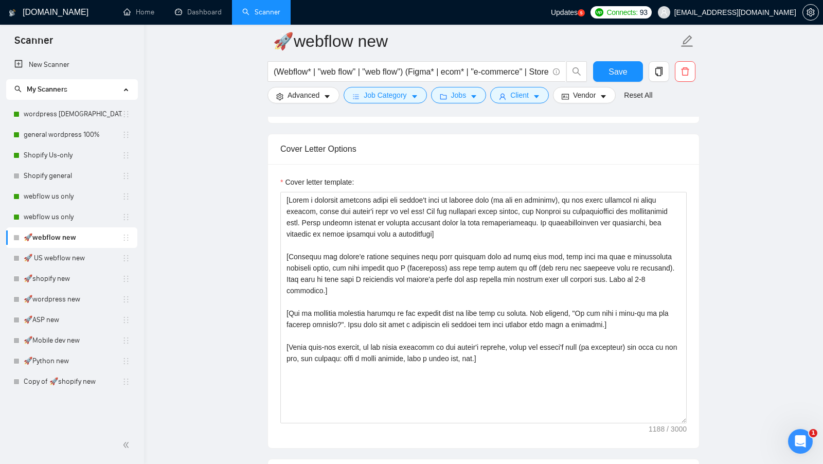
scroll to position [1068, 0]
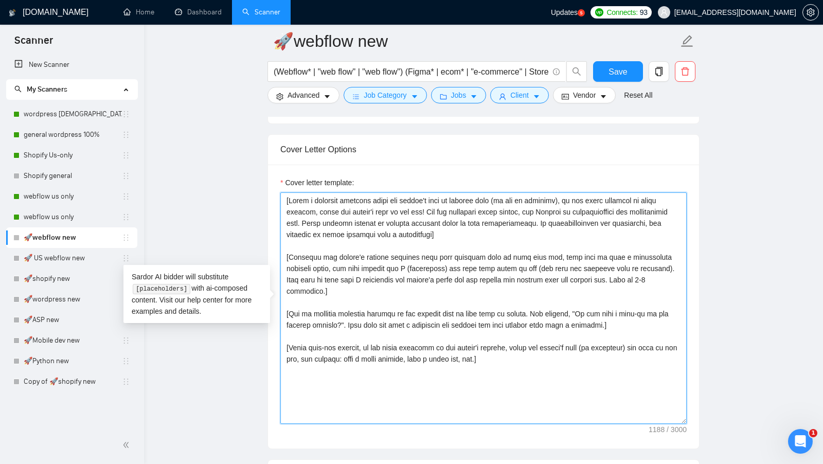
paste textarea "the whole cover letter in English only, Do not use any other language but Engli…"
drag, startPoint x: 519, startPoint y: 355, endPoint x: 275, endPoint y: 188, distance: 295.3
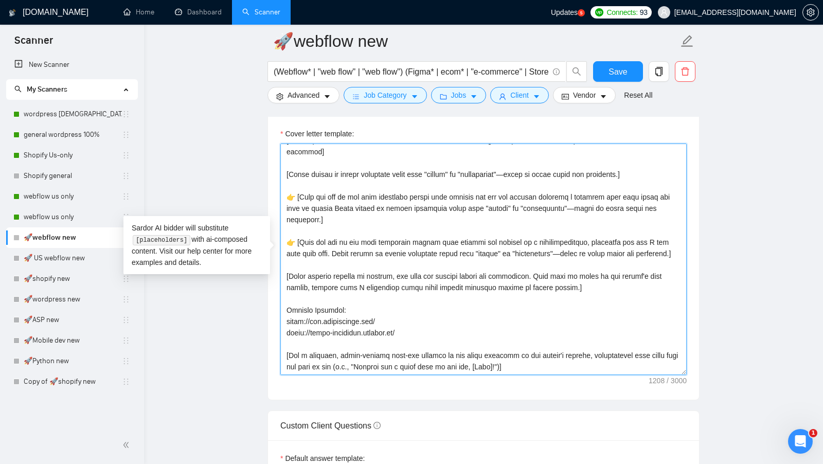
scroll to position [1117, 0]
type textarea "[Write the whole cover letter in English only, Do not use any other language bu…"
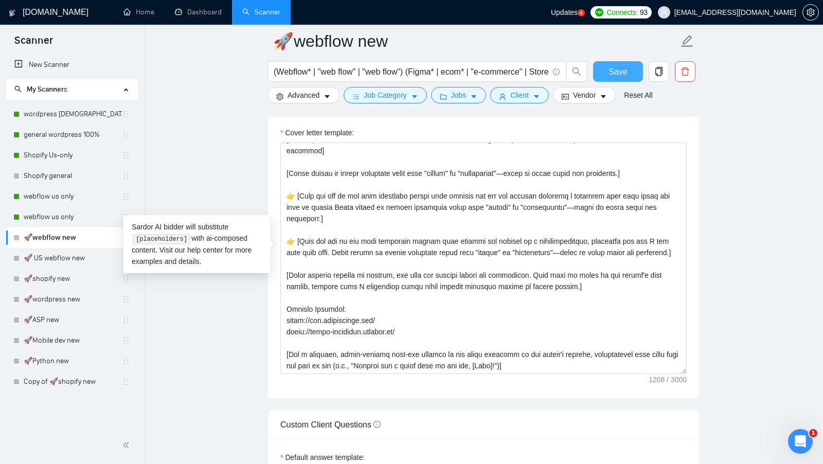
click at [604, 63] on button "Save" at bounding box center [618, 71] width 50 height 21
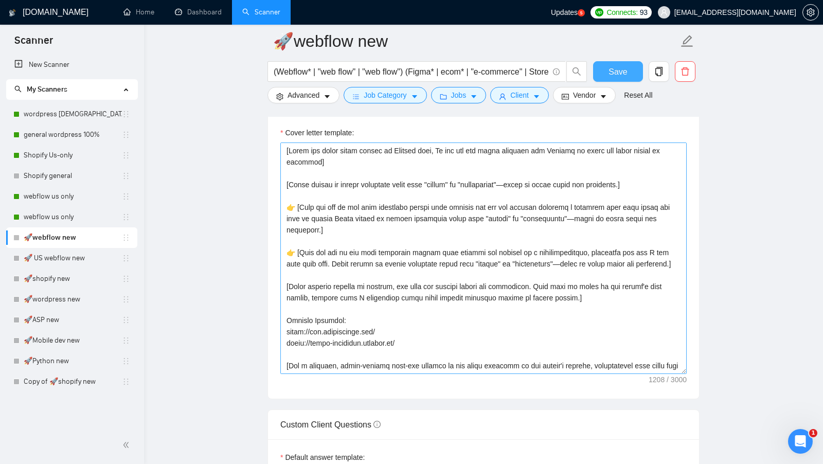
scroll to position [11, 0]
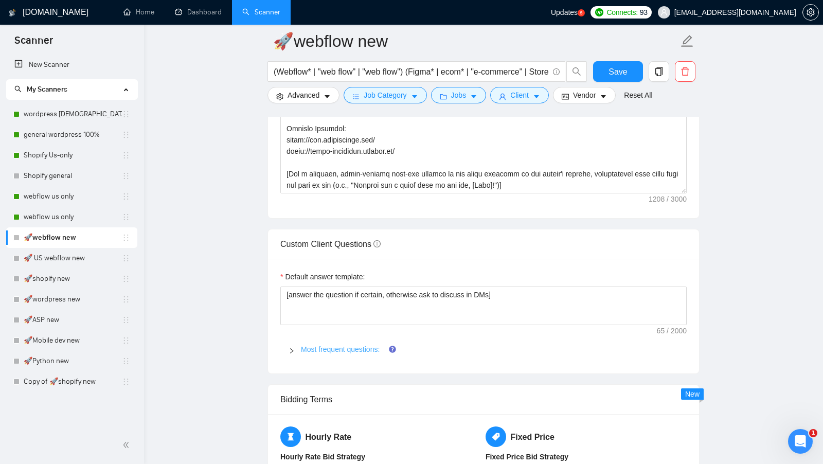
click at [326, 345] on link "Most frequent questions:" at bounding box center [340, 349] width 79 height 8
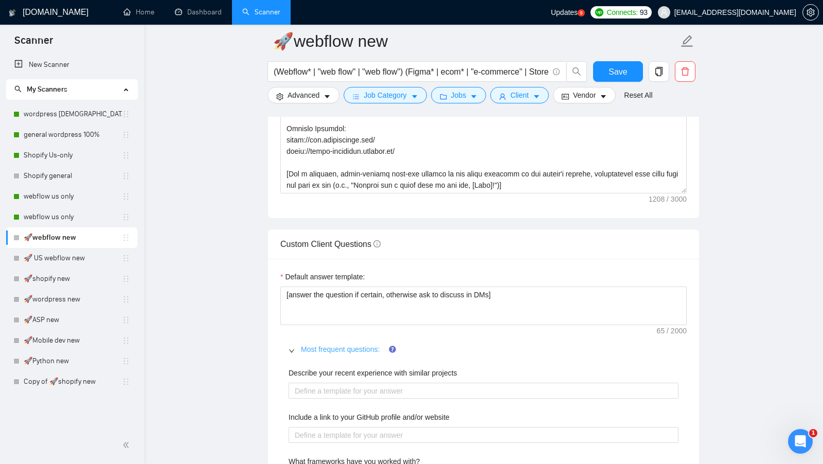
scroll to position [1343, 0]
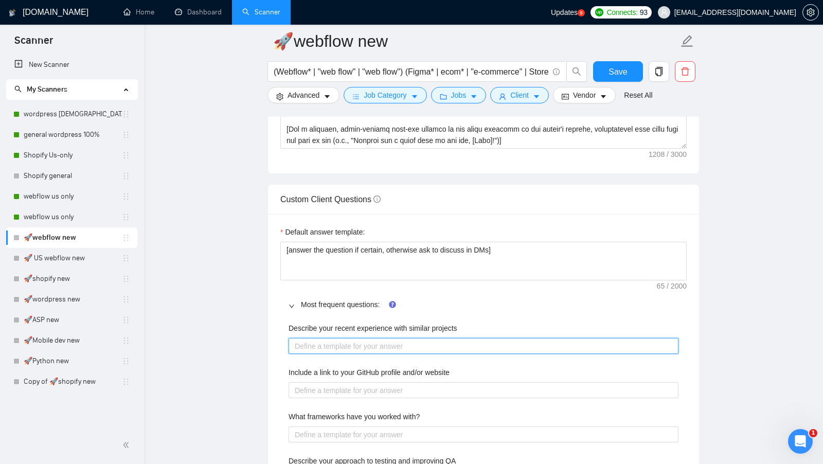
click at [346, 345] on projects "Describe your recent experience with similar projects" at bounding box center [484, 346] width 390 height 16
paste projects "Webflow 𝑾𝒆𝒃𝒔𝒊𝒕𝒆𝒔: https://www.growwithmag.net/ https://alpha-lifestyle.webflow.…"
type projects "Webflow 𝑾𝒆𝒃𝒔𝒊𝒕𝒆𝒔: https://www.growwithmag.net/ https://alpha-lifestyle.webflow.…"
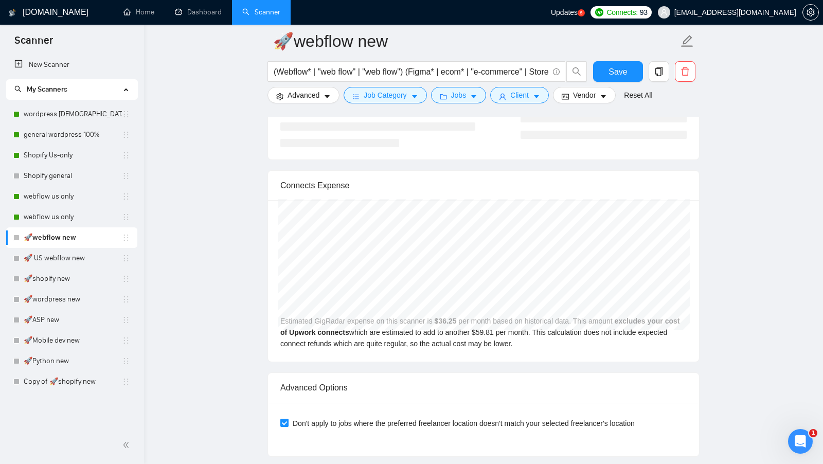
scroll to position [2332, 0]
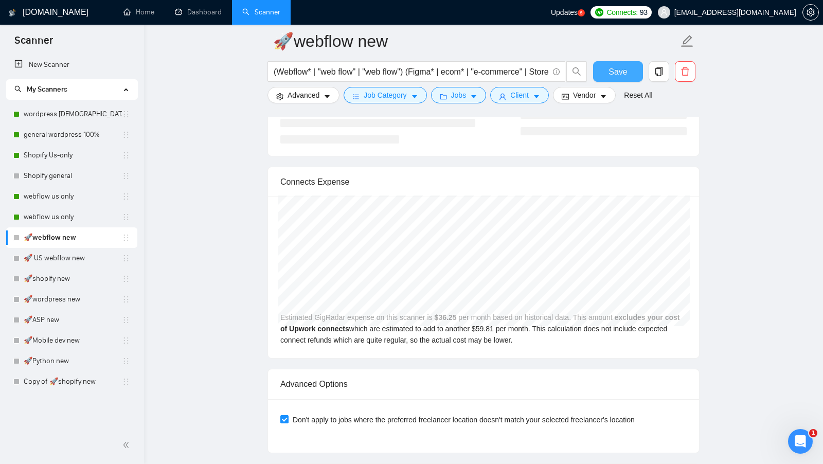
type projects "Webflow 𝑾𝒆𝒃𝒔𝒊𝒕𝒆𝒔: https://www.growwithmag.net/ https://alpha-lifestyle.webflow.…"
click at [614, 68] on span "Save" at bounding box center [618, 71] width 19 height 13
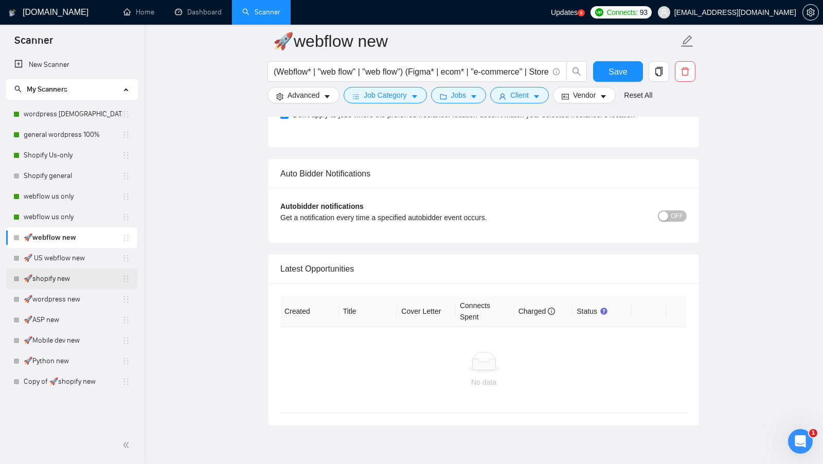
click at [70, 278] on link "🚀shopify new" at bounding box center [73, 279] width 98 height 21
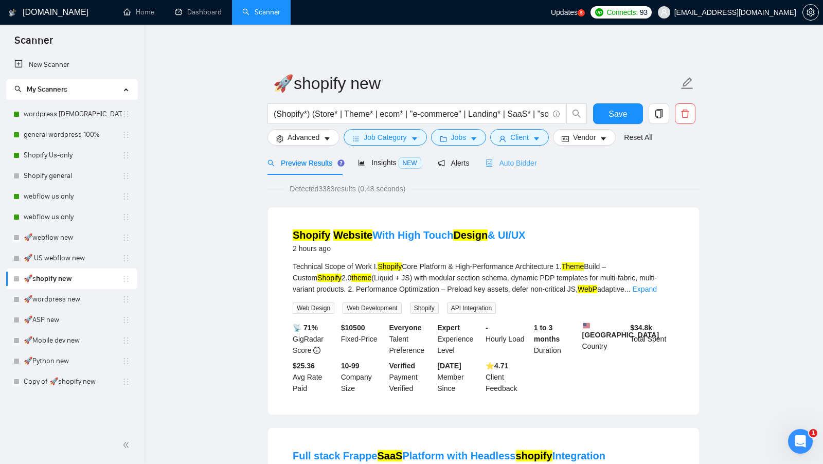
click at [526, 169] on div "Auto Bidder" at bounding box center [511, 163] width 51 height 24
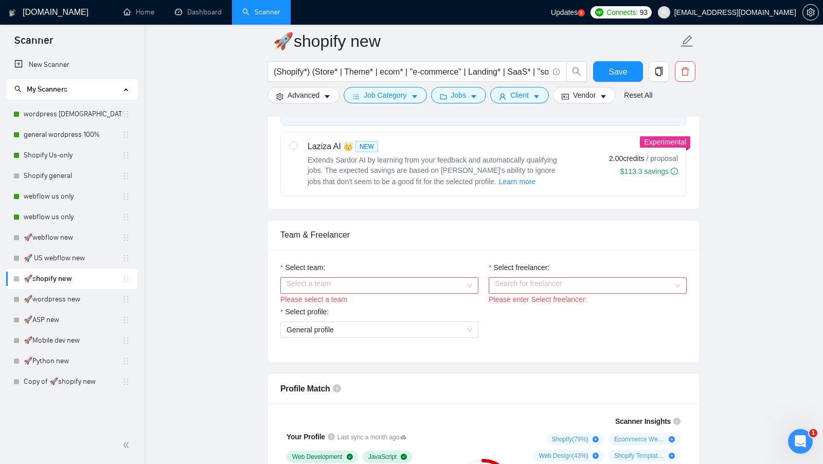
scroll to position [483, 0]
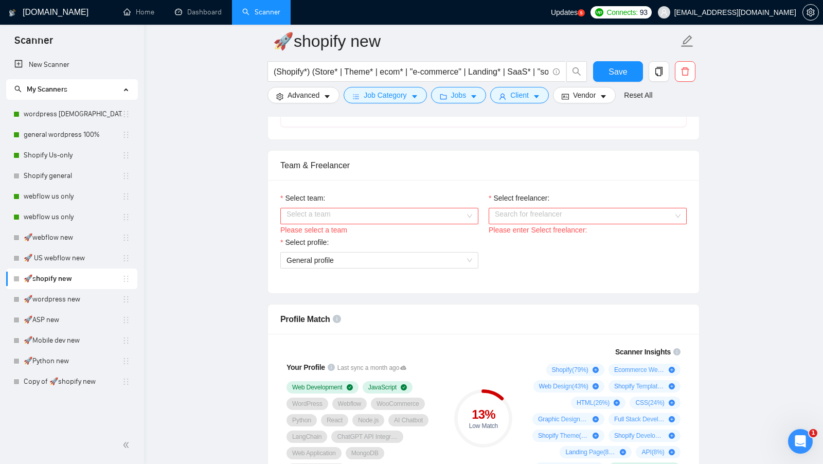
click at [441, 224] on div "Please select a team" at bounding box center [379, 229] width 198 height 11
click at [441, 213] on input "Select team:" at bounding box center [376, 215] width 179 height 15
click at [388, 233] on div "Urooj Faisal" at bounding box center [379, 231] width 186 height 11
click at [528, 210] on input "Select freelancer:" at bounding box center [584, 215] width 179 height 15
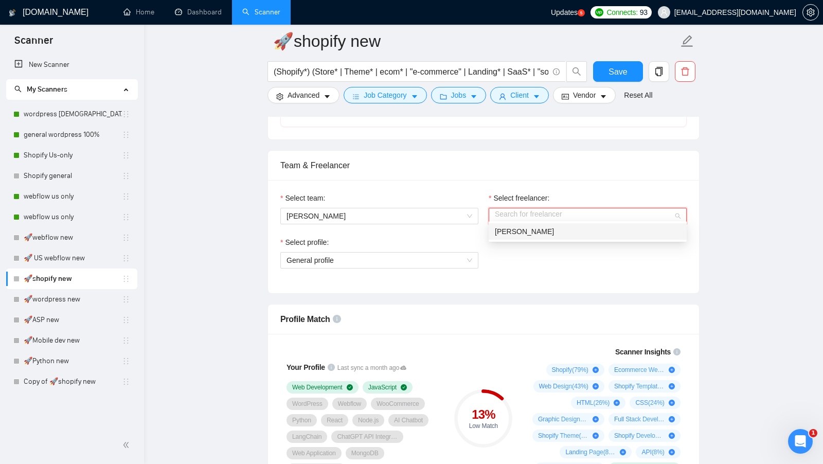
click at [525, 226] on div "Urooj Faisal" at bounding box center [588, 231] width 186 height 11
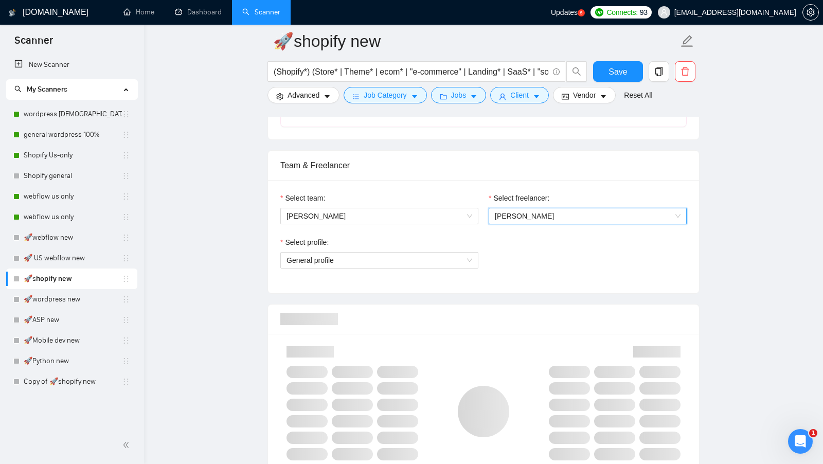
click at [447, 244] on div "Select profile:" at bounding box center [379, 244] width 198 height 15
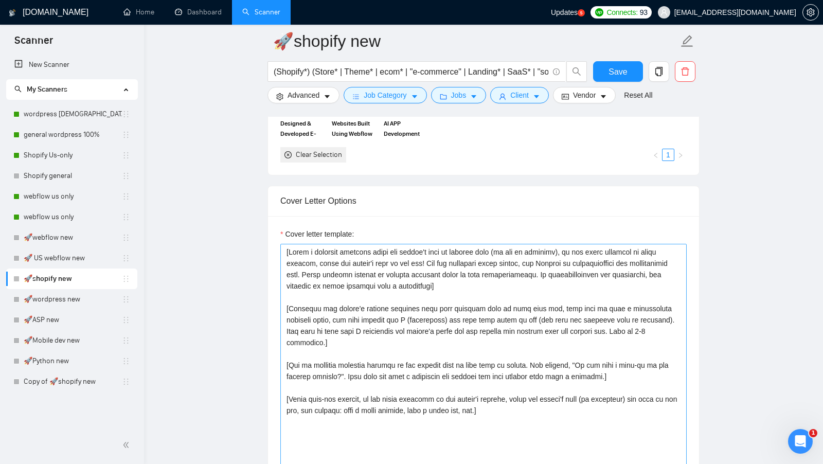
scroll to position [1056, 0]
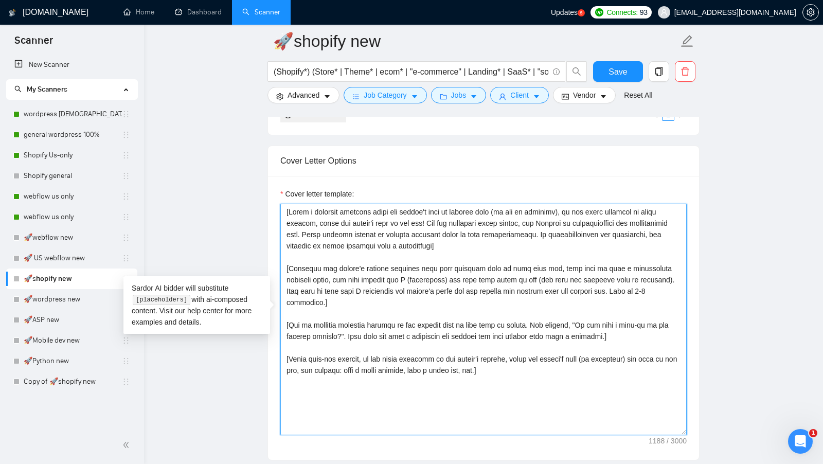
paste textarea "the whole cover letter in English only, Do not use any other language but Engli…"
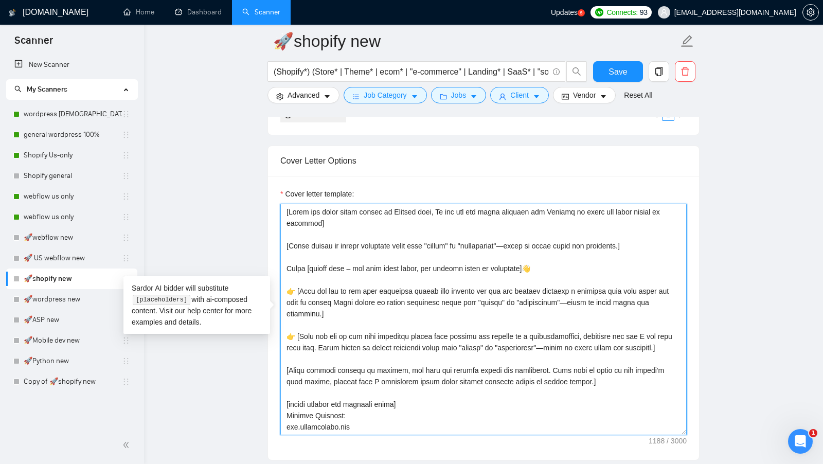
drag, startPoint x: 578, startPoint y: 371, endPoint x: 203, endPoint y: 151, distance: 434.9
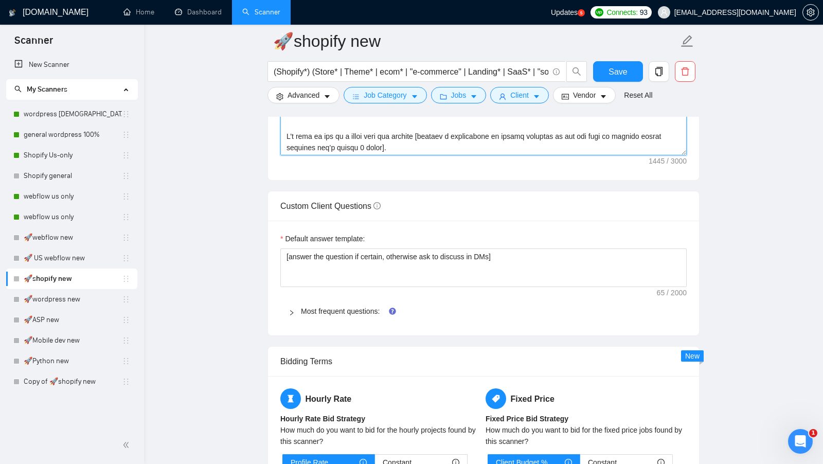
scroll to position [1361, 0]
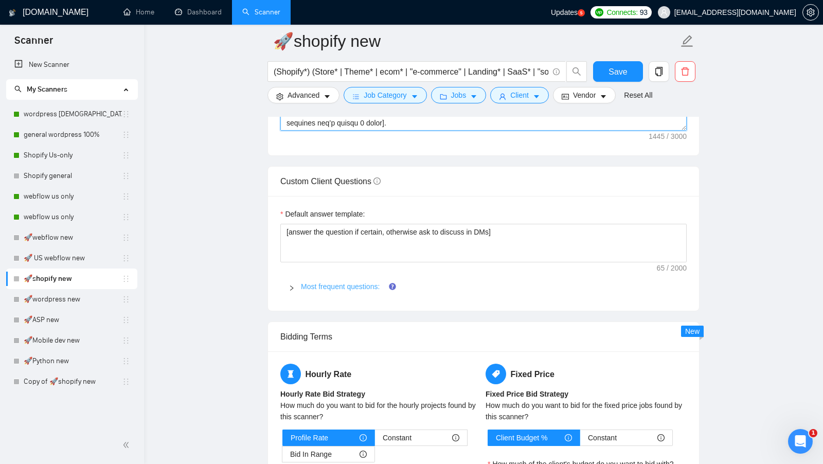
type textarea "[Write the whole cover letter in English only, Do not use any other language bu…"
click at [328, 282] on link "Most frequent questions:" at bounding box center [340, 286] width 79 height 8
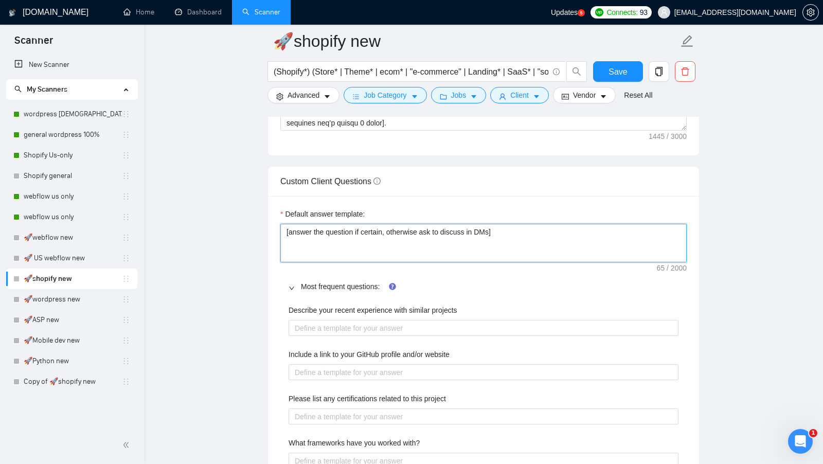
click at [362, 233] on textarea "[answer the question if certain, otherwise ask to discuss in DMs]" at bounding box center [483, 243] width 406 height 39
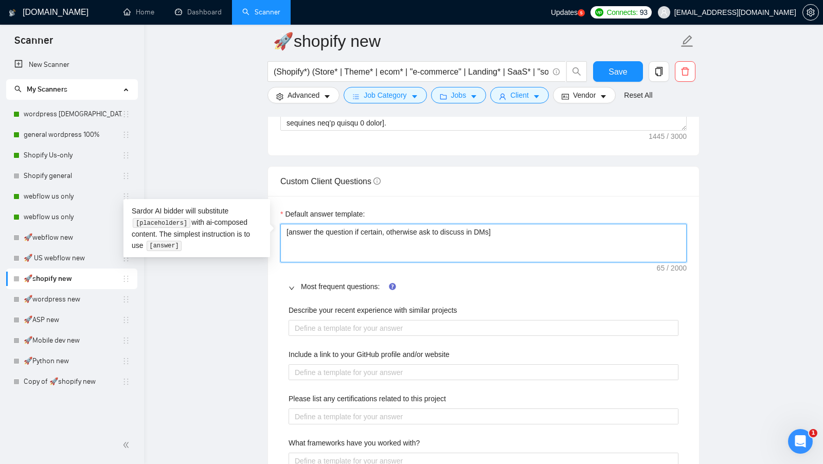
click at [362, 233] on textarea "[answer the question if certain, otherwise ask to discuss in DMs]" at bounding box center [483, 243] width 406 height 39
paste textarea "Always answer client questions in a confident, positive tone. If a question ask…"
type textarea "[Always answer client questions in a confident, positive tone. If a question as…"
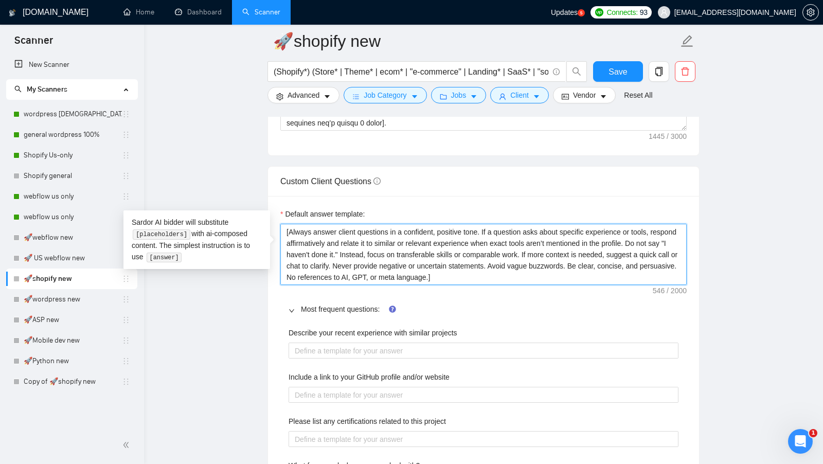
type textarea "[Always answer client questions in a confident, positive tone. If a question as…"
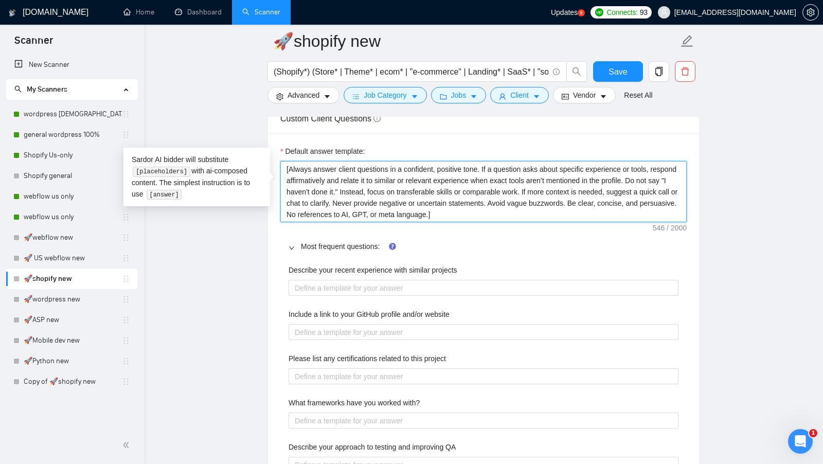
scroll to position [1515, 0]
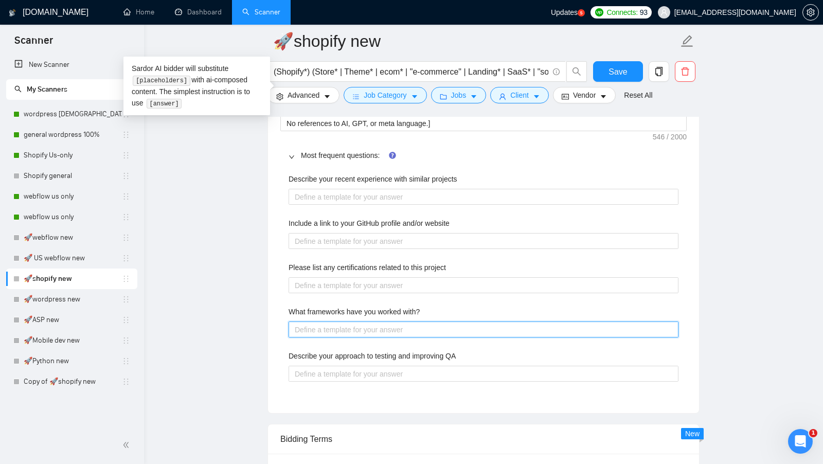
click at [329, 322] on with\? "What frameworks have you worked with?" at bounding box center [484, 330] width 390 height 16
paste with\? "Liquid, Polaris, Shopify Hydrogen, Next.js, Shopify CLI, Shopify App Bridge, Sh…"
type with\? "Liquid, Polaris, Shopify Hydrogen, Next.js, Shopify CLI, Shopify App Bridge, Sh…"
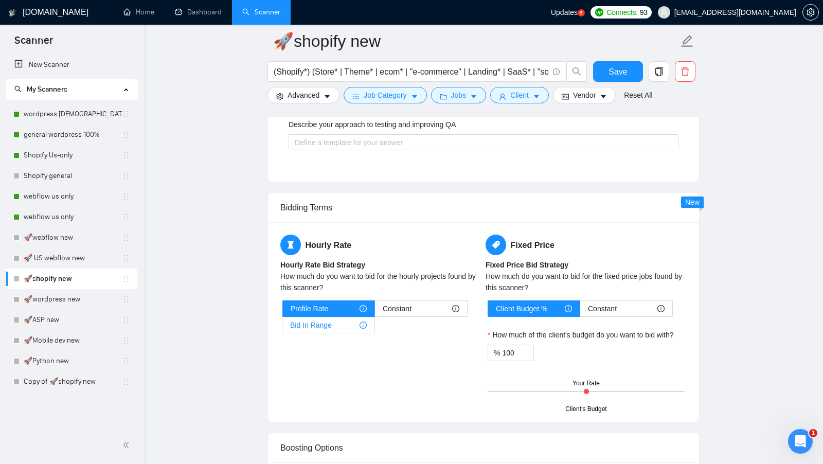
type with\? "Liquid, Polaris, Shopify Hydrogen, Next.js, Shopify CLI, Shopify App Bridge, Sh…"
click at [325, 318] on span "Bid In Range" at bounding box center [311, 324] width 42 height 15
click at [282, 328] on input "Bid In Range" at bounding box center [282, 328] width 0 height 0
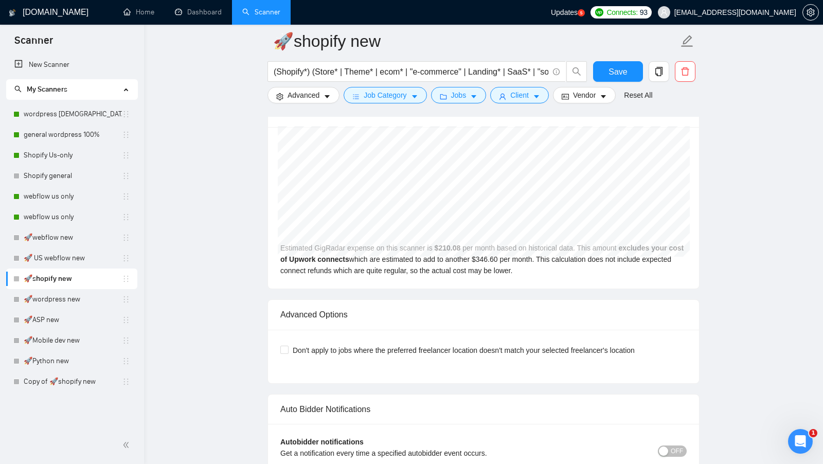
scroll to position [2466, 0]
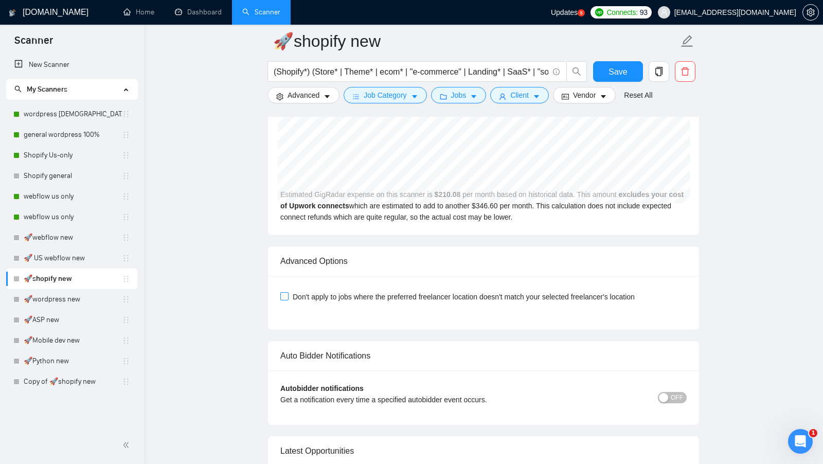
click at [283, 291] on label "Don't apply to jobs where the preferred freelancer location doesn't match your …" at bounding box center [459, 296] width 359 height 11
click at [283, 292] on input "Don't apply to jobs where the preferred freelancer location doesn't match your …" at bounding box center [283, 295] width 7 height 7
checkbox input "true"
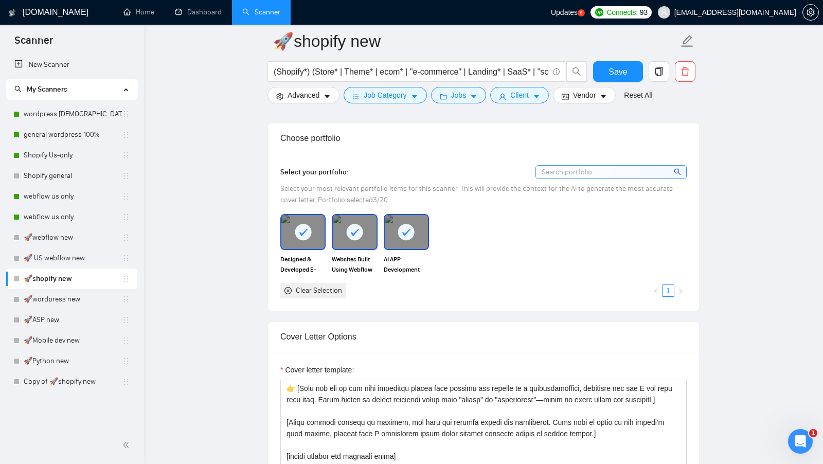
scroll to position [853, 0]
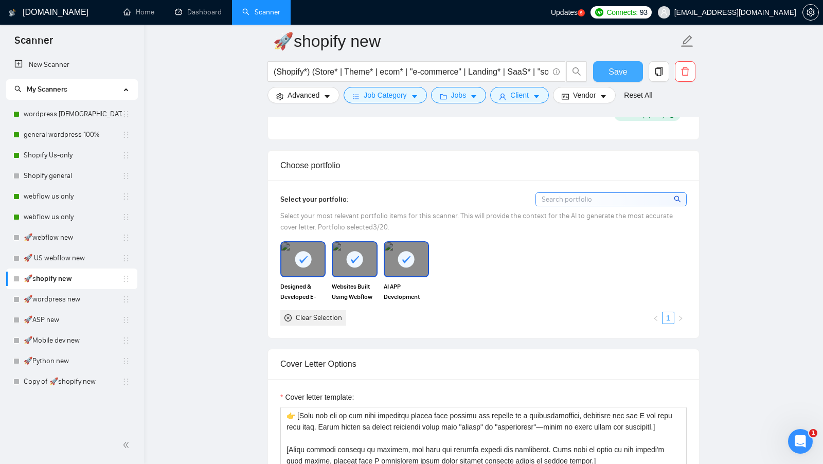
click at [609, 80] on button "Save" at bounding box center [618, 71] width 50 height 21
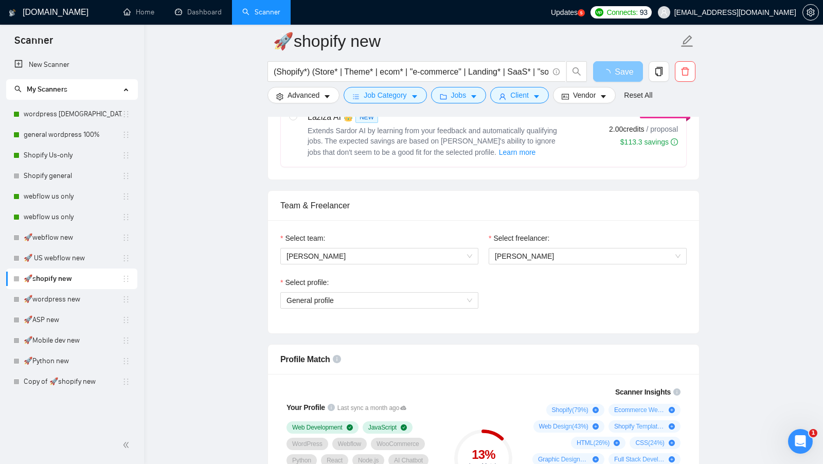
scroll to position [441, 0]
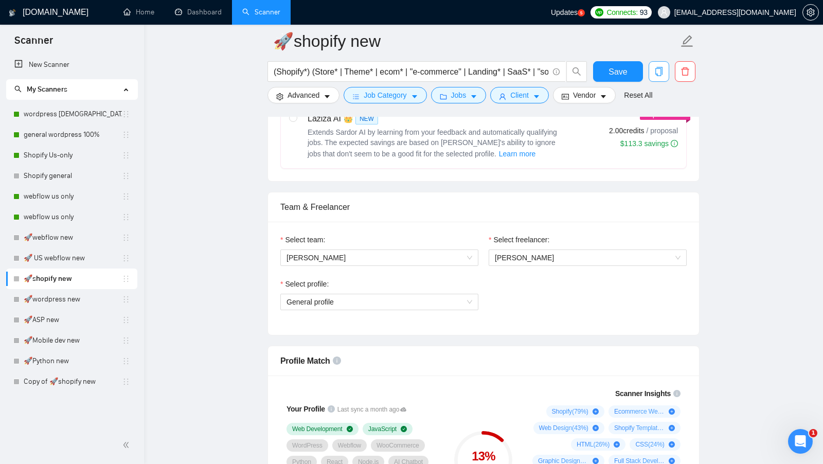
click at [665, 69] on span "copy" at bounding box center [659, 71] width 20 height 9
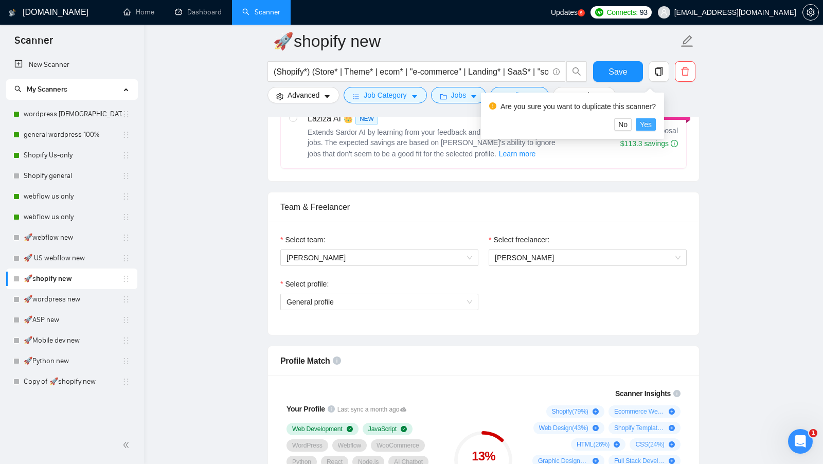
click at [652, 120] on span "Yes" at bounding box center [646, 124] width 12 height 11
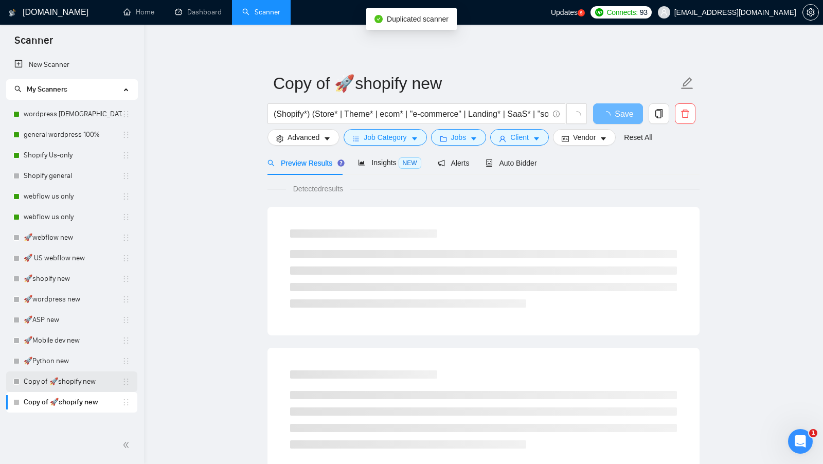
click at [78, 382] on link "Copy of 🚀shopify new" at bounding box center [73, 381] width 98 height 21
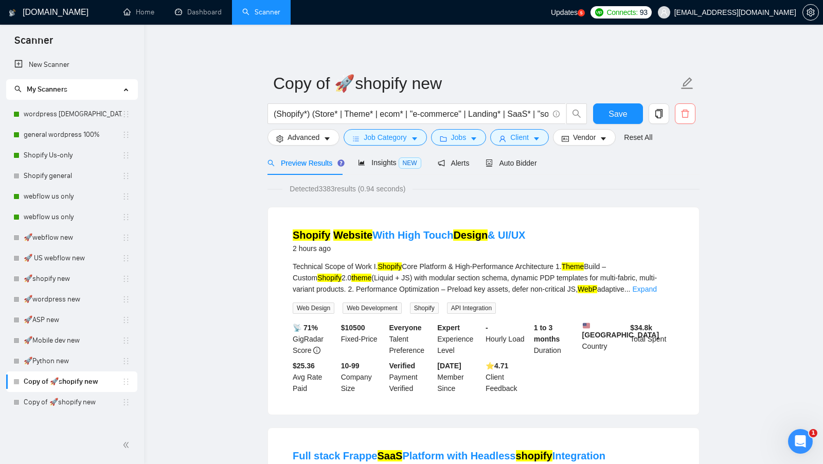
click at [689, 118] on button "button" at bounding box center [685, 113] width 21 height 21
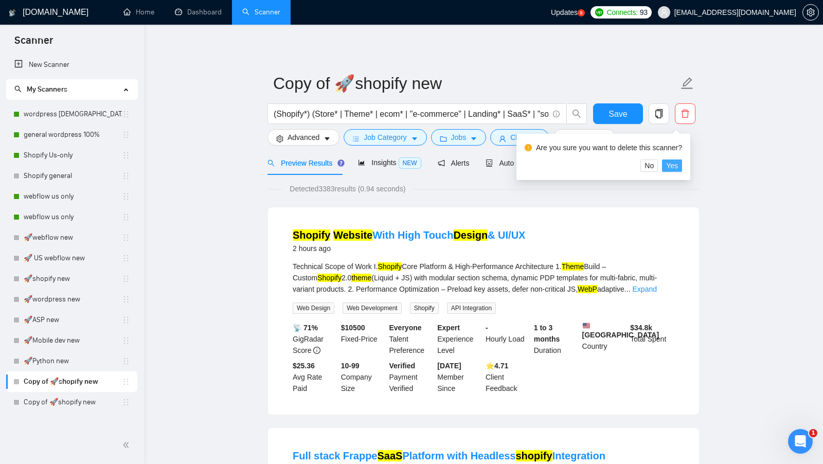
click at [674, 162] on span "Yes" at bounding box center [672, 165] width 12 height 11
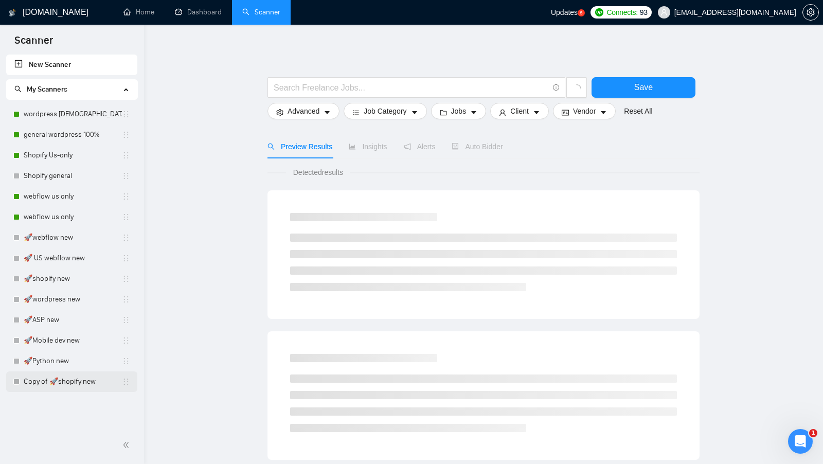
click at [78, 386] on link "Copy of 🚀shopify new" at bounding box center [73, 381] width 98 height 21
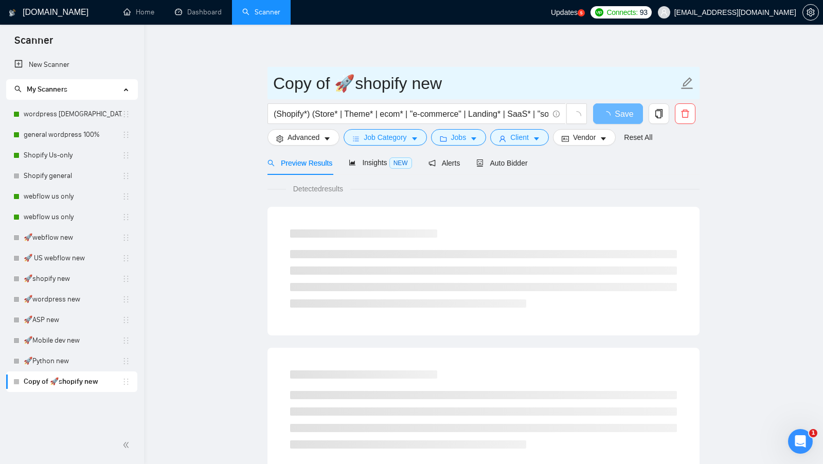
drag, startPoint x: 336, startPoint y: 86, endPoint x: 248, endPoint y: 86, distance: 88.0
click at [248, 86] on main "Copy of 🚀shopify new (Shopify*) (Store* | Theme* | ecom* | "e-commerce" | Landi…" at bounding box center [484, 470] width 646 height 858
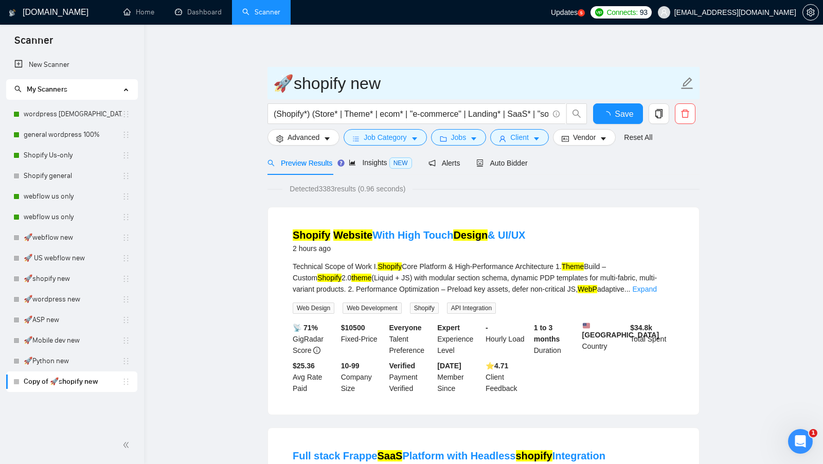
click at [290, 81] on input "🚀shopify new" at bounding box center [475, 83] width 405 height 26
type input "🚀 US shopify new"
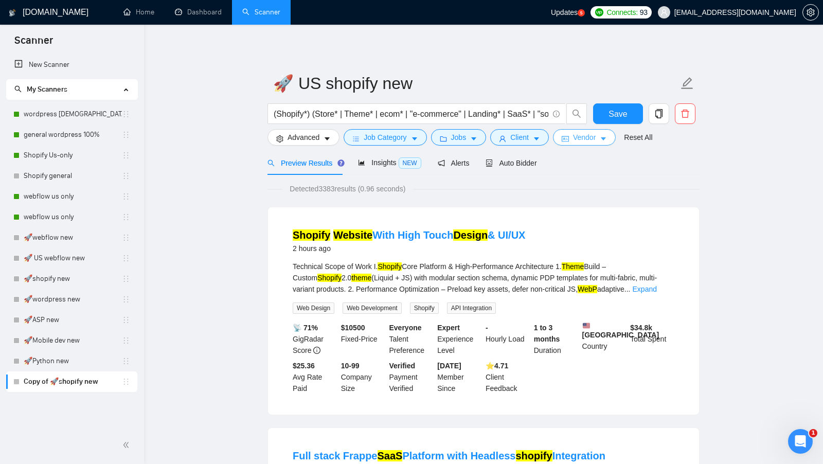
click at [587, 139] on span "Vendor" at bounding box center [584, 137] width 23 height 11
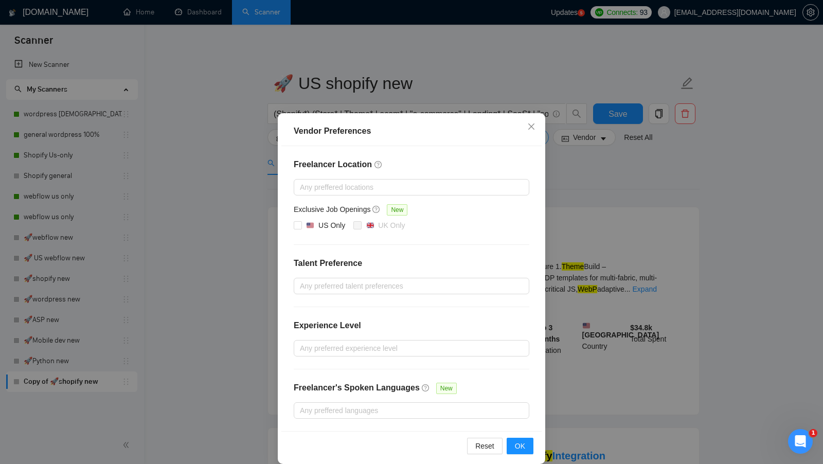
click at [312, 223] on img at bounding box center [310, 225] width 7 height 7
click at [301, 223] on input "US Only" at bounding box center [297, 224] width 7 height 7
checkbox input "true"
click at [529, 442] on button "OK" at bounding box center [520, 446] width 27 height 16
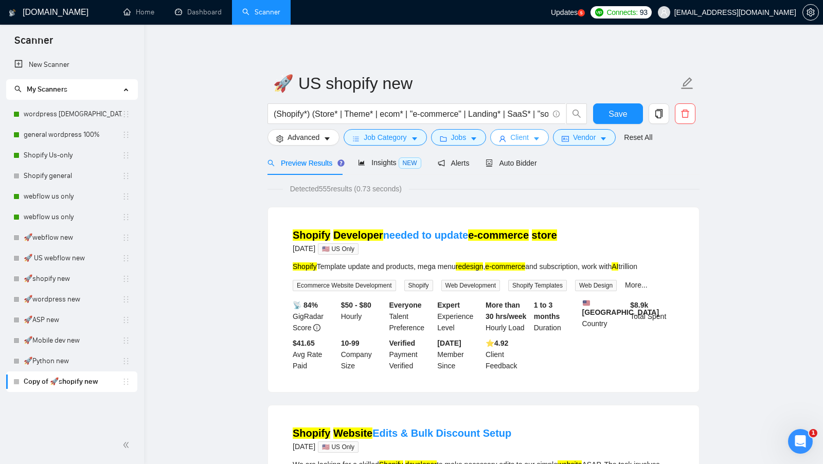
click at [533, 142] on button "Client" at bounding box center [519, 137] width 59 height 16
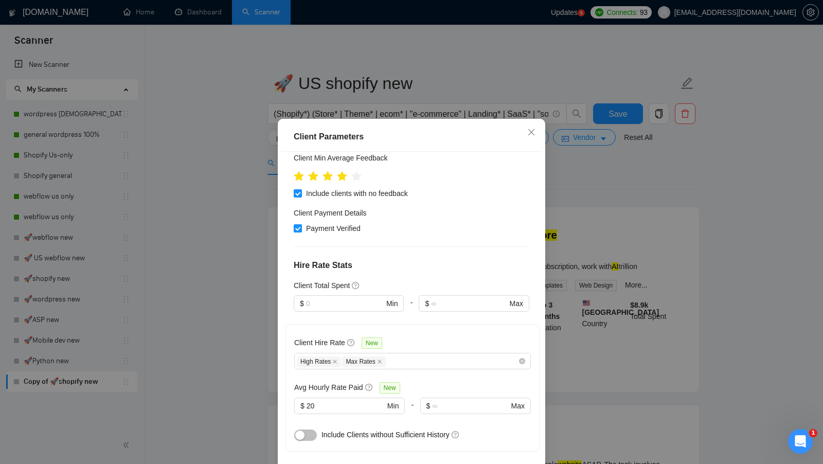
scroll to position [314, 0]
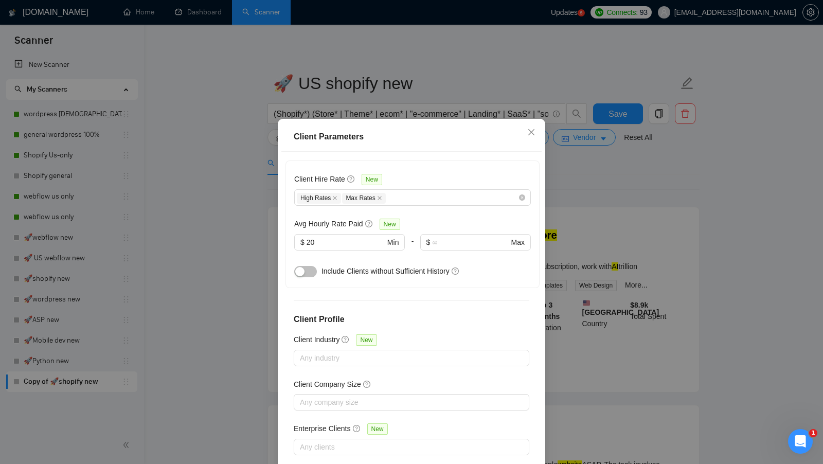
click at [301, 274] on div "button" at bounding box center [299, 271] width 9 height 9
click at [315, 245] on input "20" at bounding box center [346, 242] width 78 height 11
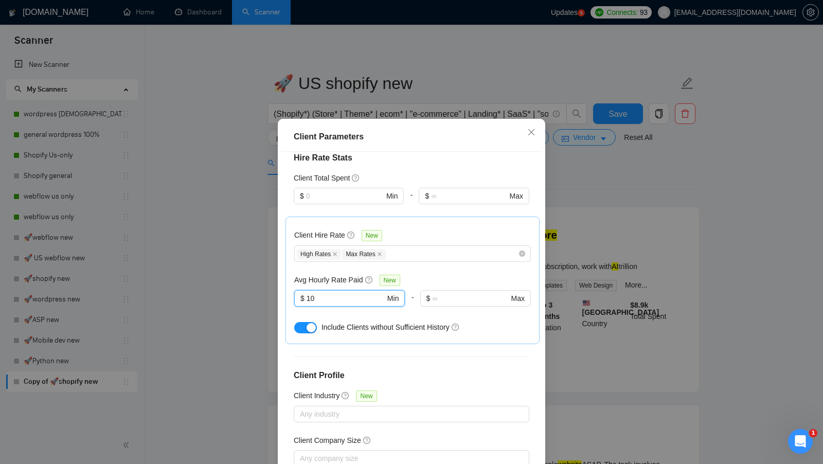
type input "10"
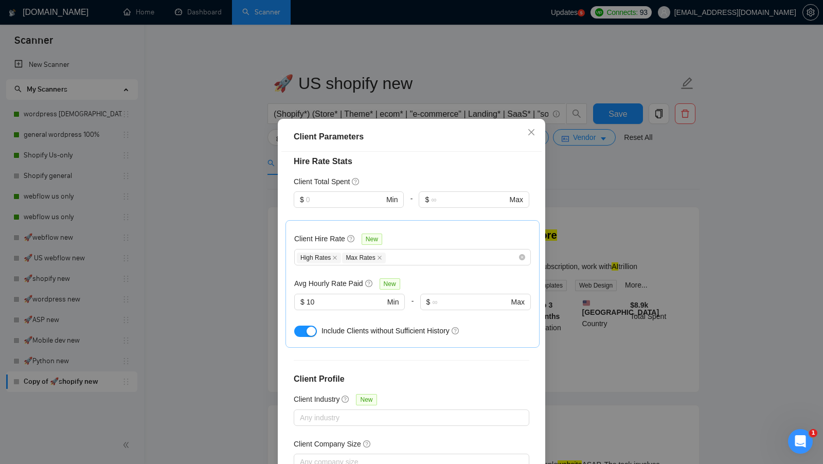
scroll to position [253, 0]
click at [411, 230] on div "Client Hire Rate New High Rates Max Rates Avg Hourly Rate Paid New $ 10 Min - $…" at bounding box center [412, 285] width 237 height 110
click at [410, 250] on div "High Rates Max Rates" at bounding box center [412, 258] width 237 height 16
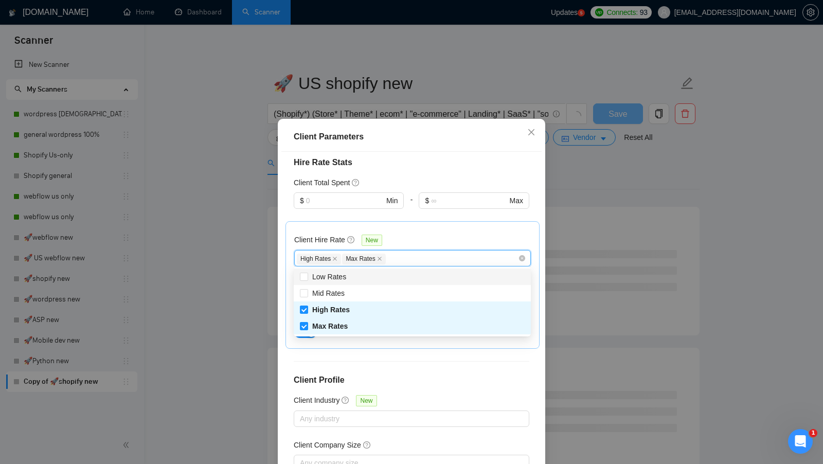
click at [410, 250] on div "High Rates Max Rates" at bounding box center [412, 258] width 237 height 16
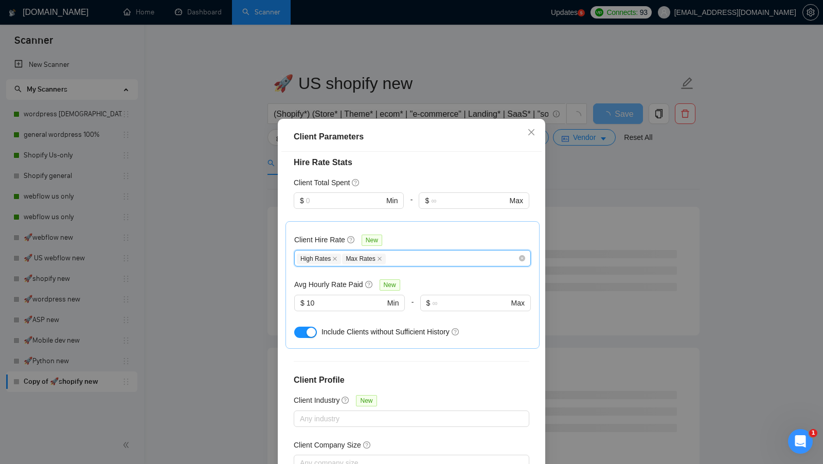
click at [417, 259] on div "High Rates Max Rates" at bounding box center [407, 258] width 221 height 12
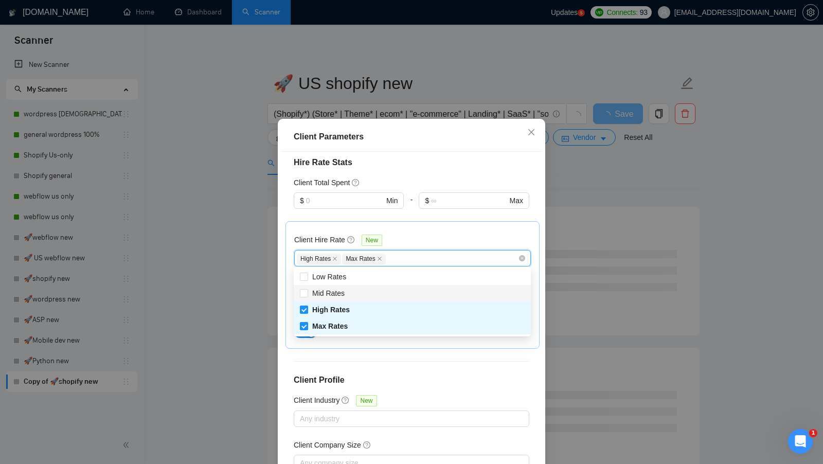
click at [393, 295] on div "Mid Rates" at bounding box center [412, 293] width 225 height 11
checkbox input "true"
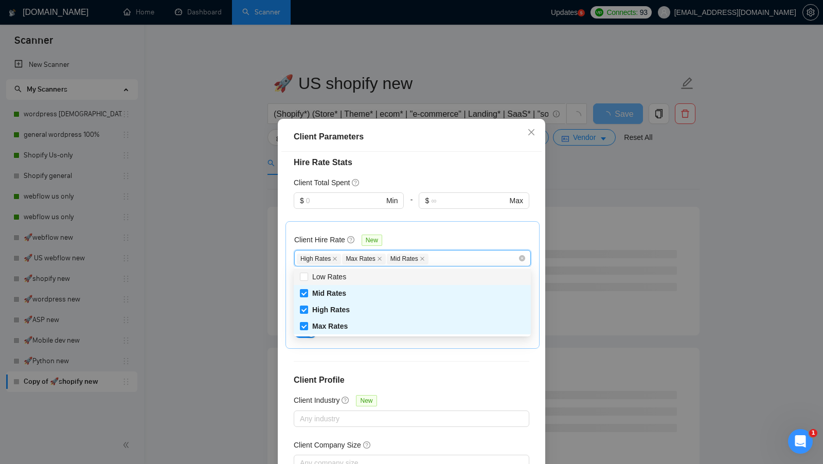
click at [460, 220] on div at bounding box center [474, 215] width 110 height 12
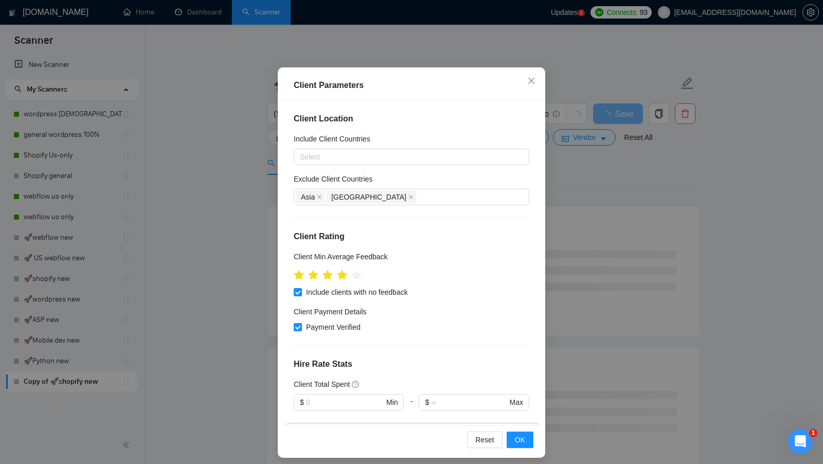
scroll to position [57, 0]
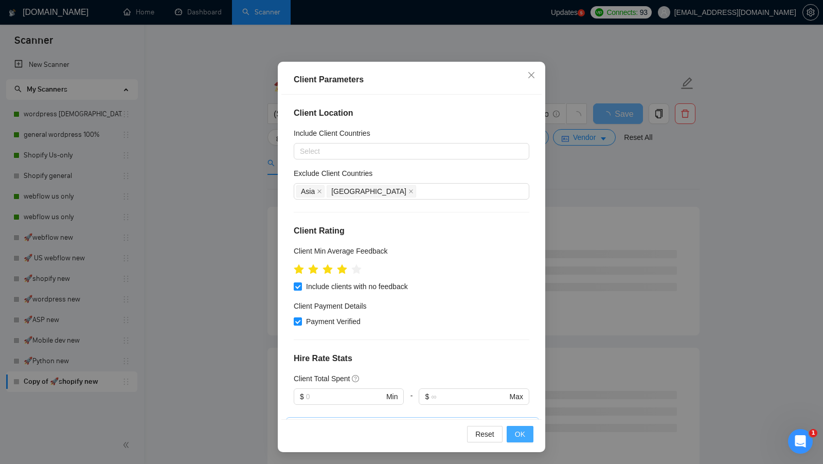
click at [515, 432] on span "OK" at bounding box center [520, 434] width 10 height 11
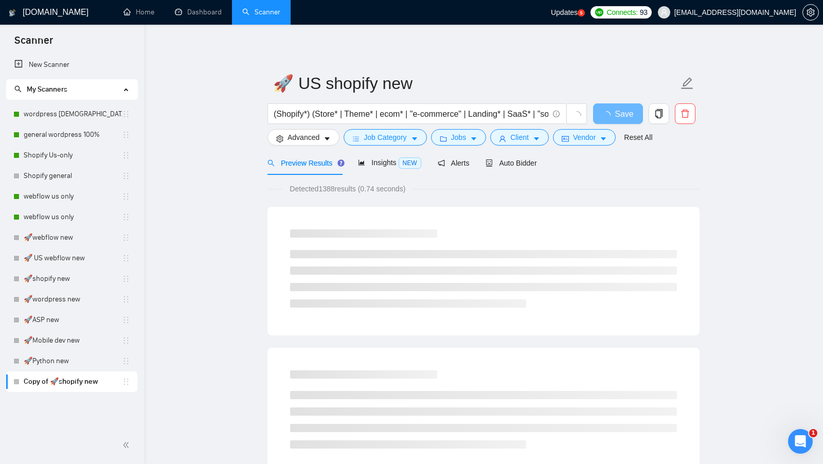
scroll to position [0, 0]
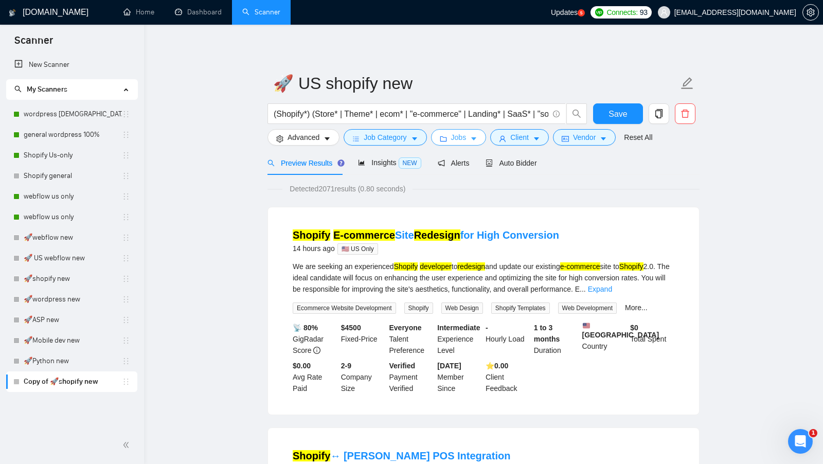
click at [461, 138] on span "Jobs" at bounding box center [458, 137] width 15 height 11
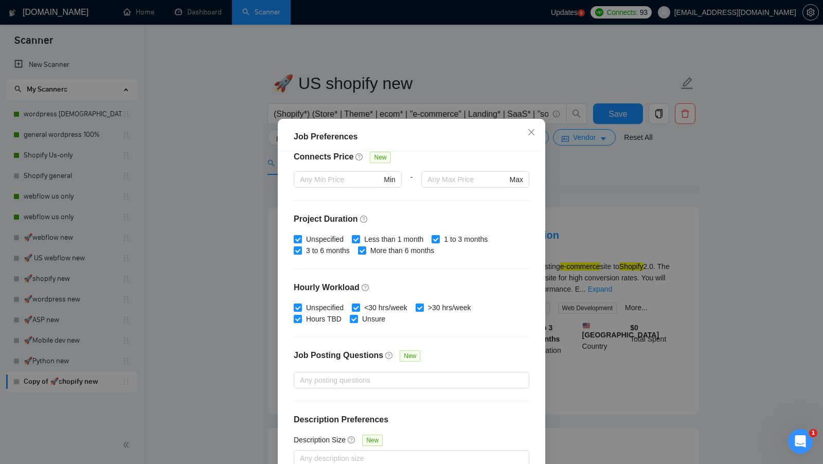
scroll to position [57, 0]
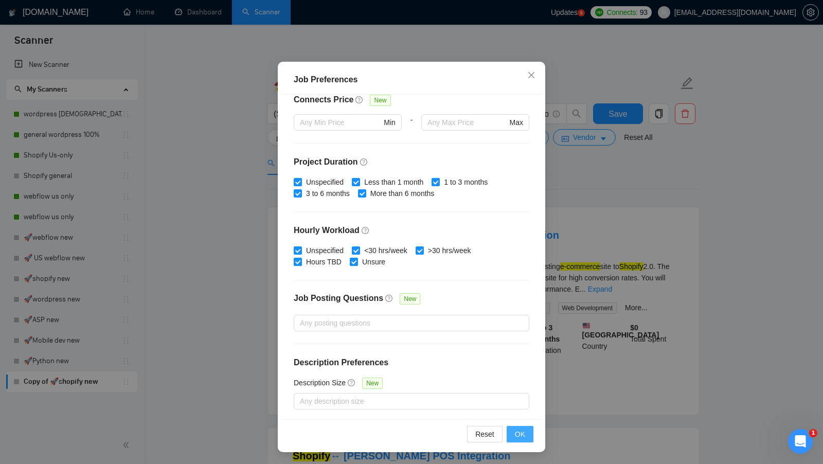
click at [522, 439] on span "OK" at bounding box center [520, 434] width 10 height 11
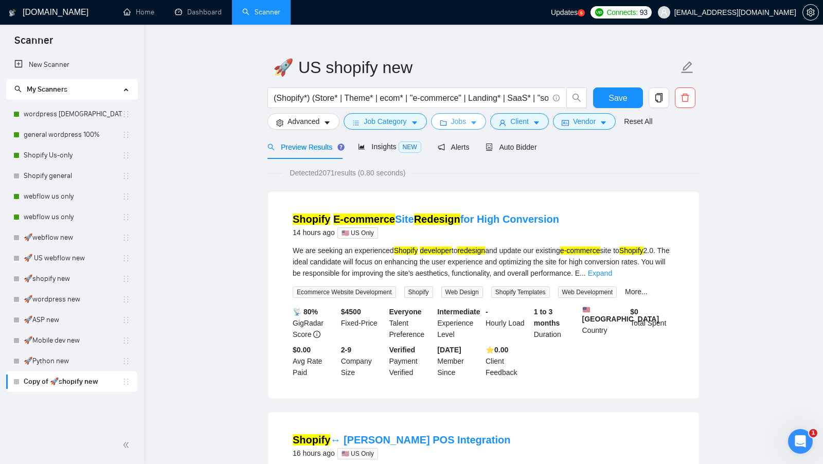
scroll to position [7, 0]
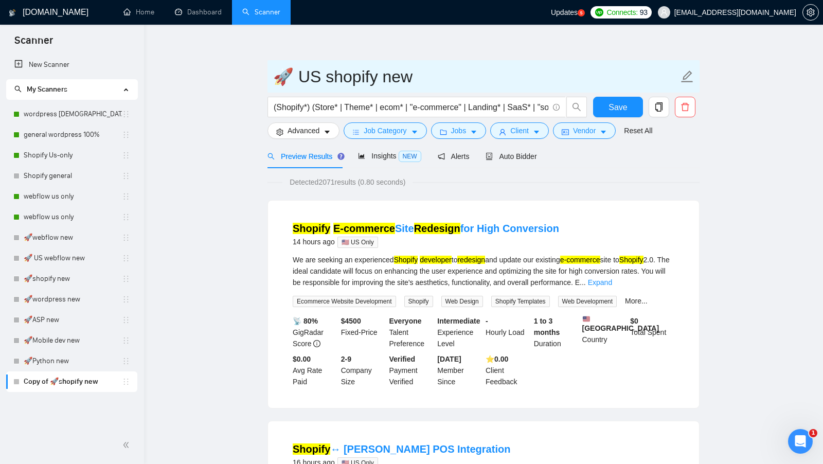
click at [618, 92] on span "🚀 US shopify new" at bounding box center [484, 76] width 432 height 32
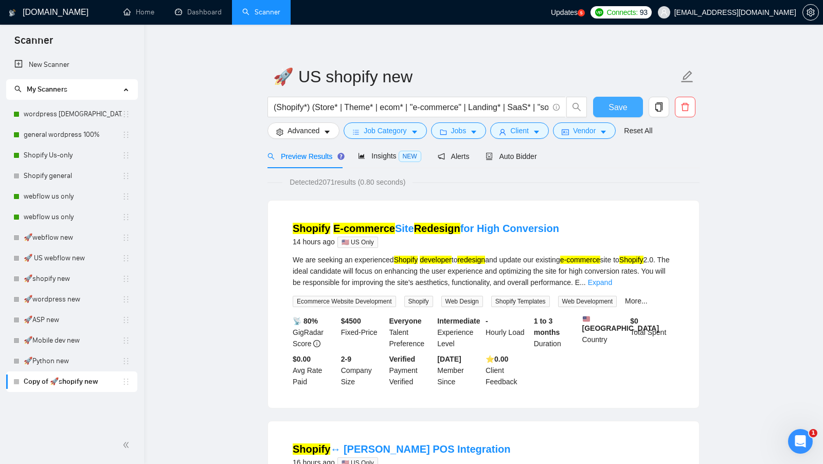
click at [616, 101] on span "Save" at bounding box center [618, 107] width 19 height 13
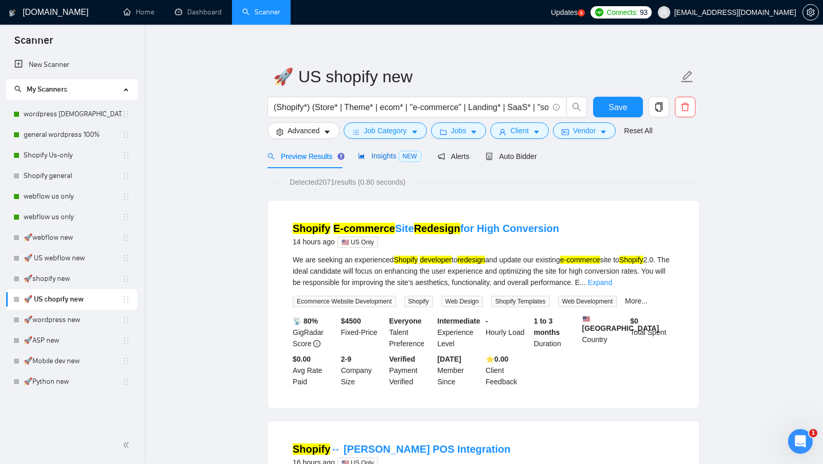
click at [402, 160] on span "NEW" at bounding box center [410, 156] width 23 height 11
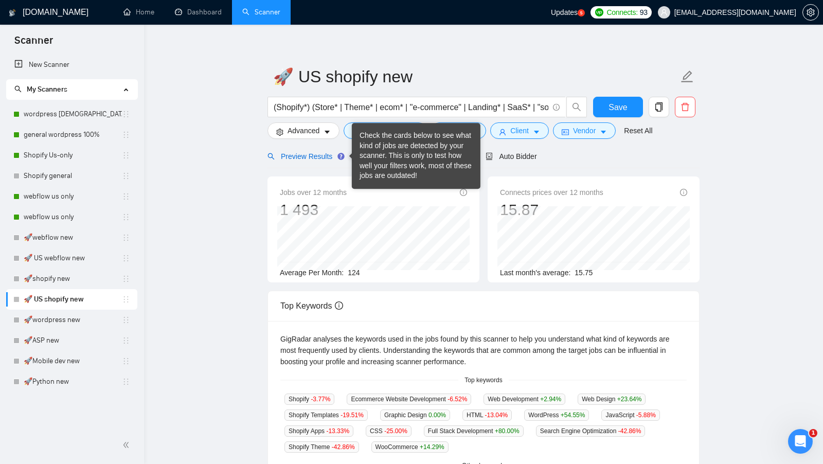
click at [289, 152] on span "Preview Results" at bounding box center [305, 156] width 74 height 8
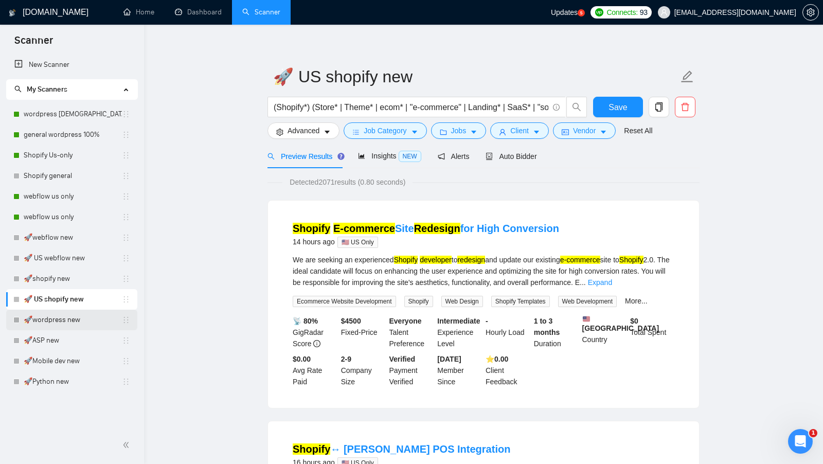
click at [51, 325] on link "🚀wordpress new" at bounding box center [73, 320] width 98 height 21
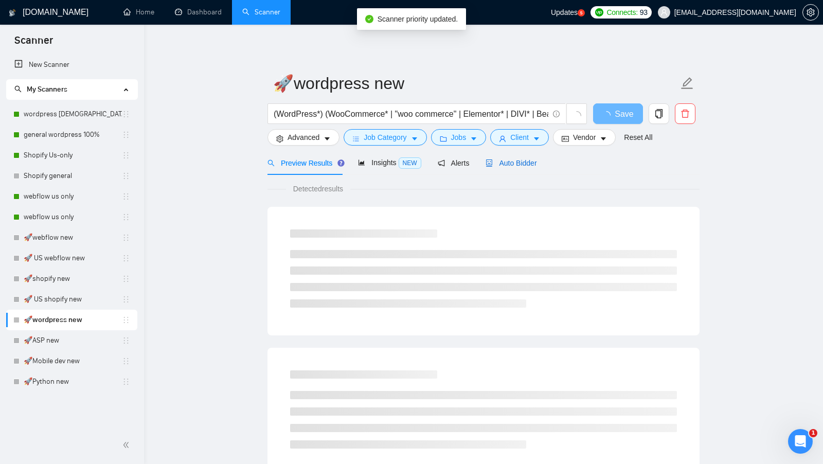
click at [533, 162] on span "Auto Bidder" at bounding box center [511, 163] width 51 height 8
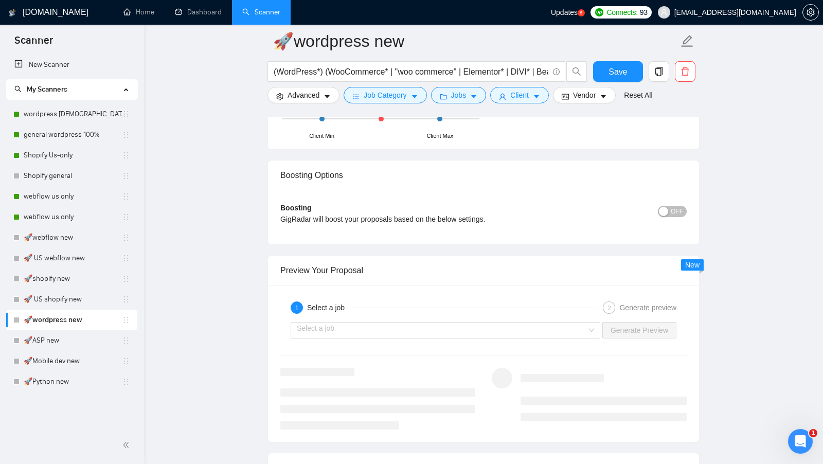
scroll to position [1437, 0]
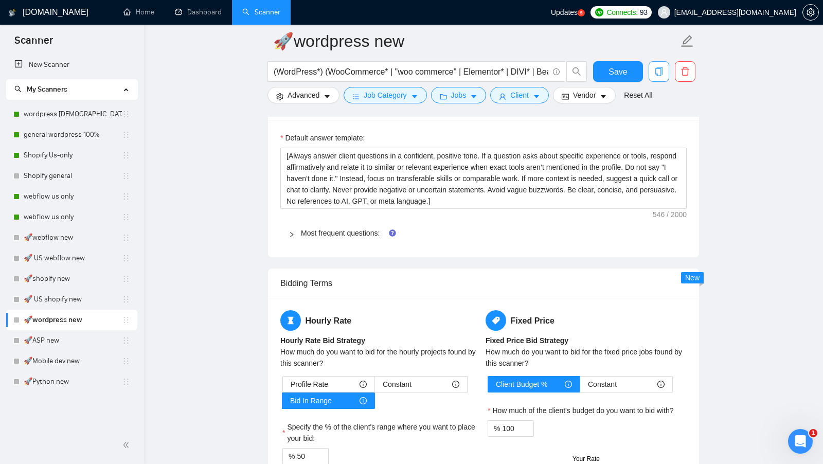
click at [653, 75] on span "copy" at bounding box center [659, 71] width 20 height 9
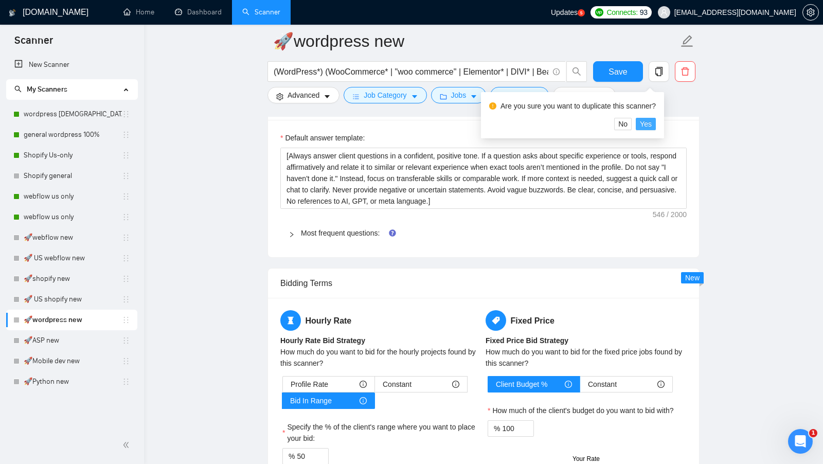
click at [648, 118] on span "Yes" at bounding box center [646, 123] width 12 height 11
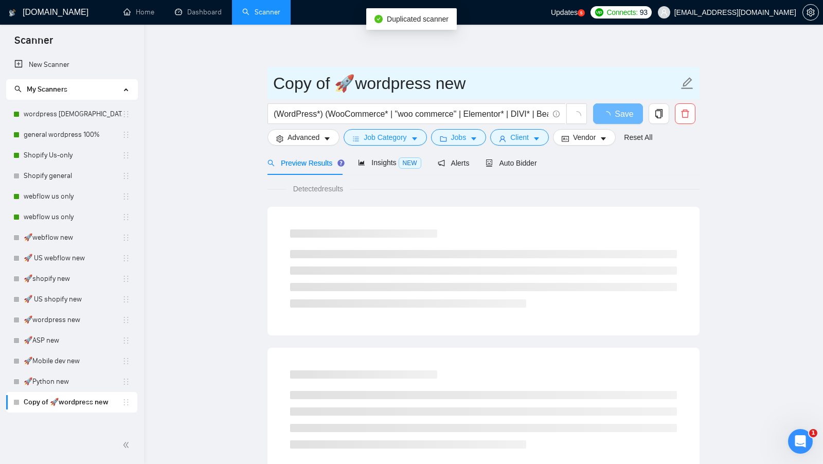
drag, startPoint x: 326, startPoint y: 79, endPoint x: 259, endPoint y: 79, distance: 66.9
click at [262, 79] on main "Copy of 🚀wordpress new (WordPress*) (WooCommerce* | "woo commerce" | Elementor*…" at bounding box center [484, 470] width 646 height 858
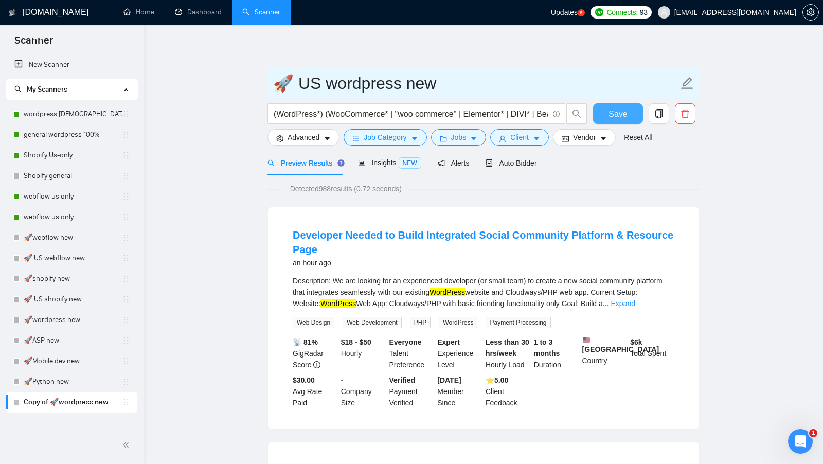
type input "🚀 US wordpress new"
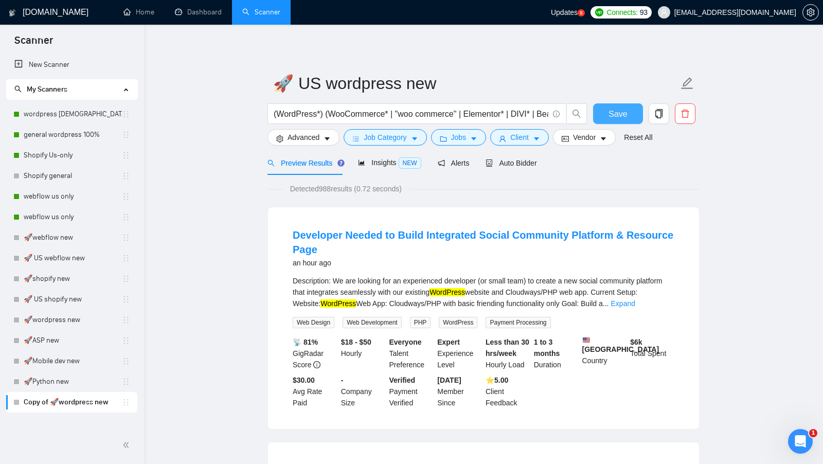
click at [620, 112] on span "Save" at bounding box center [618, 114] width 19 height 13
click at [596, 135] on span "Vendor" at bounding box center [584, 137] width 23 height 11
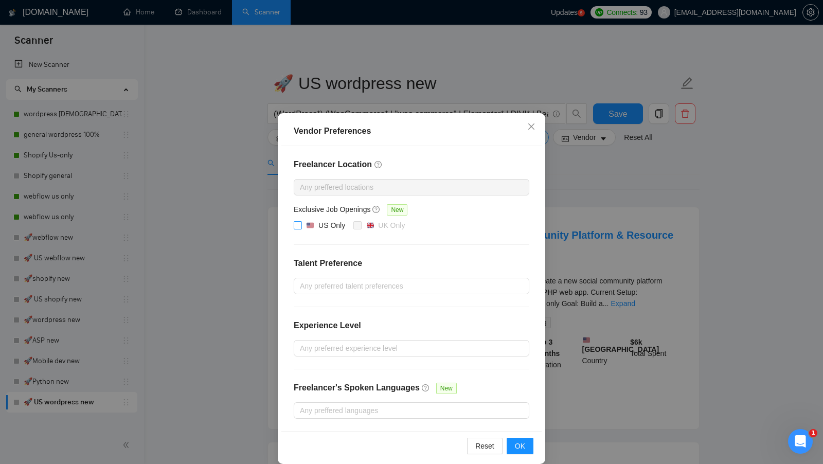
click at [325, 224] on div "US Only" at bounding box center [331, 225] width 27 height 11
click at [301, 224] on input "US Only" at bounding box center [297, 224] width 7 height 7
checkbox input "true"
click at [521, 451] on div "Reset OK" at bounding box center [411, 445] width 260 height 29
click at [523, 446] on span "OK" at bounding box center [520, 445] width 10 height 11
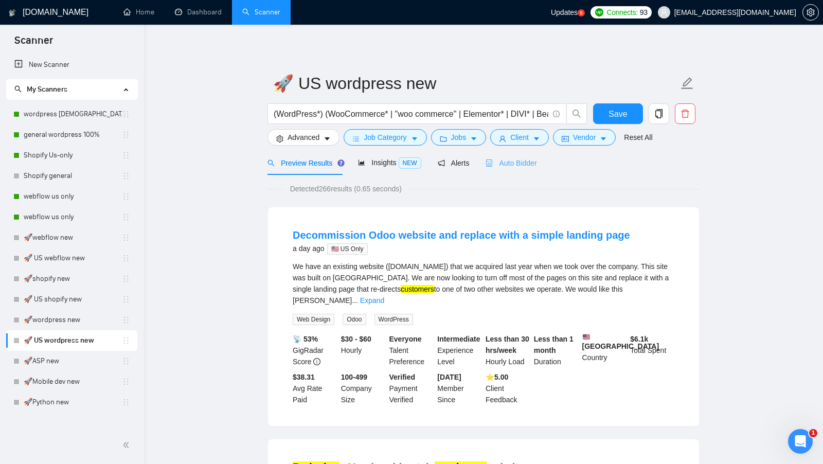
click at [511, 169] on div "Auto Bidder" at bounding box center [511, 163] width 51 height 24
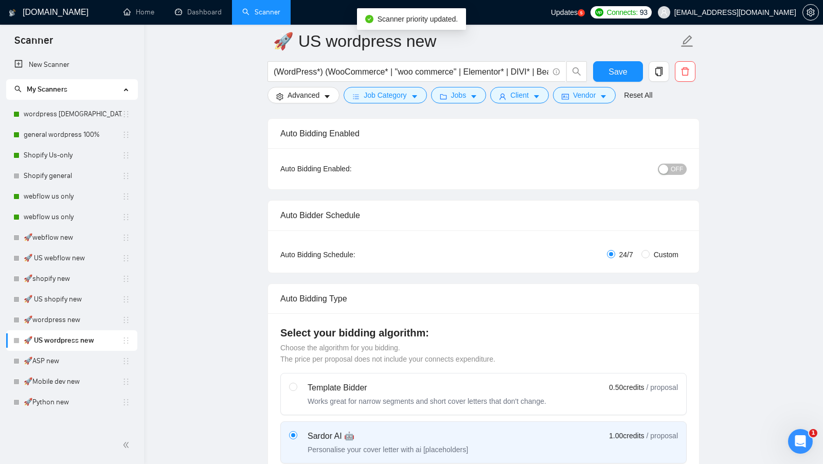
scroll to position [54, 0]
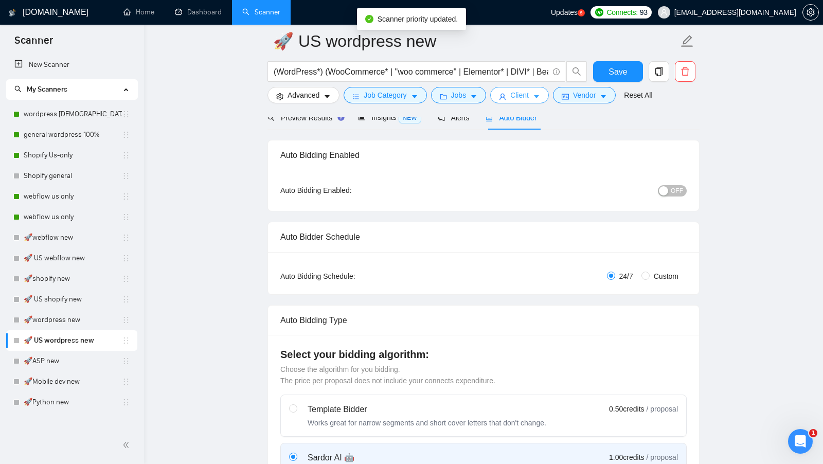
click at [528, 93] on span "Client" at bounding box center [519, 95] width 19 height 11
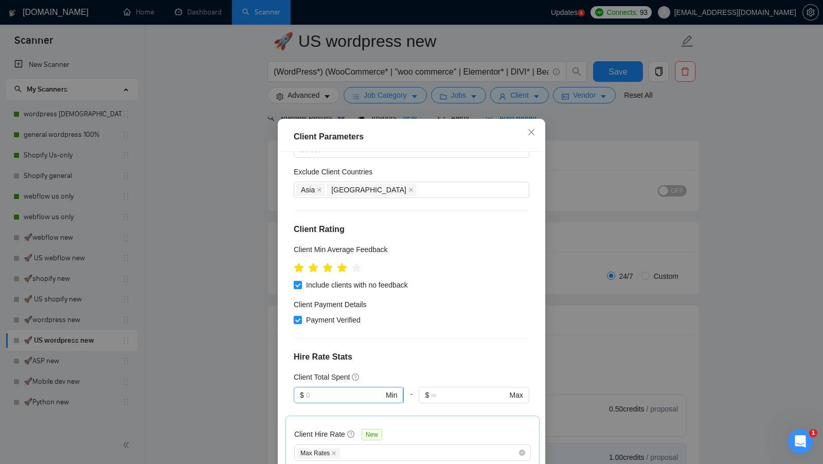
scroll to position [158, 0]
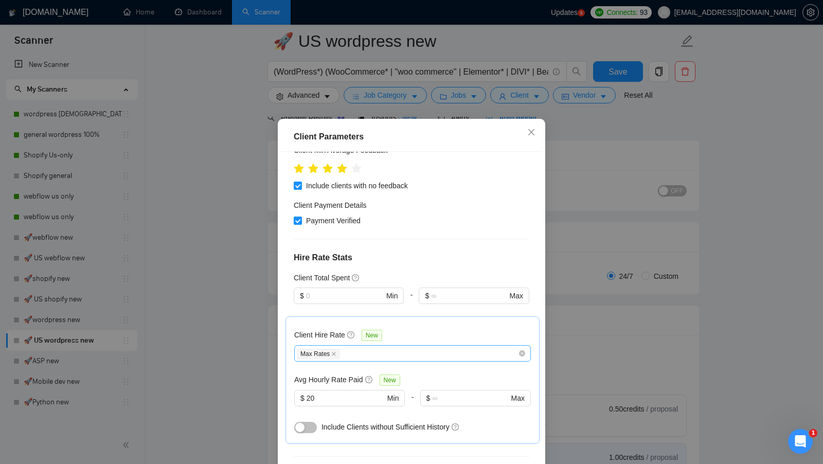
click at [375, 356] on div "Max Rates" at bounding box center [407, 353] width 221 height 12
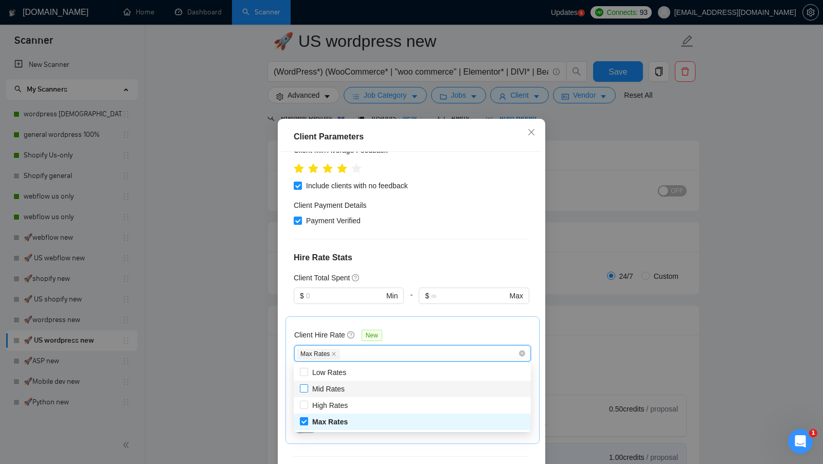
click at [343, 394] on span "Mid Rates" at bounding box center [328, 388] width 41 height 11
click at [307, 392] on input "Mid Rates" at bounding box center [303, 387] width 7 height 7
checkbox input "false"
click at [340, 403] on span "High Rates" at bounding box center [329, 405] width 35 height 8
click at [307, 403] on input "High Rates" at bounding box center [303, 404] width 7 height 7
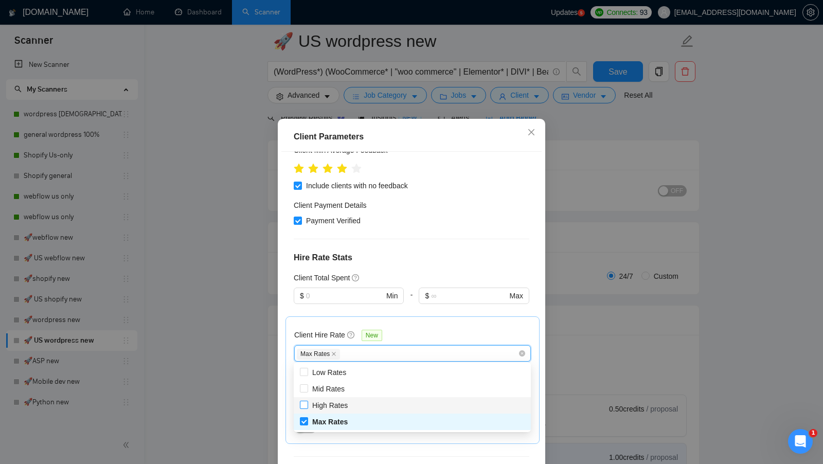
checkbox input "true"
click at [353, 395] on div "Mid Rates" at bounding box center [412, 389] width 237 height 16
checkbox input "true"
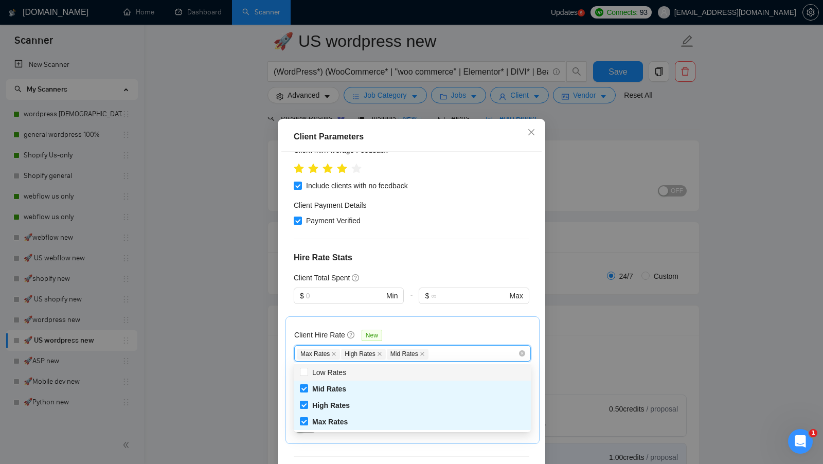
click at [440, 325] on div "Client Hire Rate New Max Rates High Rates Mid Rates Avg Hourly Rate Paid New $ …" at bounding box center [412, 380] width 237 height 110
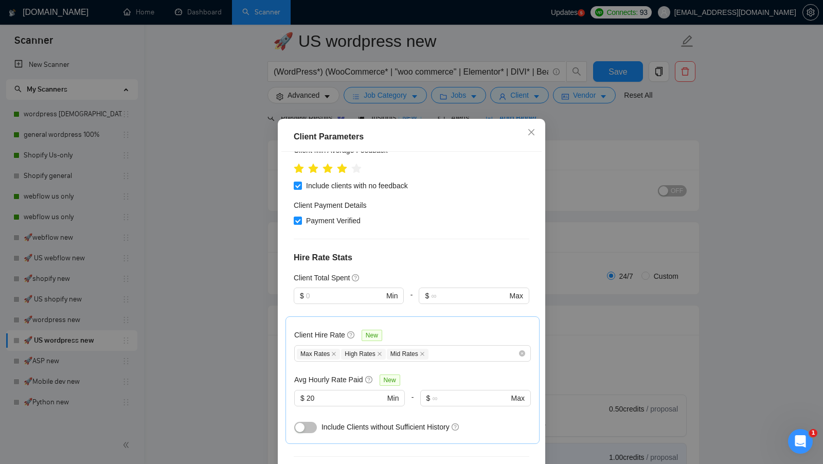
click at [317, 416] on div at bounding box center [349, 412] width 111 height 12
click at [311, 422] on button "button" at bounding box center [305, 427] width 23 height 11
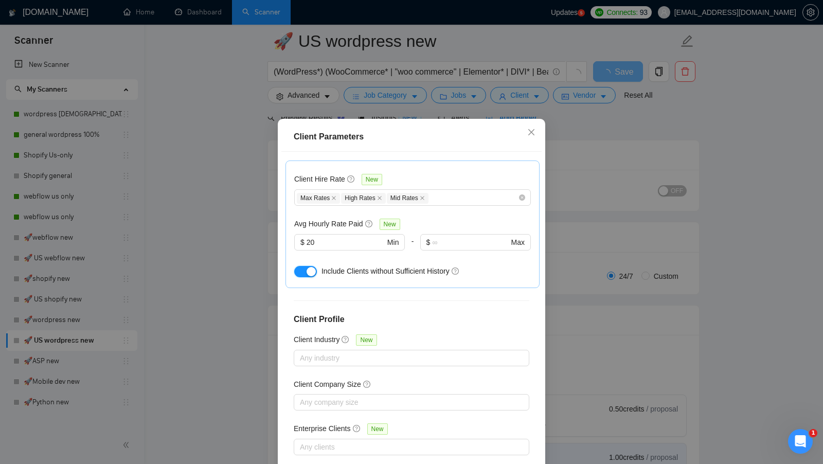
scroll to position [57, 0]
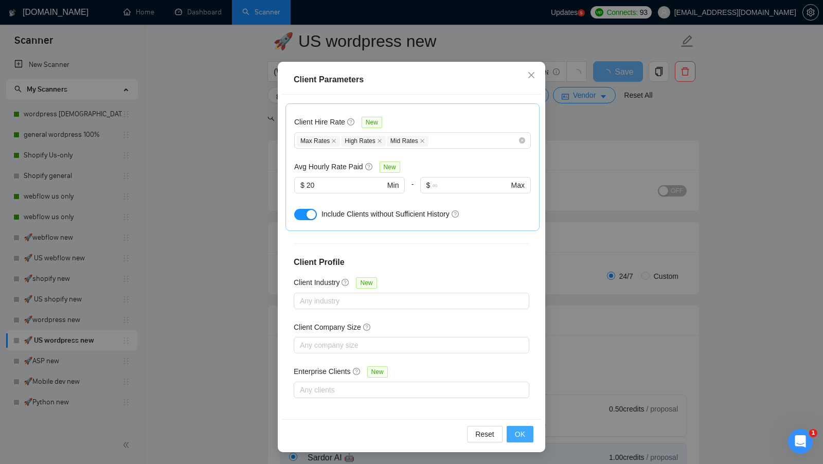
click at [513, 438] on button "OK" at bounding box center [520, 434] width 27 height 16
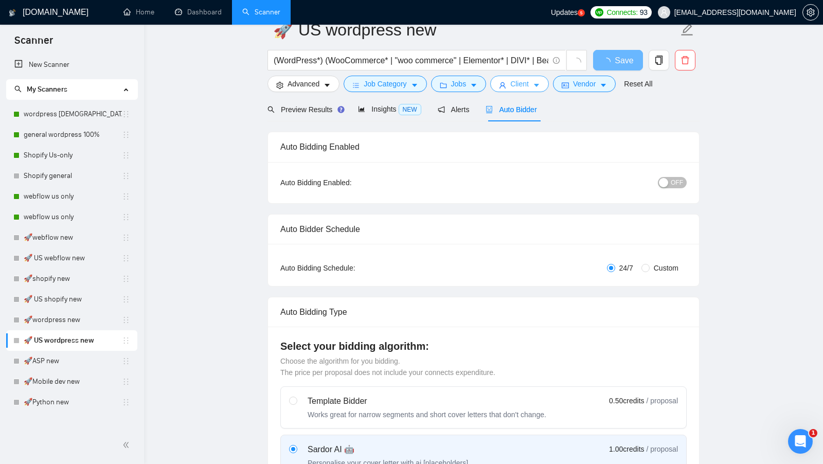
scroll to position [0, 0]
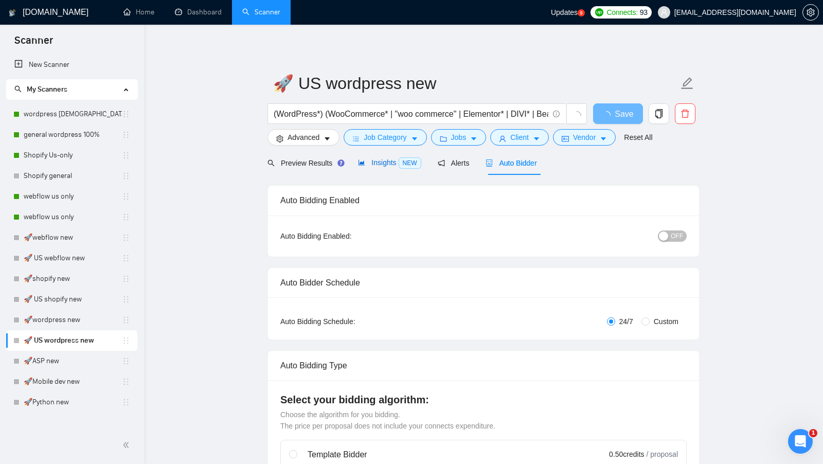
click at [379, 168] on div "Insights NEW" at bounding box center [389, 163] width 63 height 12
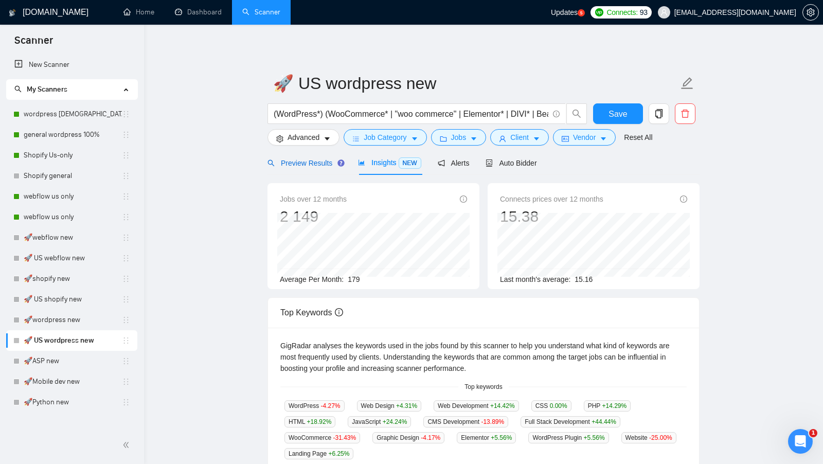
click at [307, 167] on div "Preview Results" at bounding box center [305, 162] width 74 height 11
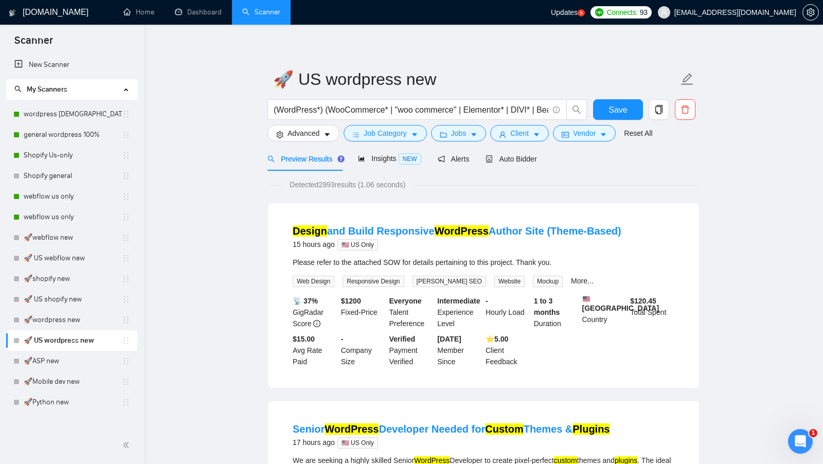
scroll to position [2, 0]
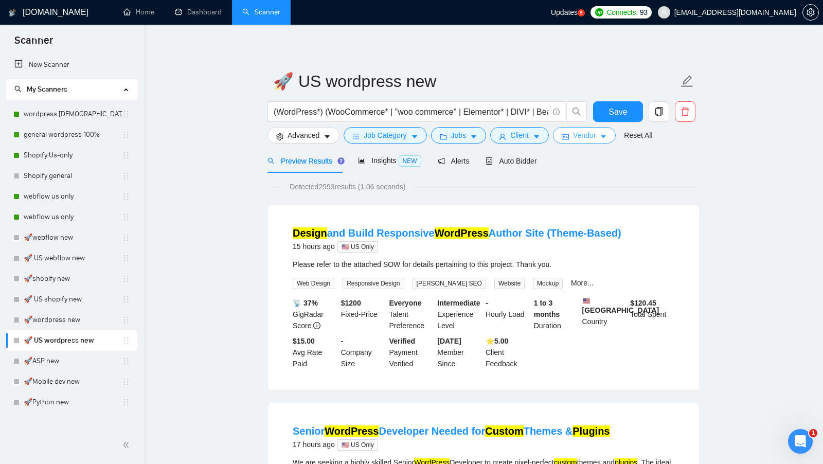
click at [588, 139] on span "Vendor" at bounding box center [584, 135] width 23 height 11
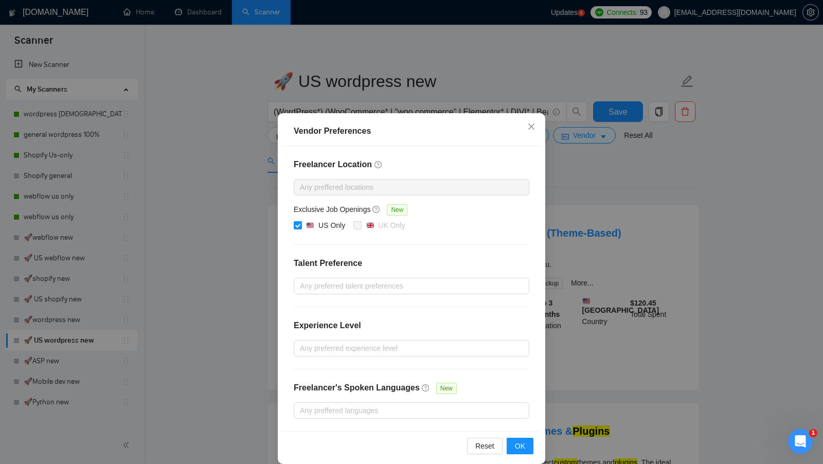
scroll to position [0, 0]
click at [533, 182] on div "Freelancer Location Any preffered locations Exclusive Job Openings New US Only …" at bounding box center [411, 288] width 260 height 285
click at [569, 162] on div "Vendor Preferences Freelancer Location Any preffered locations Exclusive Job Op…" at bounding box center [411, 232] width 823 height 464
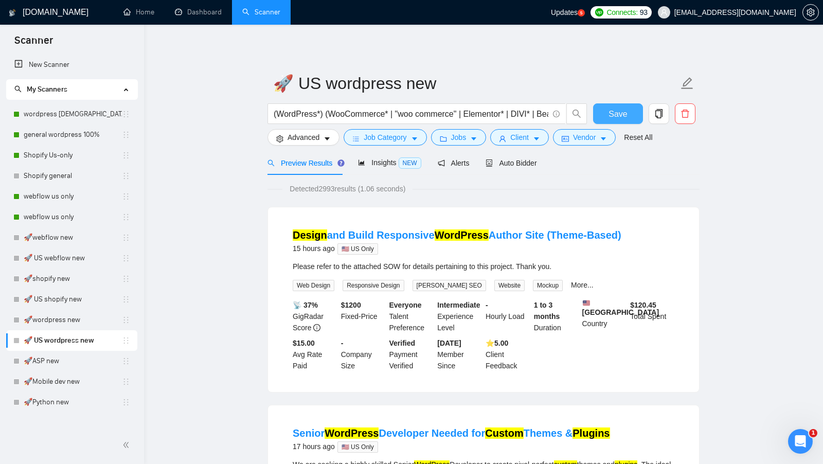
click at [621, 118] on span "Save" at bounding box center [618, 114] width 19 height 13
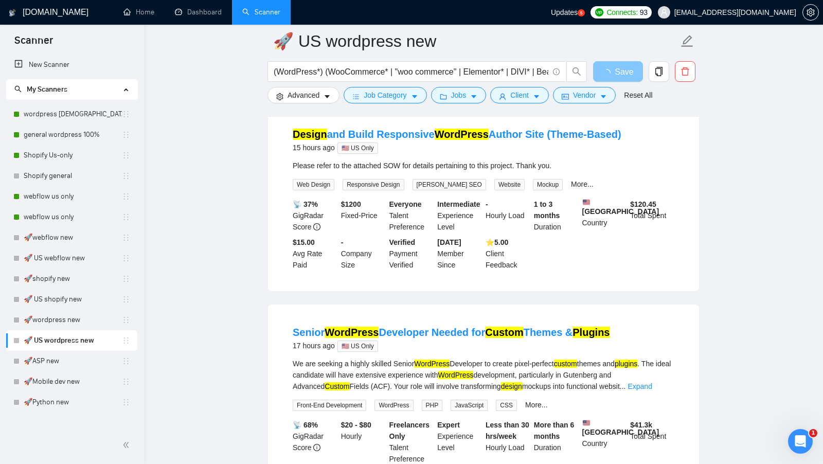
scroll to position [128, 0]
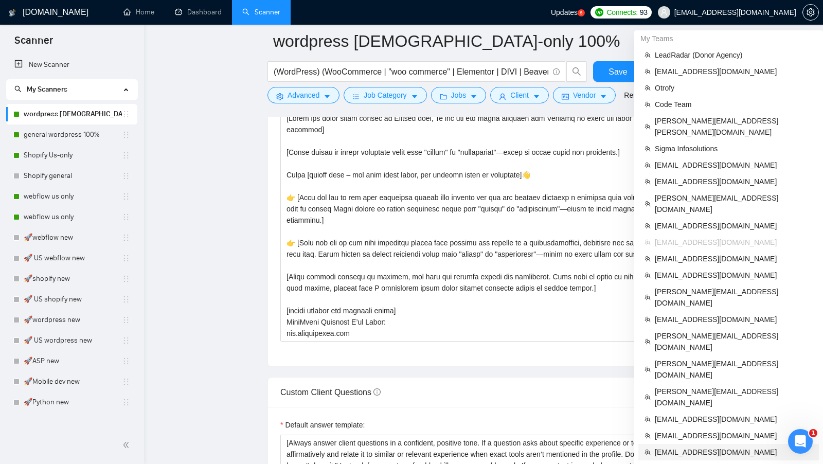
click at [726, 447] on span "yamankaushik63@gmail.com" at bounding box center [734, 452] width 158 height 11
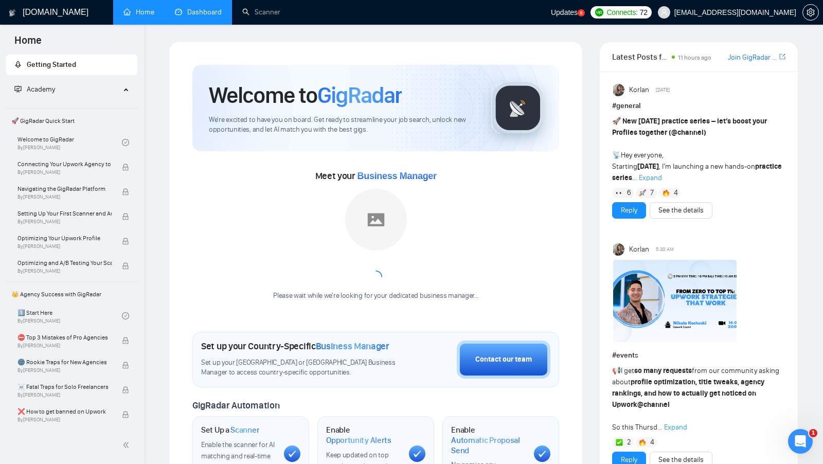
click at [201, 13] on link "Dashboard" at bounding box center [198, 12] width 47 height 9
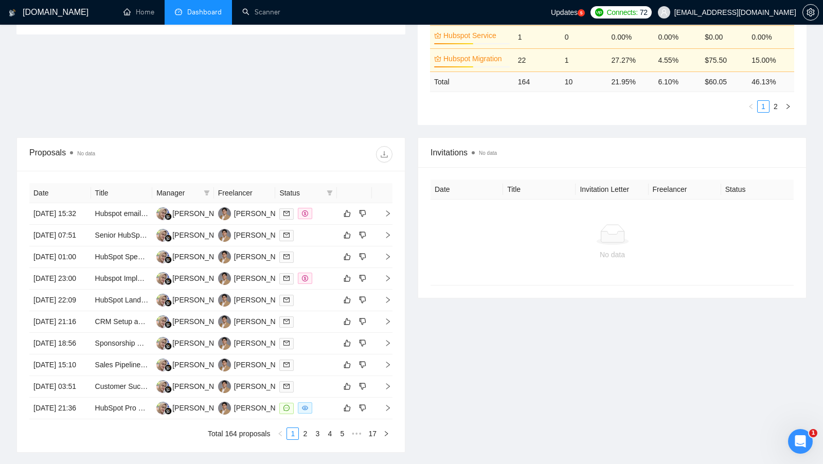
scroll to position [290, 0]
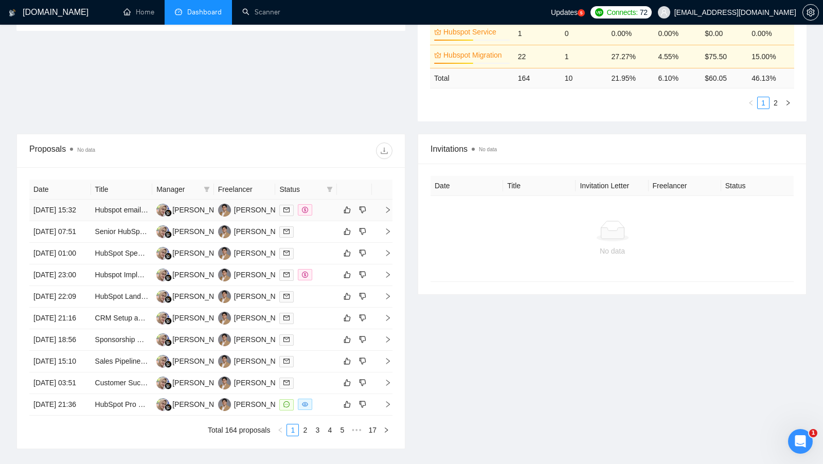
click at [325, 216] on div at bounding box center [306, 210] width 54 height 12
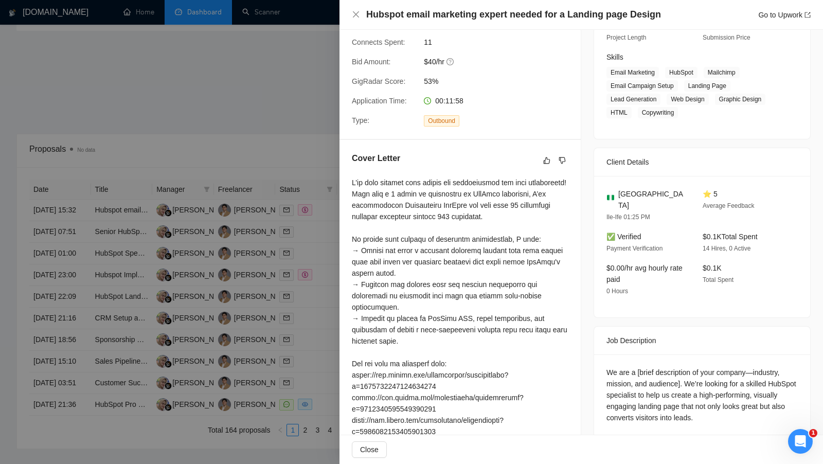
scroll to position [158, 0]
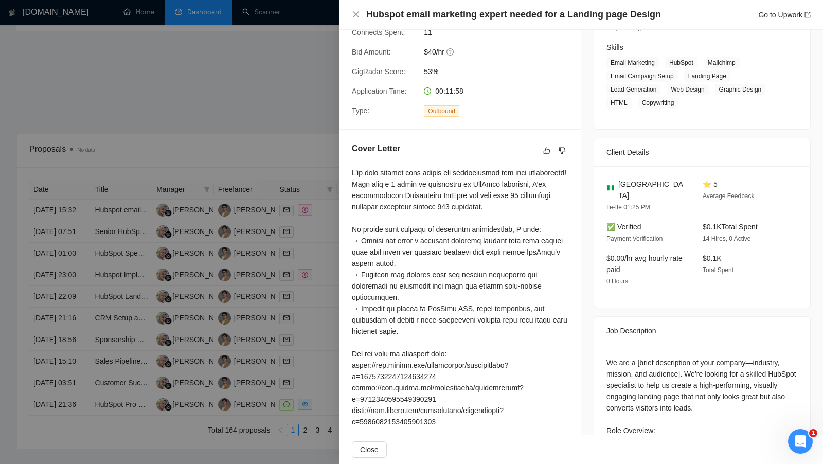
click at [255, 97] on div at bounding box center [411, 232] width 823 height 464
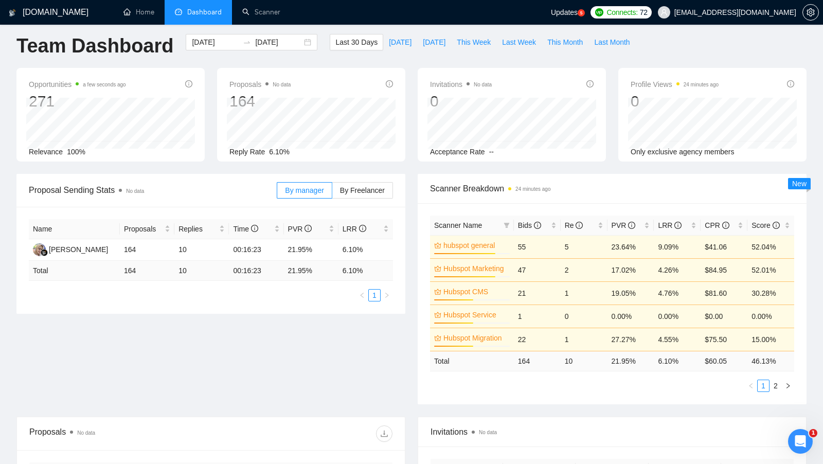
scroll to position [4, 0]
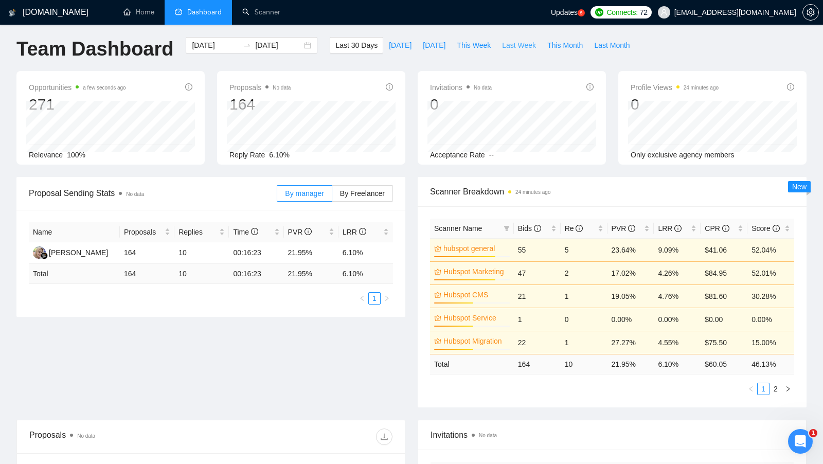
click at [509, 49] on span "Last Week" at bounding box center [519, 45] width 34 height 11
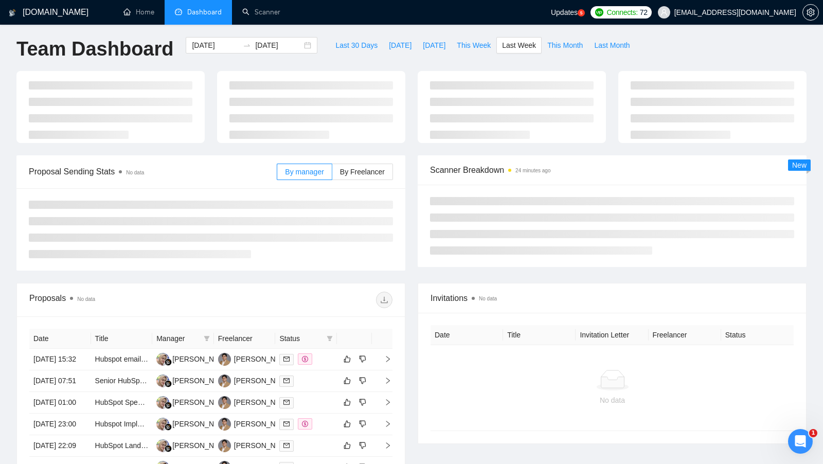
type input "2025-08-04"
type input "2025-08-10"
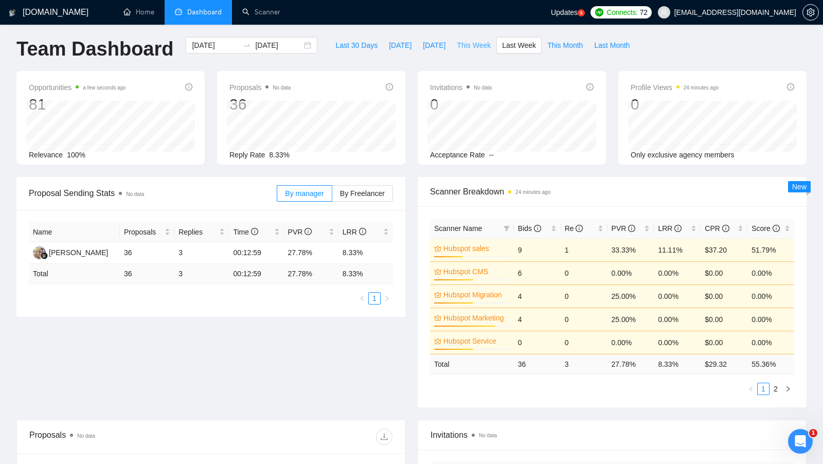
click at [470, 48] on span "This Week" at bounding box center [474, 45] width 34 height 11
type input "2025-08-11"
type input "2025-08-17"
click at [511, 47] on span "Last Week" at bounding box center [519, 45] width 34 height 11
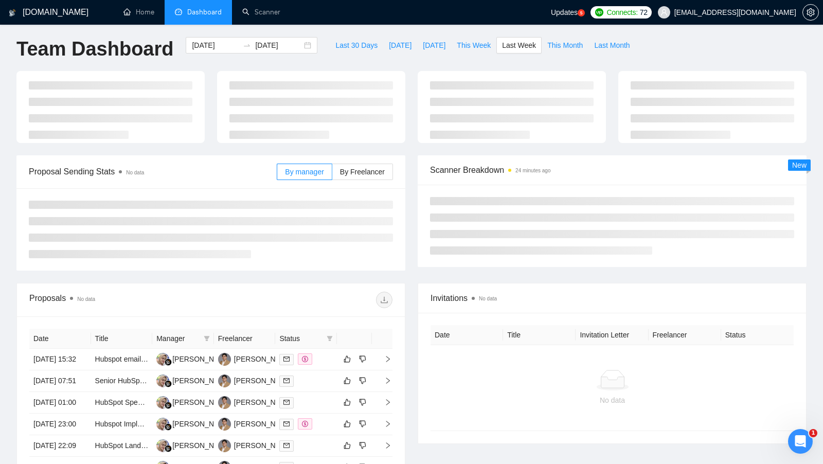
type input "2025-08-04"
type input "2025-08-10"
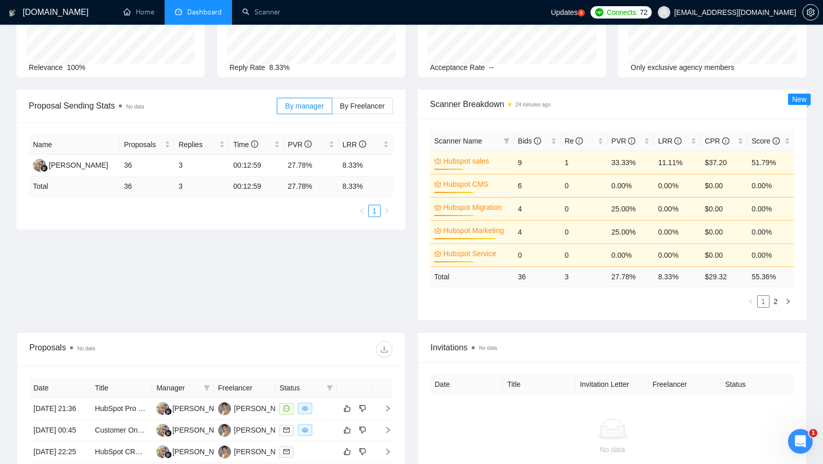
scroll to position [287, 0]
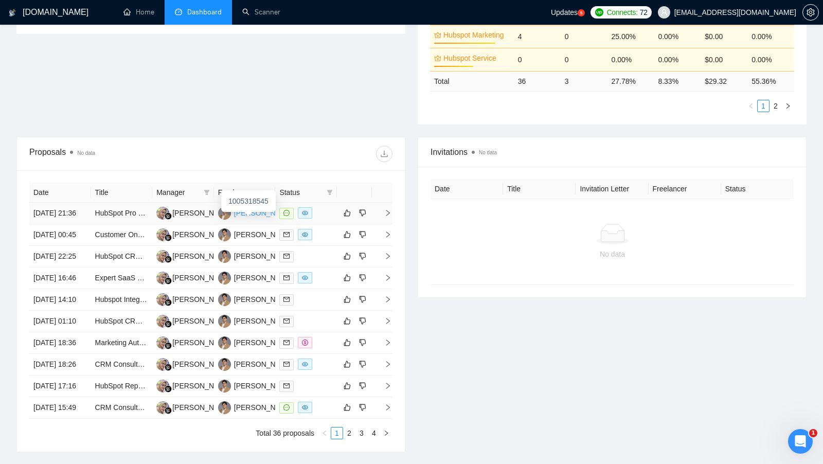
click at [253, 217] on div "Yaman Kaushik" at bounding box center [263, 212] width 59 height 11
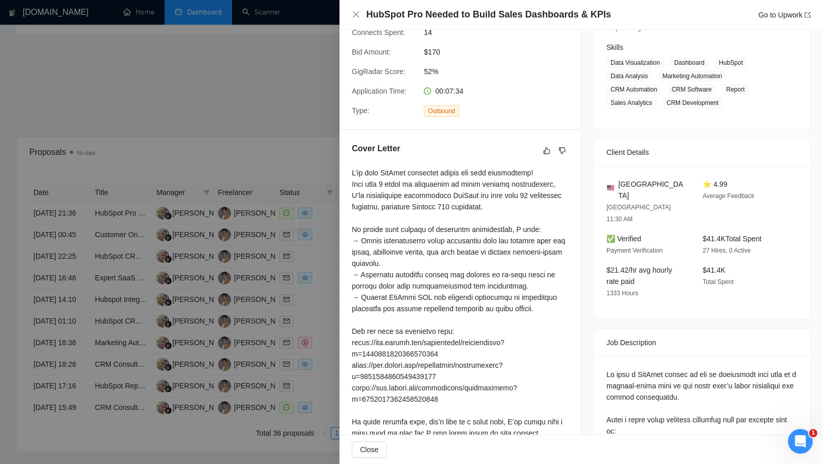
click at [326, 275] on div at bounding box center [411, 232] width 823 height 464
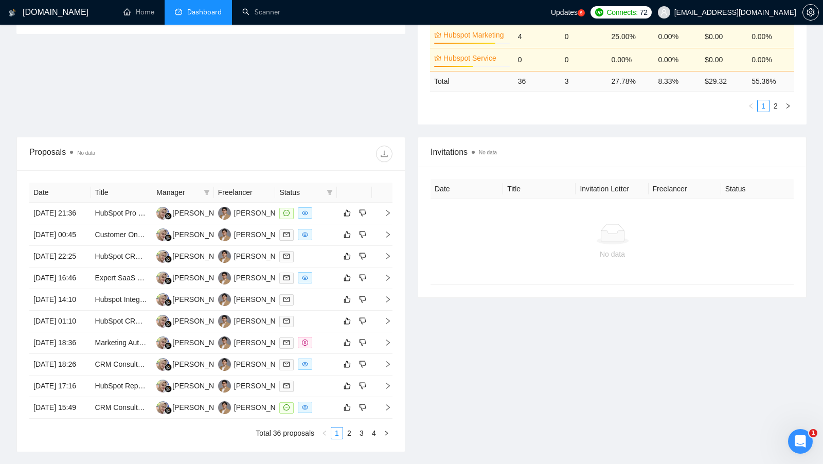
click at [329, 177] on div "Date Title Manager Freelancer Status 10 Aug, 2025 21:36 HubSpot Pro Needed to B…" at bounding box center [211, 310] width 388 height 281
click at [329, 185] on span at bounding box center [330, 192] width 10 height 15
click at [305, 209] on span "Chat" at bounding box center [297, 209] width 20 height 8
checkbox input "true"
click at [439, 224] on div at bounding box center [612, 234] width 347 height 21
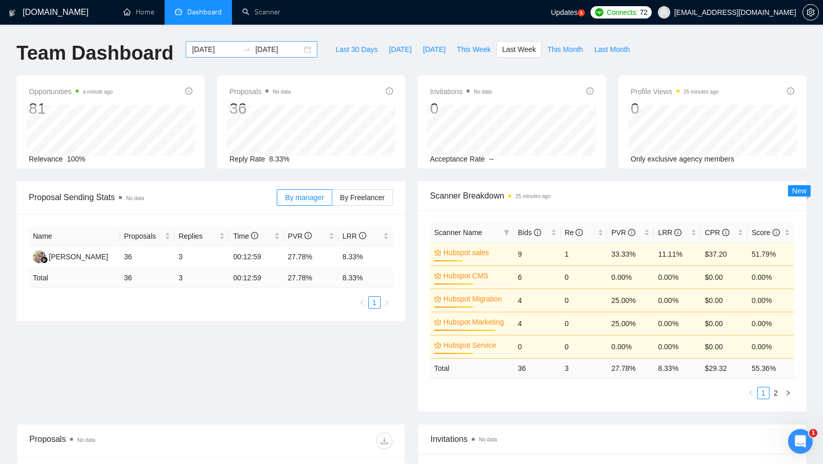
click at [299, 55] on div "2025-08-04 2025-08-10" at bounding box center [252, 49] width 132 height 16
click at [299, 52] on div "2025-08-04 2025-08-10" at bounding box center [252, 49] width 132 height 16
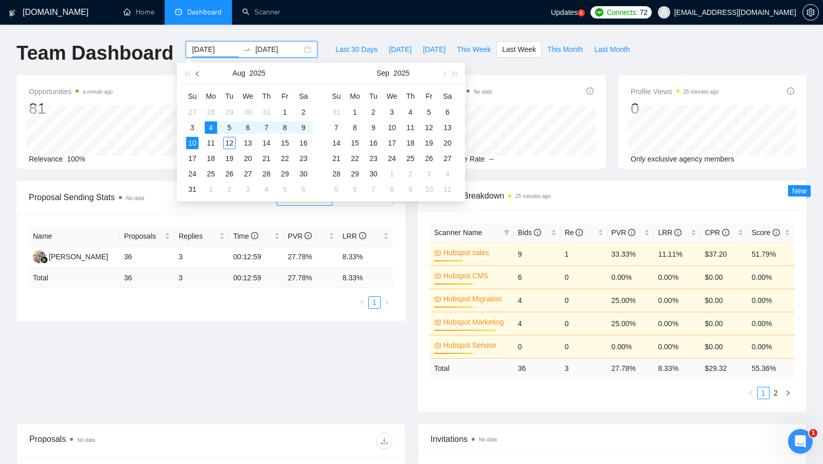
click at [200, 75] on button "button" at bounding box center [197, 73] width 11 height 21
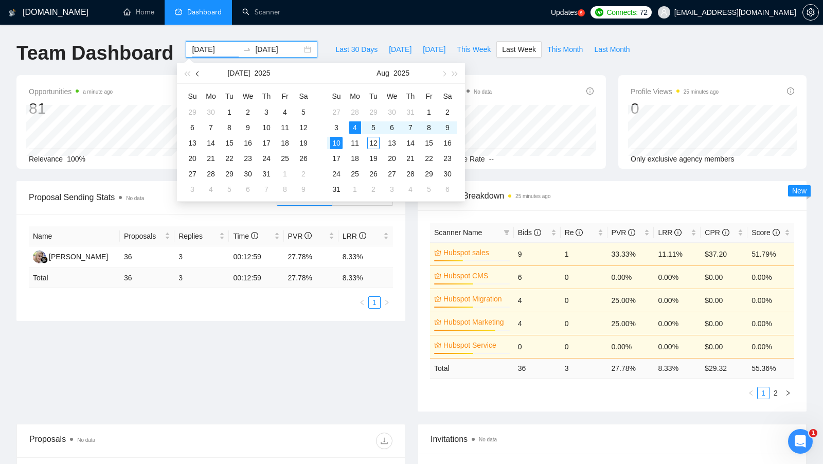
click at [200, 74] on button "button" at bounding box center [197, 73] width 11 height 21
type input "2025-06-01"
click at [199, 115] on td "1" at bounding box center [192, 111] width 19 height 15
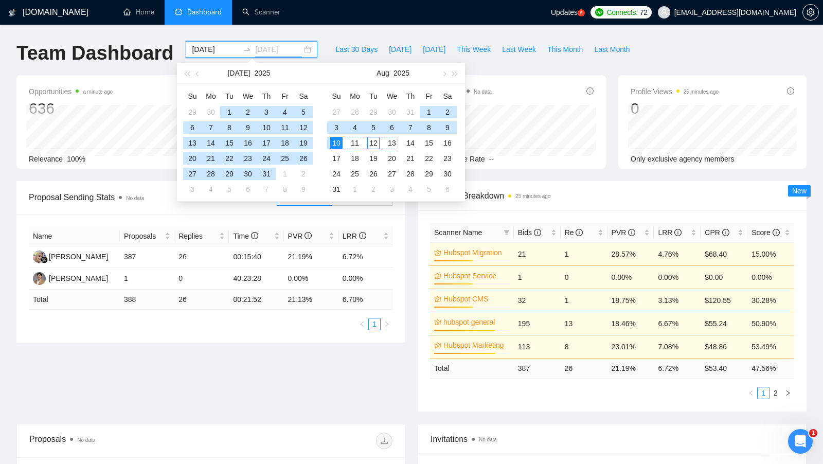
type input "2025-08-10"
click at [338, 139] on div "10" at bounding box center [336, 143] width 12 height 12
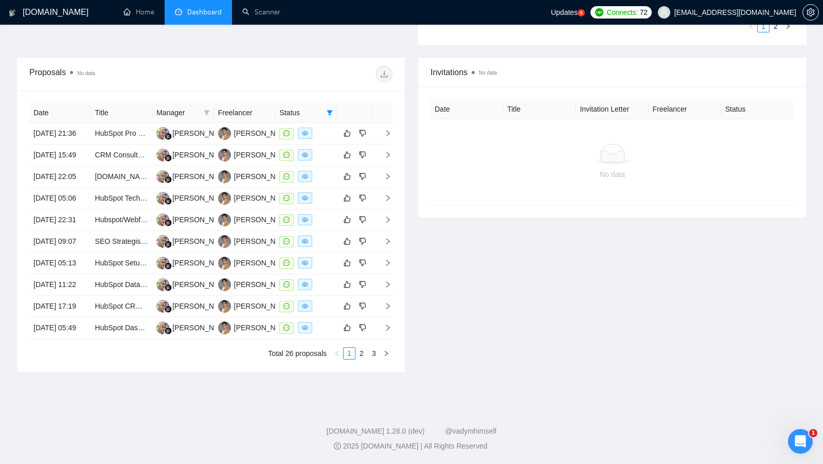
scroll to position [436, 0]
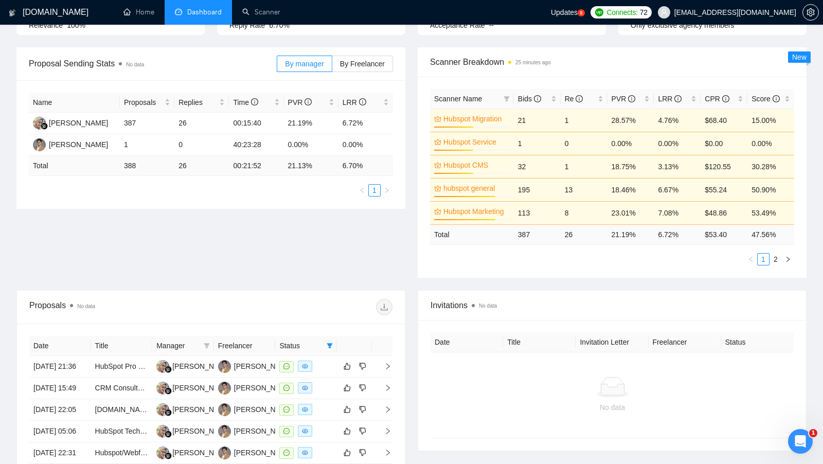
scroll to position [459, 0]
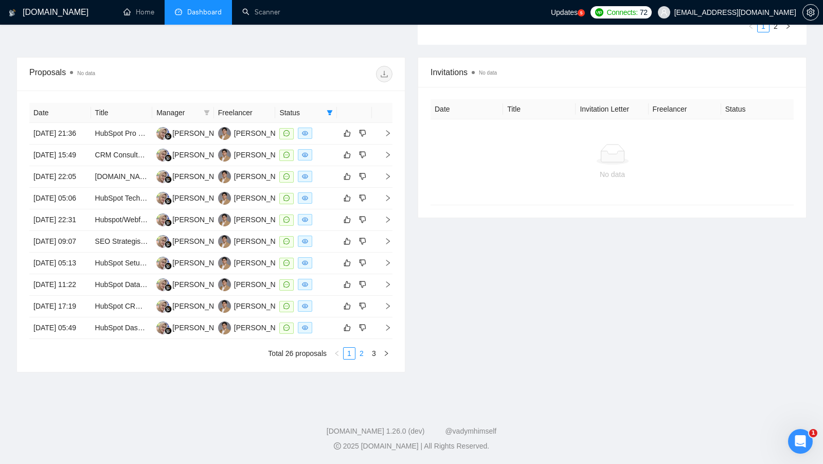
click at [358, 354] on link "2" at bounding box center [361, 353] width 11 height 11
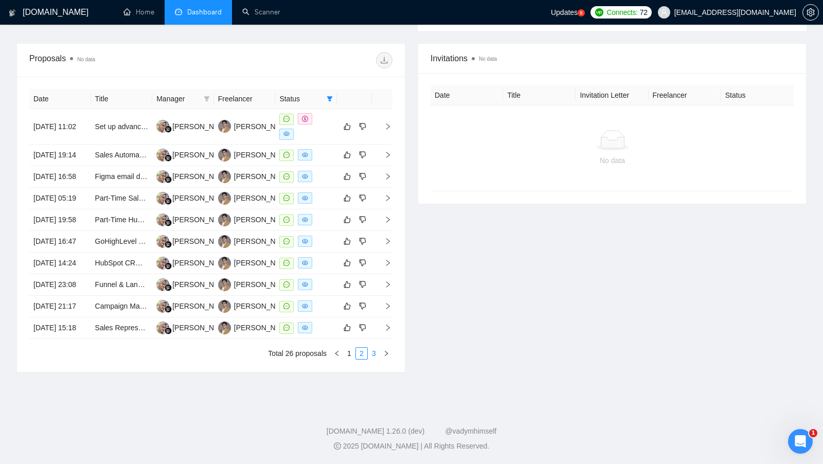
click at [376, 350] on li "3" at bounding box center [374, 353] width 12 height 12
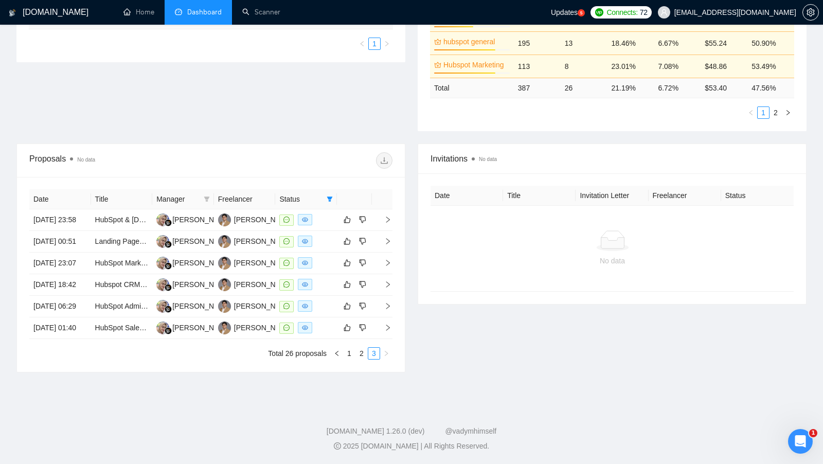
scroll to position [334, 0]
click at [349, 357] on link "1" at bounding box center [349, 353] width 11 height 11
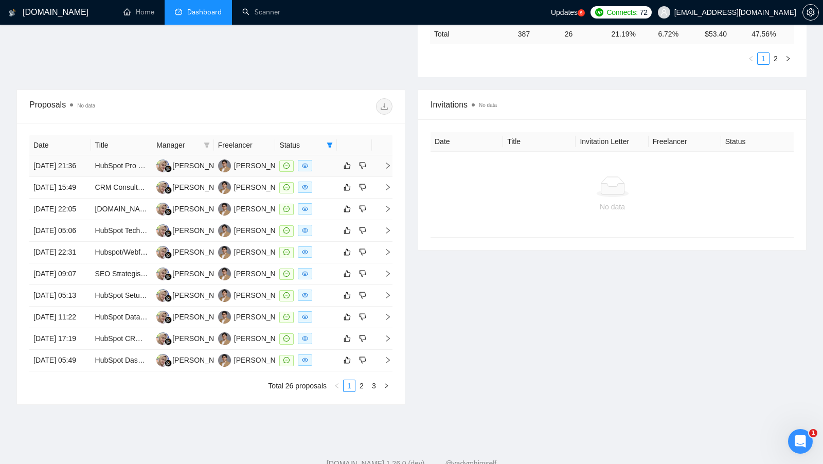
click at [319, 159] on td at bounding box center [306, 166] width 62 height 22
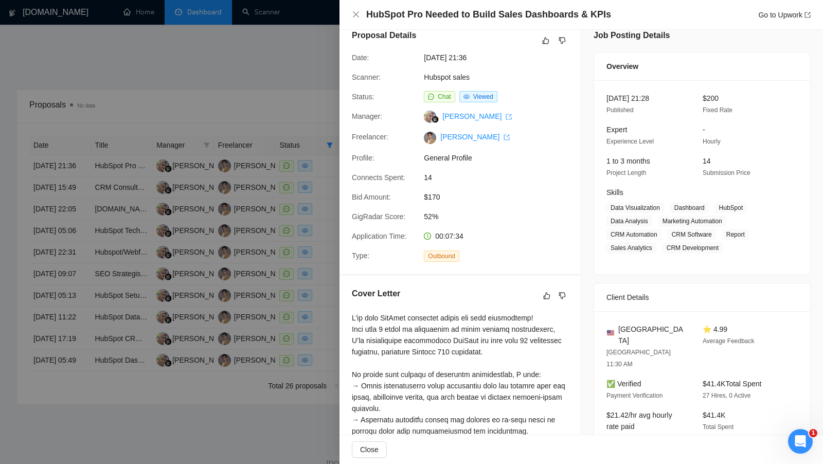
scroll to position [0, 0]
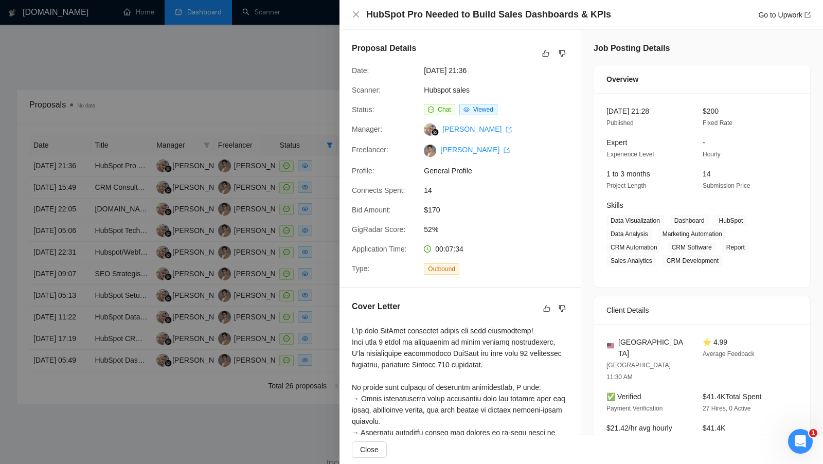
click at [280, 81] on div at bounding box center [411, 232] width 823 height 464
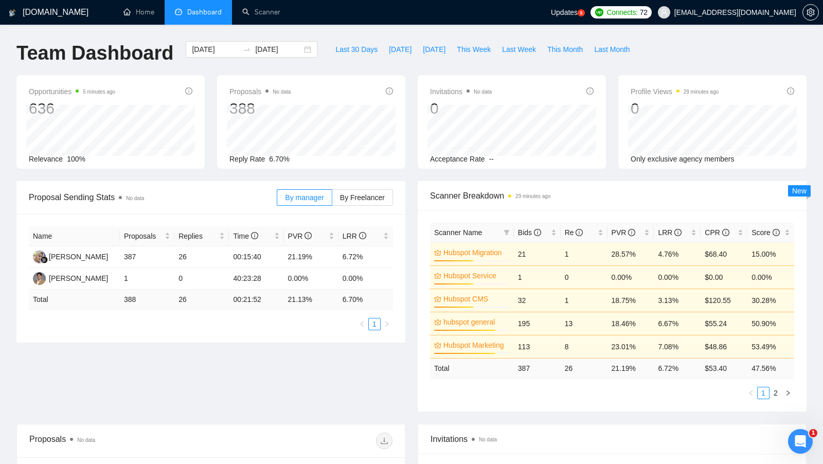
click at [332, 38] on div "GigRadar.io Home Dashboard Scanner Updates 5 Connects: 72 yamankaushik63@gmail.…" at bounding box center [411, 415] width 823 height 831
click at [332, 43] on button "Last 30 Days" at bounding box center [357, 49] width 54 height 16
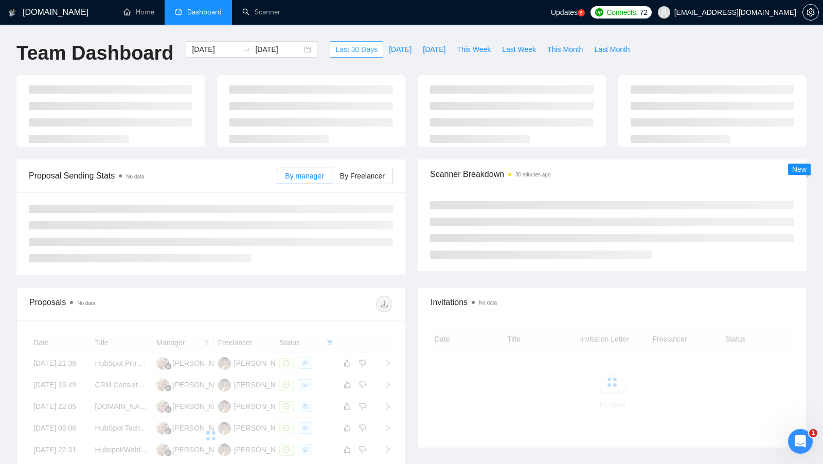
type input "2025-07-13"
type input "2025-08-12"
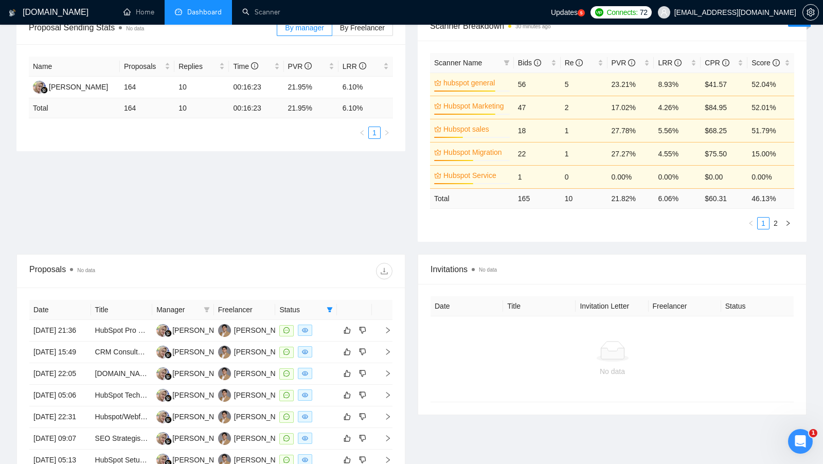
scroll to position [191, 0]
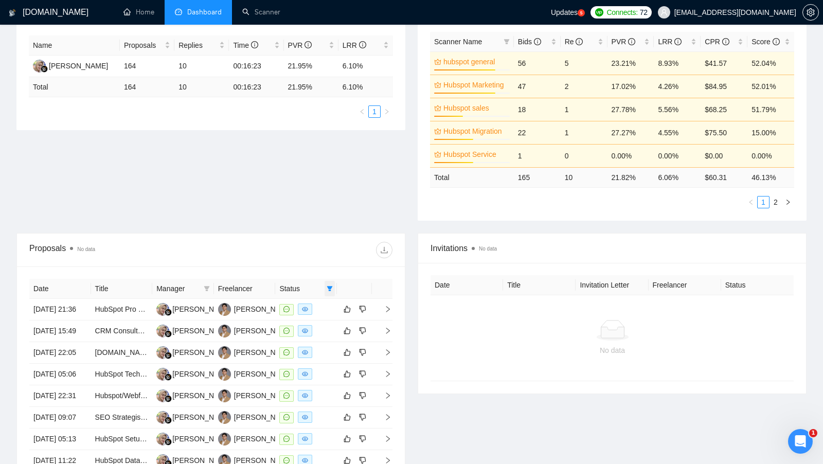
click at [334, 288] on span at bounding box center [330, 288] width 10 height 15
click at [311, 300] on span "Chat" at bounding box center [303, 305] width 49 height 11
checkbox input "false"
click at [329, 260] on div "Proposals No data" at bounding box center [210, 250] width 363 height 33
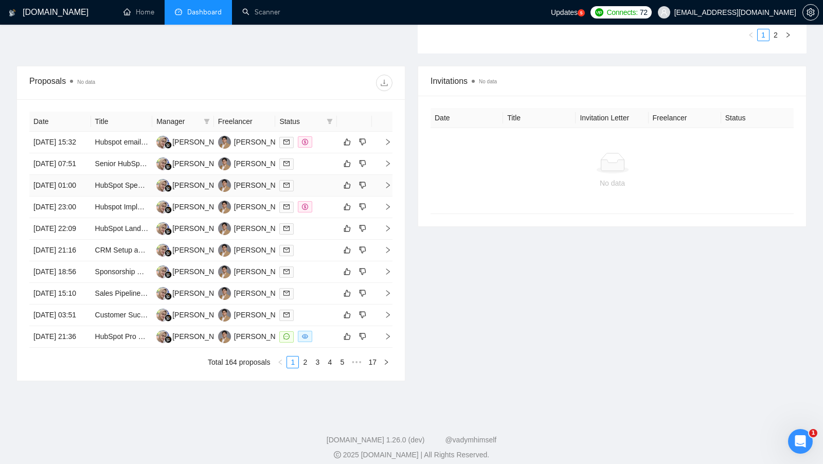
scroll to position [459, 0]
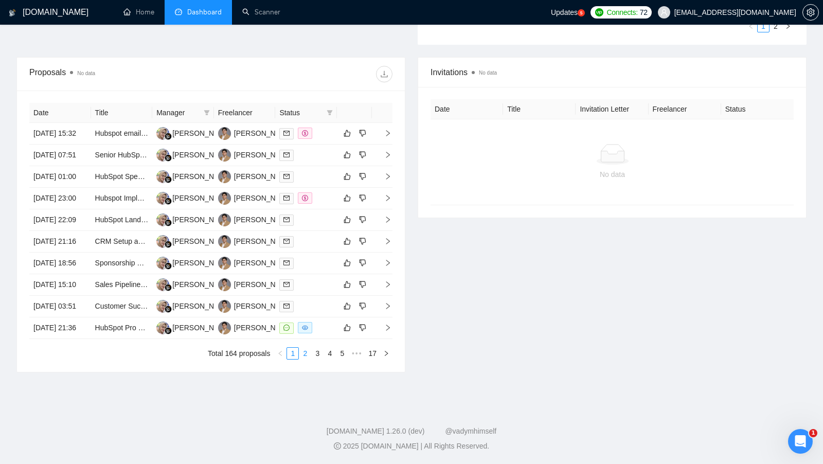
click at [304, 350] on link "2" at bounding box center [304, 353] width 11 height 11
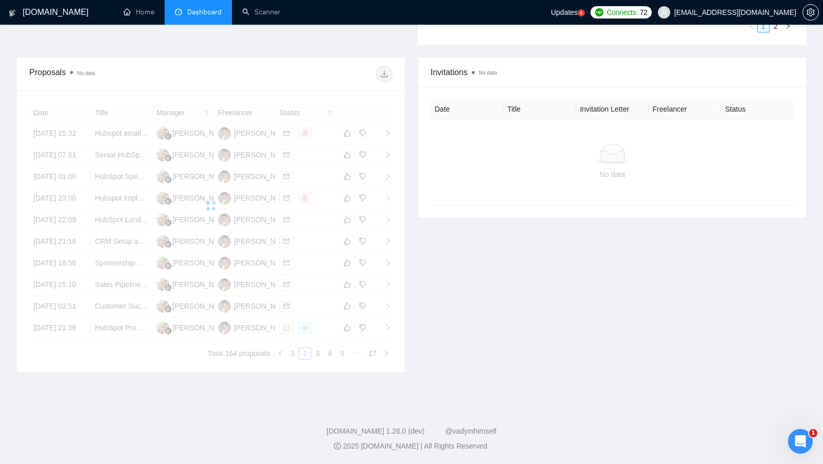
scroll to position [411, 0]
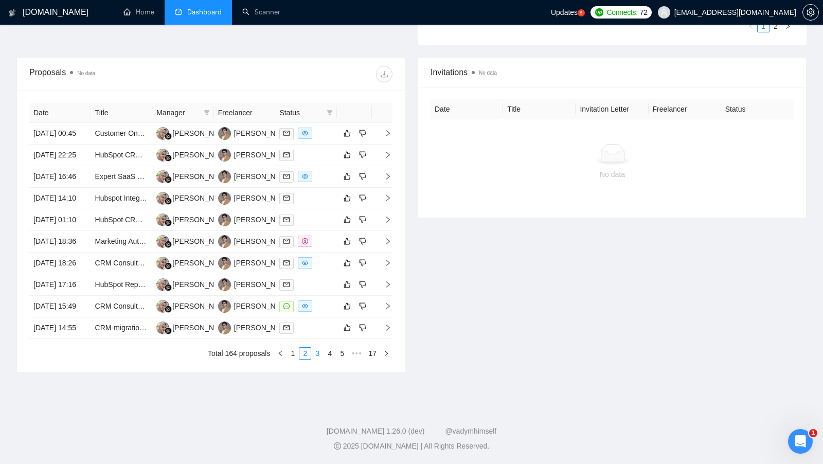
click at [316, 359] on link "3" at bounding box center [317, 353] width 11 height 11
click at [327, 247] on div at bounding box center [306, 242] width 54 height 12
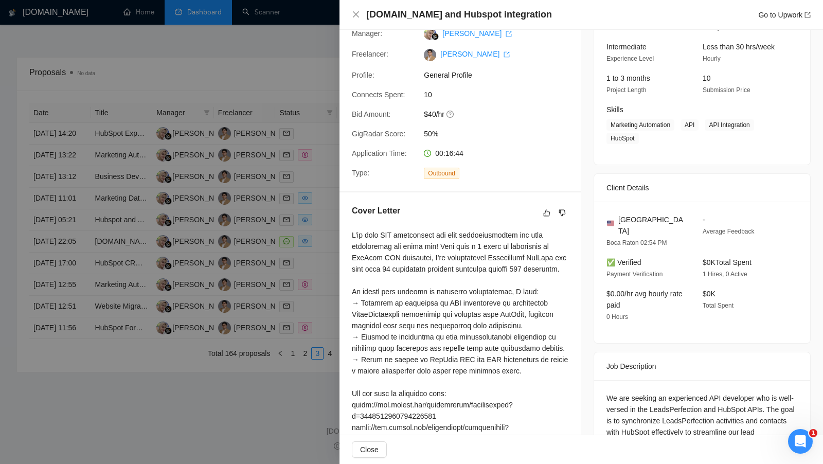
scroll to position [200, 0]
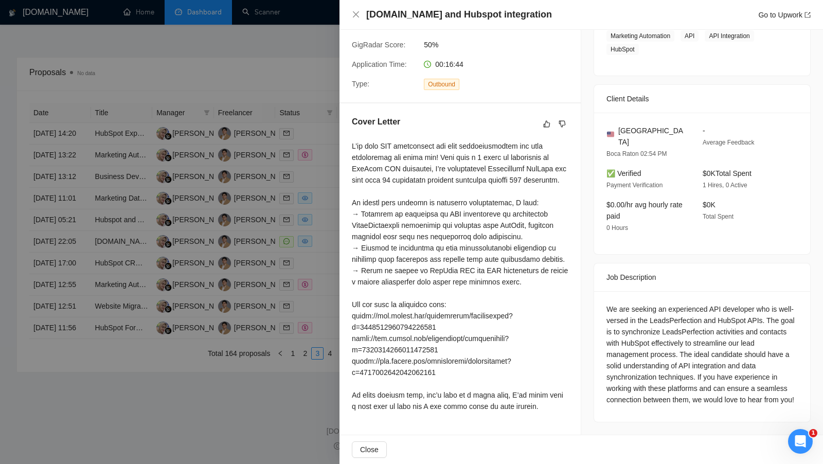
click at [340, 305] on div "Cover Letter" at bounding box center [460, 265] width 241 height 325
click at [288, 414] on div at bounding box center [411, 232] width 823 height 464
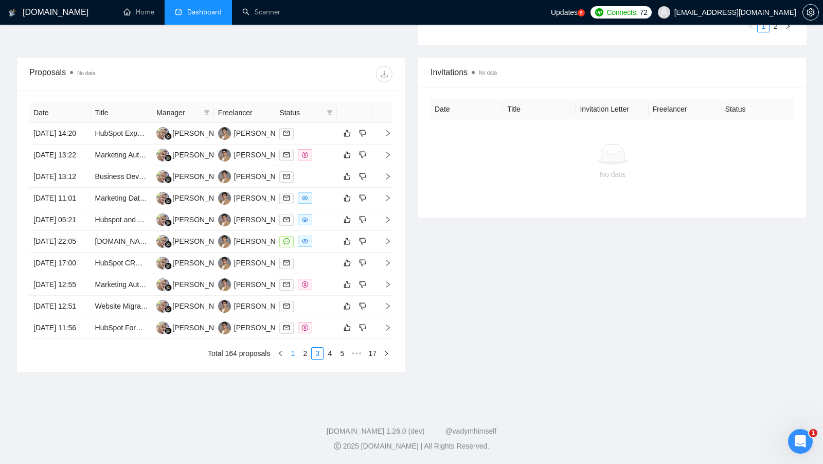
click at [289, 359] on link "1" at bounding box center [292, 353] width 11 height 11
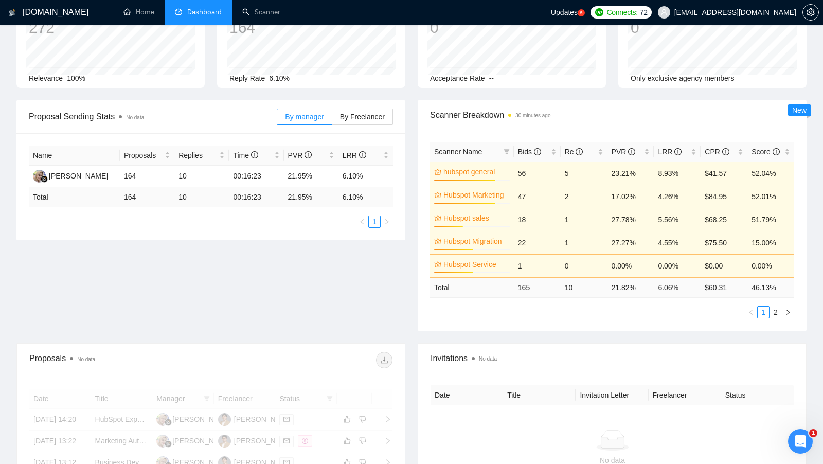
scroll to position [0, 0]
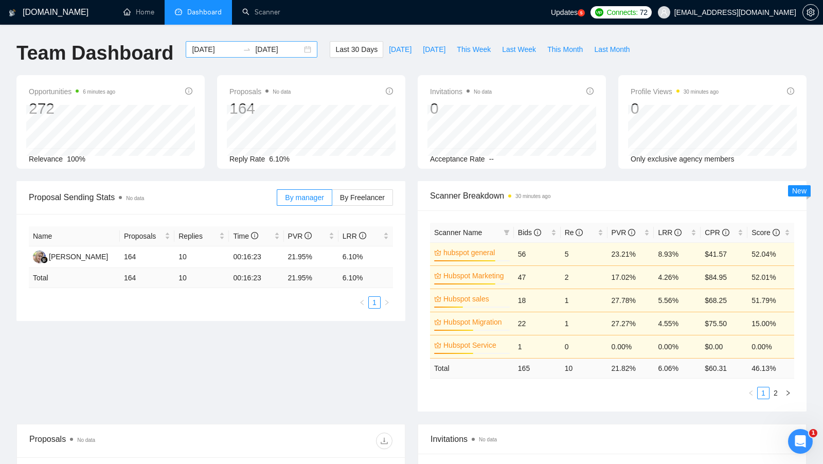
click at [301, 52] on div "2025-07-13 2025-08-12" at bounding box center [252, 49] width 132 height 16
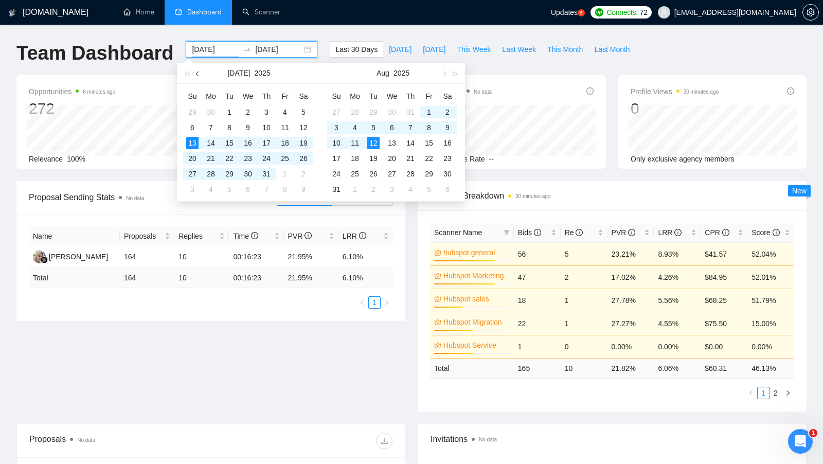
click at [201, 74] on span "button" at bounding box center [198, 73] width 5 height 5
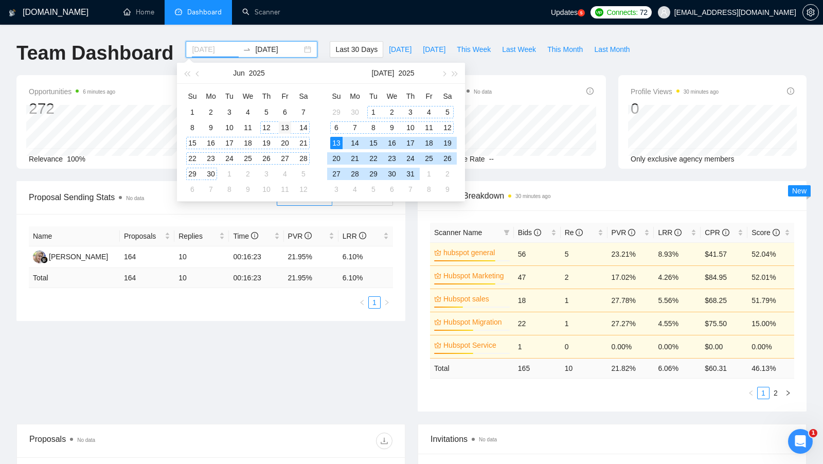
type input "2025-06-13"
click at [282, 127] on div "13" at bounding box center [285, 127] width 12 height 12
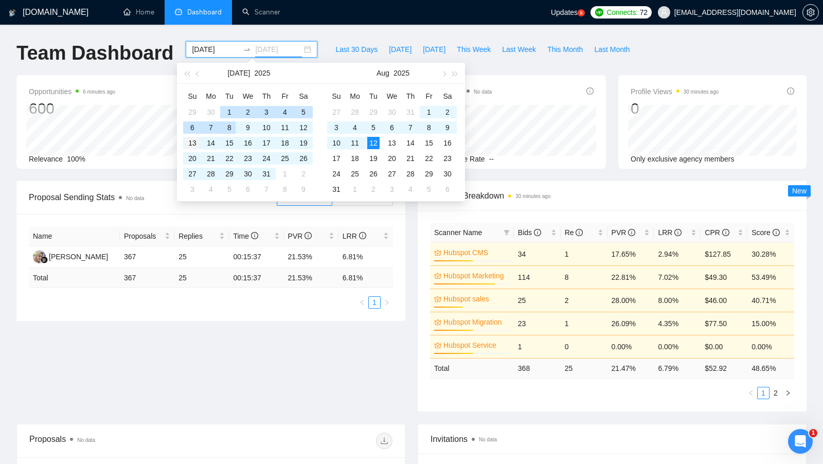
type input "[DATE]"
click at [193, 141] on div "13" at bounding box center [192, 143] width 12 height 12
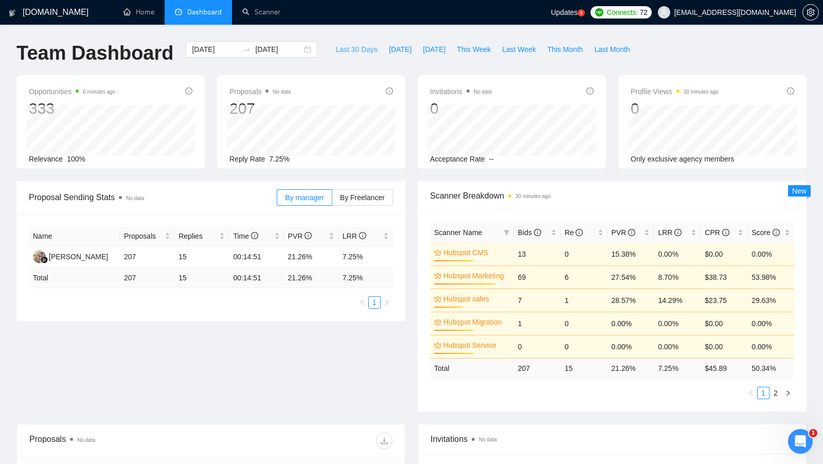
click at [353, 51] on span "Last 30 Days" at bounding box center [356, 49] width 42 height 11
type input "[DATE]"
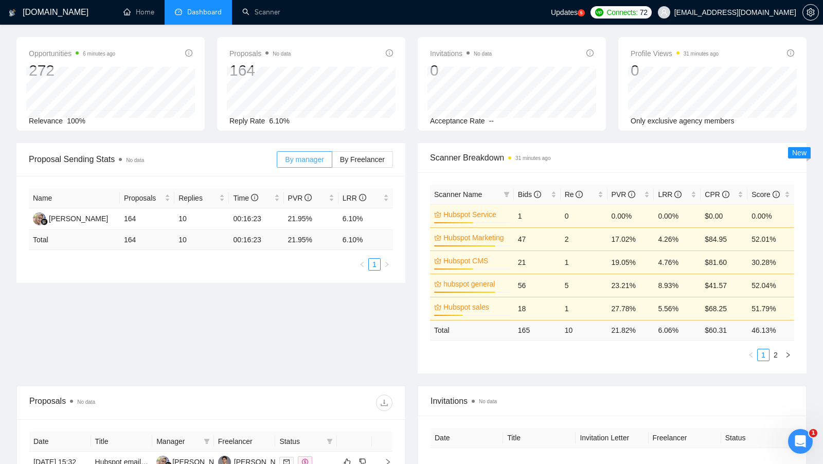
scroll to position [38, 0]
click at [269, 8] on link "Scanner" at bounding box center [261, 12] width 38 height 9
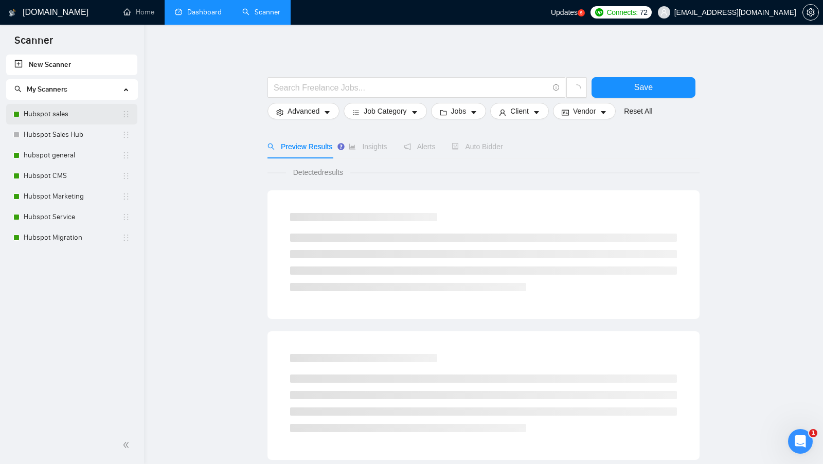
click at [67, 117] on link "Hubspot sales" at bounding box center [73, 114] width 98 height 21
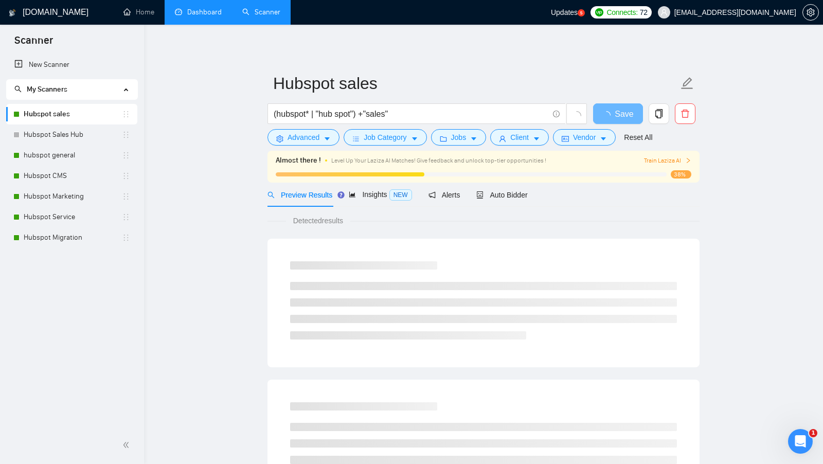
click at [216, 16] on link "Dashboard" at bounding box center [198, 12] width 47 height 9
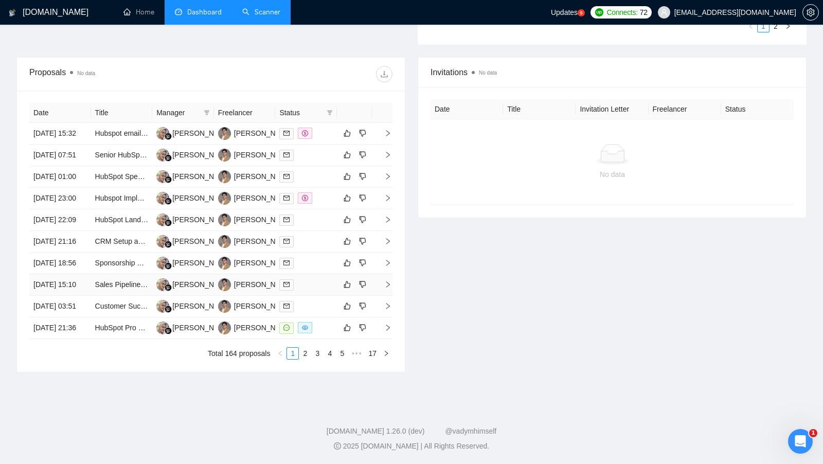
scroll to position [417, 0]
click at [304, 359] on link "2" at bounding box center [304, 353] width 11 height 11
click at [319, 359] on link "3" at bounding box center [317, 353] width 11 height 11
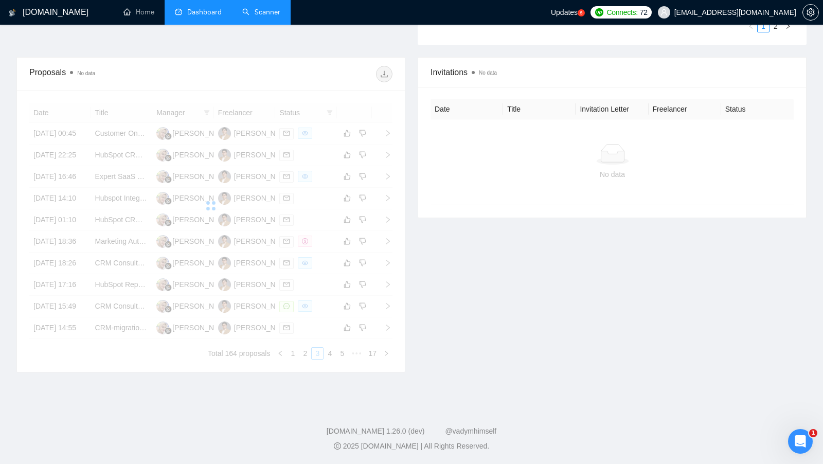
scroll to position [394, 0]
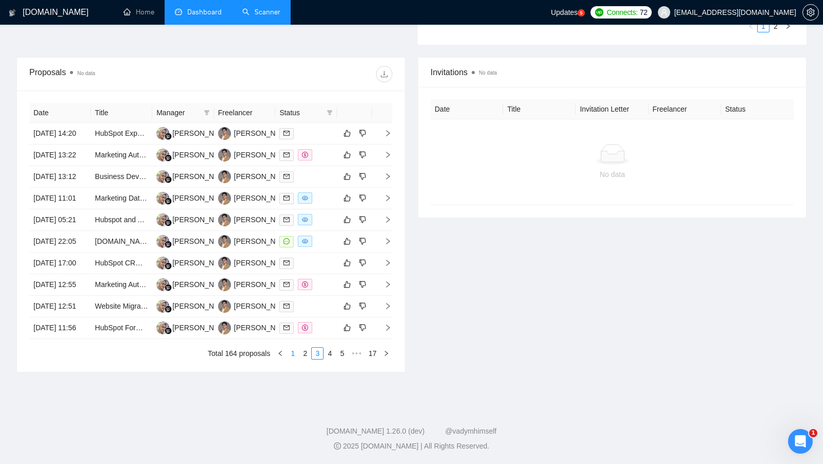
click at [295, 359] on link "1" at bounding box center [292, 353] width 11 height 11
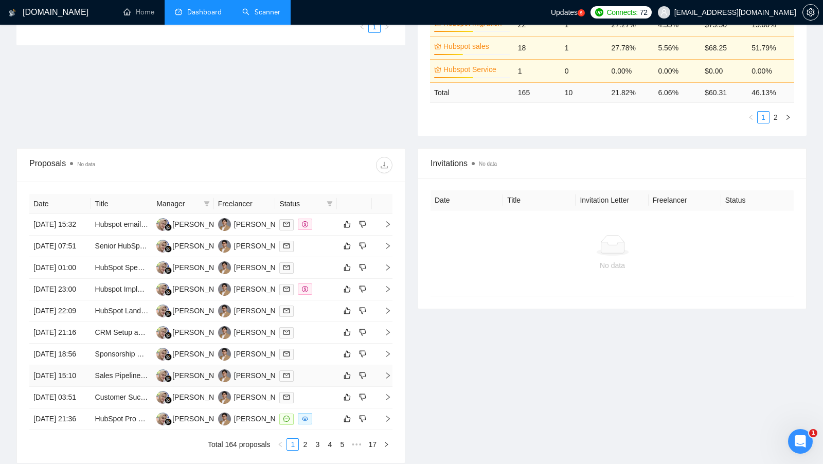
scroll to position [241, 0]
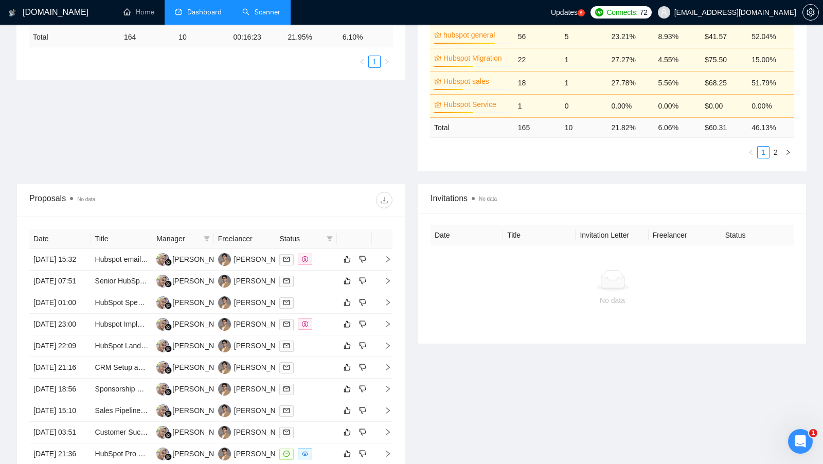
click at [264, 16] on link "Scanner" at bounding box center [261, 12] width 38 height 9
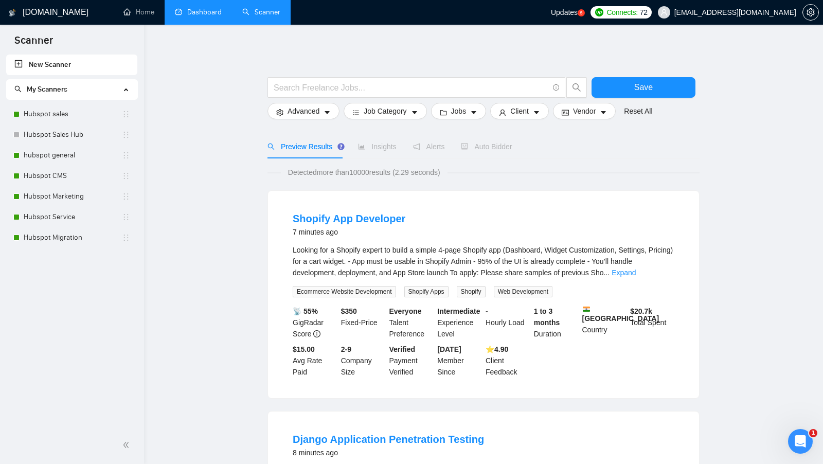
click at [58, 115] on link "Hubspot sales" at bounding box center [73, 114] width 98 height 21
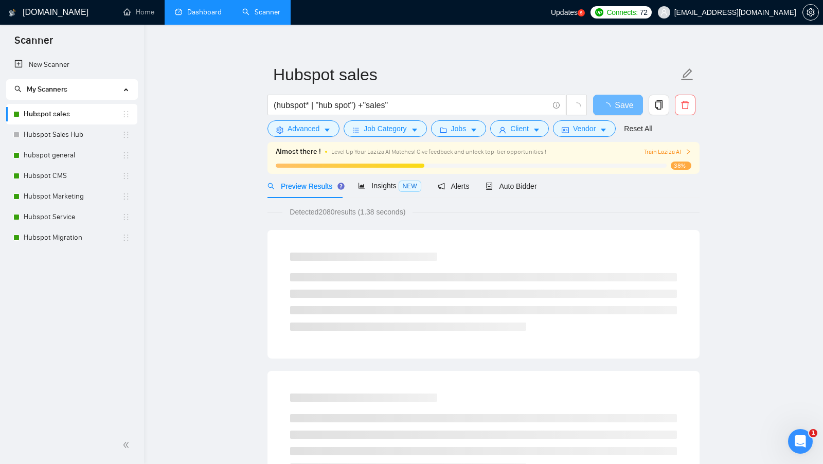
scroll to position [7, 0]
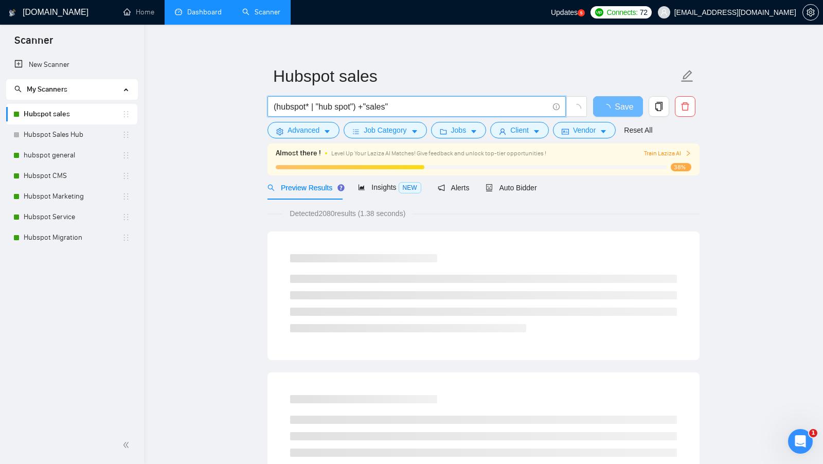
drag, startPoint x: 316, startPoint y: 106, endPoint x: 371, endPoint y: 106, distance: 55.1
click at [369, 106] on input "(hubspot* | "hub spot") +"sales"" at bounding box center [411, 106] width 275 height 13
click at [540, 134] on icon "caret-down" at bounding box center [536, 131] width 7 height 7
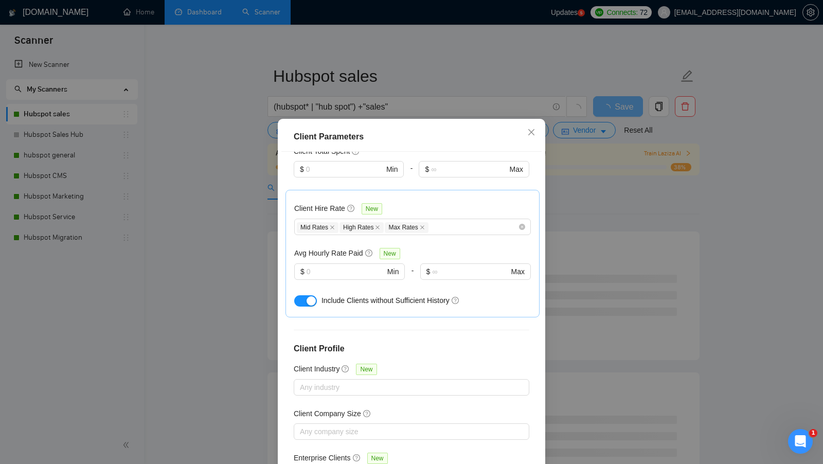
scroll to position [286, 0]
click at [646, 263] on div "Client Parameters Client Location Include Client Countries Select Exclude Clien…" at bounding box center [411, 232] width 823 height 464
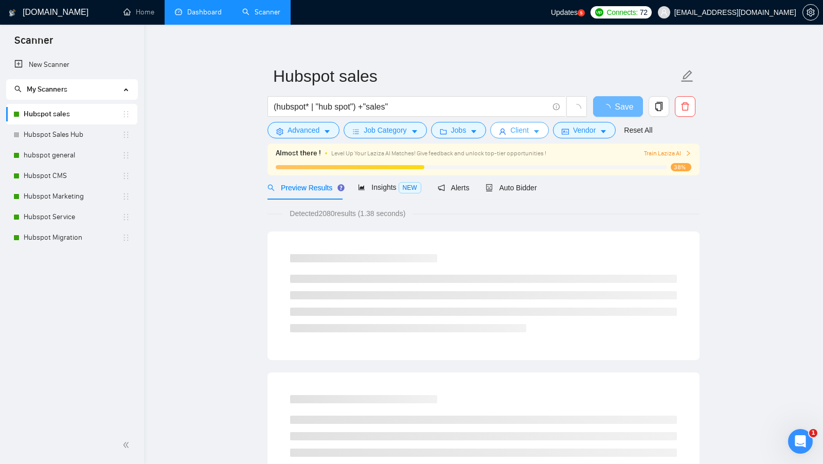
click at [525, 131] on span "Client" at bounding box center [519, 130] width 19 height 11
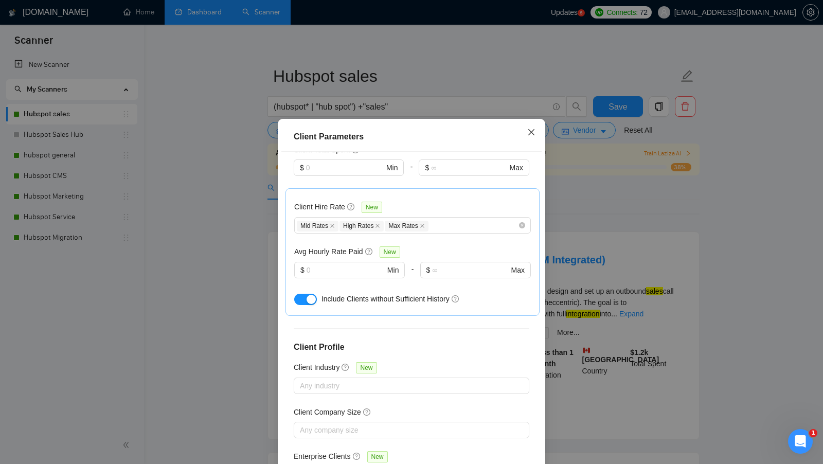
click at [528, 133] on icon "close" at bounding box center [531, 132] width 8 height 8
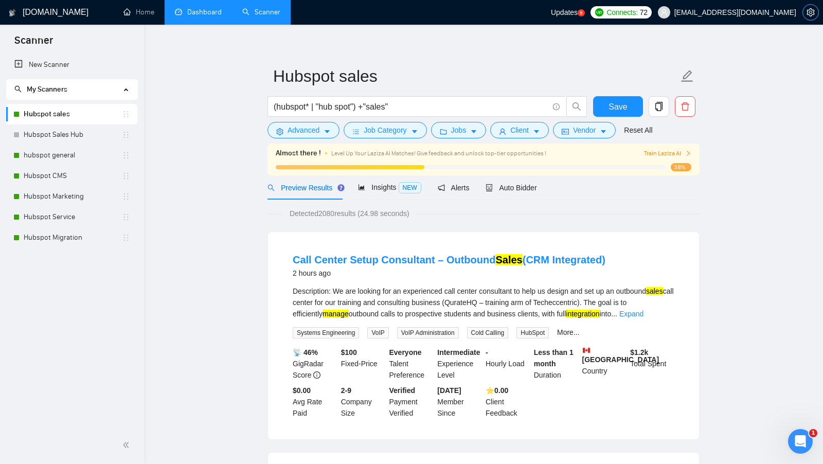
click at [813, 16] on icon "setting" at bounding box center [811, 12] width 8 height 8
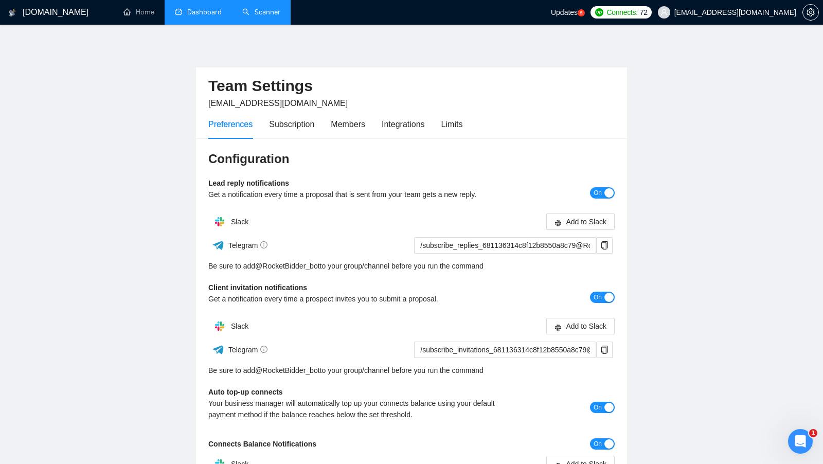
click at [475, 119] on div "Preferences Subscription Members Integrations Limits" at bounding box center [411, 124] width 406 height 29
click at [474, 119] on div "Preferences Subscription Members Integrations Limits" at bounding box center [411, 124] width 406 height 29
click at [471, 119] on div "Preferences Subscription Members Integrations Limits" at bounding box center [411, 124] width 406 height 29
click at [469, 119] on div "Preferences Subscription Members Integrations Limits" at bounding box center [411, 124] width 406 height 29
click at [463, 119] on div "Limits" at bounding box center [452, 124] width 22 height 13
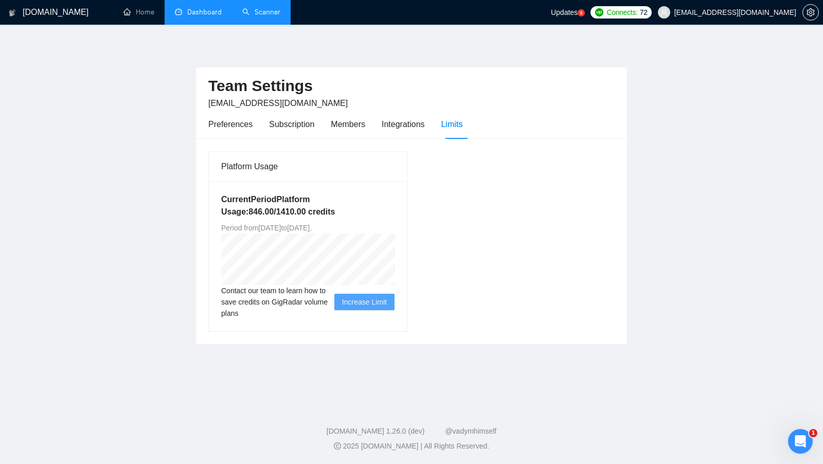
click at [222, 16] on link "Dashboard" at bounding box center [198, 12] width 47 height 9
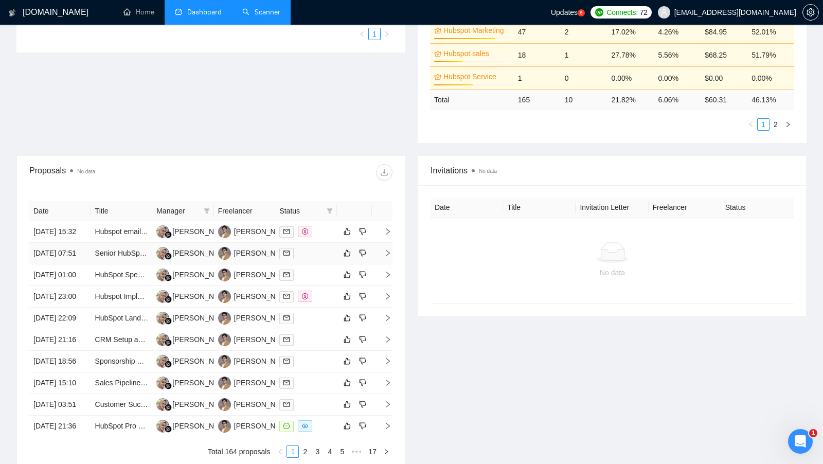
scroll to position [269, 0]
click at [328, 239] on td at bounding box center [306, 232] width 62 height 22
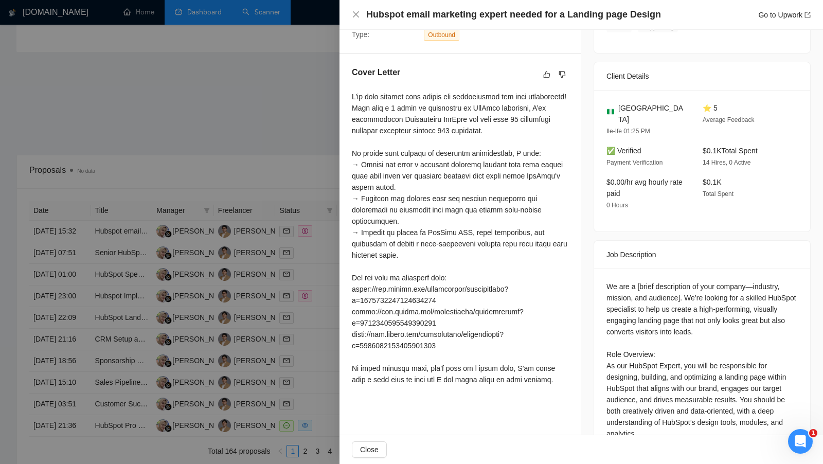
scroll to position [235, 0]
click at [281, 147] on div at bounding box center [411, 232] width 823 height 464
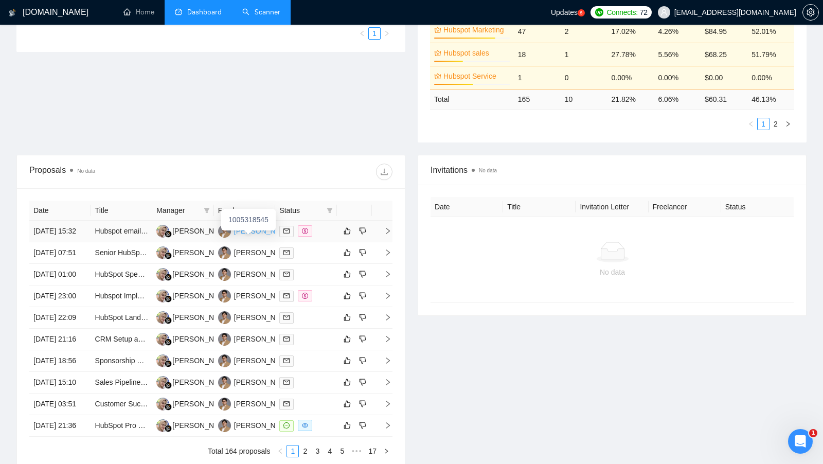
click at [251, 230] on div "Yaman Kaushik" at bounding box center [263, 230] width 59 height 11
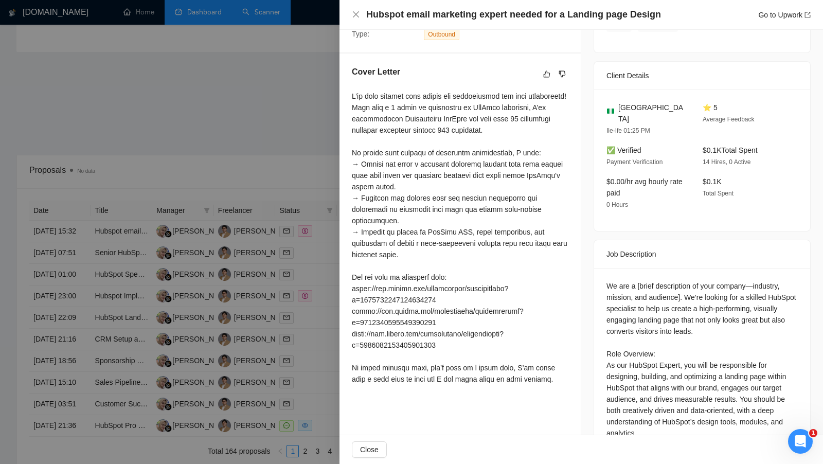
click at [262, 73] on div at bounding box center [411, 232] width 823 height 464
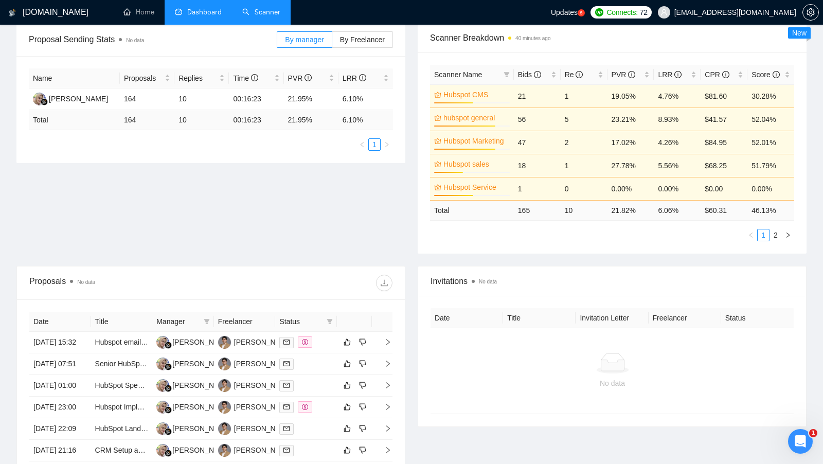
scroll to position [153, 0]
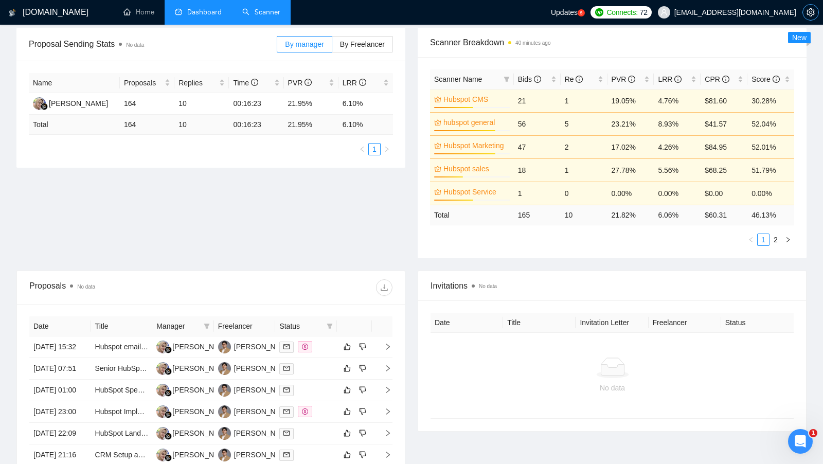
click at [810, 14] on icon "setting" at bounding box center [811, 12] width 8 height 8
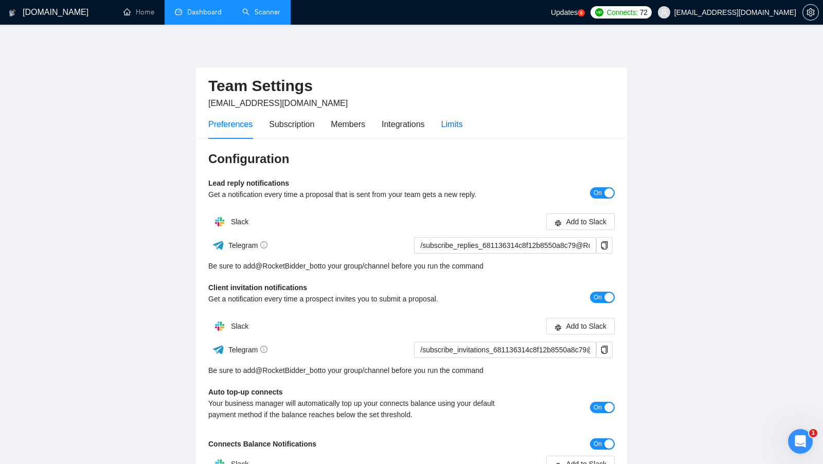
click at [462, 120] on div "Limits" at bounding box center [452, 124] width 22 height 13
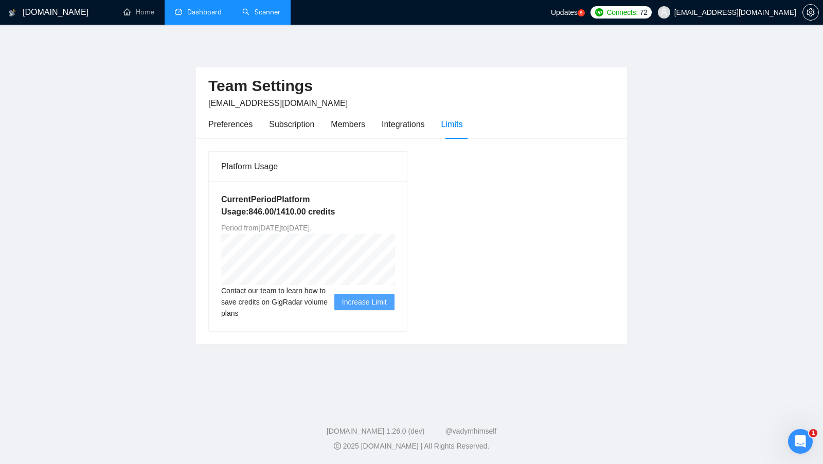
drag, startPoint x: 358, startPoint y: 224, endPoint x: 378, endPoint y: 224, distance: 20.6
click at [312, 224] on span "Period from Thu May 01 2025 to Mon Sep 29 2025 ." at bounding box center [266, 228] width 91 height 8
click at [447, 225] on div "Platform Usage Current Period Platform Usage: 846.00 / 1410.00 credits Period f…" at bounding box center [411, 241] width 415 height 181
click at [206, 16] on link "Dashboard" at bounding box center [198, 12] width 47 height 9
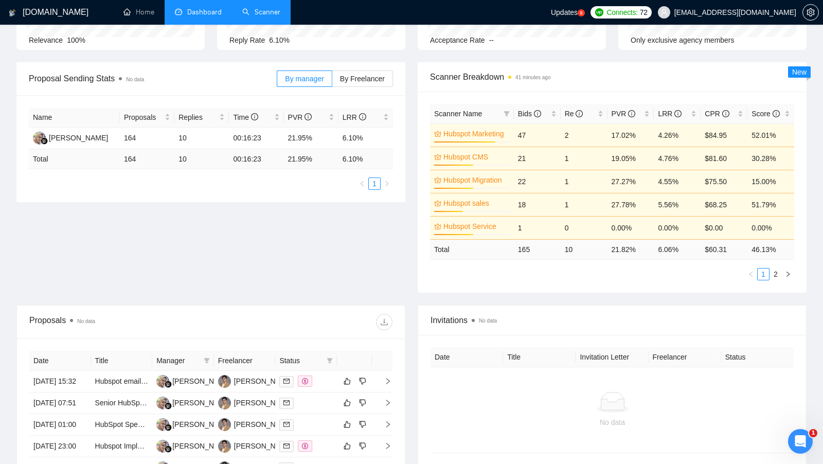
scroll to position [97, 0]
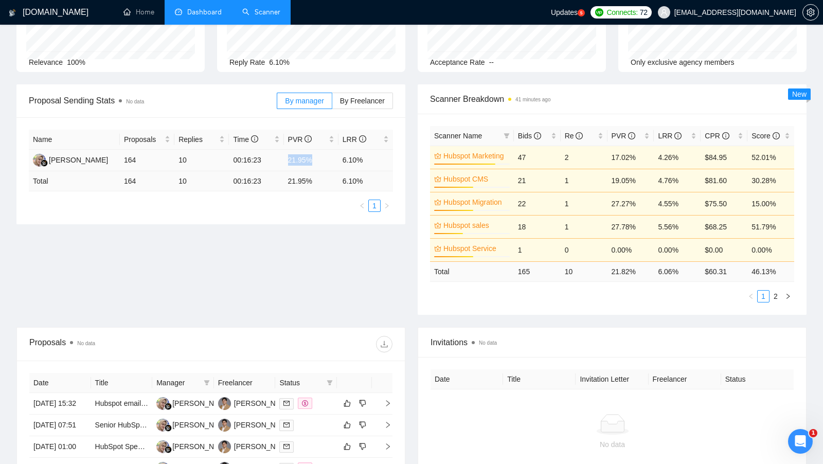
drag, startPoint x: 321, startPoint y: 159, endPoint x: 286, endPoint y: 159, distance: 35.0
click at [286, 159] on td "21.95%" at bounding box center [311, 161] width 55 height 22
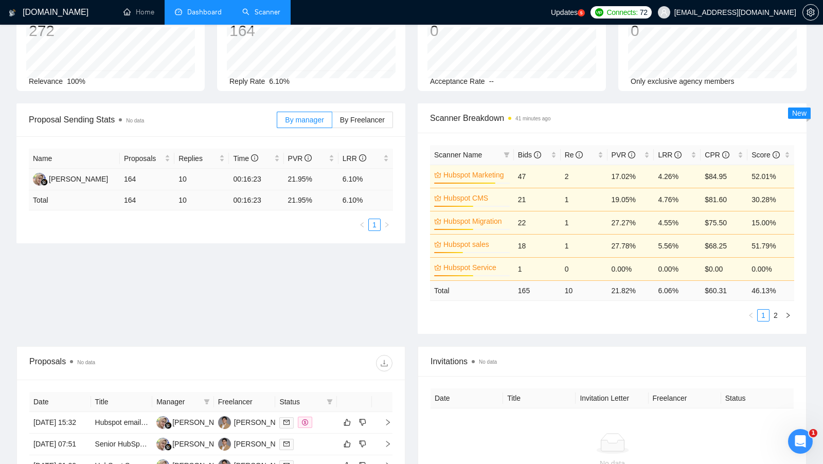
scroll to position [73, 0]
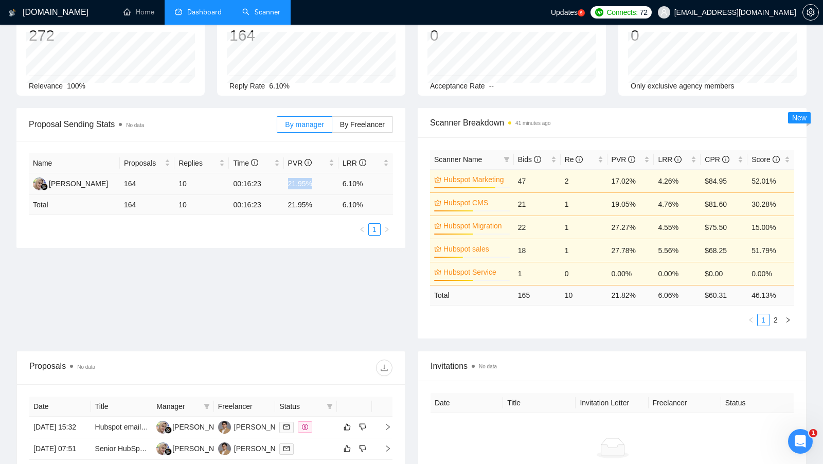
drag, startPoint x: 284, startPoint y: 181, endPoint x: 320, endPoint y: 181, distance: 36.0
click at [320, 181] on td "21.95%" at bounding box center [311, 184] width 55 height 22
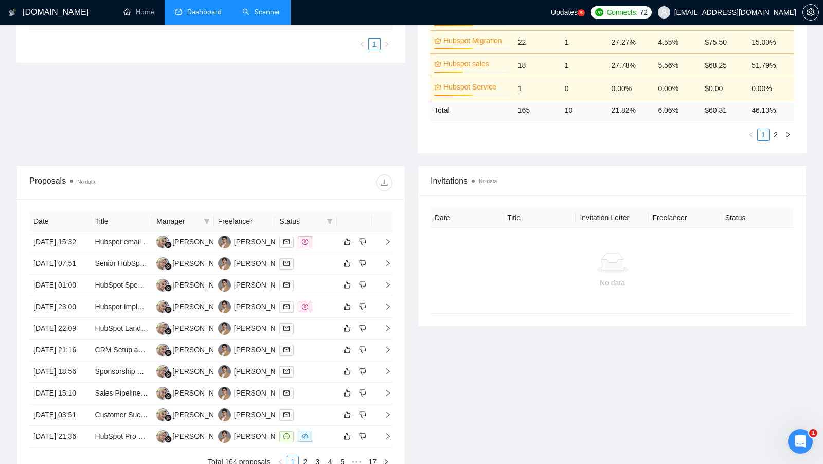
scroll to position [265, 0]
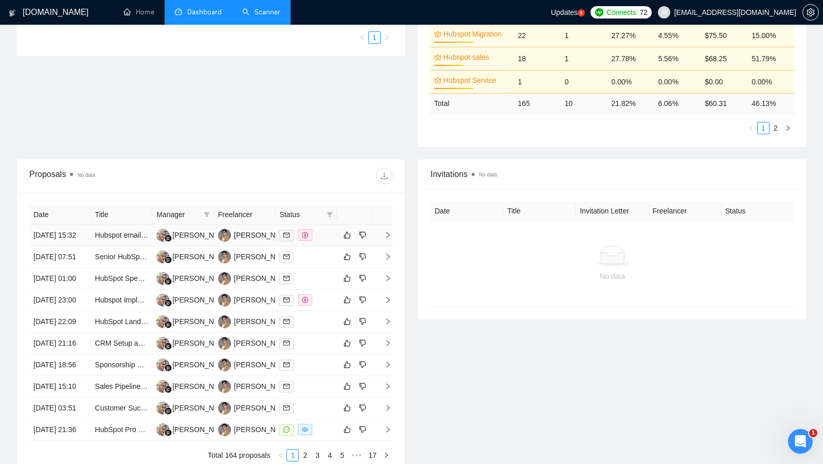
click at [323, 246] on td at bounding box center [306, 236] width 62 height 22
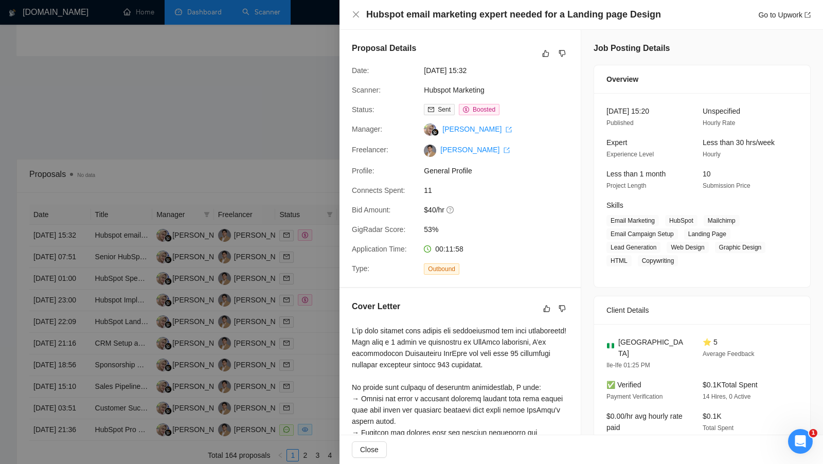
click at [345, 247] on div at bounding box center [411, 232] width 823 height 464
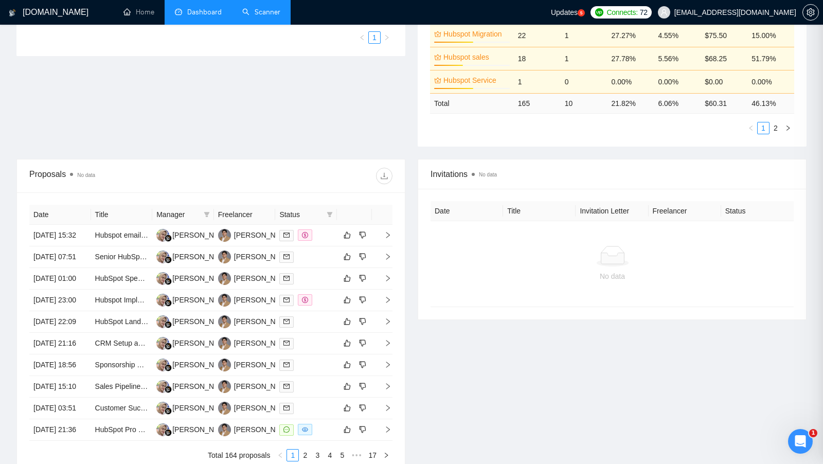
scroll to position [272, 0]
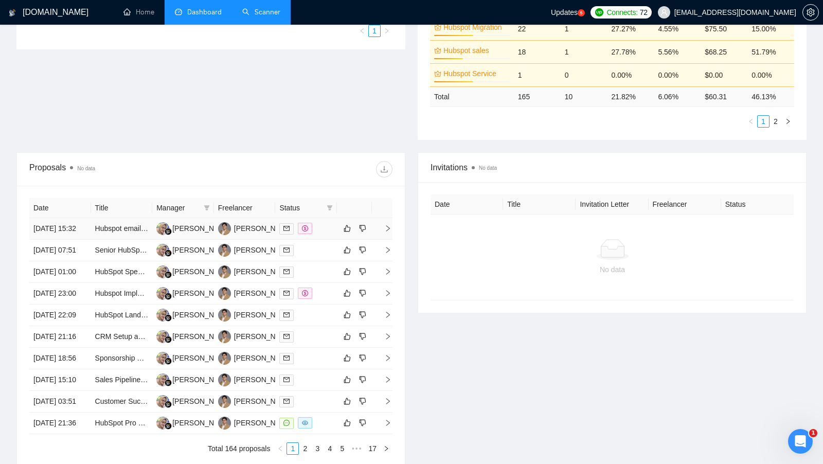
click at [322, 240] on td at bounding box center [306, 229] width 62 height 22
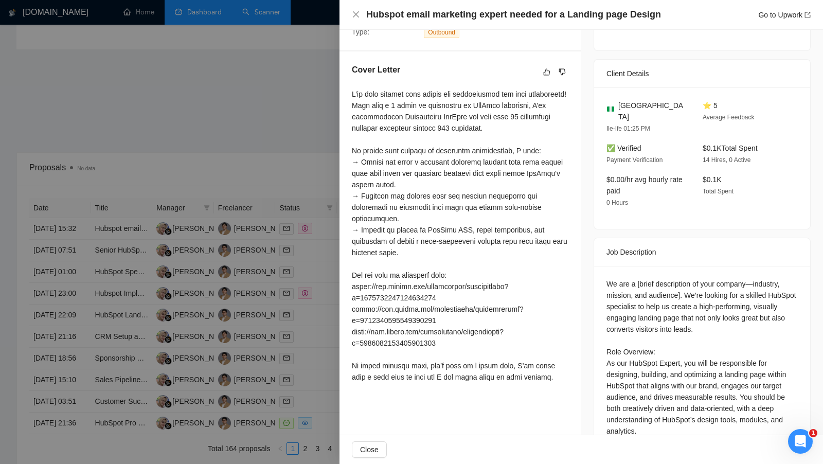
scroll to position [239, 0]
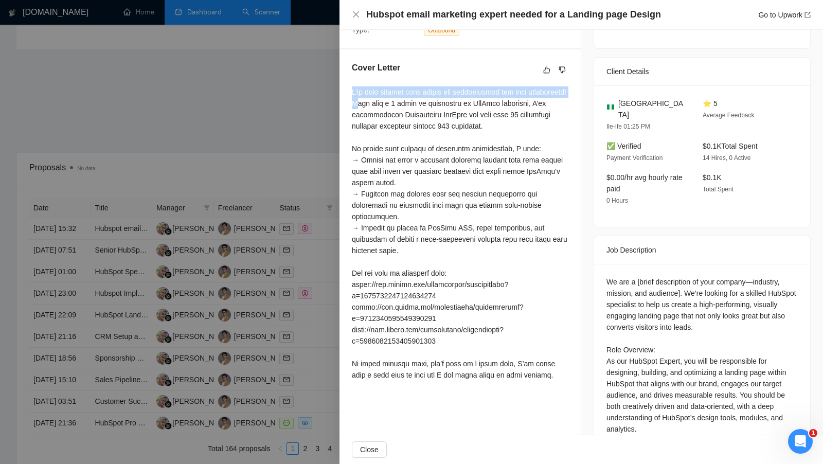
drag, startPoint x: 350, startPoint y: 92, endPoint x: 399, endPoint y: 102, distance: 50.5
click at [399, 102] on div "Cover Letter" at bounding box center [460, 223] width 241 height 348
click at [399, 102] on div at bounding box center [460, 233] width 217 height 294
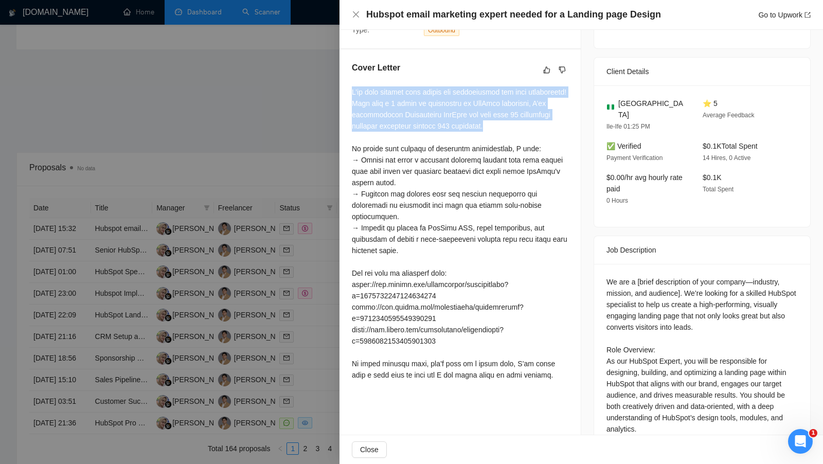
drag, startPoint x: 542, startPoint y: 122, endPoint x: 351, endPoint y: 86, distance: 194.7
click at [351, 86] on div "Cover Letter" at bounding box center [460, 223] width 241 height 348
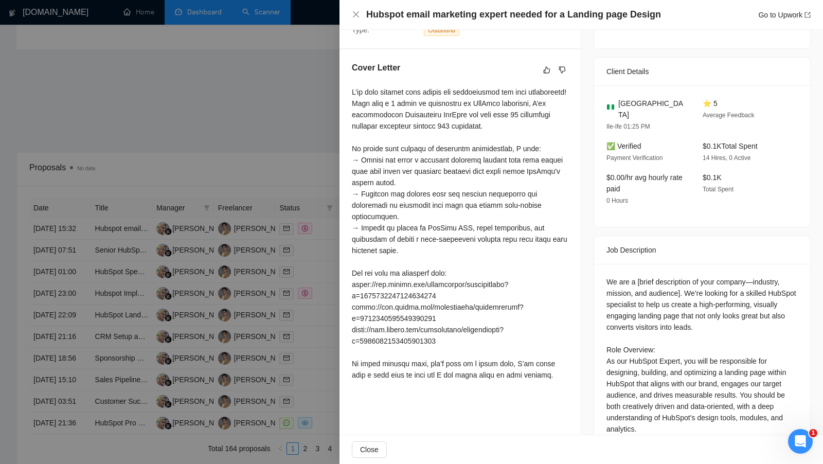
scroll to position [254, 0]
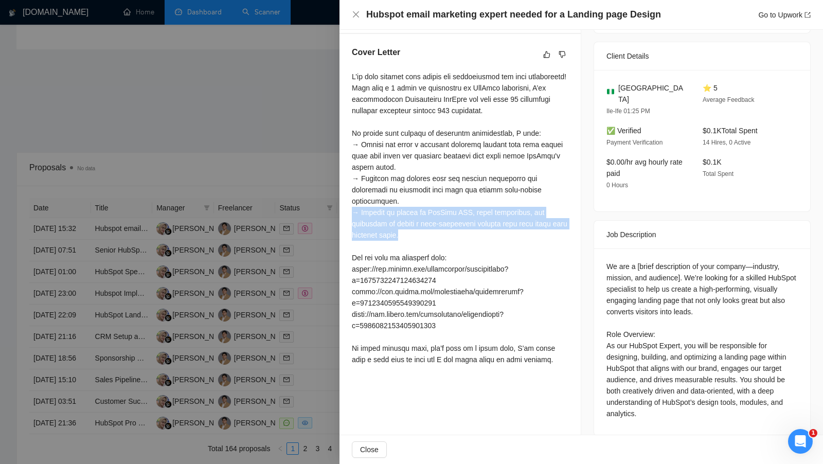
drag, startPoint x: 429, startPoint y: 235, endPoint x: 350, endPoint y: 210, distance: 83.0
click at [350, 210] on div "Cover Letter" at bounding box center [460, 208] width 241 height 348
click at [480, 212] on div at bounding box center [460, 218] width 217 height 294
drag, startPoint x: 432, startPoint y: 237, endPoint x: 353, endPoint y: 210, distance: 83.1
click at [353, 210] on div at bounding box center [460, 218] width 217 height 294
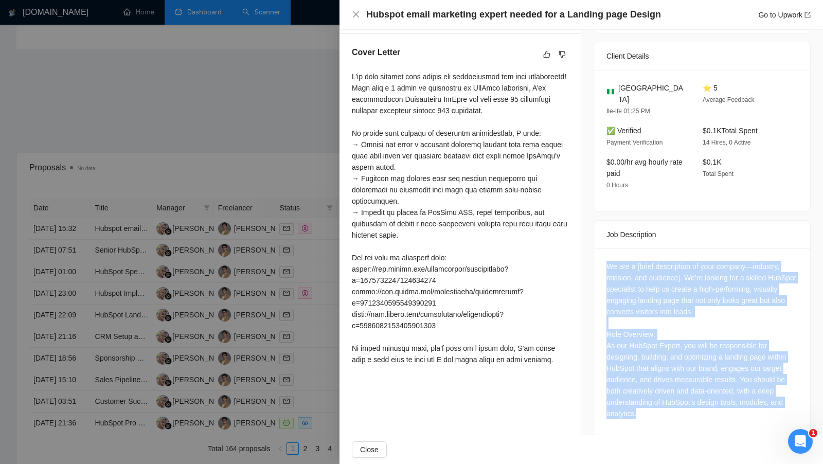
drag, startPoint x: 603, startPoint y: 248, endPoint x: 638, endPoint y: 398, distance: 153.4
click at [638, 398] on div "We are a [brief description of your company—industry, mission, and audience]. W…" at bounding box center [702, 341] width 216 height 187
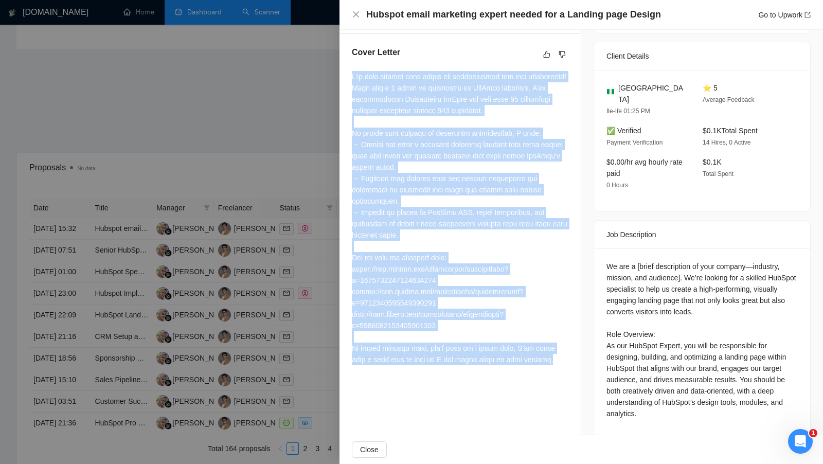
drag, startPoint x: 545, startPoint y: 358, endPoint x: 349, endPoint y: 65, distance: 353.0
click at [349, 65] on div "Cover Letter" at bounding box center [460, 208] width 241 height 348
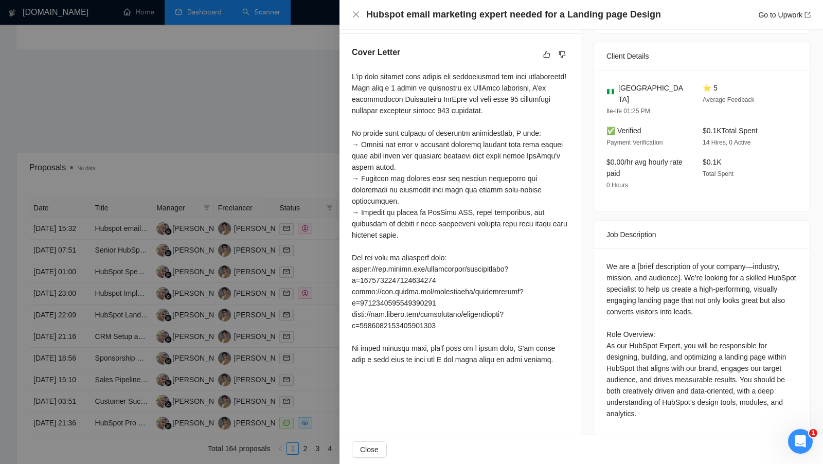
click at [433, 169] on div at bounding box center [460, 218] width 217 height 294
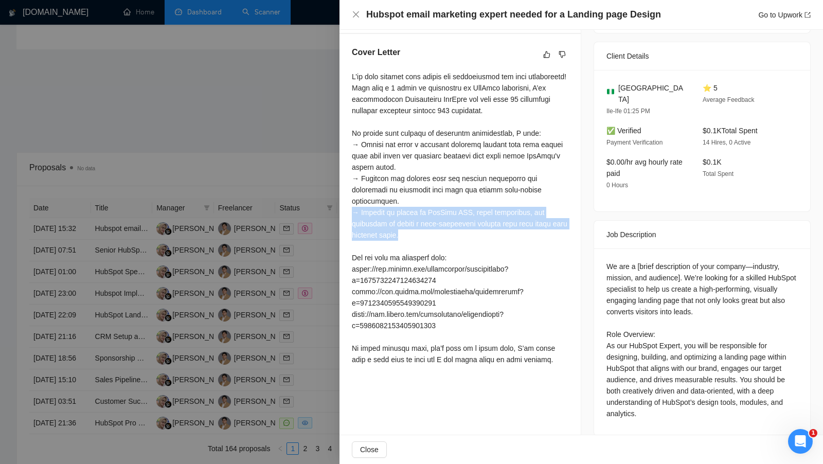
drag, startPoint x: 428, startPoint y: 231, endPoint x: 353, endPoint y: 211, distance: 77.1
click at [353, 211] on div at bounding box center [460, 218] width 217 height 294
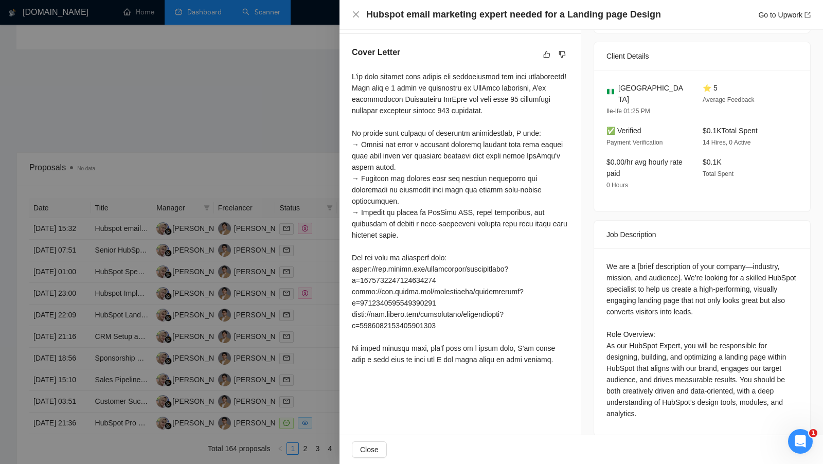
click at [286, 106] on div at bounding box center [411, 232] width 823 height 464
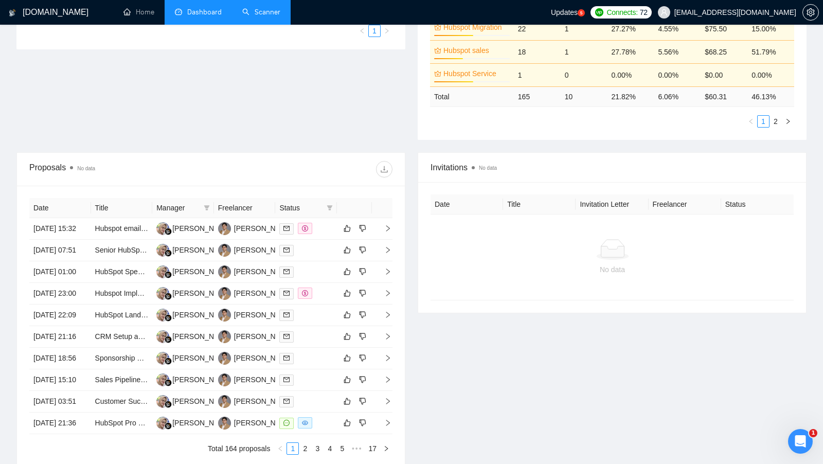
click at [253, 10] on link "Scanner" at bounding box center [261, 12] width 38 height 9
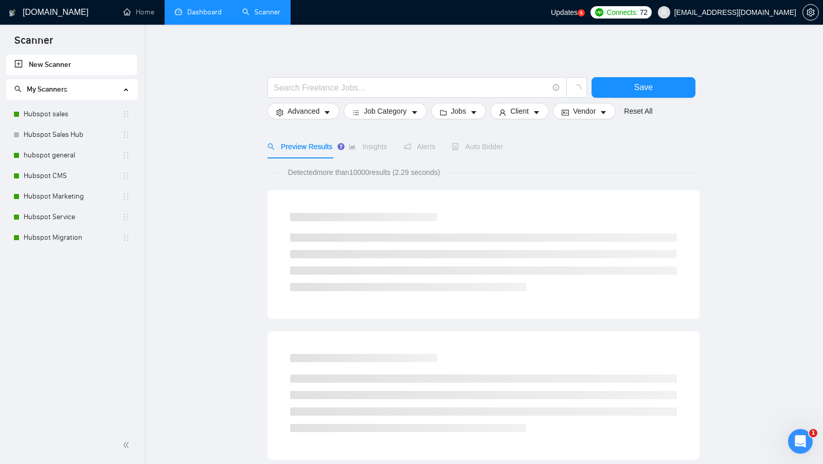
drag, startPoint x: 79, startPoint y: 118, endPoint x: 190, endPoint y: 135, distance: 112.9
click at [79, 118] on link "Hubspot sales" at bounding box center [73, 114] width 98 height 21
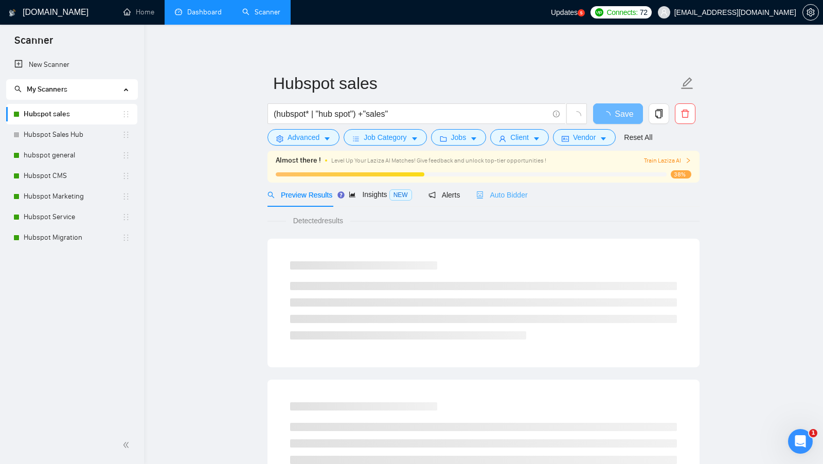
click at [516, 188] on div "Auto Bidder" at bounding box center [501, 195] width 51 height 24
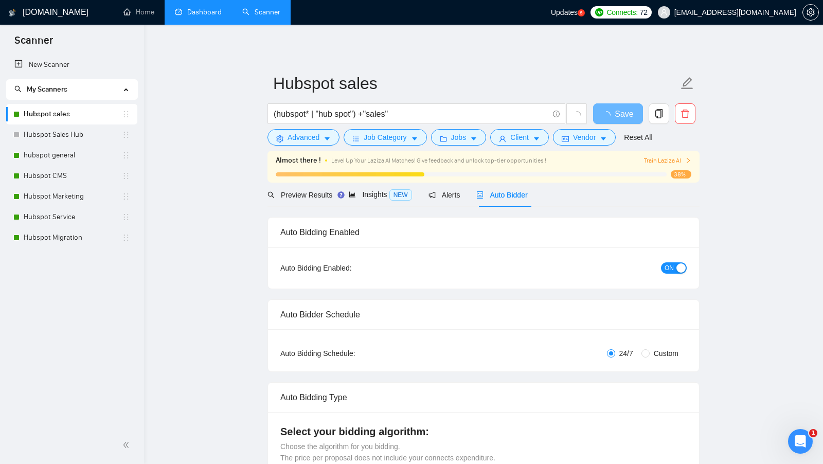
checkbox input "true"
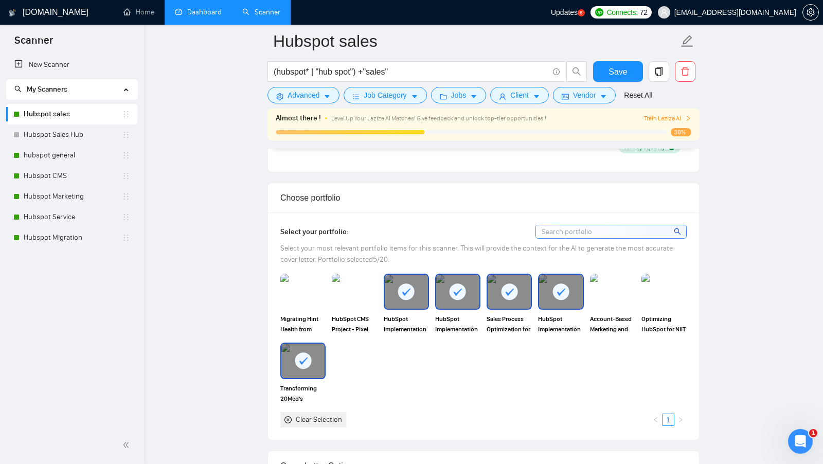
scroll to position [1163, 0]
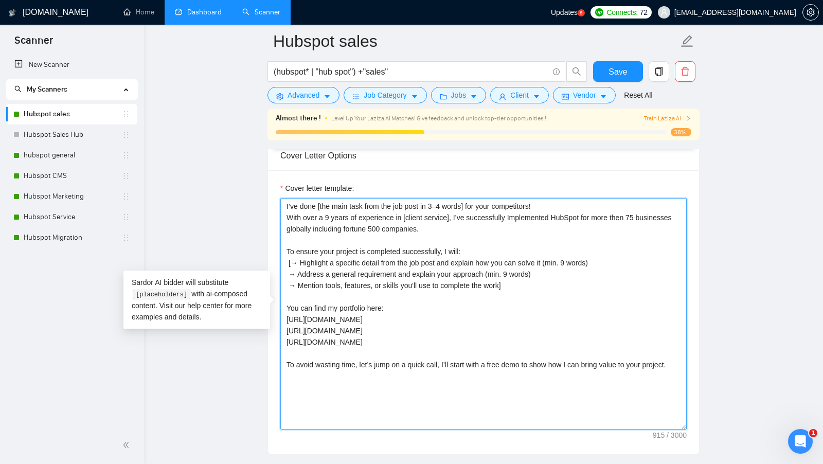
drag, startPoint x: 518, startPoint y: 281, endPoint x: 285, endPoint y: 279, distance: 232.6
click at [285, 278] on textarea "I’ve done [the main task from the job post in 3–4 words] for your competitors! …" at bounding box center [483, 314] width 406 height 232
click at [550, 271] on textarea "I’ve done [the main task from the job post in 3–4 words] for your competitors! …" at bounding box center [483, 314] width 406 height 232
drag, startPoint x: 300, startPoint y: 255, endPoint x: 553, endPoint y: 256, distance: 252.1
click at [553, 256] on textarea "I’ve done [the main task from the job post in 3–4 words] for your competitors! …" at bounding box center [483, 314] width 406 height 232
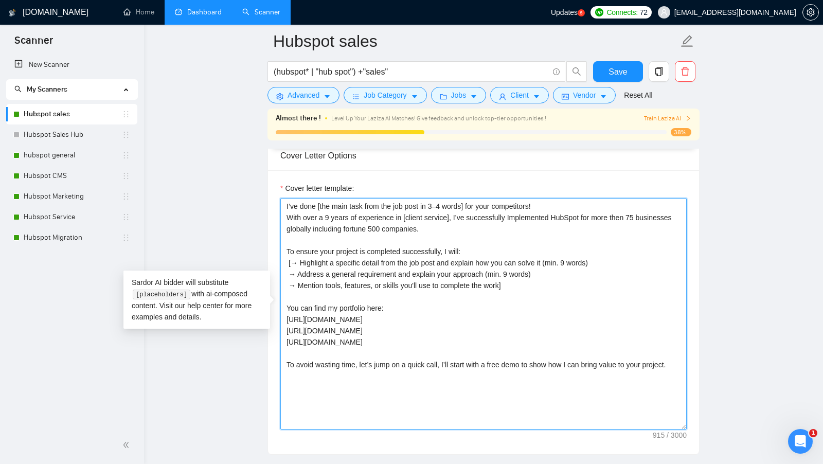
drag, startPoint x: 299, startPoint y: 268, endPoint x: 536, endPoint y: 265, distance: 237.2
click at [536, 265] on textarea "I’ve done [the main task from the job post in 3–4 words] for your competitors! …" at bounding box center [483, 314] width 406 height 232
drag, startPoint x: 519, startPoint y: 282, endPoint x: 288, endPoint y: 276, distance: 231.6
click at [288, 276] on textarea "I’ve done [the main task from the job post in 3–4 words] for your competitors! …" at bounding box center [483, 314] width 406 height 232
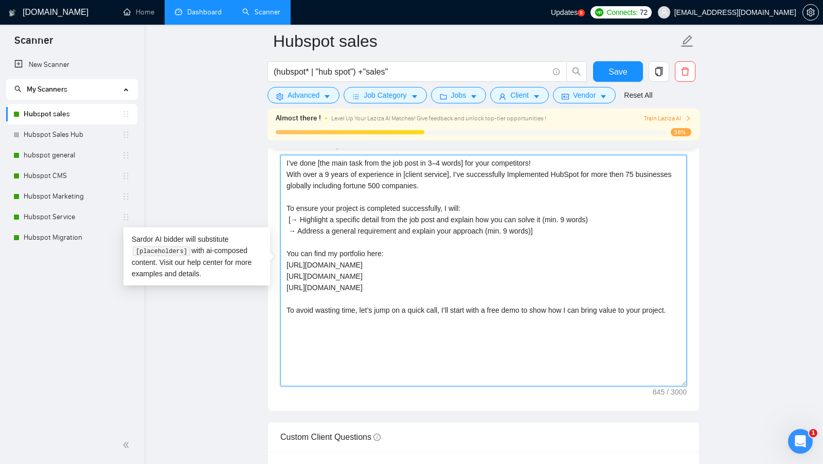
scroll to position [1208, 0]
type textarea "I’ve done [the main task from the job post in 3–4 words] for your competitors! …"
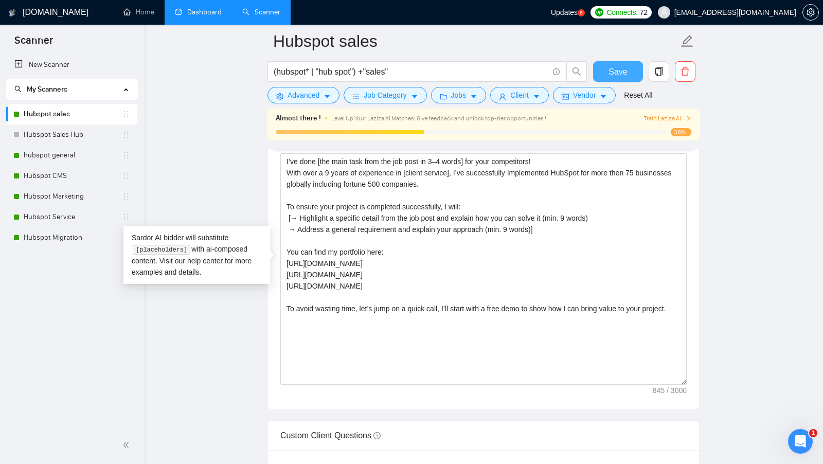
click at [610, 72] on span "Save" at bounding box center [618, 71] width 19 height 13
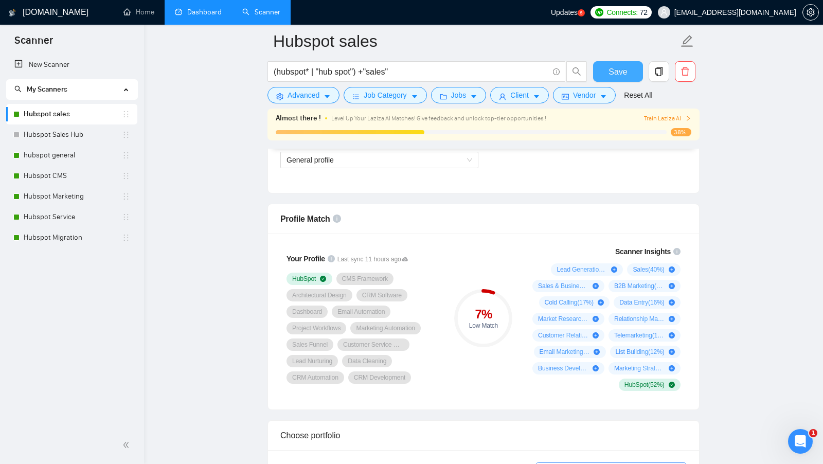
scroll to position [614, 0]
click at [510, 341] on div "7 % Low Match" at bounding box center [483, 319] width 58 height 58
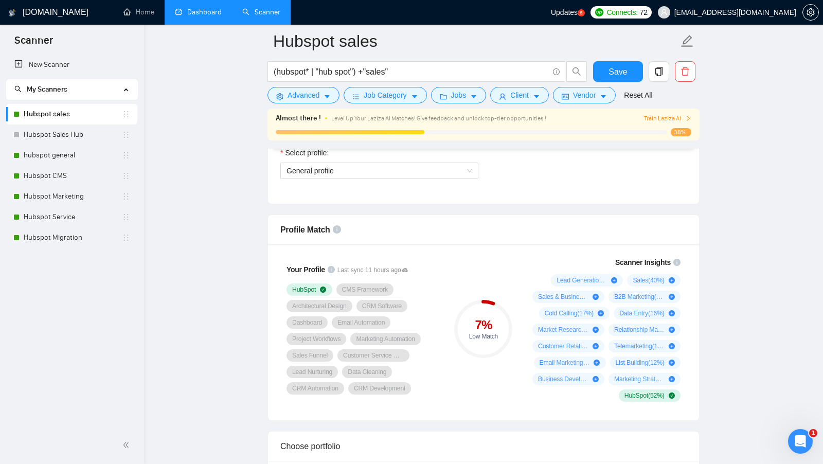
scroll to position [605, 0]
click at [390, 163] on span "General profile" at bounding box center [380, 170] width 186 height 15
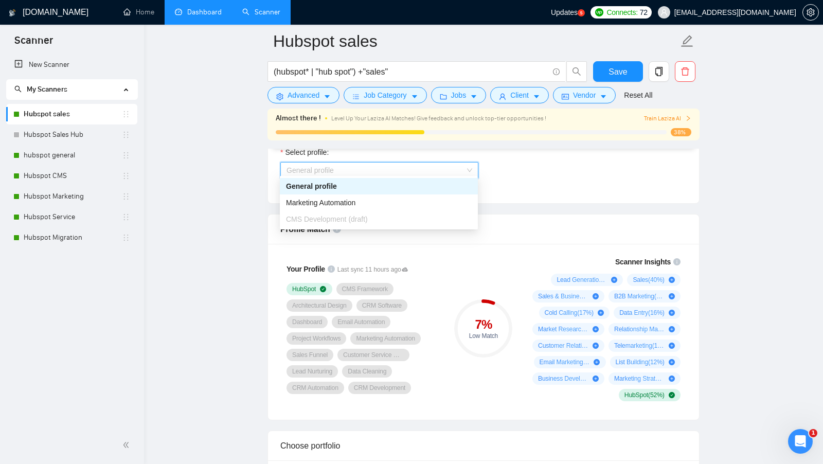
click at [531, 192] on div "Select team: HubsPlanet Select freelancer: Yaman Kaushik Select profile: Genera…" at bounding box center [483, 146] width 431 height 113
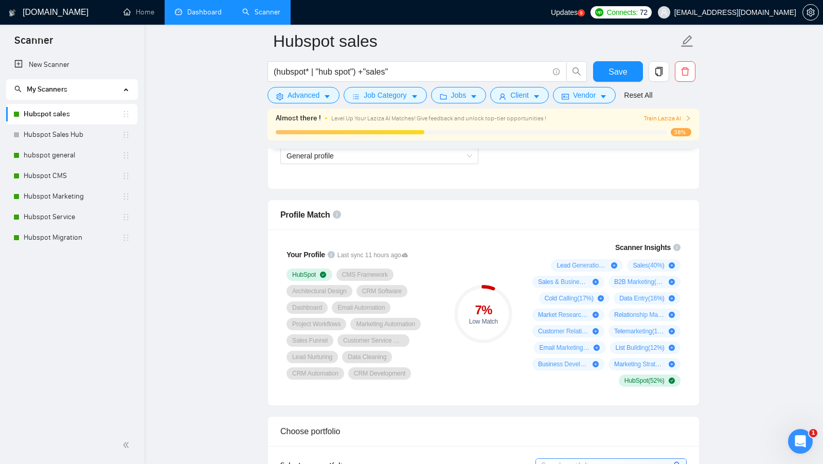
scroll to position [622, 0]
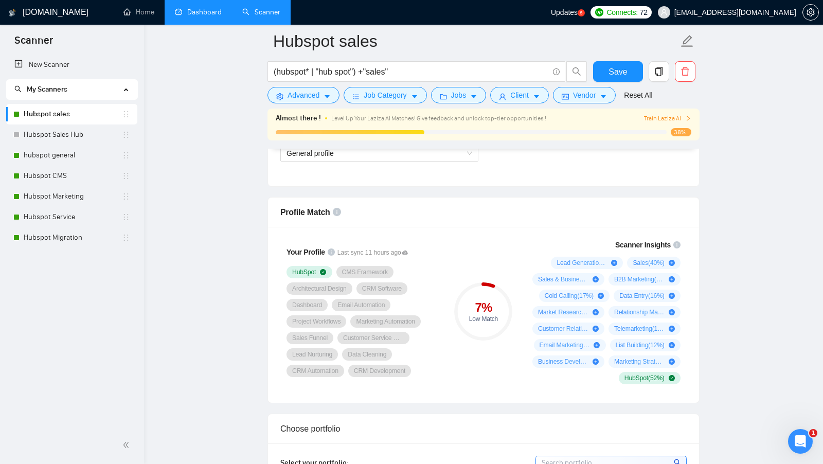
click at [419, 287] on div "HubSpot CMS Framework Architectural Design CRM Software Dashboard Email Automat…" at bounding box center [363, 321] width 152 height 111
click at [452, 353] on div "7 % Low Match" at bounding box center [483, 311] width 69 height 157
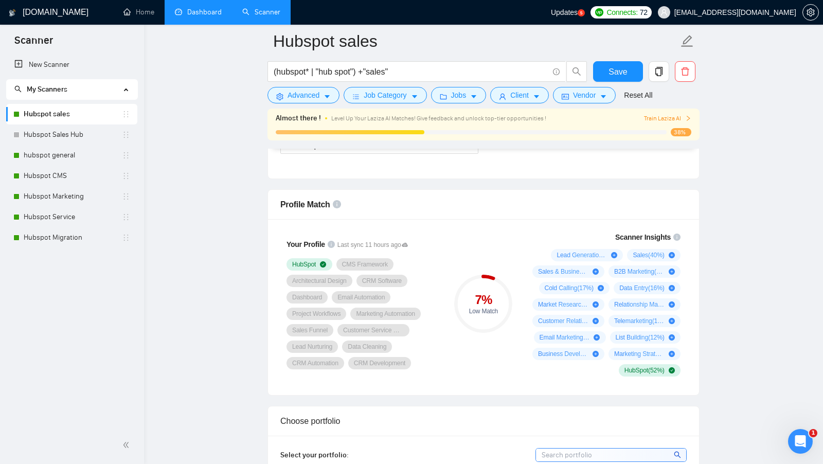
scroll to position [628, 0]
click at [514, 269] on div "7 % Low Match" at bounding box center [483, 304] width 69 height 157
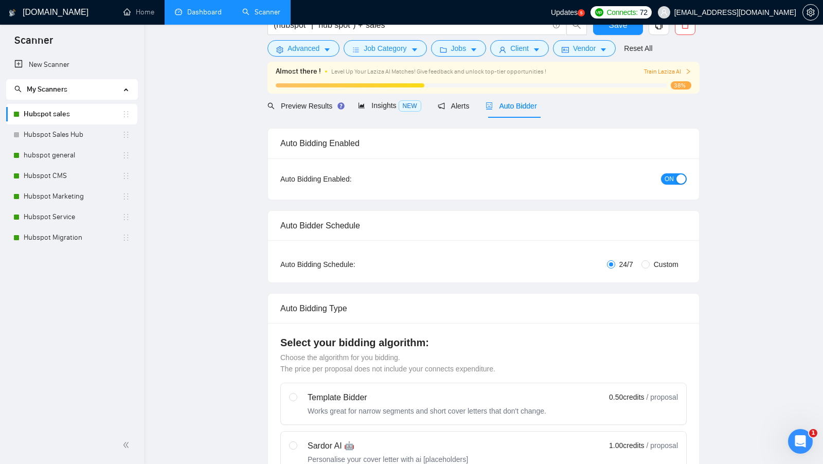
scroll to position [0, 0]
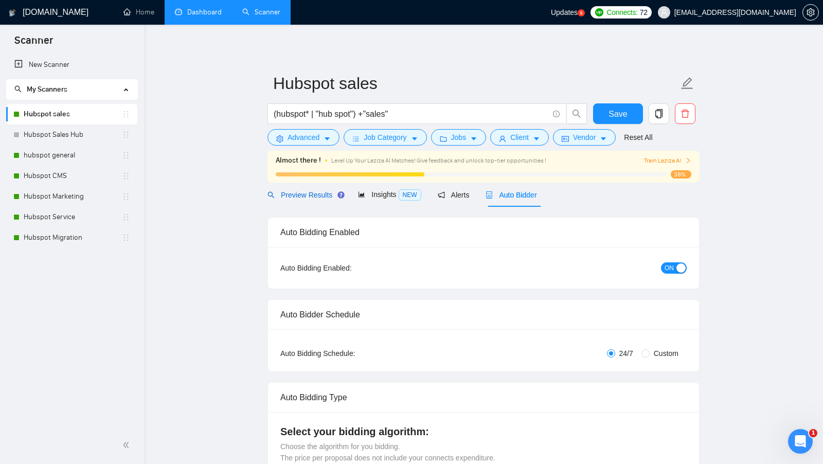
click at [293, 193] on span "Preview Results" at bounding box center [305, 195] width 74 height 8
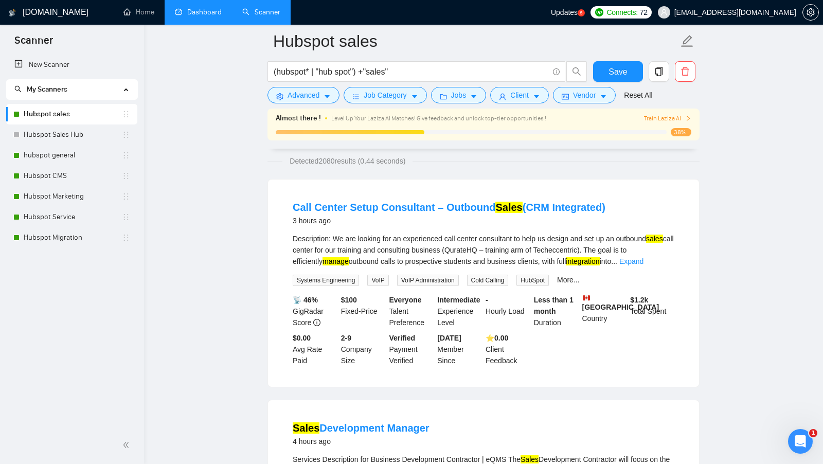
scroll to position [67, 0]
click at [644, 260] on link "Expand" at bounding box center [631, 262] width 24 height 8
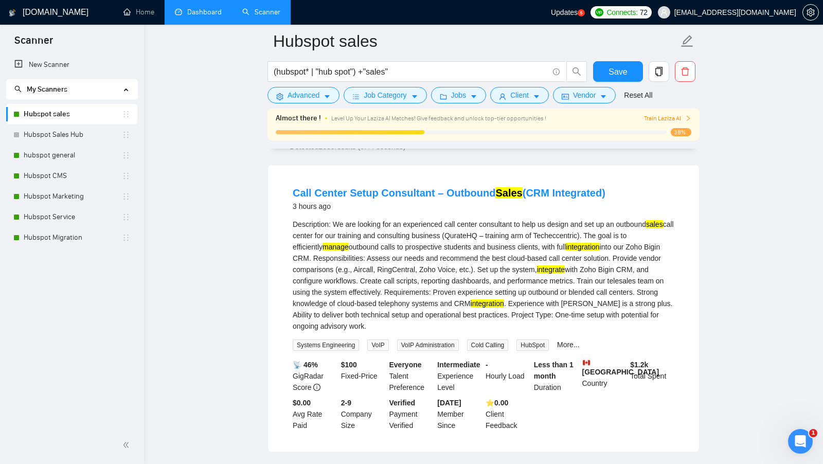
scroll to position [83, 0]
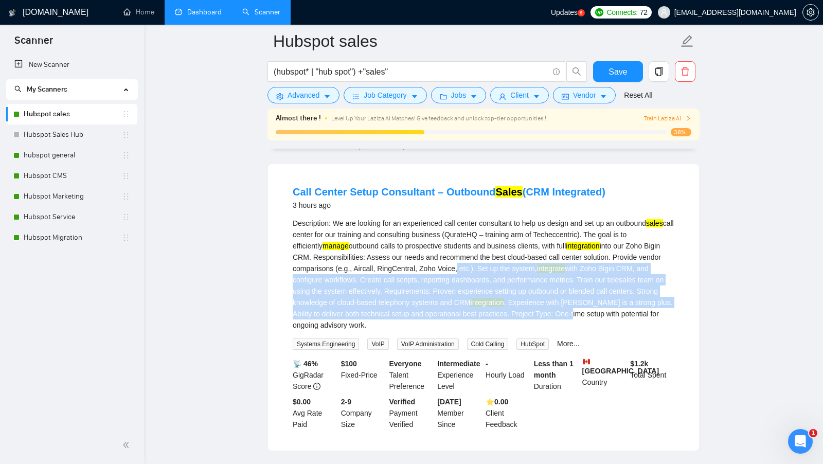
drag, startPoint x: 672, startPoint y: 313, endPoint x: 469, endPoint y: 265, distance: 208.3
click at [472, 266] on div "Description: We are looking for an experienced call center consultant to help u…" at bounding box center [484, 274] width 382 height 113
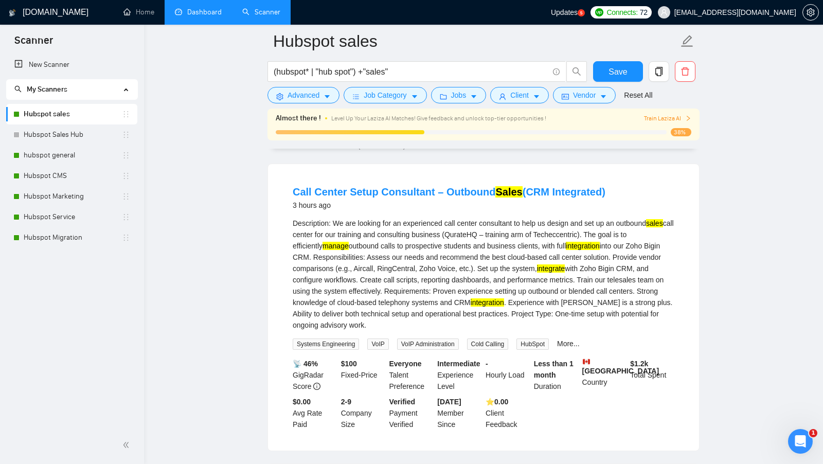
click at [469, 265] on div "Description: We are looking for an experienced call center consultant to help u…" at bounding box center [484, 274] width 382 height 113
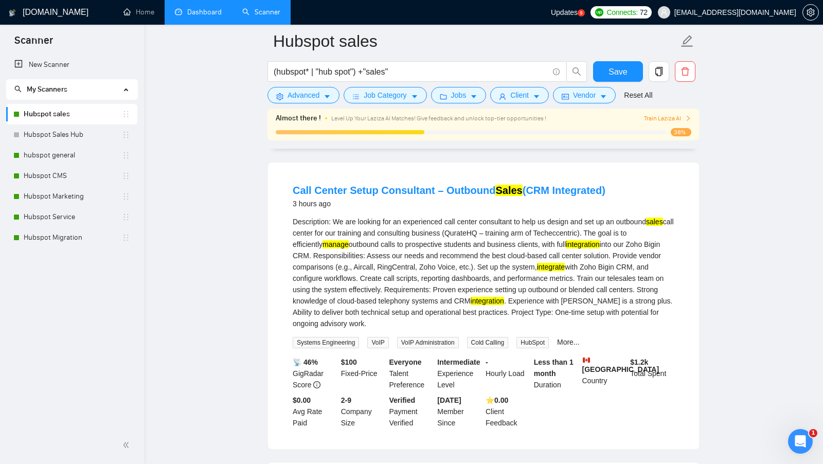
scroll to position [86, 0]
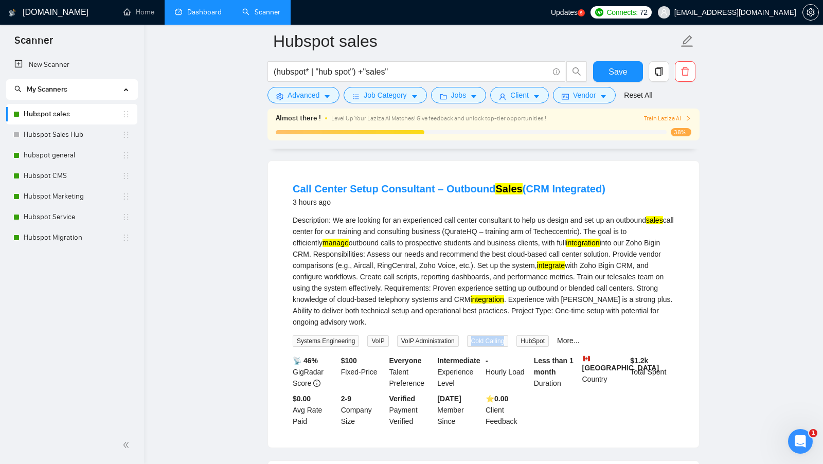
drag, startPoint x: 510, startPoint y: 340, endPoint x: 473, endPoint y: 339, distance: 37.1
click at [474, 339] on span "Cold Calling" at bounding box center [488, 340] width 42 height 11
click at [573, 337] on link "More..." at bounding box center [568, 340] width 23 height 8
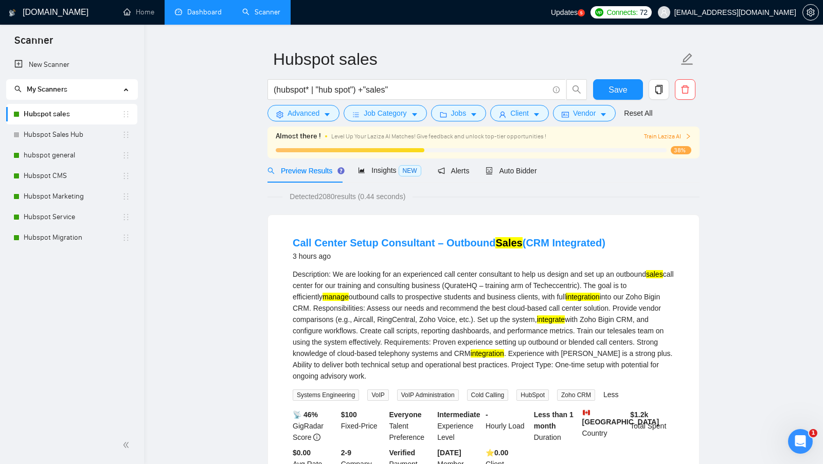
scroll to position [0, 0]
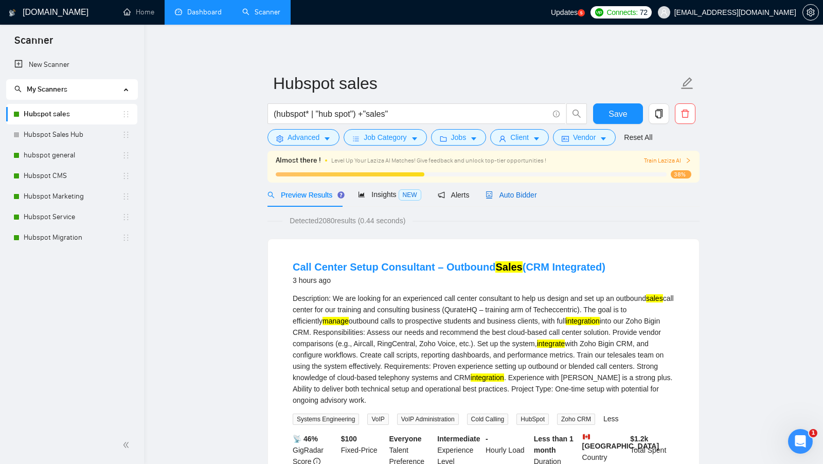
click at [523, 199] on span "Auto Bidder" at bounding box center [511, 195] width 51 height 8
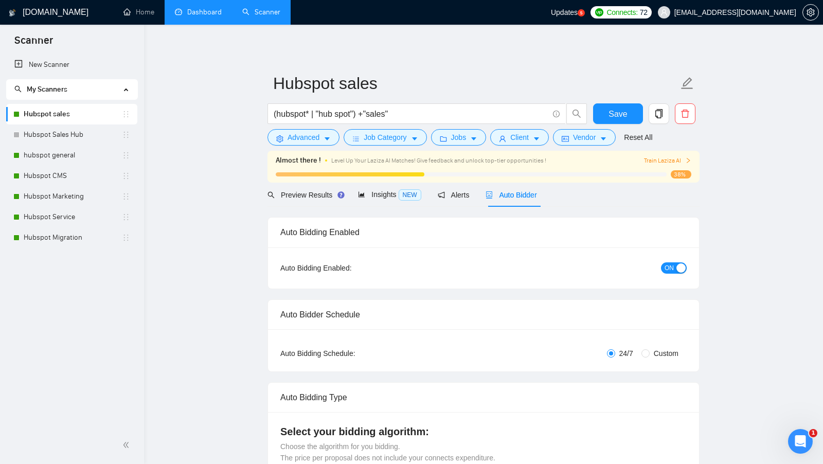
checkbox input "true"
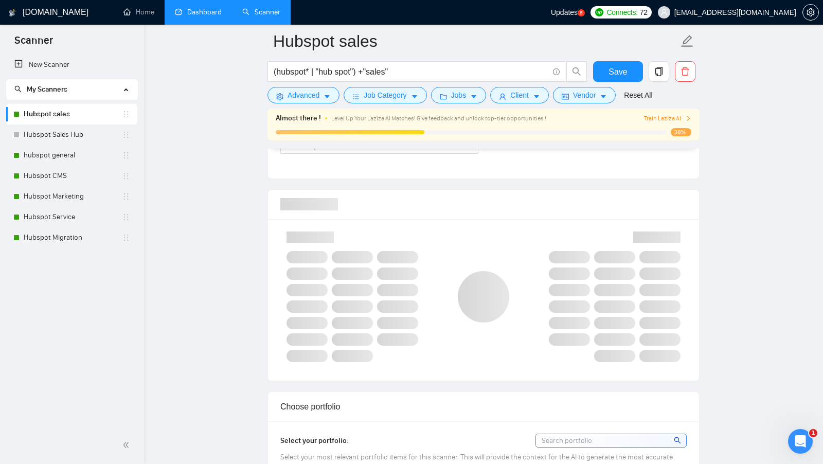
scroll to position [645, 0]
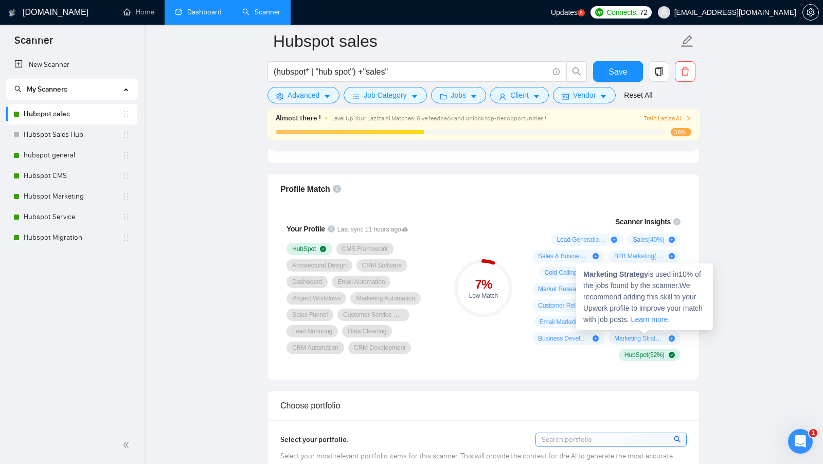
click at [595, 345] on div "Lead Generation ( 58 %) Sales ( 40 %) Sales & Business Development ( 39 %) B2B …" at bounding box center [604, 298] width 152 height 128
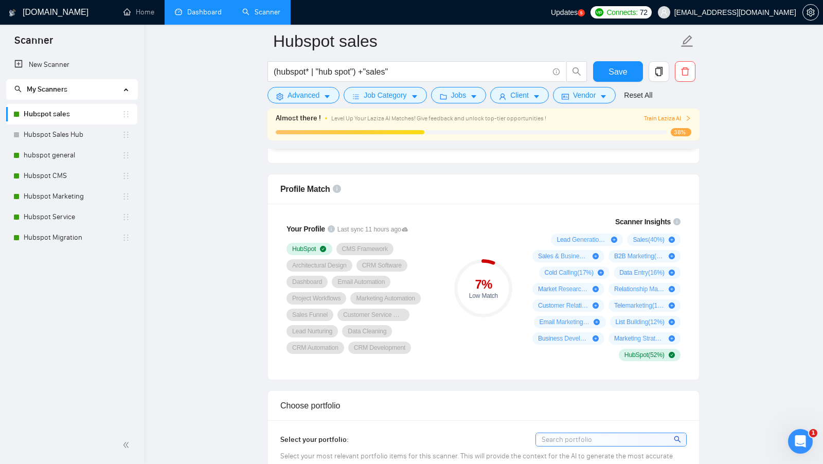
click at [498, 347] on div "7 % Low Match" at bounding box center [483, 288] width 69 height 157
click at [436, 348] on div "HubSpot CMS Framework Architectural Design CRM Software Dashboard Email Automat…" at bounding box center [363, 298] width 152 height 111
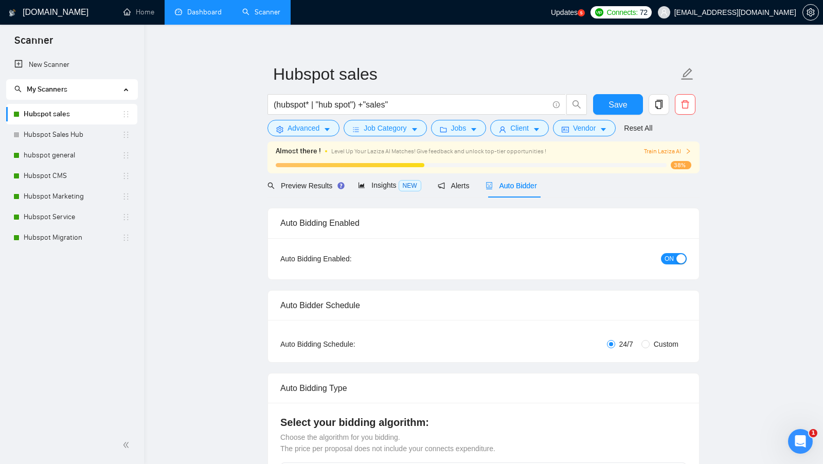
scroll to position [0, 0]
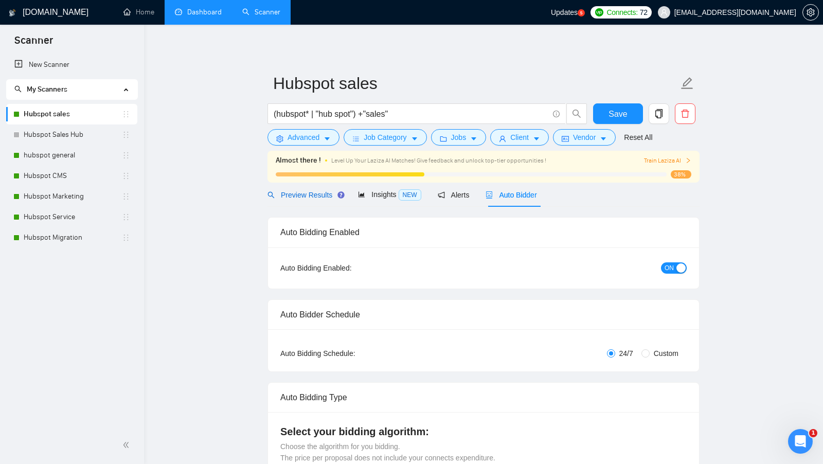
click at [311, 194] on span "Preview Results" at bounding box center [305, 195] width 74 height 8
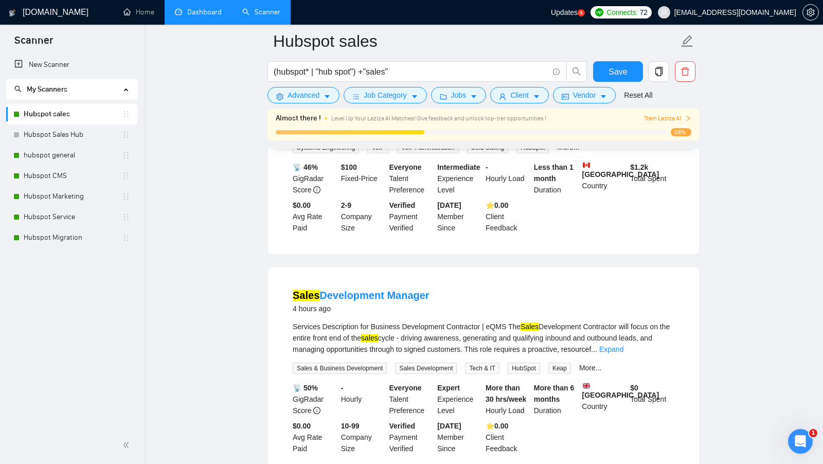
scroll to position [205, 0]
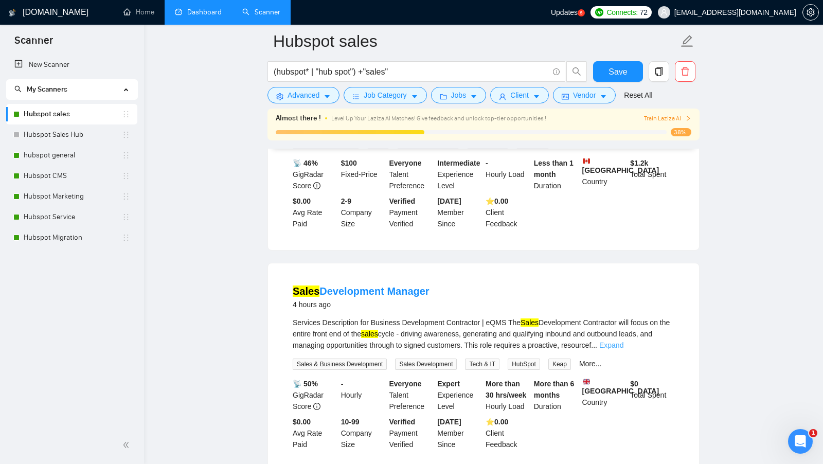
click at [624, 344] on link "Expand" at bounding box center [611, 345] width 24 height 8
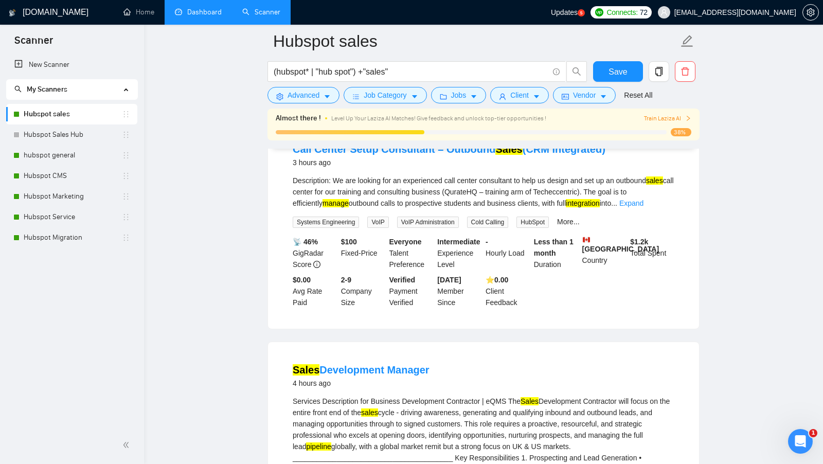
scroll to position [78, 0]
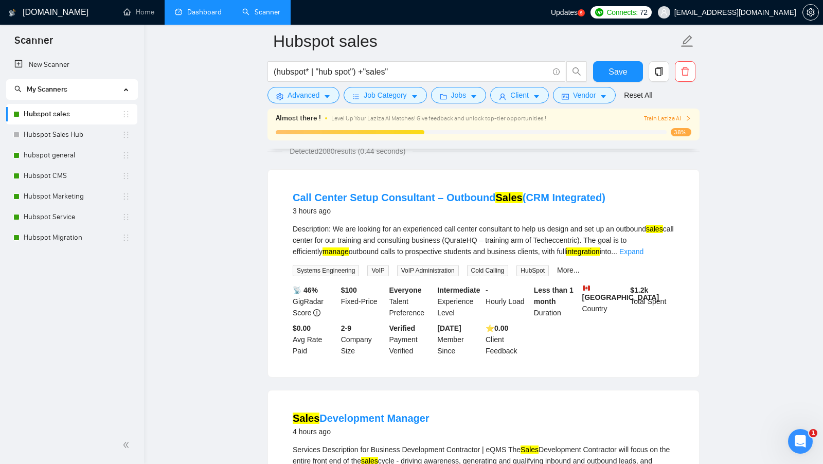
click at [300, 107] on form "Hubspot sales (hubspot* | "hub spot") +"sales" Save Advanced Job Category Jobs …" at bounding box center [484, 67] width 432 height 84
click at [300, 98] on span "Advanced" at bounding box center [304, 95] width 32 height 11
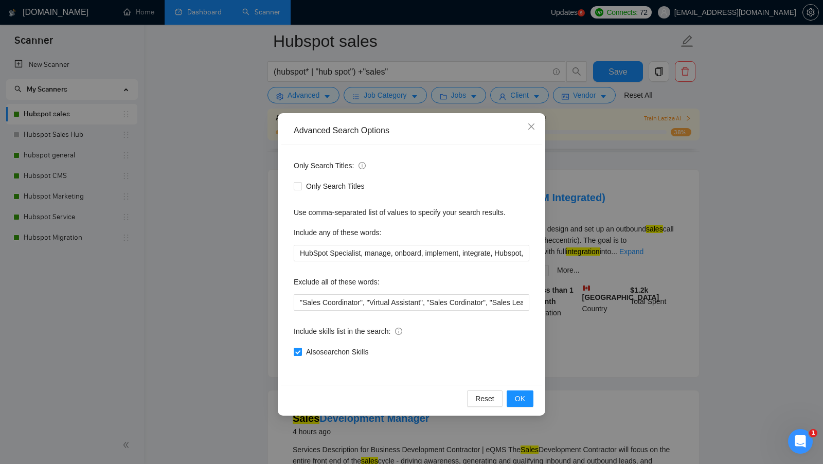
click at [299, 348] on input "Also search on Skills" at bounding box center [297, 351] width 7 height 7
checkbox input "false"
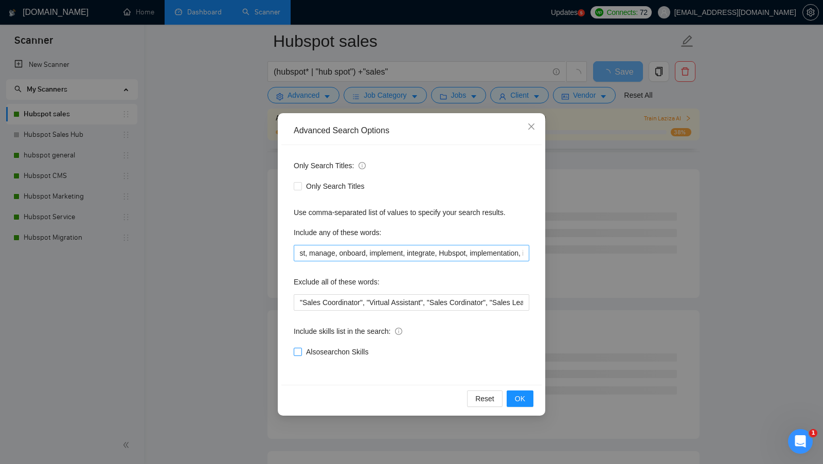
scroll to position [0, 58]
click at [518, 397] on span "OK" at bounding box center [520, 398] width 10 height 11
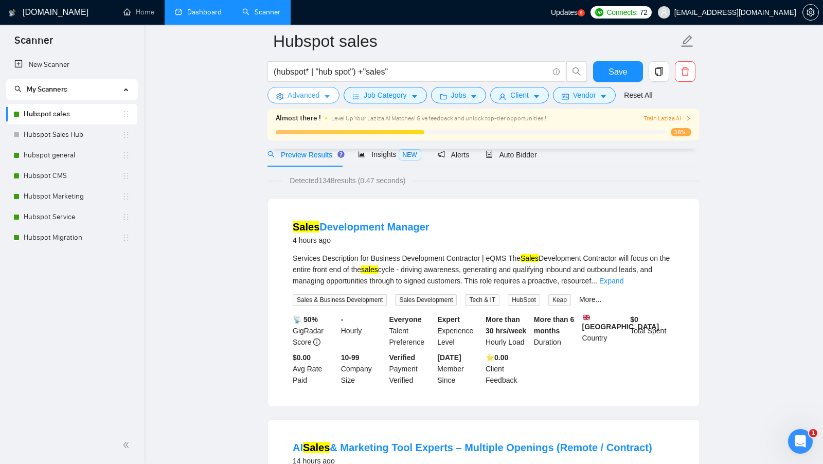
scroll to position [58, 0]
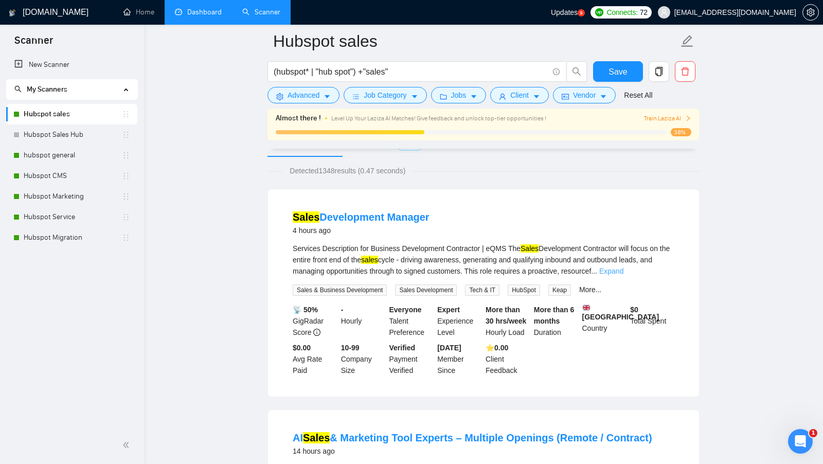
click at [624, 274] on link "Expand" at bounding box center [611, 271] width 24 height 8
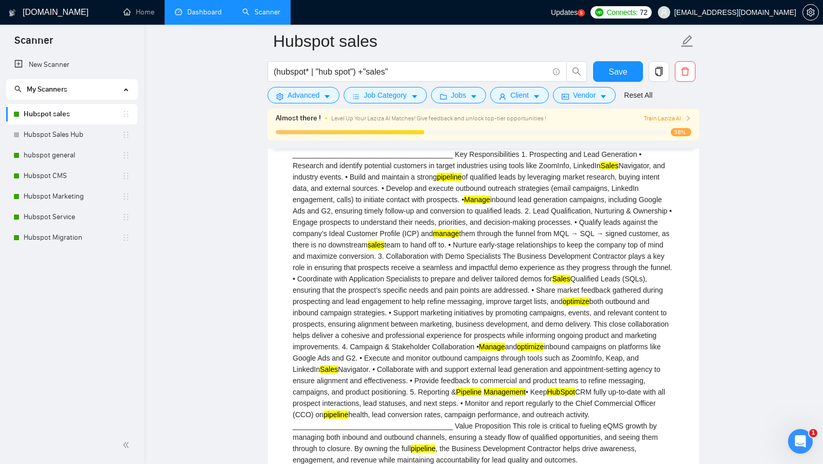
scroll to position [215, 0]
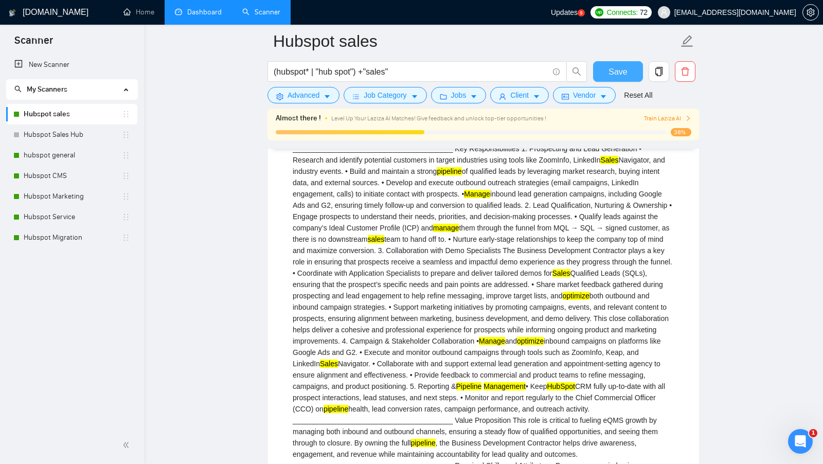
click at [616, 74] on span "Save" at bounding box center [618, 71] width 19 height 13
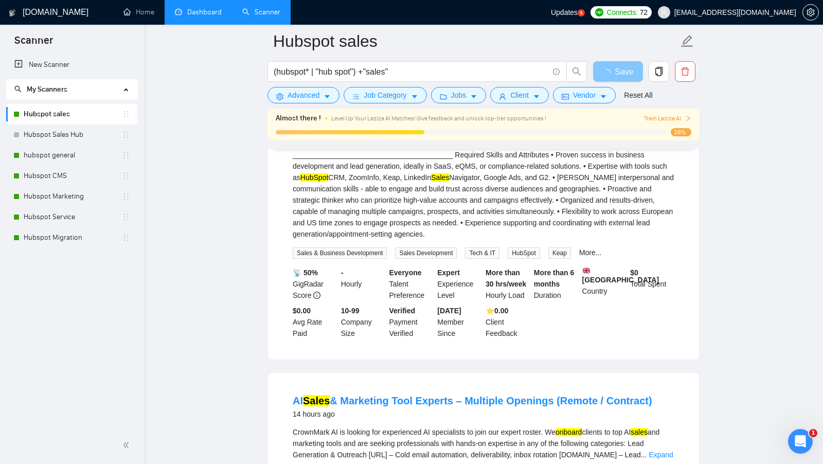
scroll to position [551, 0]
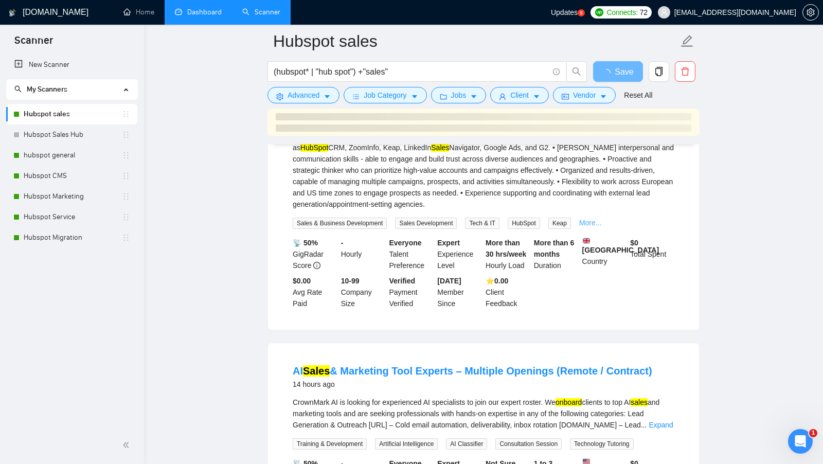
click at [596, 227] on link "More..." at bounding box center [590, 223] width 23 height 8
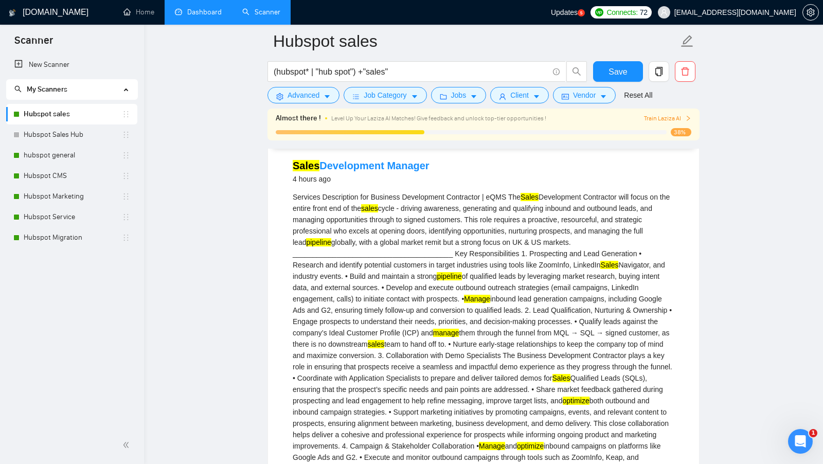
scroll to position [109, 0]
drag, startPoint x: 284, startPoint y: 165, endPoint x: 382, endPoint y: 165, distance: 98.3
click at [383, 165] on li "Sales Development Manager 4 hours ago Services Description for Business Develop…" at bounding box center [483, 465] width 406 height 629
copy link "Sales Development"
click at [307, 89] on button "Advanced" at bounding box center [304, 95] width 72 height 16
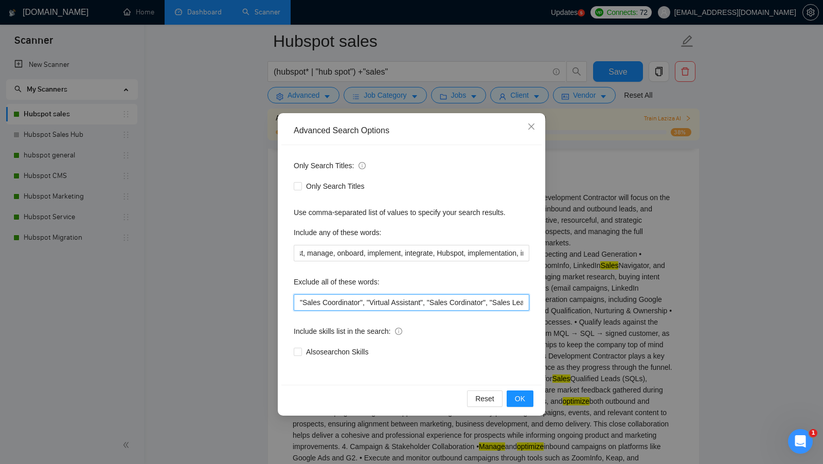
click at [297, 300] on input ""Sales Coordinator", "Virtual Assistant", "Sales Cordinator", "Sales Lead Gener…" at bounding box center [412, 302] width 236 height 16
paste input "Sales Development"
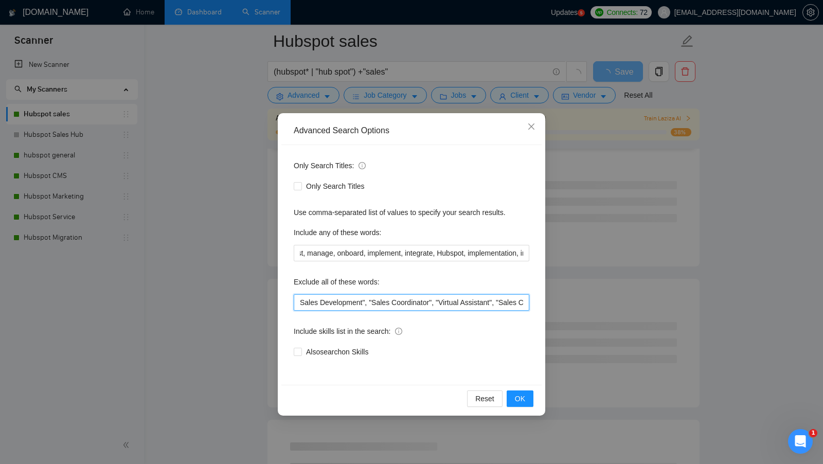
click at [298, 303] on input "Sales Development", "Sales Coordinator", "Virtual Assistant", "Sales Cordinator…" at bounding box center [412, 302] width 236 height 16
click at [514, 396] on button "OK" at bounding box center [520, 398] width 27 height 16
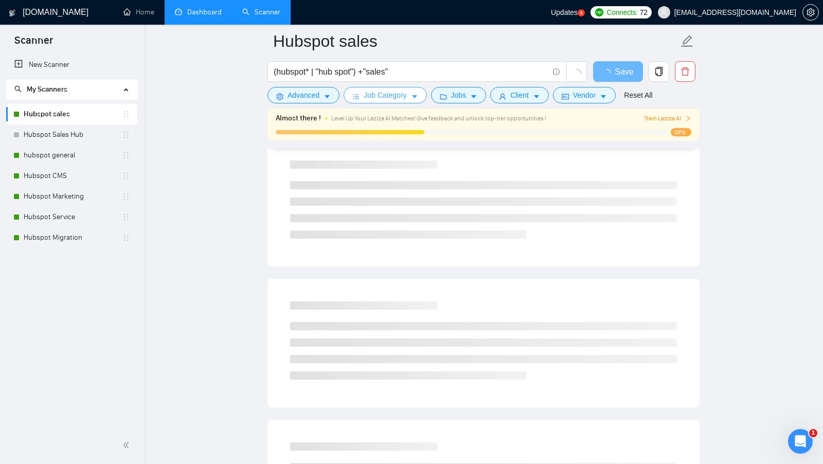
click at [413, 94] on button "Job Category" at bounding box center [385, 95] width 83 height 16
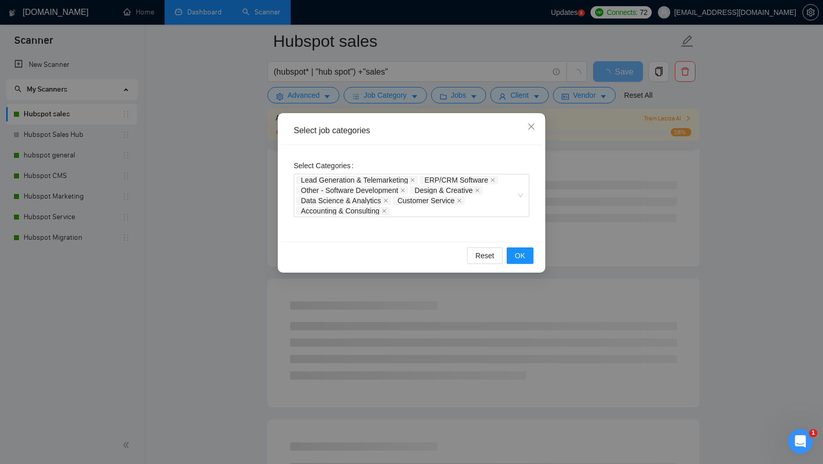
click at [638, 220] on div "Select job categories Select Categories Lead Generation & Telemarketing ERP/CRM…" at bounding box center [411, 232] width 823 height 464
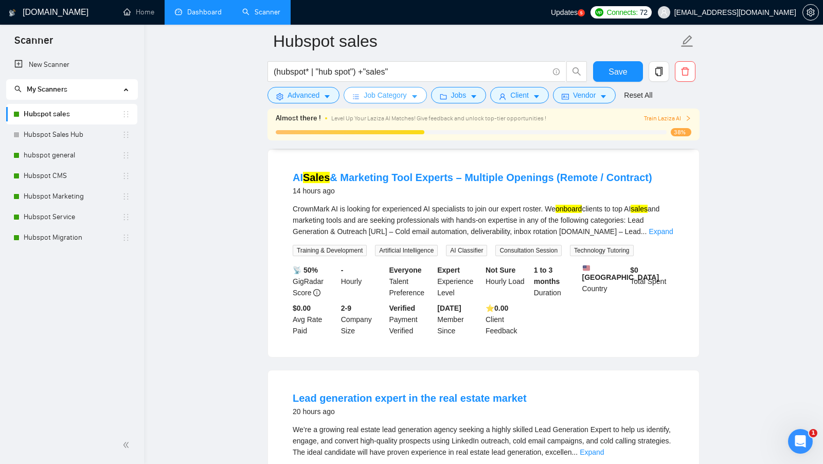
scroll to position [96, 0]
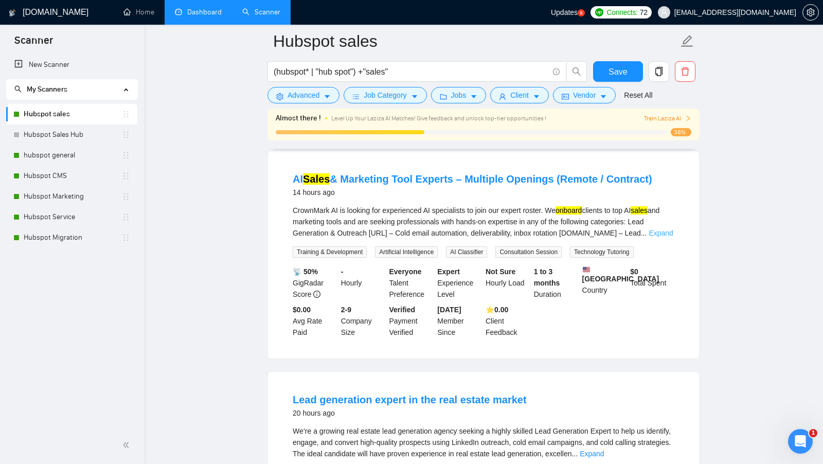
click at [660, 232] on link "Expand" at bounding box center [661, 233] width 24 height 8
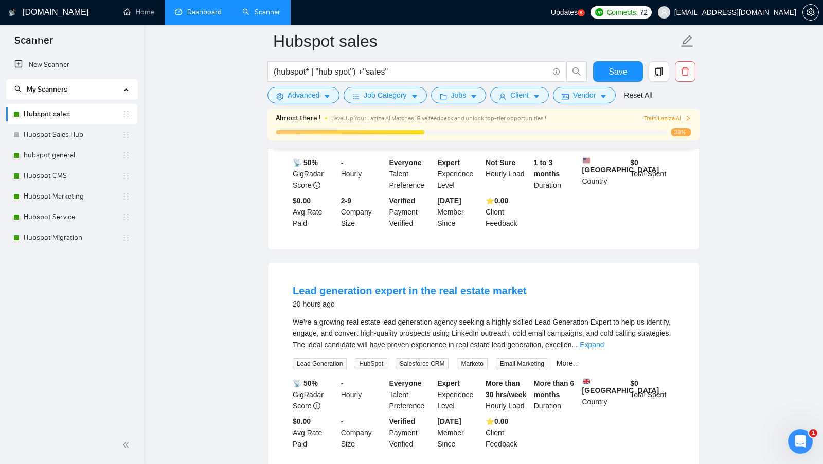
scroll to position [438, 0]
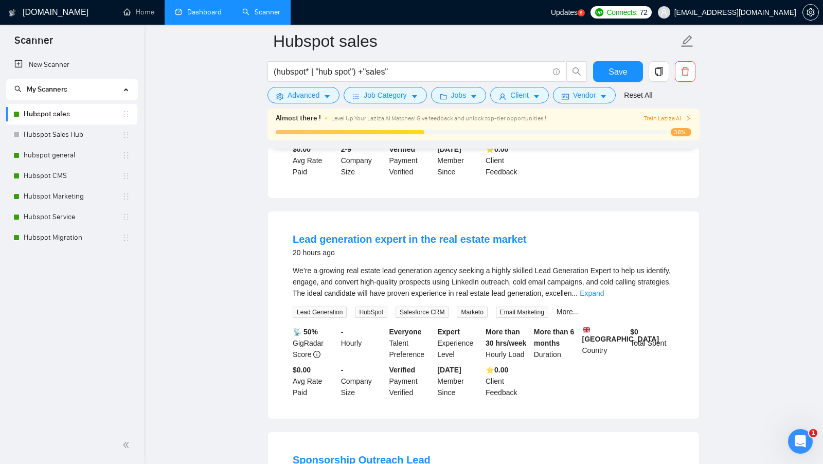
click at [661, 291] on div "We’re a growing real estate lead generation agency seeking a highly skilled Lea…" at bounding box center [484, 282] width 382 height 34
click at [661, 294] on div "We’re a growing real estate lead generation agency seeking a highly skilled Lea…" at bounding box center [484, 282] width 382 height 34
click at [604, 296] on link "Expand" at bounding box center [592, 293] width 24 height 8
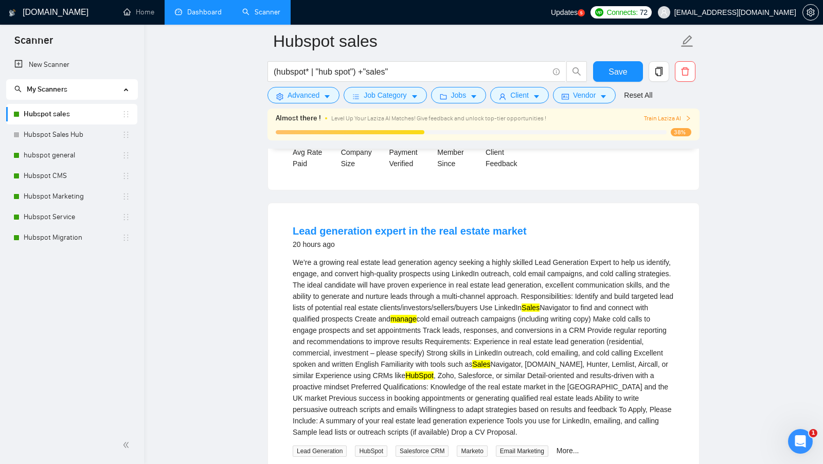
scroll to position [446, 0]
click at [406, 97] on span "Job Category" at bounding box center [385, 95] width 43 height 11
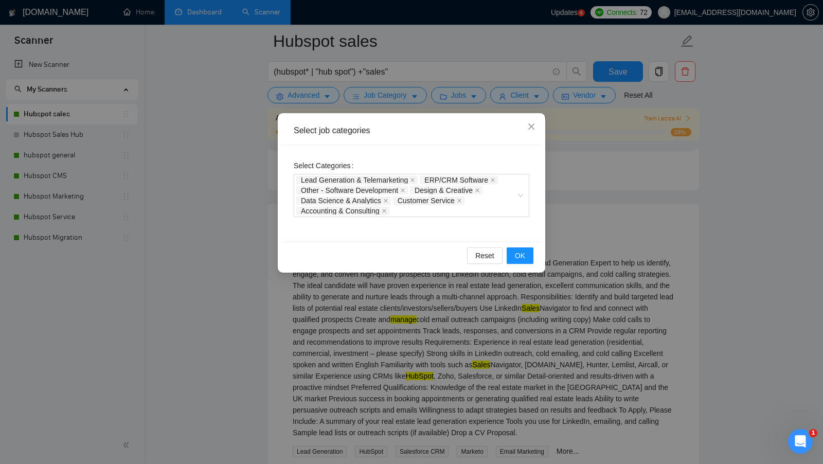
click at [577, 230] on div "Select job categories Select Categories Lead Generation & Telemarketing ERP/CRM…" at bounding box center [411, 232] width 823 height 464
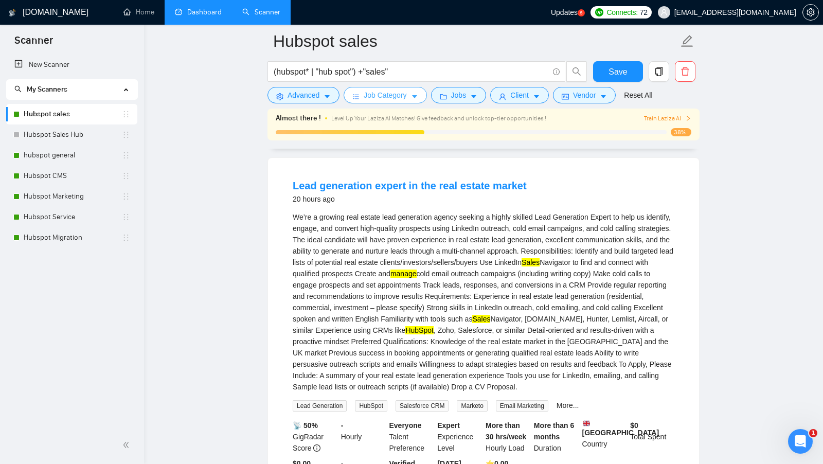
scroll to position [492, 0]
click at [573, 409] on link "More..." at bounding box center [568, 405] width 23 height 8
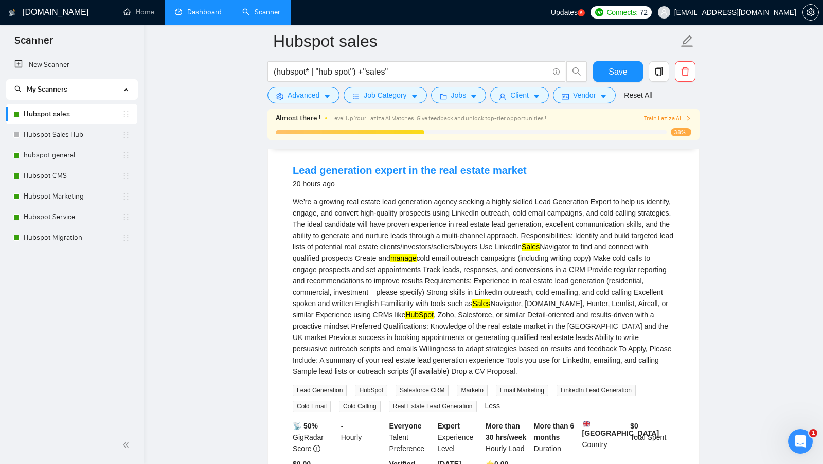
scroll to position [505, 0]
drag, startPoint x: 285, startPoint y: 175, endPoint x: 401, endPoint y: 179, distance: 115.8
click at [401, 179] on li "Lead generation expert in the real estate market 20 hours ago We’re a growing r…" at bounding box center [483, 329] width 406 height 346
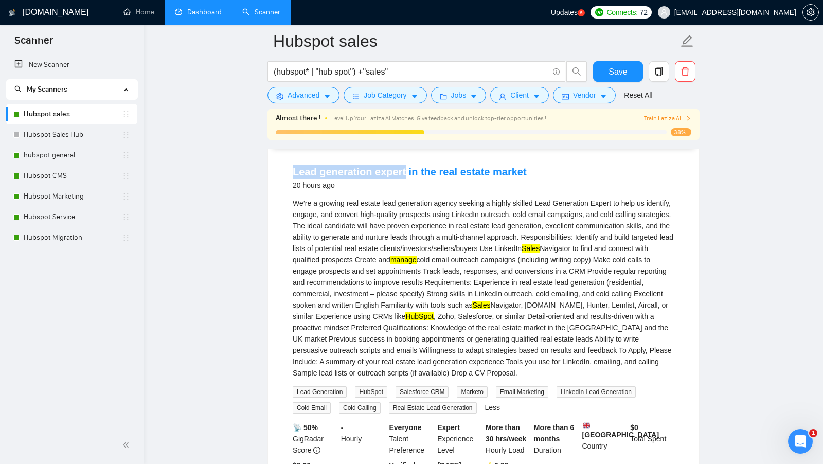
copy link "Lead generation expert"
click at [485, 248] on div "We’re a growing real estate lead generation agency seeking a highly skilled Lea…" at bounding box center [484, 288] width 382 height 181
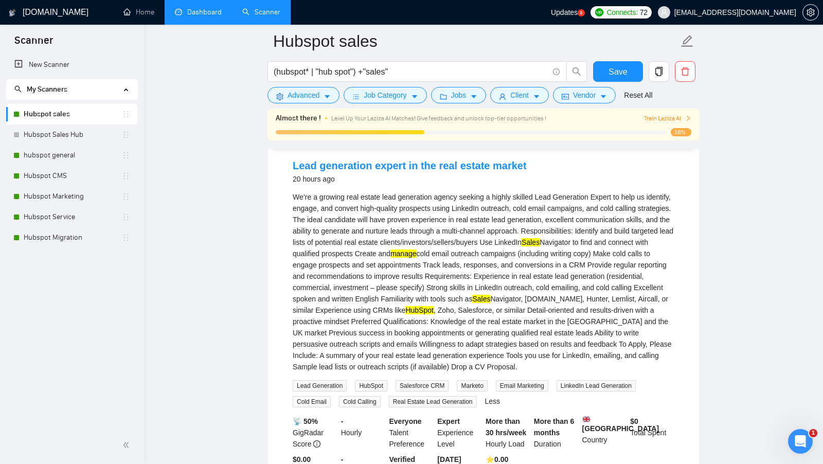
scroll to position [512, 0]
click at [326, 98] on icon "caret-down" at bounding box center [327, 96] width 7 height 7
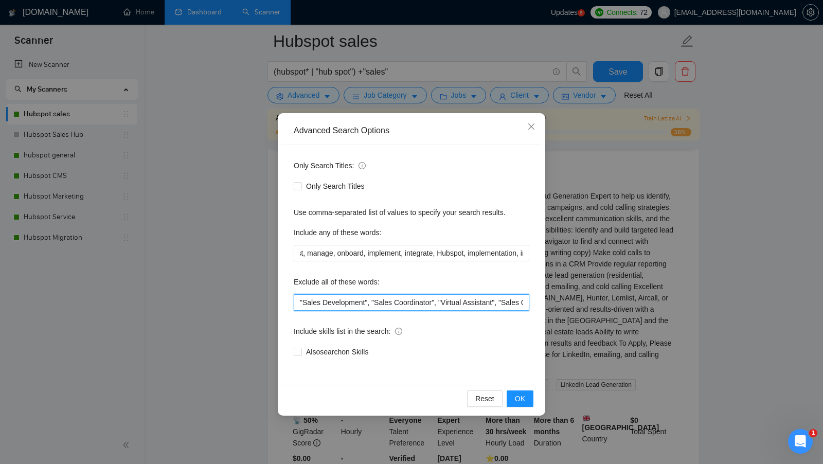
click at [299, 298] on input ""Sales Development", "Sales Coordinator", "Virtual Assistant", "Sales Cordinato…" at bounding box center [412, 302] width 236 height 16
paste input "Lead generation expert"
click at [298, 303] on input "Lead generation expert", "Sales Development", "Sales Coordinator", "Virtual Ass…" at bounding box center [412, 302] width 236 height 16
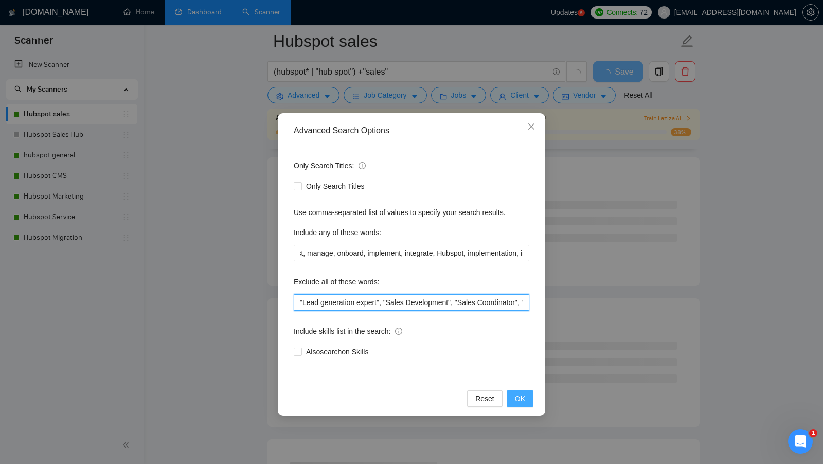
type input ""Lead generation expert", "Sales Development", "Sales Coordinator", "Virtual As…"
click at [525, 401] on span "OK" at bounding box center [520, 398] width 10 height 11
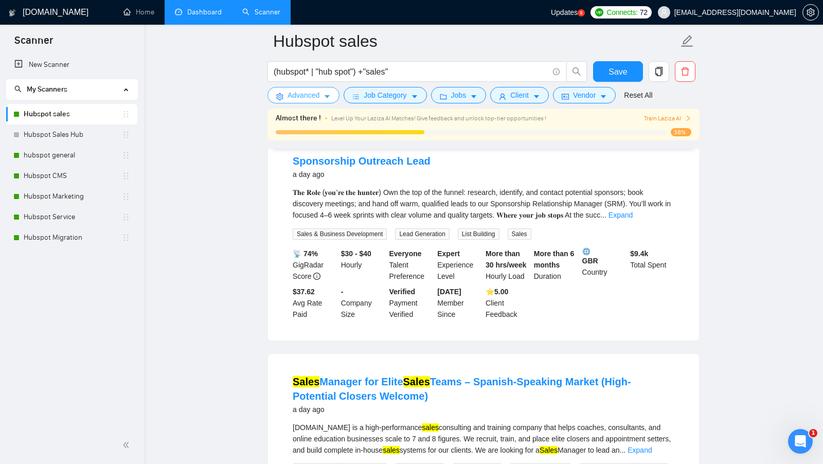
scroll to position [335, 0]
click at [633, 219] on link "Expand" at bounding box center [621, 214] width 24 height 8
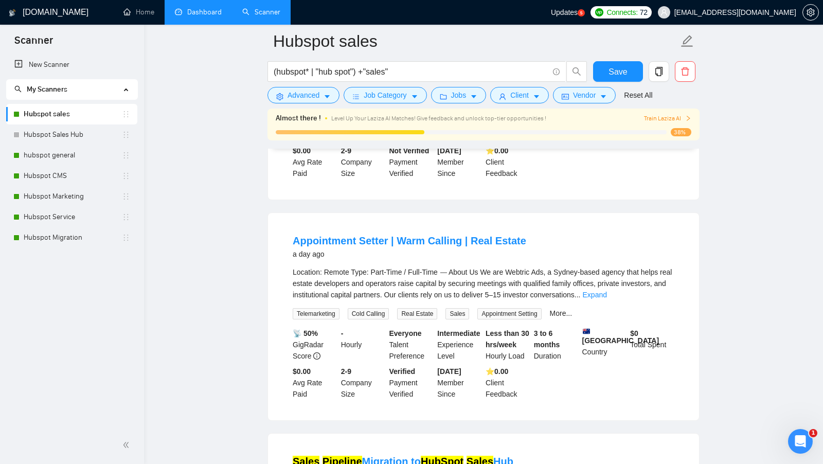
scroll to position [913, 0]
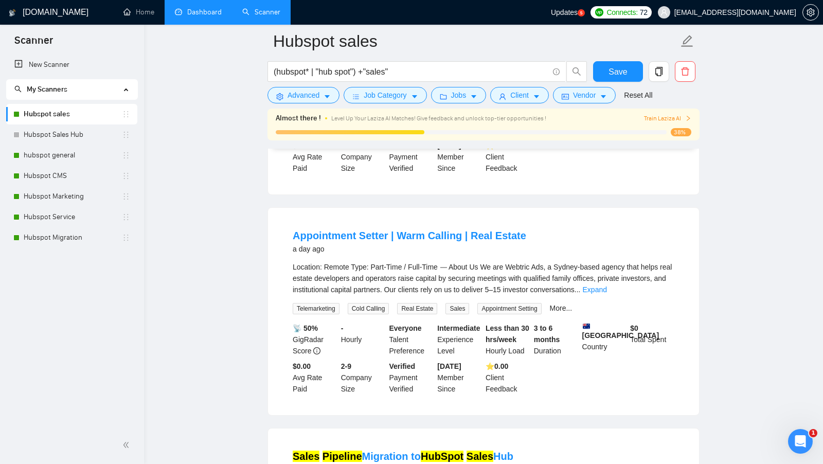
click at [607, 294] on link "Expand" at bounding box center [595, 290] width 24 height 8
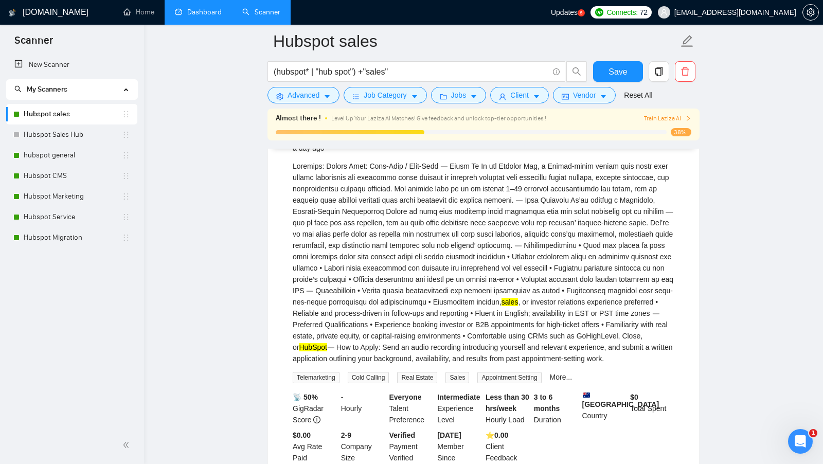
scroll to position [1010, 0]
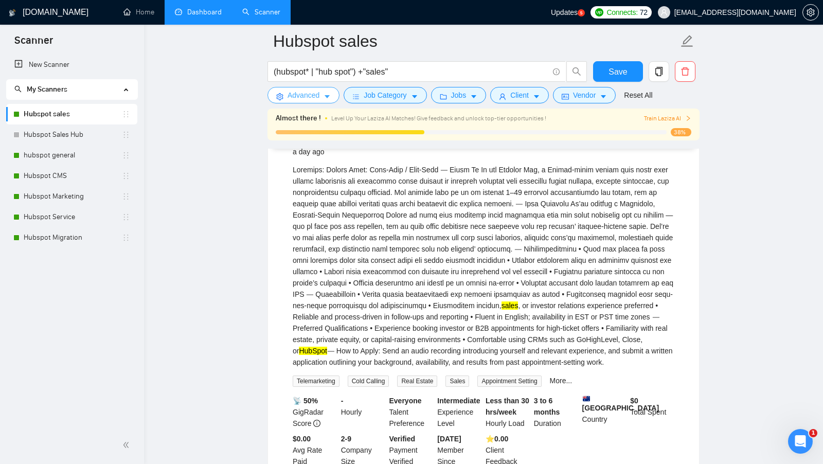
click at [323, 101] on button "Advanced" at bounding box center [304, 95] width 72 height 16
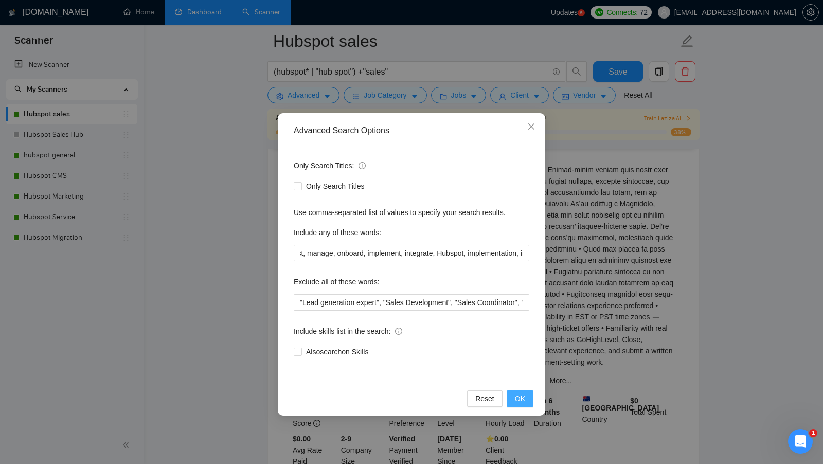
click at [517, 396] on span "OK" at bounding box center [520, 398] width 10 height 11
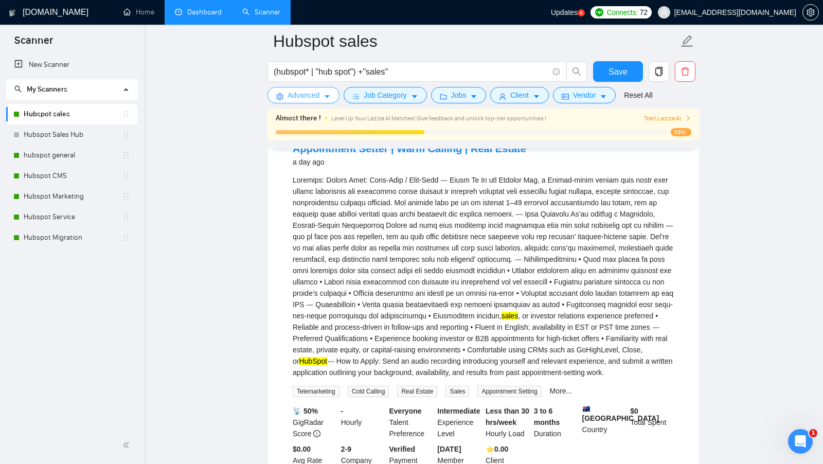
scroll to position [999, 0]
click at [210, 16] on link "Dashboard" at bounding box center [198, 12] width 47 height 9
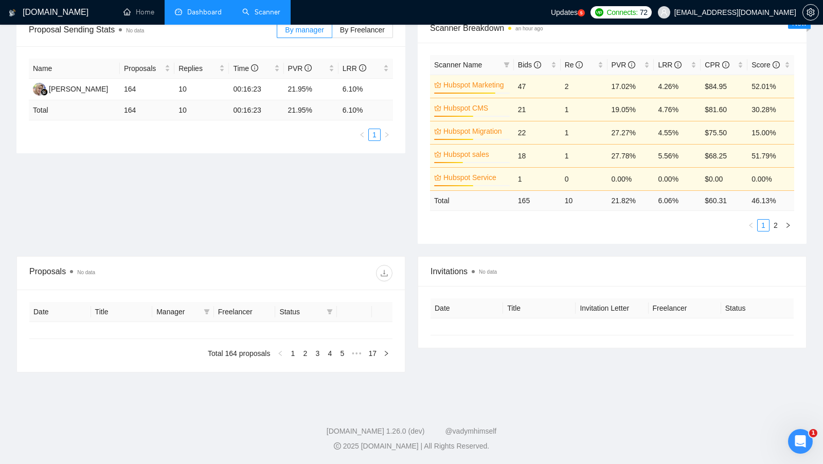
type input "[DATE]"
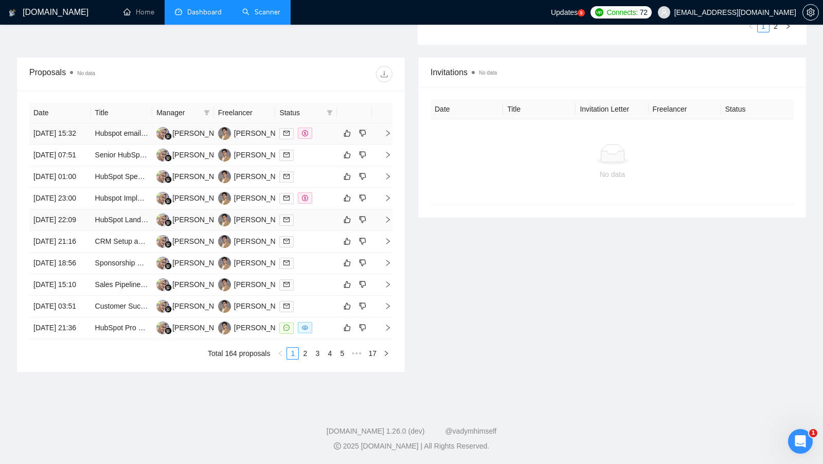
scroll to position [459, 0]
click at [325, 317] on td at bounding box center [306, 328] width 62 height 22
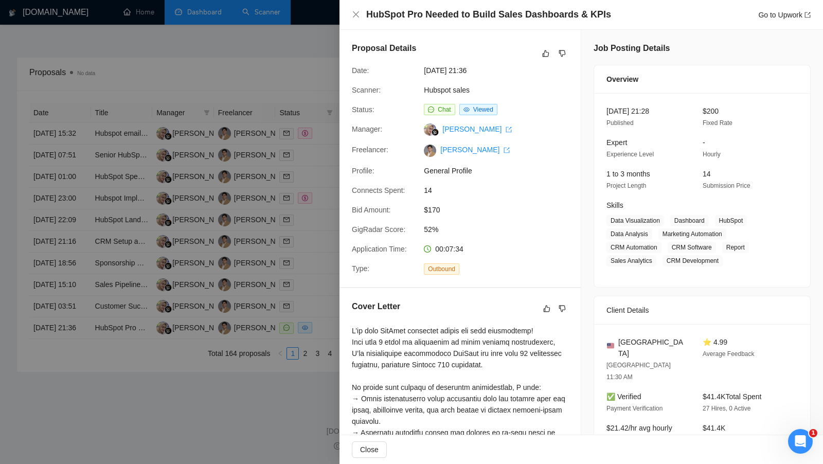
click at [313, 312] on div at bounding box center [411, 232] width 823 height 464
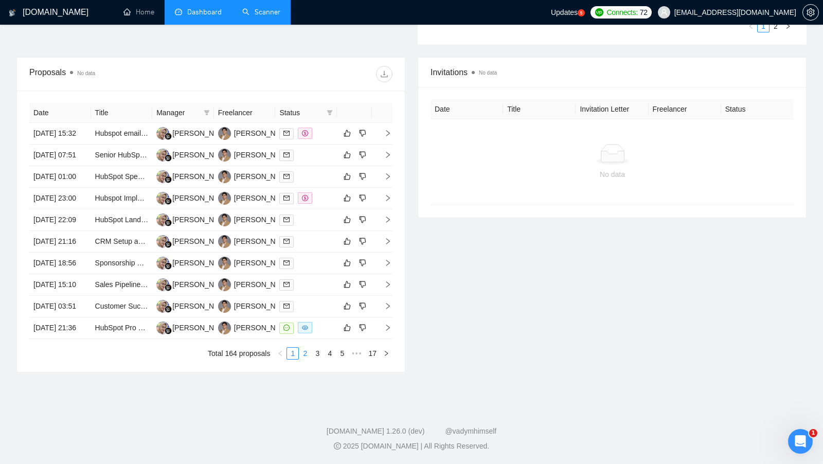
click at [304, 347] on ul "Total 164 proposals 1 2 3 4 5 ••• 17" at bounding box center [210, 353] width 363 height 12
click at [305, 353] on link "2" at bounding box center [304, 353] width 11 height 11
click at [325, 91] on div "Date Title Manager Freelancer Status 09 Aug, 2025 00:45 Customer Onboarding & S…" at bounding box center [211, 231] width 388 height 281
click at [325, 105] on span at bounding box center [330, 112] width 10 height 15
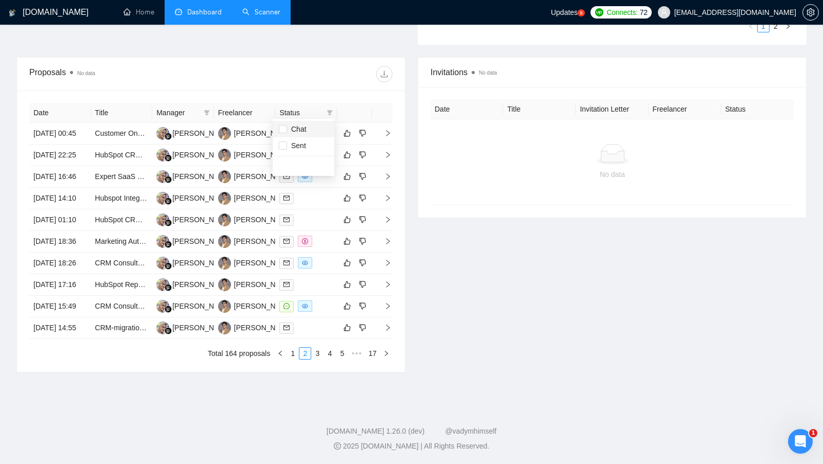
click at [302, 121] on li "Chat" at bounding box center [304, 129] width 62 height 16
checkbox input "true"
click at [556, 289] on div "Invitations No data Date Title Invitation Letter Freelancer Status No data" at bounding box center [612, 214] width 401 height 315
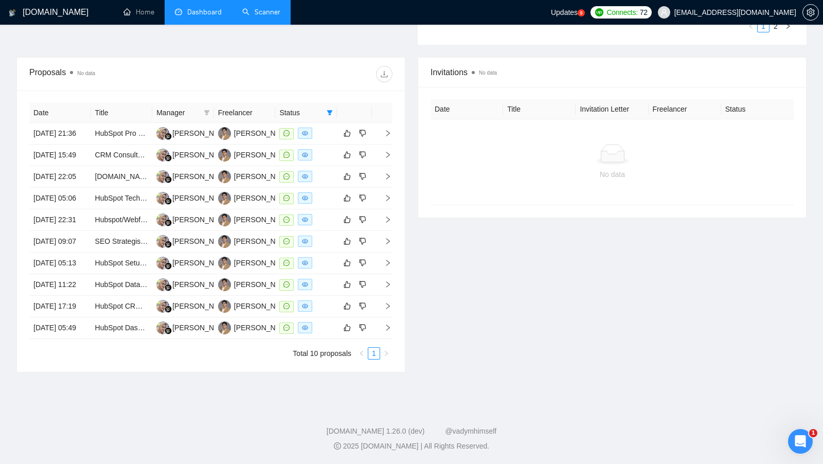
scroll to position [382, 0]
click at [279, 10] on link "Scanner" at bounding box center [261, 12] width 38 height 9
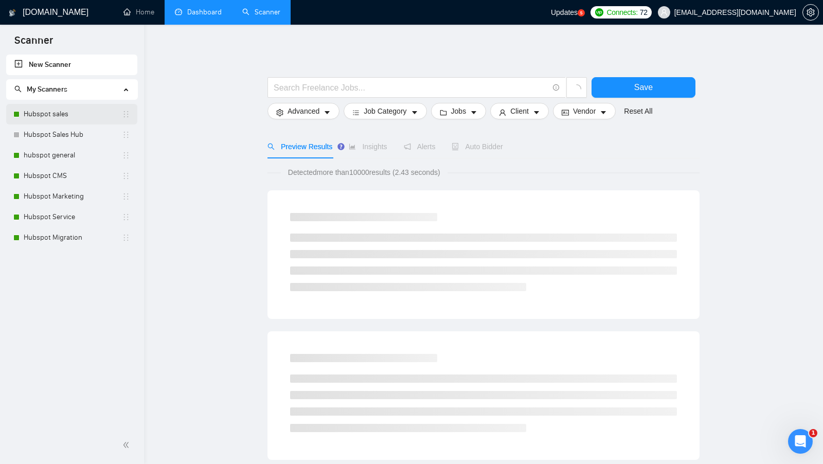
click at [64, 121] on link "Hubspot sales" at bounding box center [73, 114] width 98 height 21
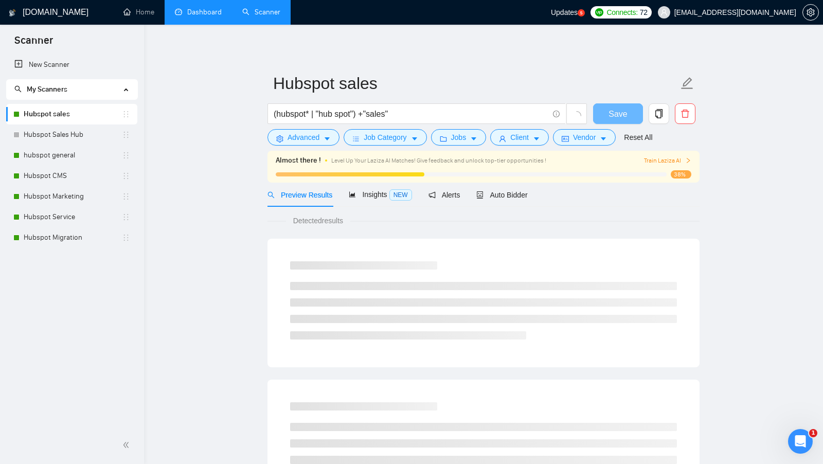
click at [524, 160] on span "Level Up Your Laziza AI Matches! Give feedback and unlock top-tier opportunitie…" at bounding box center [438, 160] width 215 height 7
click at [511, 201] on div "Auto Bidder" at bounding box center [501, 195] width 51 height 24
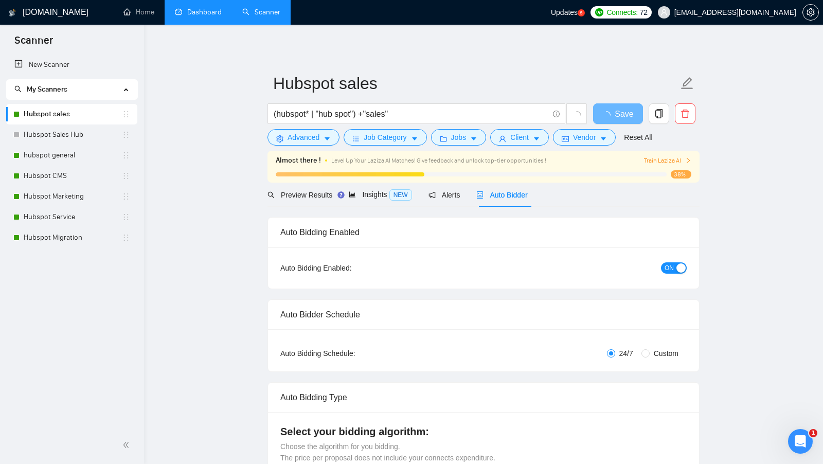
checkbox input "true"
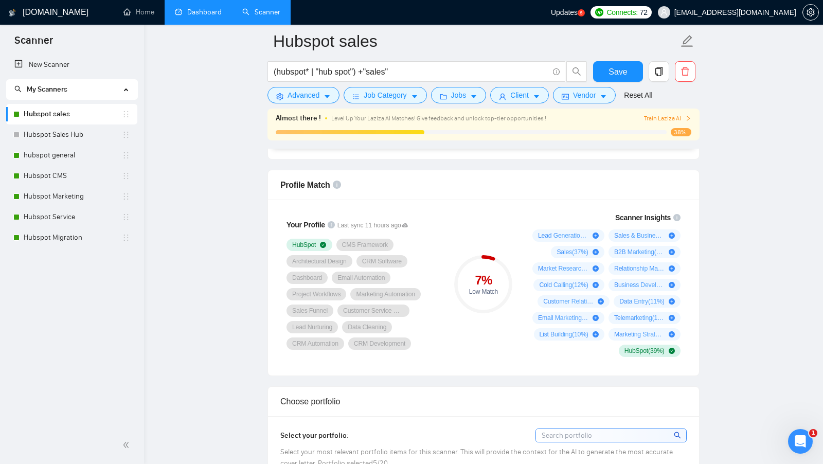
scroll to position [647, 0]
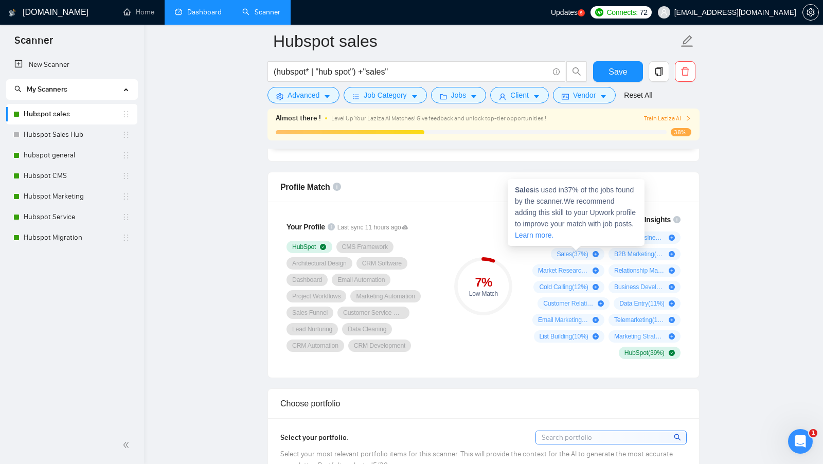
click at [536, 246] on div "Lead Generation ( 55 %) Sales & Business Development ( 39 %) Sales ( 37 %) B2B …" at bounding box center [604, 296] width 152 height 128
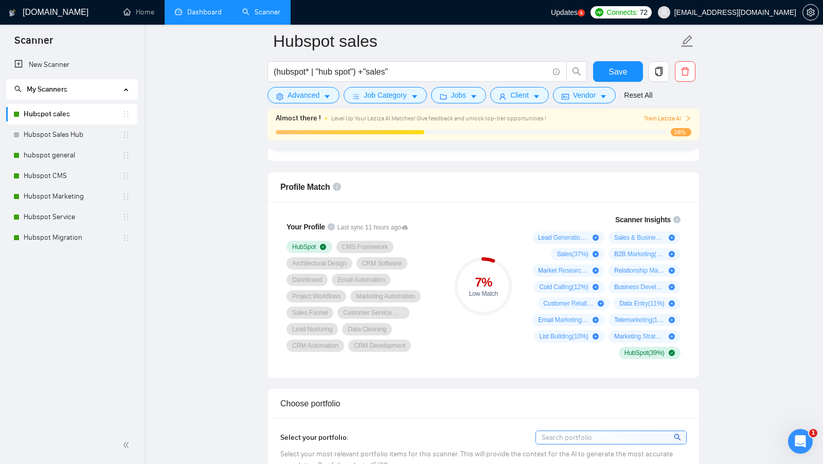
click at [427, 304] on div "HubSpot CMS Framework Architectural Design CRM Software Dashboard Email Automat…" at bounding box center [363, 296] width 152 height 111
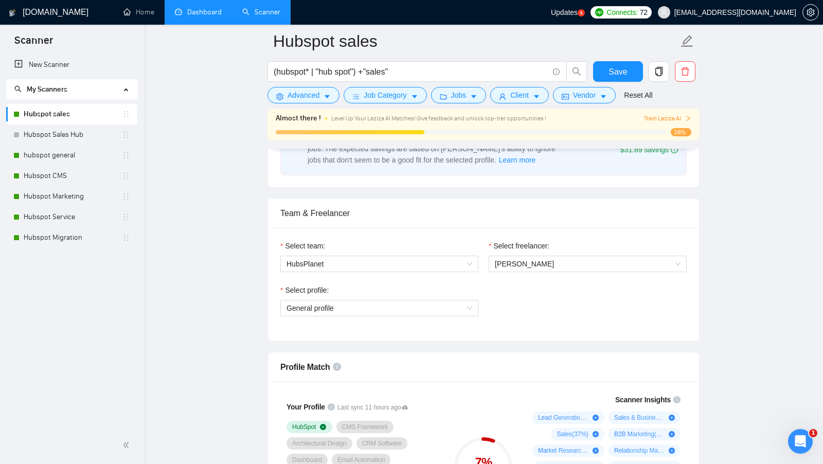
scroll to position [471, 0]
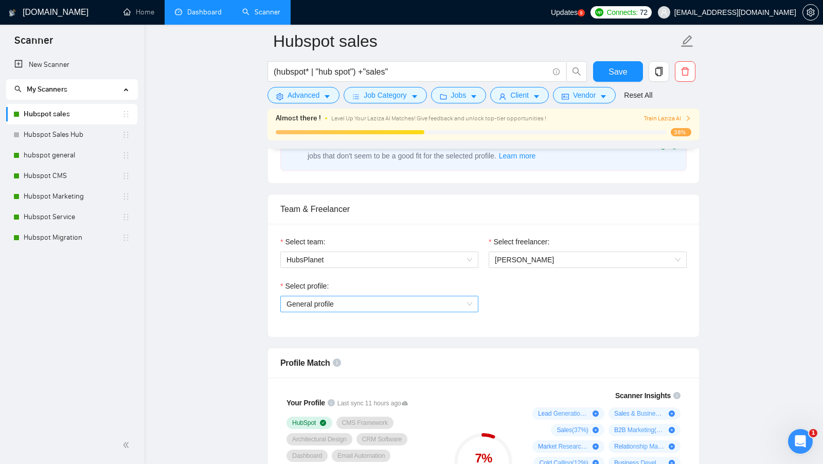
click at [427, 301] on span "General profile" at bounding box center [380, 303] width 186 height 15
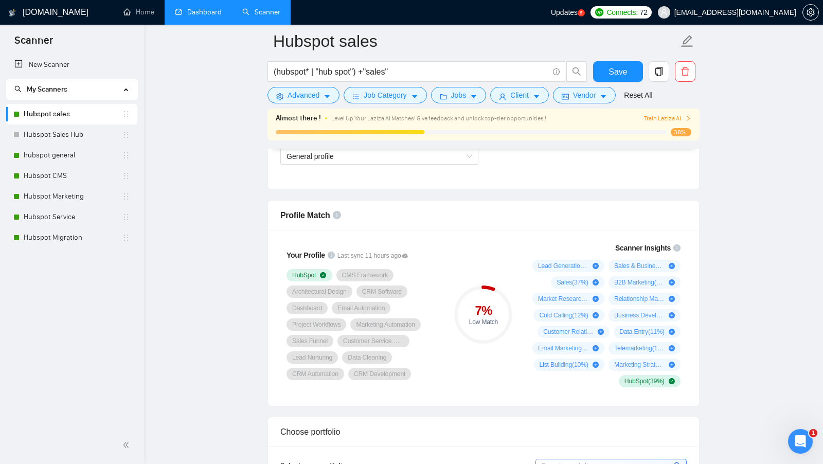
scroll to position [643, 0]
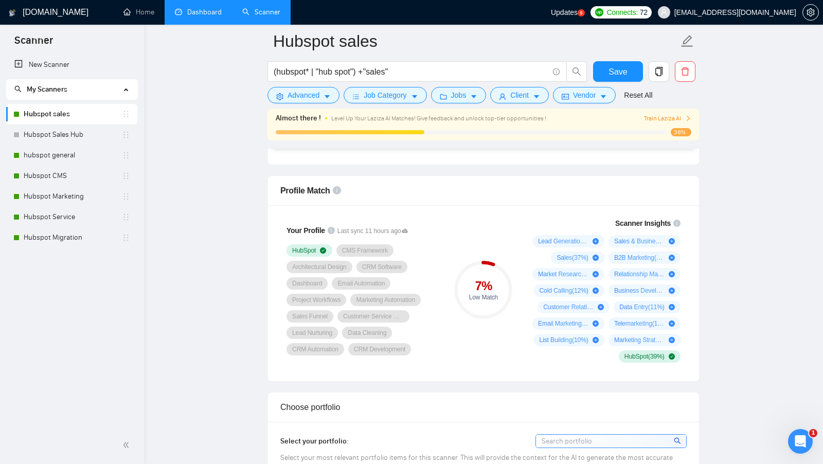
click at [519, 327] on div "Scanner Insights Lead Generation ( 55 %) Sales & Business Development ( 39 %) S…" at bounding box center [604, 289] width 173 height 157
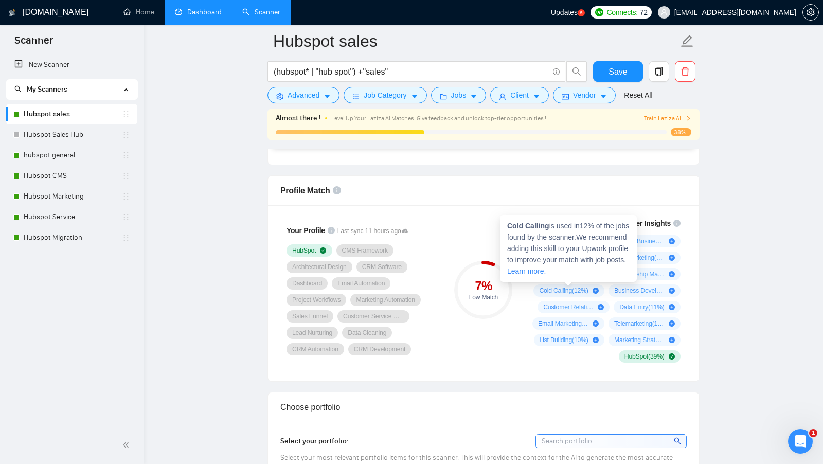
click at [512, 246] on span "Cold Calling is used in 12 % of the jobs found by the scanner. We recommend add…" at bounding box center [568, 249] width 122 height 54
click at [478, 239] on div "7 % Low Match" at bounding box center [483, 289] width 69 height 157
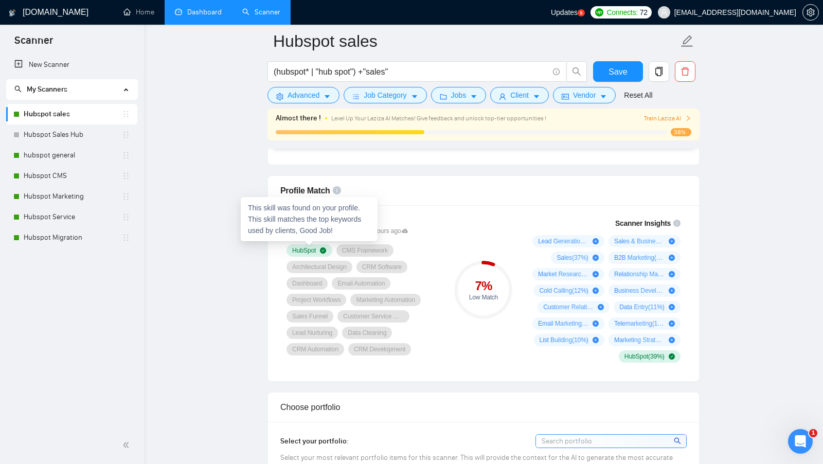
click at [277, 252] on div "Your Profile Last sync 11 hours ago HubSpot CMS Framework Architectural Design …" at bounding box center [362, 289] width 173 height 157
click at [415, 248] on div "HubSpot CMS Framework Architectural Design CRM Software Dashboard Email Automat…" at bounding box center [363, 299] width 152 height 111
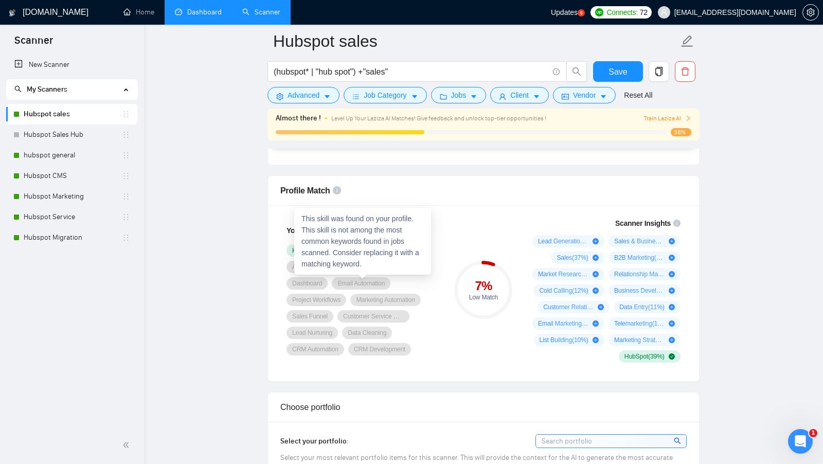
click at [421, 269] on div "This skill was found on your profile. This skill is not among the most common k…" at bounding box center [362, 241] width 137 height 67
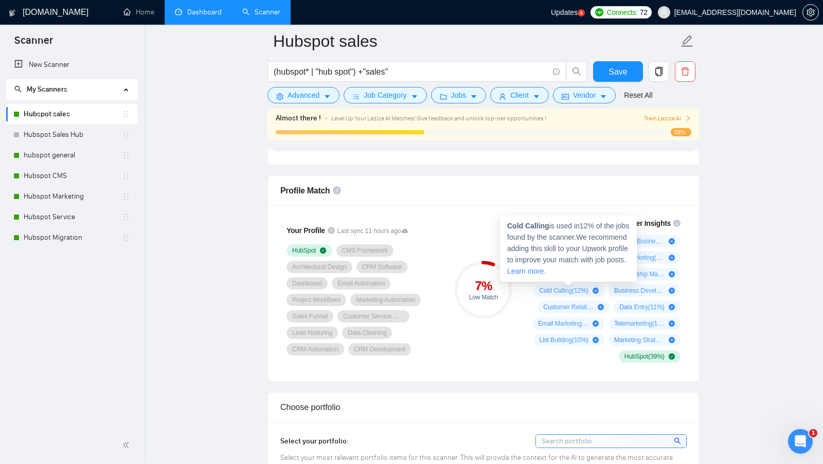
click at [478, 250] on div "7 % Low Match" at bounding box center [483, 289] width 69 height 157
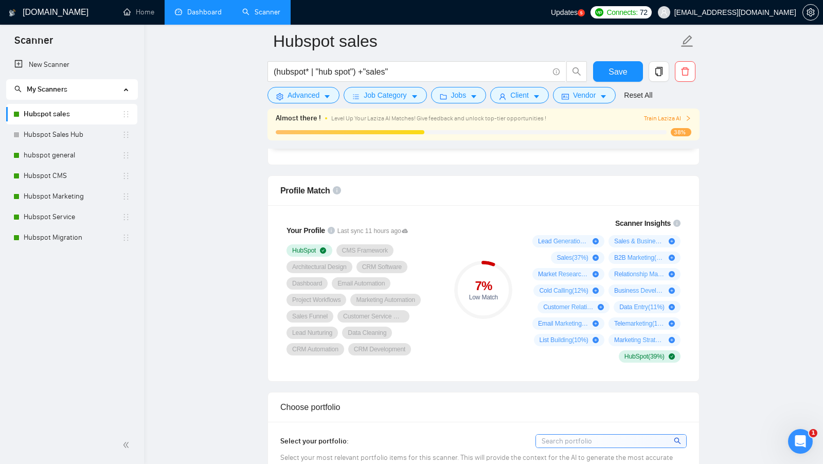
click at [506, 347] on div "7 % Low Match" at bounding box center [483, 289] width 69 height 157
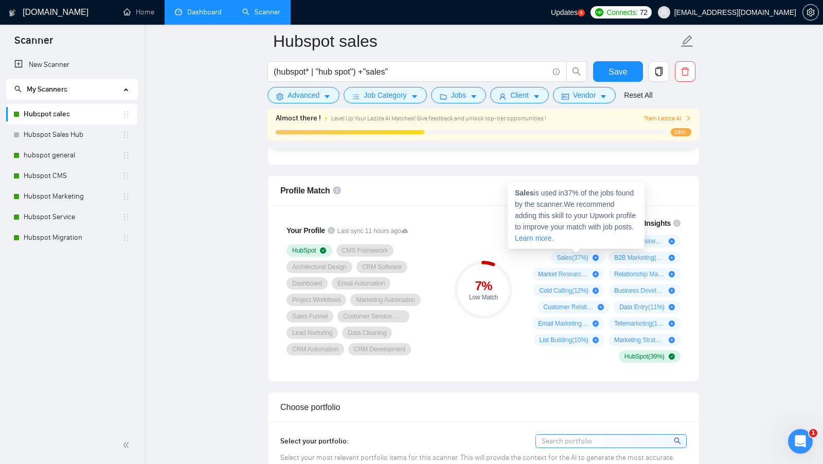
click at [528, 247] on div "Sales is used in 37 % of the jobs found by the scanner. We recommend adding thi…" at bounding box center [576, 215] width 137 height 67
click at [524, 255] on div "Scanner Insights Lead Generation ( 55 %) Sales & Business Development ( 39 %) S…" at bounding box center [604, 289] width 165 height 157
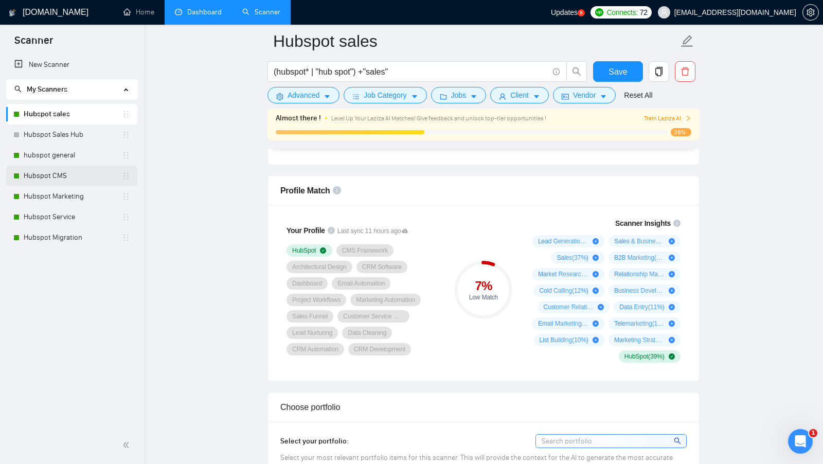
click at [65, 183] on link "Hubspot CMS" at bounding box center [73, 176] width 98 height 21
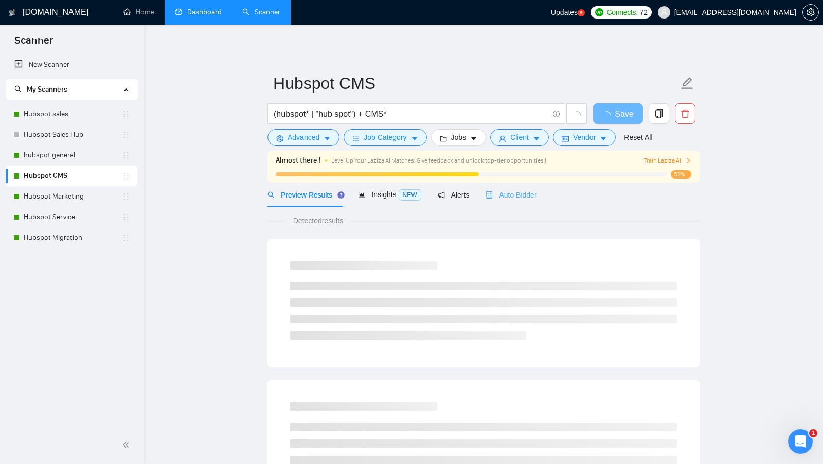
click at [536, 201] on div "Auto Bidder" at bounding box center [511, 195] width 51 height 24
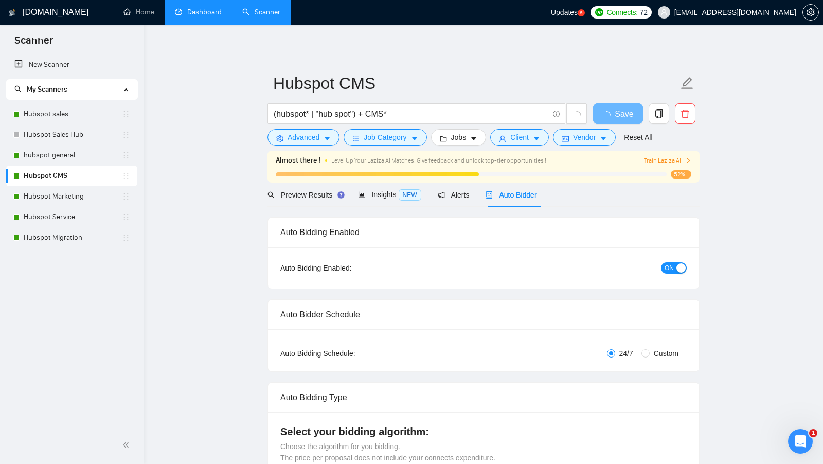
checkbox input "true"
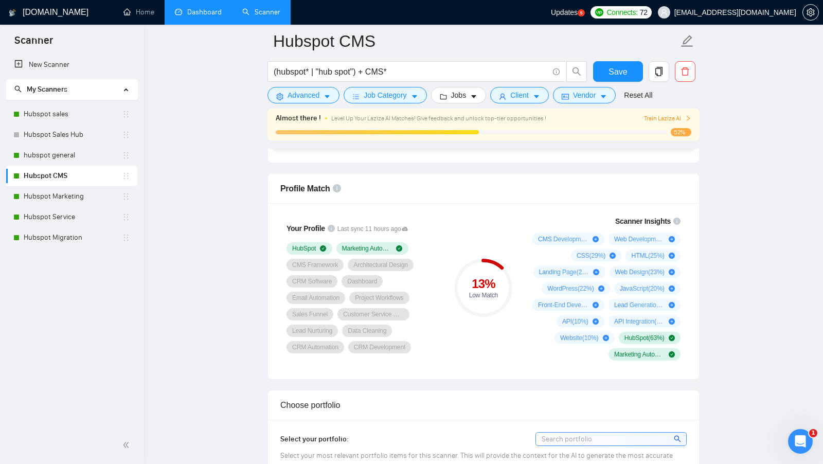
scroll to position [646, 0]
click at [487, 332] on div "13 % Low Match" at bounding box center [483, 287] width 69 height 157
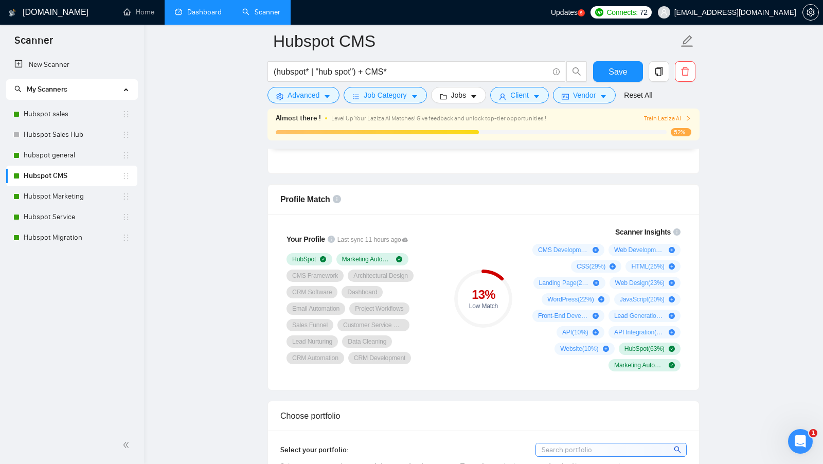
scroll to position [638, 0]
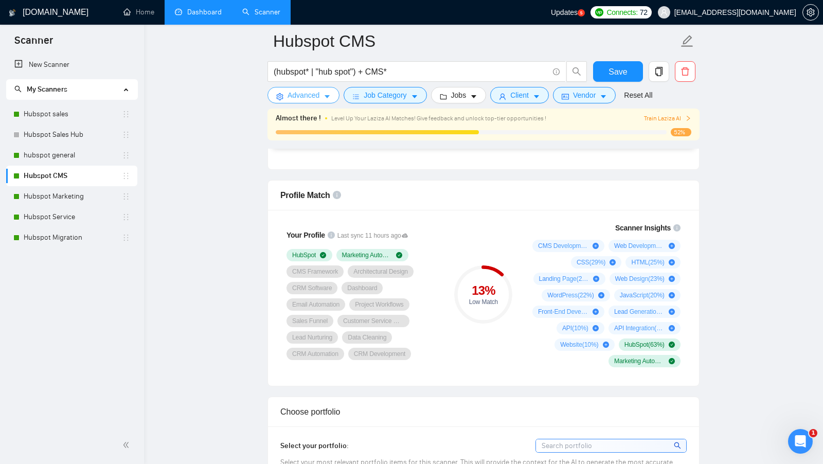
click at [322, 98] on button "Advanced" at bounding box center [304, 95] width 72 height 16
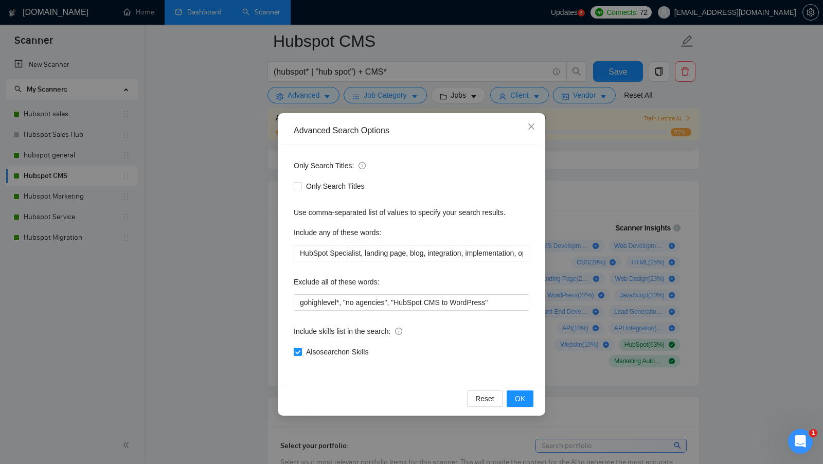
click at [239, 232] on div "Advanced Search Options Only Search Titles: Only Search Titles Use comma-separa…" at bounding box center [411, 232] width 823 height 464
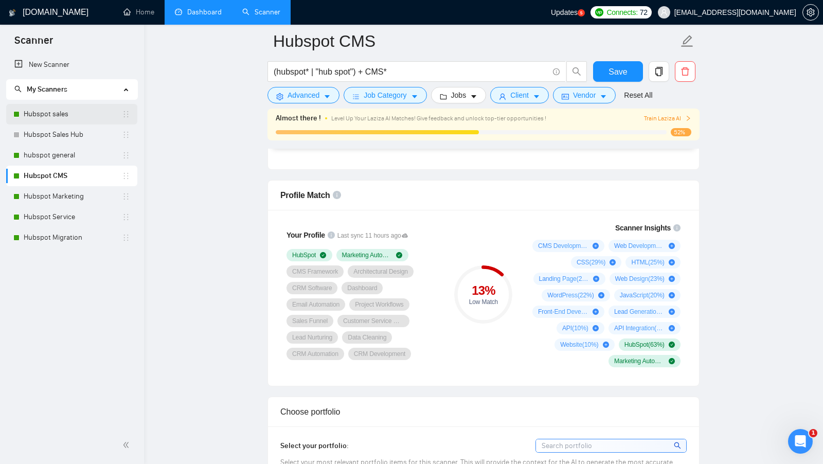
click at [68, 116] on link "Hubspot sales" at bounding box center [73, 114] width 98 height 21
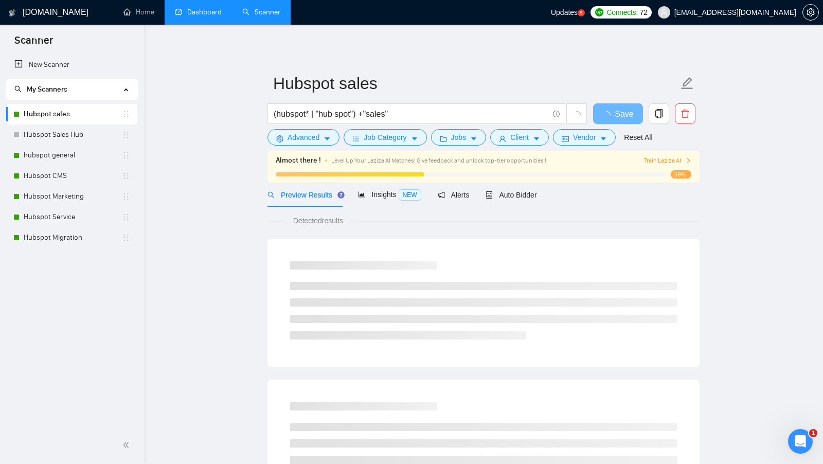
click at [310, 151] on div "Almost there ! Level Up Your Laziza AI Matches! Give feedback and unlock top-ti…" at bounding box center [484, 167] width 432 height 32
click at [312, 148] on form "Hubspot sales (hubspot* | "hub spot") +"sales" Save Advanced Job Category Jobs …" at bounding box center [484, 109] width 432 height 84
click at [315, 146] on form "Hubspot sales (hubspot* | "hub spot") +"sales" Save Advanced Job Category Jobs …" at bounding box center [484, 109] width 432 height 84
click at [315, 145] on button "Advanced" at bounding box center [304, 137] width 72 height 16
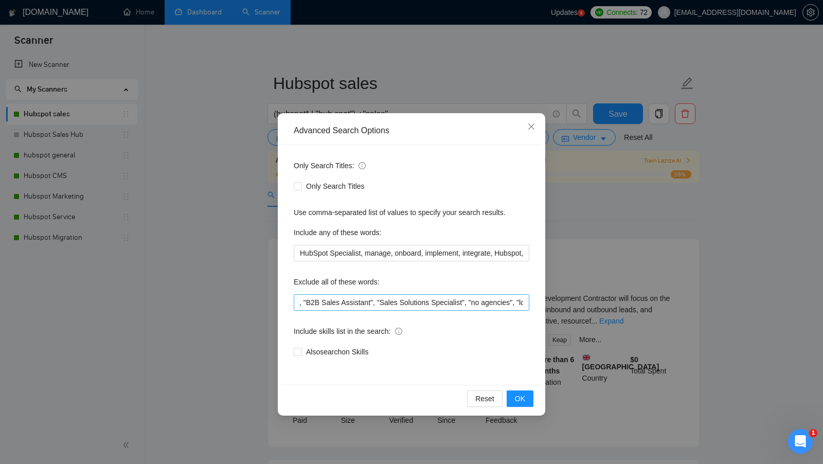
scroll to position [0, 272]
click at [522, 396] on span "OK" at bounding box center [520, 398] width 10 height 11
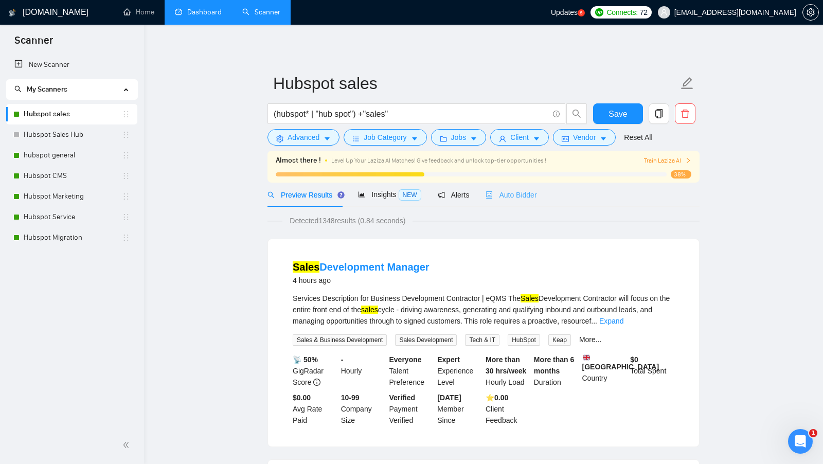
click at [520, 201] on div "Auto Bidder" at bounding box center [511, 195] width 51 height 24
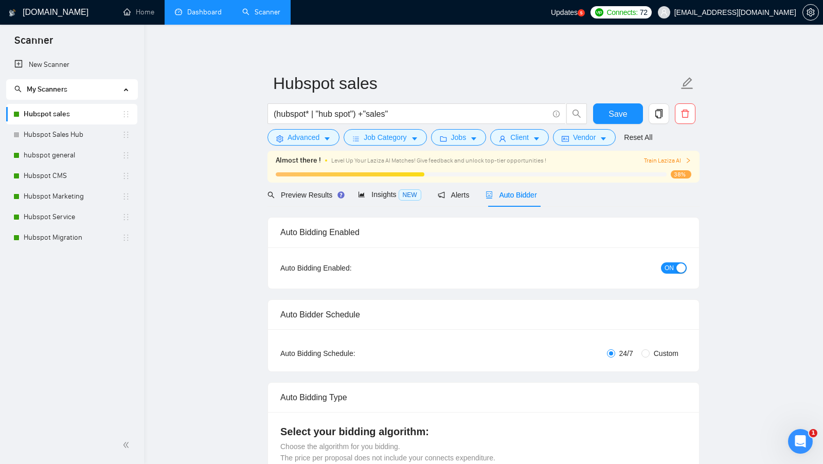
checkbox input "true"
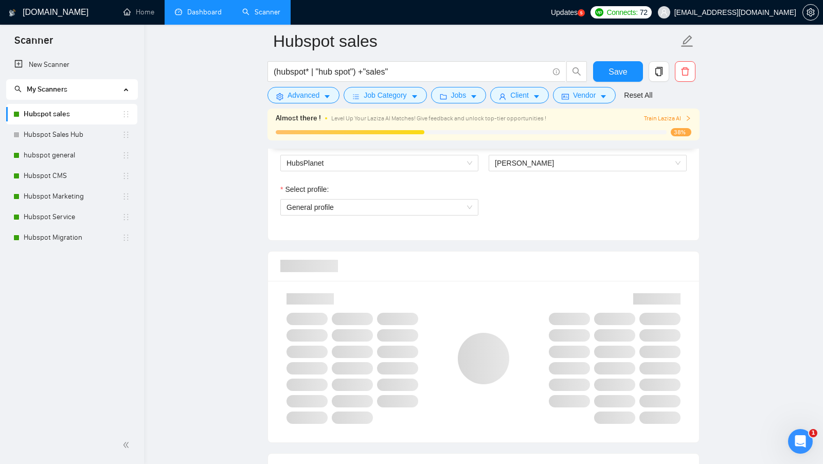
scroll to position [628, 0]
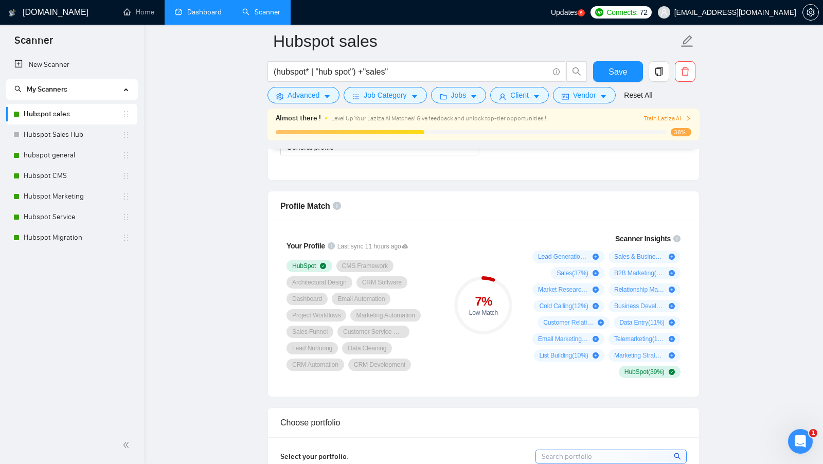
click at [506, 349] on div "7 % Low Match" at bounding box center [483, 305] width 69 height 157
click at [318, 98] on span "Advanced" at bounding box center [304, 95] width 32 height 11
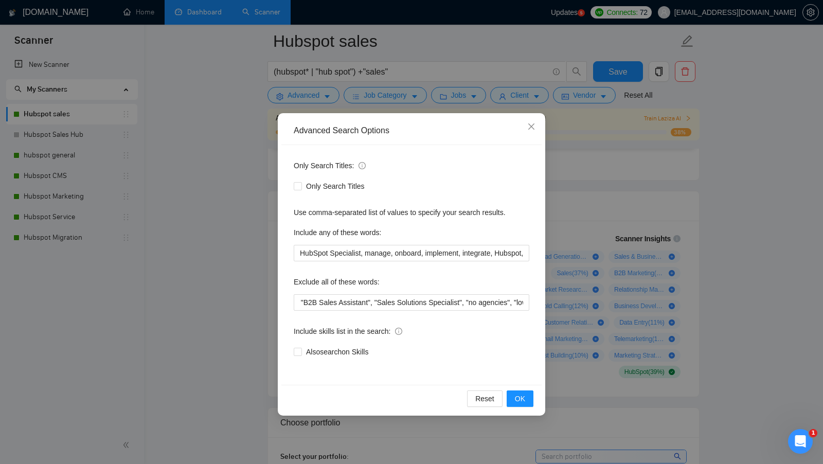
click at [269, 185] on div "Advanced Search Options Only Search Titles: Only Search Titles Use comma-separa…" at bounding box center [411, 232] width 823 height 464
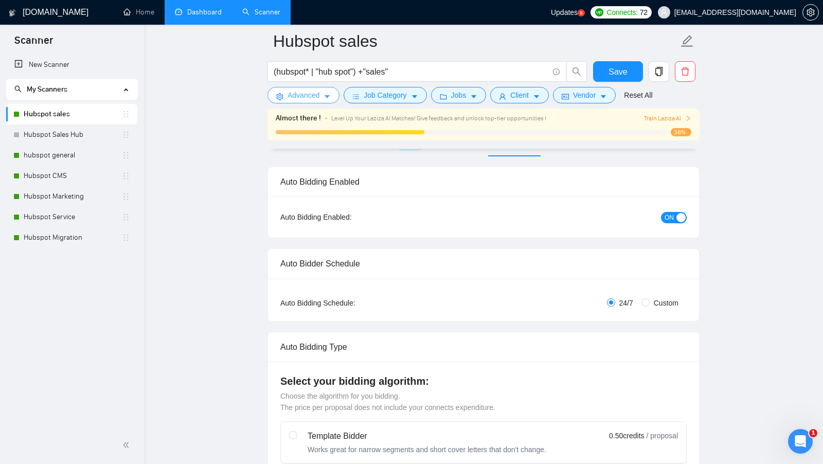
scroll to position [0, 0]
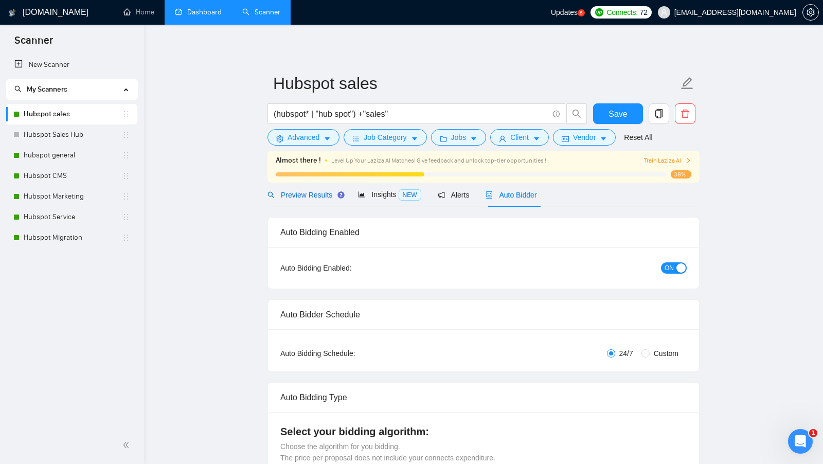
click at [312, 200] on div "Preview Results" at bounding box center [305, 194] width 74 height 11
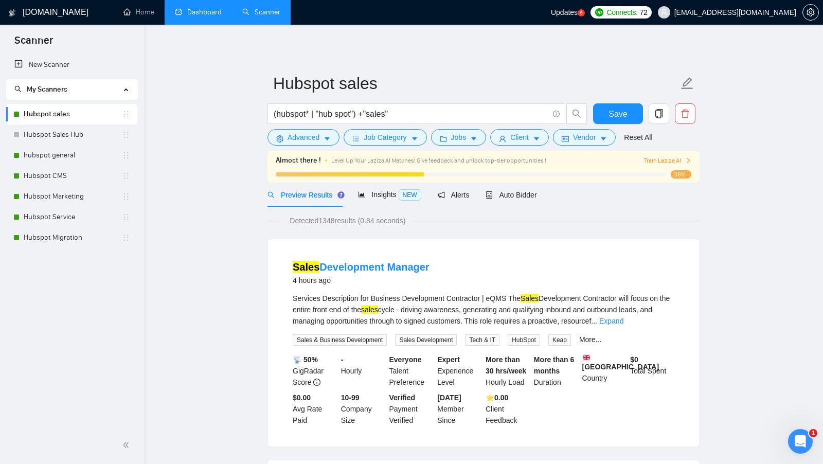
click at [322, 148] on form "Hubspot sales (hubspot* | "hub spot") +"sales" Save Advanced Job Category Jobs …" at bounding box center [484, 109] width 432 height 84
click at [319, 142] on span "Advanced" at bounding box center [304, 137] width 32 height 11
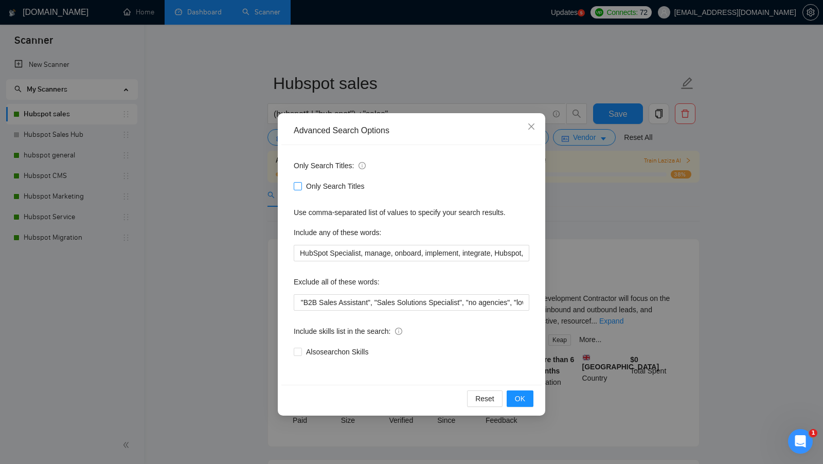
click at [298, 187] on input "Only Search Titles" at bounding box center [297, 185] width 7 height 7
click at [516, 393] on span "OK" at bounding box center [520, 398] width 10 height 11
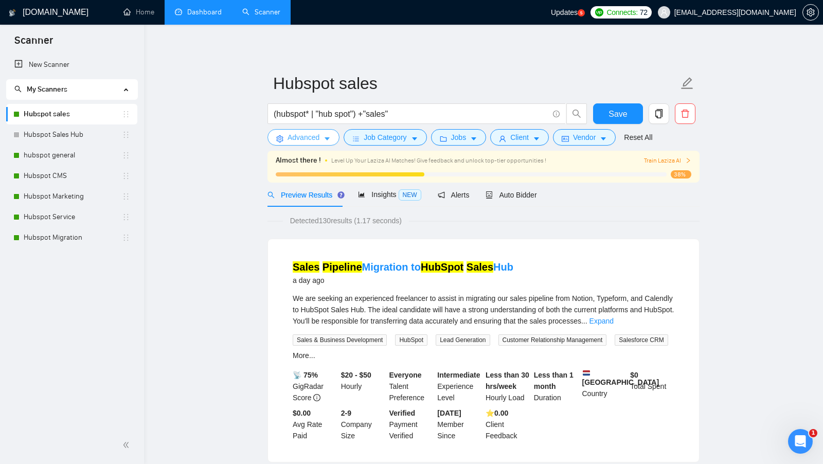
click at [316, 140] on span "Advanced" at bounding box center [304, 137] width 32 height 11
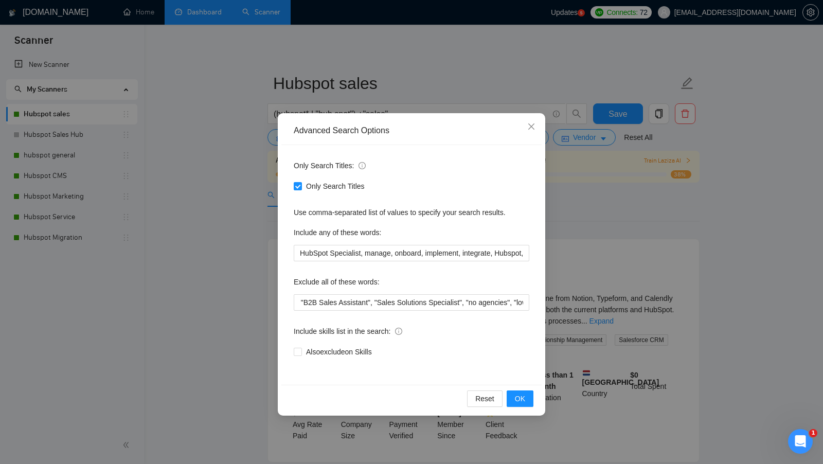
click at [269, 258] on div "Advanced Search Options Only Search Titles: Only Search Titles Use comma-separa…" at bounding box center [411, 232] width 823 height 464
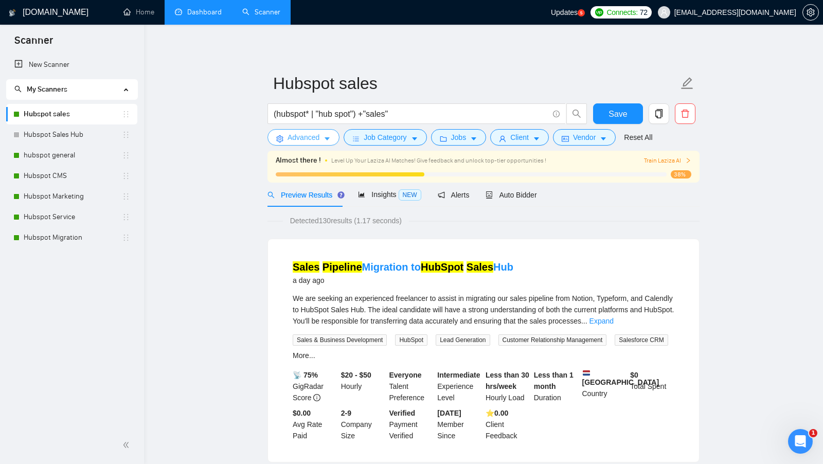
click at [313, 140] on span "Advanced" at bounding box center [304, 137] width 32 height 11
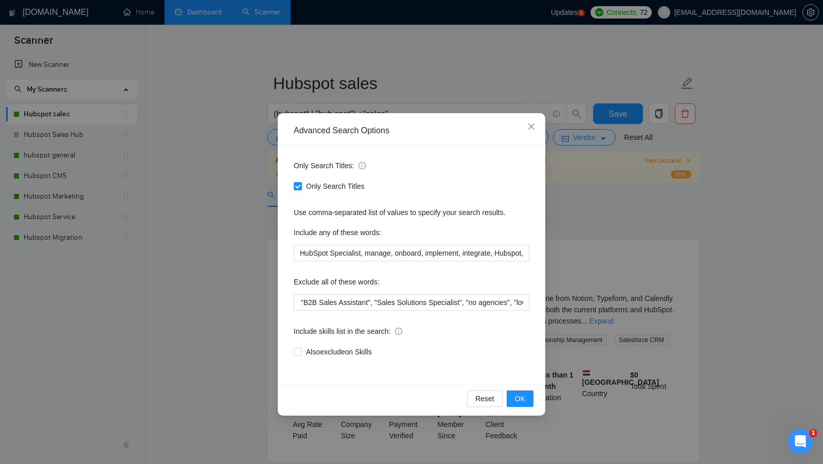
click at [324, 184] on span "Only Search Titles" at bounding box center [335, 186] width 67 height 11
click at [301, 184] on input "Only Search Titles" at bounding box center [297, 185] width 7 height 7
checkbox input "false"
click at [513, 396] on button "OK" at bounding box center [520, 398] width 27 height 16
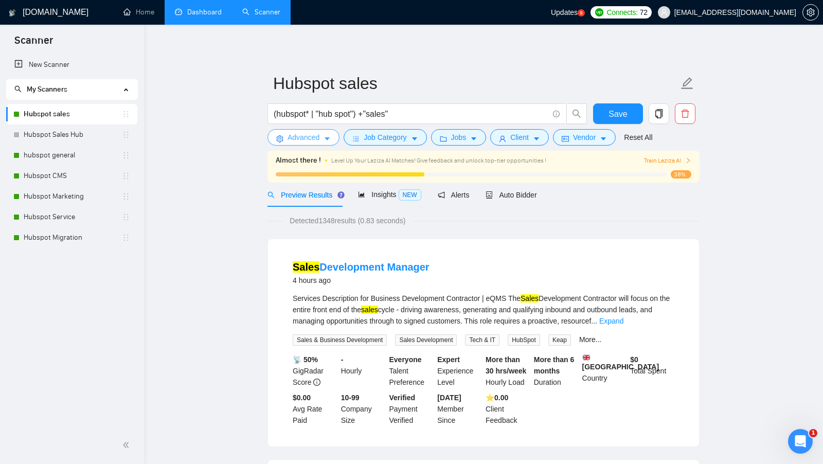
click at [322, 144] on button "Advanced" at bounding box center [304, 137] width 72 height 16
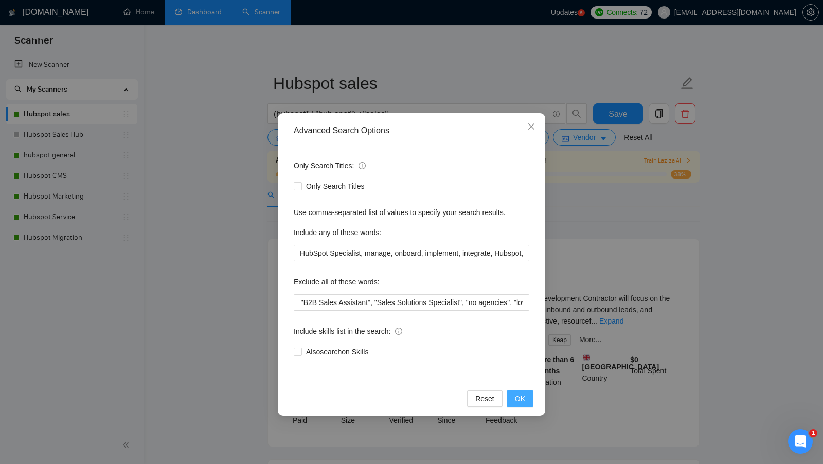
click at [518, 395] on span "OK" at bounding box center [520, 398] width 10 height 11
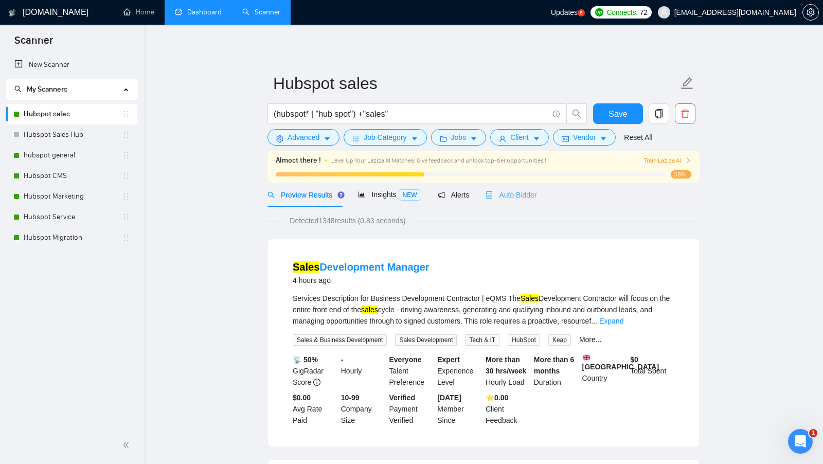
click at [524, 204] on div "Auto Bidder" at bounding box center [511, 195] width 51 height 24
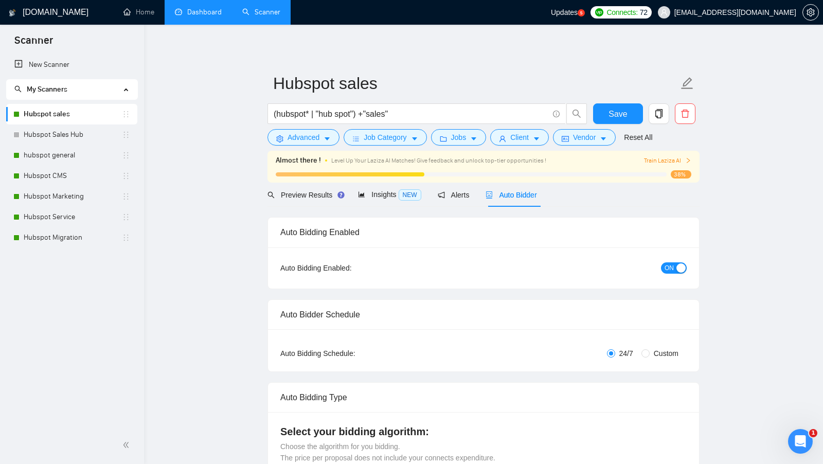
checkbox input "true"
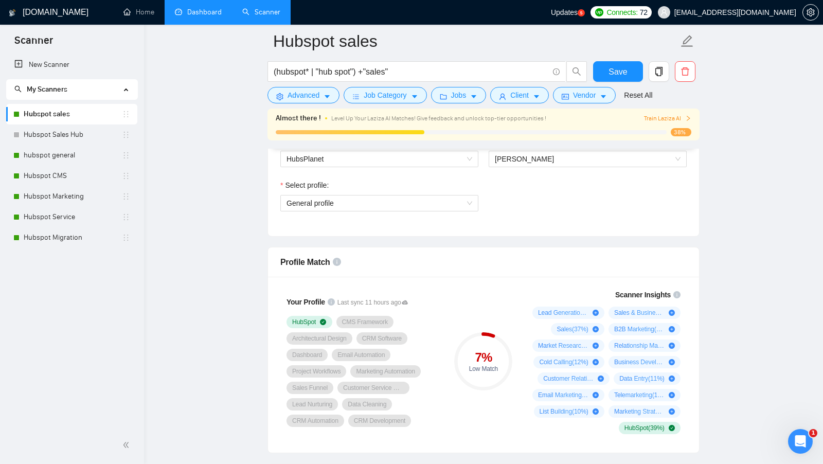
scroll to position [573, 0]
click at [529, 322] on div "Lead Generation ( 55 %) Sales & Business Development ( 39 %) Sales ( 37 %) B2B …" at bounding box center [604, 370] width 152 height 128
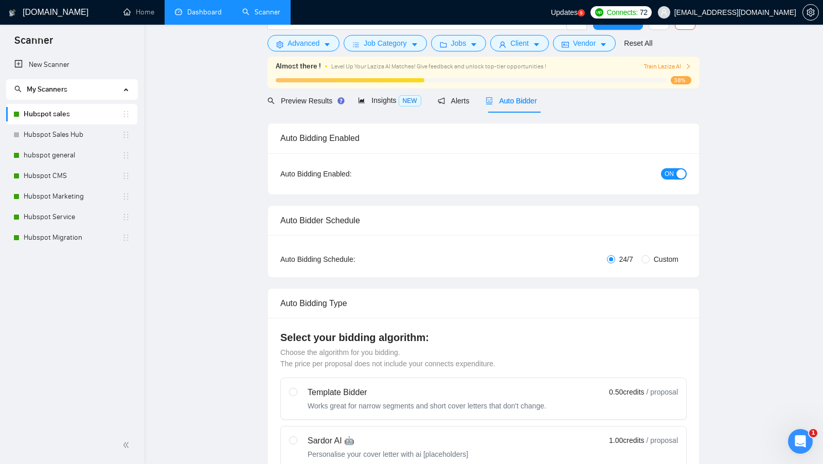
scroll to position [0, 0]
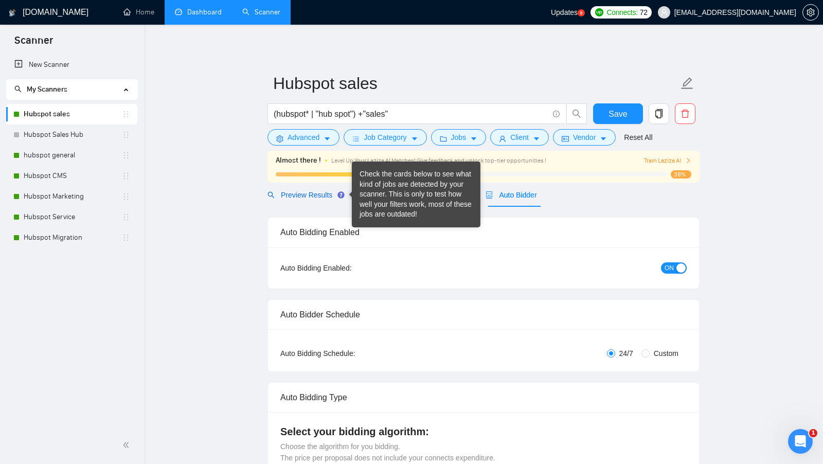
click at [330, 192] on span "Preview Results" at bounding box center [305, 195] width 74 height 8
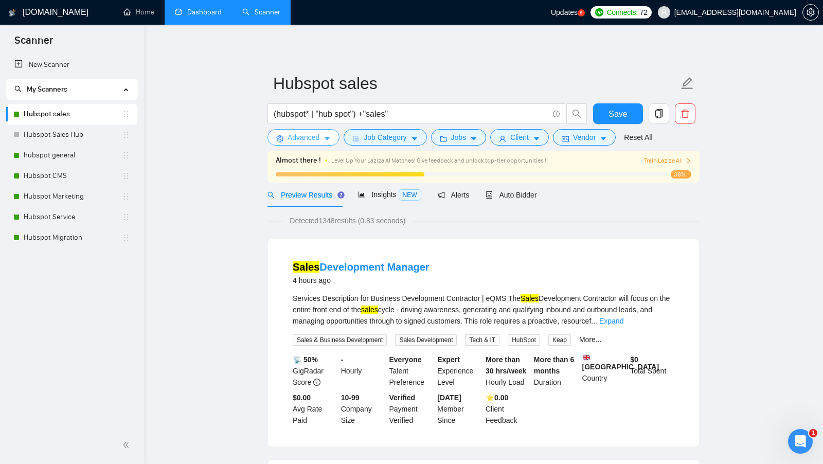
click at [297, 139] on span "Advanced" at bounding box center [304, 137] width 32 height 11
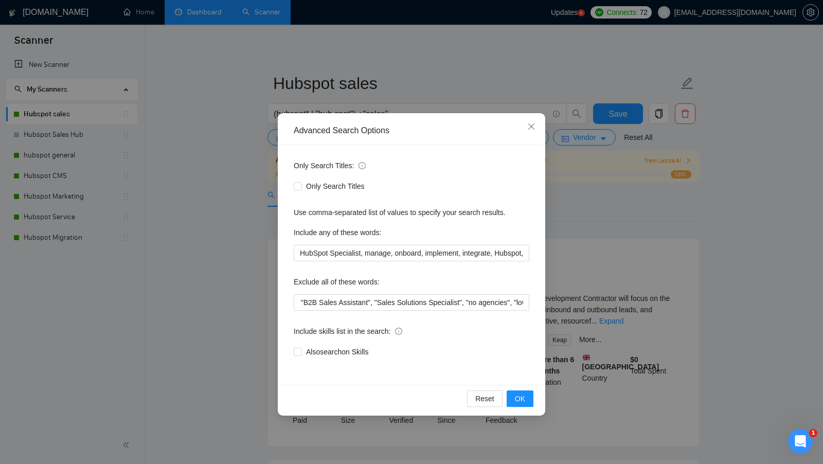
click at [298, 179] on div "Only Search Titles" at bounding box center [412, 186] width 236 height 16
click at [300, 185] on input "Only Search Titles" at bounding box center [297, 185] width 7 height 7
checkbox input "true"
click at [516, 395] on span "OK" at bounding box center [520, 398] width 10 height 11
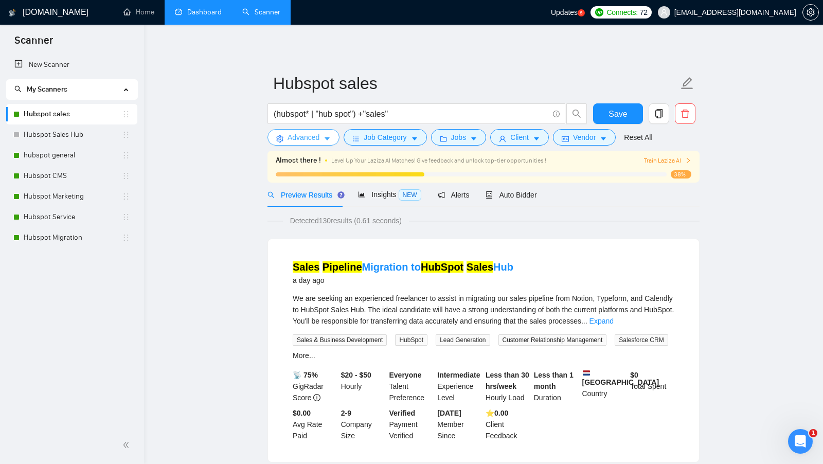
scroll to position [59, 0]
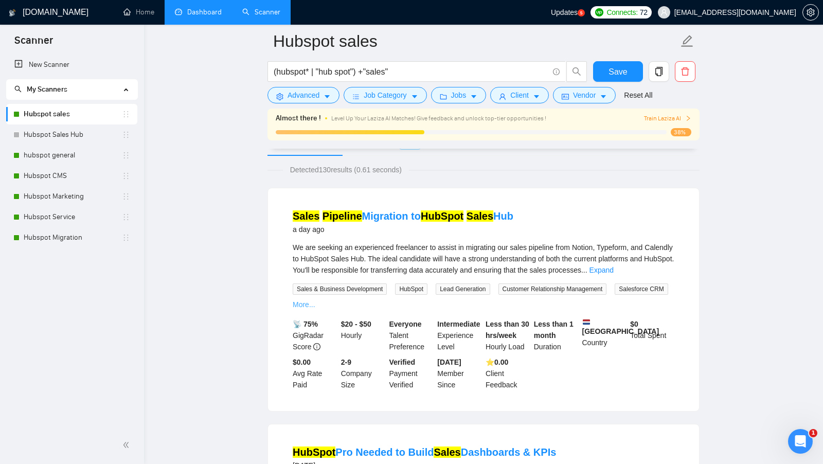
click at [315, 303] on link "More..." at bounding box center [304, 304] width 23 height 8
click at [460, 289] on span "Lead Generation" at bounding box center [463, 288] width 54 height 11
click at [488, 306] on div "Sales & Business Development HubSpot Lead Generation Customer Relationship Mana…" at bounding box center [484, 297] width 386 height 28
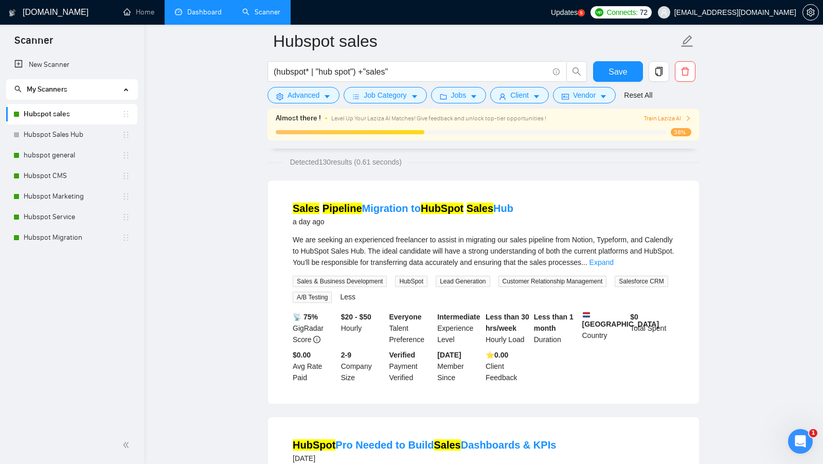
scroll to position [67, 0]
drag, startPoint x: 511, startPoint y: 282, endPoint x: 564, endPoint y: 282, distance: 53.5
click at [564, 282] on span "Customer Relationship Management" at bounding box center [553, 280] width 109 height 11
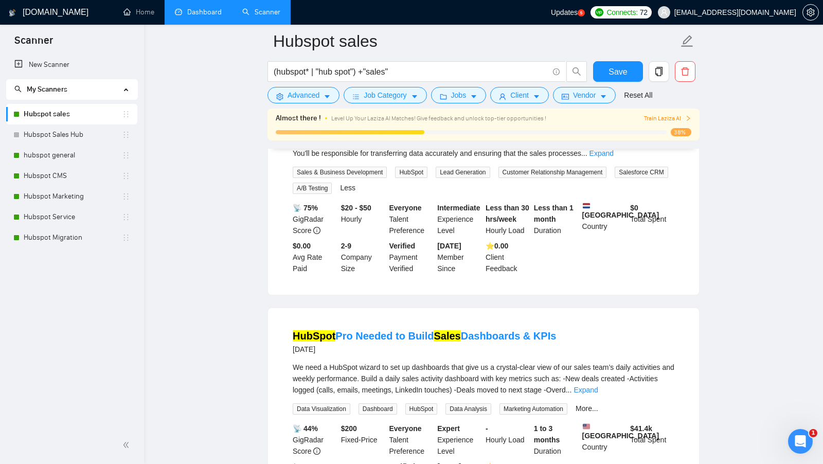
scroll to position [187, 0]
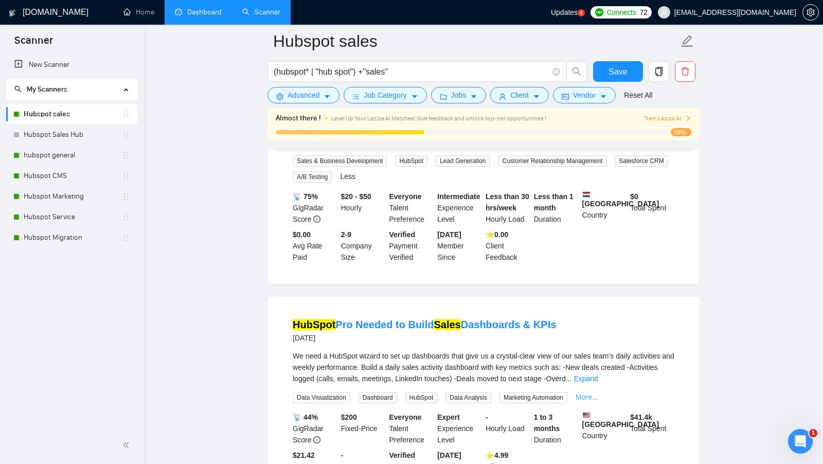
click at [591, 393] on link "More..." at bounding box center [587, 397] width 23 height 8
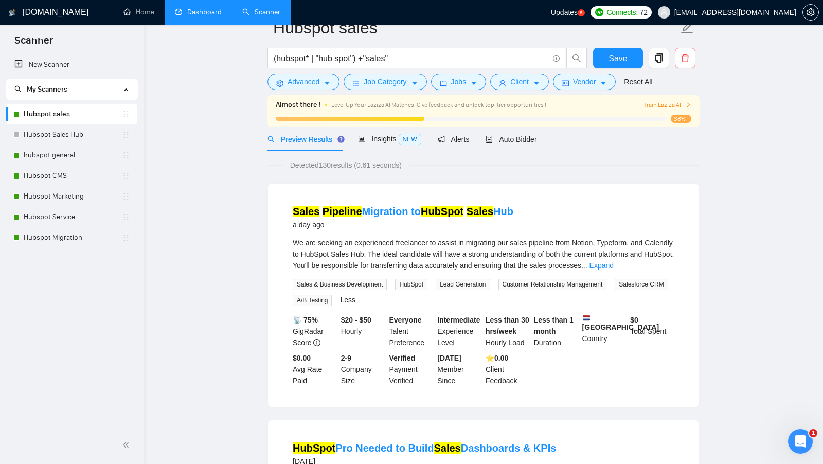
scroll to position [0, 0]
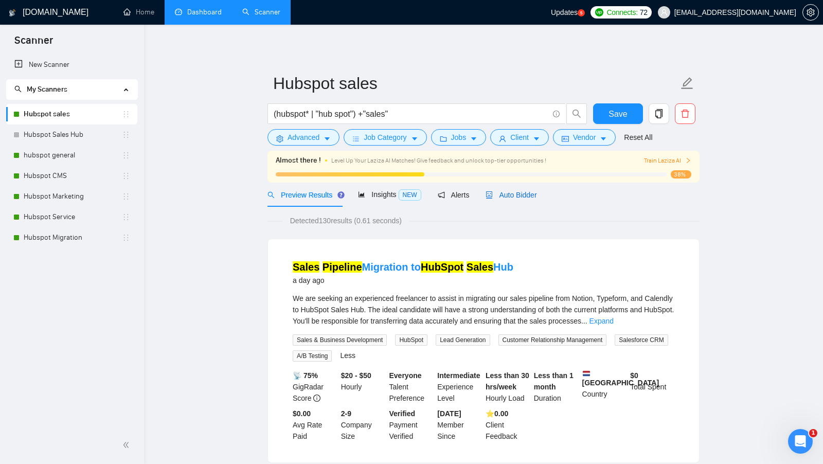
click at [509, 197] on span "Auto Bidder" at bounding box center [511, 195] width 51 height 8
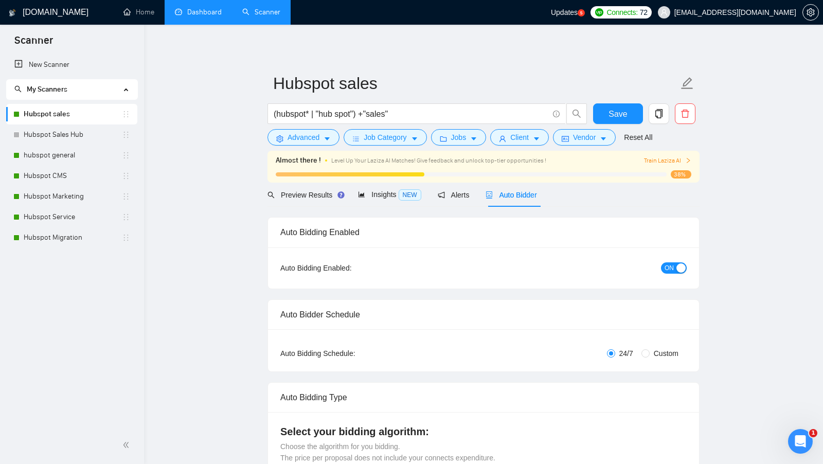
checkbox input "true"
click at [326, 204] on div "Preview Results" at bounding box center [305, 195] width 74 height 24
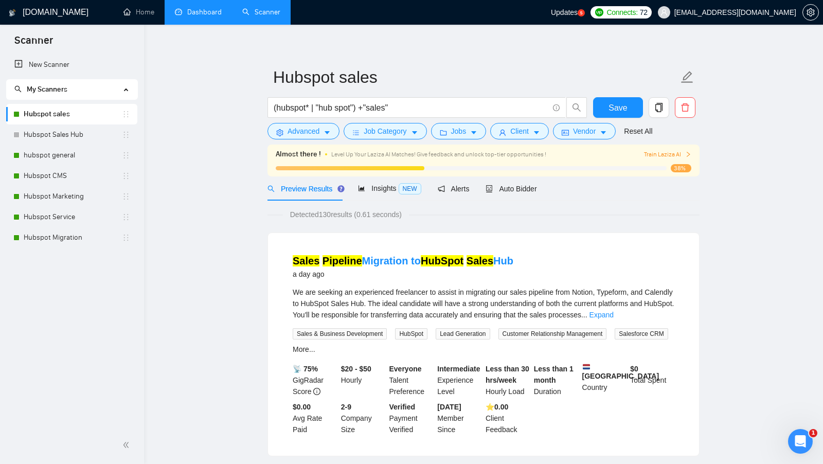
scroll to position [7, 0]
click at [614, 310] on link "Expand" at bounding box center [602, 314] width 24 height 8
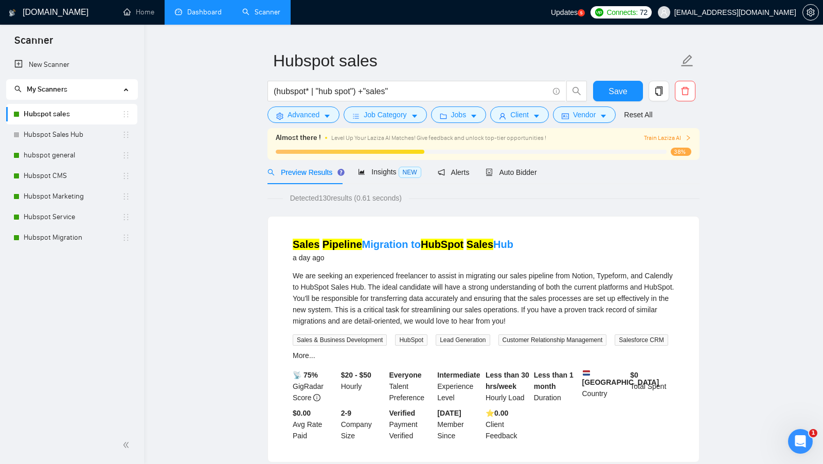
scroll to position [23, 0]
drag, startPoint x: 445, startPoint y: 336, endPoint x: 491, endPoint y: 339, distance: 46.4
click at [490, 339] on span "Lead Generation" at bounding box center [463, 339] width 54 height 11
click at [491, 348] on div "Sales & Business Development HubSpot Lead Generation Customer Relationship Mana…" at bounding box center [484, 346] width 386 height 27
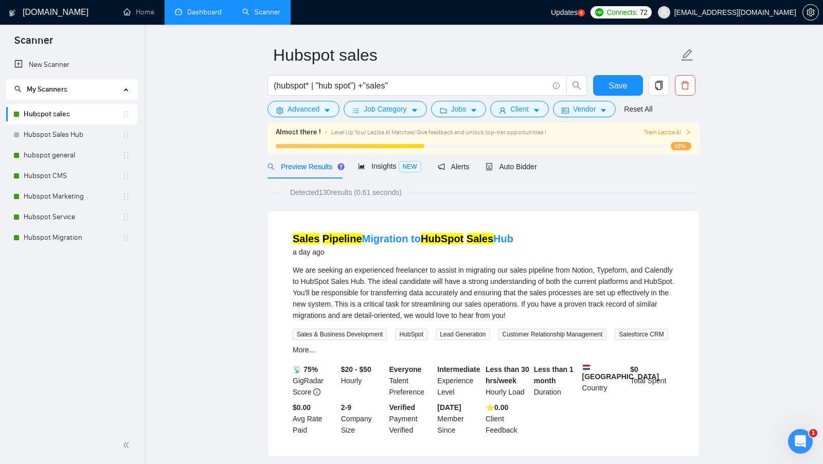
scroll to position [28, 0]
click at [322, 106] on button "Advanced" at bounding box center [304, 109] width 72 height 16
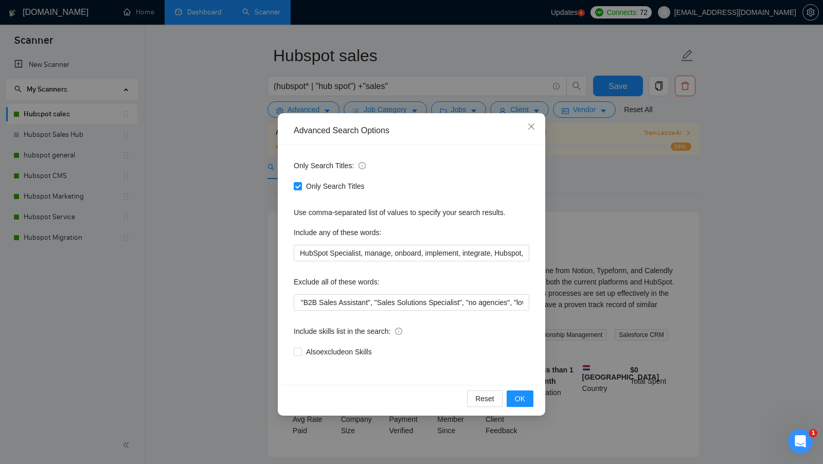
click at [570, 208] on div "Advanced Search Options Only Search Titles: Only Search Titles Use comma-separa…" at bounding box center [411, 232] width 823 height 464
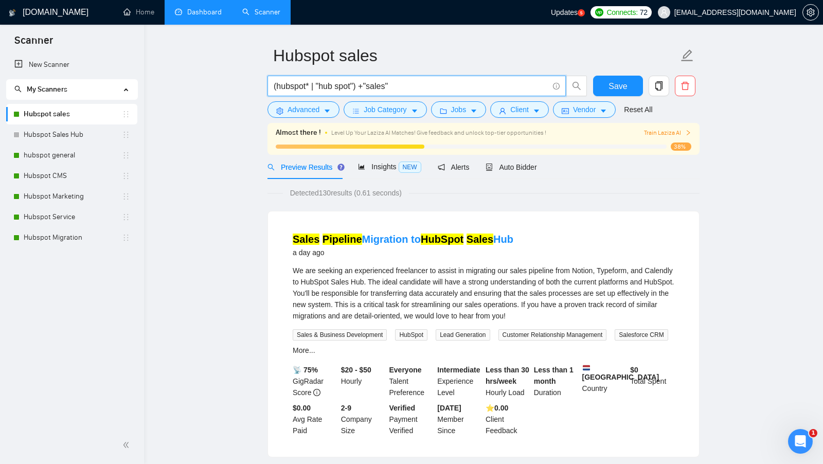
drag, startPoint x: 396, startPoint y: 84, endPoint x: 367, endPoint y: 85, distance: 28.8
click at [367, 85] on input "(hubspot* | "hub spot") +"sales"" at bounding box center [411, 86] width 275 height 13
click at [423, 84] on input "(hubspot* | "hub spot") +"sales"" at bounding box center [411, 86] width 275 height 13
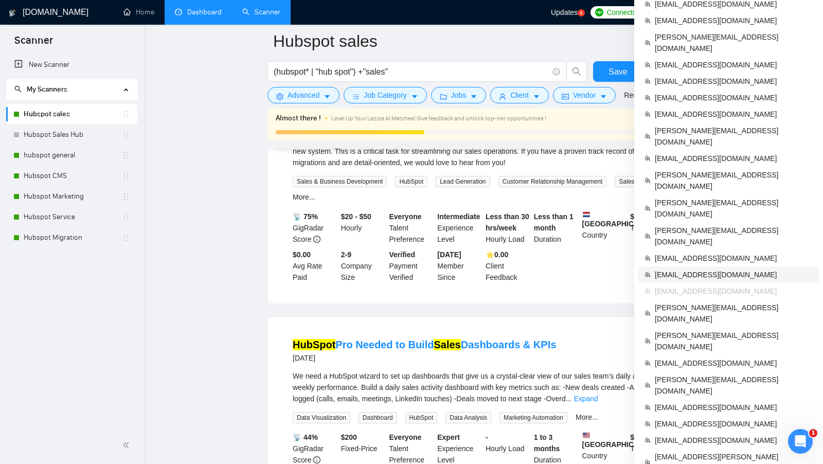
scroll to position [131, 0]
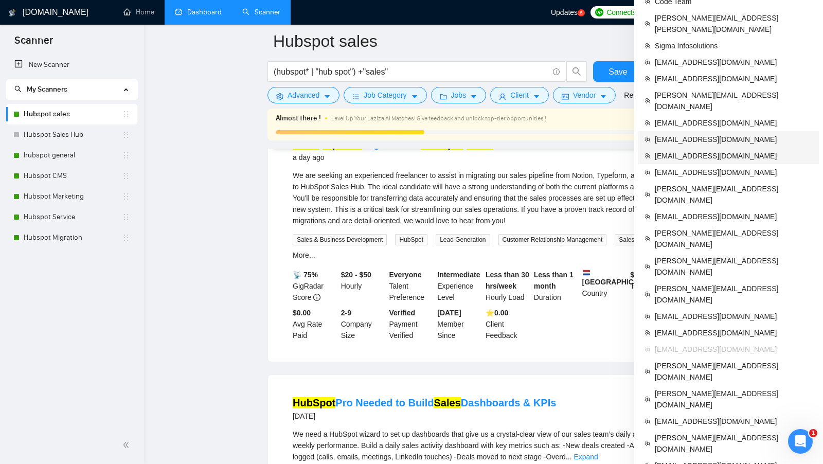
click at [743, 134] on span "[EMAIL_ADDRESS][DOMAIN_NAME]" at bounding box center [734, 139] width 158 height 11
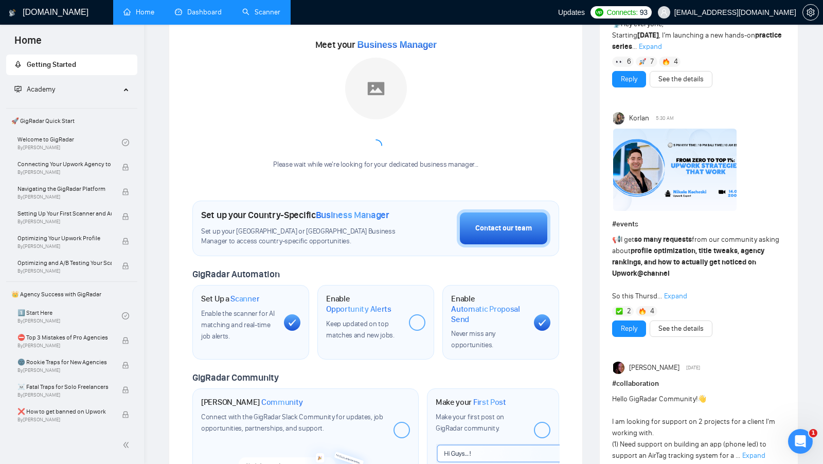
click at [245, 8] on link "Scanner" at bounding box center [261, 12] width 38 height 9
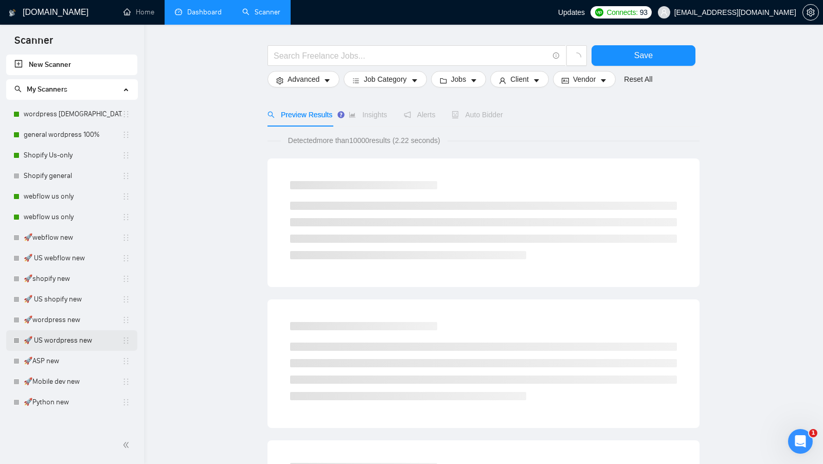
scroll to position [34, 0]
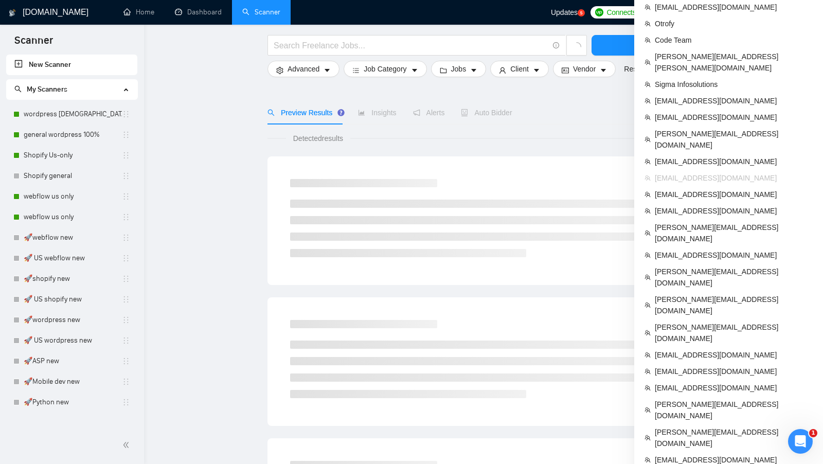
scroll to position [368, 0]
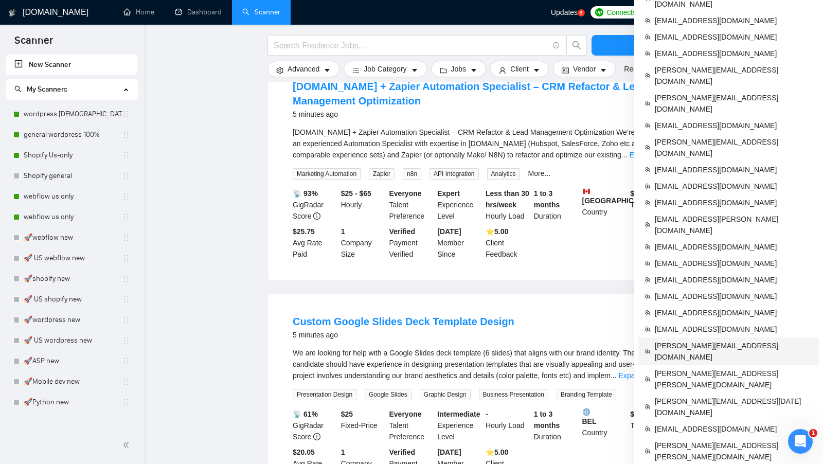
click at [711, 340] on span "[PERSON_NAME][EMAIL_ADDRESS][DOMAIN_NAME]" at bounding box center [734, 351] width 158 height 23
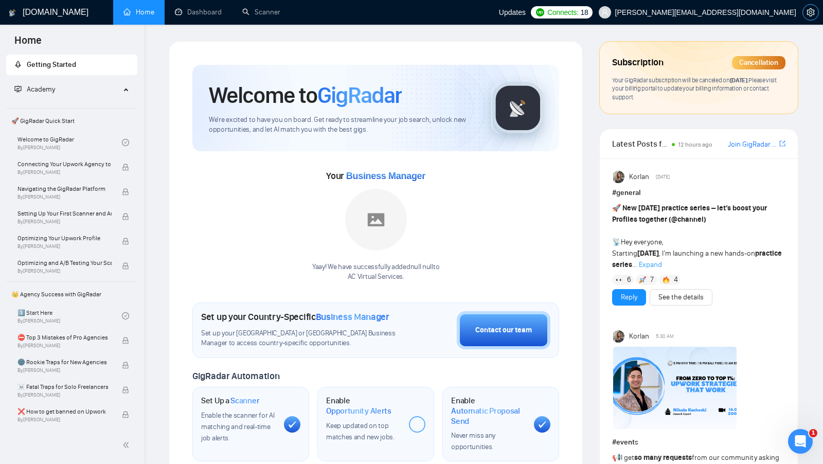
click at [808, 8] on icon "setting" at bounding box center [811, 12] width 8 height 8
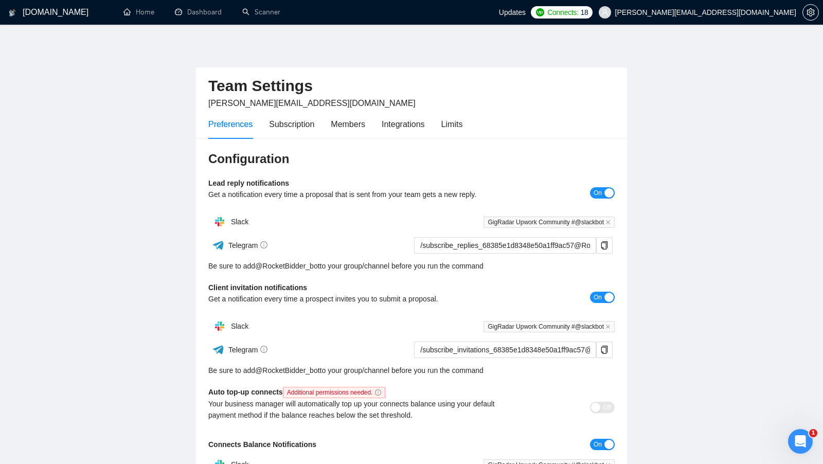
click at [470, 128] on div "Preferences Subscription Members Integrations Limits" at bounding box center [411, 124] width 406 height 29
click at [455, 122] on div "Limits" at bounding box center [452, 124] width 22 height 13
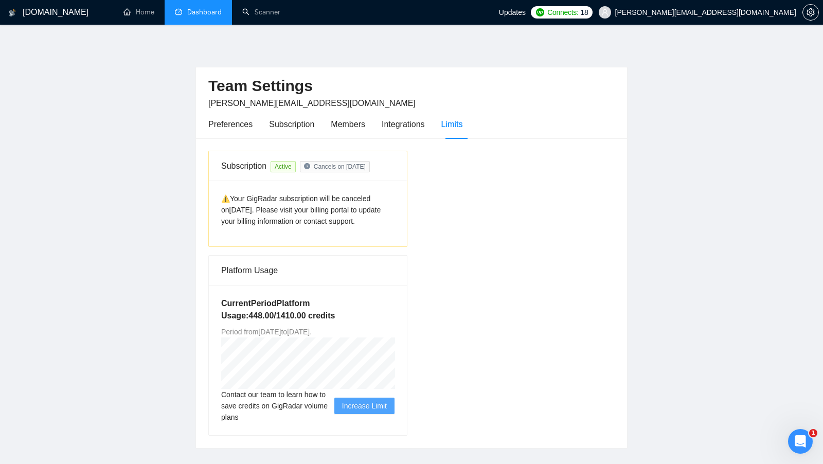
click at [207, 9] on link "Dashboard" at bounding box center [198, 12] width 47 height 9
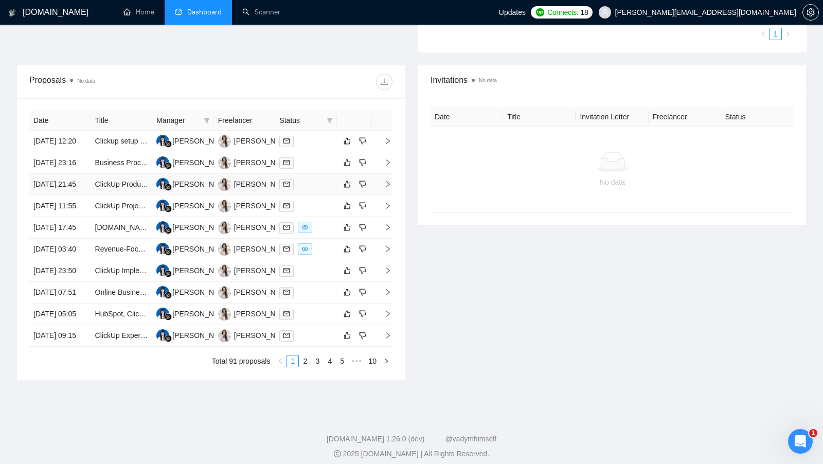
scroll to position [343, 0]
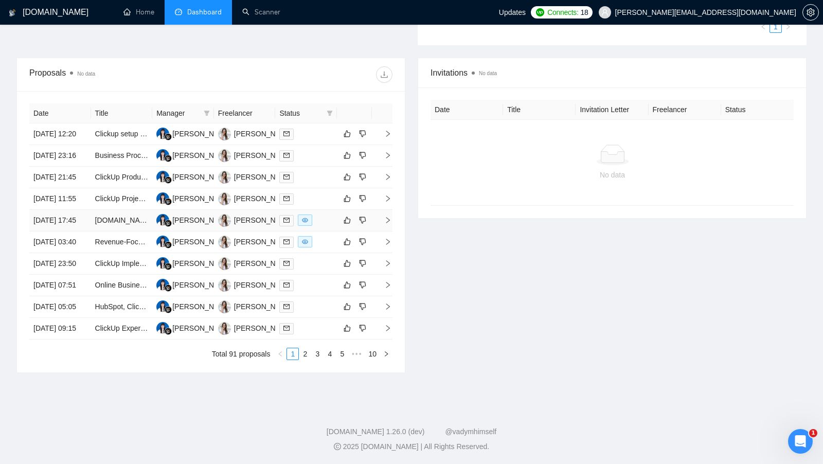
click at [328, 226] on div at bounding box center [306, 221] width 54 height 12
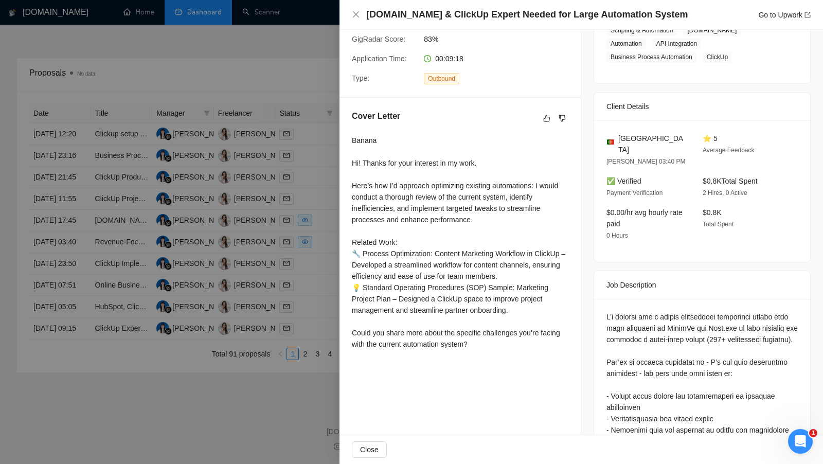
scroll to position [168, 0]
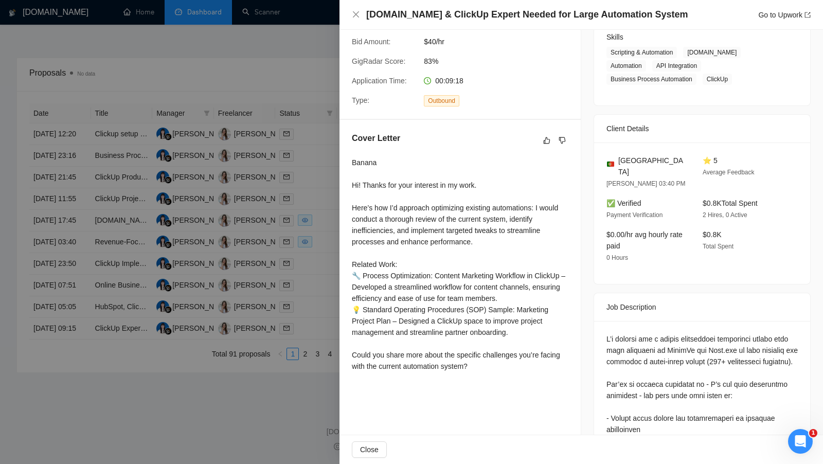
click at [332, 241] on div at bounding box center [411, 232] width 823 height 464
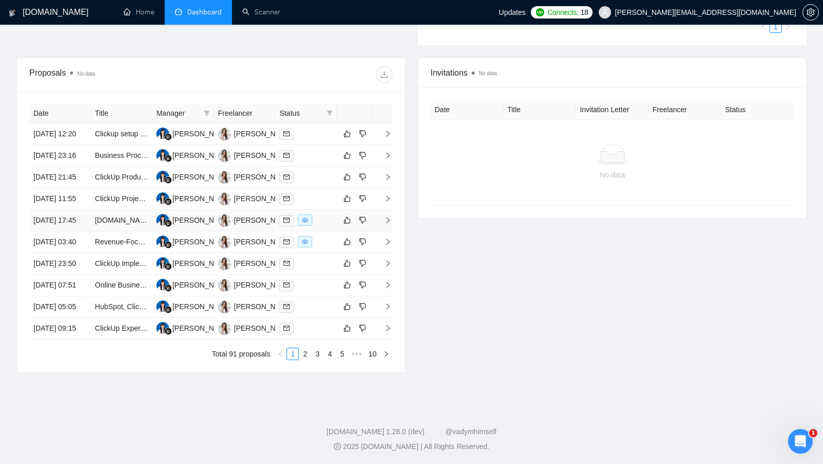
click at [329, 232] on td at bounding box center [306, 221] width 62 height 22
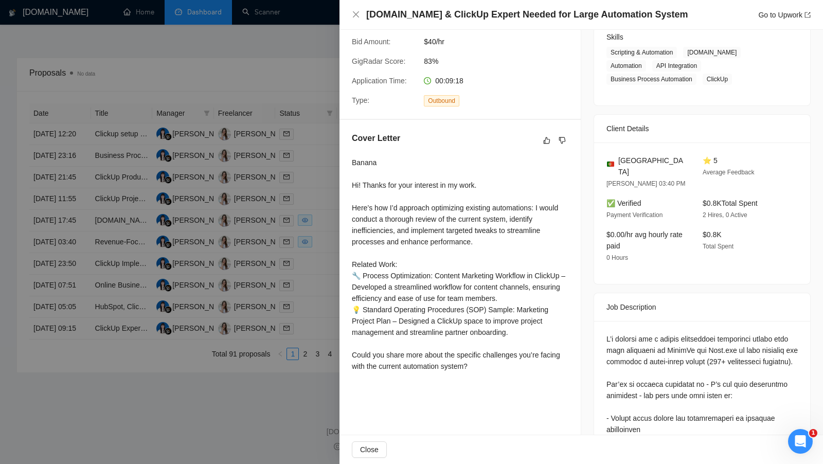
click at [318, 296] on div at bounding box center [411, 232] width 823 height 464
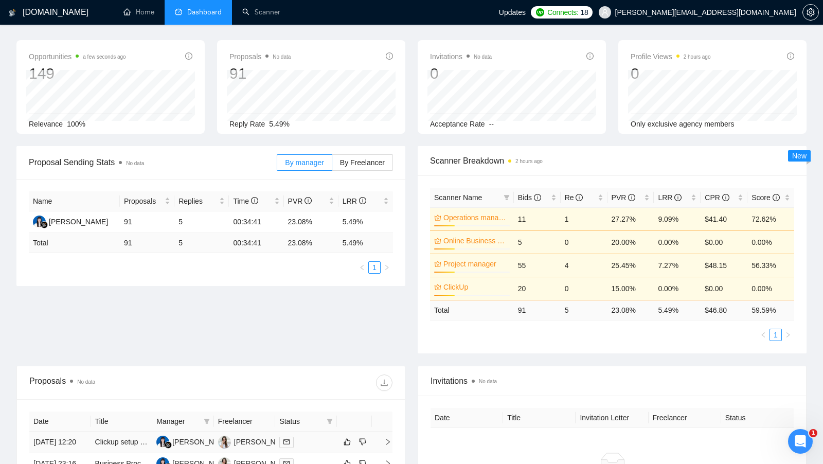
scroll to position [0, 0]
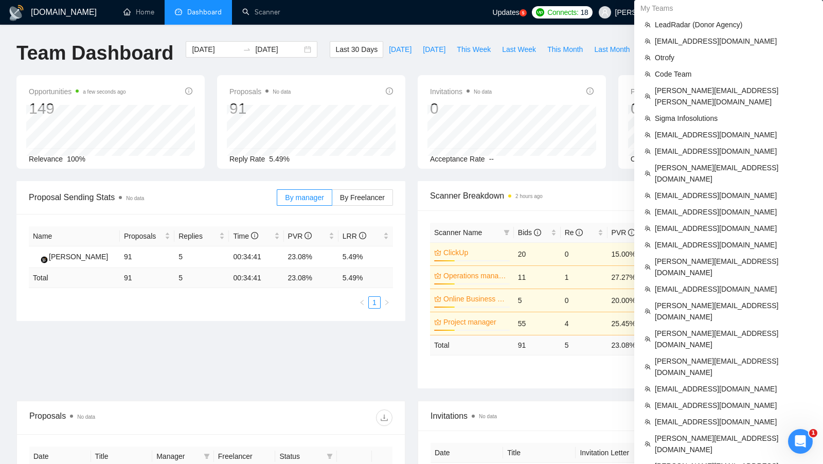
scroll to position [237, 0]
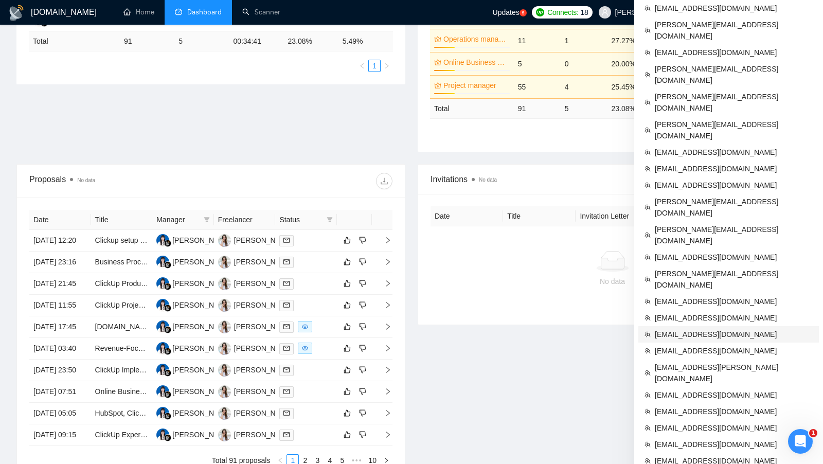
click at [712, 329] on span "[EMAIL_ADDRESS][DOMAIN_NAME]" at bounding box center [734, 334] width 158 height 11
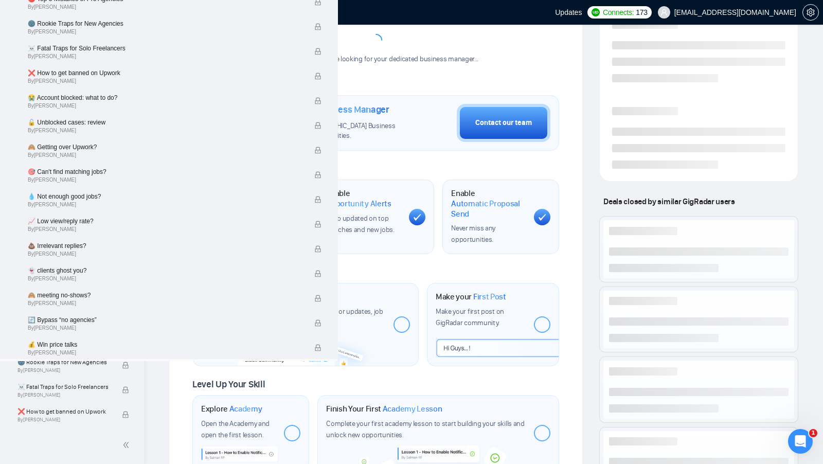
scroll to position [133, 0]
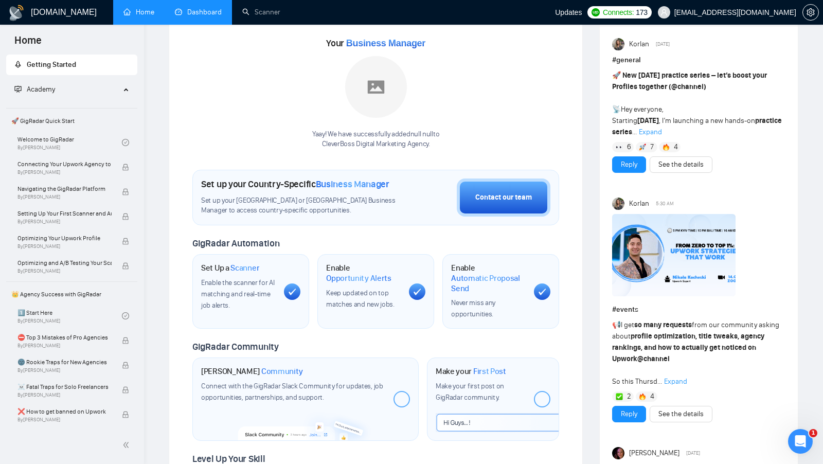
click at [209, 16] on link "Dashboard" at bounding box center [198, 12] width 47 height 9
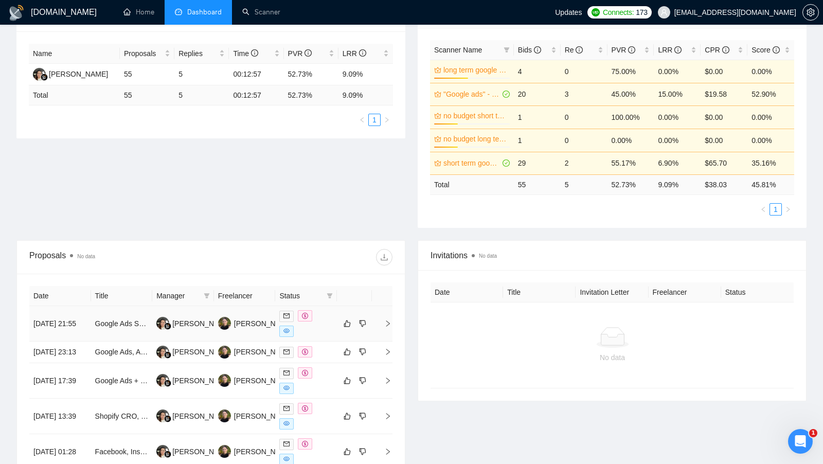
scroll to position [183, 0]
click at [321, 317] on div at bounding box center [306, 323] width 54 height 27
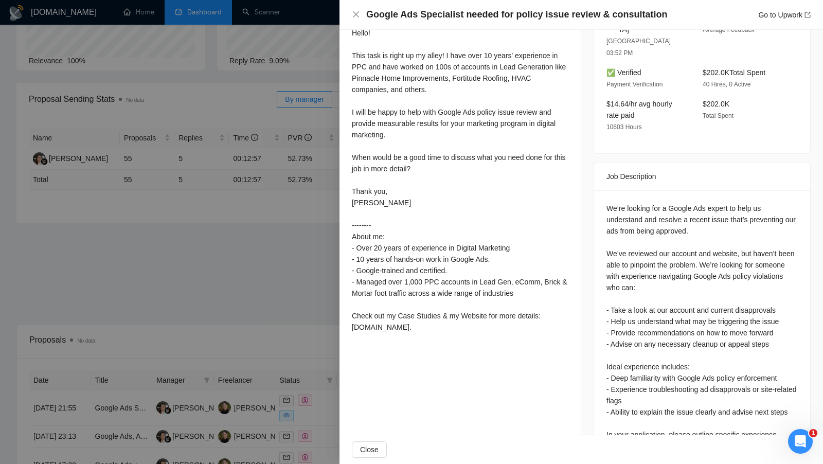
scroll to position [328, 0]
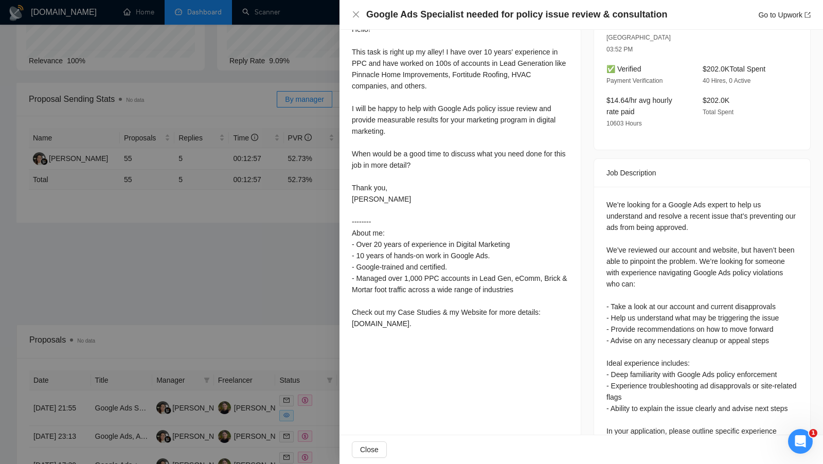
click at [290, 287] on div at bounding box center [411, 232] width 823 height 464
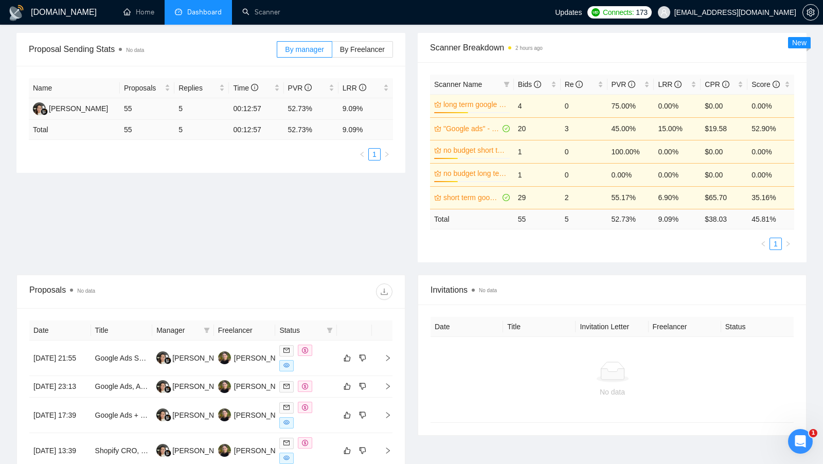
scroll to position [121, 0]
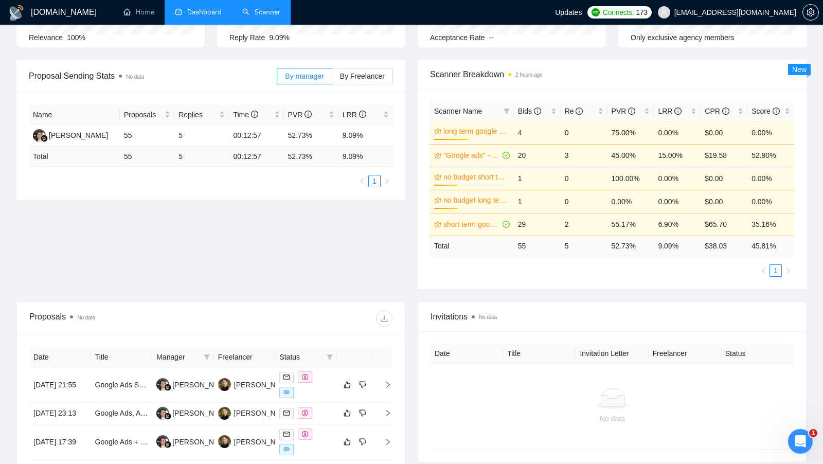
click at [262, 16] on link "Scanner" at bounding box center [261, 12] width 38 height 9
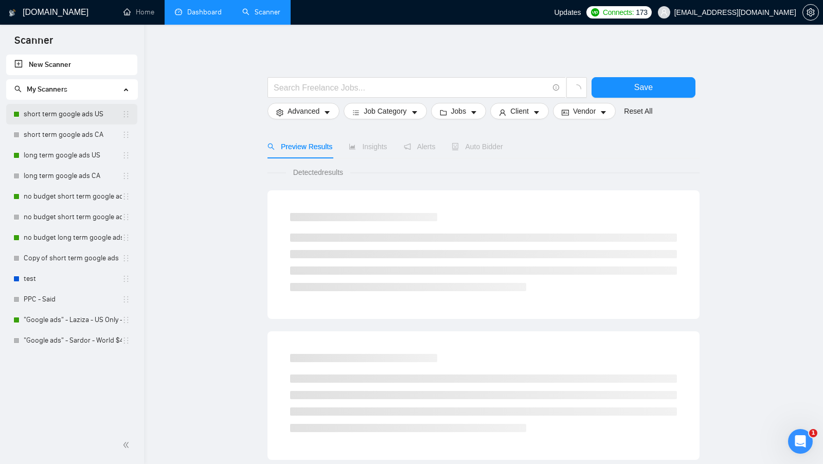
click at [92, 105] on link "short term google ads US" at bounding box center [73, 114] width 98 height 21
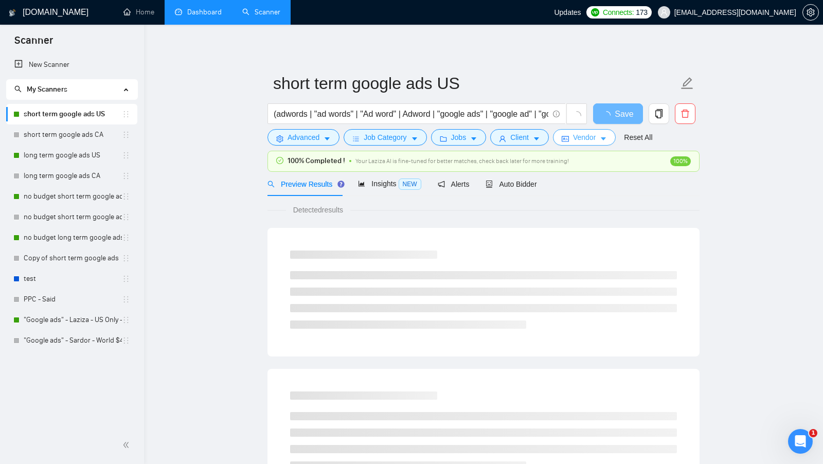
click at [575, 135] on button "Vendor" at bounding box center [584, 137] width 63 height 16
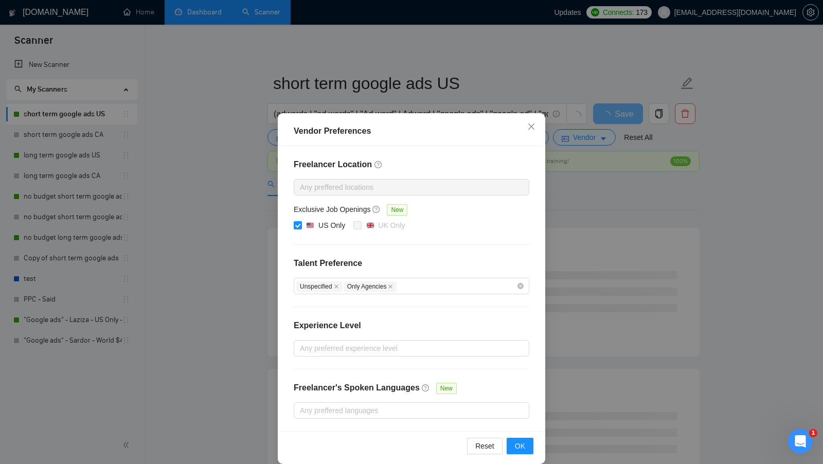
click at [600, 200] on div "Vendor Preferences Freelancer Location Any preffered locations Exclusive Job Op…" at bounding box center [411, 232] width 823 height 464
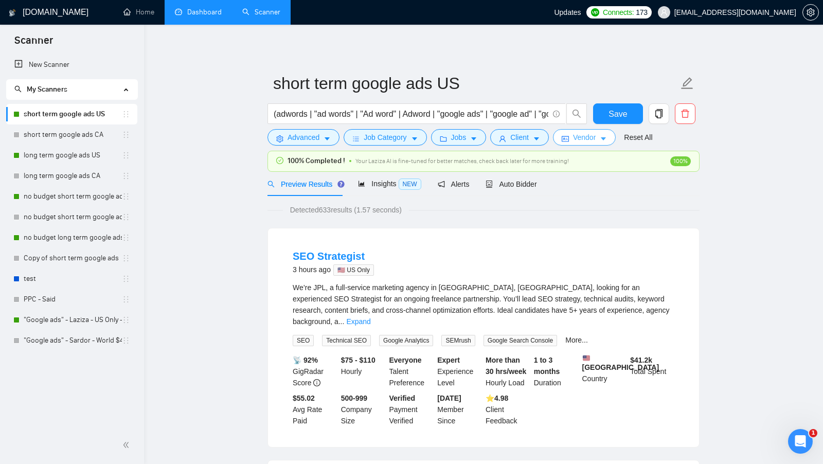
click at [592, 138] on span "Vendor" at bounding box center [584, 137] width 23 height 11
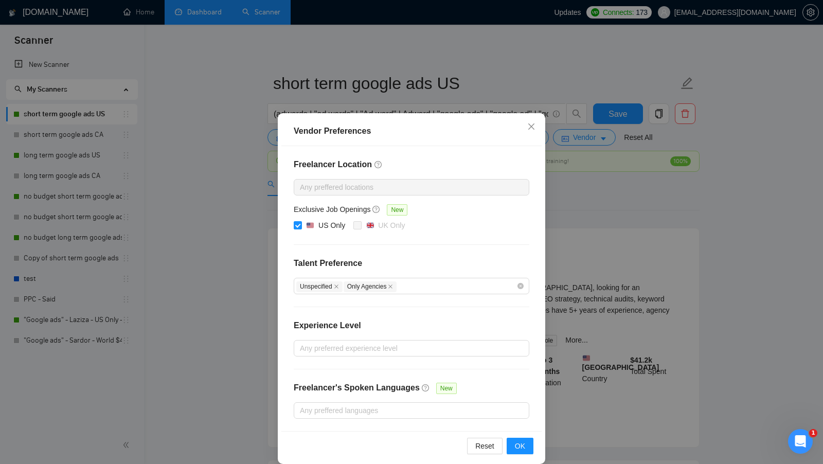
click at [586, 185] on div "Vendor Preferences Freelancer Location Any preffered locations Exclusive Job Op…" at bounding box center [411, 232] width 823 height 464
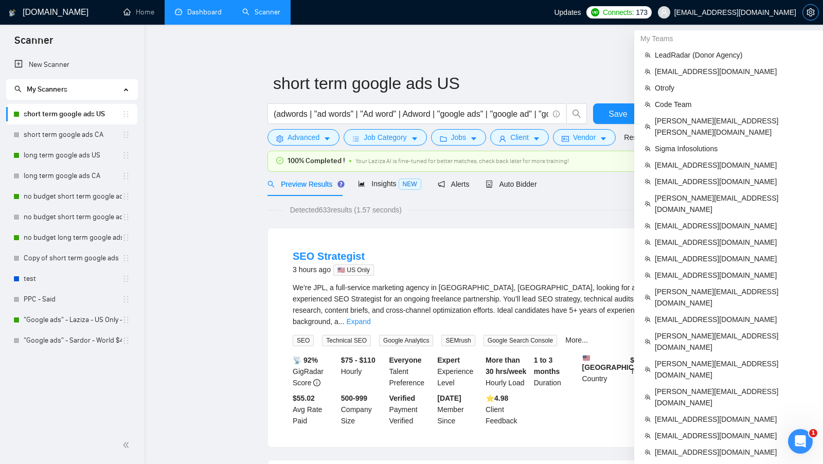
click at [807, 9] on icon "setting" at bounding box center [811, 12] width 8 height 8
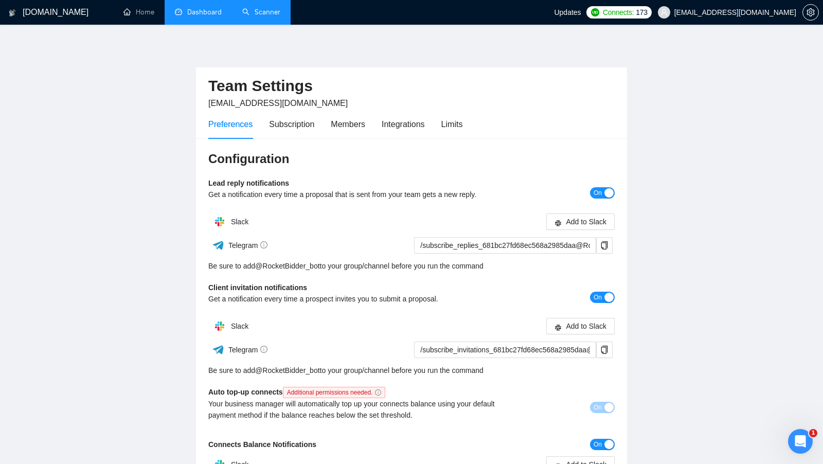
click at [249, 16] on link "Scanner" at bounding box center [261, 12] width 38 height 9
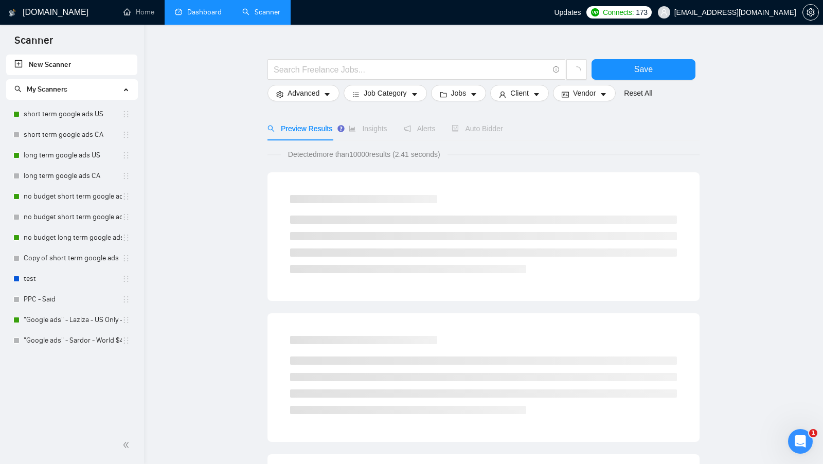
scroll to position [22, 0]
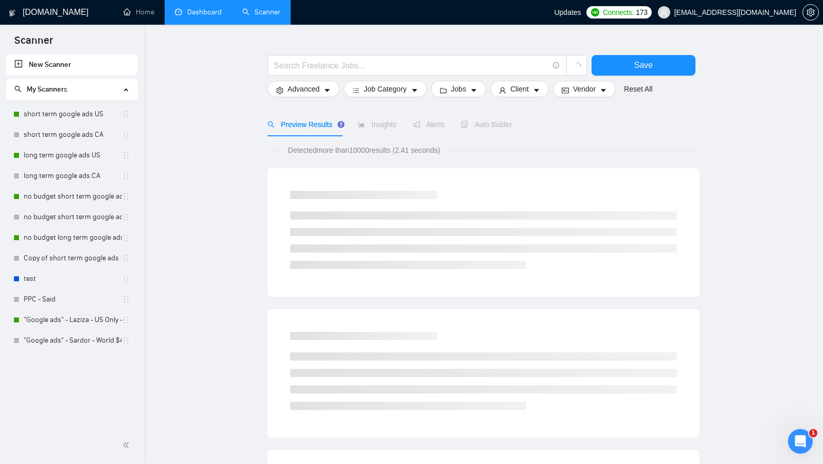
click at [209, 27] on main "Save Advanced Job Category Jobs Client Vendor Reset All Preview Results Insight…" at bounding box center [484, 452] width 646 height 866
click at [205, 16] on link "Dashboard" at bounding box center [198, 12] width 47 height 9
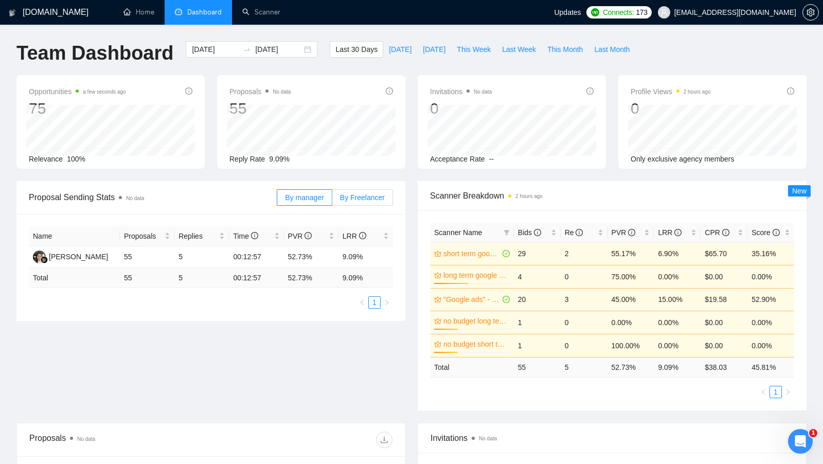
click at [354, 197] on span "By Freelancer" at bounding box center [362, 197] width 45 height 8
click at [332, 200] on input "By Freelancer" at bounding box center [332, 200] width 0 height 0
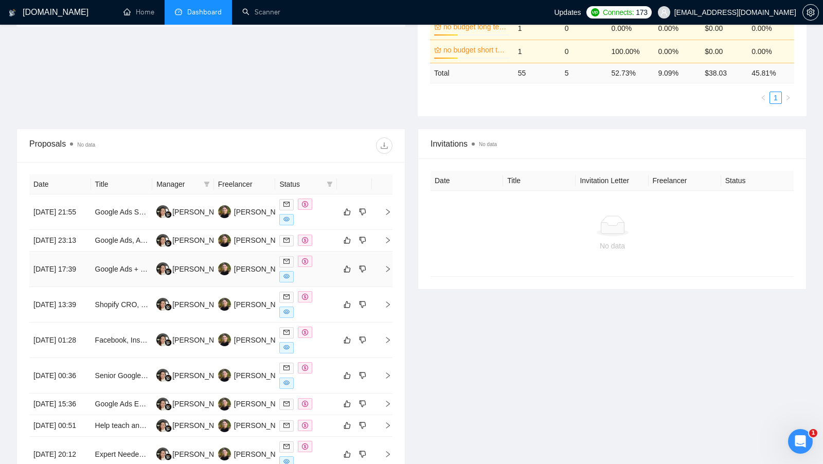
scroll to position [295, 0]
click at [250, 214] on div "[PERSON_NAME]" at bounding box center [255, 211] width 75 height 13
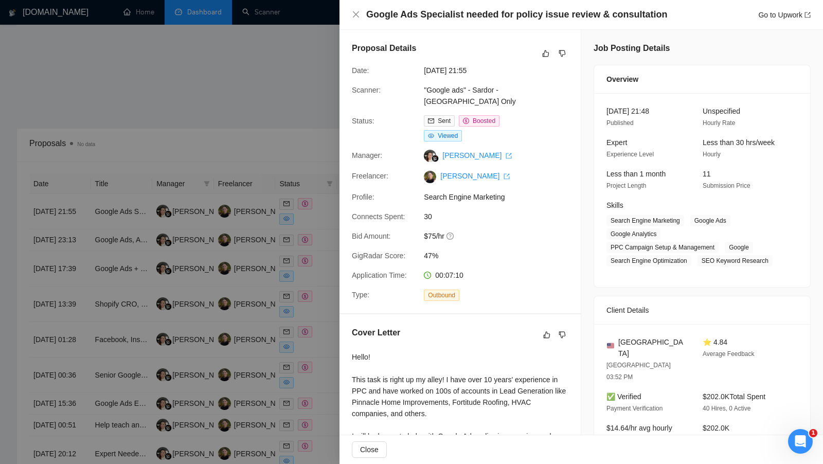
click at [311, 119] on div at bounding box center [411, 232] width 823 height 464
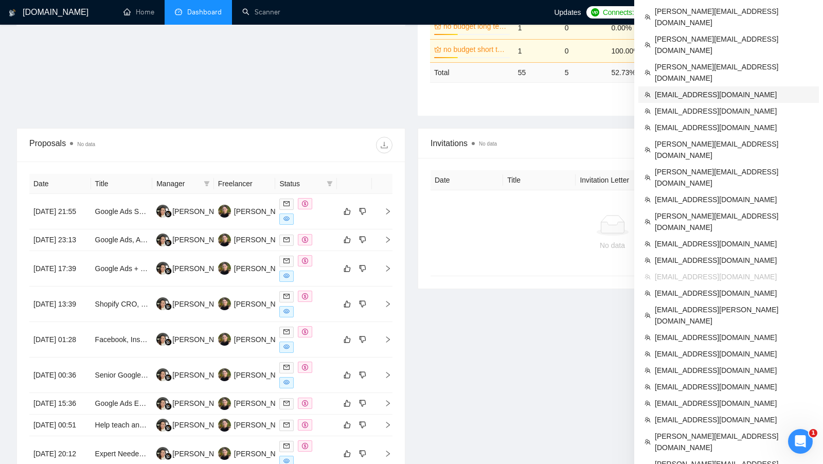
scroll to position [0, 0]
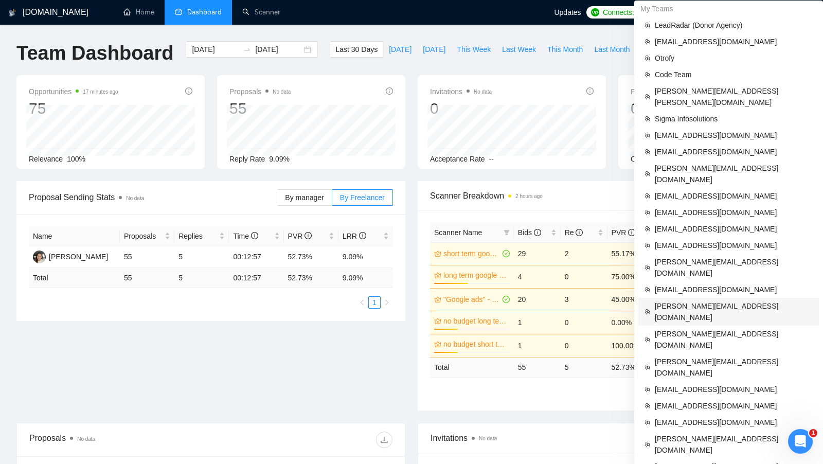
click at [724, 300] on span "[PERSON_NAME][EMAIL_ADDRESS][DOMAIN_NAME]" at bounding box center [734, 311] width 158 height 23
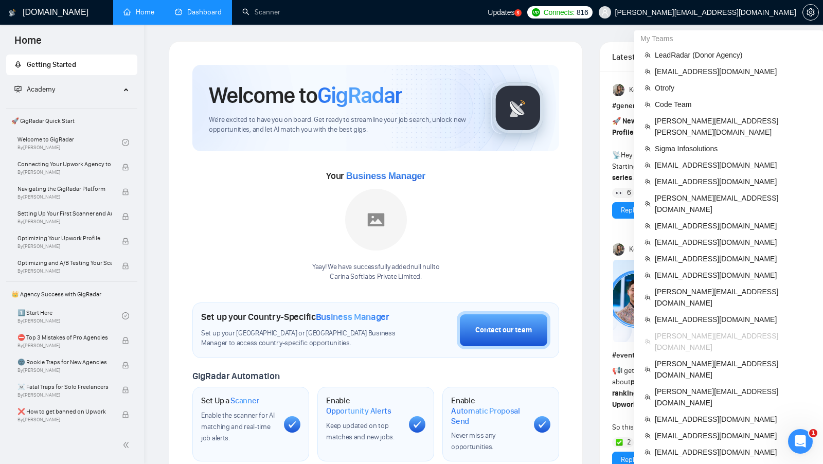
click at [786, 12] on span "[PERSON_NAME][EMAIL_ADDRESS][DOMAIN_NAME]" at bounding box center [705, 12] width 181 height 0
copy div "[PERSON_NAME][EMAIL_ADDRESS][DOMAIN_NAME]"
